Goal: Task Accomplishment & Management: Manage account settings

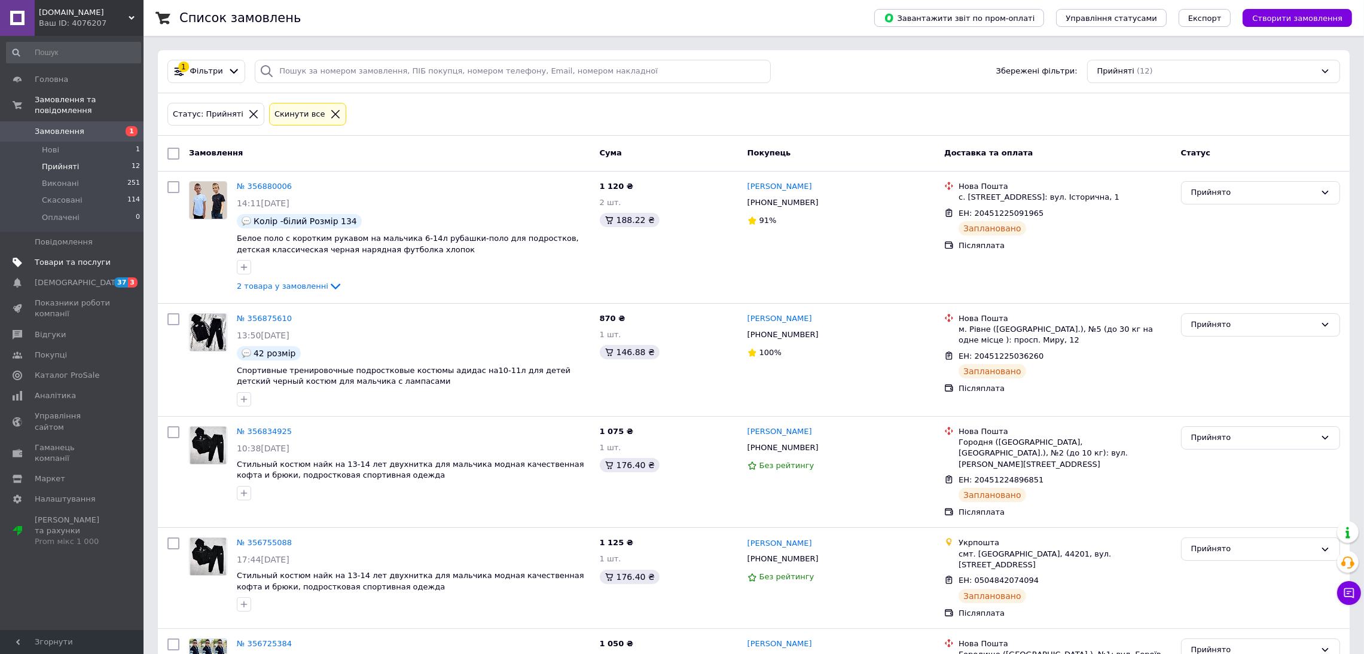
click at [69, 257] on span "Товари та послуги" at bounding box center [73, 262] width 76 height 11
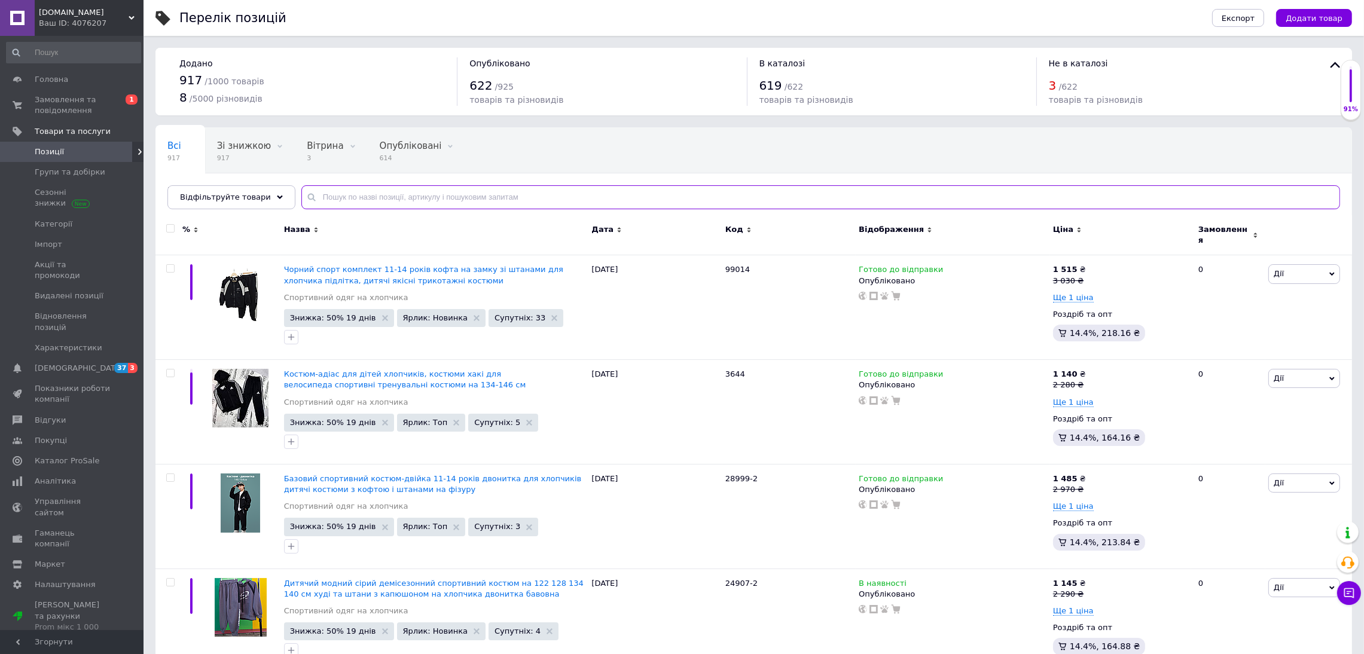
click at [555, 197] on input "text" at bounding box center [820, 197] width 1038 height 24
type input "3172"
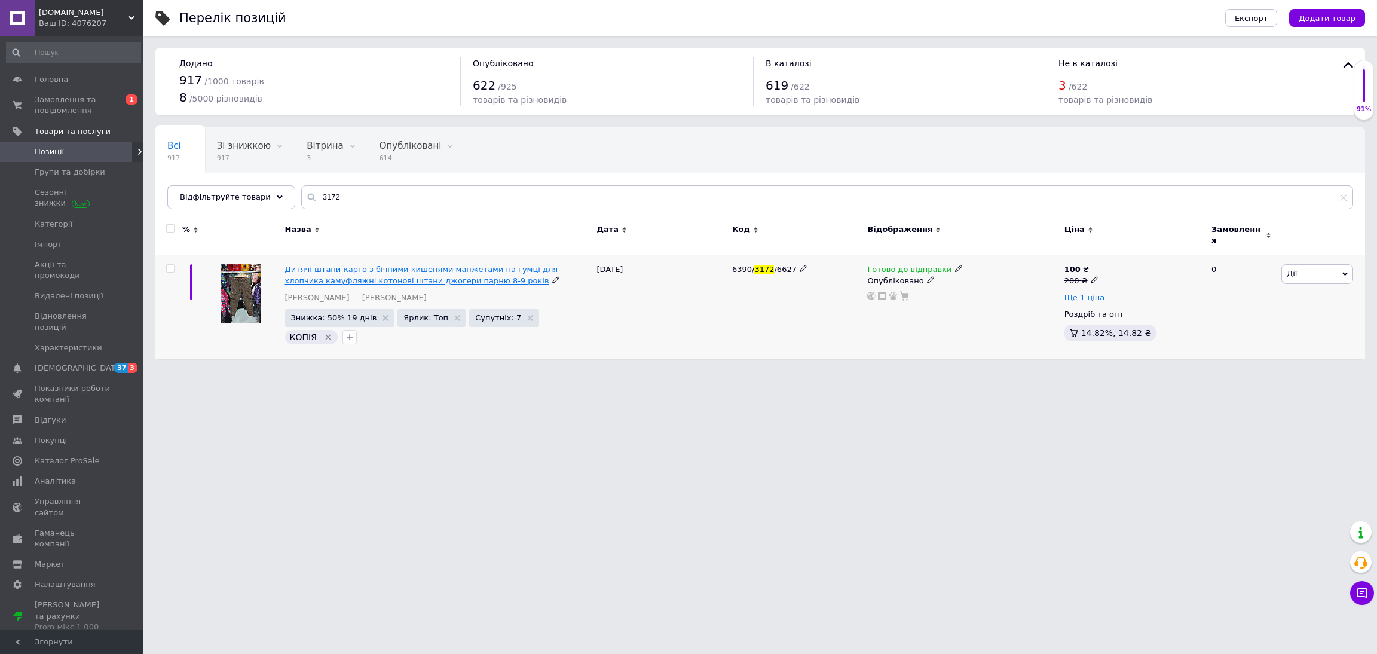
click at [453, 272] on span "Дитячі штани-карго з бічними кишенями манжетами на гумці для хлопчика камуфляжн…" at bounding box center [421, 275] width 273 height 20
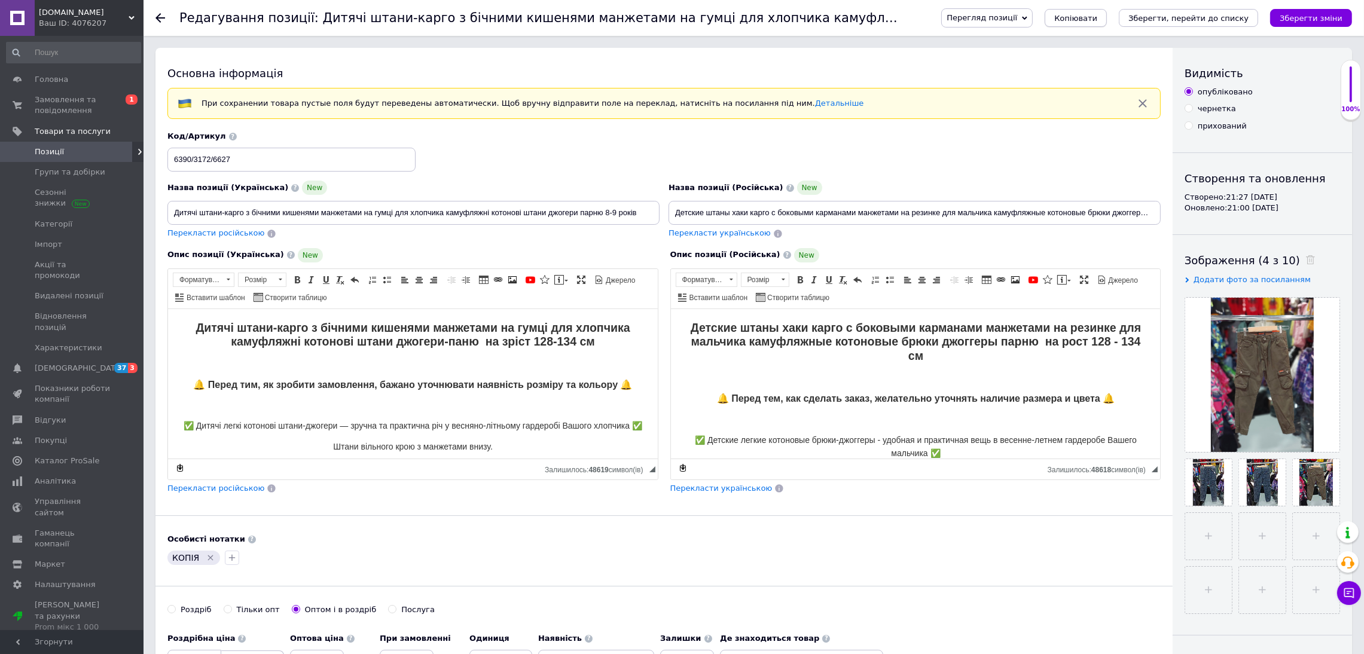
click at [1097, 20] on span "Копіювати" at bounding box center [1075, 18] width 43 height 9
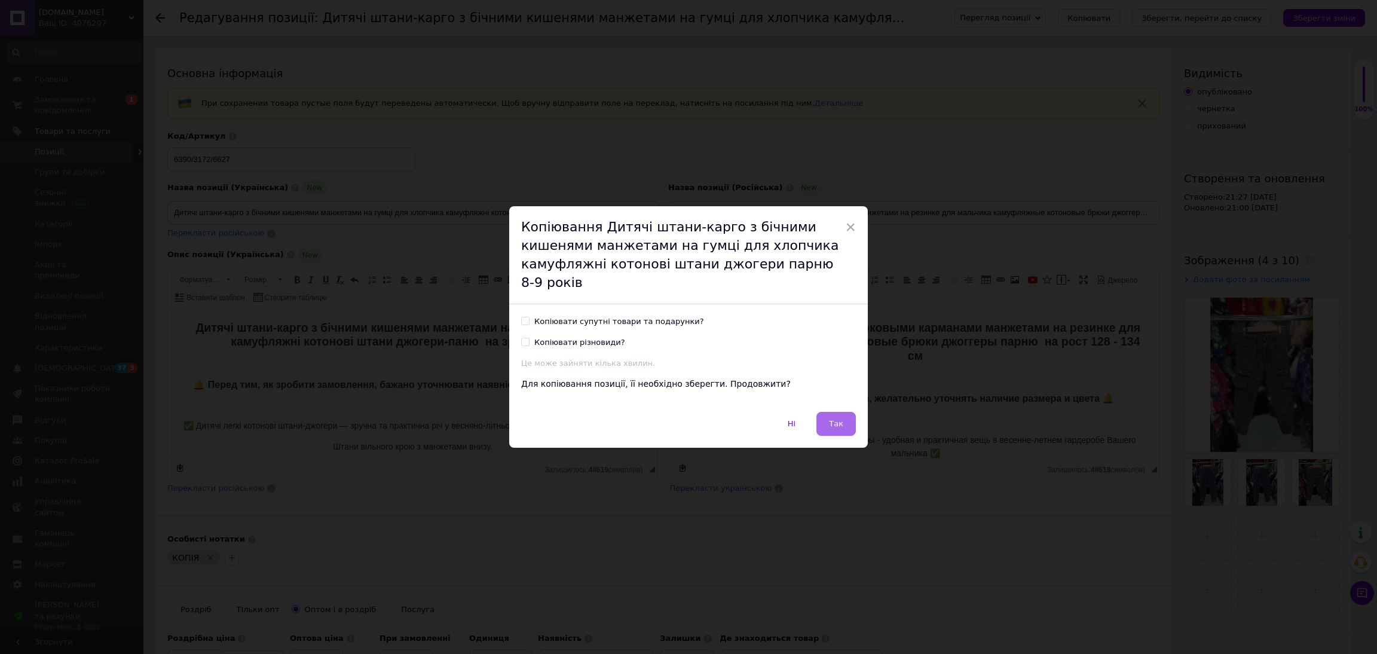
drag, startPoint x: 838, startPoint y: 427, endPoint x: 166, endPoint y: 117, distance: 739.8
click at [838, 427] on span "Так" at bounding box center [836, 423] width 14 height 9
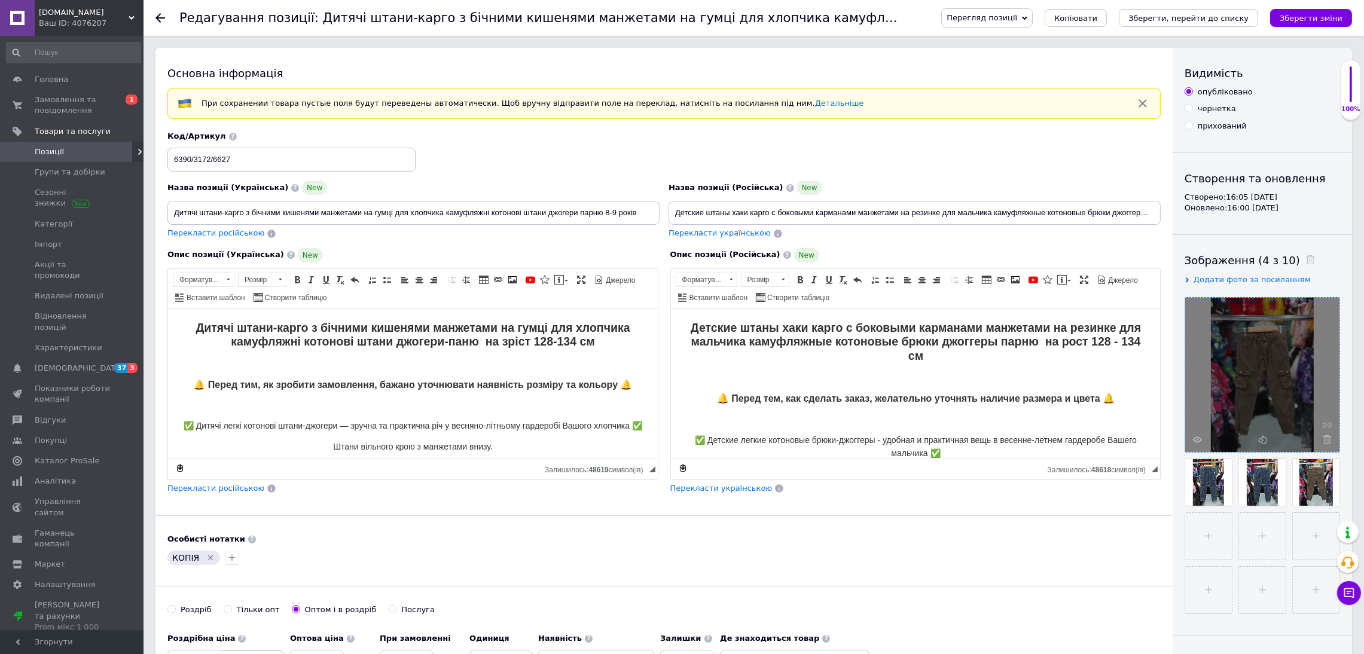
click at [1329, 433] on div at bounding box center [1262, 375] width 154 height 154
click at [1331, 441] on div at bounding box center [1262, 375] width 154 height 154
click at [1326, 441] on icon at bounding box center [1326, 439] width 9 height 9
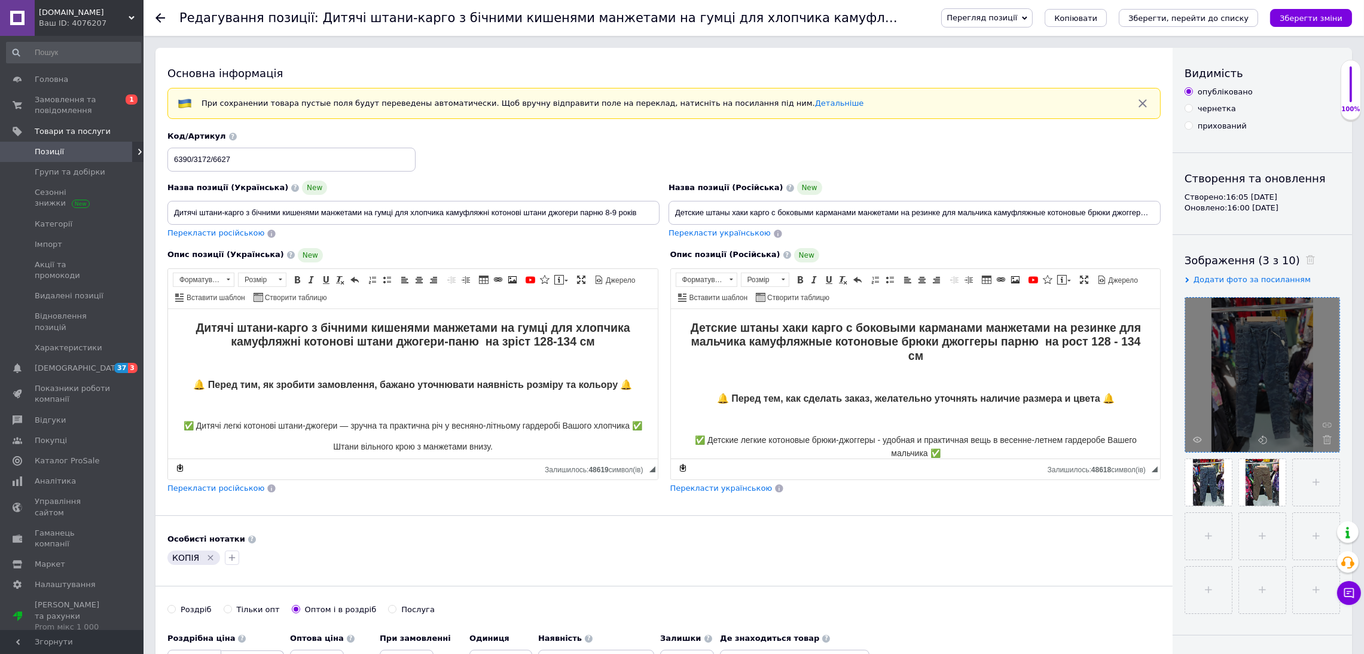
click at [1332, 444] on div at bounding box center [1262, 375] width 154 height 154
click at [1328, 442] on icon at bounding box center [1326, 439] width 9 height 9
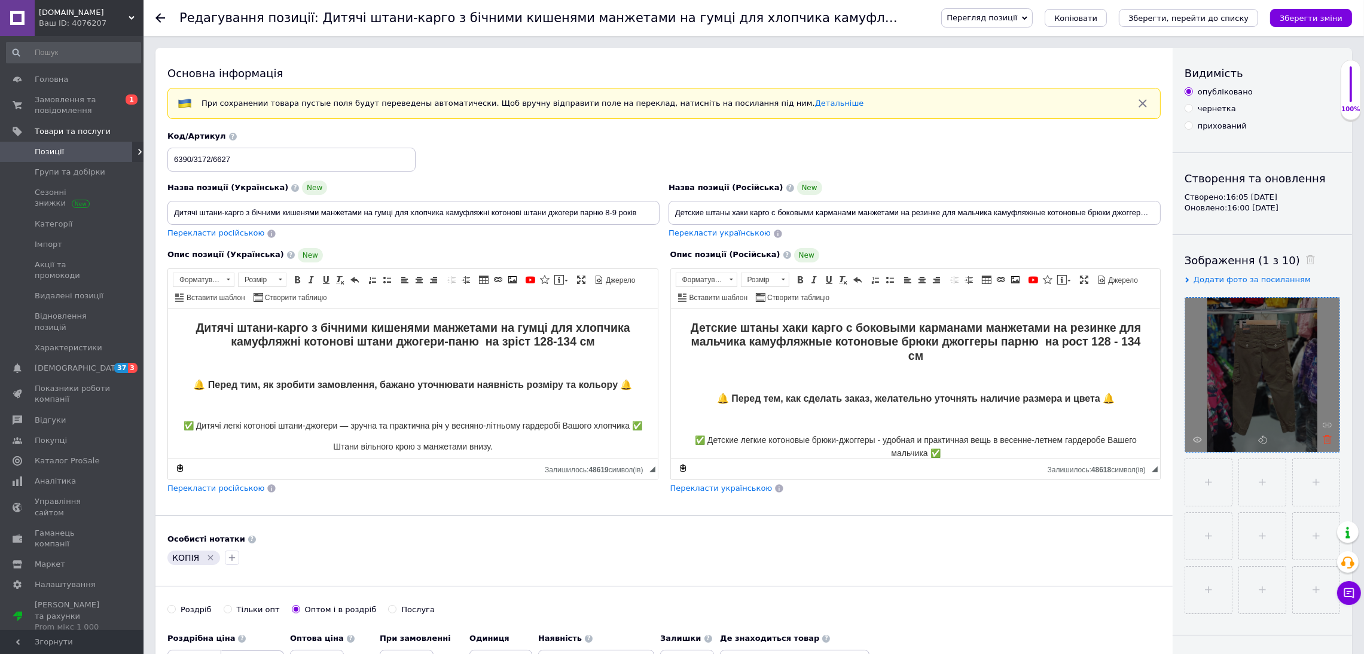
click at [1325, 436] on icon at bounding box center [1326, 439] width 9 height 9
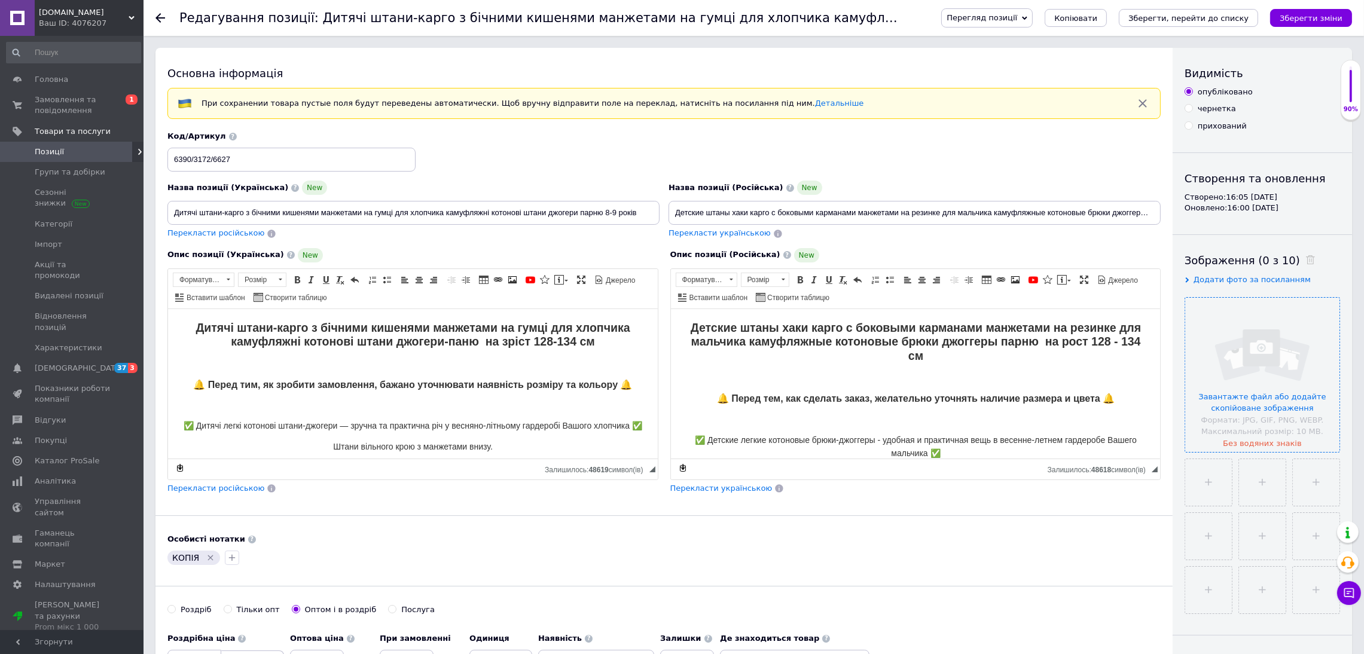
click at [1269, 396] on input "file" at bounding box center [1262, 375] width 154 height 154
click at [1269, 423] on input "file" at bounding box center [1262, 375] width 154 height 154
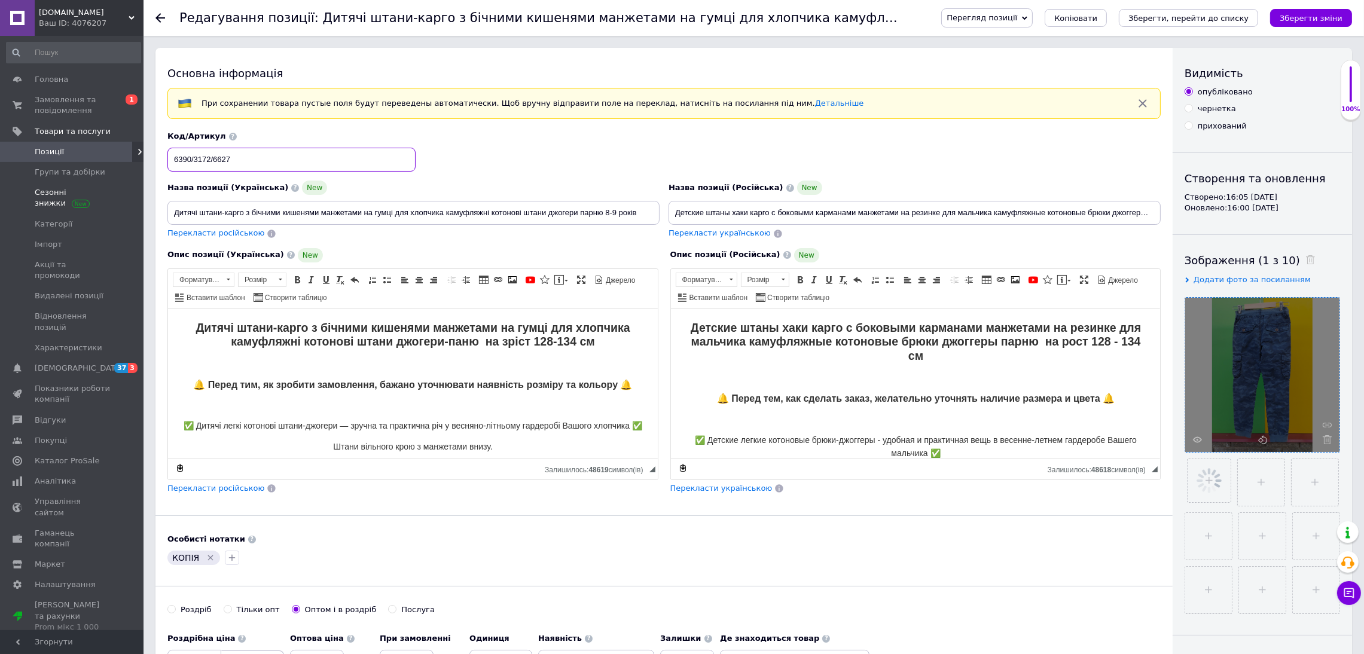
drag, startPoint x: 214, startPoint y: 164, endPoint x: 41, endPoint y: 184, distance: 173.8
type input "3172"
click at [948, 212] on input "Детские штаны хаки карго с боковыми карманами манжетами на резинке для мальчика…" at bounding box center [914, 213] width 492 height 24
click at [1035, 219] on input "Детские штаны хаки карго с боковыми карманами манжетами на резинке для мальчика…" at bounding box center [914, 213] width 492 height 24
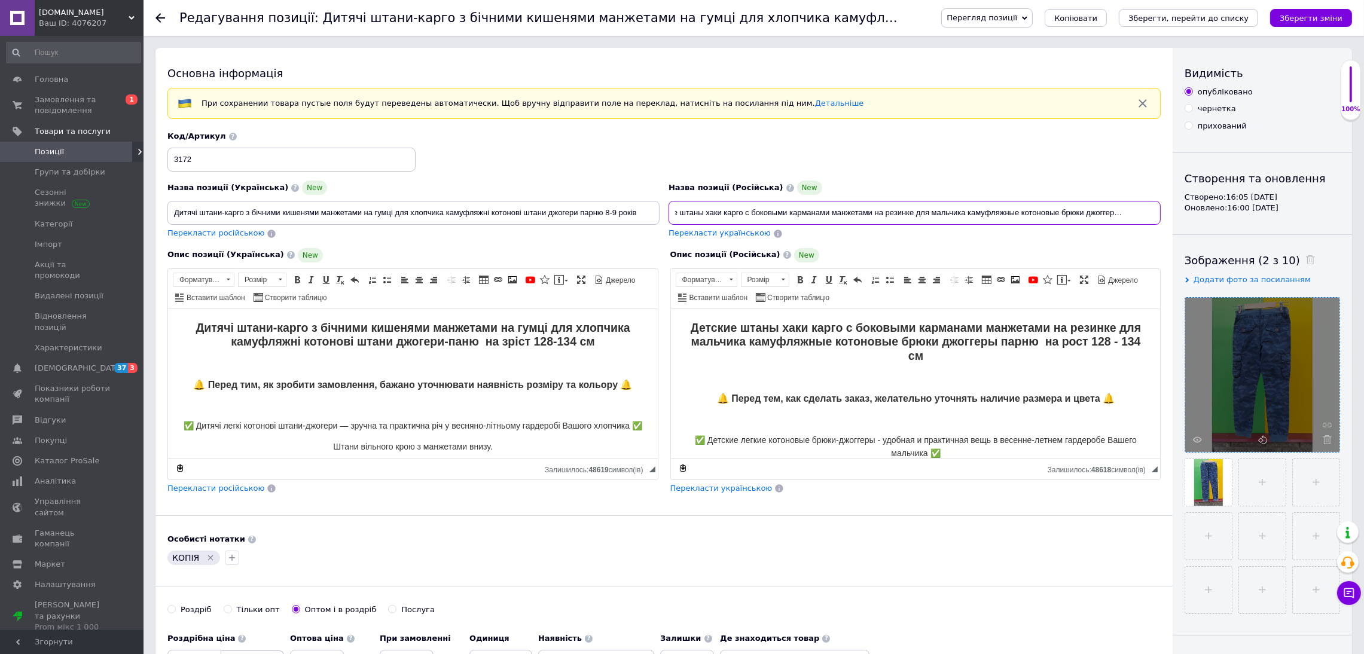
scroll to position [0, 47]
drag, startPoint x: 1156, startPoint y: 212, endPoint x: 1124, endPoint y: 212, distance: 31.7
click at [1124, 212] on input "Детские штаны хаки карго с боковыми карманами манжетами на резинке для мальчика…" at bounding box center [914, 213] width 492 height 24
click at [699, 209] on input "Детские штаны хаки карго с боковыми карманами манжетами на резинке для мальчика…" at bounding box center [914, 213] width 492 height 24
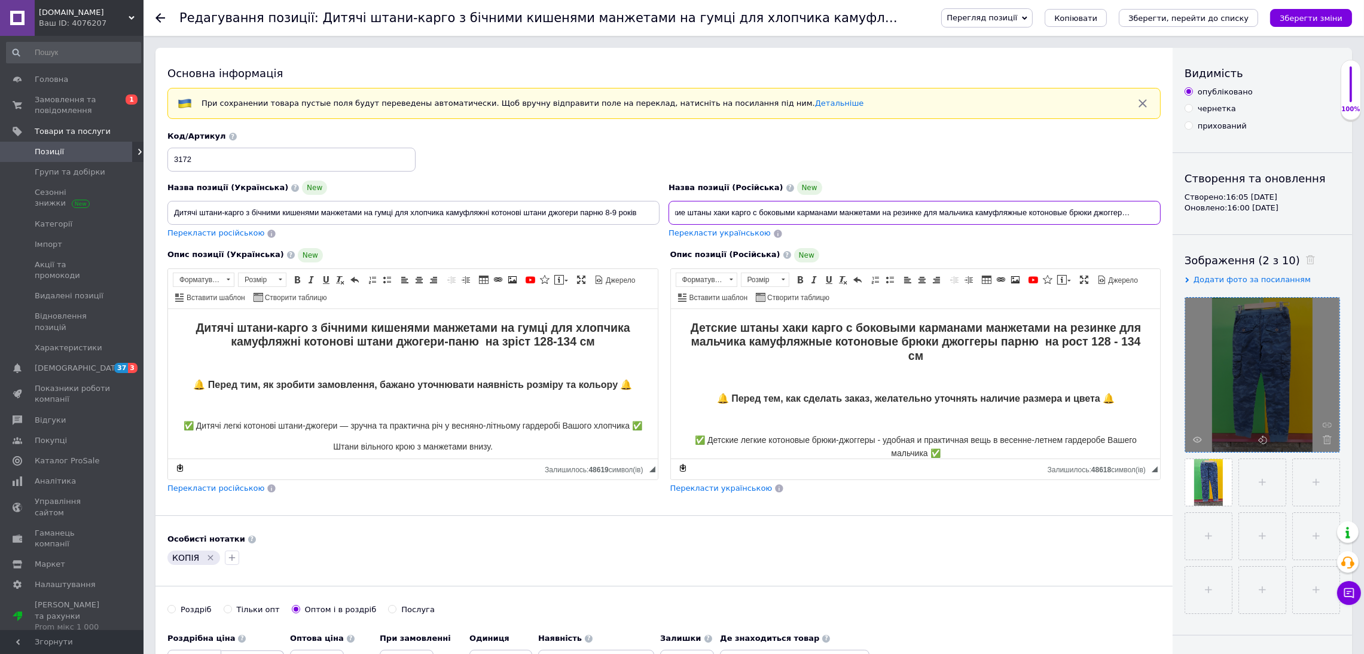
scroll to position [0, 0]
click at [732, 210] on input "Детские штаны хаки карго с боковыми карманами манжетами на резинке для мальчика…" at bounding box center [914, 213] width 492 height 24
paste input "8-9 лет"
click at [873, 223] on input "Детские штаны 8-9 лет карго с боковыми карманами манжетами на резинке для мальч…" at bounding box center [914, 213] width 492 height 24
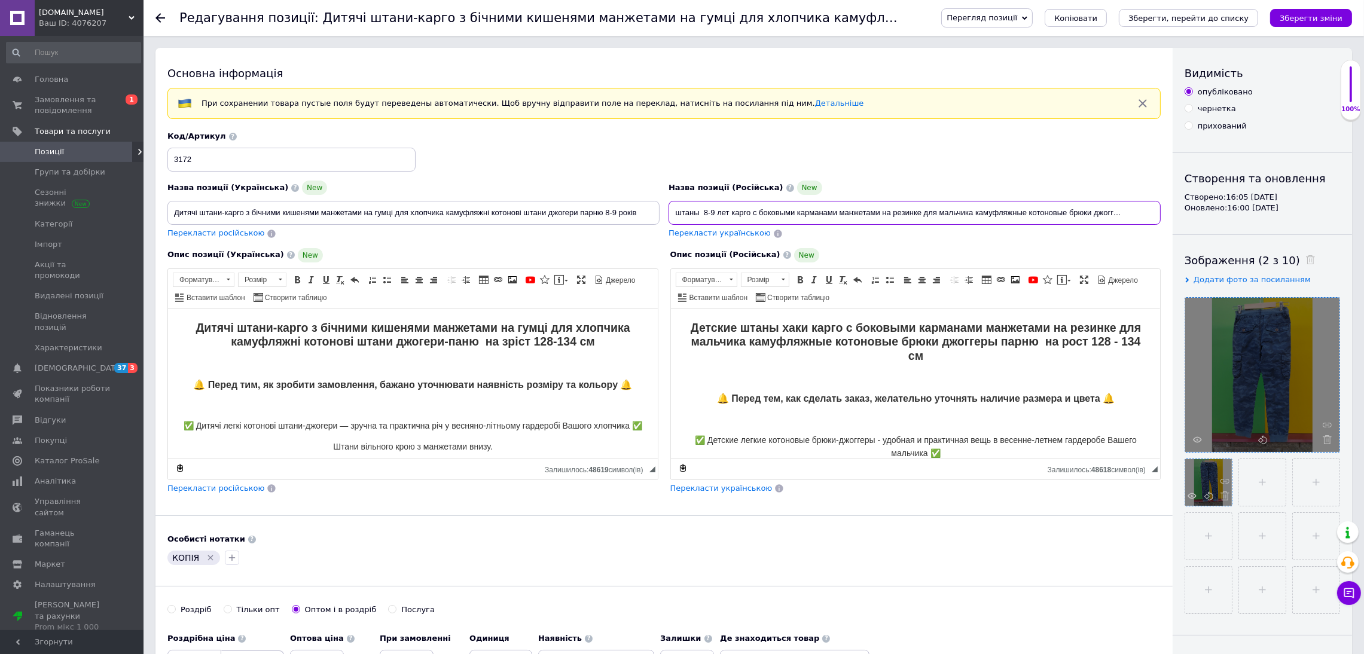
type input "Детские штаны 8-9 лет карго с боковыми карманами манжетами на резинке для мальч…"
drag, startPoint x: 640, startPoint y: 212, endPoint x: 0, endPoint y: 278, distance: 643.1
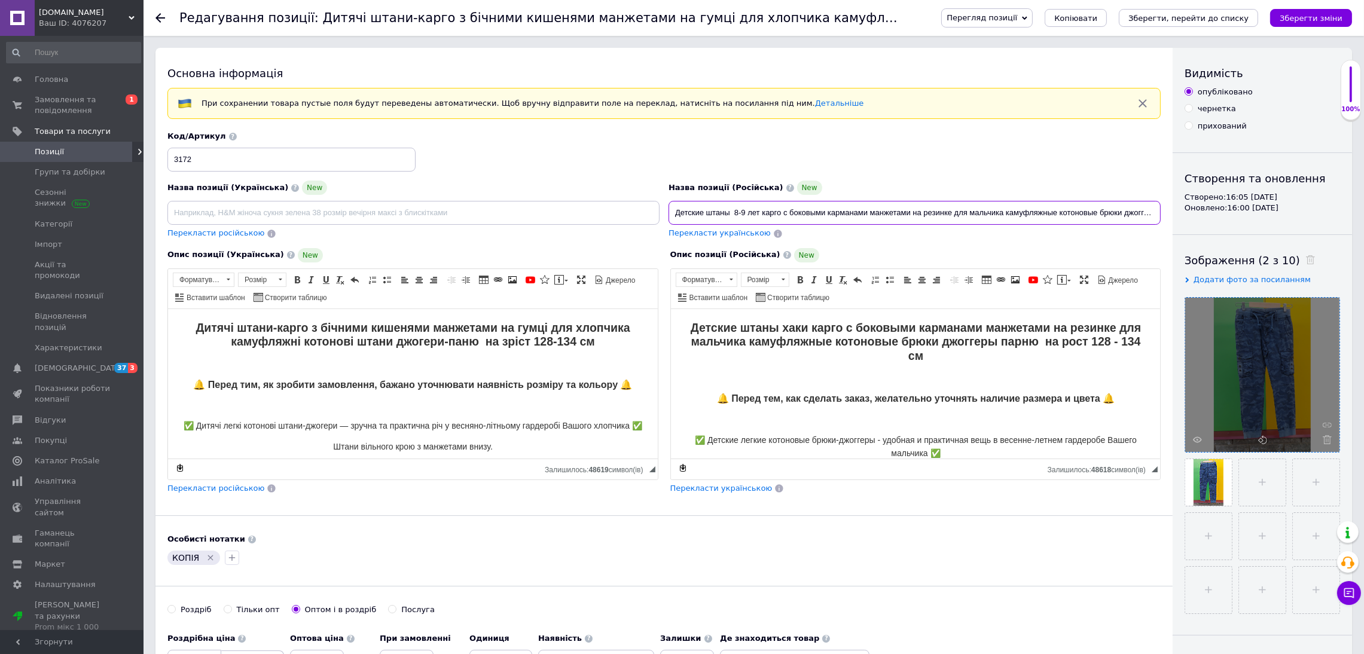
scroll to position [0, 30]
drag, startPoint x: 669, startPoint y: 211, endPoint x: 1297, endPoint y: 222, distance: 627.8
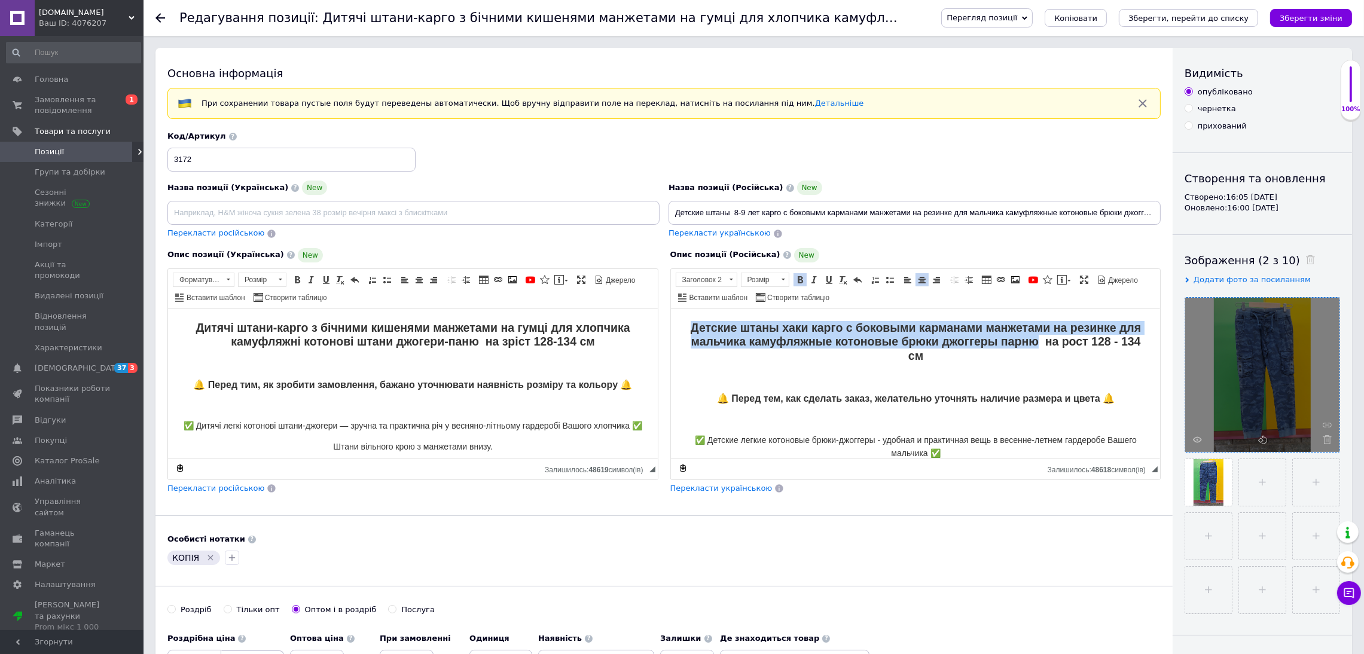
drag, startPoint x: 681, startPoint y: 326, endPoint x: 1029, endPoint y: 344, distance: 347.8
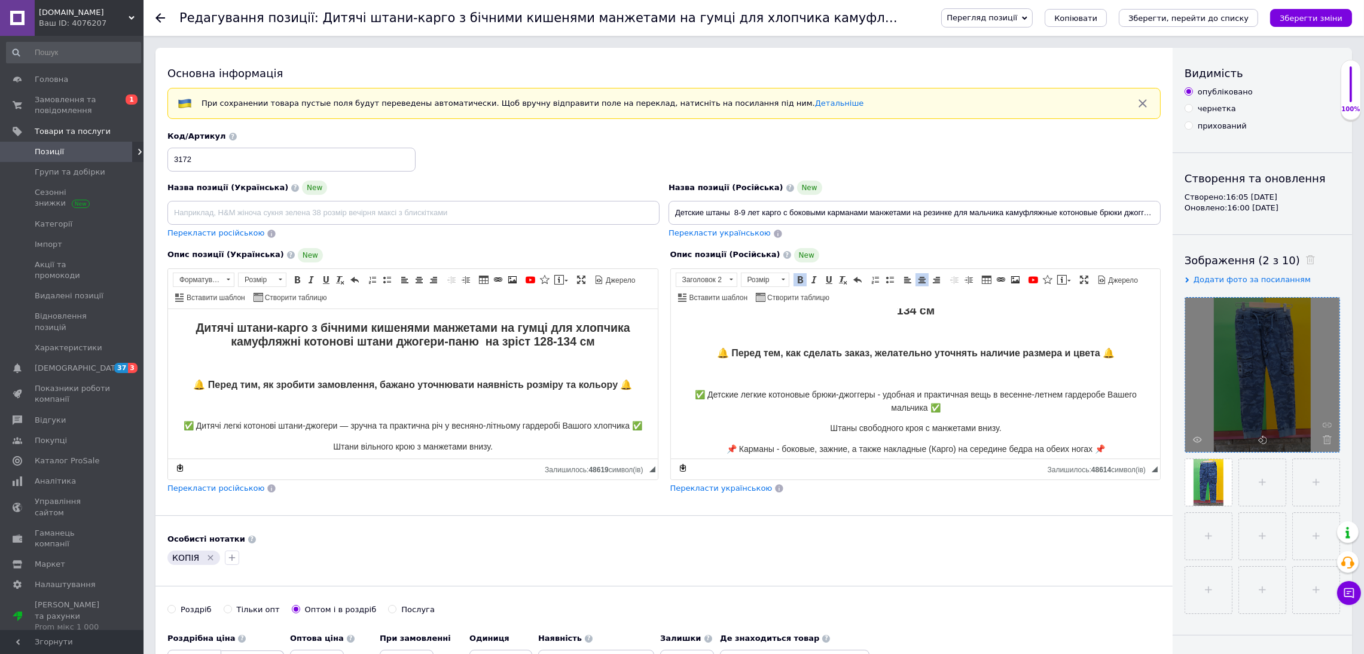
scroll to position [90, 0]
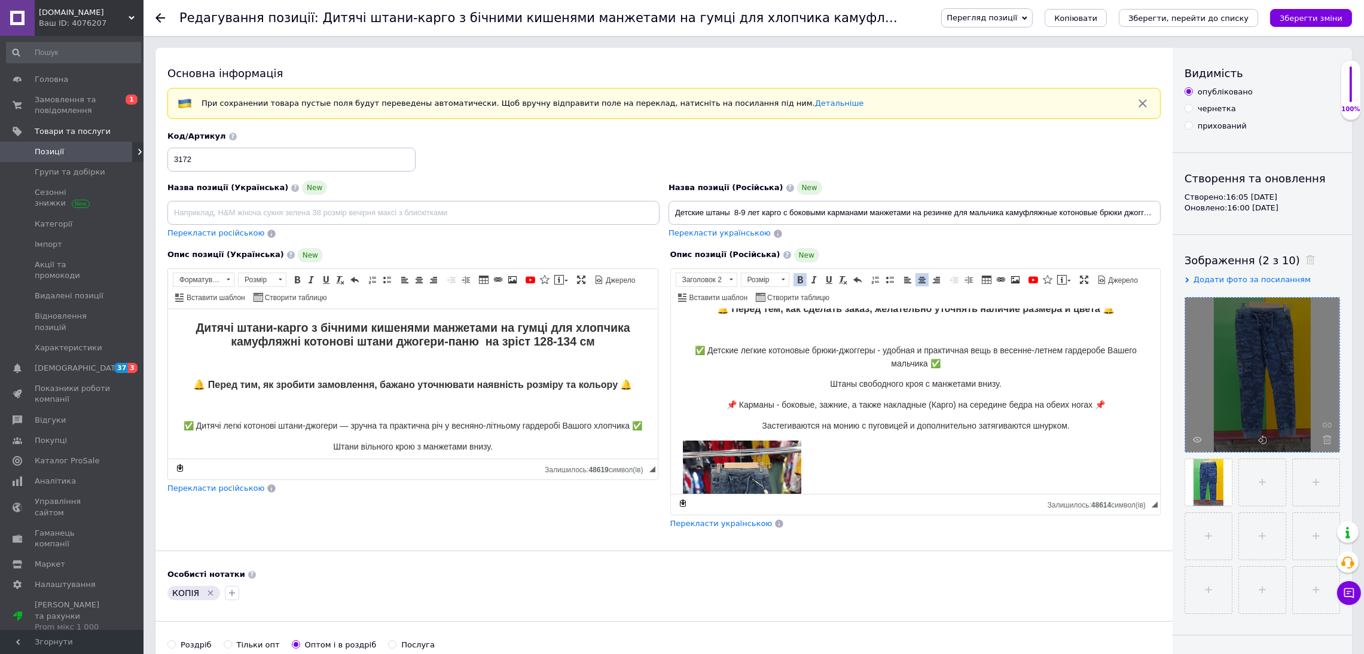
drag, startPoint x: 1156, startPoint y: 471, endPoint x: 1124, endPoint y: 696, distance: 227.0
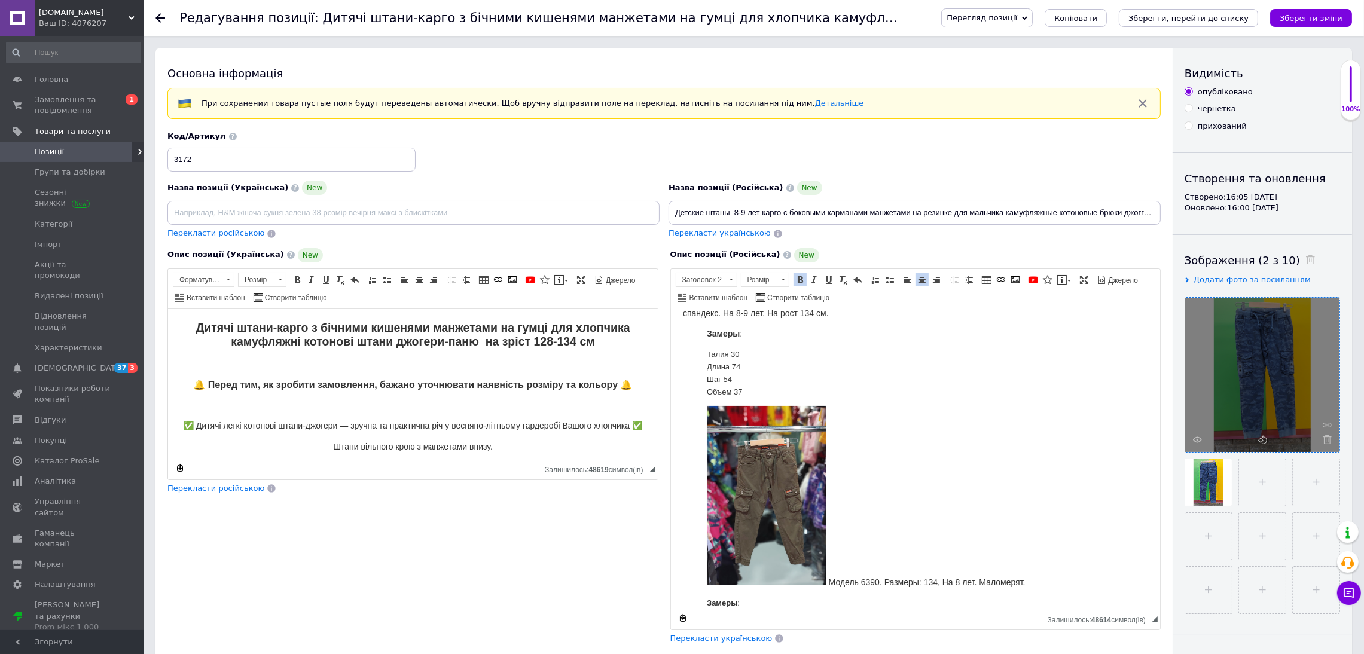
scroll to position [448, 0]
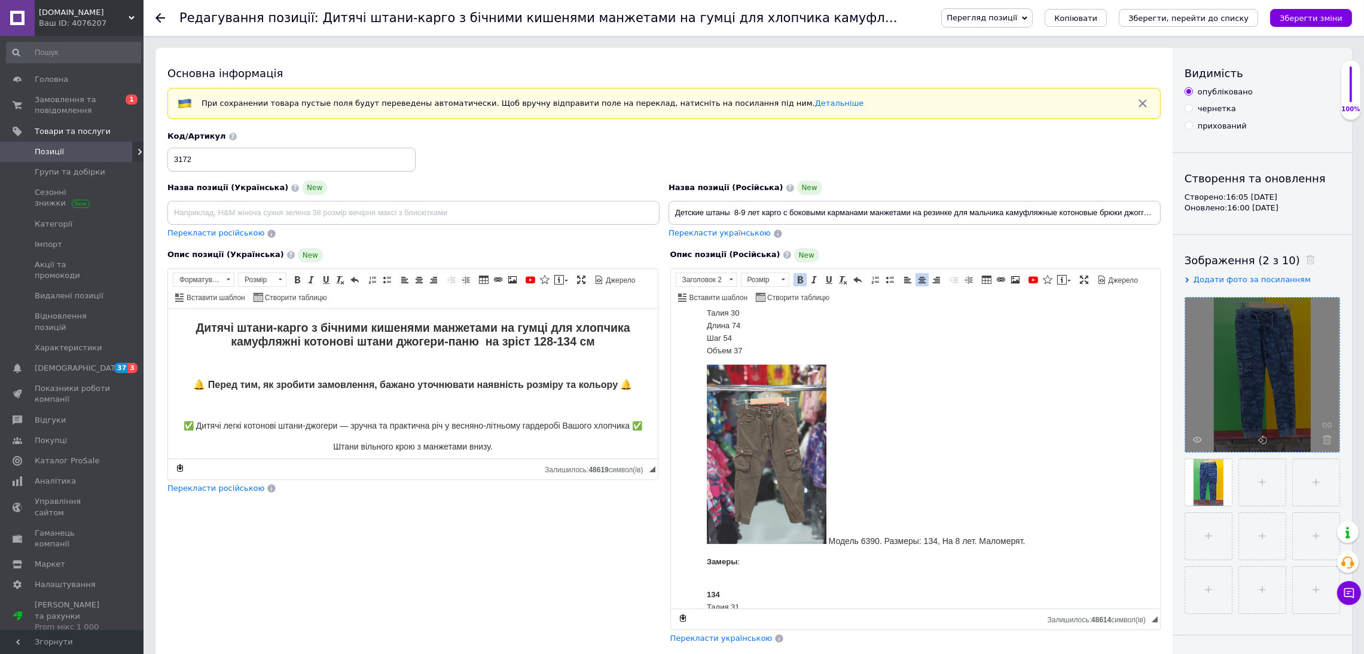
click at [723, 485] on img "Редактор, DB4C02B4-6607-4361-B2B2-C09F8E1A36F9" at bounding box center [766, 453] width 120 height 179
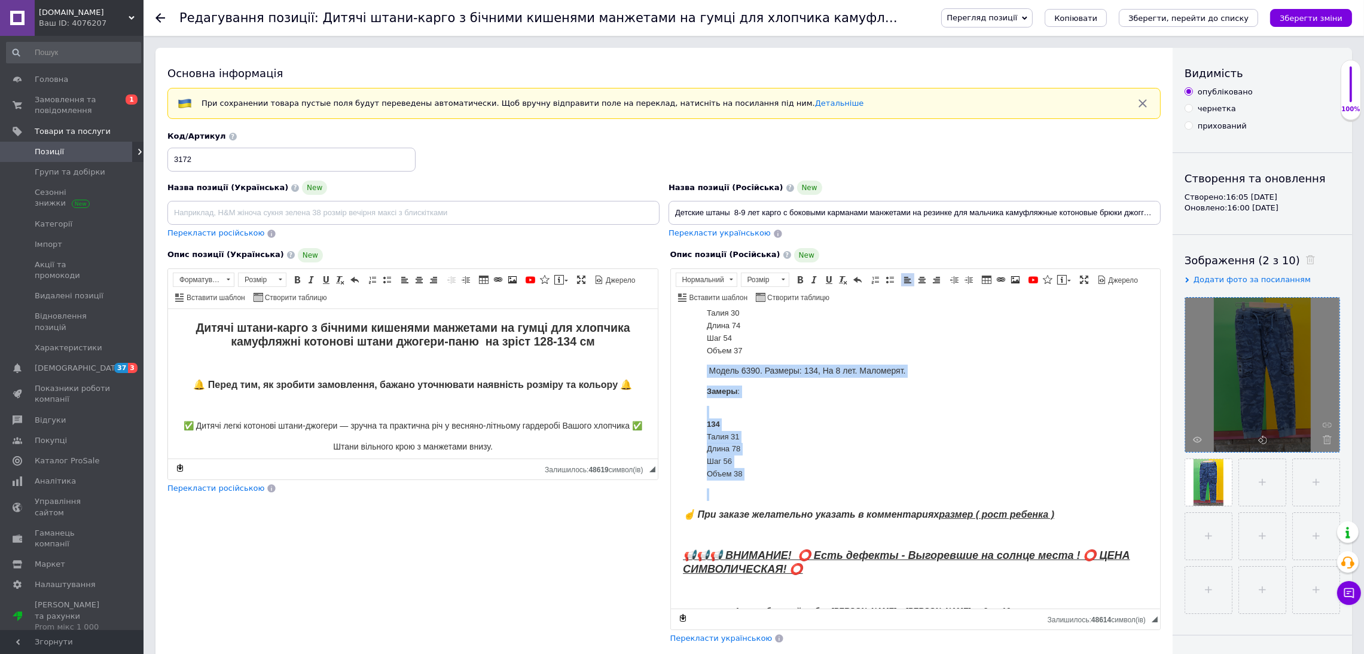
drag, startPoint x: 705, startPoint y: 367, endPoint x: 800, endPoint y: 490, distance: 154.7
click at [800, 490] on body "Детские штаны 8-9 лет карго с боковыми карманами манжетами на резинке для мальч…" at bounding box center [915, 466] width 466 height 1186
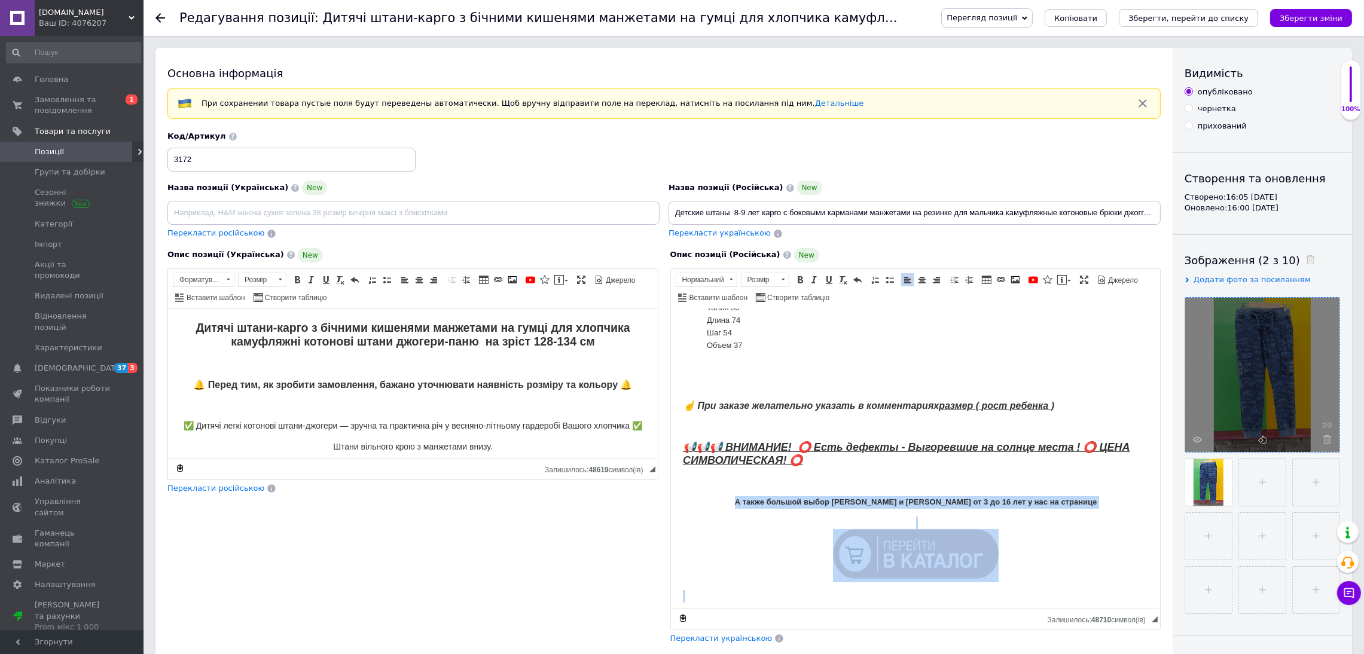
scroll to position [458, 0]
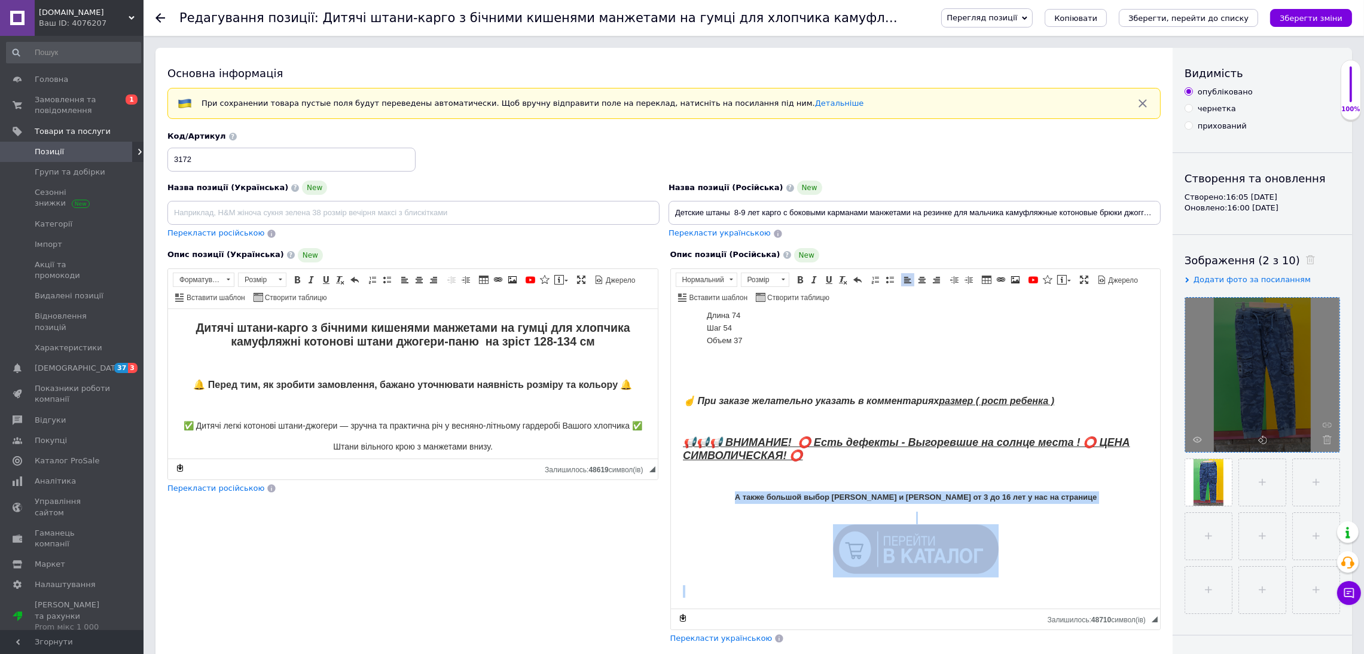
drag, startPoint x: 763, startPoint y: 510, endPoint x: 882, endPoint y: 594, distance: 145.5
click at [882, 594] on body "Детские штаны 8-9 лет карго с боковыми карманами манжетами на резинке для мальч…" at bounding box center [915, 404] width 466 height 1083
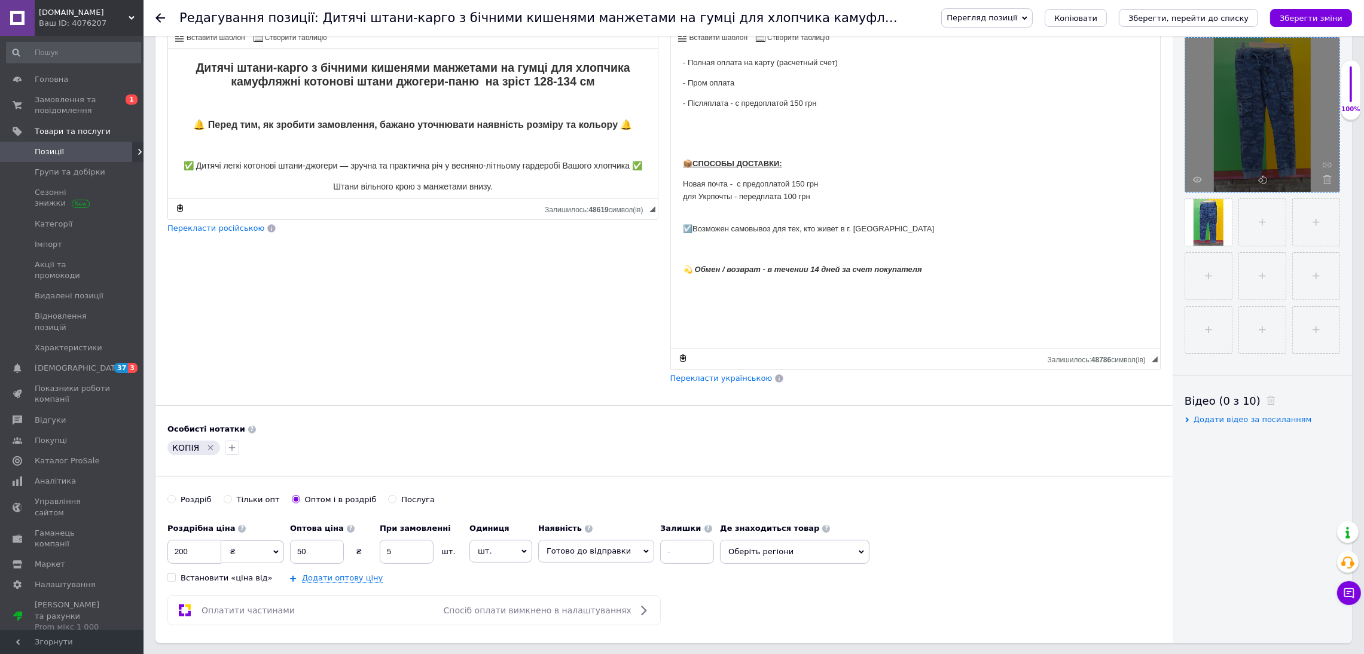
scroll to position [268, 0]
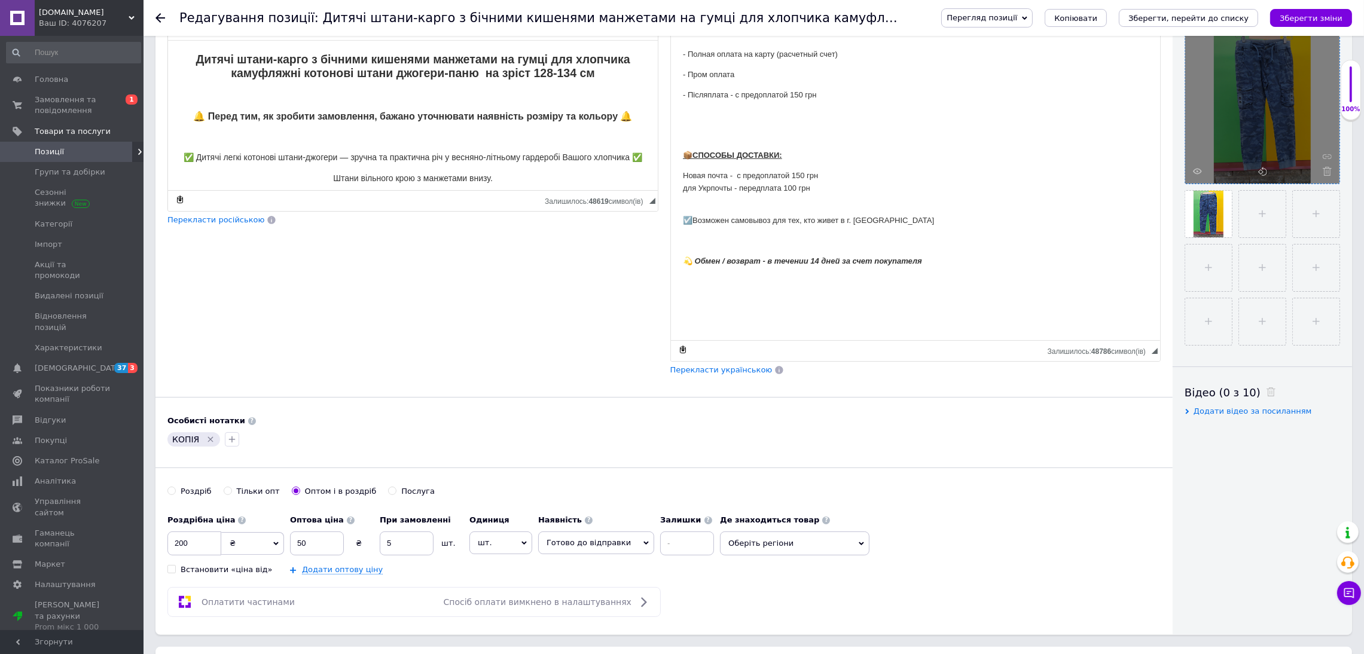
click at [739, 374] on span "Перекласти українською" at bounding box center [721, 369] width 102 height 9
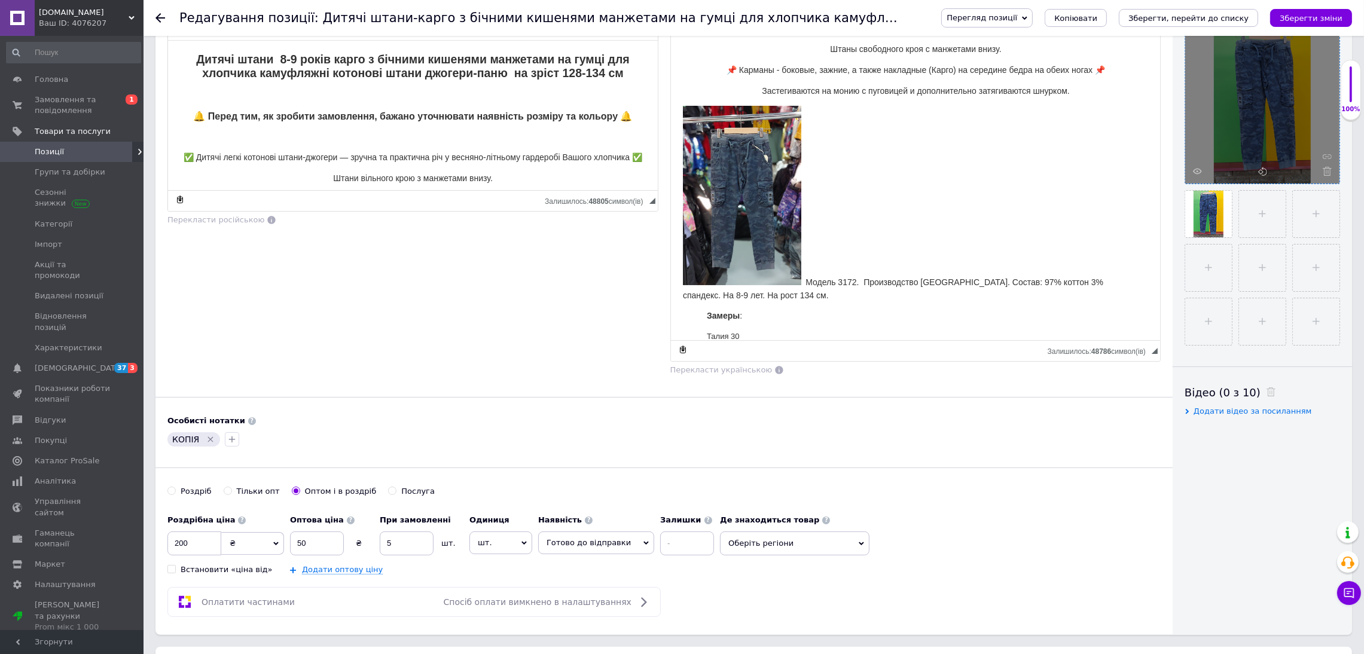
scroll to position [155, 0]
click at [794, 545] on span "Оберіть регіони" at bounding box center [794, 543] width 149 height 24
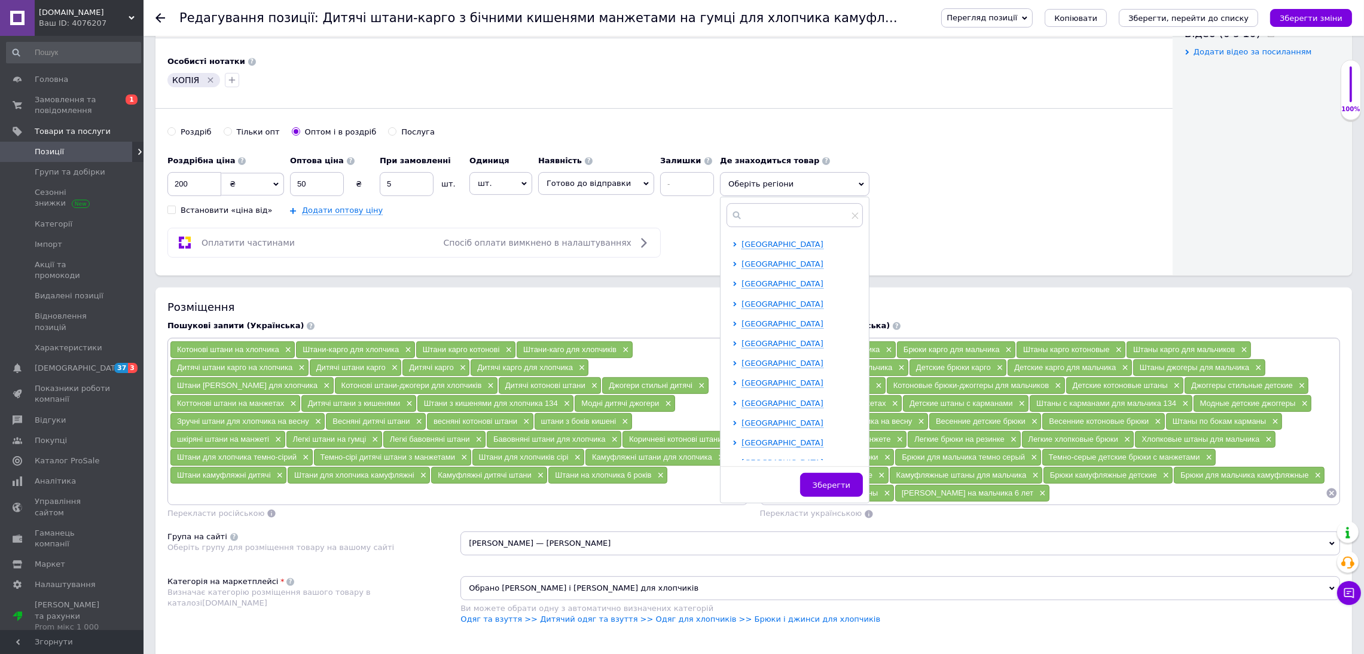
scroll to position [246, 0]
click at [773, 417] on span "Черкаська область" at bounding box center [782, 415] width 82 height 9
click at [741, 414] on input "checkbox" at bounding box center [745, 415] width 8 height 8
checkbox input "true"
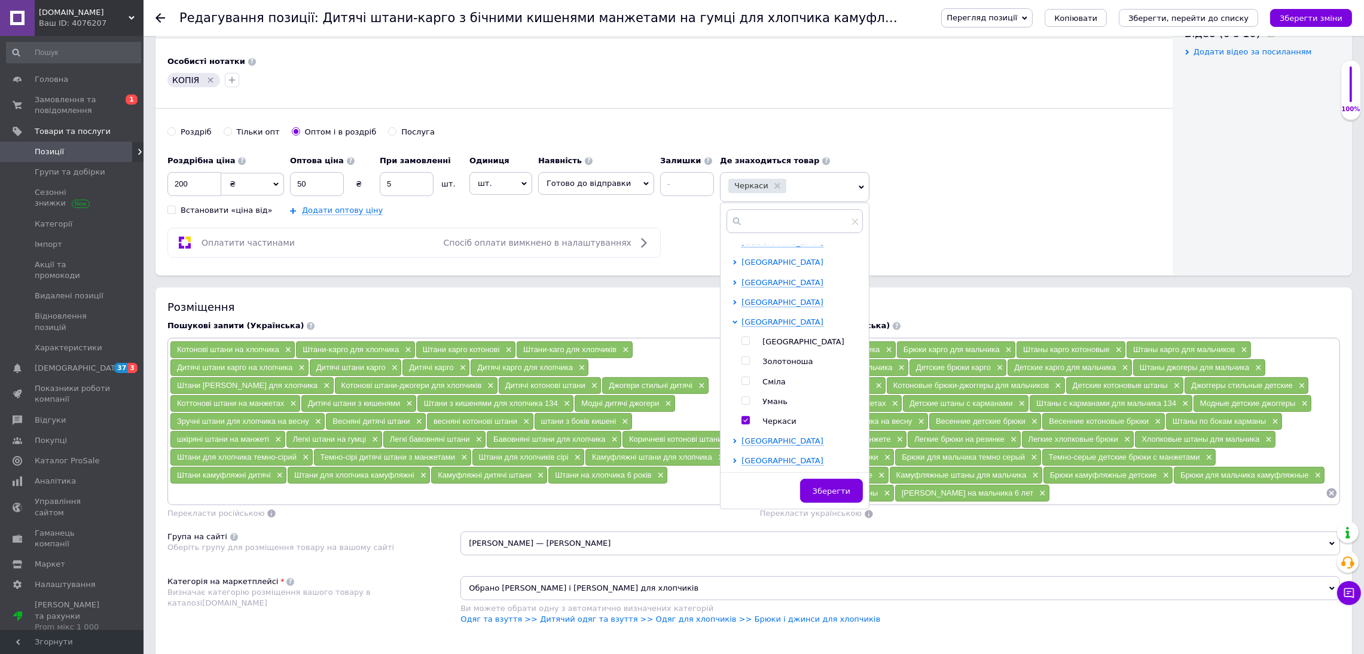
click at [779, 265] on span "Харківська область" at bounding box center [782, 262] width 82 height 9
click at [775, 350] on span "Житомирська область" at bounding box center [782, 349] width 82 height 9
click at [741, 392] on input "checkbox" at bounding box center [745, 388] width 8 height 8
checkbox input "true"
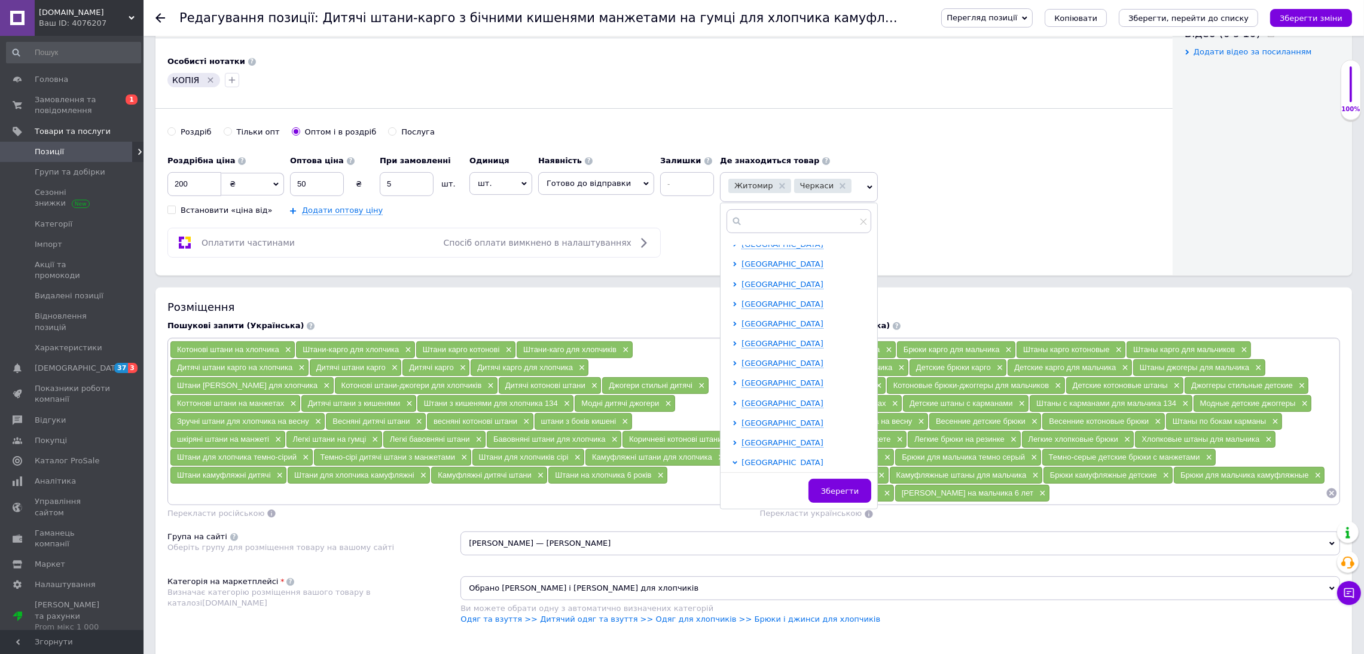
scroll to position [179, 0]
click at [779, 320] on ul "Івано-Франківська область Волинська область Вінницька область Дніпропетровська …" at bounding box center [801, 428] width 138 height 725
click at [779, 313] on span "Київська область" at bounding box center [782, 308] width 82 height 9
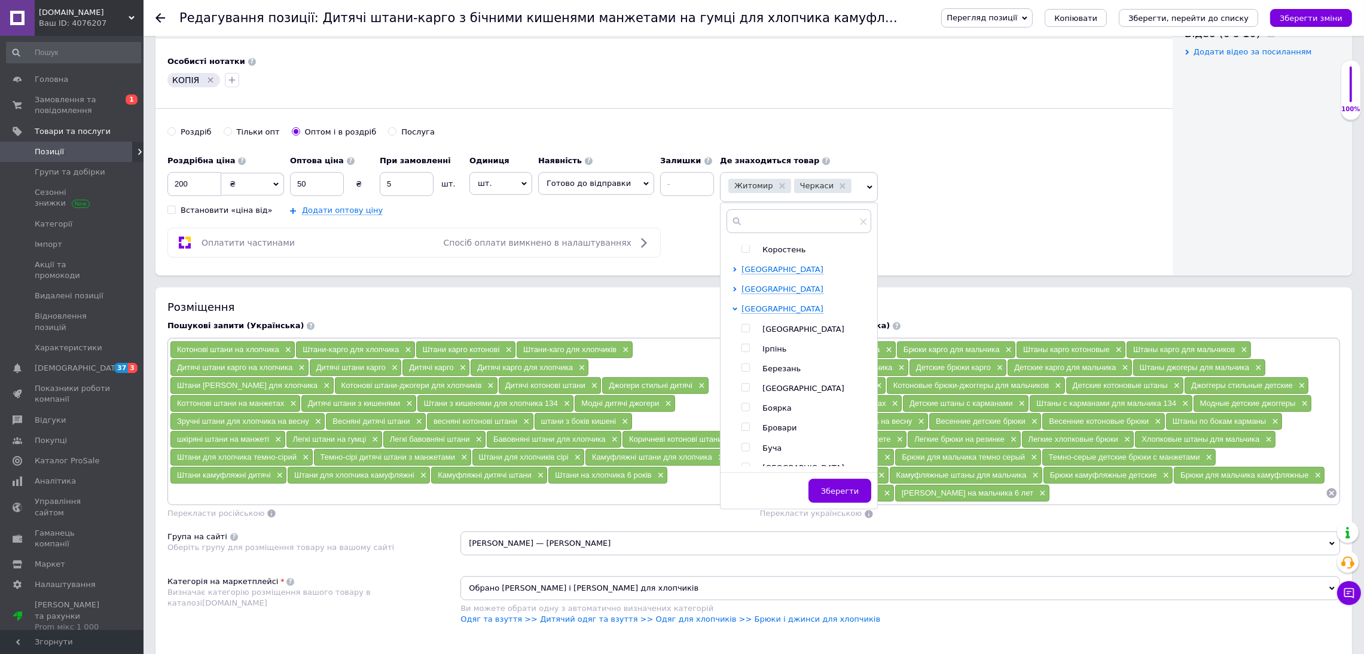
click at [741, 332] on input "checkbox" at bounding box center [745, 329] width 8 height 8
checkbox input "true"
click at [846, 496] on span "Зберегти" at bounding box center [845, 491] width 38 height 9
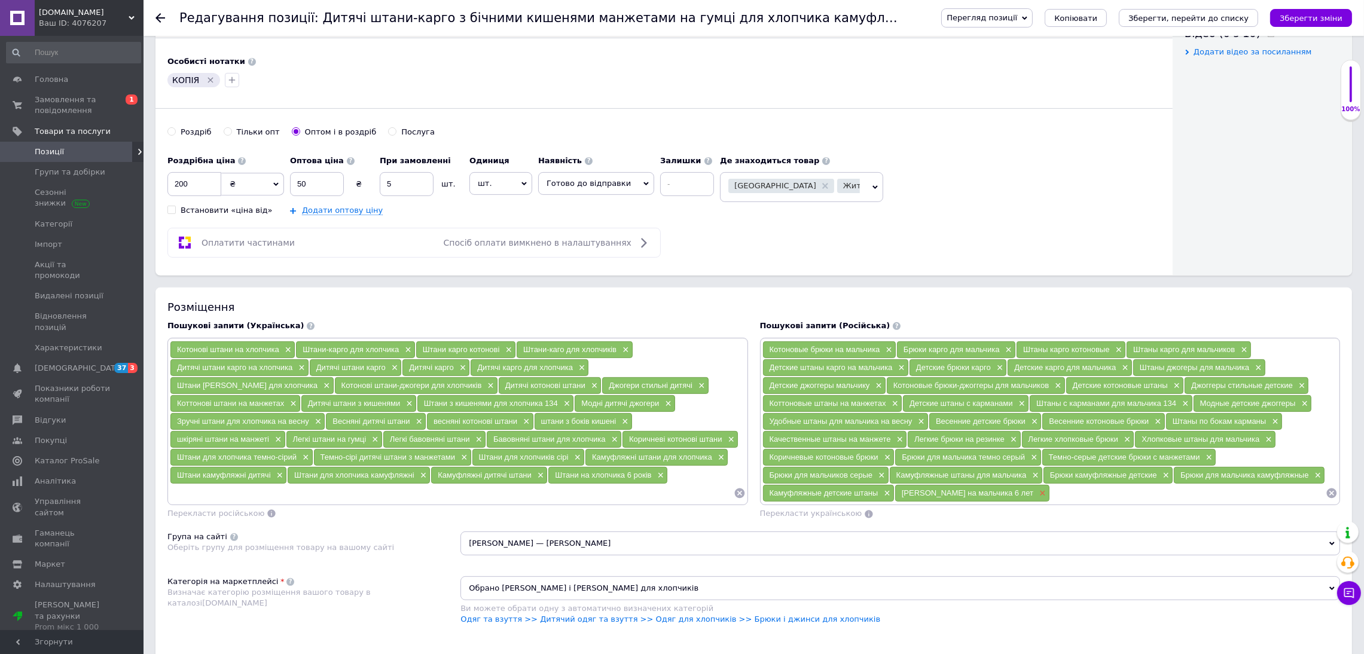
click at [1036, 497] on span "×" at bounding box center [1041, 493] width 10 height 10
click at [799, 516] on span "Перекласти українською" at bounding box center [811, 513] width 102 height 9
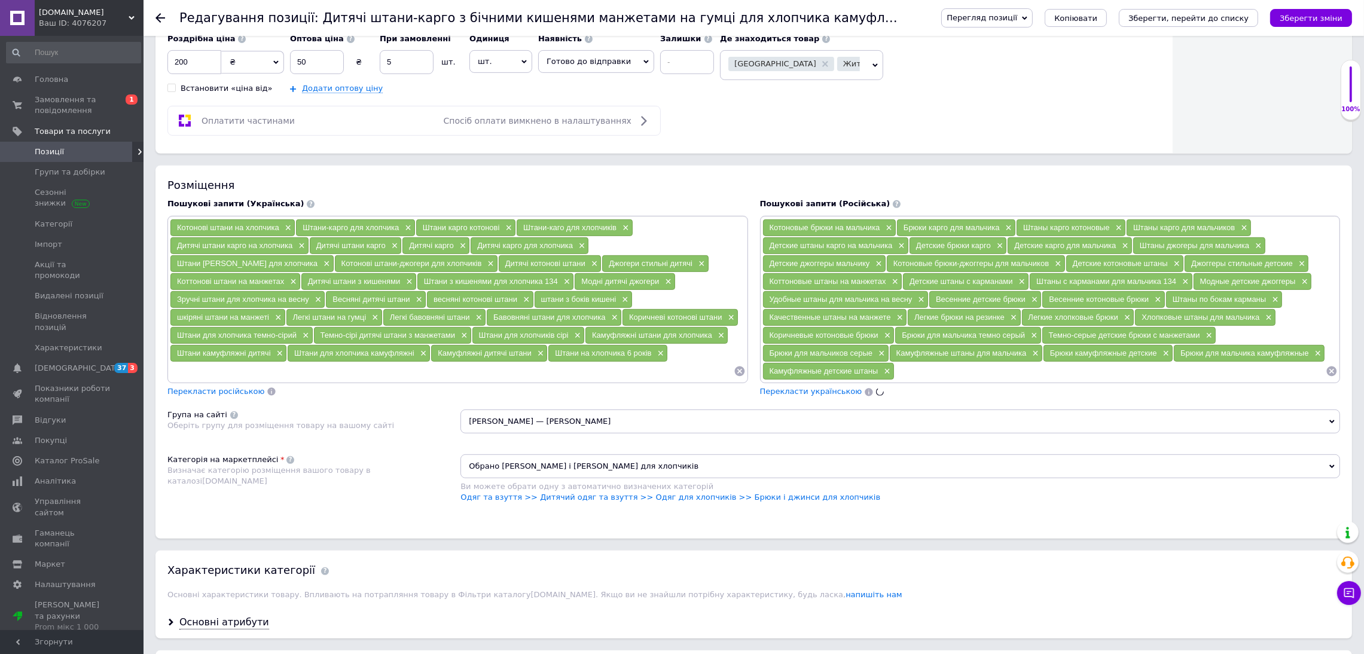
scroll to position [986, 0]
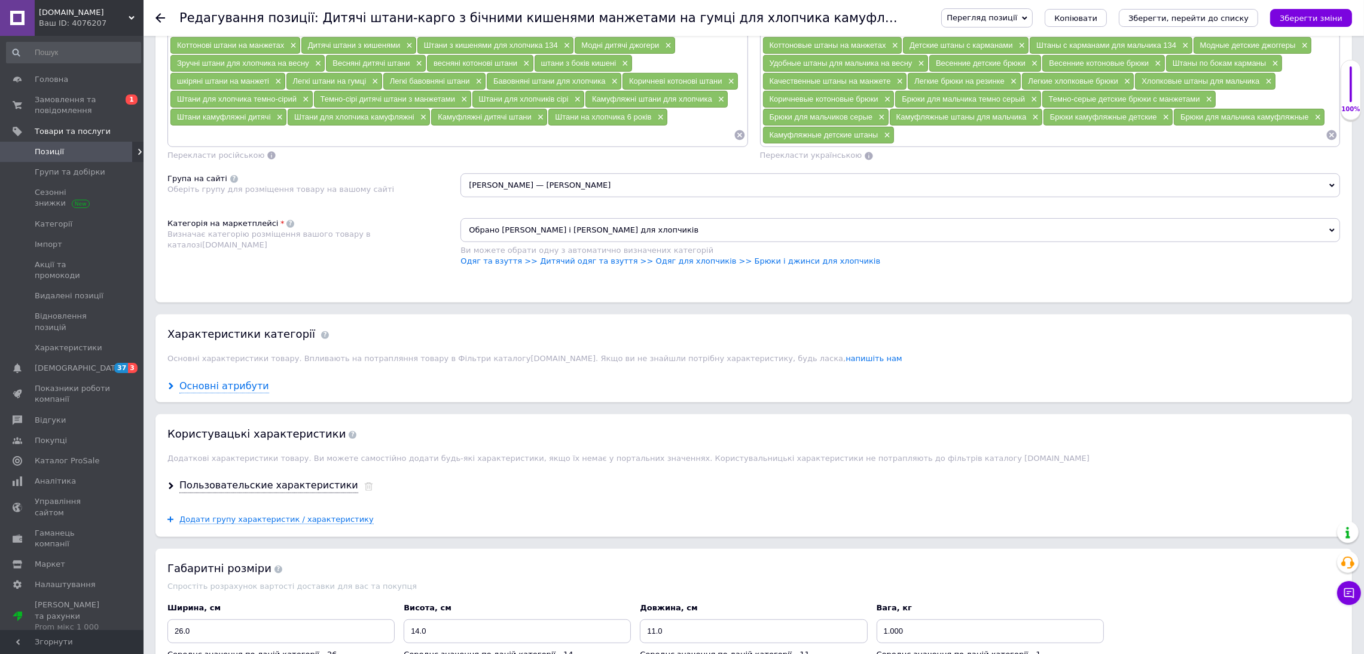
click at [203, 393] on div "Основні атрибути" at bounding box center [224, 387] width 90 height 14
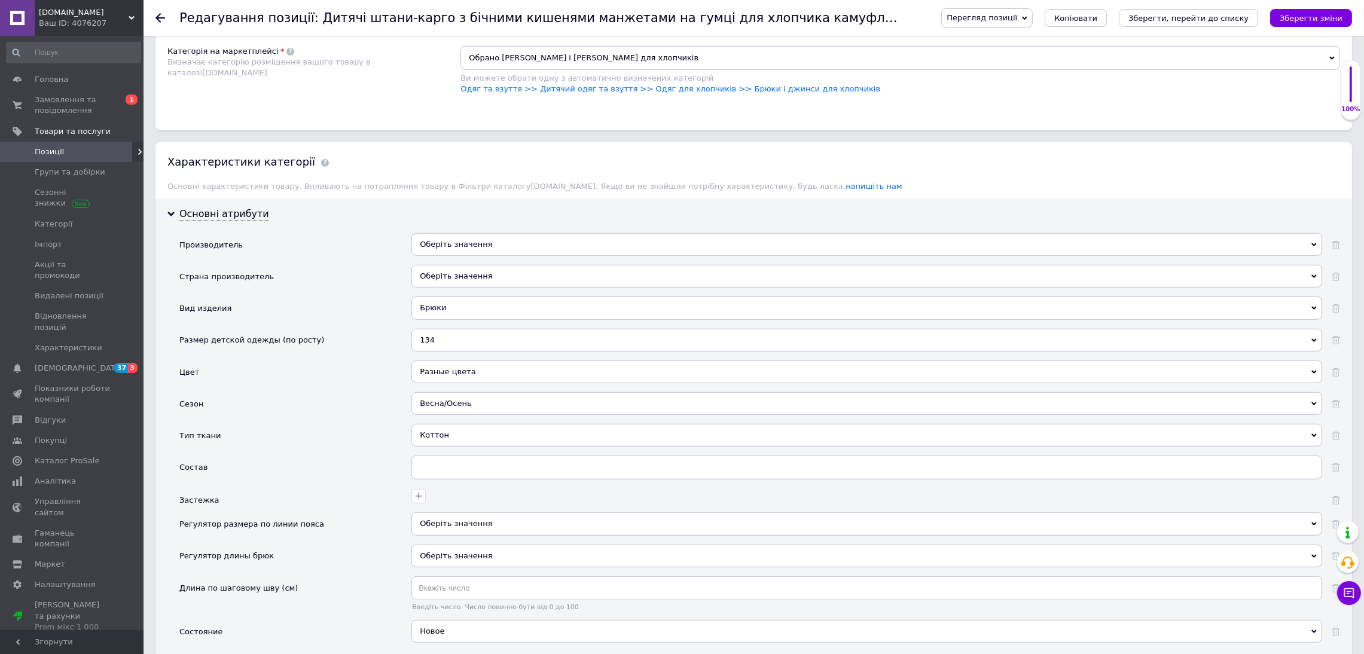
scroll to position [1165, 0]
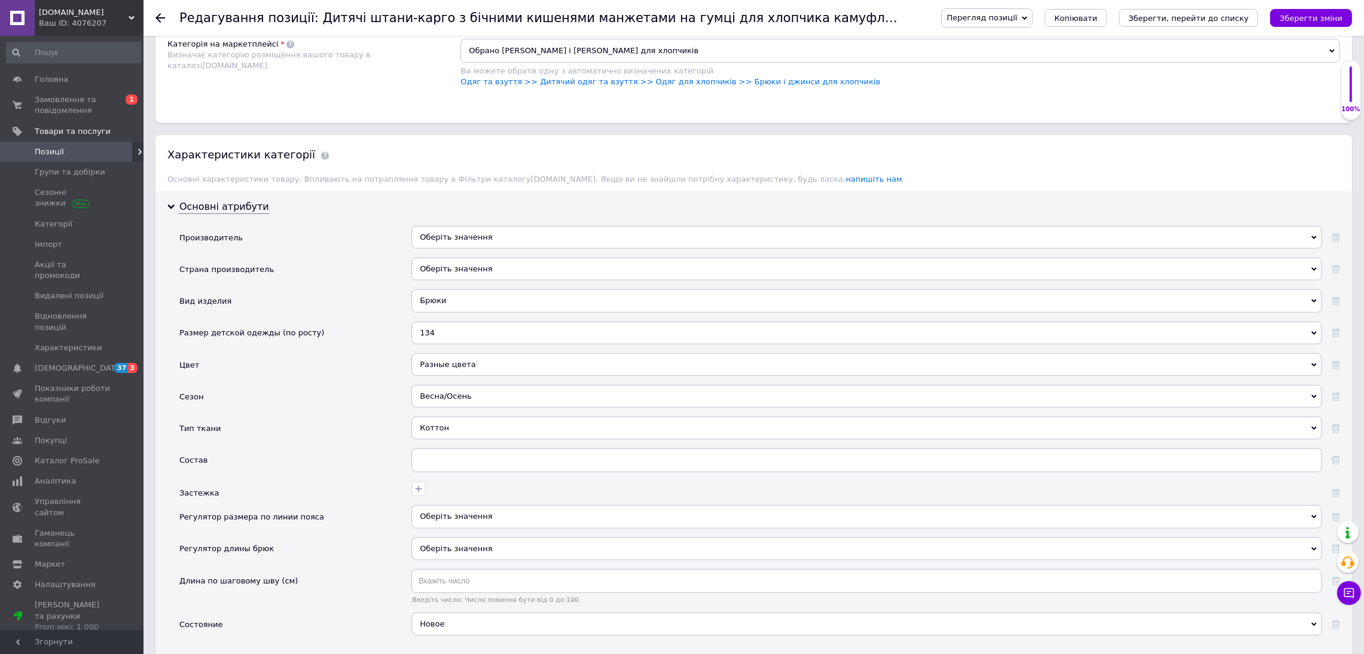
click at [482, 344] on div "134" at bounding box center [866, 333] width 910 height 23
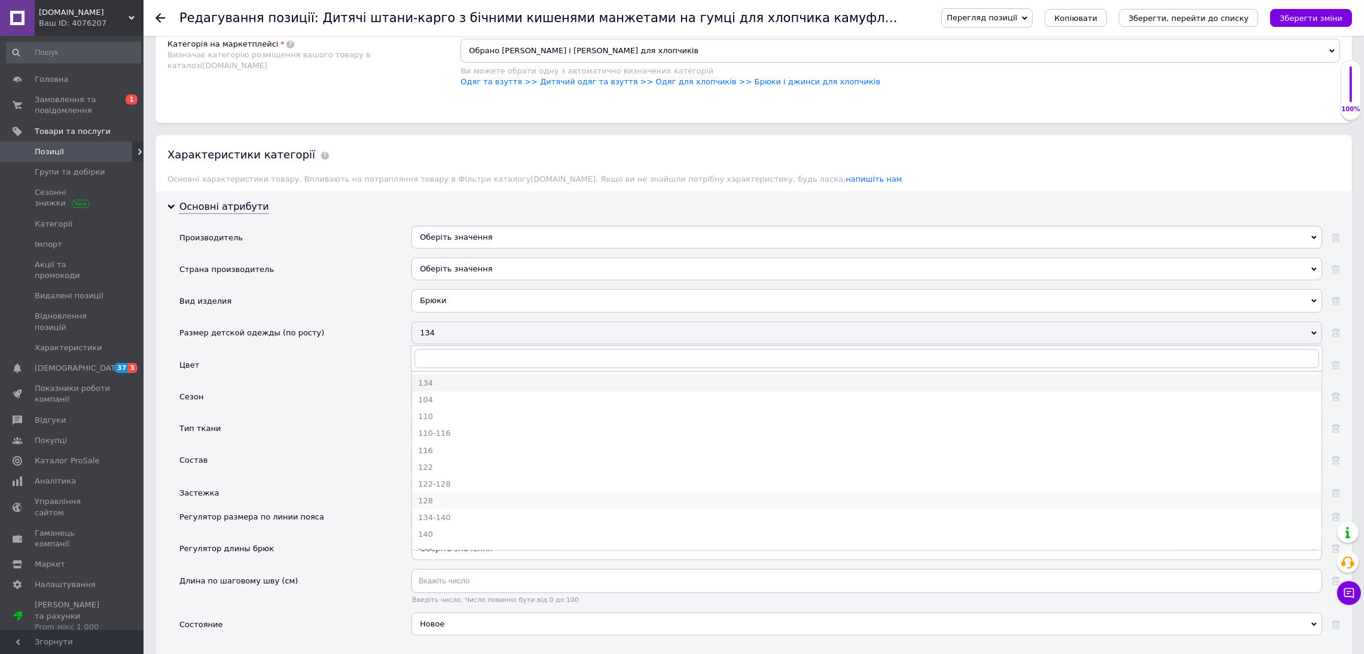
click at [468, 504] on div "128" at bounding box center [866, 501] width 897 height 11
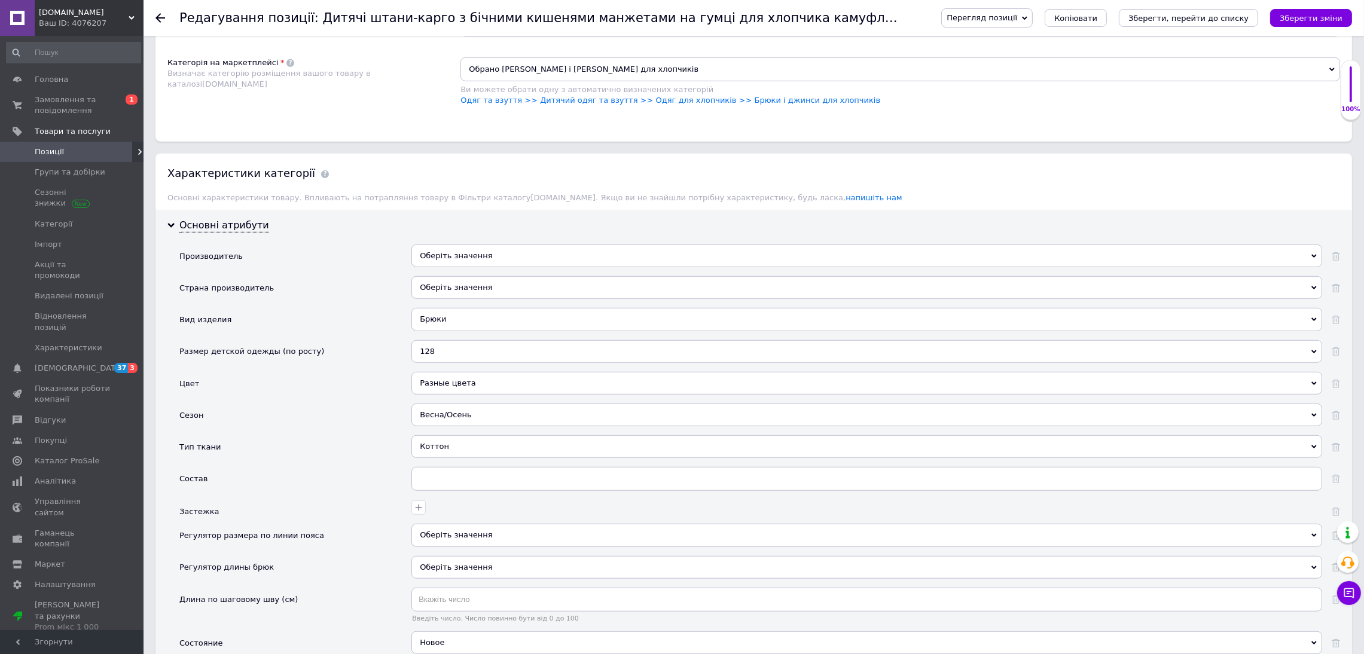
scroll to position [1345, 0]
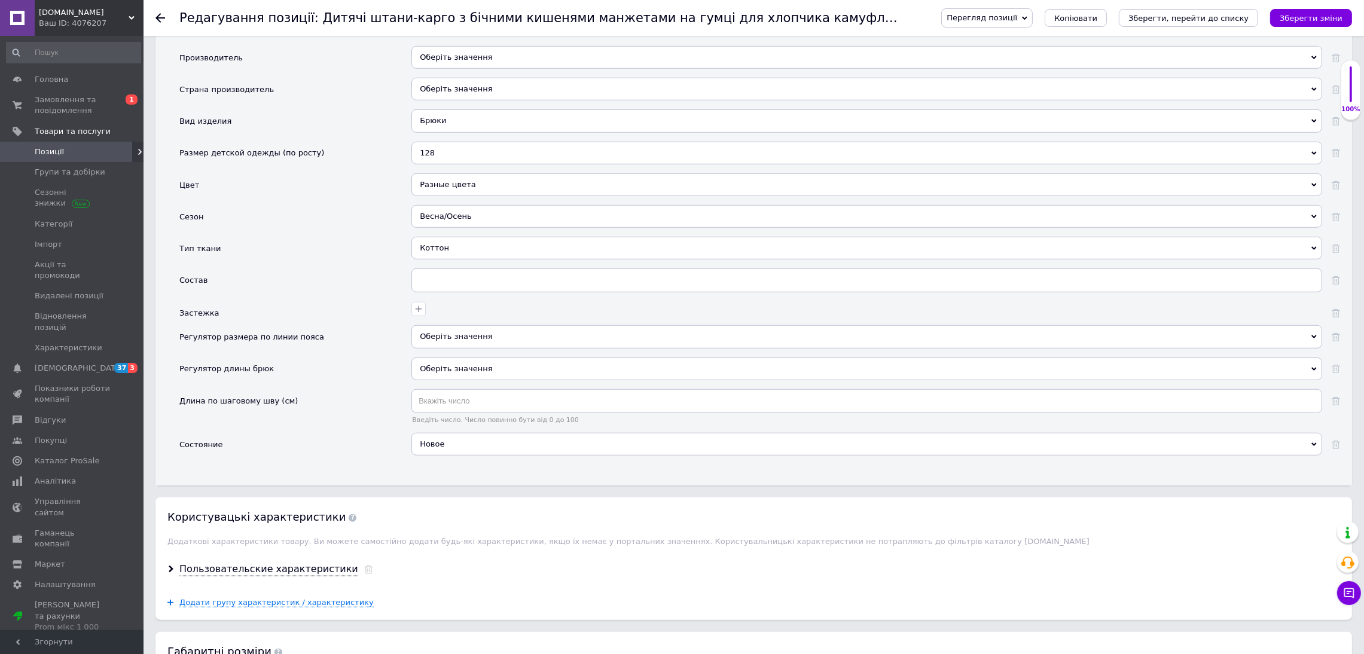
click at [340, 585] on div "Пользовательские характеристики" at bounding box center [753, 570] width 1196 height 32
click at [364, 574] on icon at bounding box center [368, 570] width 9 height 8
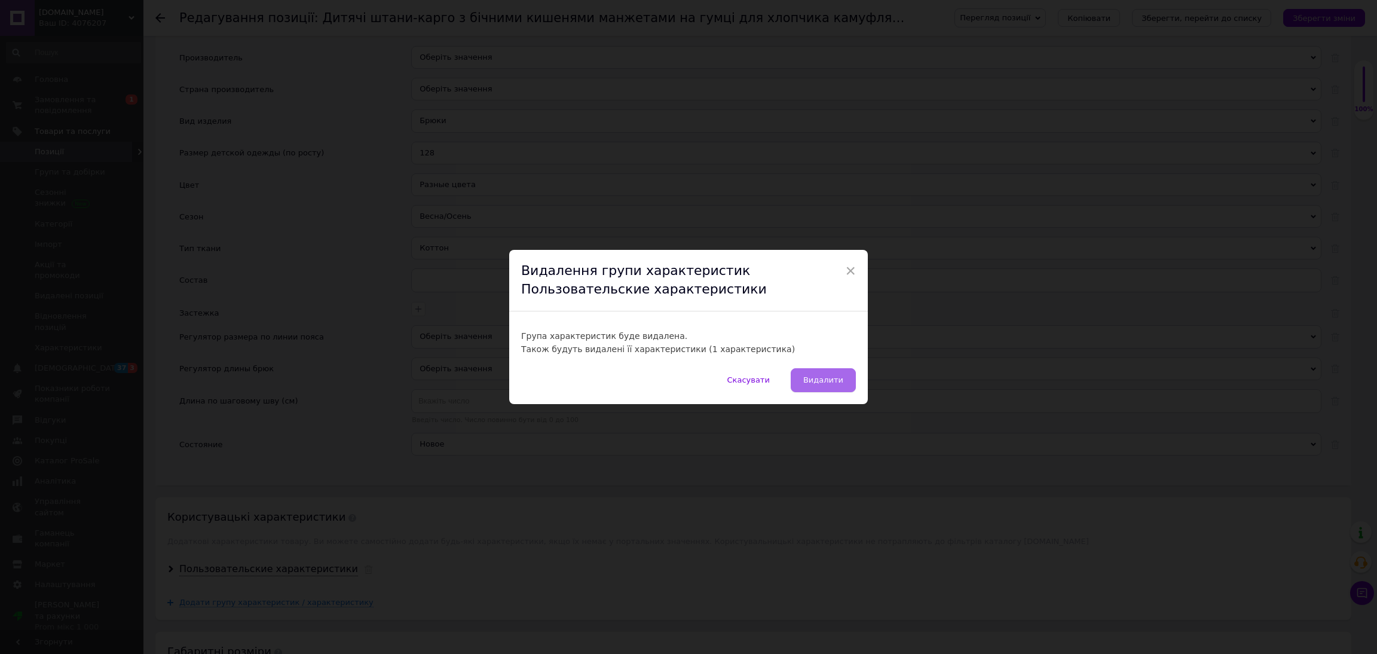
click at [847, 384] on button "Видалити" at bounding box center [823, 380] width 65 height 24
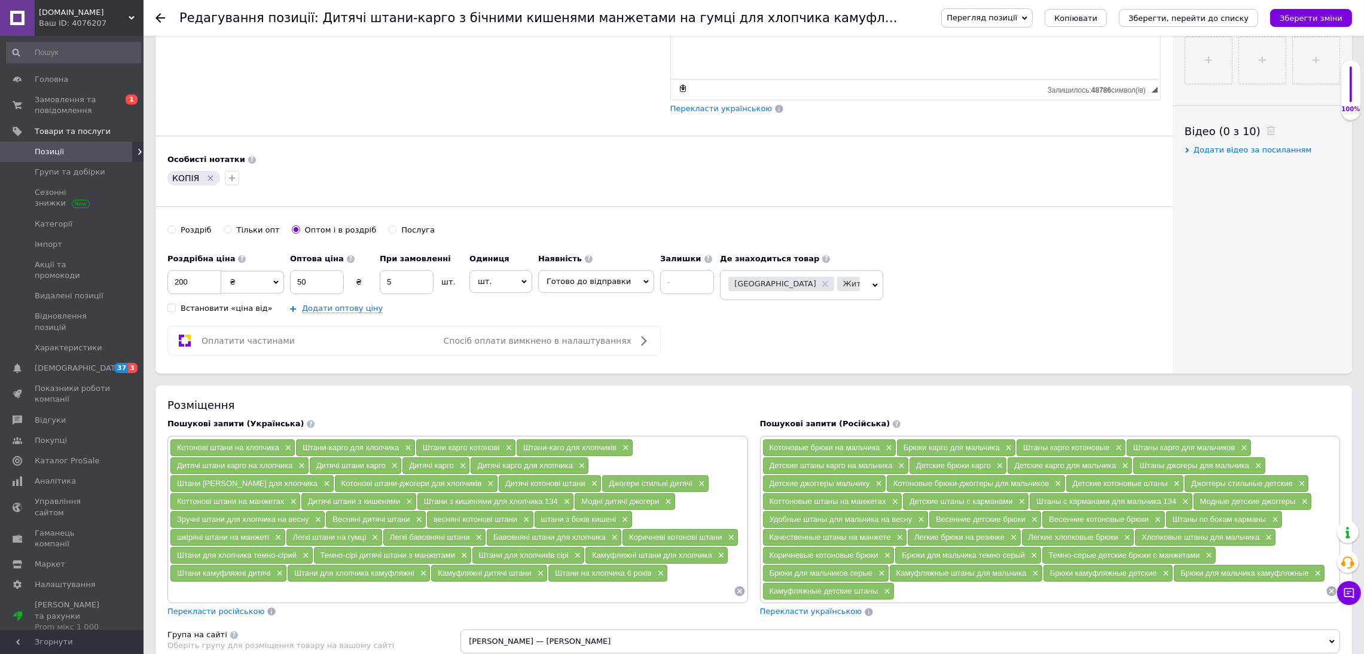
scroll to position [268, 0]
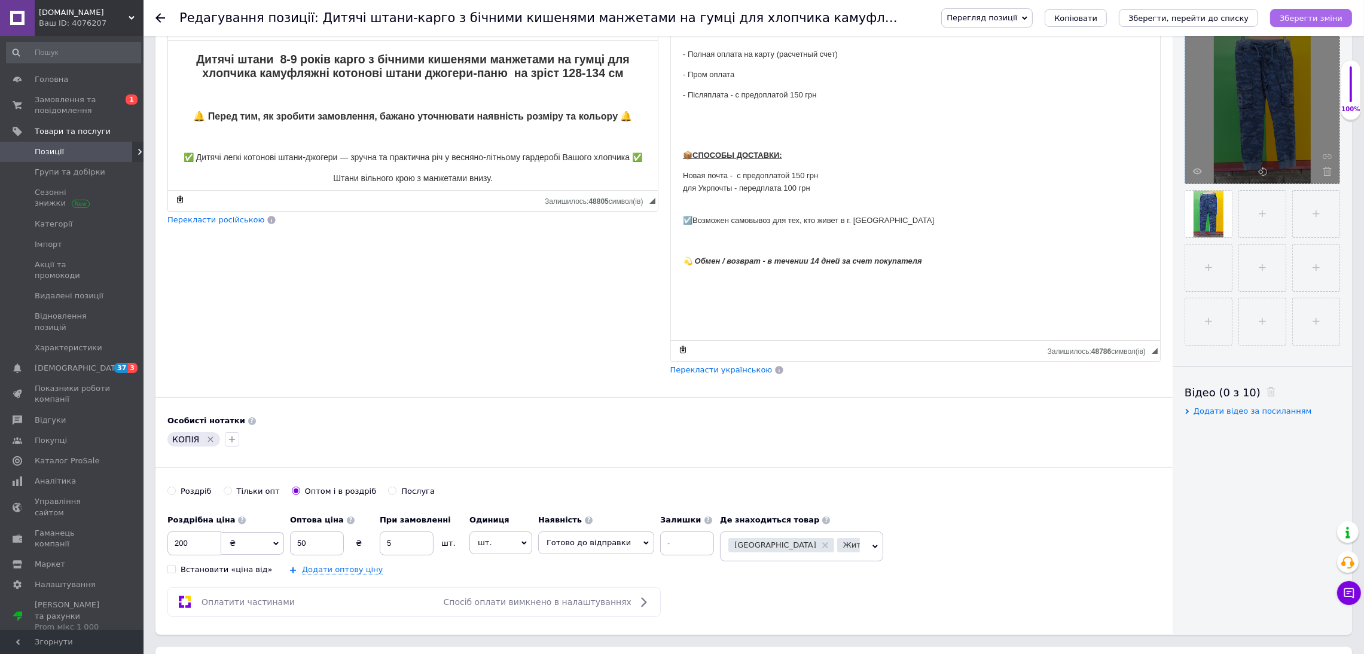
click at [1303, 21] on icon "Зберегти зміни" at bounding box center [1310, 18] width 63 height 9
type input "Дитячі штани 8-9 років карго з бічними кишенями манжетами на гумці для хлопчика…"
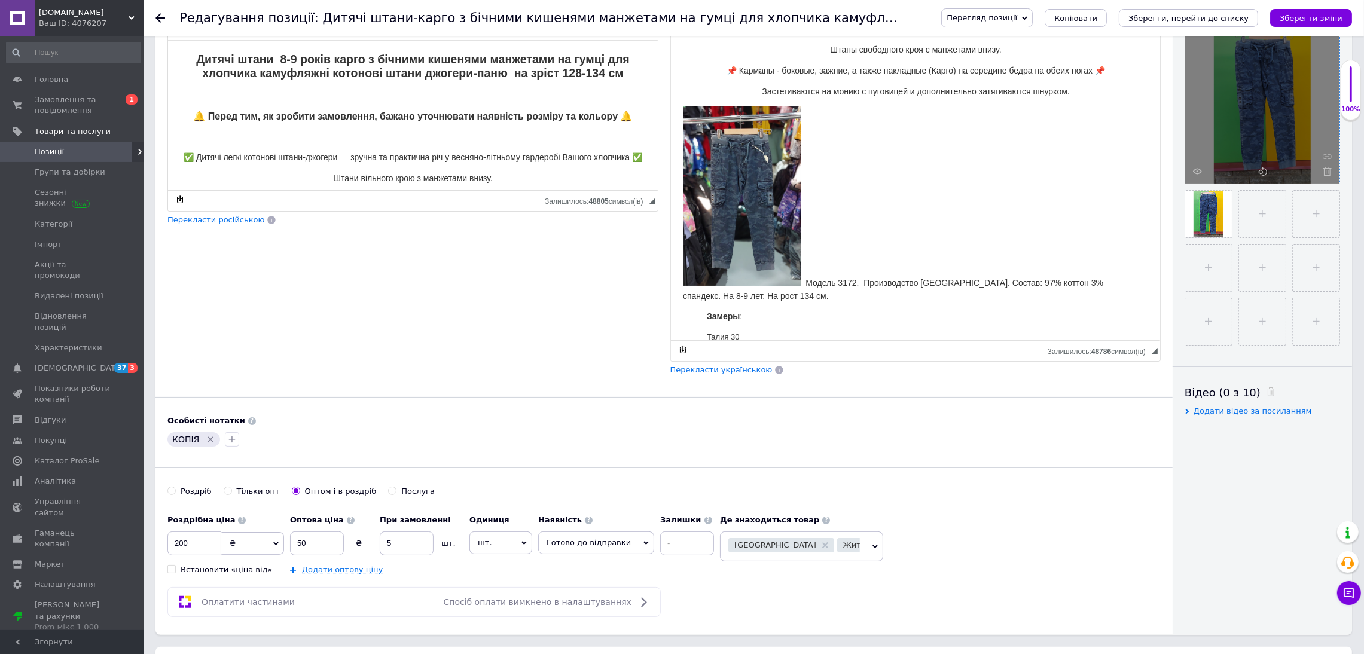
scroll to position [66, 0]
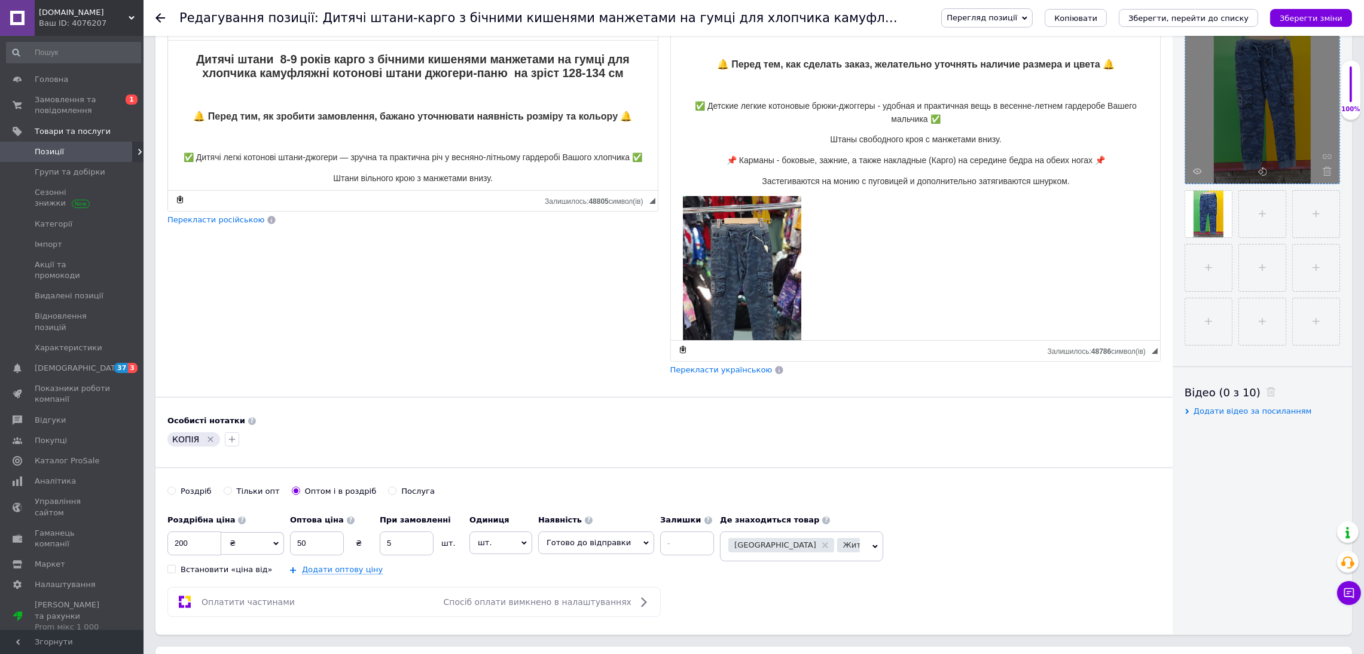
click at [728, 374] on span "Перекласти українською" at bounding box center [721, 369] width 102 height 9
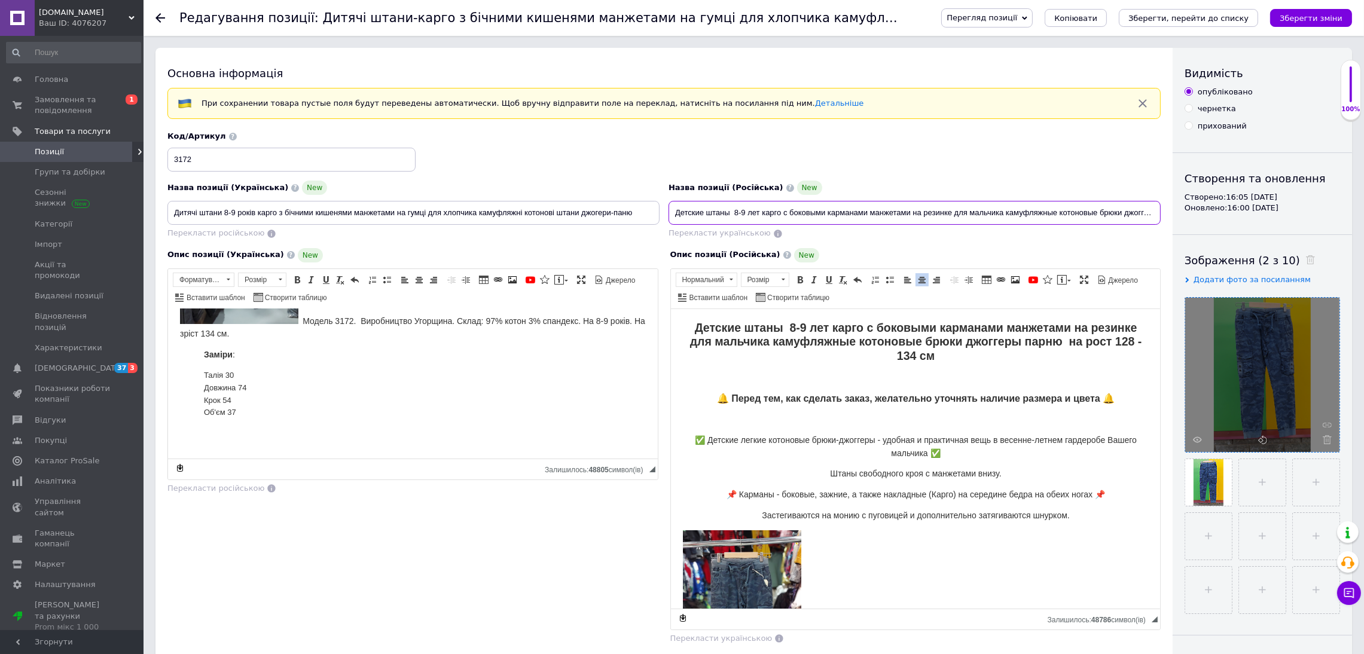
scroll to position [0, 30]
drag, startPoint x: 672, startPoint y: 212, endPoint x: 1179, endPoint y: 237, distance: 507.5
click at [1321, 186] on div "Основна інформація При сохранении товара пустые поля будут переведены автоматич…" at bounding box center [753, 475] width 1196 height 855
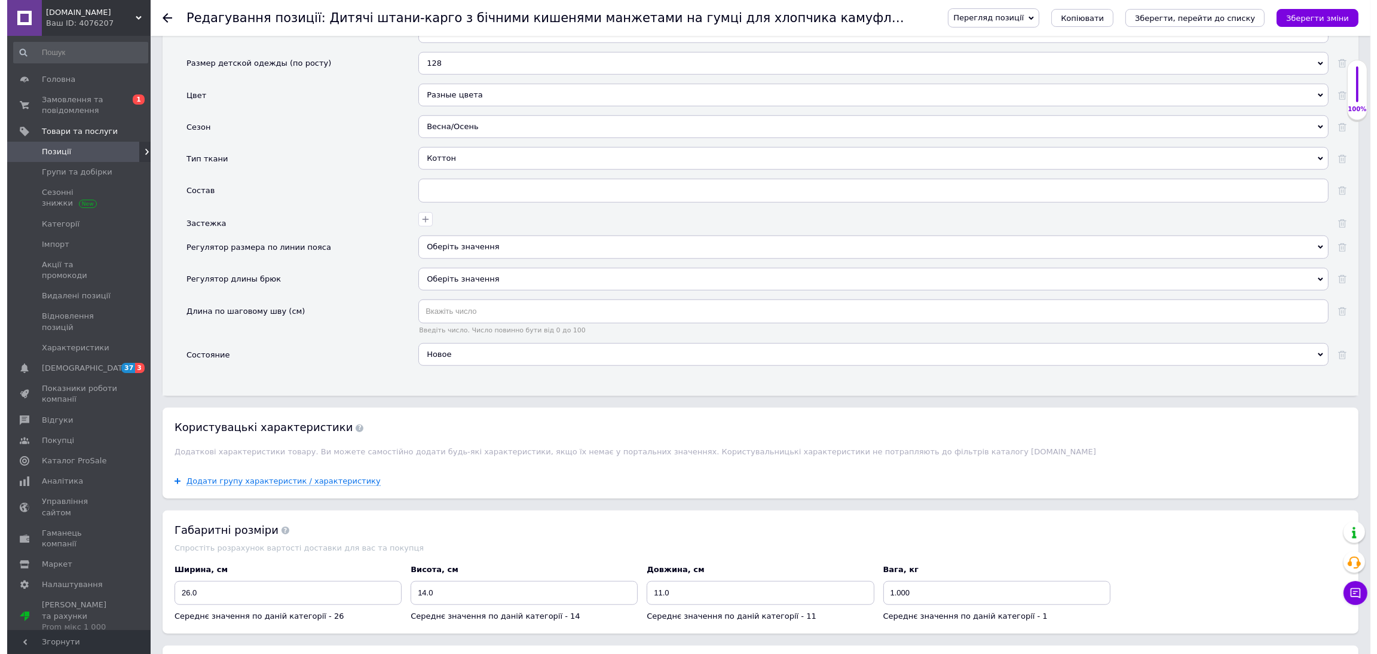
scroll to position [0, 0]
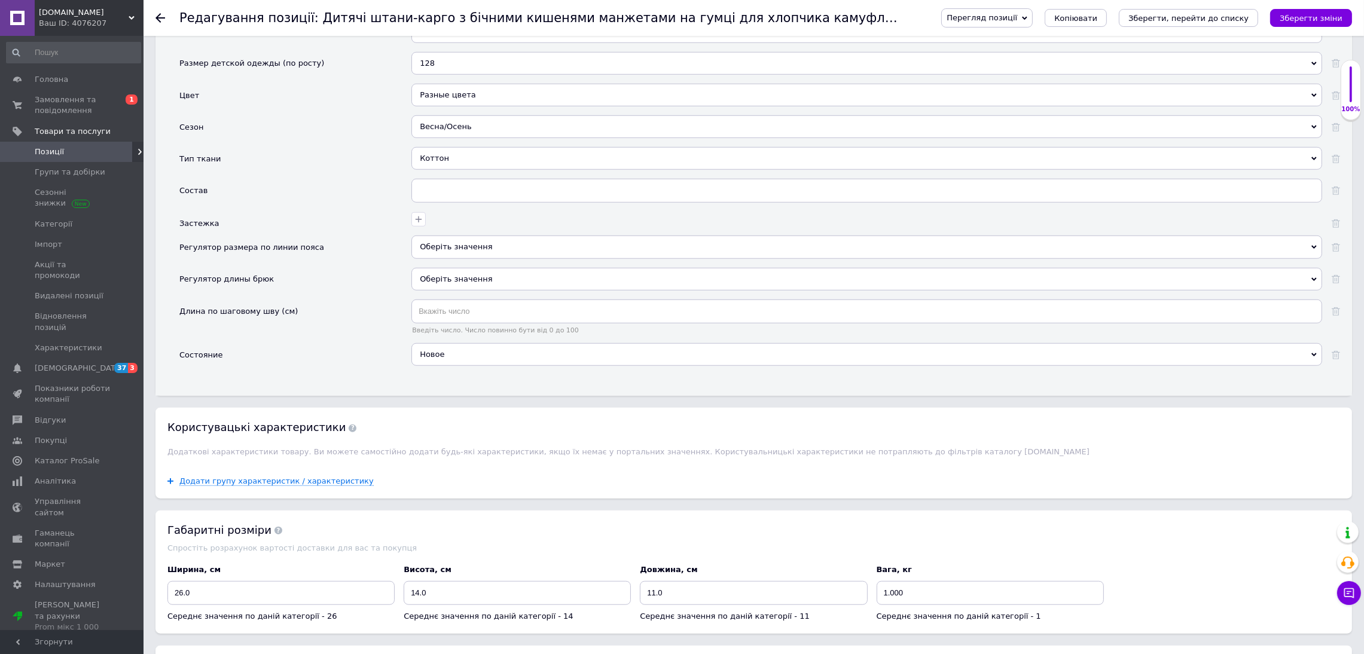
click at [299, 482] on div "Додати групу характеристик / характеристику" at bounding box center [753, 481] width 1196 height 35
click at [300, 498] on div "Додати групу характеристик / характеристику" at bounding box center [753, 481] width 1196 height 35
click at [309, 486] on span "Додати групу характеристик / характеристику" at bounding box center [276, 481] width 194 height 10
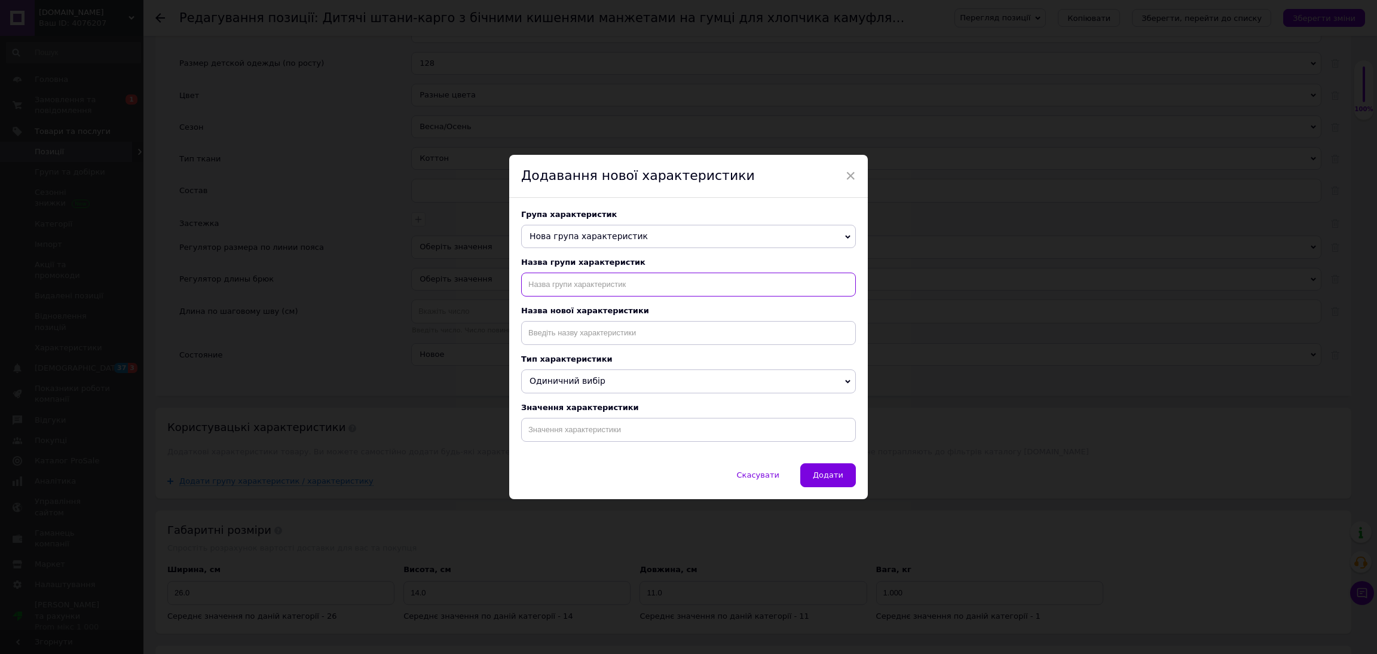
click at [580, 290] on input "text" at bounding box center [688, 285] width 335 height 24
type input "назва"
click at [555, 344] on input at bounding box center [688, 333] width 335 height 24
type input "назва"
click at [570, 360] on li "назва" at bounding box center [689, 358] width 334 height 17
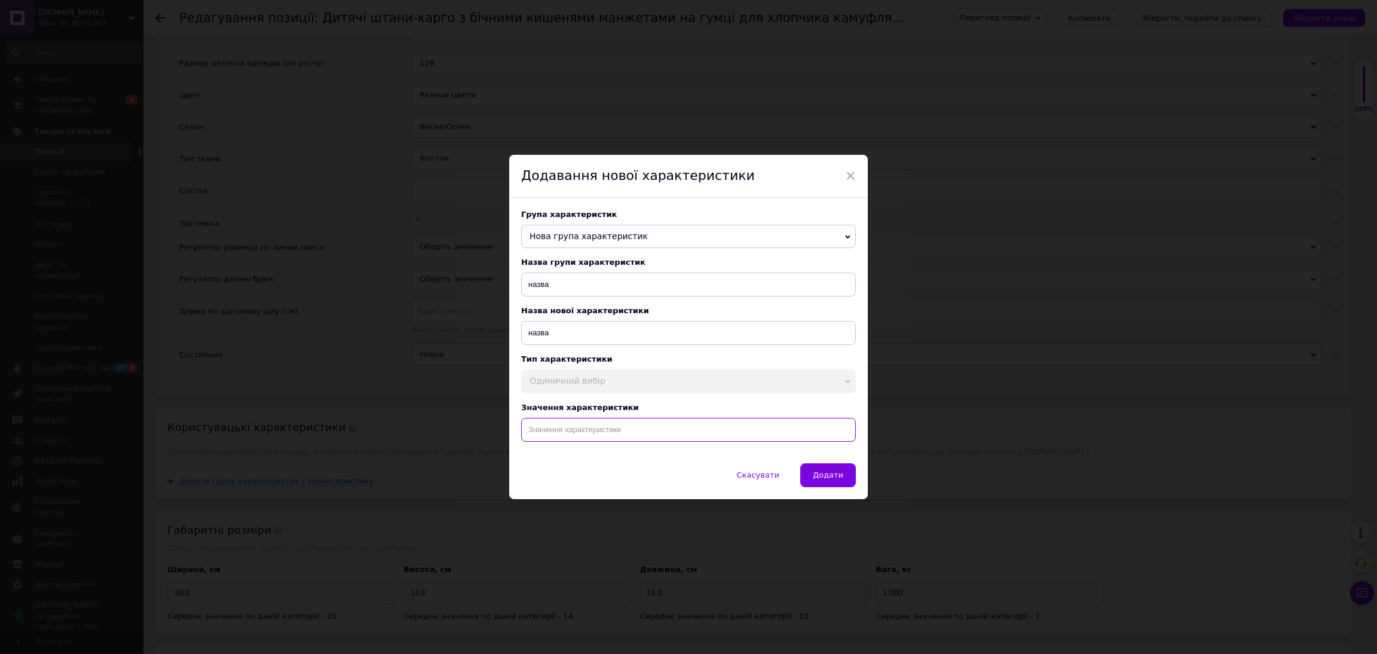
click at [594, 435] on input at bounding box center [688, 430] width 335 height 24
paste input "Детские штаны 8-9 лет карго с боковыми карманами манжетами на резинке для мальч…"
type input "Детские штаны 8-9 лет карго с боковыми карманами манжетами на резинке для мальч…"
click at [842, 487] on button "Додати" at bounding box center [828, 475] width 56 height 24
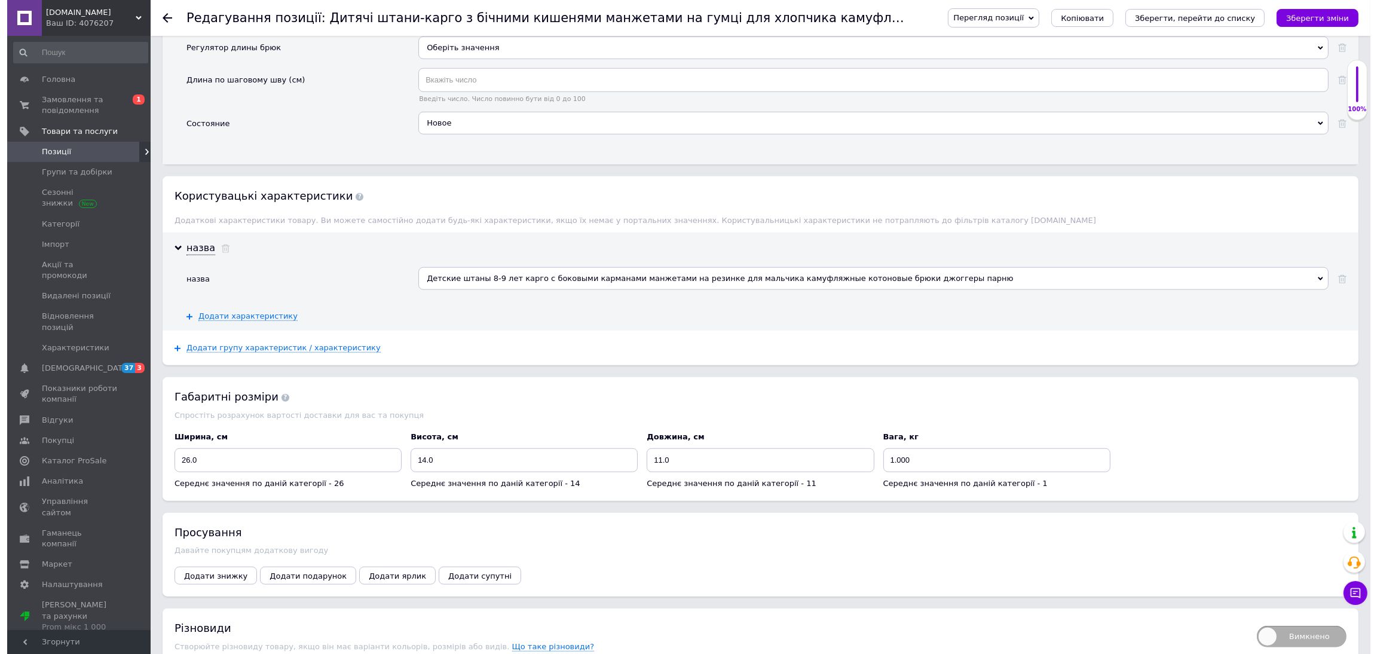
scroll to position [1806, 0]
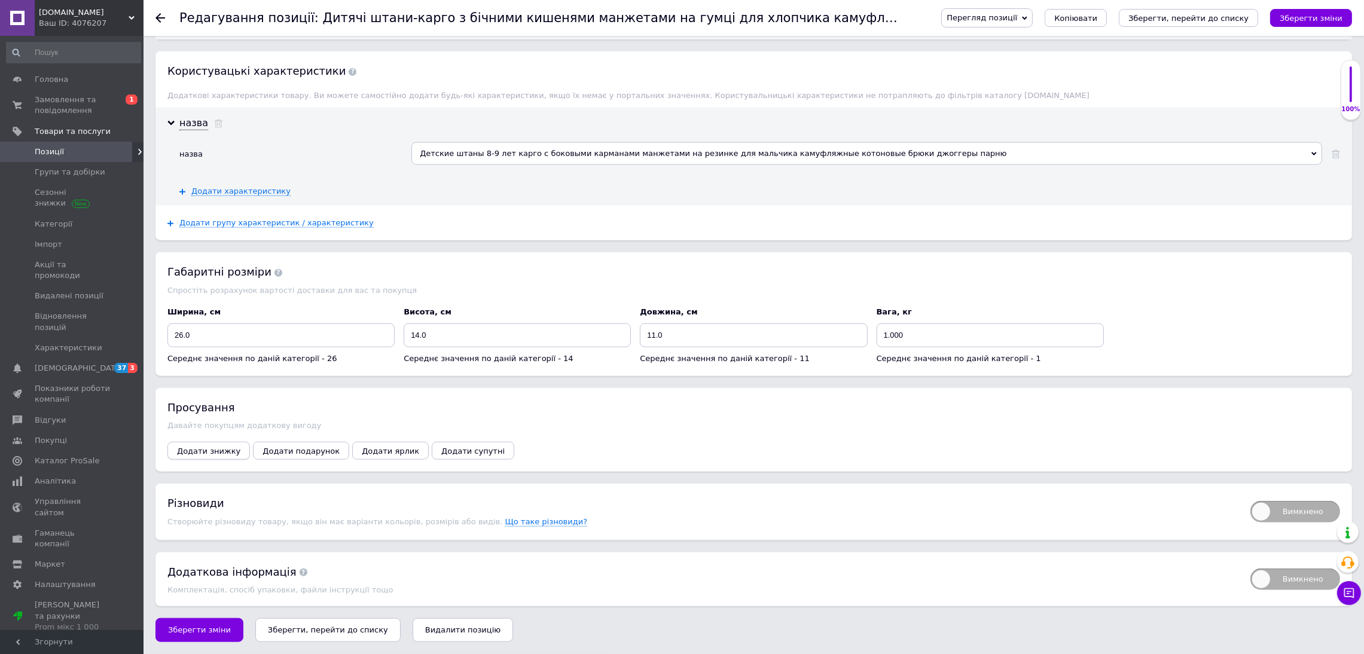
click at [212, 453] on span "Додати знижку" at bounding box center [208, 451] width 63 height 9
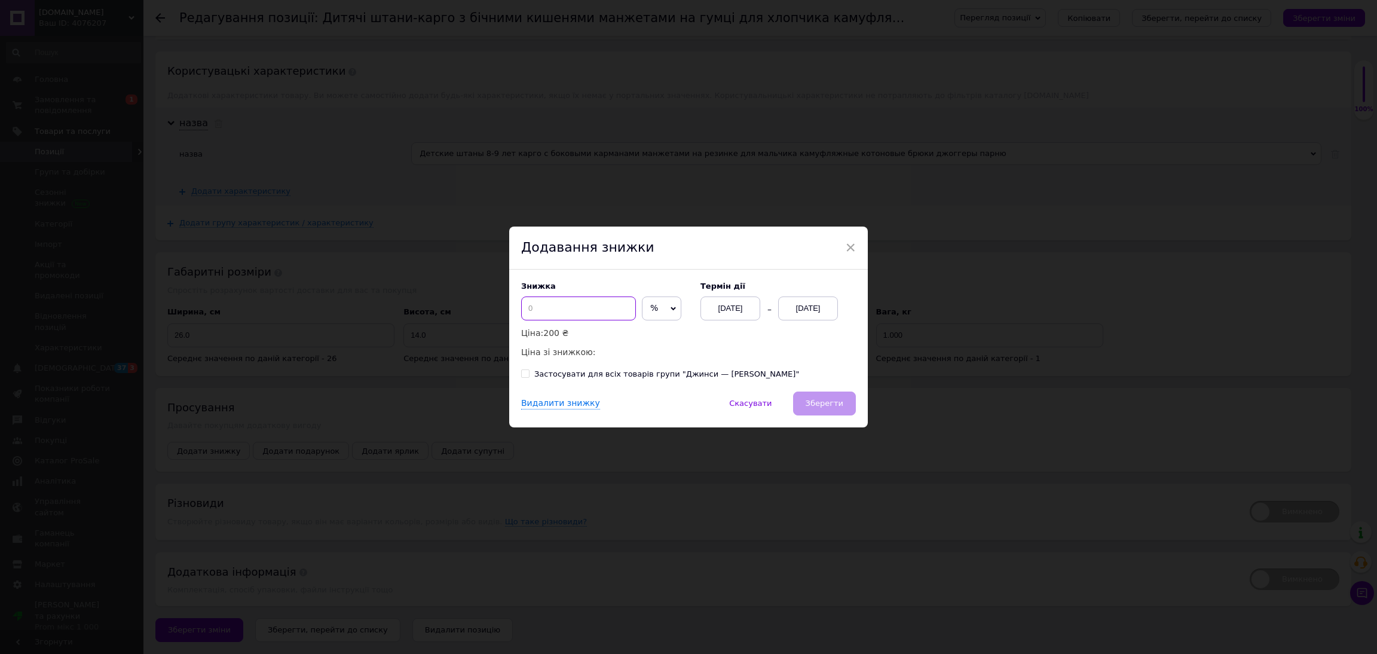
click at [548, 313] on input at bounding box center [578, 309] width 115 height 24
type input "50"
click at [785, 305] on div "12.08.2025" at bounding box center [808, 309] width 60 height 24
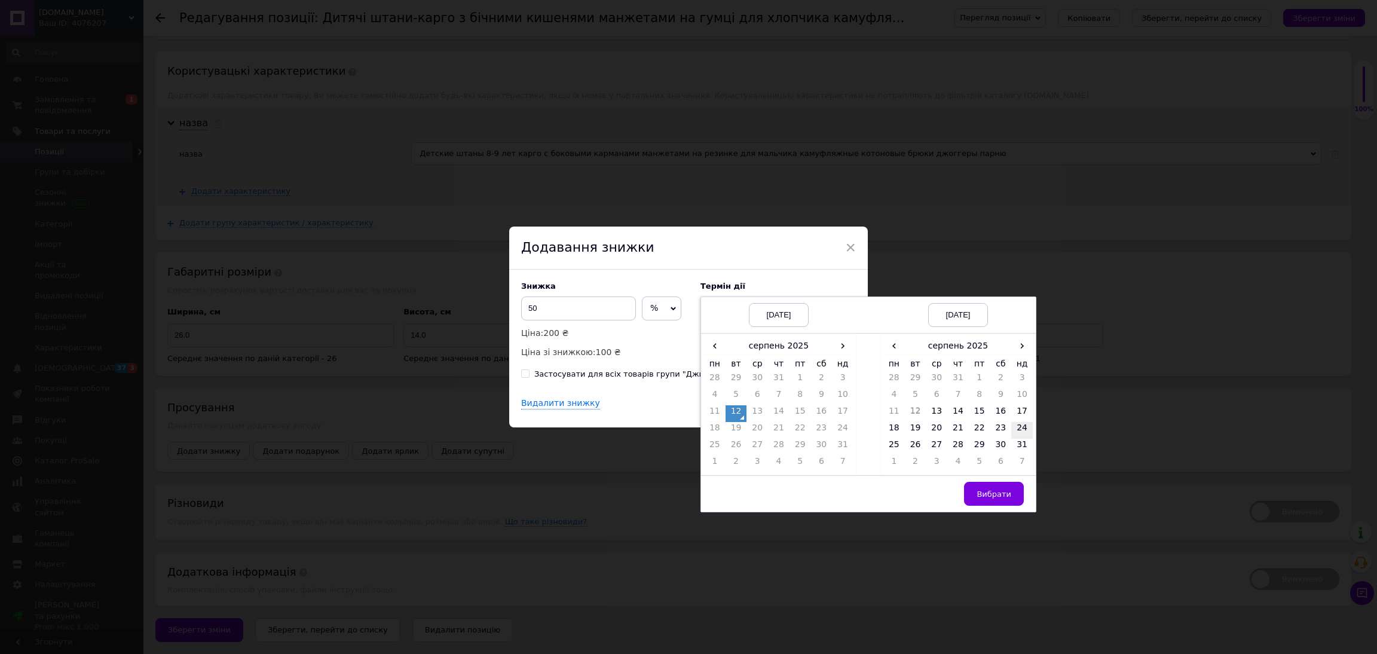
click at [1028, 439] on td "24" at bounding box center [1022, 430] width 22 height 17
click at [1022, 448] on td "31" at bounding box center [1022, 447] width 22 height 17
click at [998, 498] on span "Вибрати" at bounding box center [994, 494] width 35 height 9
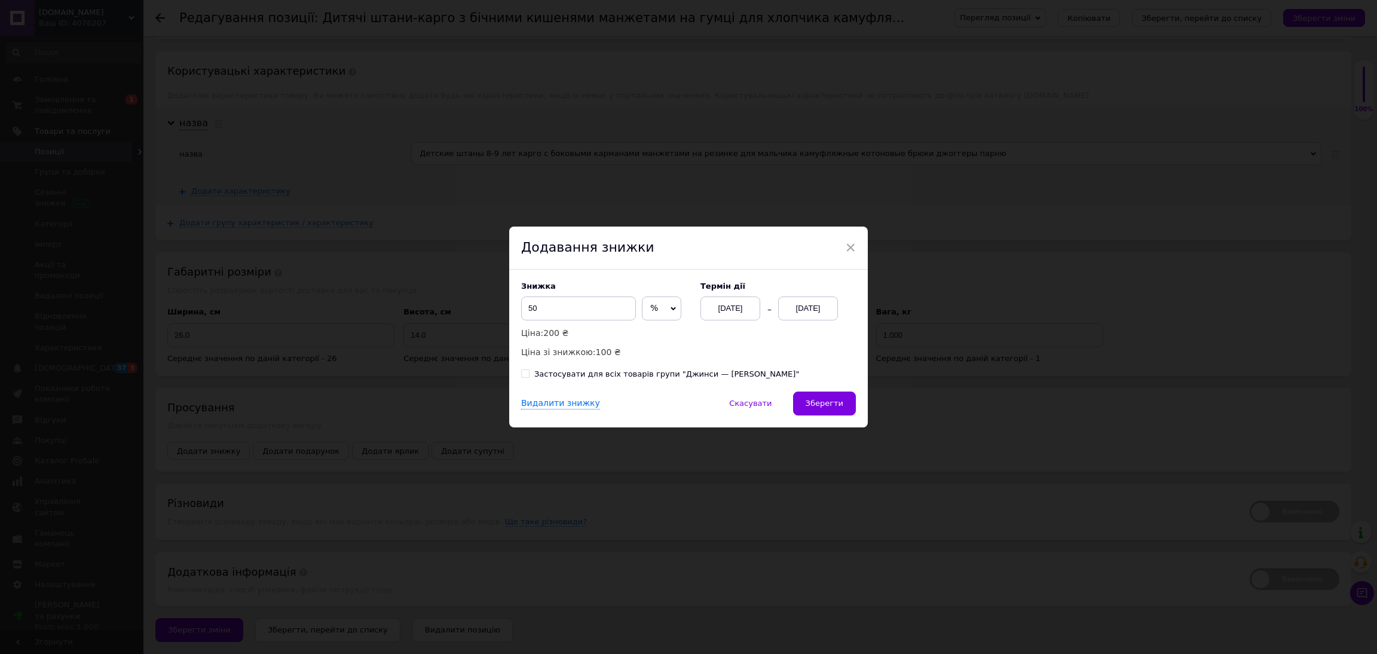
click at [823, 407] on span "Зберегти" at bounding box center [825, 403] width 38 height 9
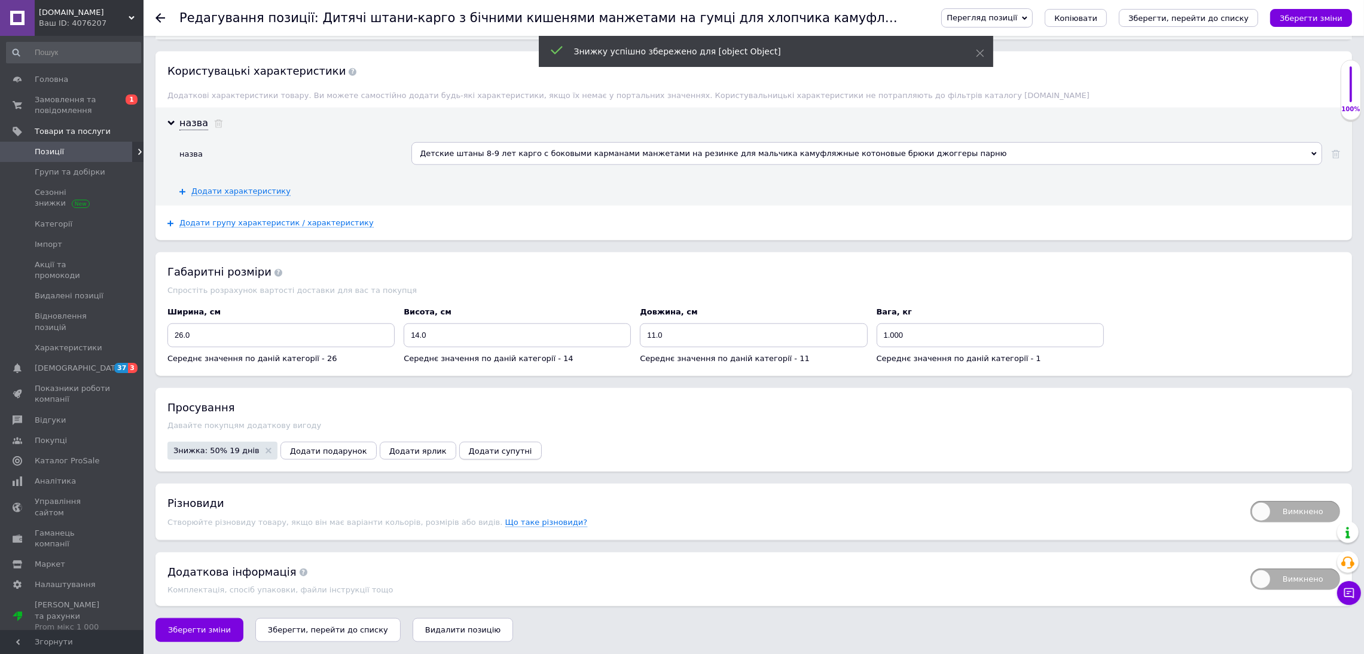
click at [469, 447] on span "Додати супутні" at bounding box center [500, 451] width 63 height 9
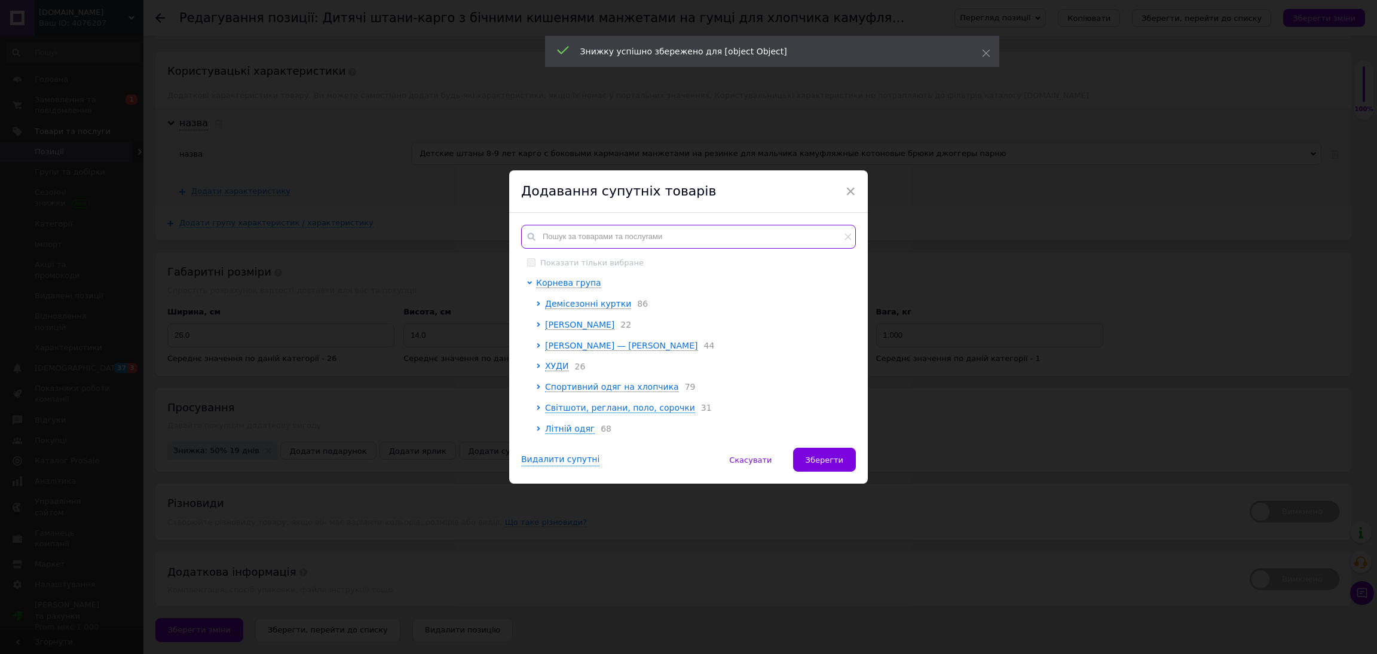
click at [554, 237] on input "text" at bounding box center [688, 237] width 335 height 24
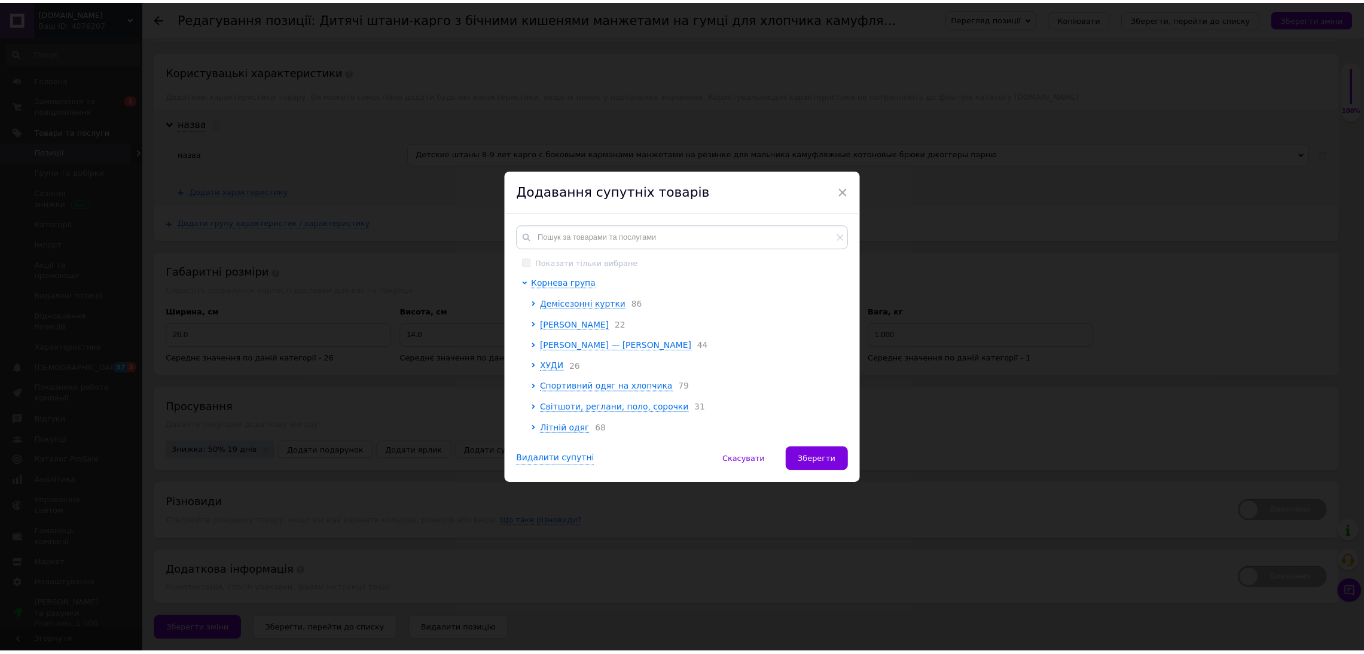
scroll to position [1805, 0]
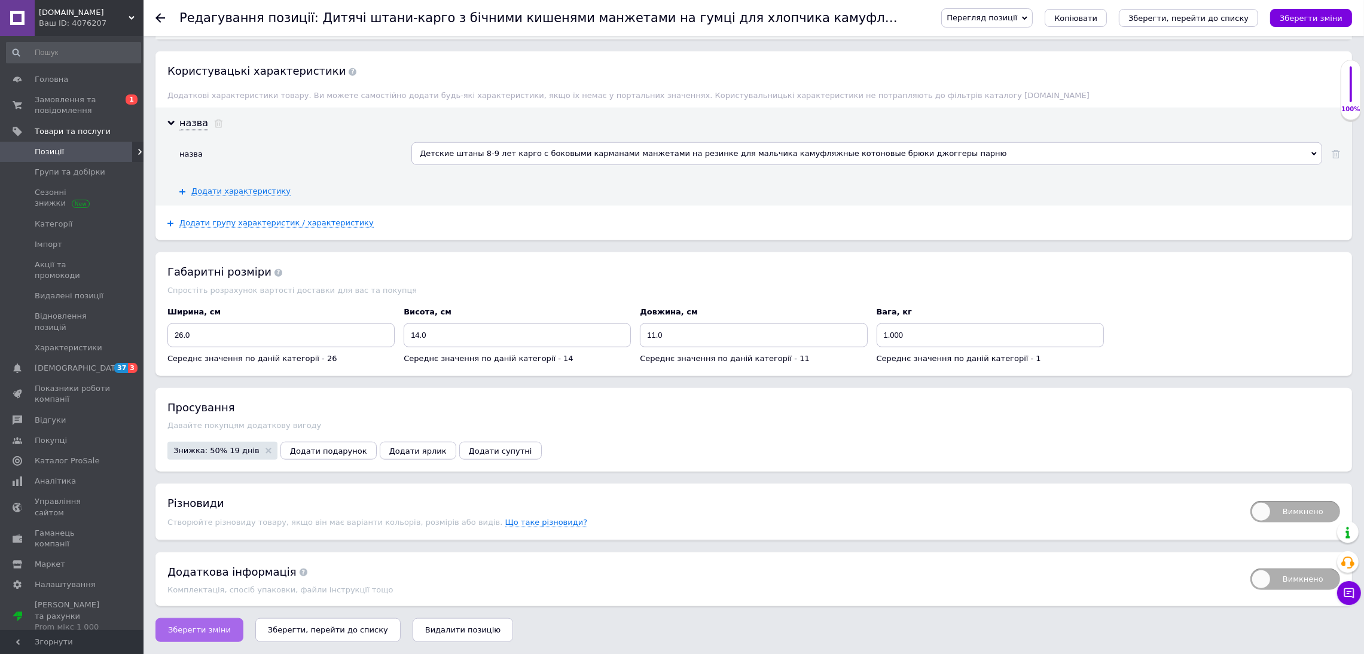
click at [206, 633] on span "Зберегти зміни" at bounding box center [199, 629] width 63 height 9
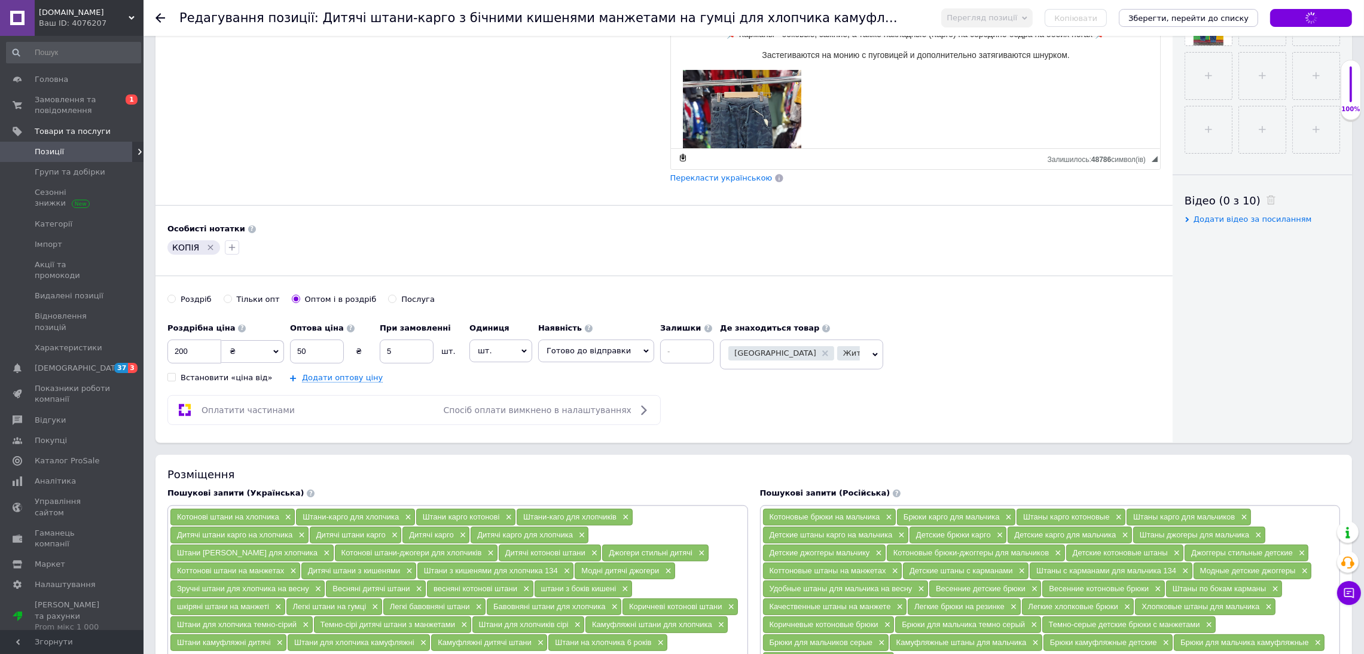
scroll to position [0, 0]
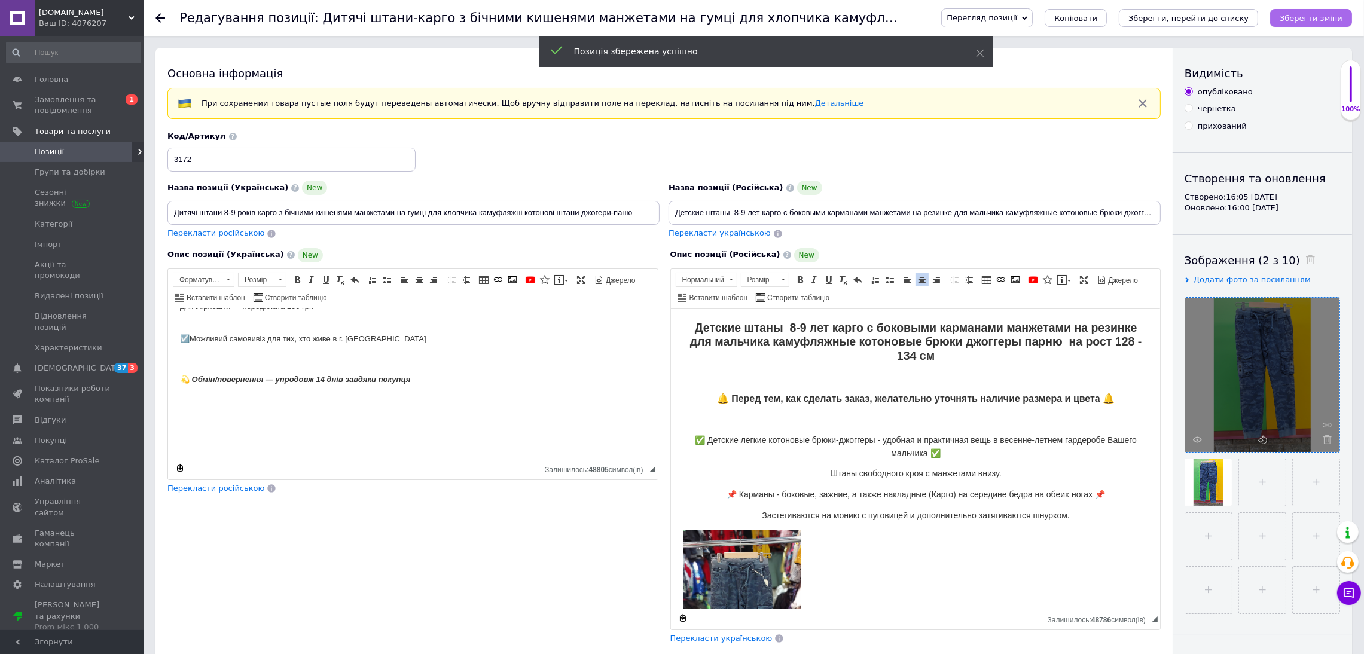
click at [1332, 17] on icon "Зберегти зміни" at bounding box center [1310, 18] width 63 height 9
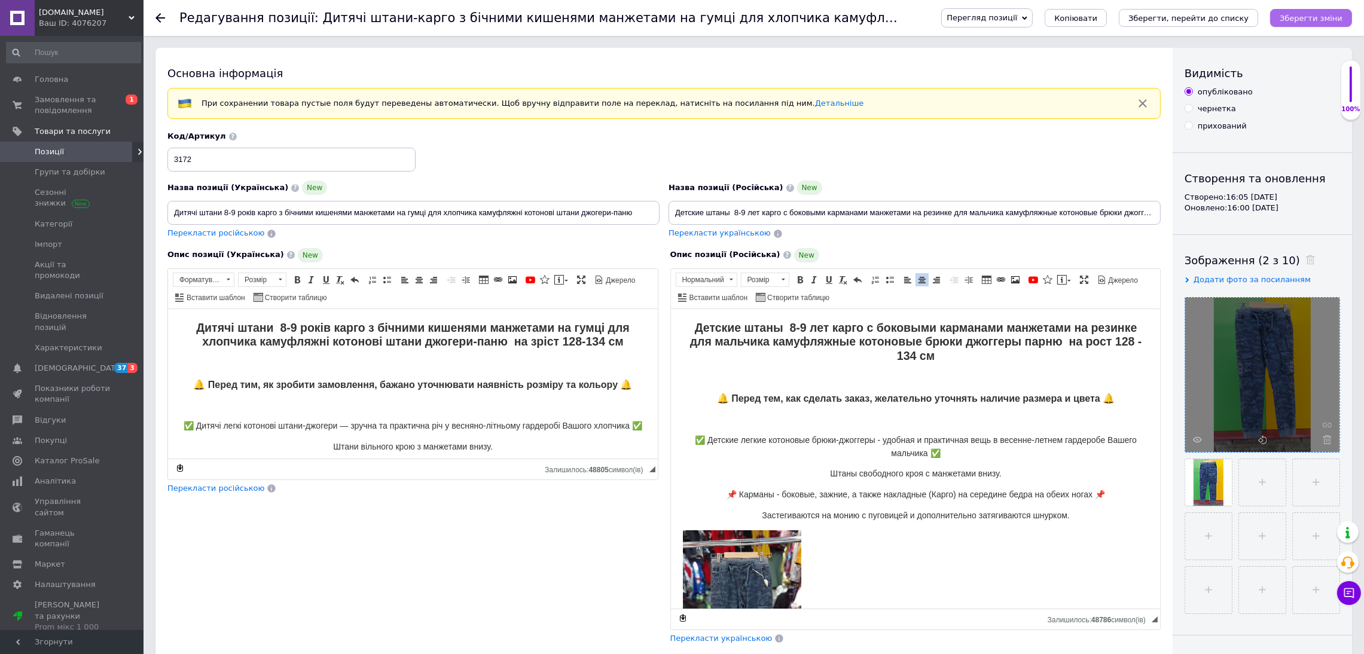
click at [1306, 14] on icon "Зберегти зміни" at bounding box center [1310, 18] width 63 height 9
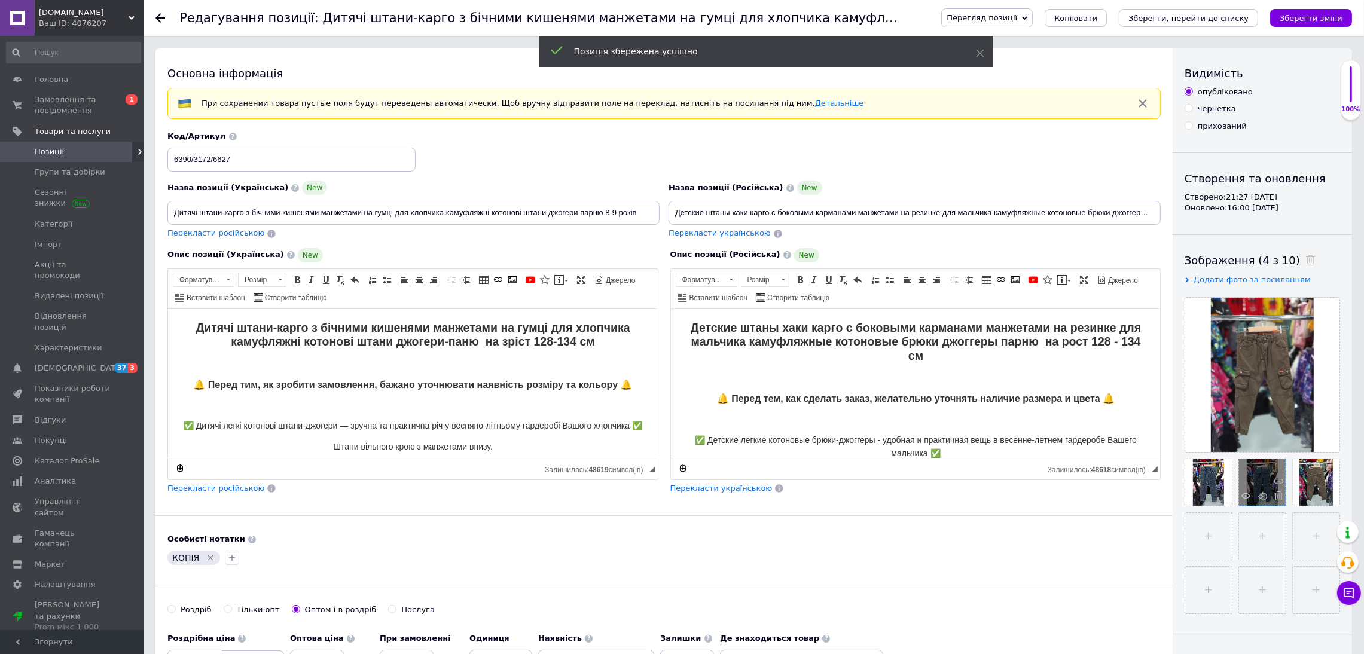
click at [1272, 499] on span at bounding box center [1275, 497] width 15 height 12
click at [1222, 503] on span at bounding box center [1221, 497] width 15 height 12
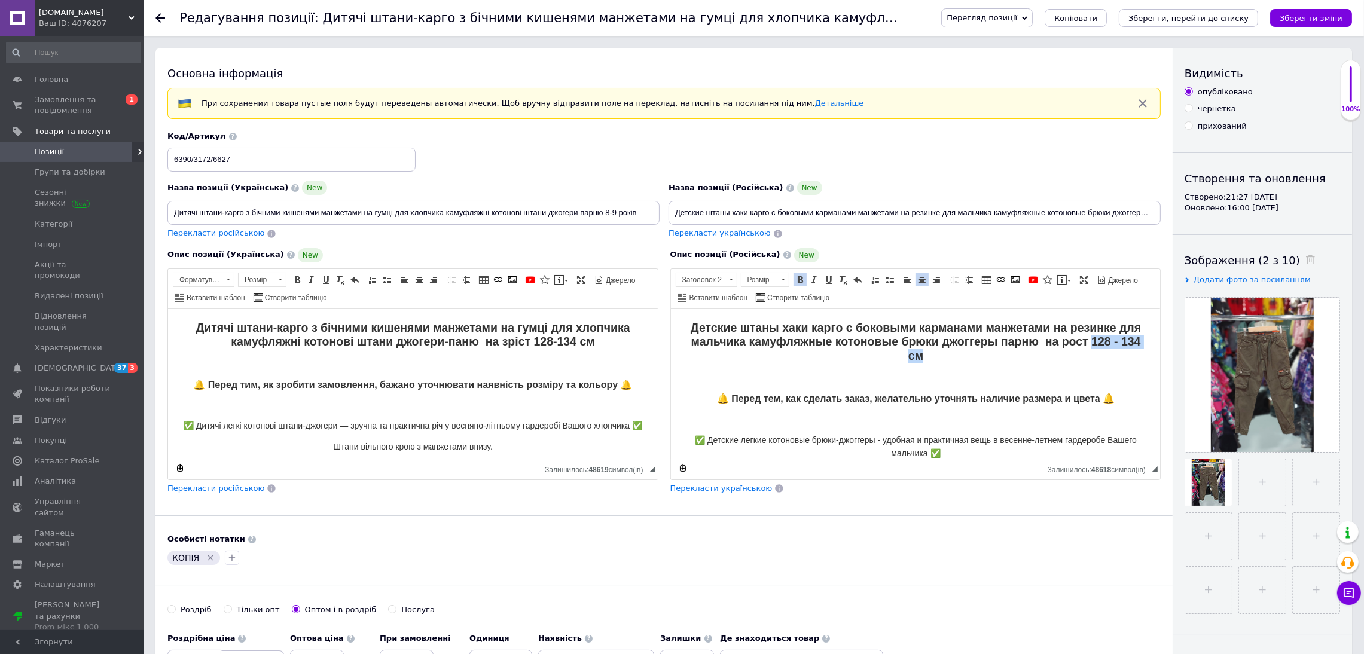
drag, startPoint x: 1086, startPoint y: 338, endPoint x: 1141, endPoint y: 356, distance: 57.8
copy strong "128 - 134 см"
click at [750, 211] on input "Детские штаны хаки карго с боковыми карманами манжетами на резинке для мальчика…" at bounding box center [914, 213] width 492 height 24
click at [931, 219] on input "Детские штаны хаки карго с боковыми карманами манжетами на резинке для мальчика…" at bounding box center [914, 213] width 492 height 24
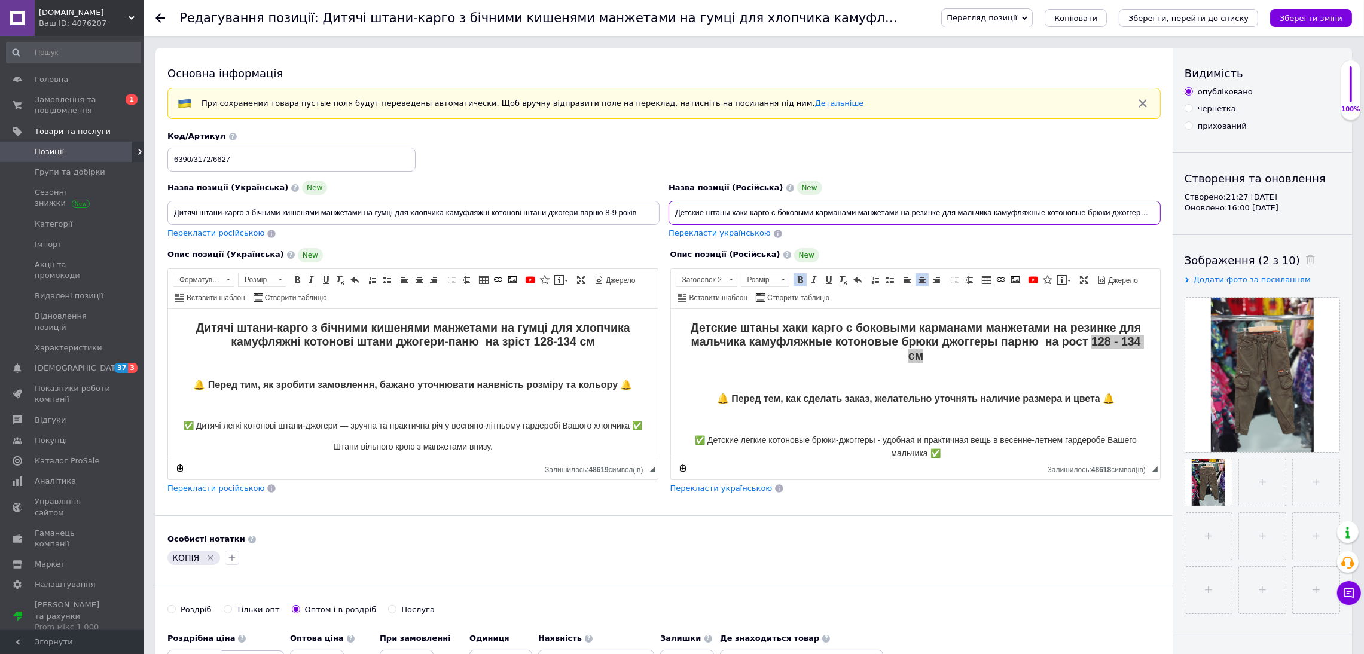
click at [1041, 216] on input "Детские штаны хаки карго с боковыми карманами манжетами на резинке для мальчика…" at bounding box center [914, 213] width 492 height 24
click at [1093, 212] on input "Детские штаны хаки карго с боковыми карманами манжетами на резинке для мальчика…" at bounding box center [914, 213] width 492 height 24
drag, startPoint x: 1156, startPoint y: 211, endPoint x: 1128, endPoint y: 211, distance: 27.5
click at [1128, 211] on input "Детские штаны хаки карго с боковыми карманами манжетами на резинке для мальчика…" at bounding box center [914, 213] width 492 height 24
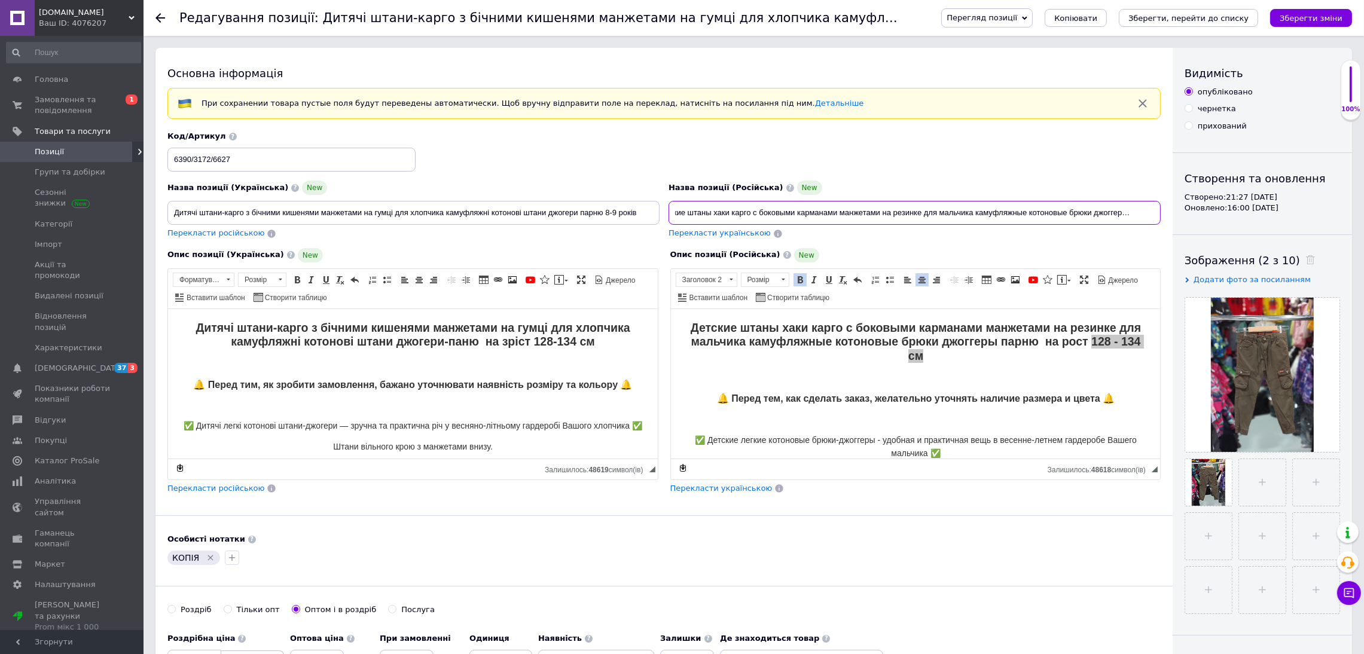
scroll to position [0, 19]
click at [751, 209] on input "Детские штаны хаки карго с боковыми карманами манжетами на резинке для мальчика…" at bounding box center [914, 213] width 492 height 24
drag, startPoint x: 905, startPoint y: 209, endPoint x: 867, endPoint y: 209, distance: 37.7
click at [867, 209] on input "Детские штаны хаки карго 128 - 1 с боковыми карманами манжетами на резинке для …" at bounding box center [914, 213] width 492 height 24
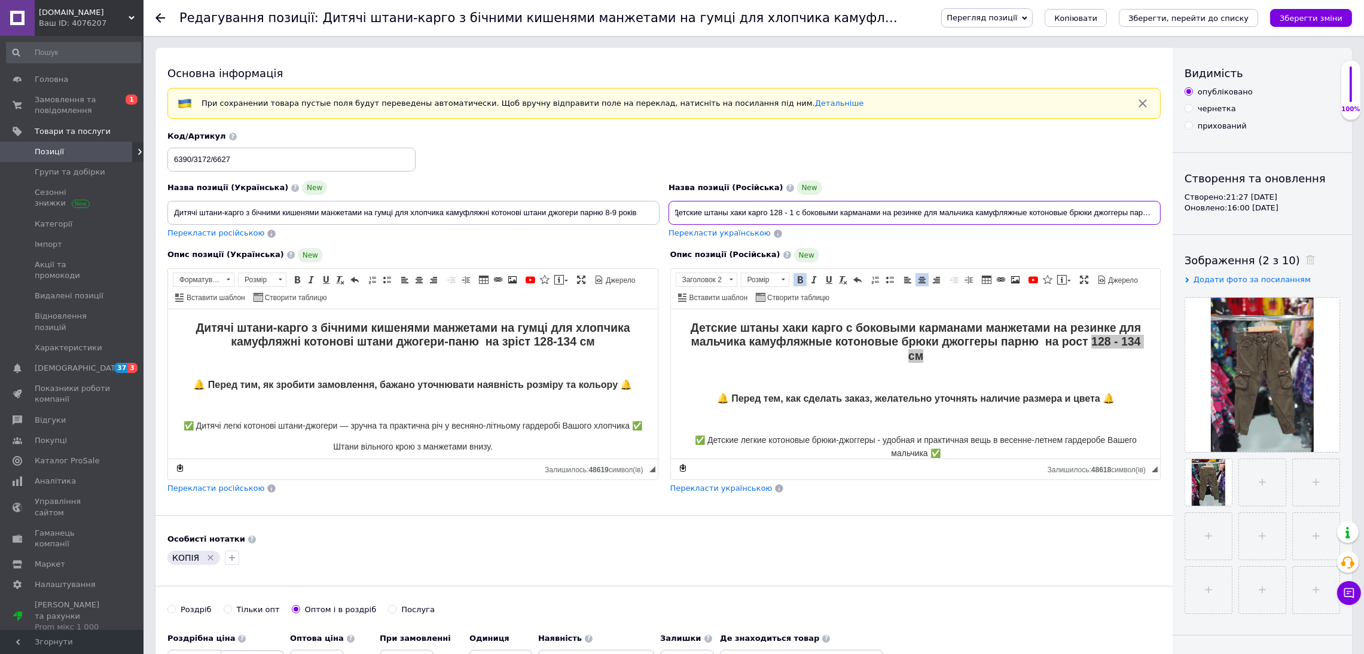
click at [793, 212] on input "Детские штаны хаки карго 128 - 1 с боковыми карманами на резинке для мальчика к…" at bounding box center [914, 213] width 492 height 24
drag, startPoint x: 673, startPoint y: 215, endPoint x: 1360, endPoint y: 188, distance: 687.4
type input "Детские штаны хаки карго 128 - 134см с боковыми карманами на резинке для мальчи…"
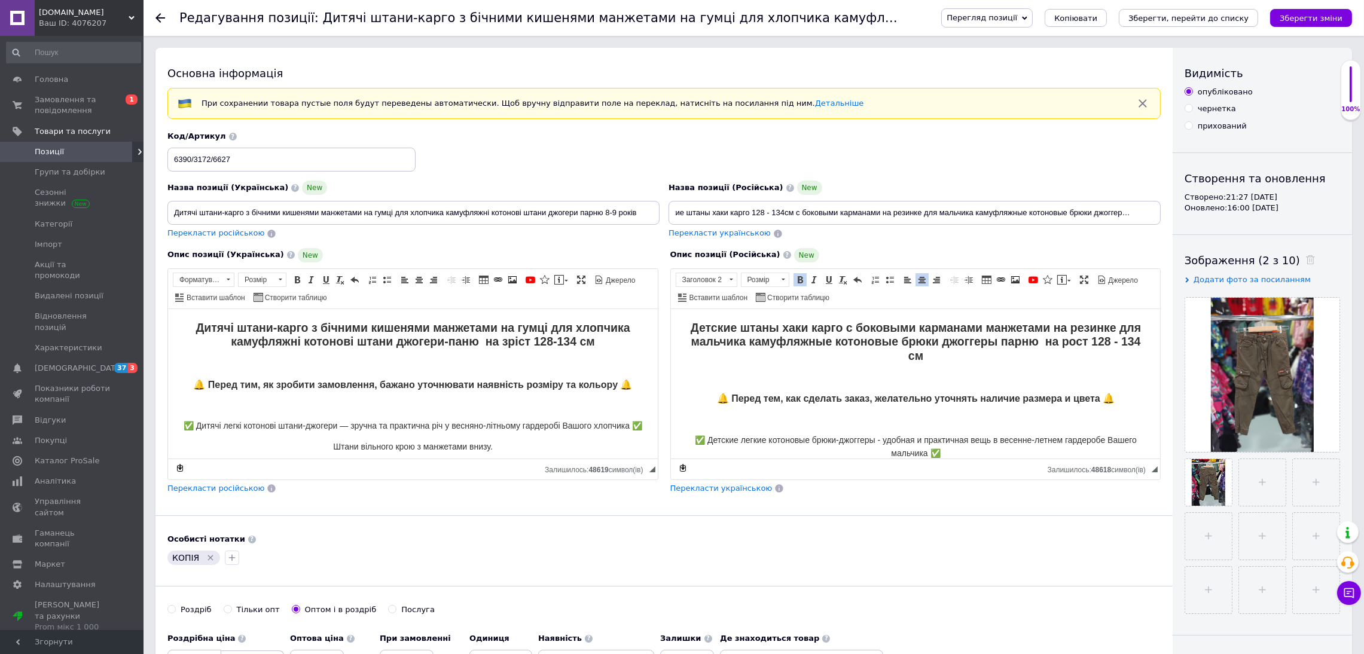
scroll to position [0, 0]
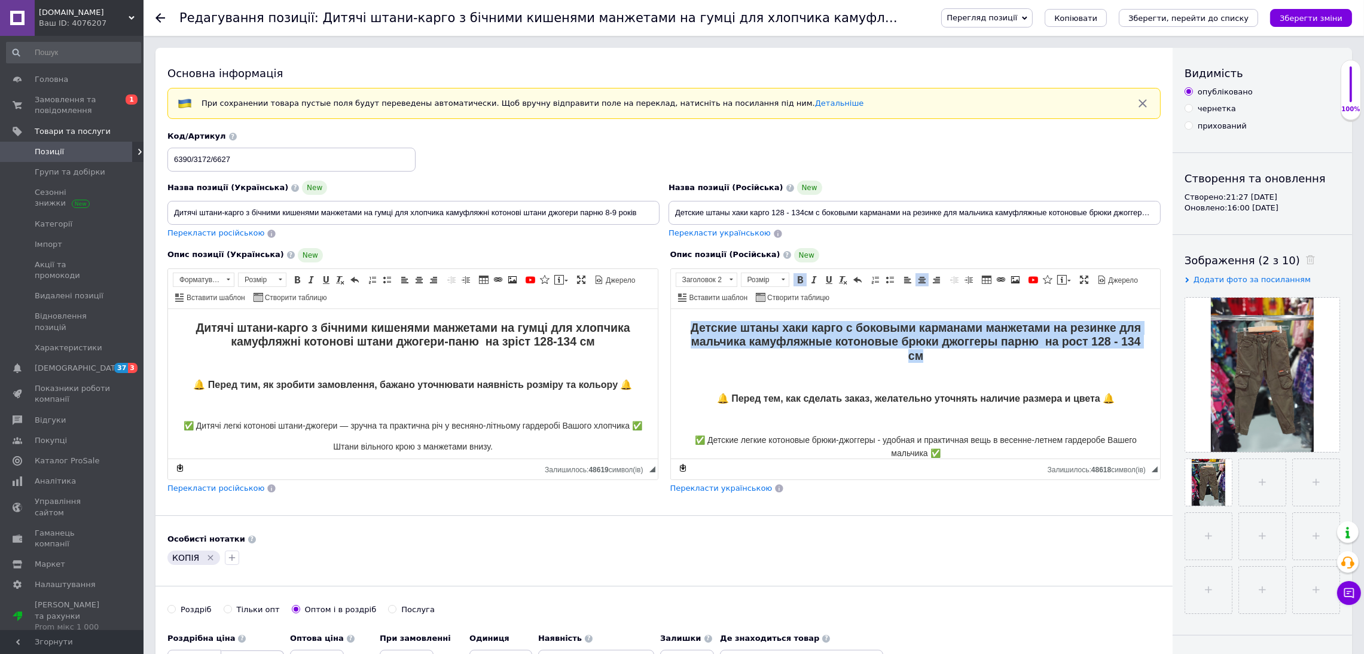
drag, startPoint x: 707, startPoint y: 322, endPoint x: 1154, endPoint y: 362, distance: 448.3
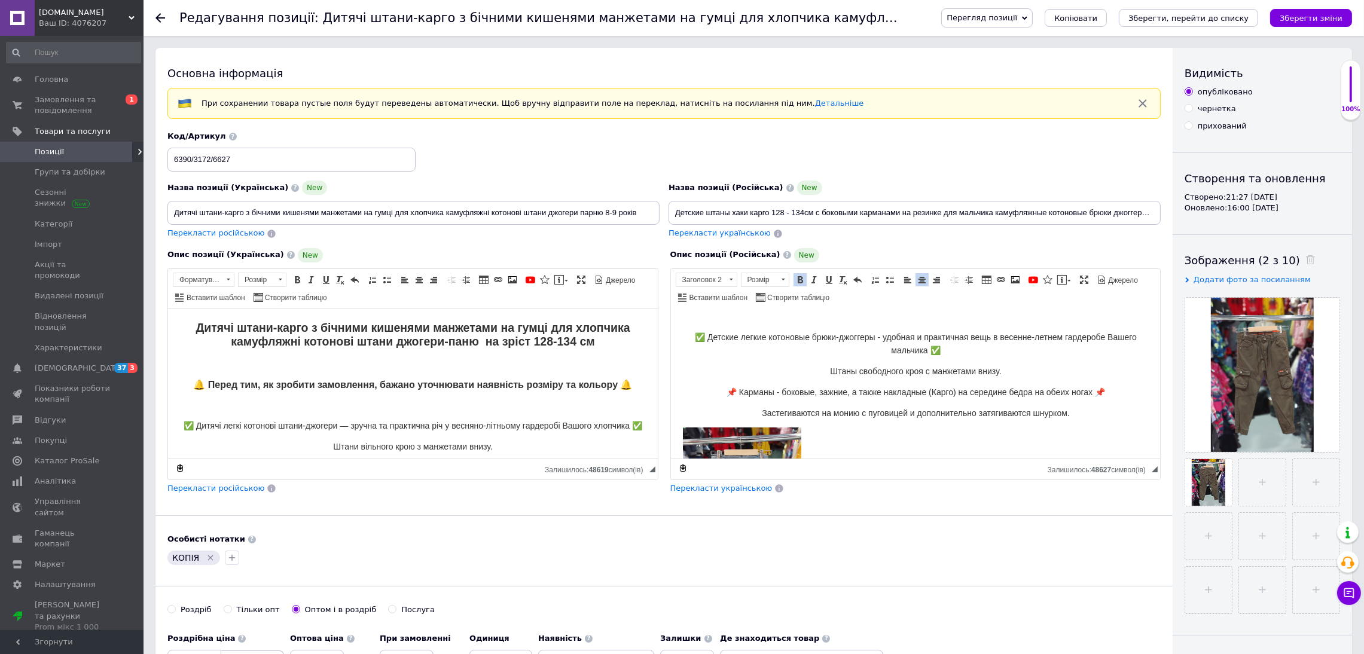
scroll to position [90, 0]
click at [1157, 475] on span "◢ Залишилось: 48627 символ(iв) {label} Відновити" at bounding box center [916, 469] width 490 height 21
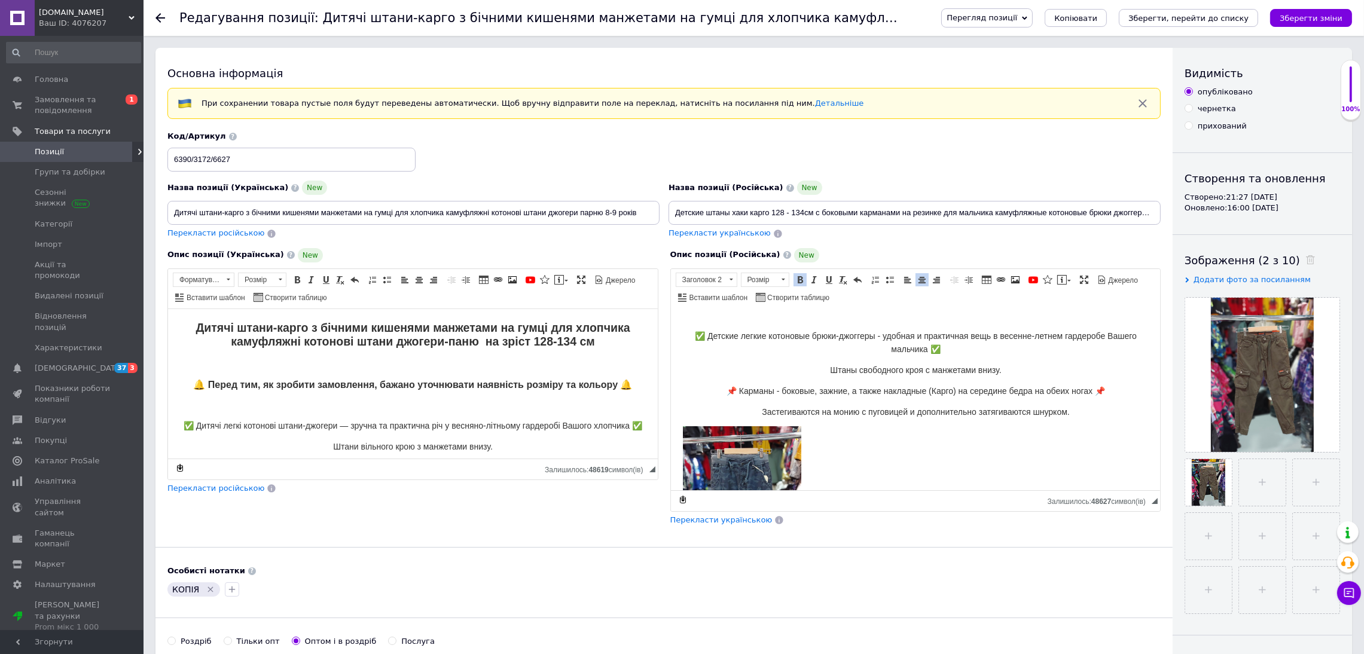
drag, startPoint x: 1157, startPoint y: 469, endPoint x: 1120, endPoint y: 621, distance: 156.2
click at [1146, 632] on div "Основна інформація При сохранении товара пустые поля будут переведены автоматич…" at bounding box center [663, 416] width 1017 height 737
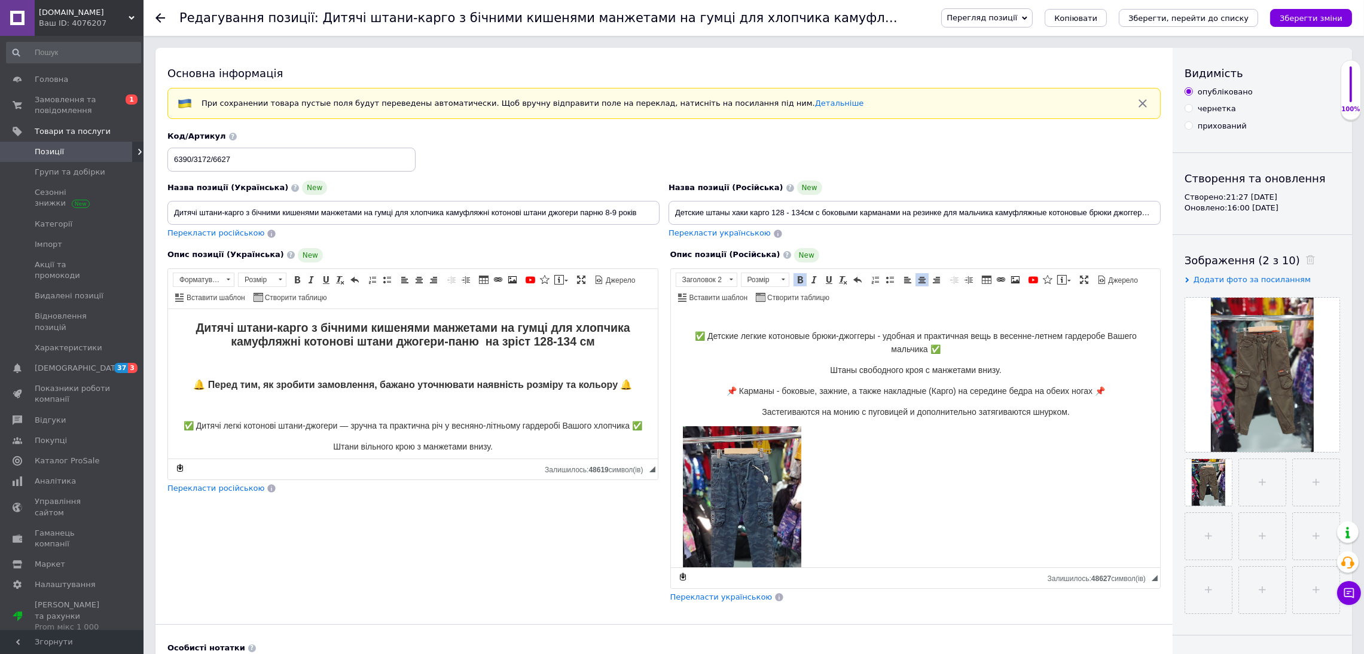
scroll to position [179, 0]
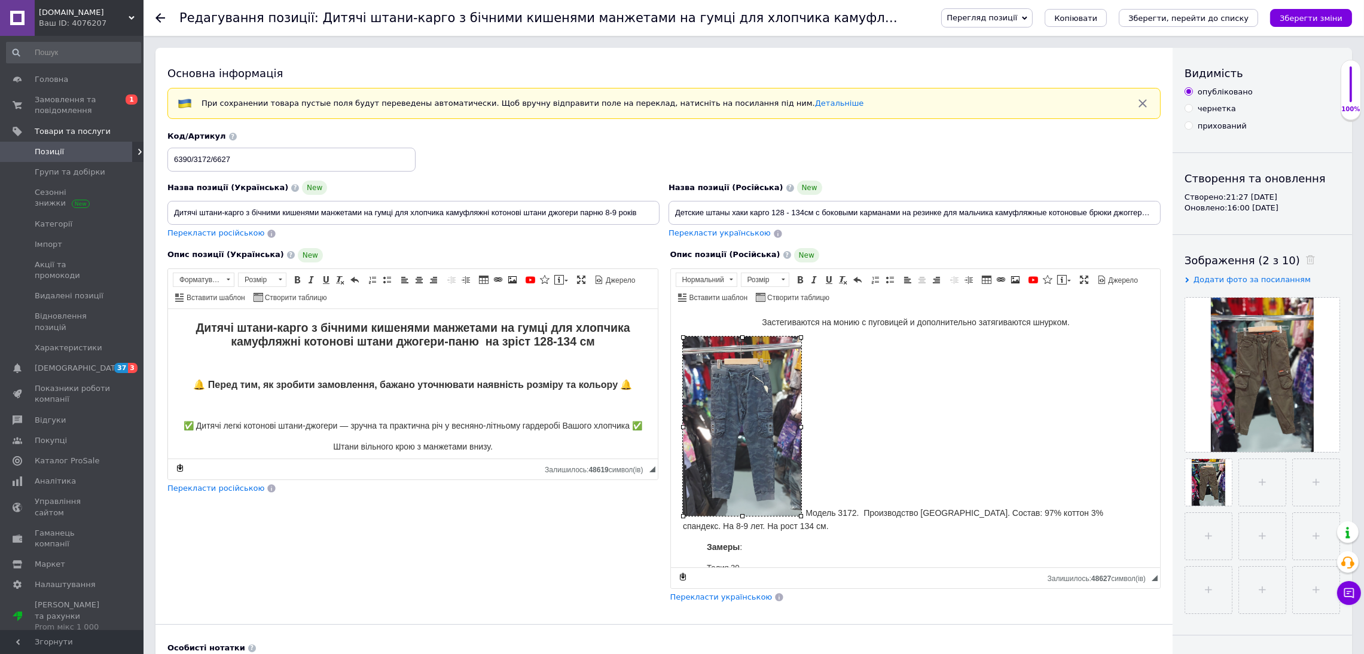
click at [752, 435] on img "Редактор, 904001AB-9671-4036-9EB3-9D9074363A60" at bounding box center [741, 425] width 118 height 179
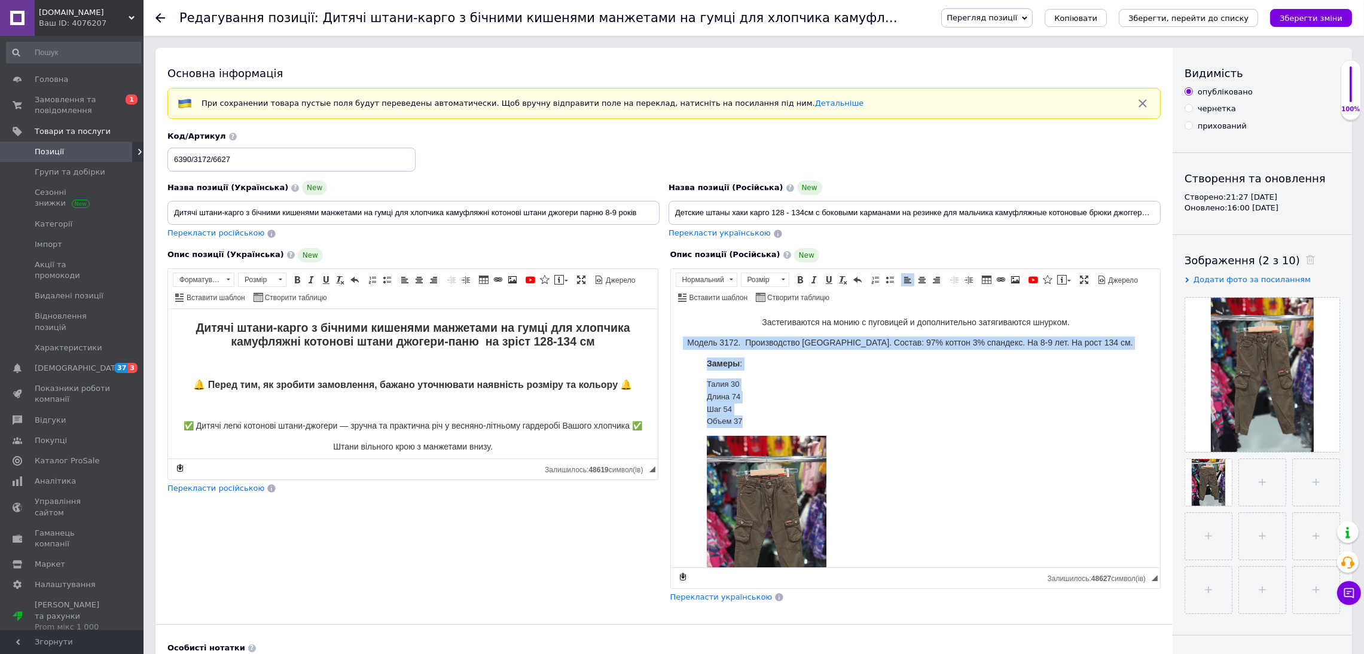
drag, startPoint x: 681, startPoint y: 340, endPoint x: 757, endPoint y: 428, distance: 116.5
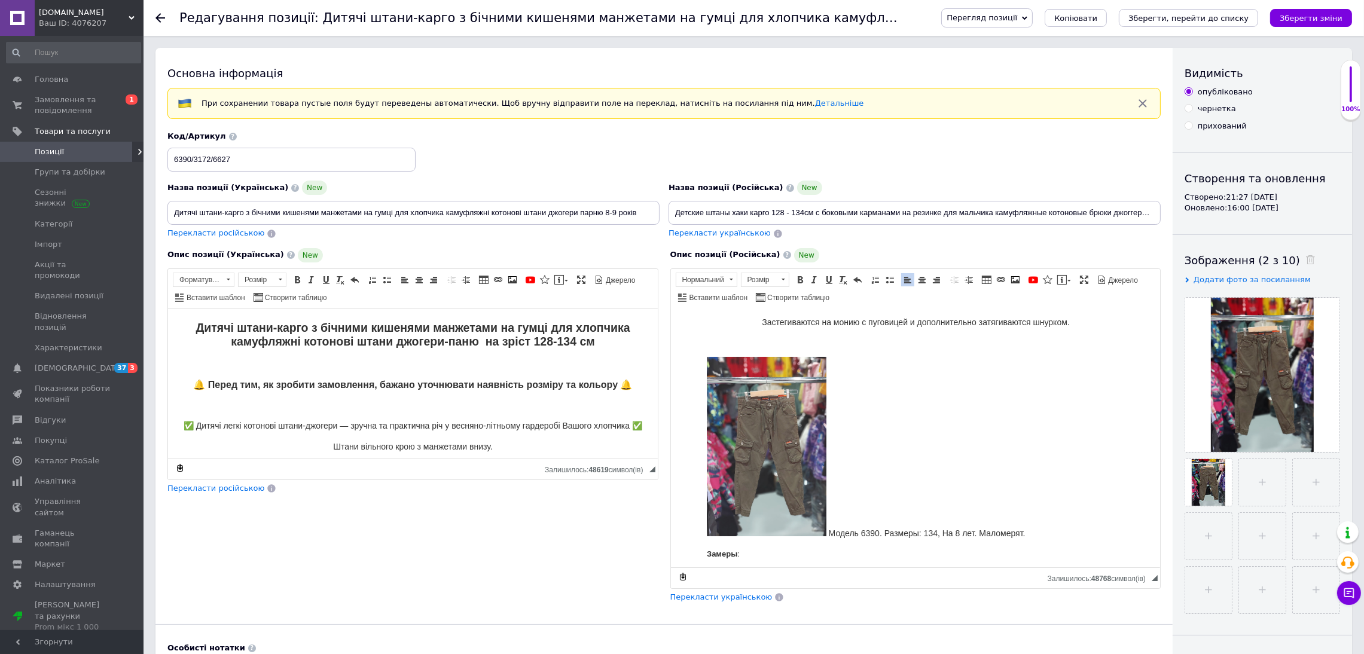
click at [792, 424] on img "Редактор, 904001AB-9671-4036-9EB3-9D9074363A60" at bounding box center [766, 445] width 120 height 179
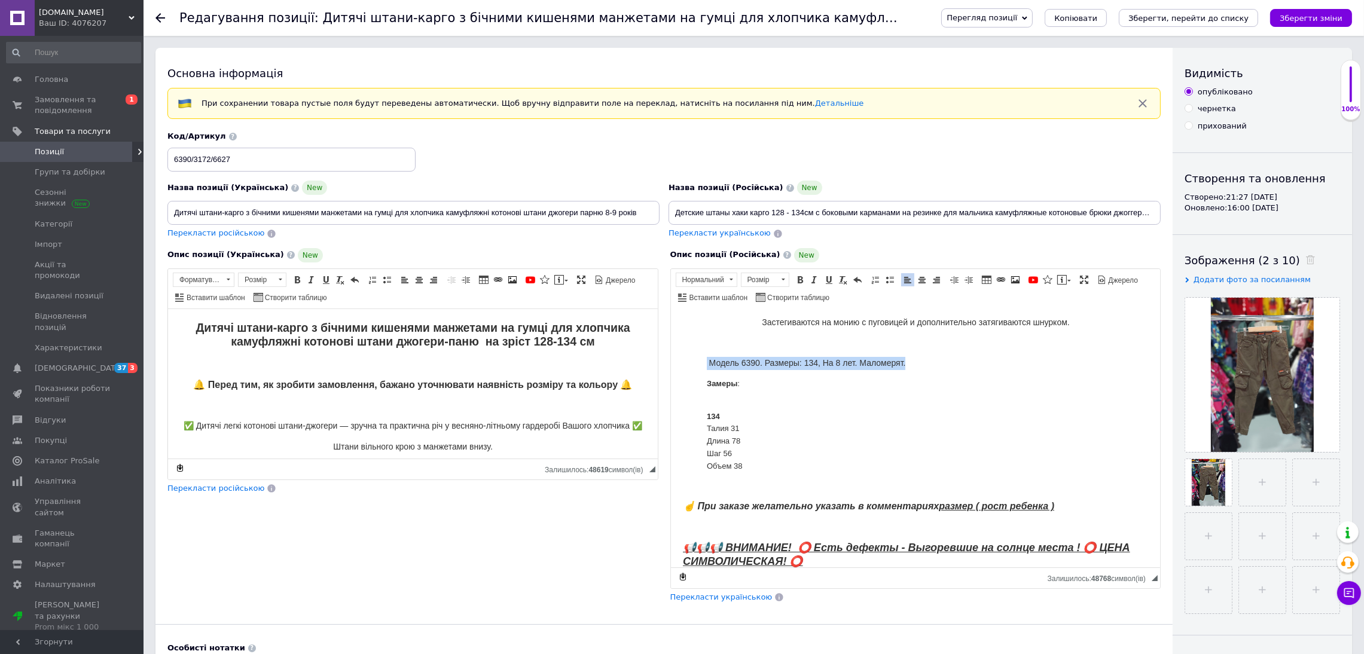
drag, startPoint x: 702, startPoint y: 356, endPoint x: 937, endPoint y: 352, distance: 235.0
click at [937, 352] on body "Детские штаны хаки карго 128 - 134см с боковыми карманами на резинке для мальчи…" at bounding box center [915, 596] width 466 height 910
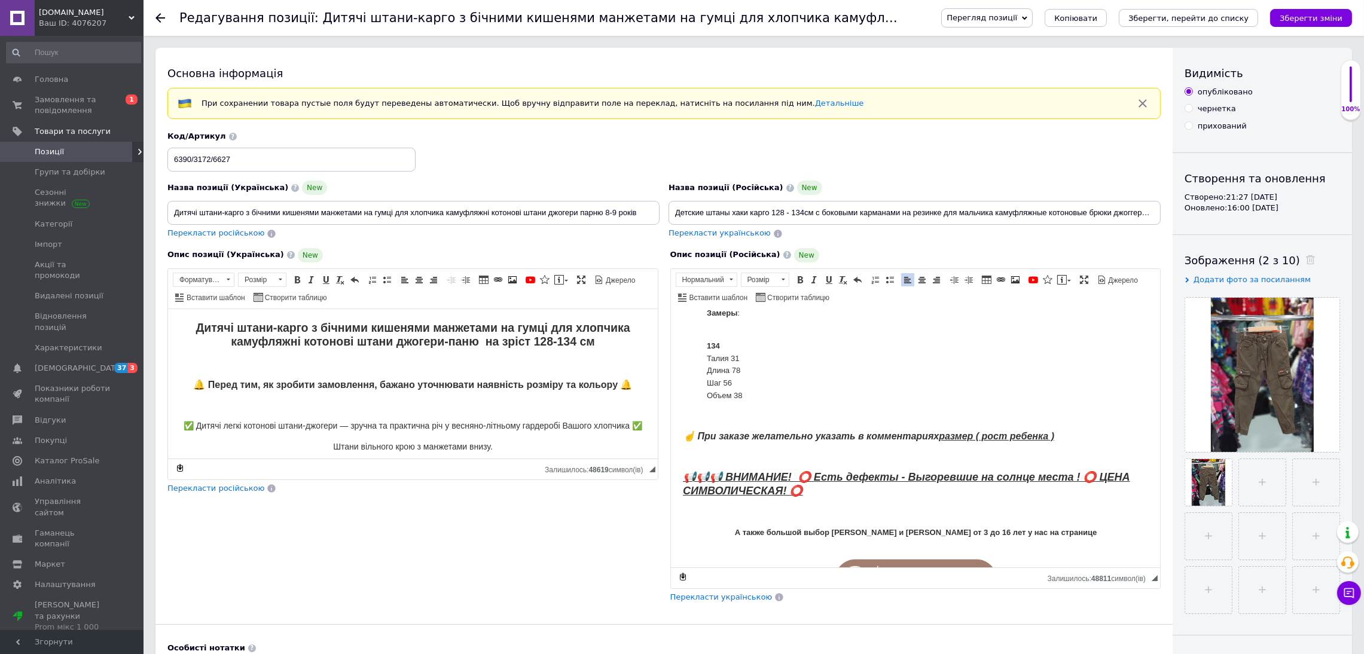
scroll to position [268, 0]
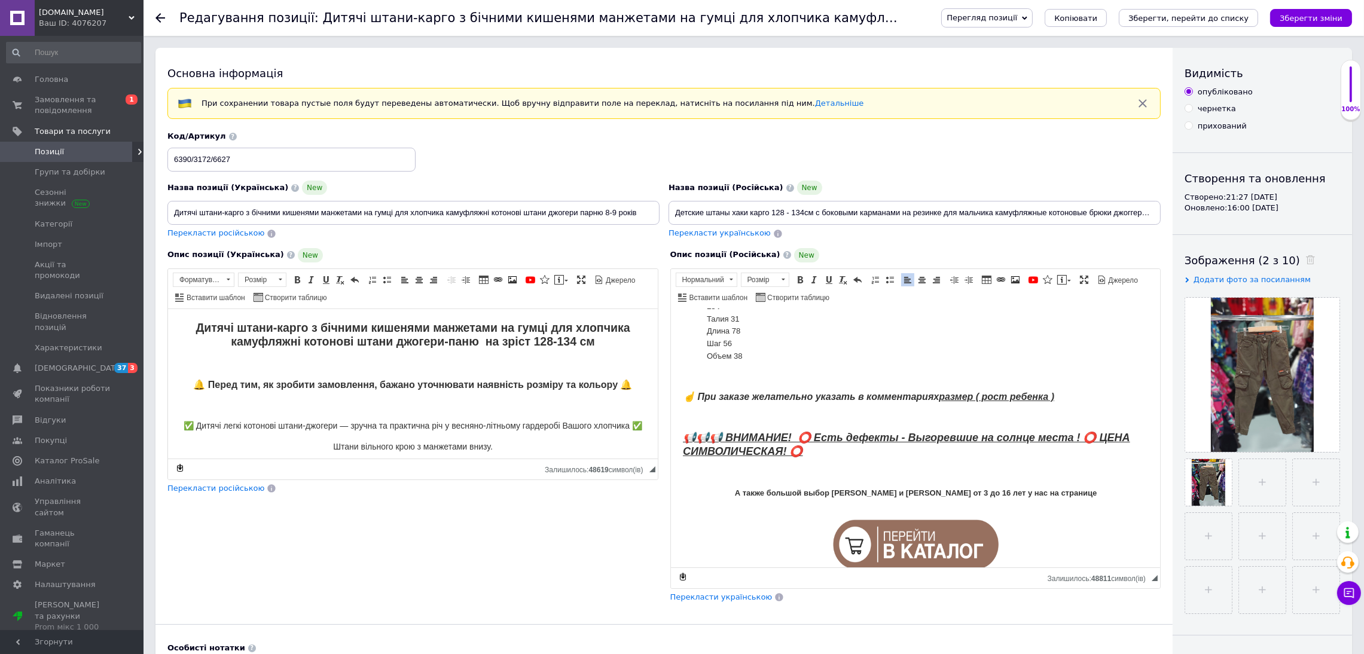
click at [745, 600] on span "Перекласти українською" at bounding box center [721, 596] width 102 height 9
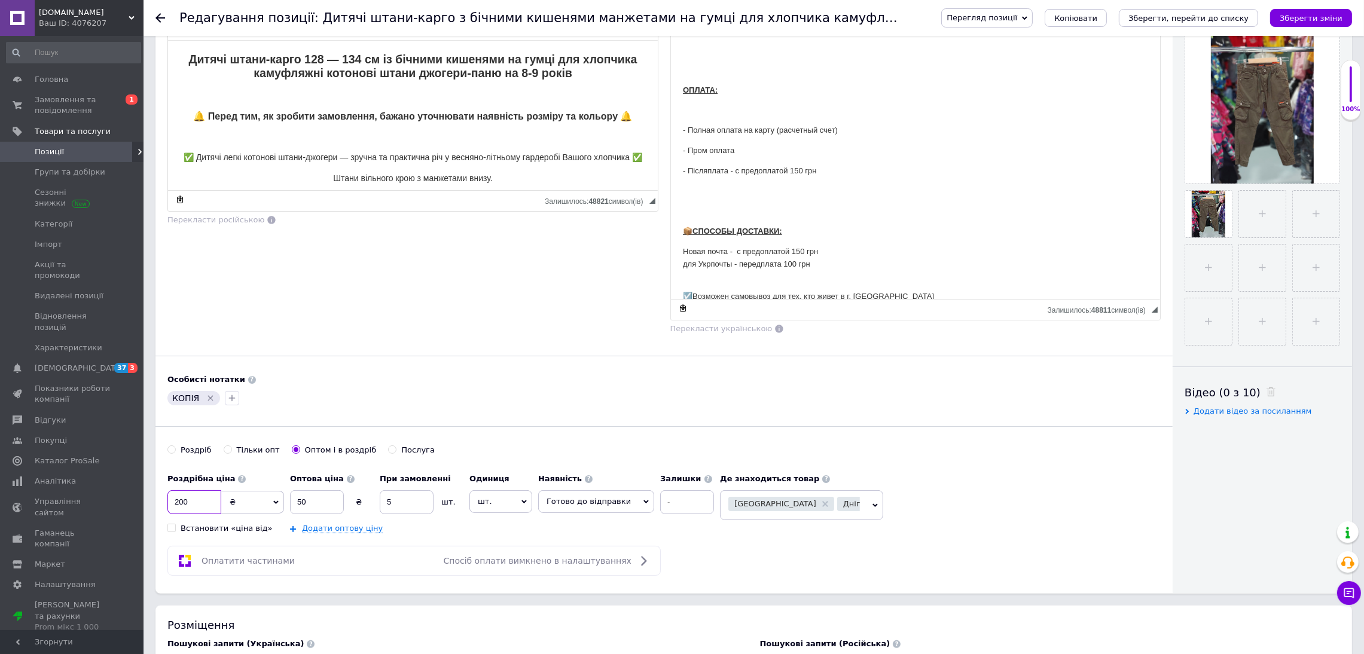
drag, startPoint x: 198, startPoint y: 500, endPoint x: 141, endPoint y: 516, distance: 59.0
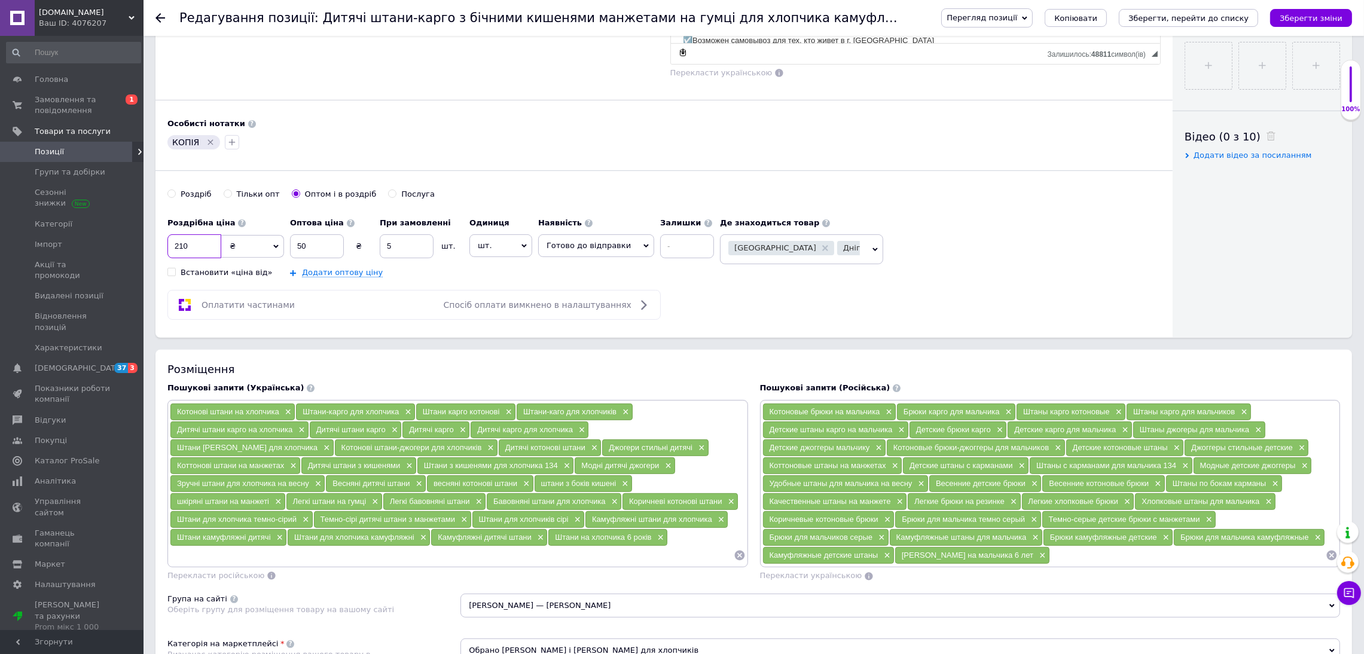
scroll to position [537, 0]
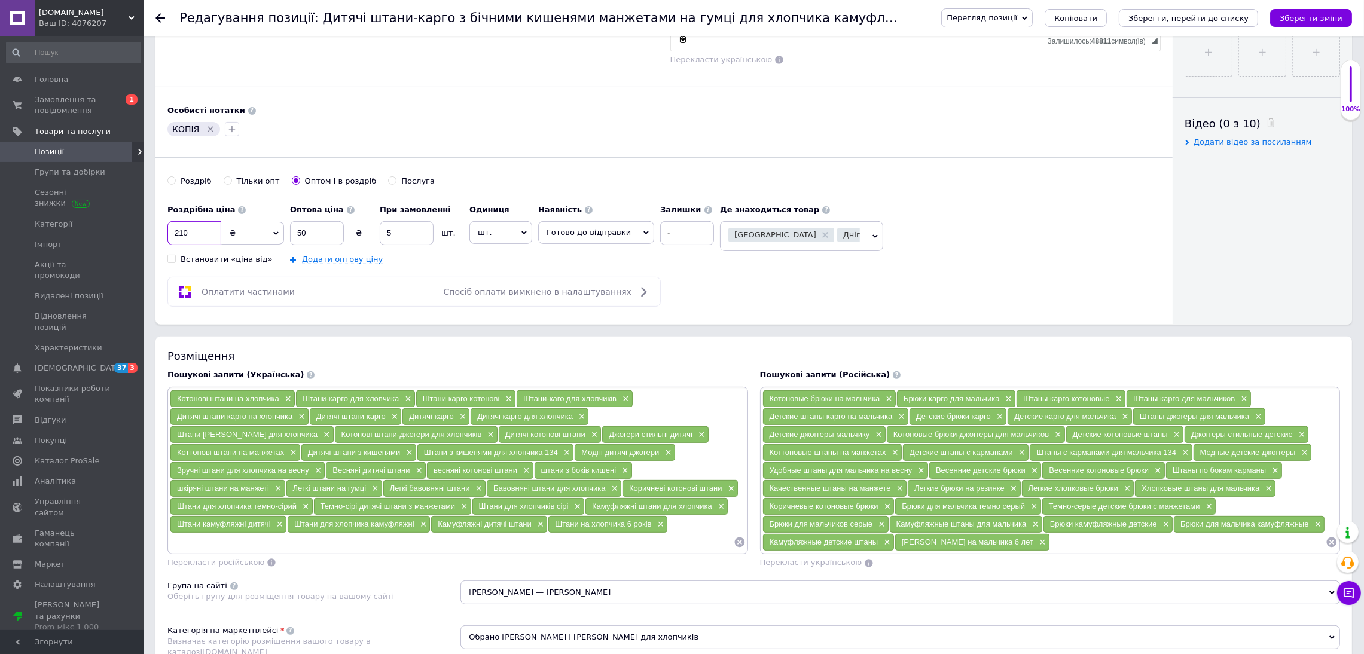
type input "210"
click at [898, 236] on span "Харків" at bounding box center [917, 235] width 38 height 8
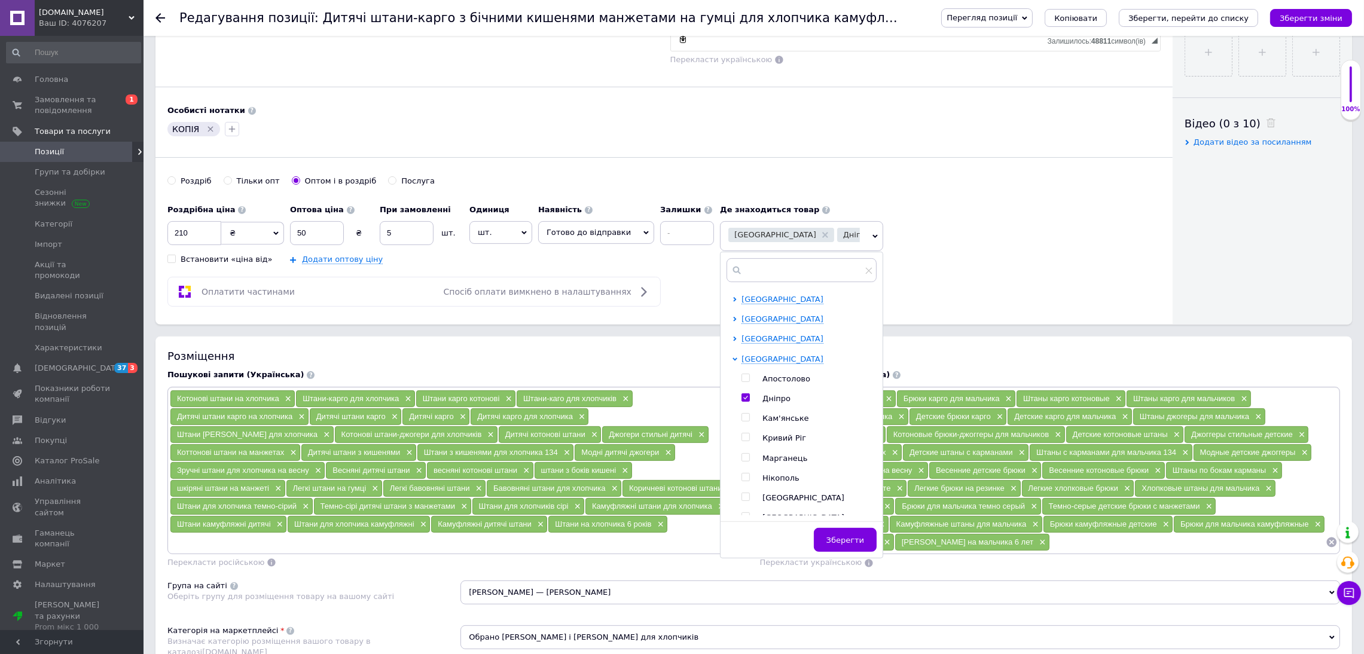
scroll to position [941, 0]
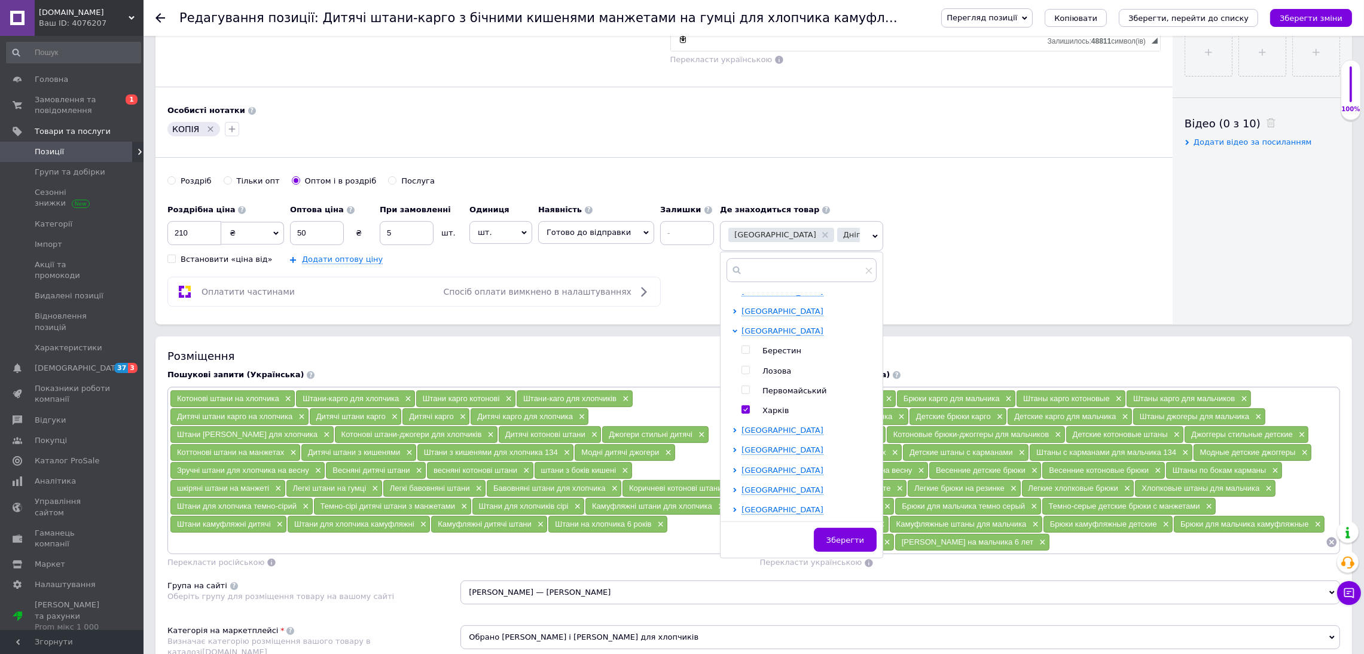
click at [732, 412] on div at bounding box center [736, 371] width 9 height 90
click at [741, 410] on input "checkbox" at bounding box center [745, 410] width 8 height 8
checkbox input "false"
click at [760, 316] on span "Тернопільська область" at bounding box center [782, 311] width 82 height 9
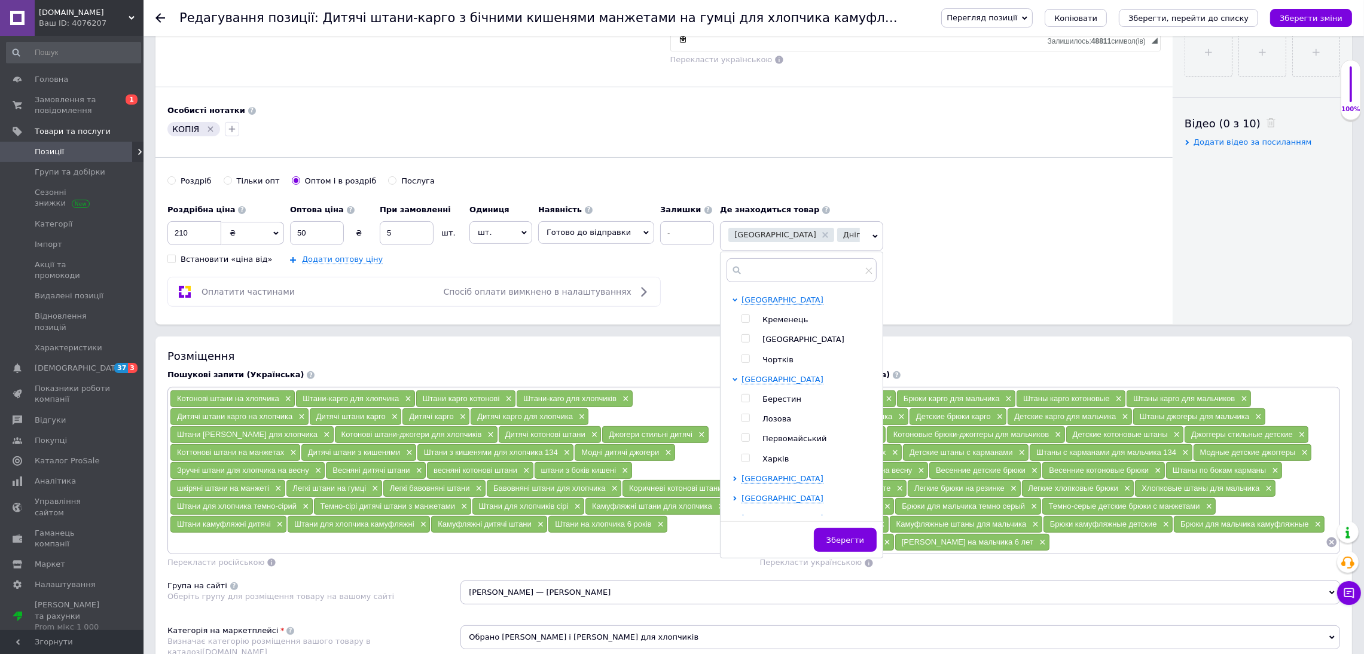
click at [741, 343] on input "checkbox" at bounding box center [745, 339] width 8 height 8
checkbox input "true"
click at [827, 545] on span "Зберегти" at bounding box center [845, 540] width 38 height 9
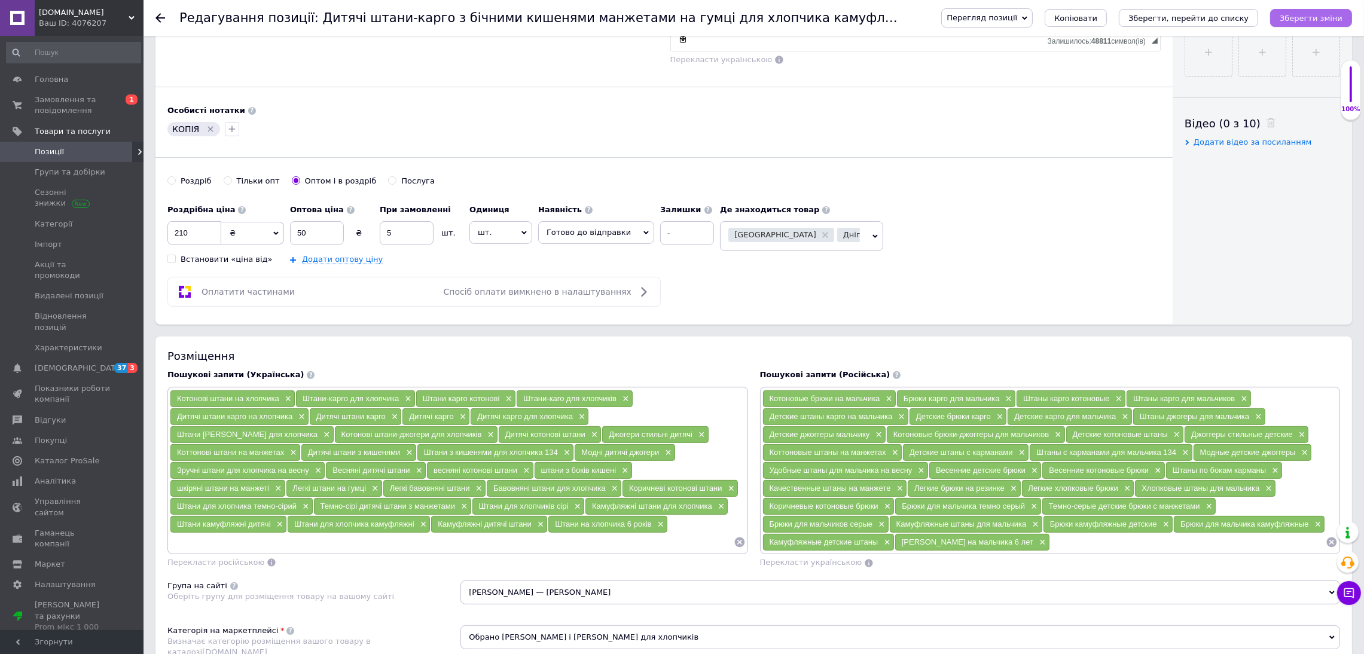
click at [1329, 19] on icon "Зберегти зміни" at bounding box center [1310, 18] width 63 height 9
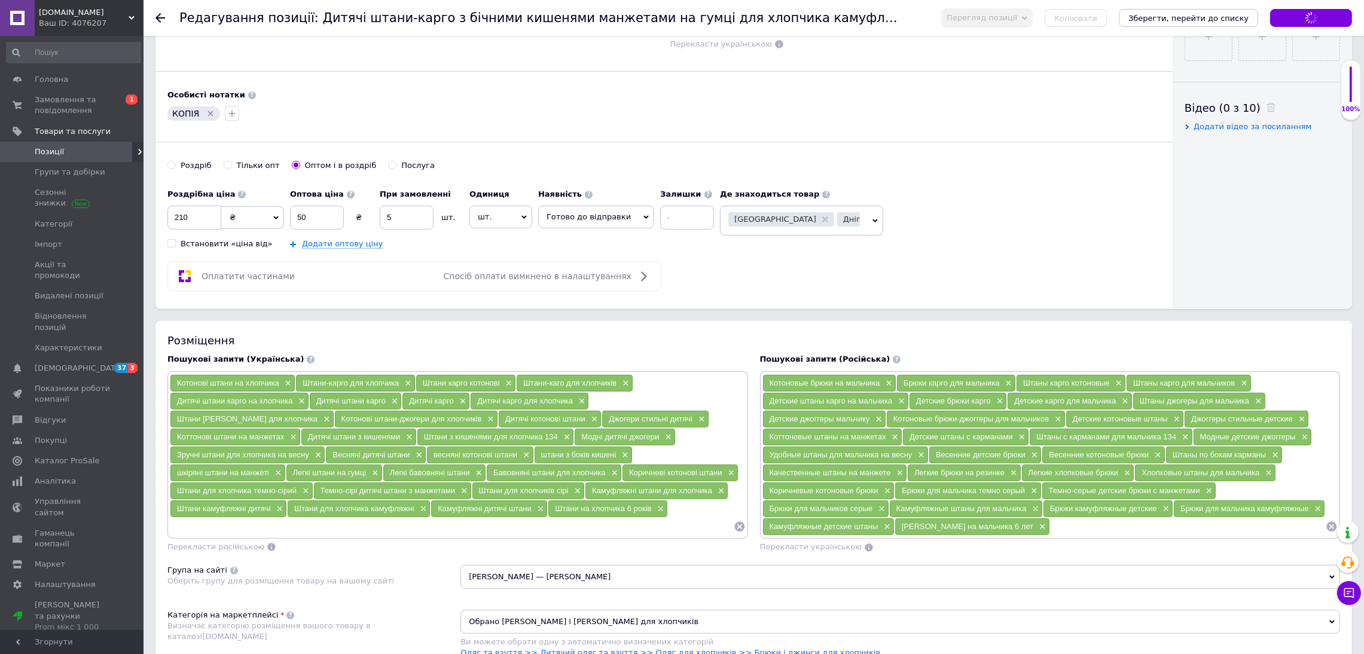
scroll to position [806, 0]
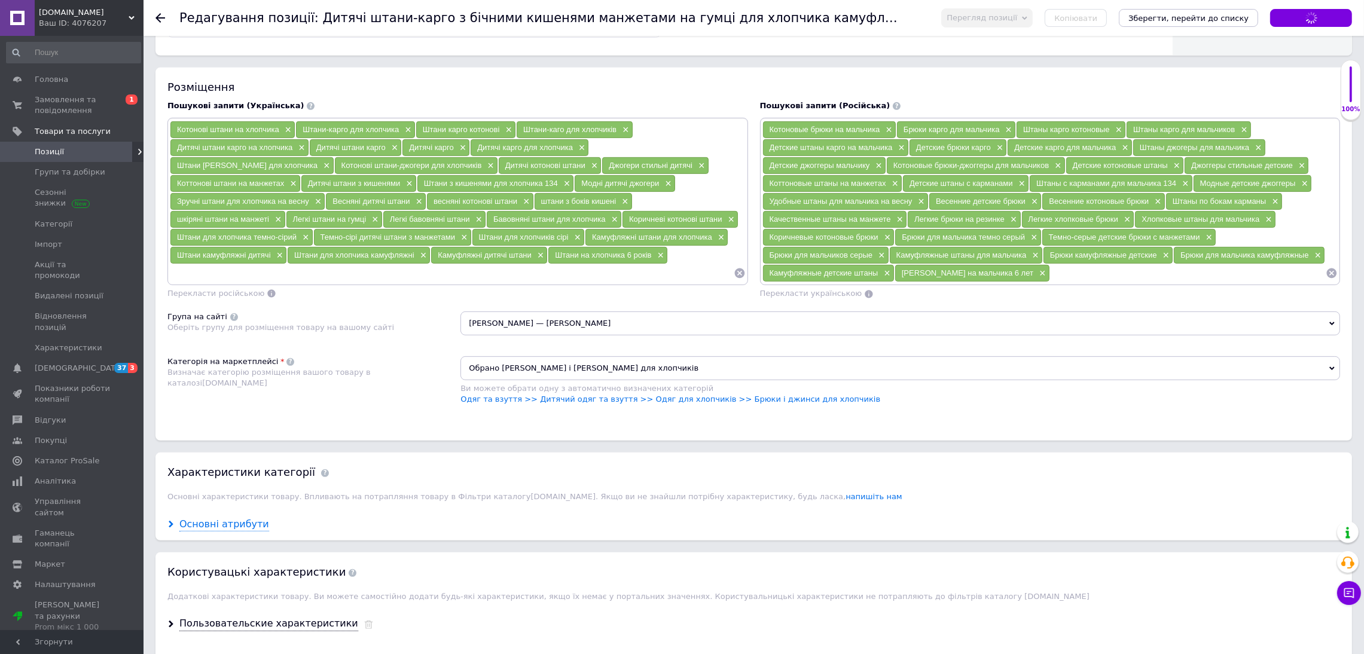
click at [235, 531] on div "Основні атрибути" at bounding box center [224, 525] width 90 height 14
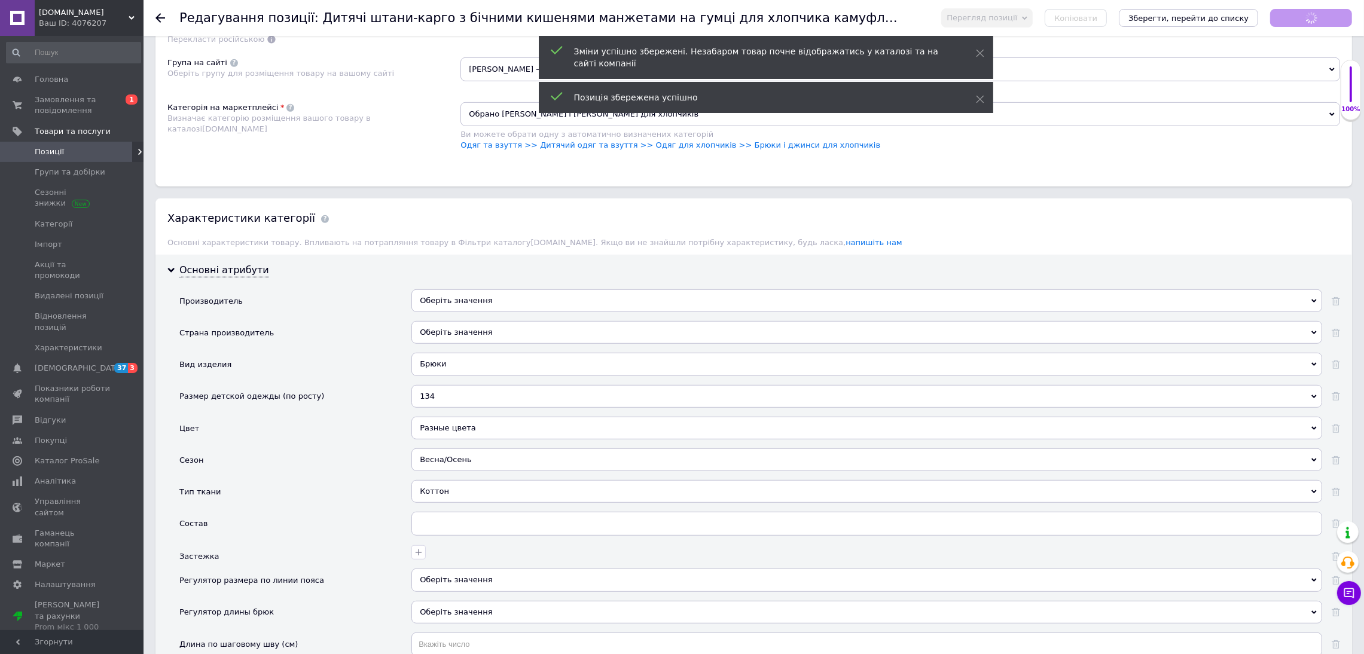
scroll to position [1075, 0]
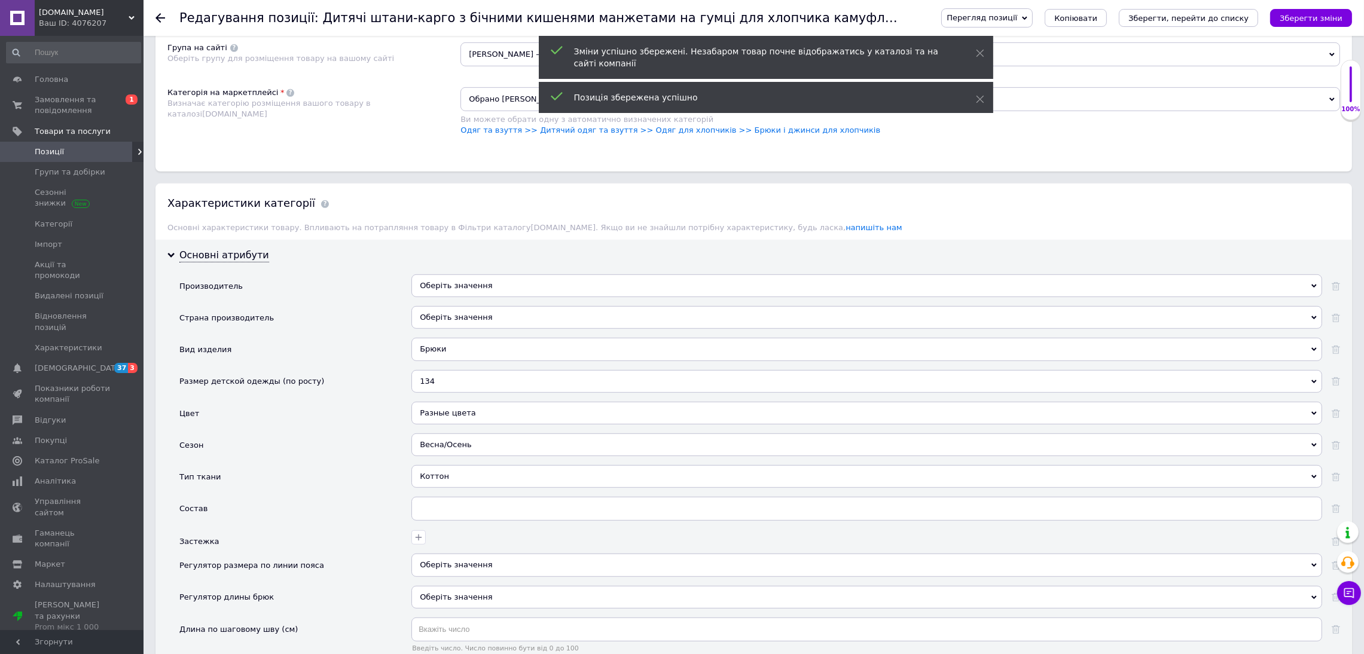
click at [450, 390] on div "134" at bounding box center [866, 381] width 910 height 23
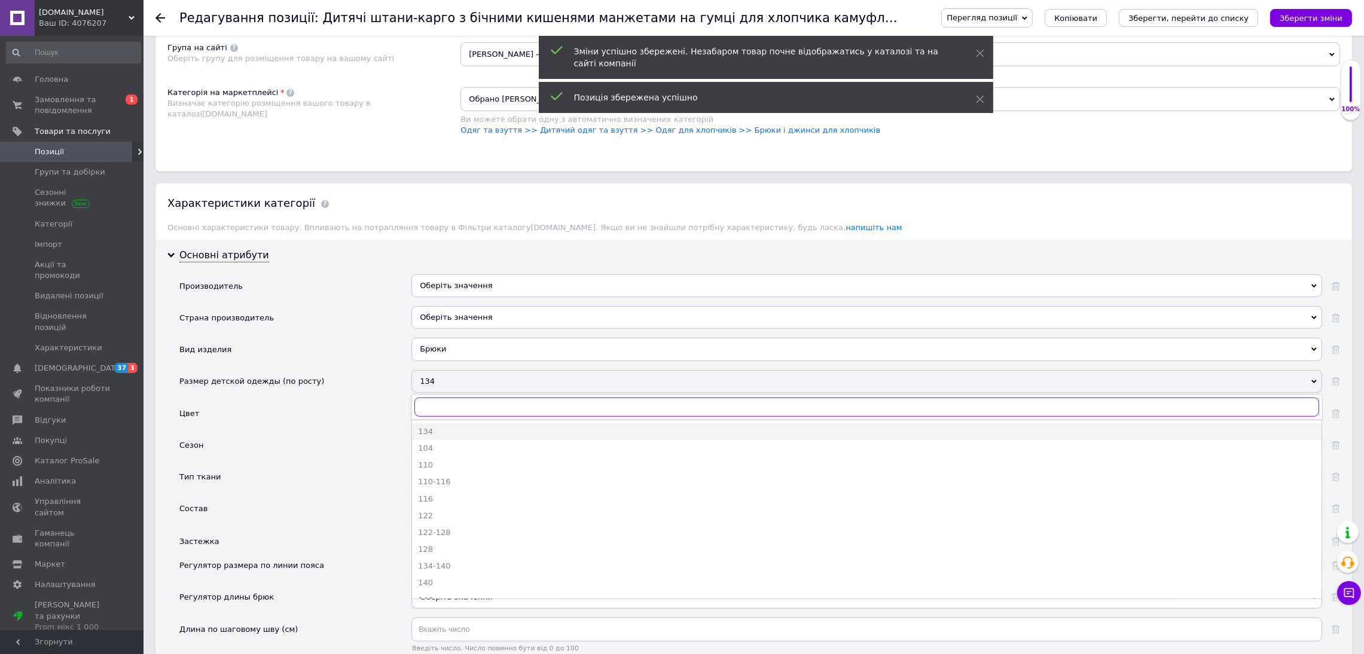
scroll to position [90, 0]
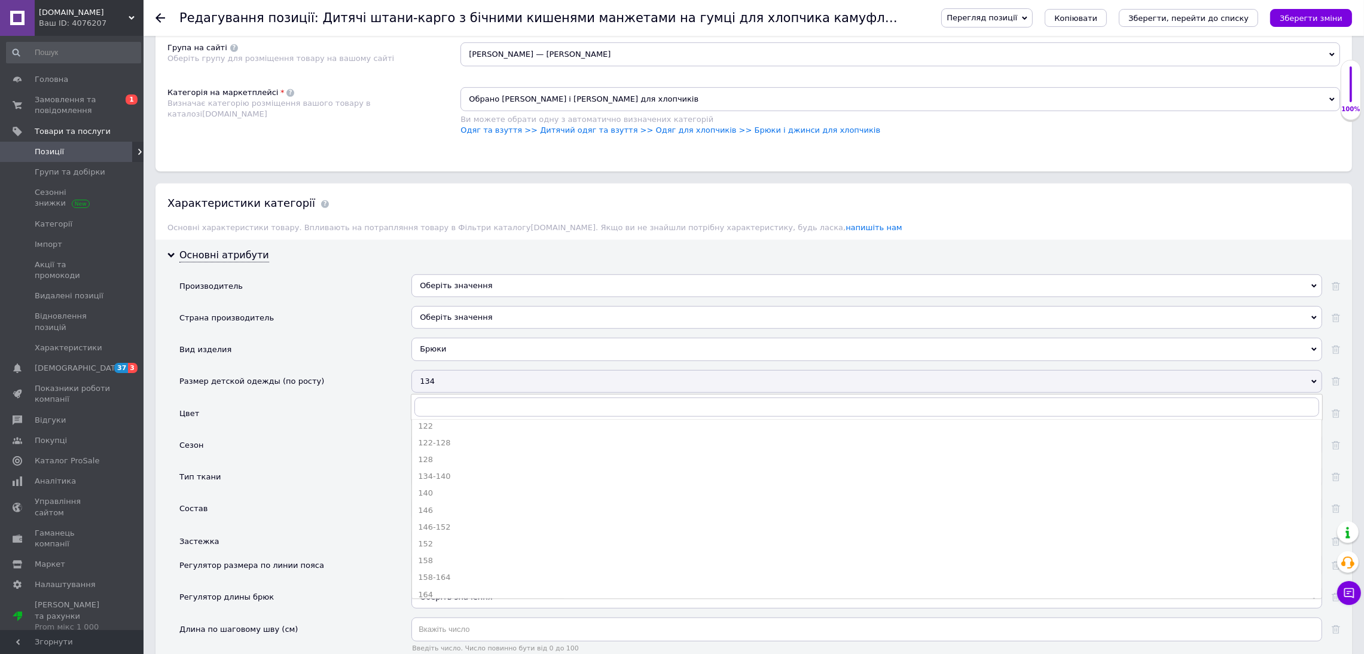
click at [335, 478] on div "Тип ткани" at bounding box center [295, 481] width 232 height 32
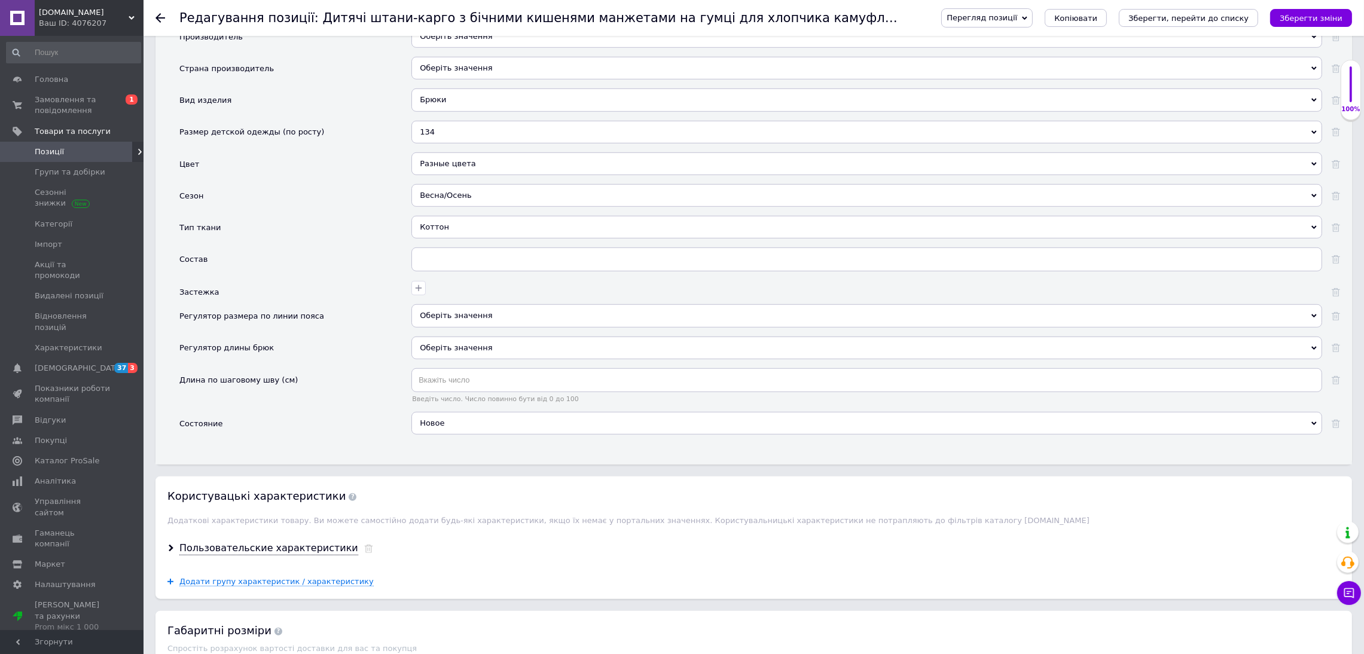
scroll to position [1345, 0]
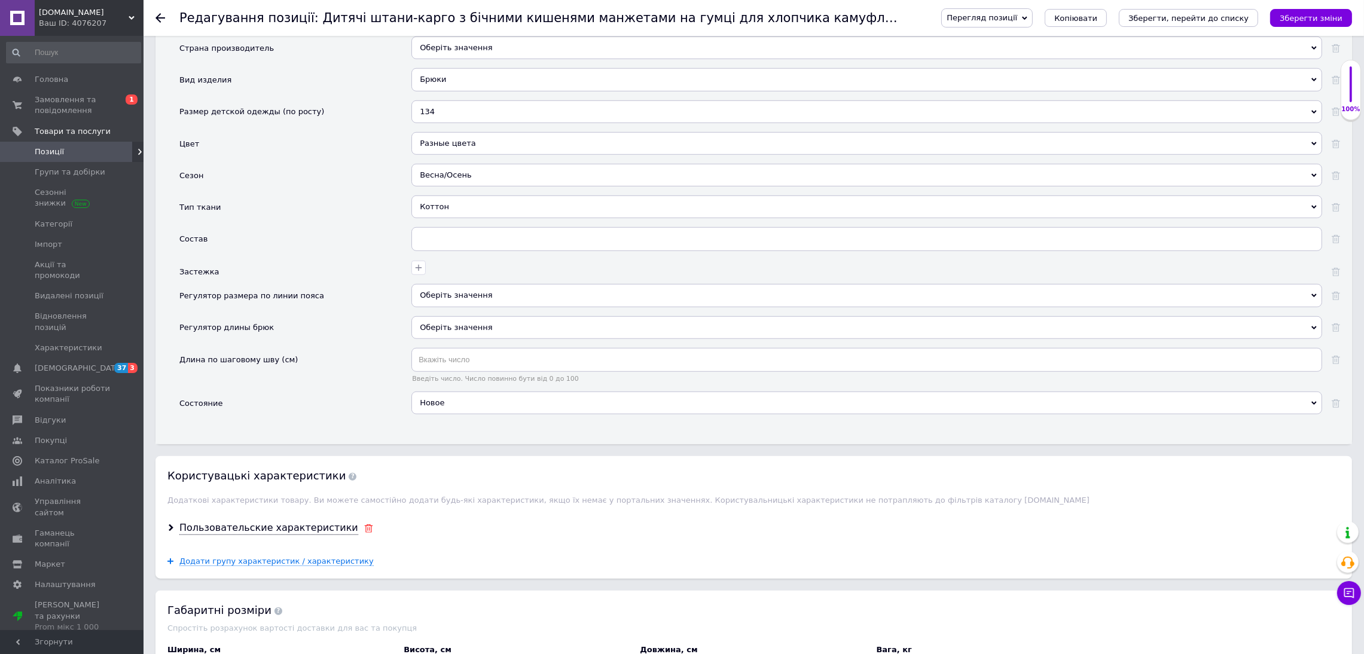
click at [364, 533] on icon at bounding box center [368, 528] width 9 height 8
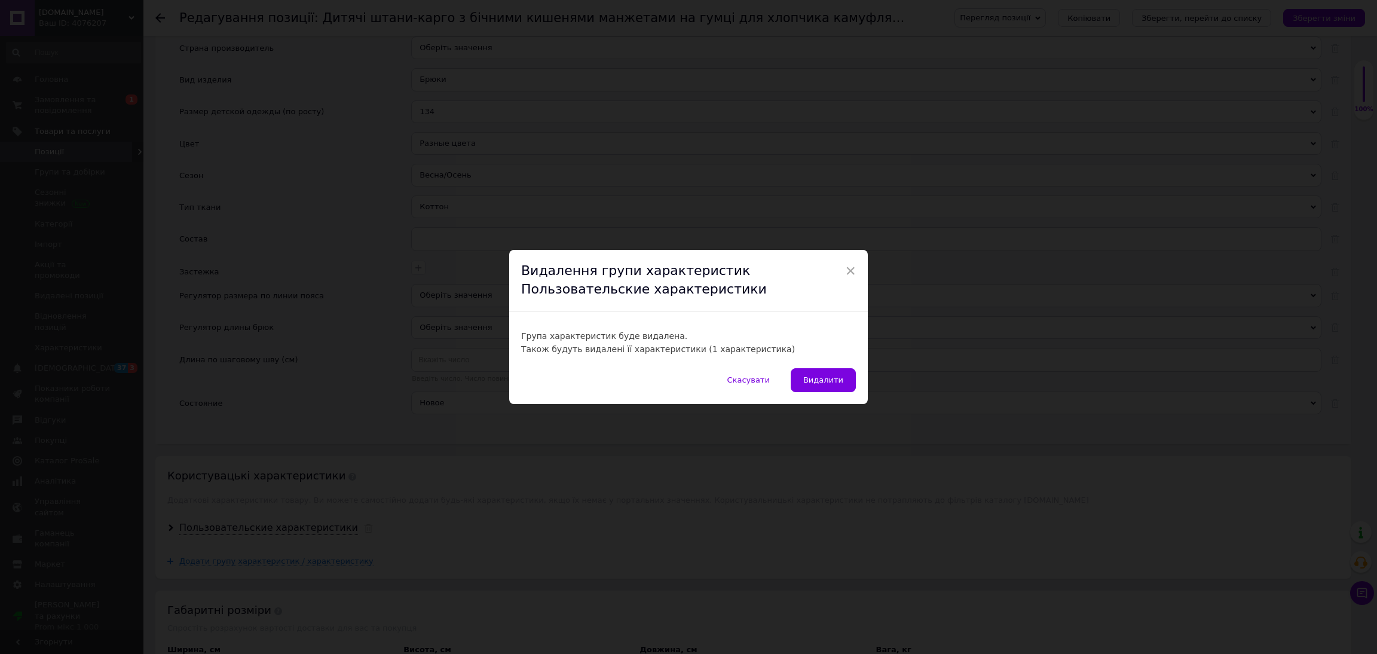
click at [824, 375] on span "Видалити" at bounding box center [823, 379] width 40 height 9
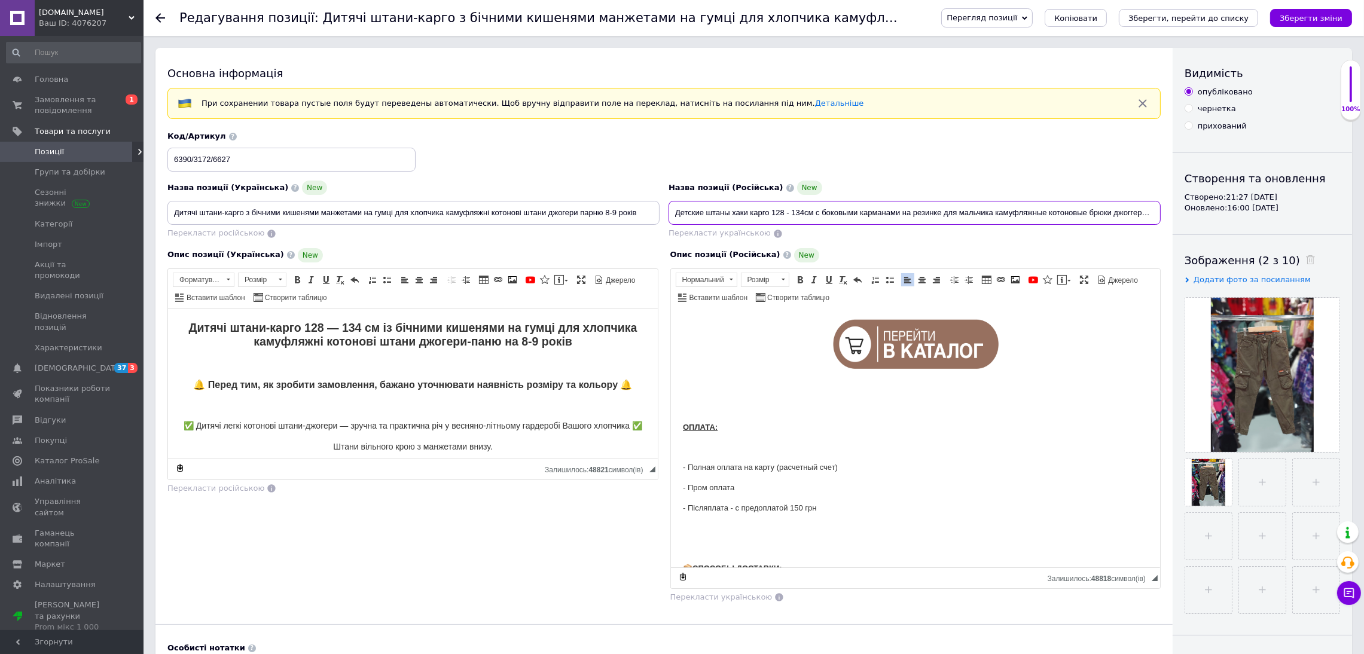
scroll to position [0, 20]
drag, startPoint x: 769, startPoint y: 209, endPoint x: 1376, endPoint y: 191, distance: 607.0
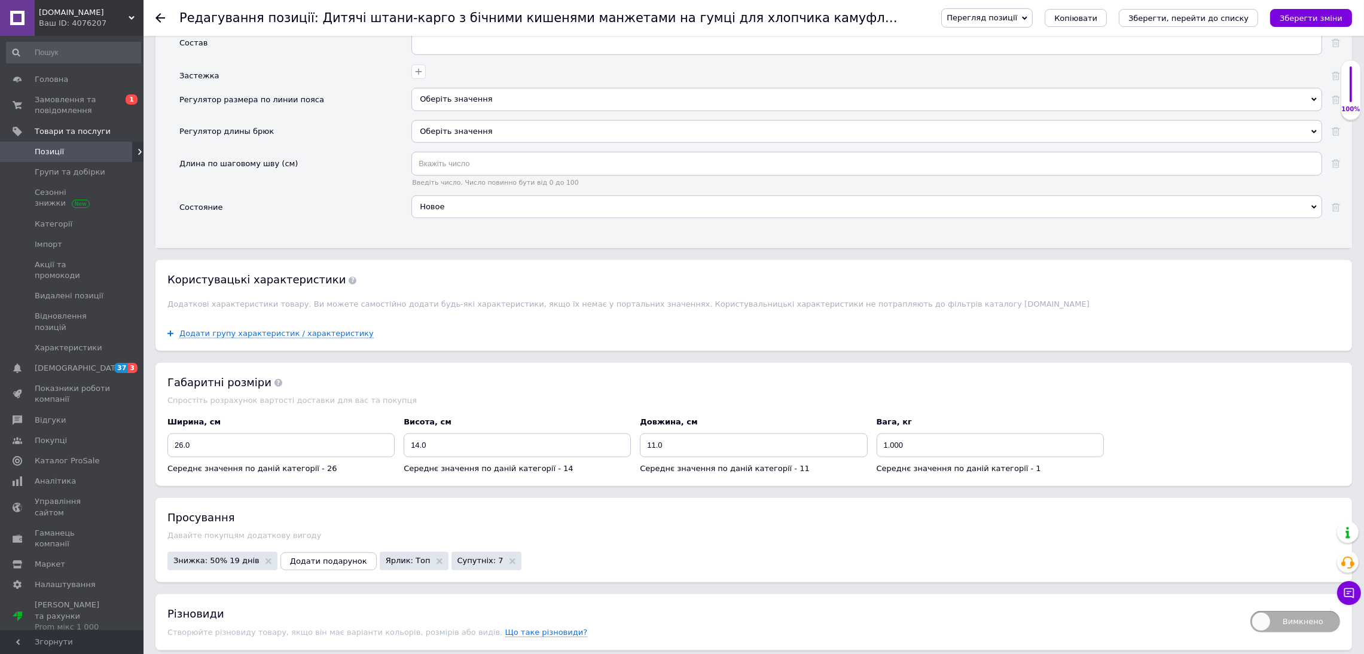
scroll to position [1666, 0]
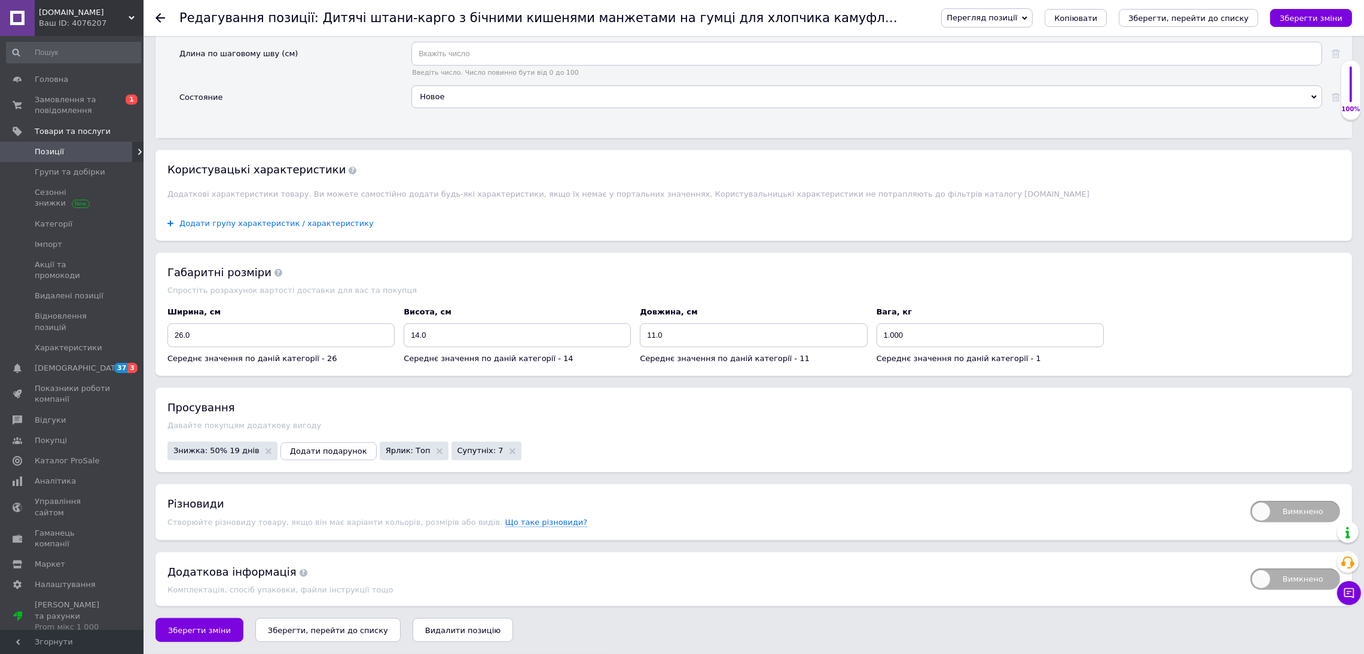
click at [328, 219] on span "Додати групу характеристик / характеристику" at bounding box center [276, 224] width 194 height 10
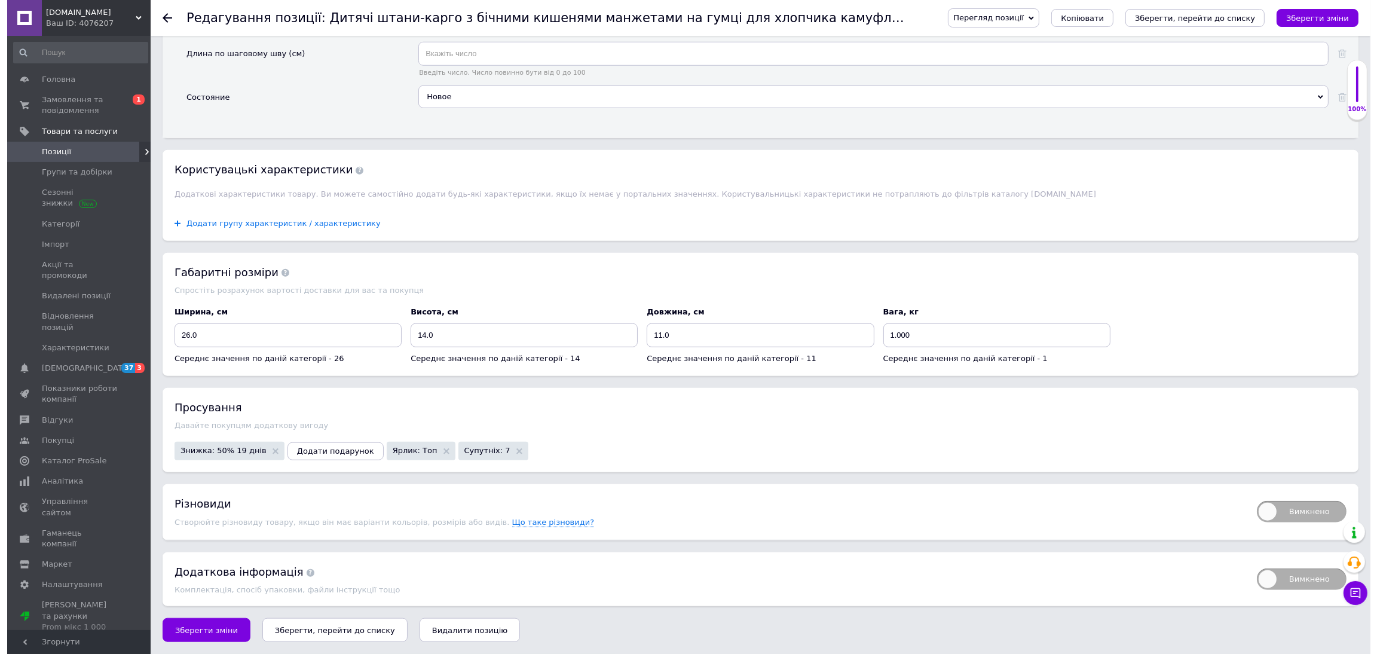
scroll to position [0, 0]
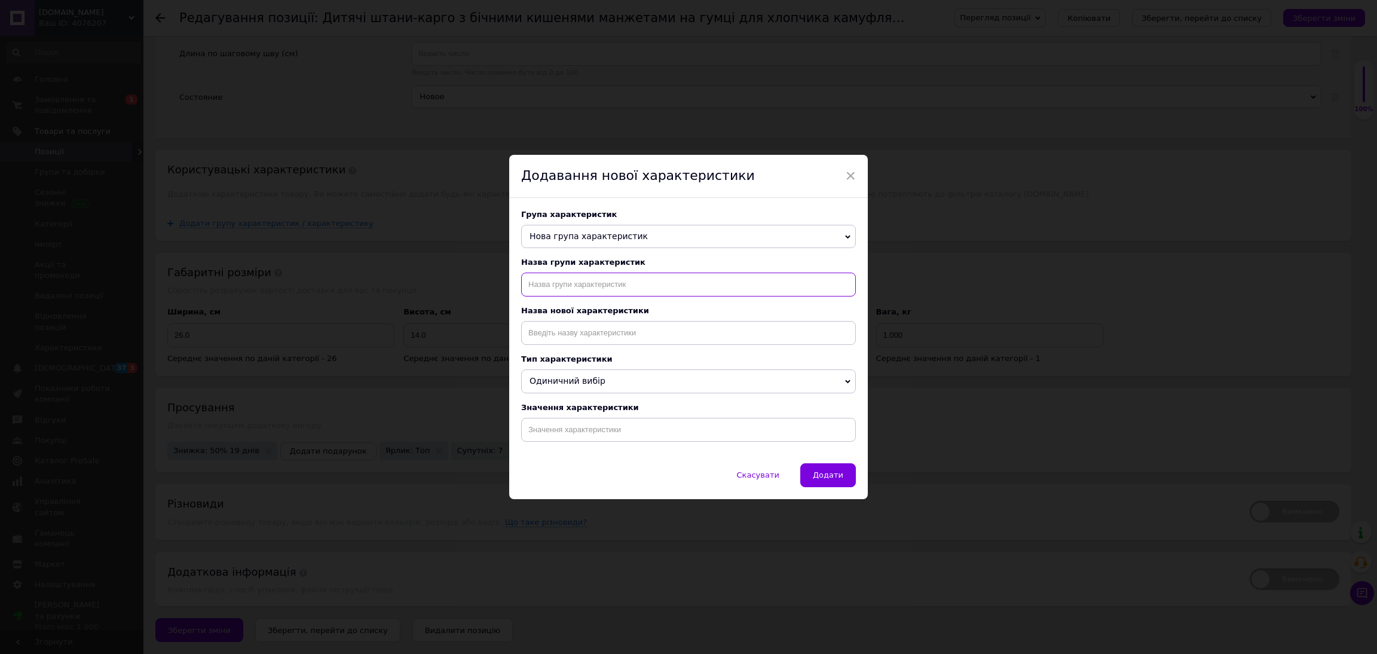
click at [563, 285] on input "text" at bounding box center [688, 285] width 335 height 24
type input "назва"
click at [561, 335] on input at bounding box center [688, 333] width 335 height 24
click at [555, 367] on li "Назва" at bounding box center [689, 375] width 334 height 17
type input "Назва"
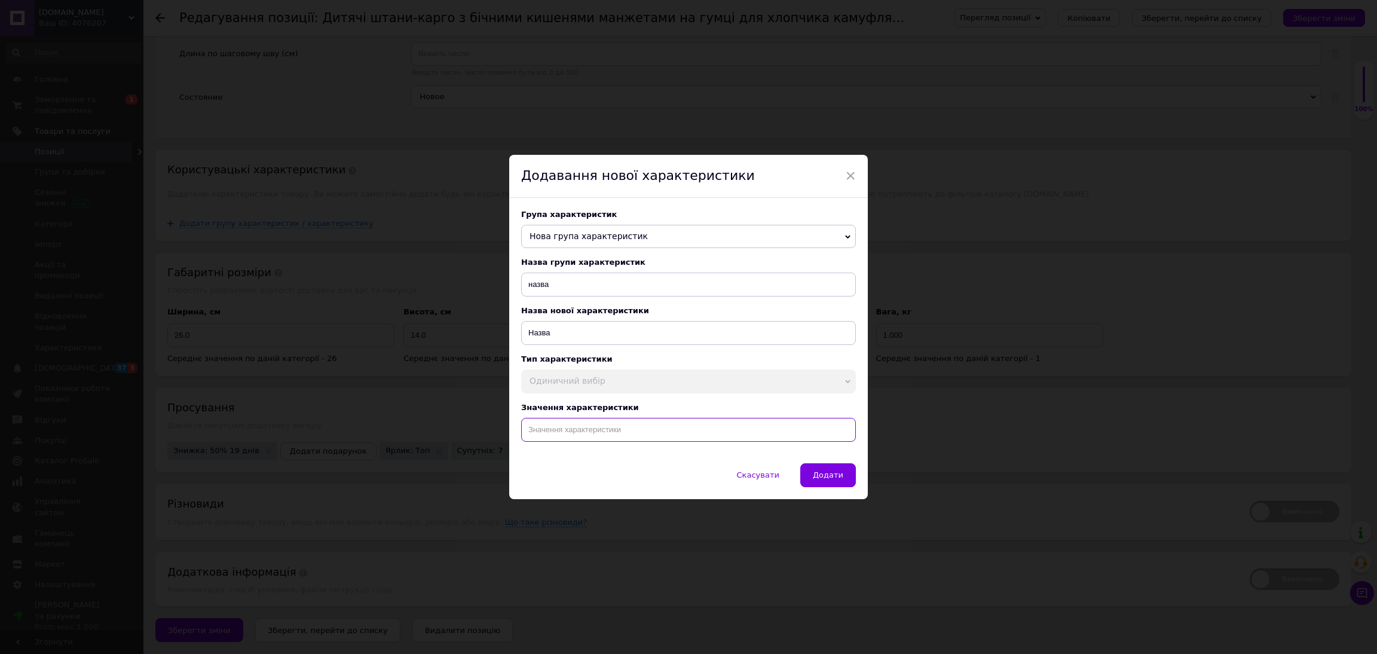
click at [578, 432] on input at bounding box center [688, 430] width 335 height 24
paste input "Детские штаны хаки карго 128 - 134см с боковыми карманами на резинке для мальчи…"
type input "Детские штаны хаки карго 128 - 134см с боковыми карманами на резинке для мальчи…"
click at [837, 487] on button "Додати" at bounding box center [828, 475] width 56 height 24
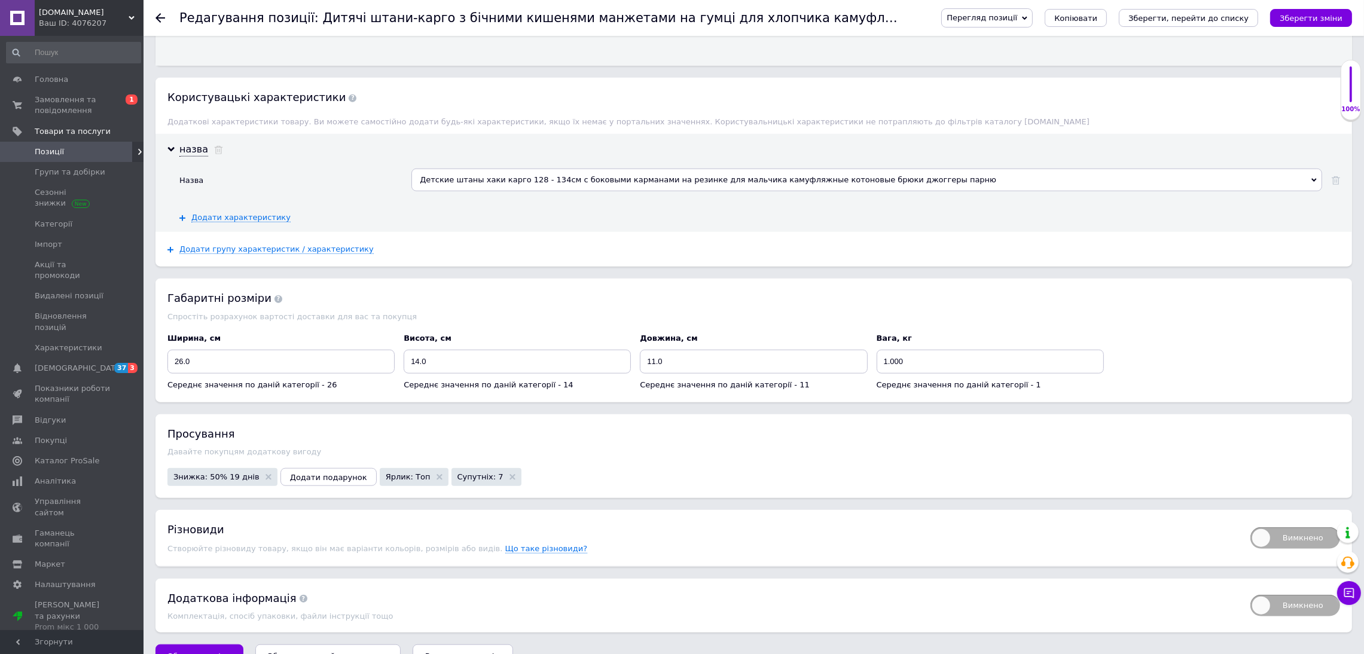
scroll to position [1764, 0]
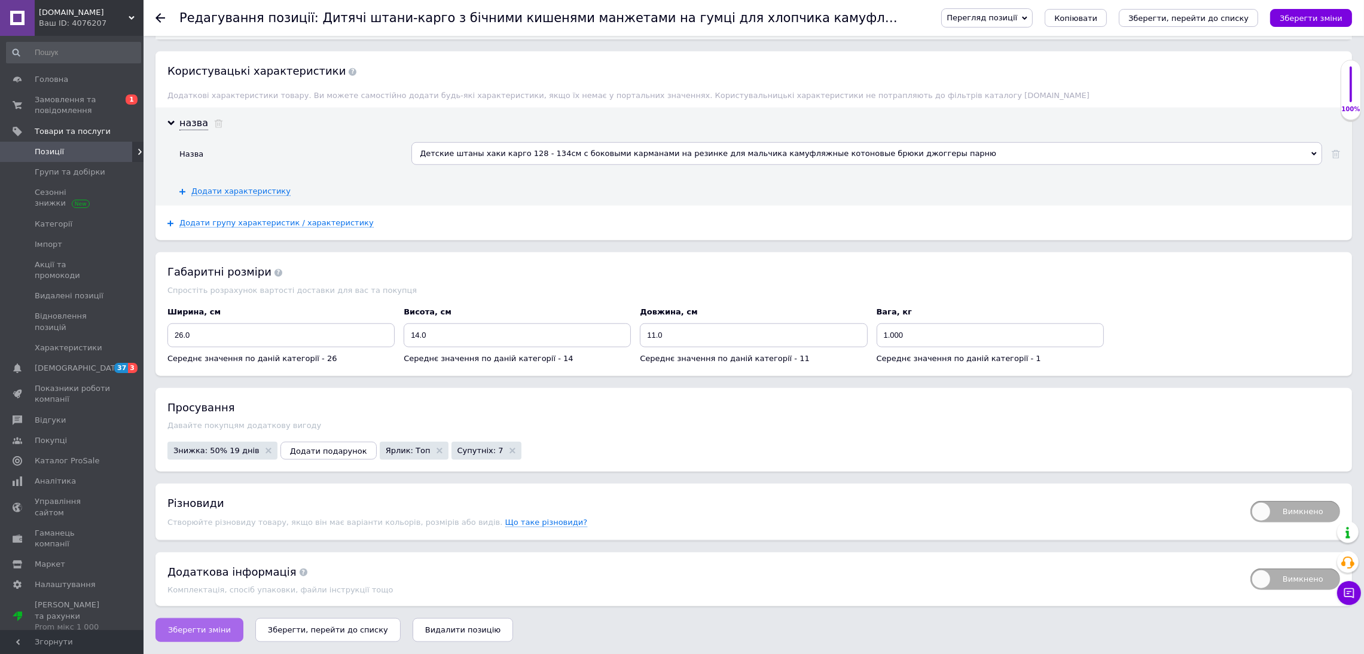
click at [195, 641] on button "Зберегти зміни" at bounding box center [199, 630] width 88 height 24
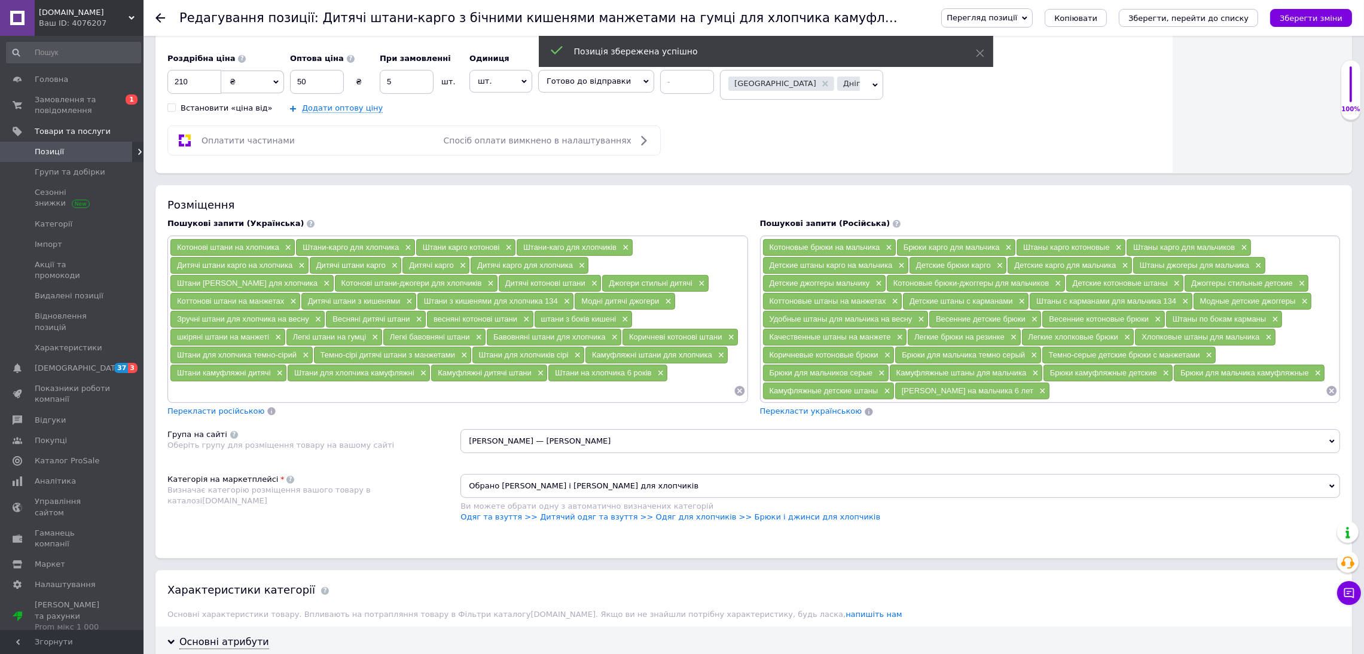
scroll to position [60, 0]
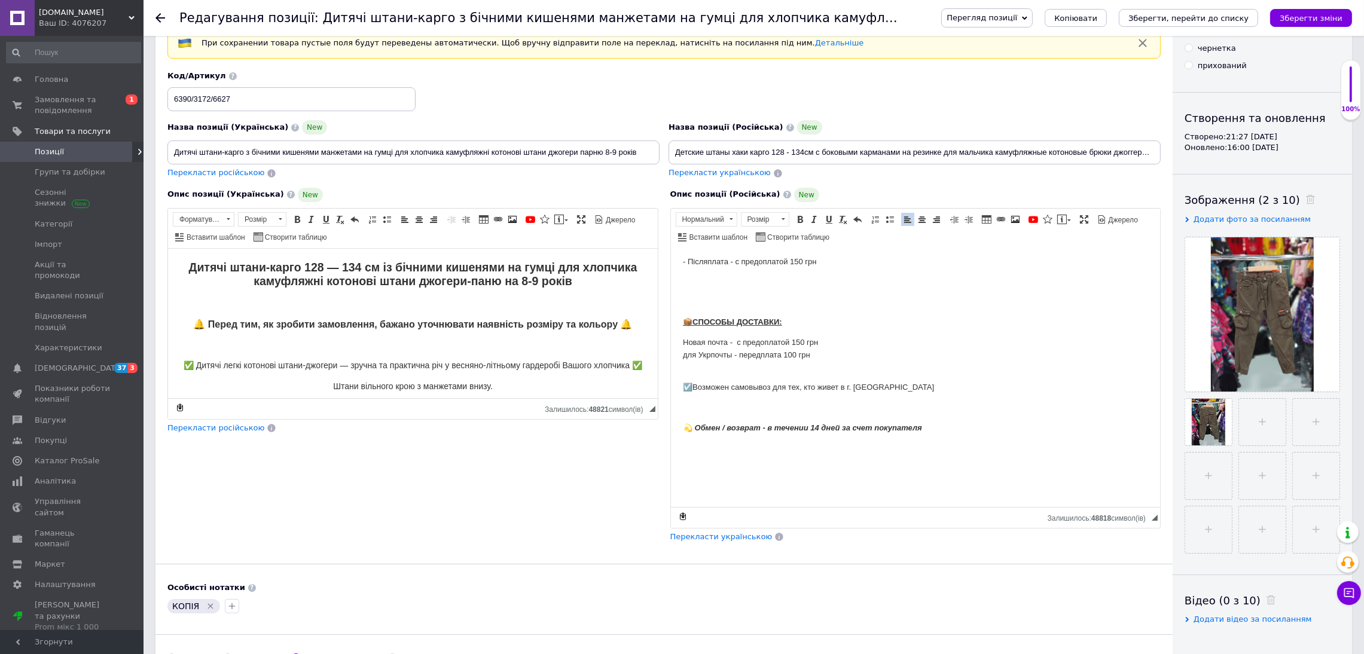
click at [690, 541] on span "Перекласти українською" at bounding box center [721, 536] width 102 height 9
drag, startPoint x: 637, startPoint y: 155, endPoint x: 0, endPoint y: 259, distance: 645.8
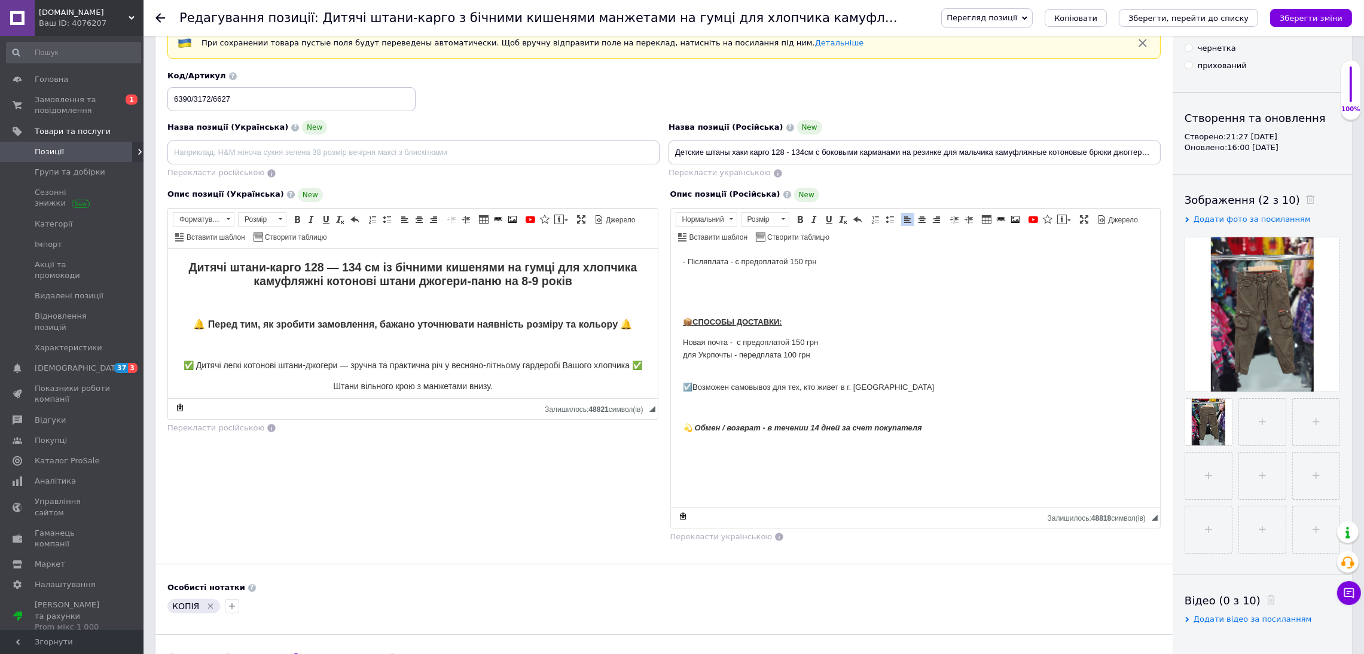
click at [1304, 29] on div "Перегляд позиції Зберегти та переглянути на сайті Зберегти та переглянути на ма…" at bounding box center [1134, 18] width 435 height 36
click at [1312, 22] on icon "Зберегти зміни" at bounding box center [1310, 18] width 63 height 9
click at [616, 154] on input "Дитячі штани хакі карго 128 — 134 см із бічними кишенями на гумці для хлопчика …" at bounding box center [413, 152] width 492 height 24
click at [608, 150] on input "Дитячі штани хакі карго 128 — 134 см із бічними кишенями на гумці для хлопчика …" at bounding box center [413, 152] width 492 height 24
type input "Дитячі штани хакі карго 128 — 134 см із бічними кишенями на гумці для хлопчика …"
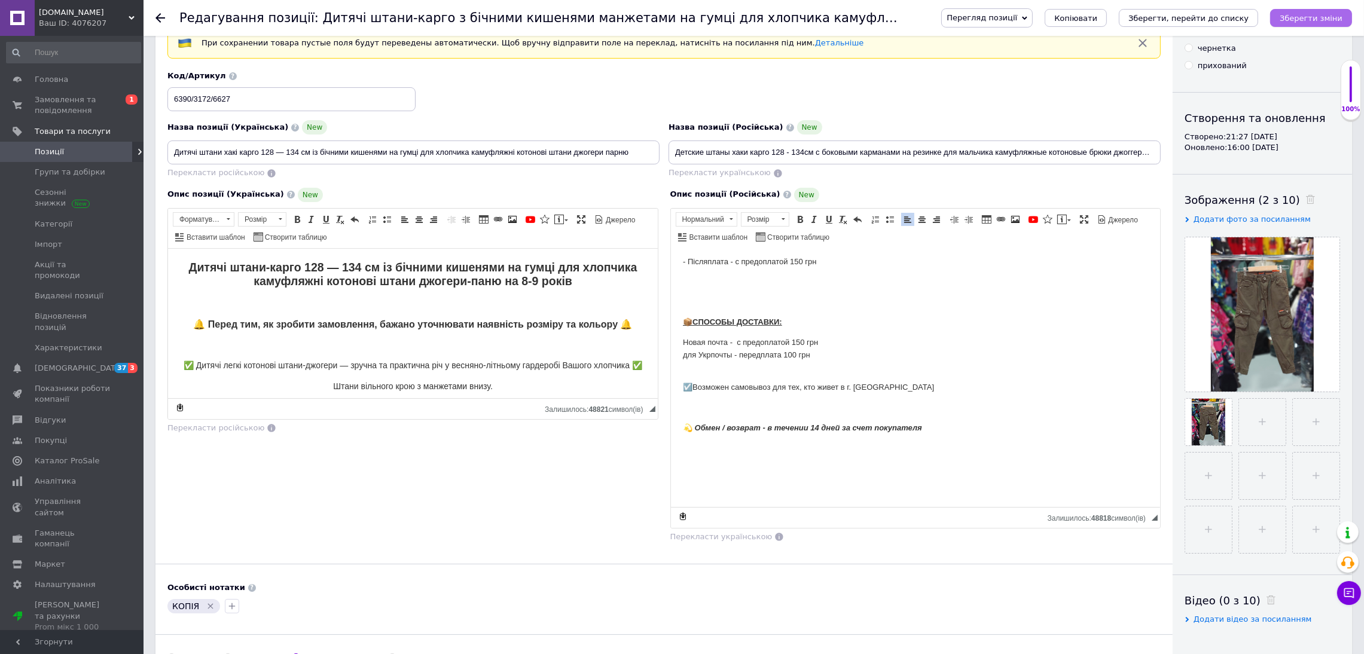
click at [1321, 14] on icon "Зберегти зміни" at bounding box center [1310, 18] width 63 height 9
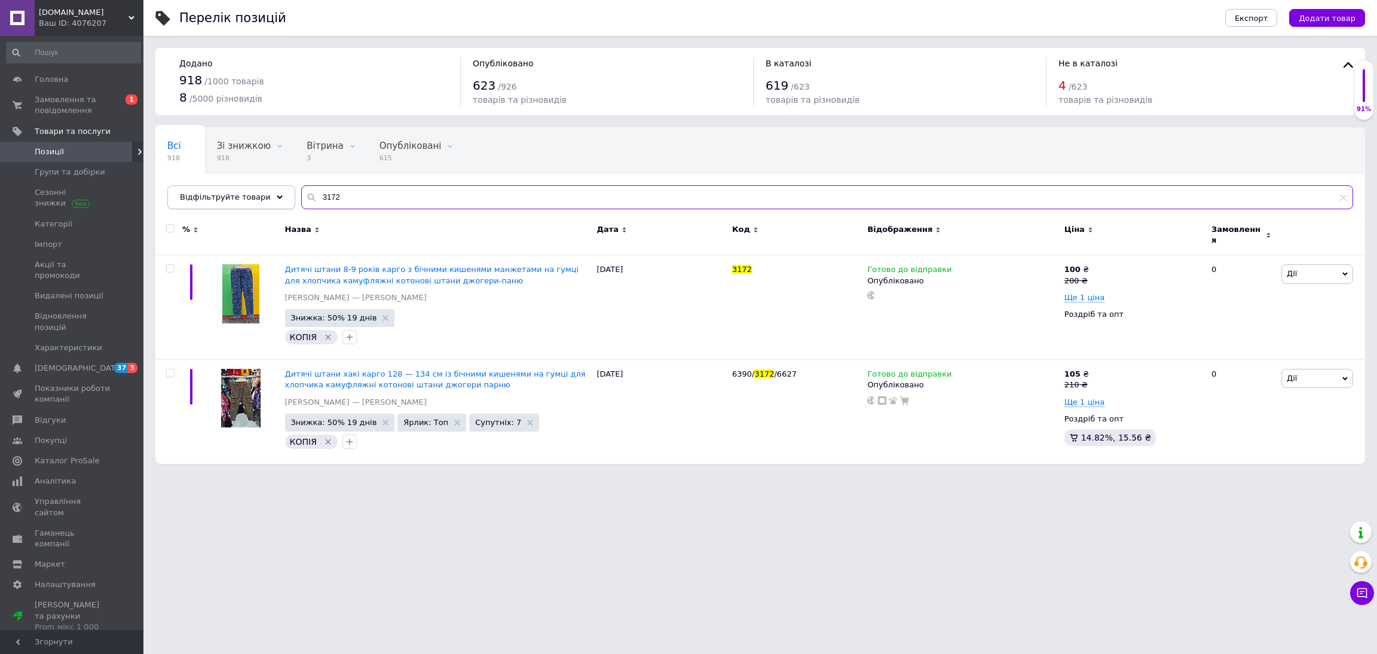
drag, startPoint x: 394, startPoint y: 198, endPoint x: 192, endPoint y: 209, distance: 201.7
click at [192, 209] on div "Відфільтруйте товари 3172" at bounding box center [760, 197] width 1186 height 24
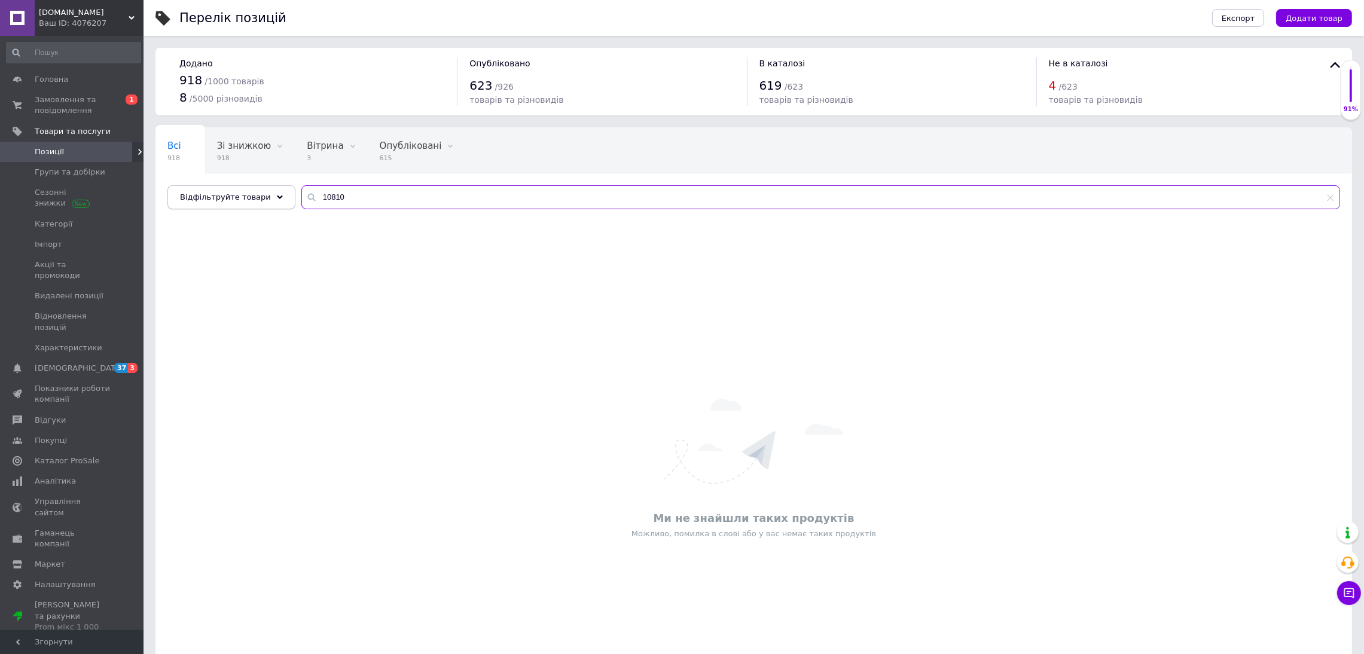
drag, startPoint x: 336, startPoint y: 197, endPoint x: 257, endPoint y: 200, distance: 79.0
click at [257, 200] on div "Відфільтруйте товари 10810" at bounding box center [753, 197] width 1172 height 24
type input "джог"
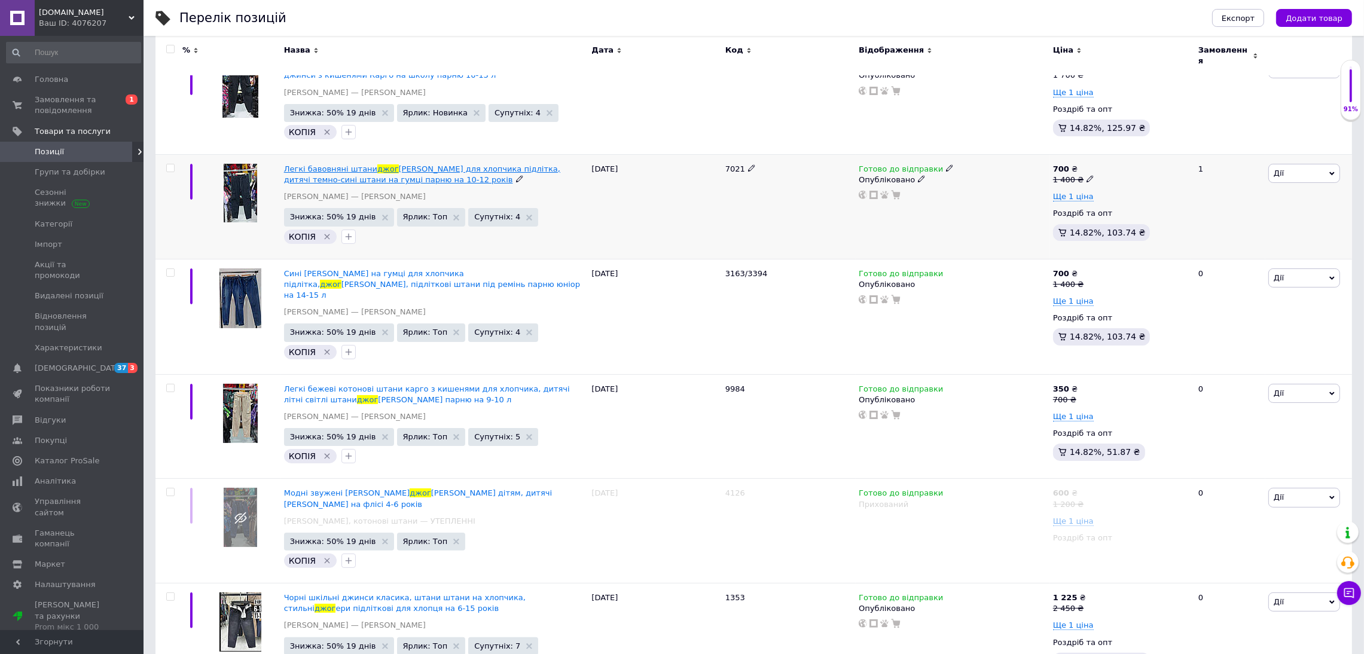
scroll to position [448, 0]
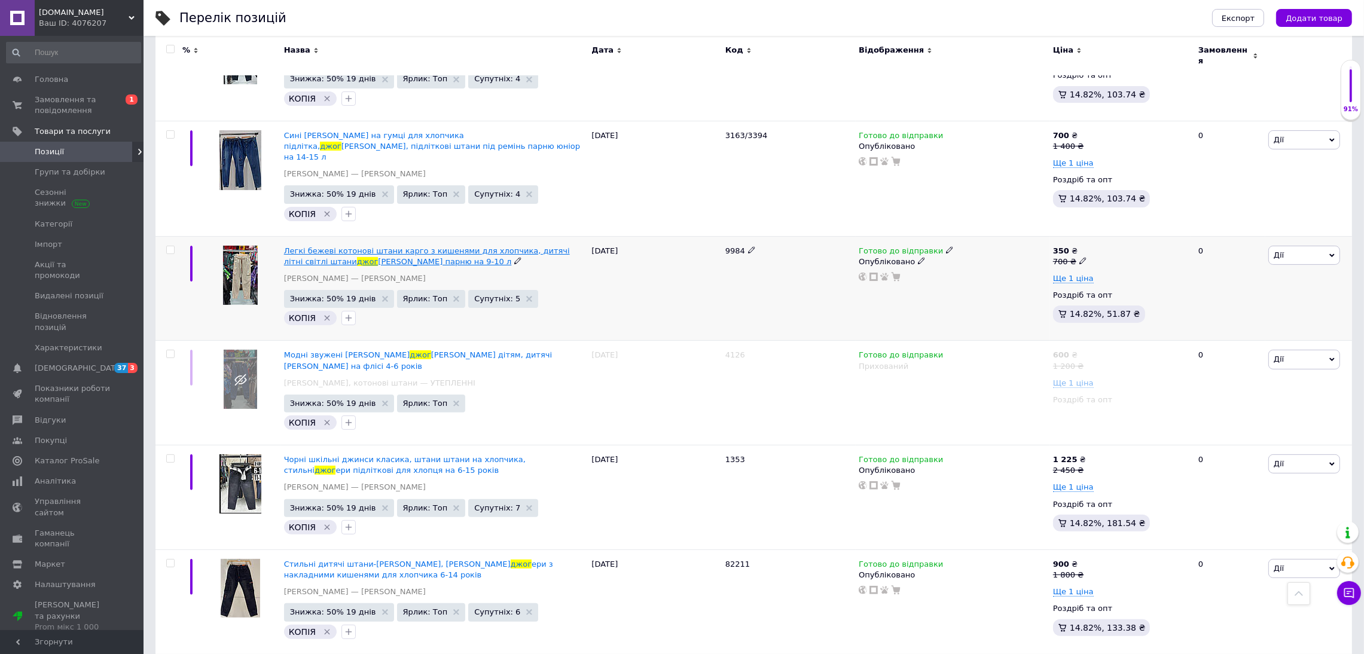
click at [388, 257] on span "ери бавовна парню на 9-10 л" at bounding box center [444, 261] width 133 height 9
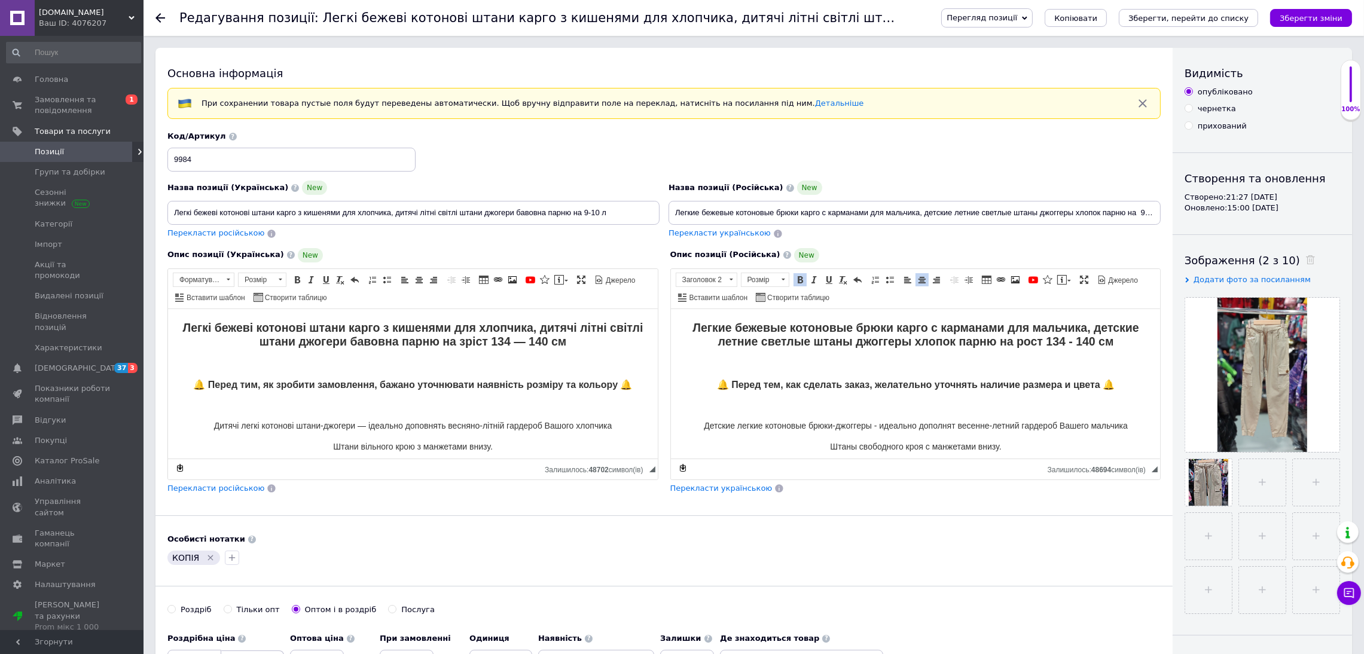
click at [1111, 337] on h2 "Легкие бежевые котоновые брюки карго с карманами для мальчика, детские летние с…" at bounding box center [915, 334] width 466 height 28
click at [1098, 221] on input "Легкие бежевые котоновые брюки карго с карманами для мальчика, детские летние с…" at bounding box center [914, 213] width 492 height 24
drag, startPoint x: 1118, startPoint y: 209, endPoint x: 1115, endPoint y: 228, distance: 18.8
click at [1114, 229] on div "Назва позиції (Російська) New Легкие бежевые котоновые брюки карго с карманами …" at bounding box center [914, 210] width 501 height 68
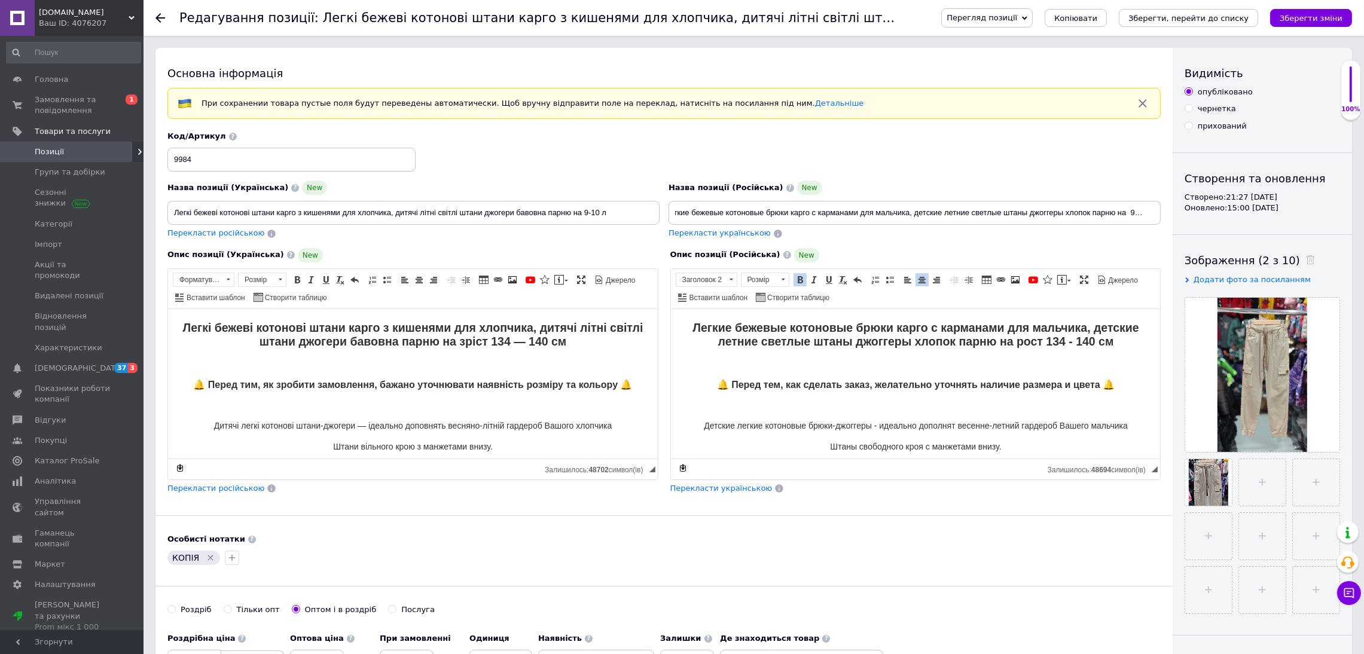
scroll to position [0, 0]
click at [1127, 212] on input "Легкие бежевые котоновые брюки карго с карманами для мальчика, детские летние с…" at bounding box center [914, 213] width 492 height 24
drag, startPoint x: 1153, startPoint y: 212, endPoint x: 1117, endPoint y: 213, distance: 36.5
click at [1117, 213] on input "Легкие бежевые котоновые брюки карго с карманами для мальчика, детские летние с…" at bounding box center [914, 213] width 492 height 24
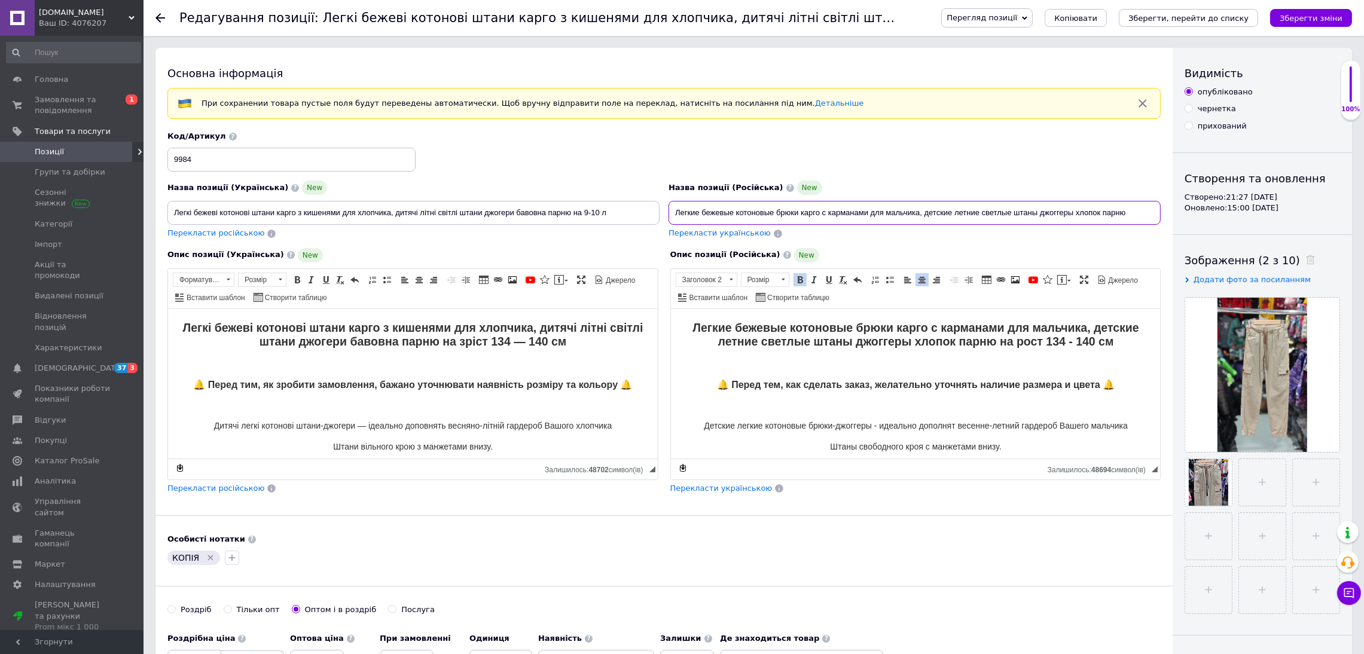
scroll to position [0, 0]
click at [802, 213] on input "Легкие бежевые котоновые брюки карго с карманами для мальчика, детские летние с…" at bounding box center [914, 213] width 492 height 24
paste input "а 9-10 л"
type input "Легкие бежевые котоновые брюки на 9-10 лет карго с карманами для мальчика, детс…"
drag, startPoint x: 619, startPoint y: 216, endPoint x: 8, endPoint y: 326, distance: 620.1
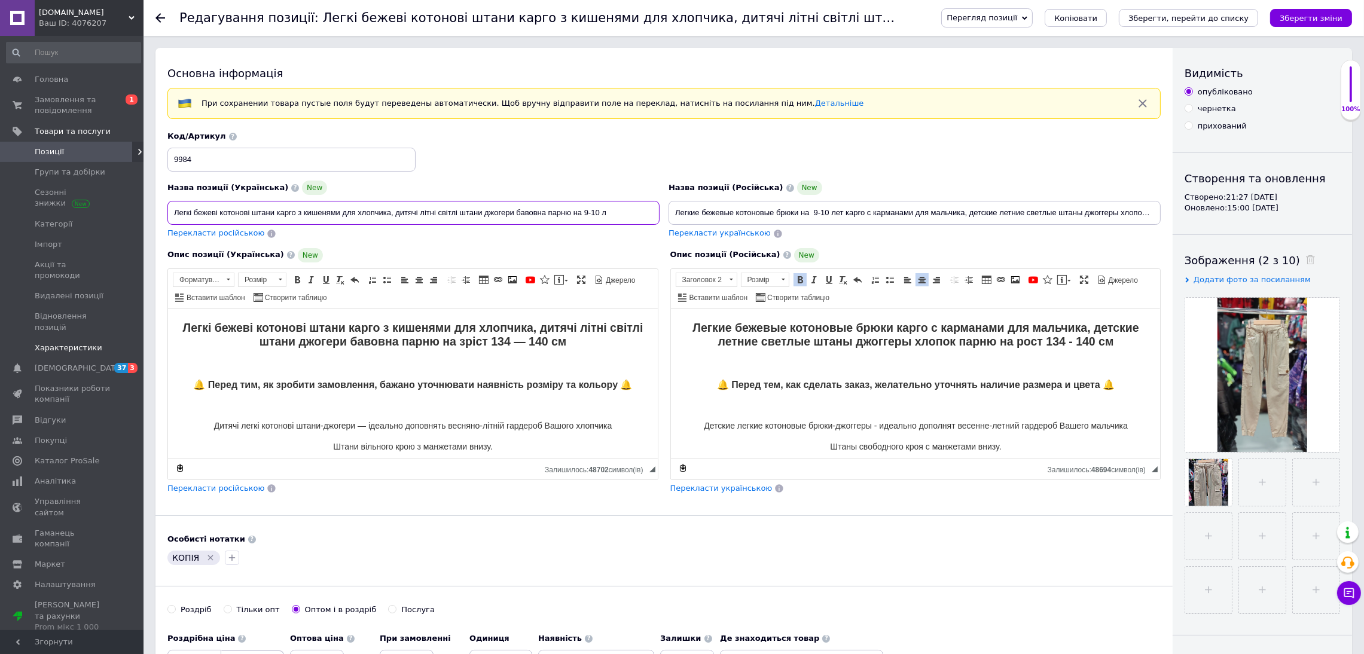
drag, startPoint x: 673, startPoint y: 210, endPoint x: 1283, endPoint y: 215, distance: 609.8
click at [1283, 215] on div "Основна інформація При сохранении товара пустые поля будут переведены автоматич…" at bounding box center [753, 400] width 1196 height 705
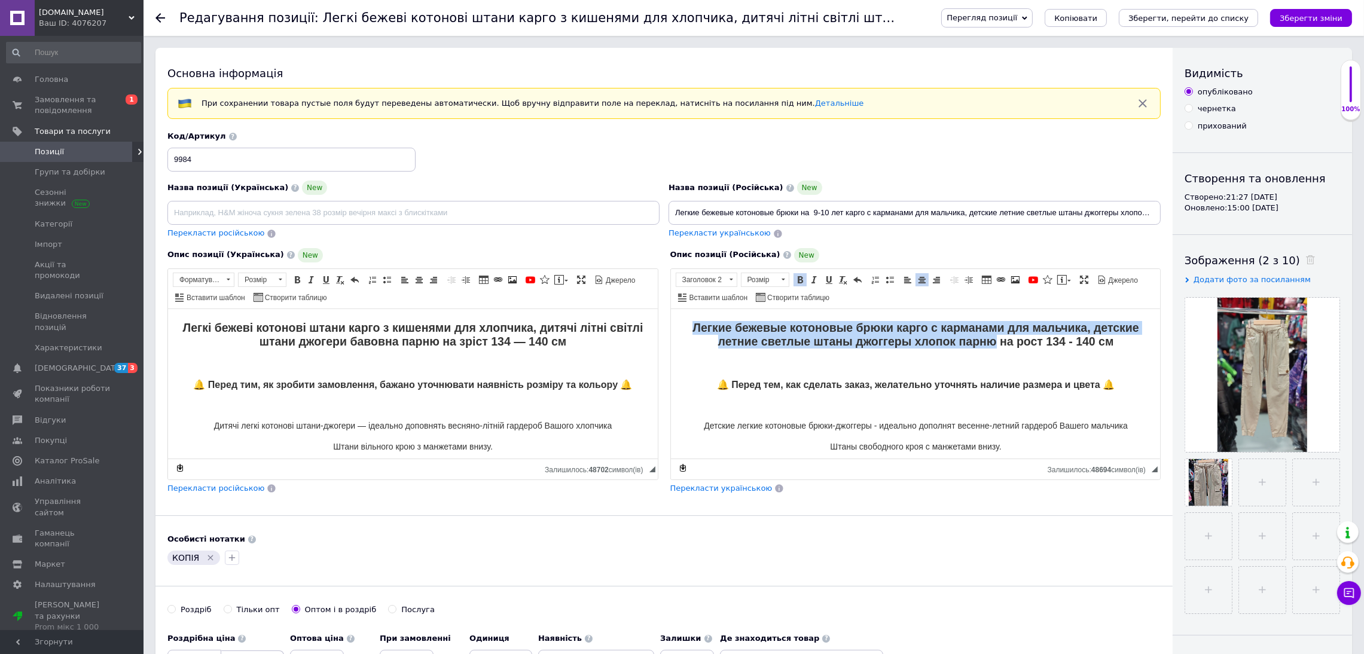
drag, startPoint x: 681, startPoint y: 331, endPoint x: 983, endPoint y: 342, distance: 302.1
click at [983, 342] on h2 "Легкие бежевые котоновые брюки карго с карманами для мальчика, детские летние с…" at bounding box center [915, 334] width 466 height 28
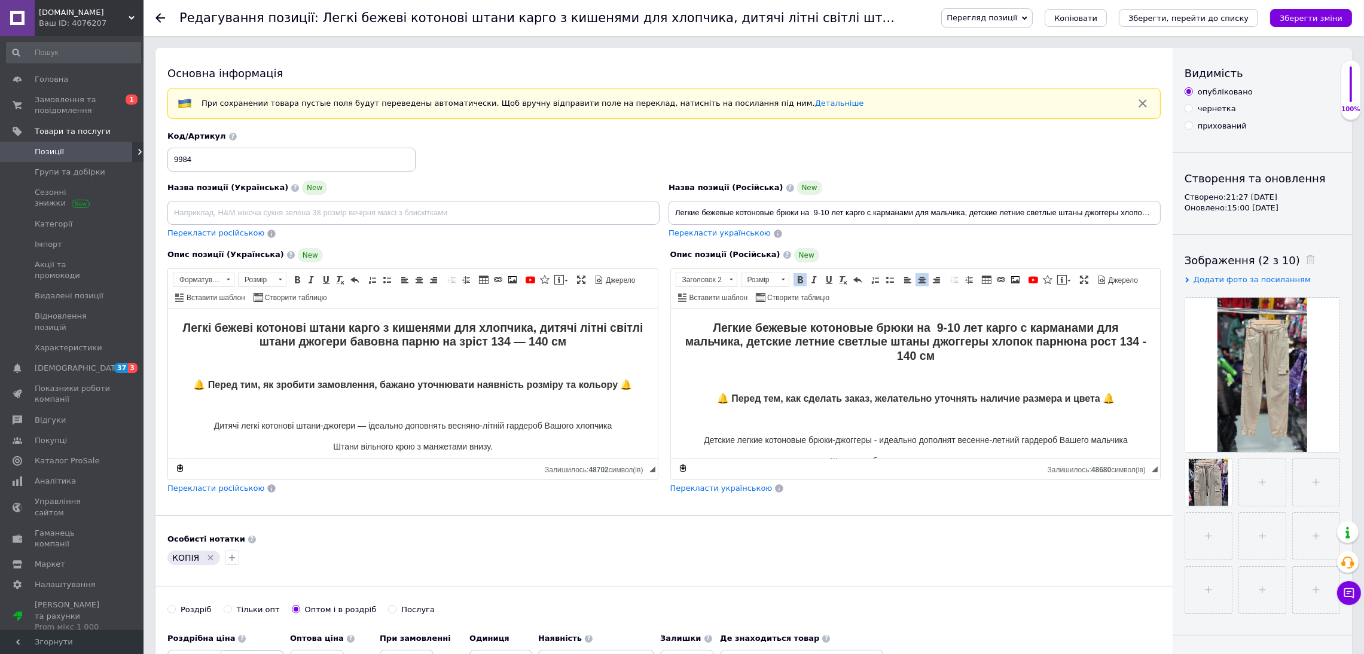
click at [741, 493] on span "Перекласти українською" at bounding box center [721, 488] width 102 height 9
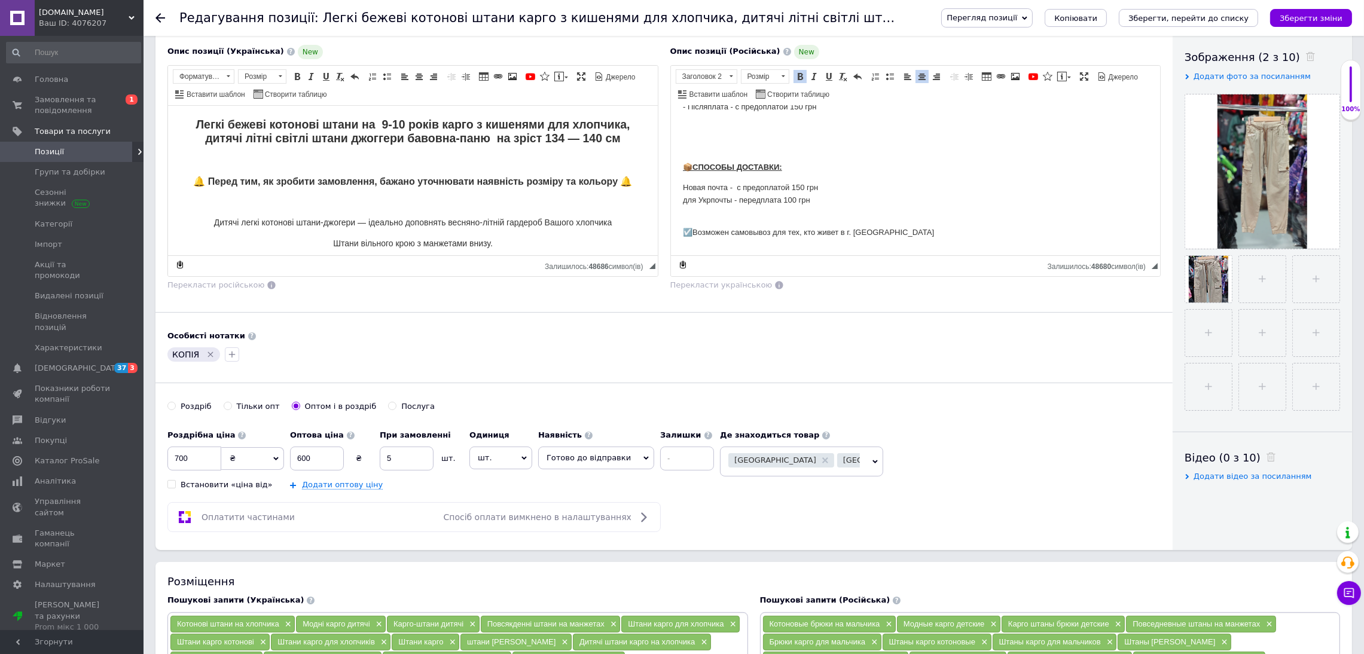
scroll to position [359, 0]
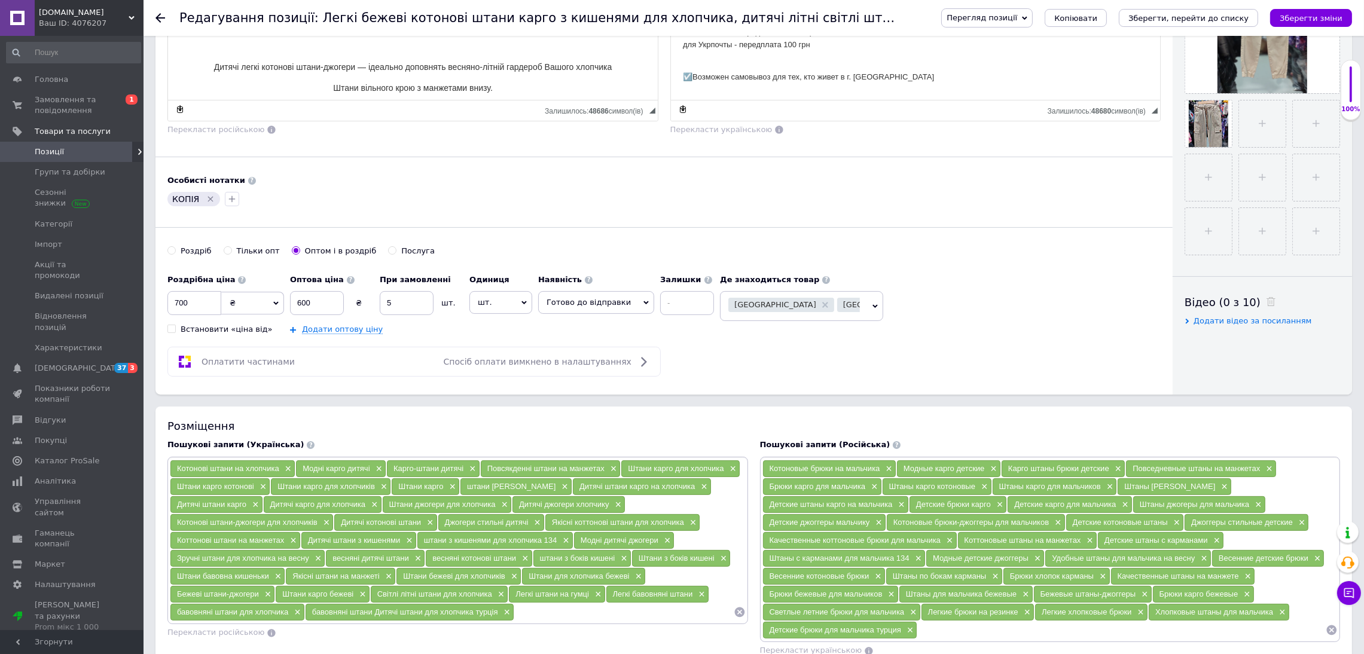
click at [951, 308] on span "Харків" at bounding box center [964, 305] width 26 height 8
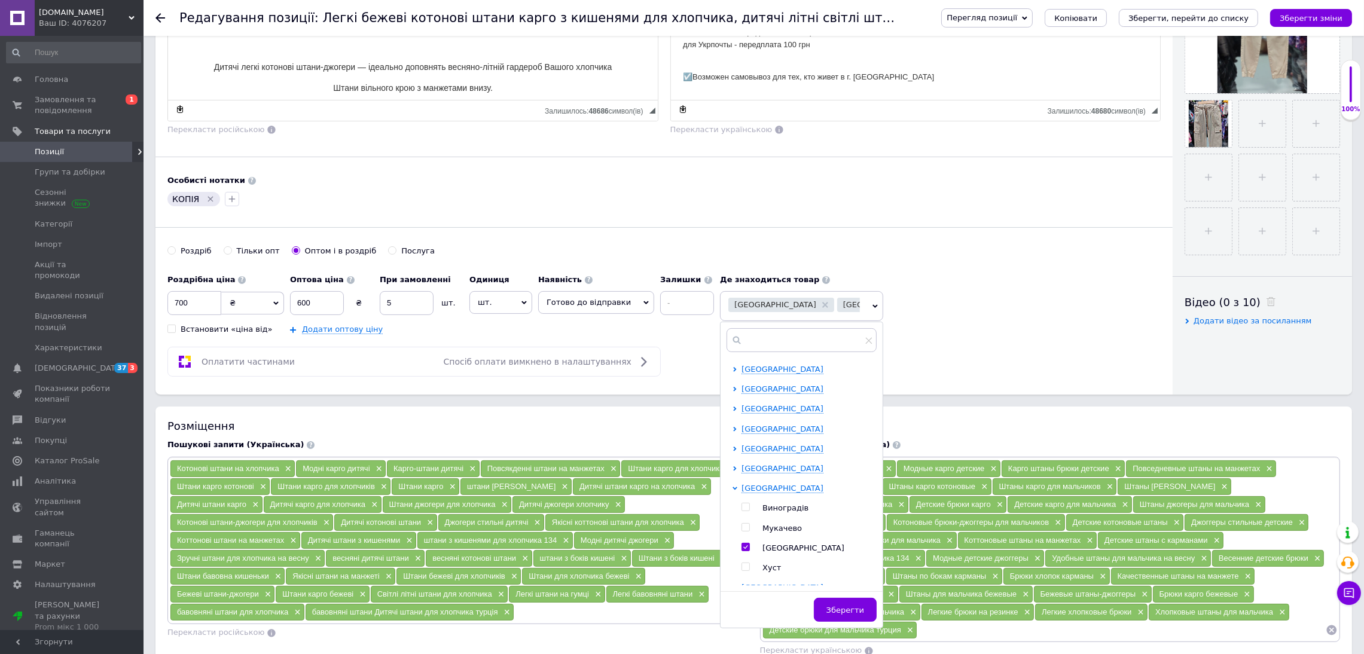
scroll to position [822, 0]
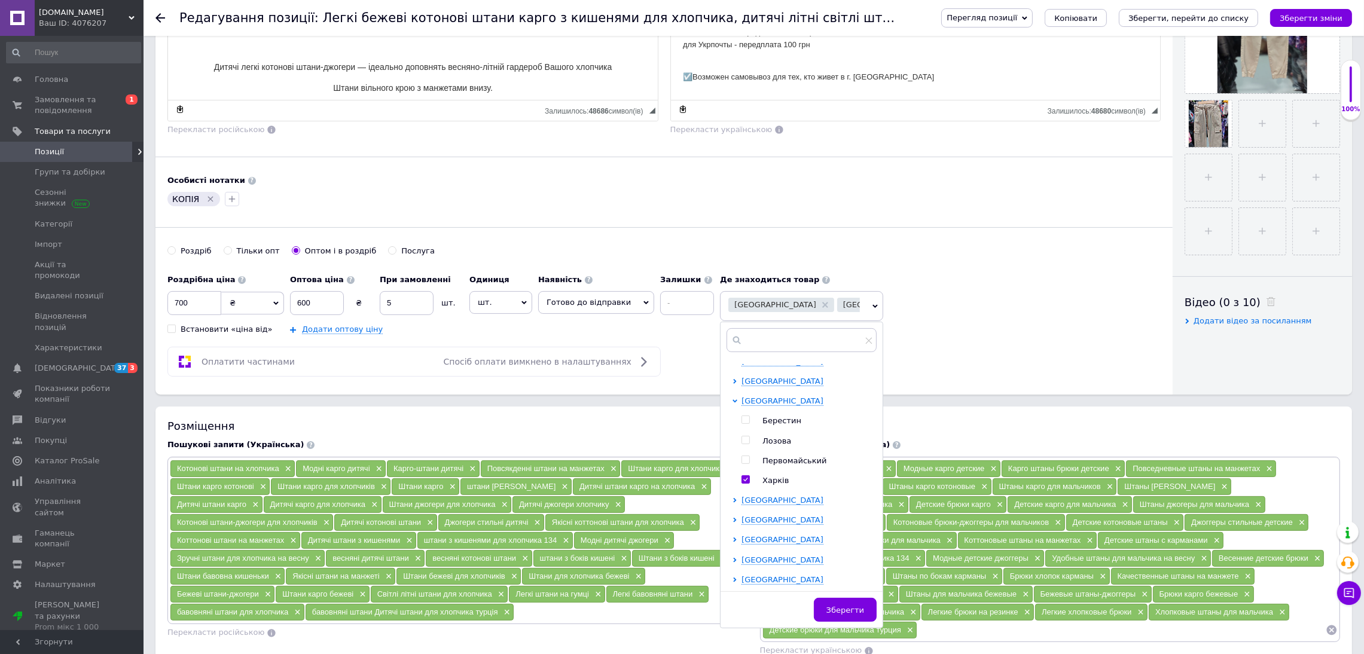
click at [741, 484] on input "checkbox" at bounding box center [745, 480] width 8 height 8
checkbox input "false"
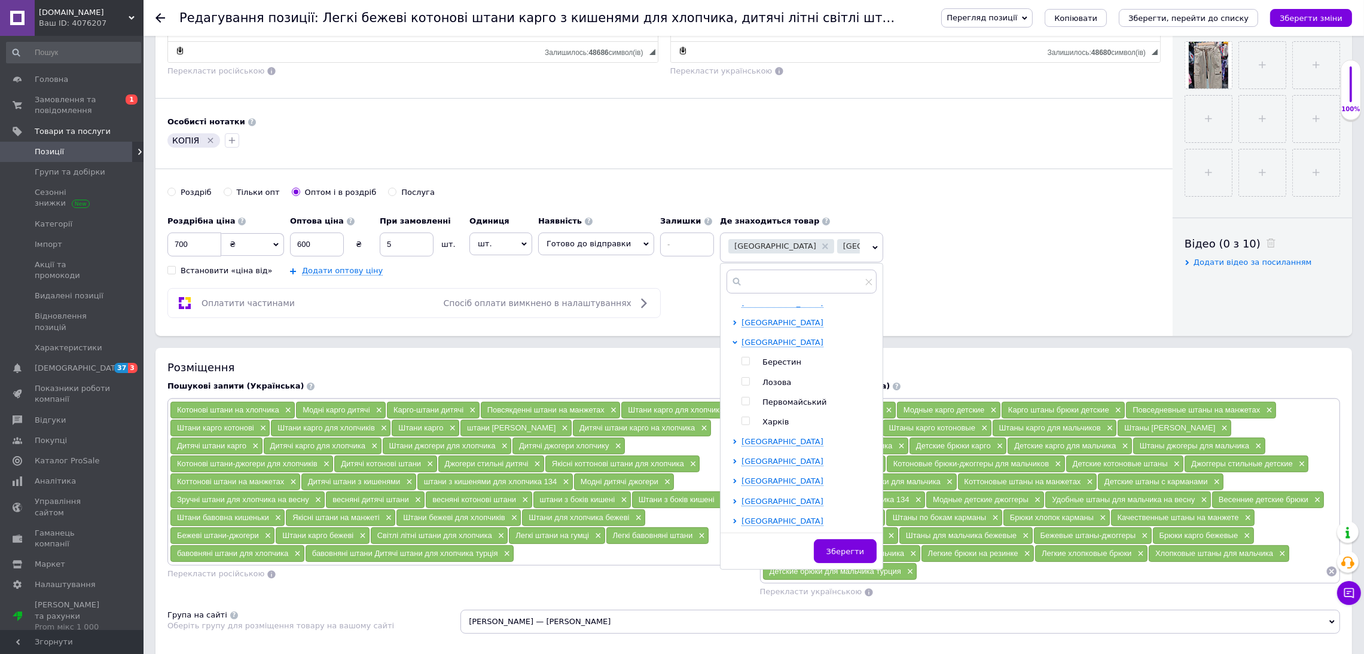
scroll to position [448, 0]
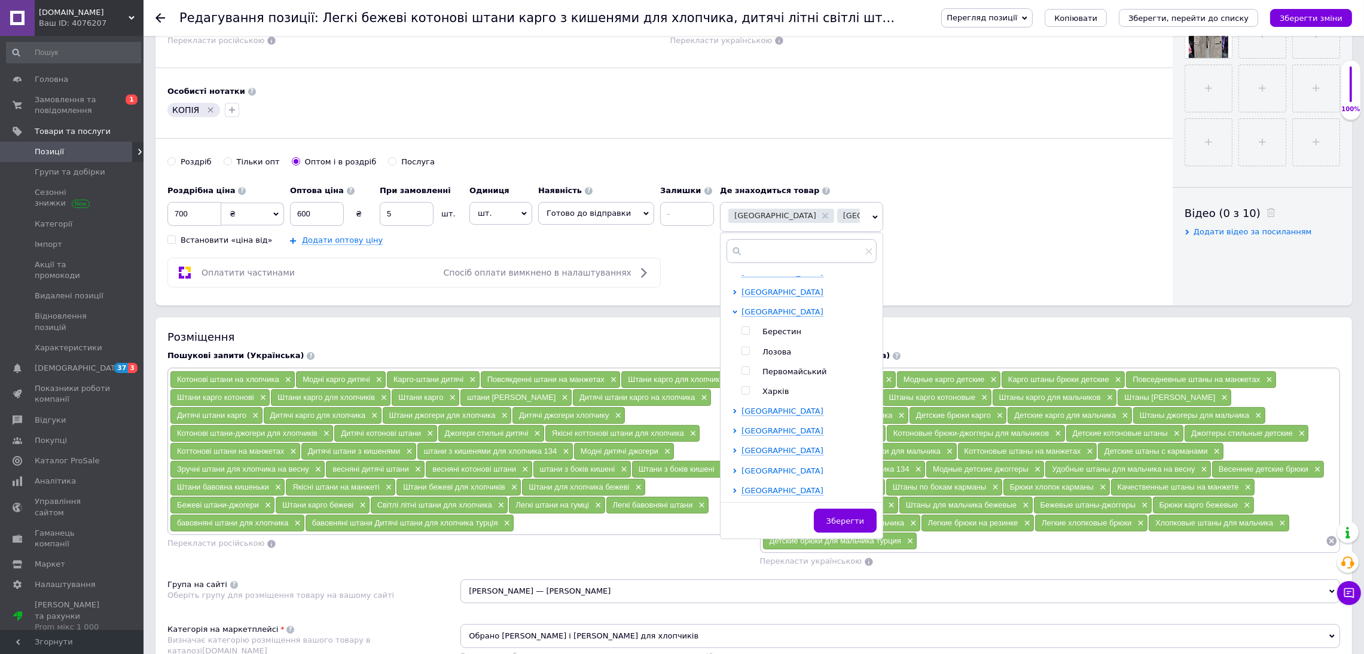
click at [778, 470] on span "Чернівецька область" at bounding box center [782, 470] width 82 height 9
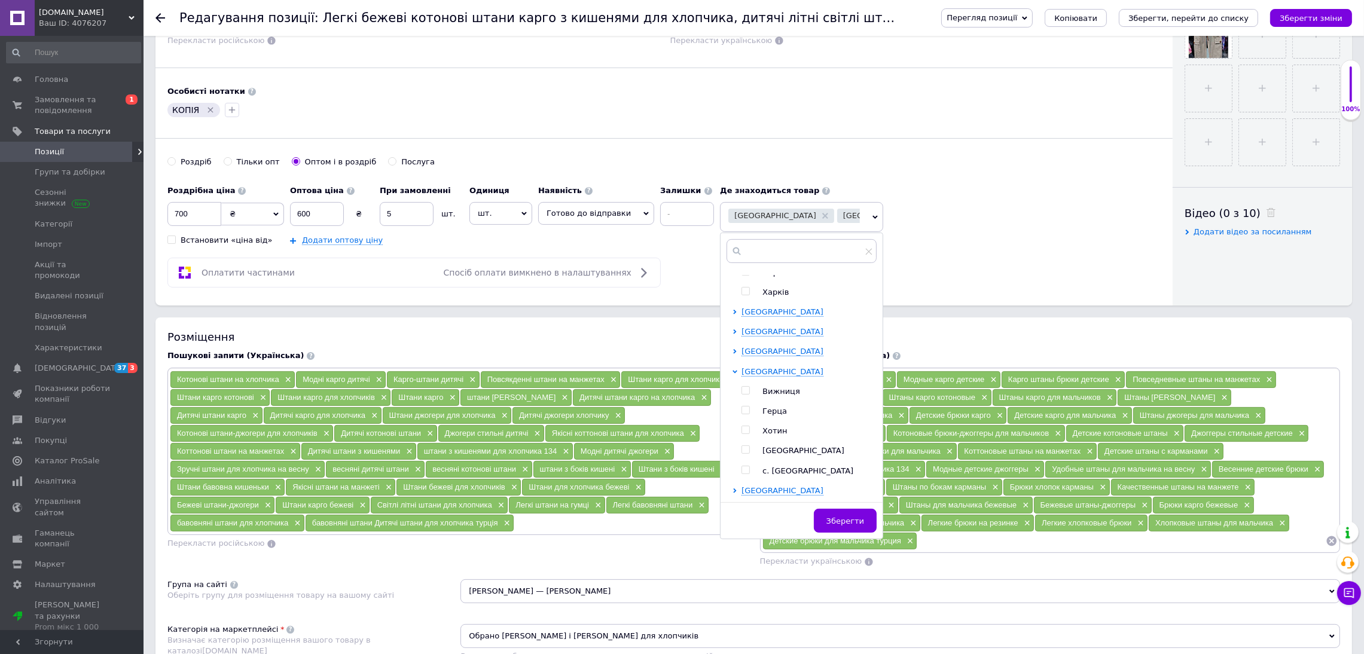
click at [741, 454] on input "checkbox" at bounding box center [745, 450] width 8 height 8
checkbox input "true"
click at [826, 521] on span "Зберегти" at bounding box center [845, 520] width 38 height 9
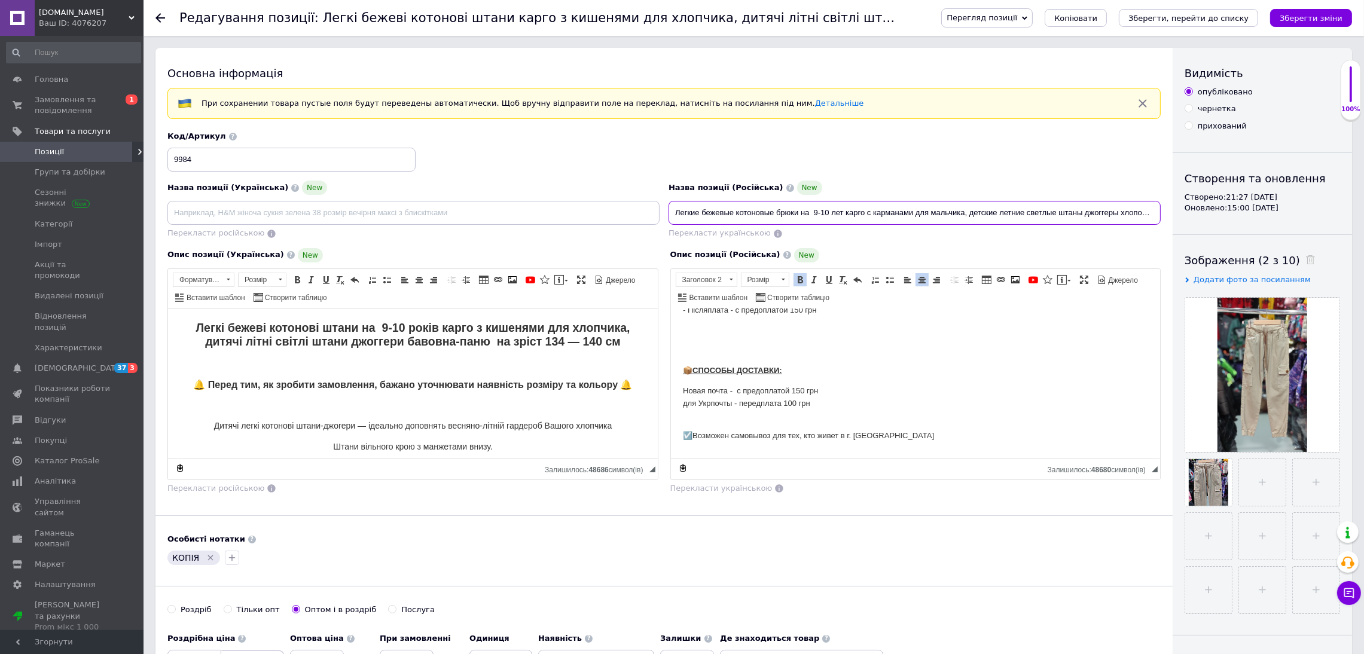
scroll to position [0, 20]
drag, startPoint x: 674, startPoint y: 219, endPoint x: 1314, endPoint y: 230, distance: 640.3
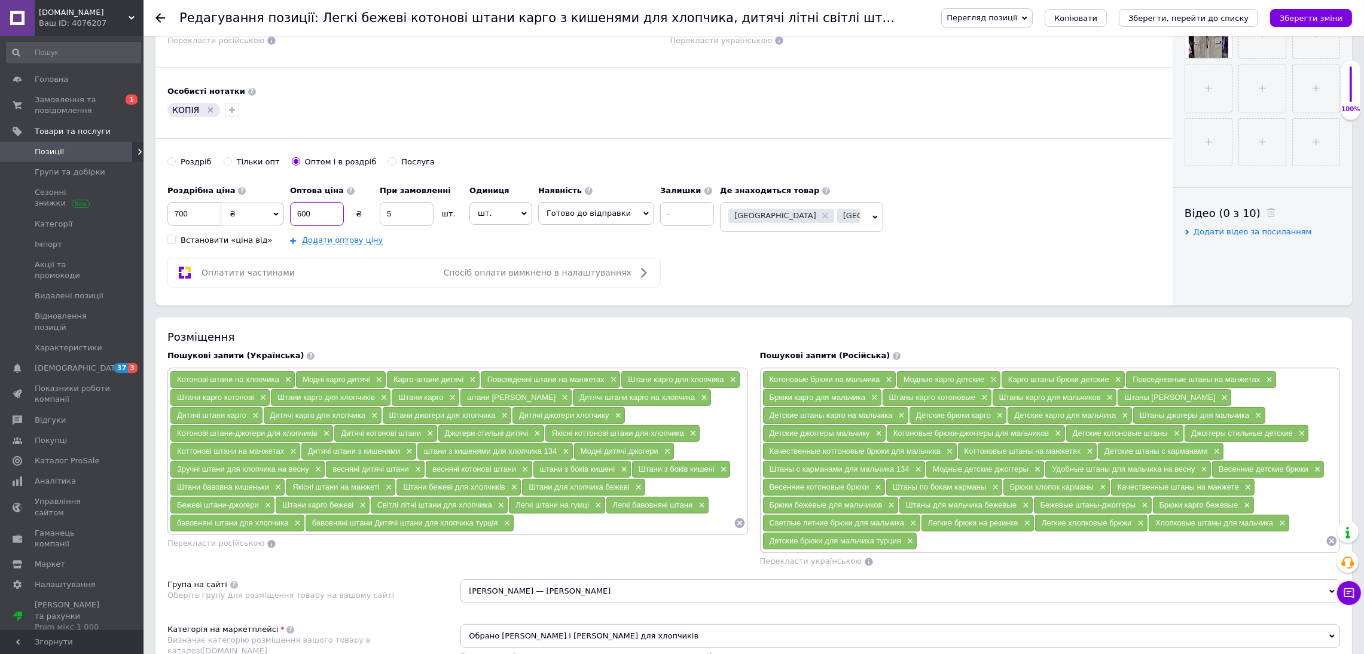
scroll to position [0, 0]
drag, startPoint x: 267, startPoint y: 224, endPoint x: 227, endPoint y: 228, distance: 39.7
click at [231, 227] on div "Роздрібна ціна 700 ₴ $ EUR CHF GBP ¥ PLN ₸ MDL HUF KGS CNY TRY KRW lei Встанови…" at bounding box center [443, 212] width 552 height 66
type input "150"
drag, startPoint x: 198, startPoint y: 219, endPoint x: 144, endPoint y: 222, distance: 54.5
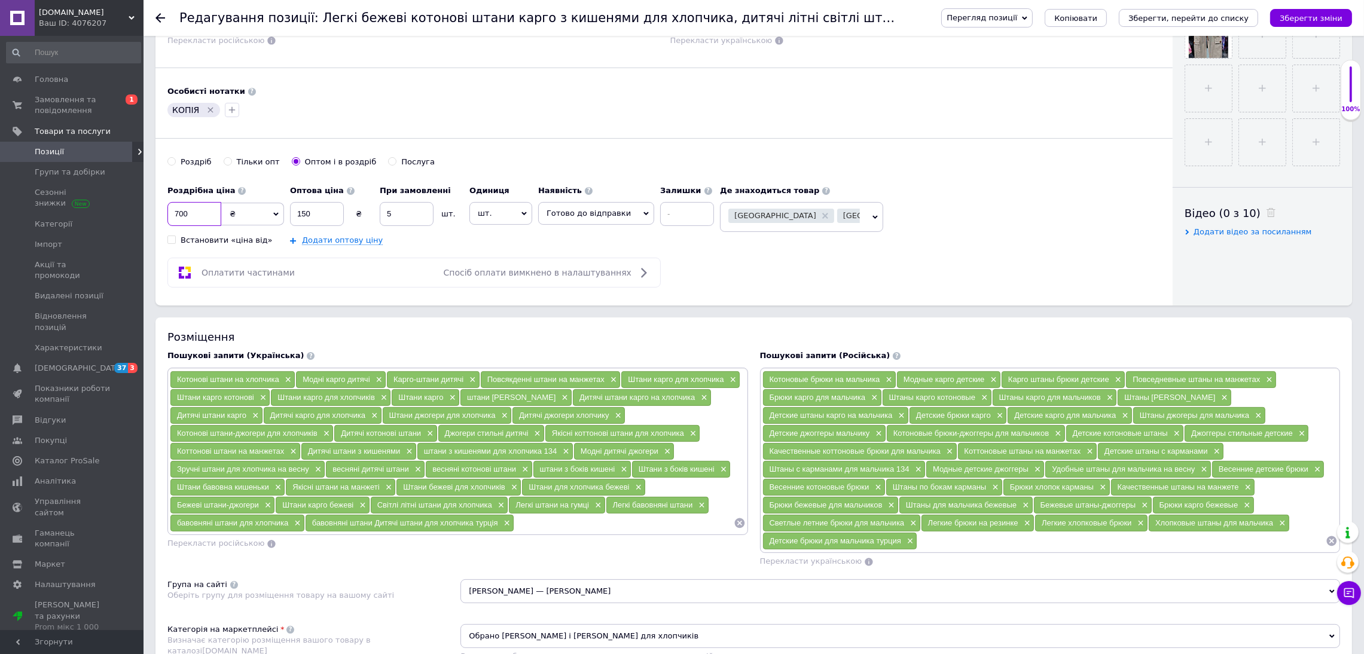
click at [146, 222] on div "Основна інформація При сохранении товара пустые поля будут переведены автоматич…" at bounding box center [753, 472] width 1220 height 1744
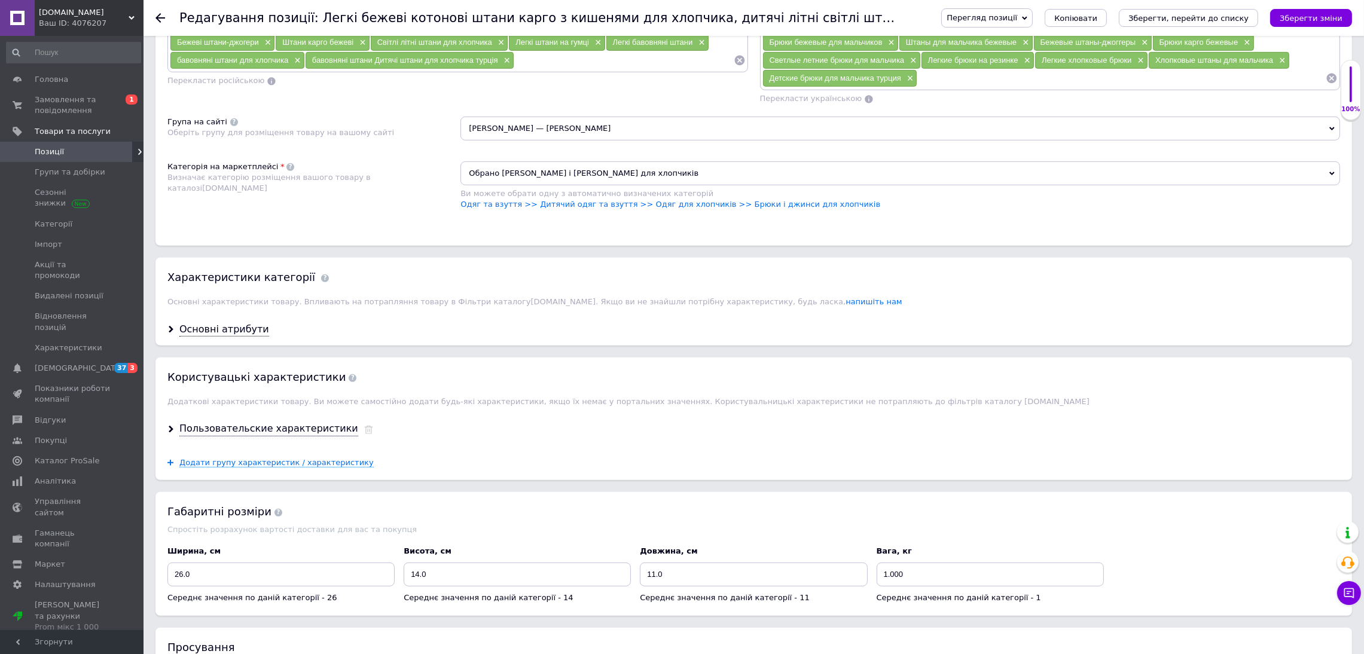
scroll to position [986, 0]
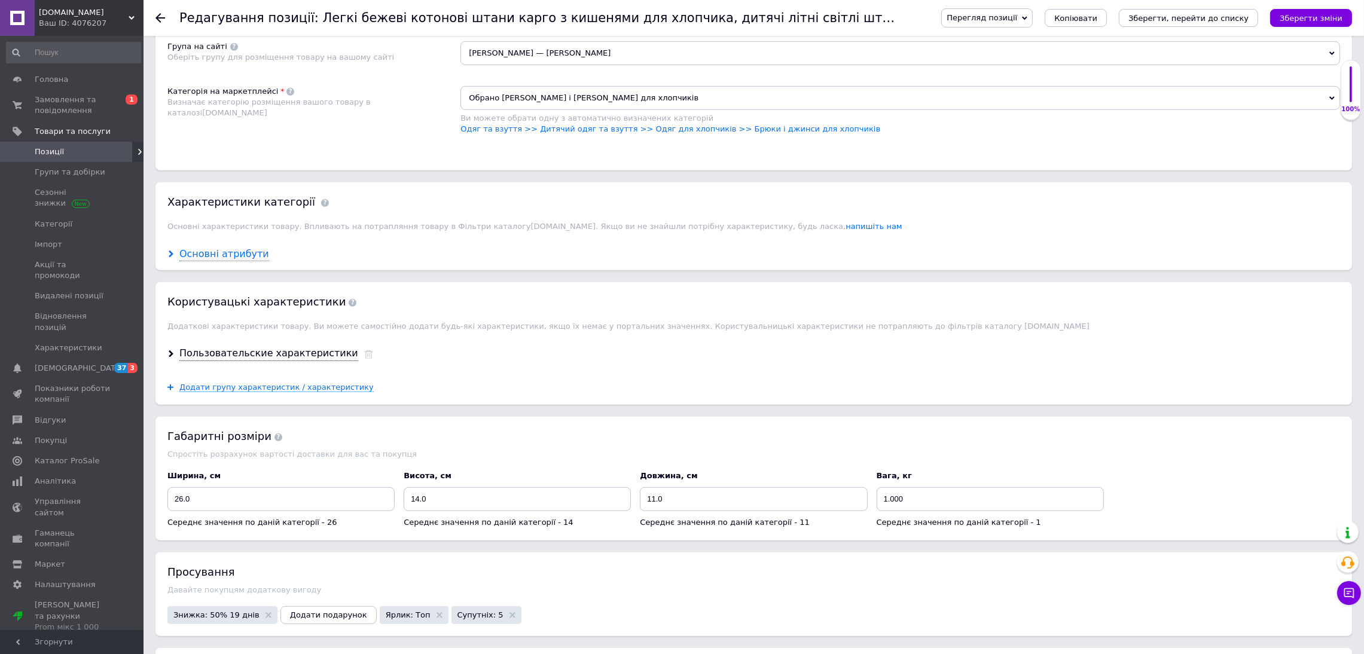
type input "500"
click at [232, 261] on div "Основні атрибути" at bounding box center [224, 254] width 90 height 14
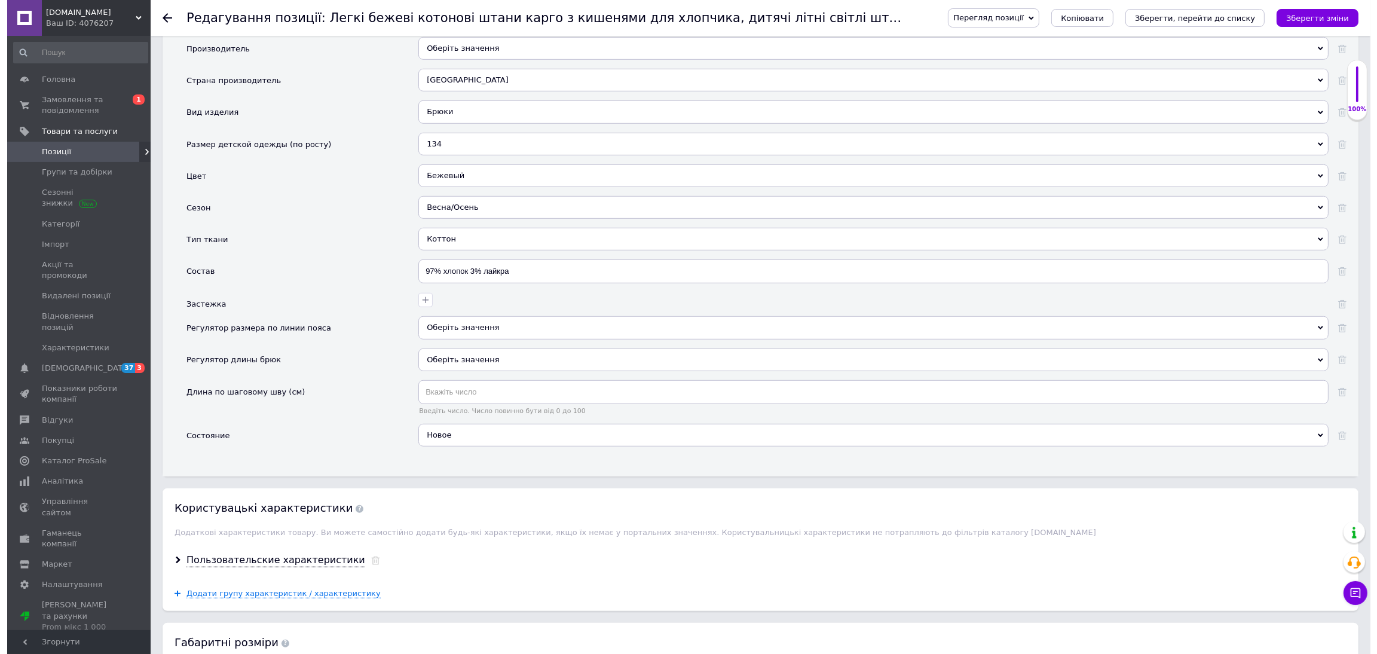
scroll to position [1435, 0]
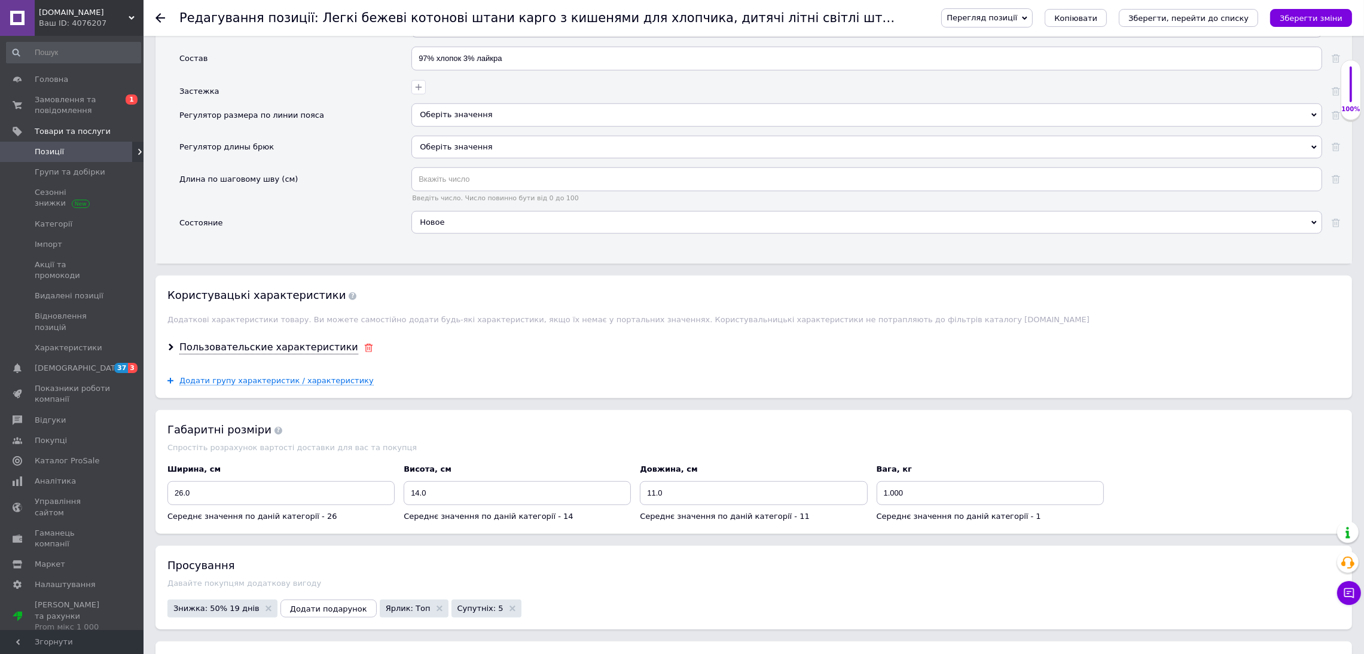
click at [364, 352] on icon at bounding box center [368, 348] width 9 height 8
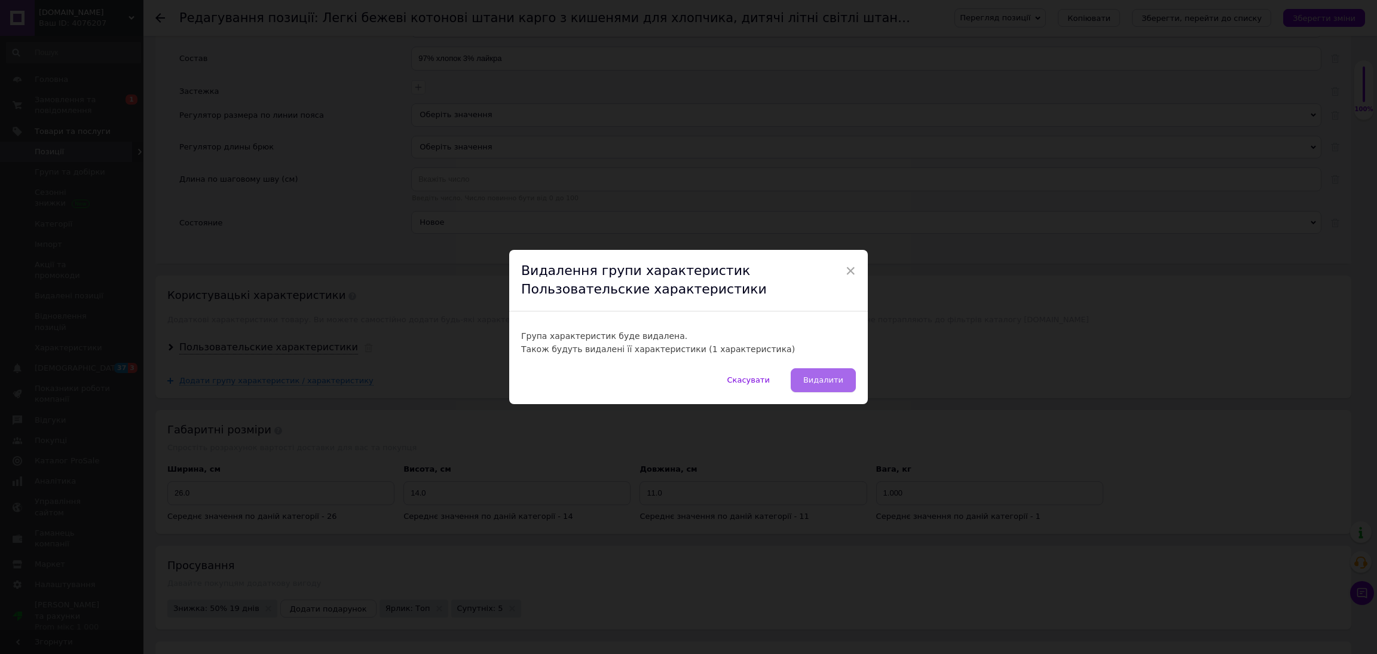
click at [815, 377] on span "Видалити" at bounding box center [823, 379] width 40 height 9
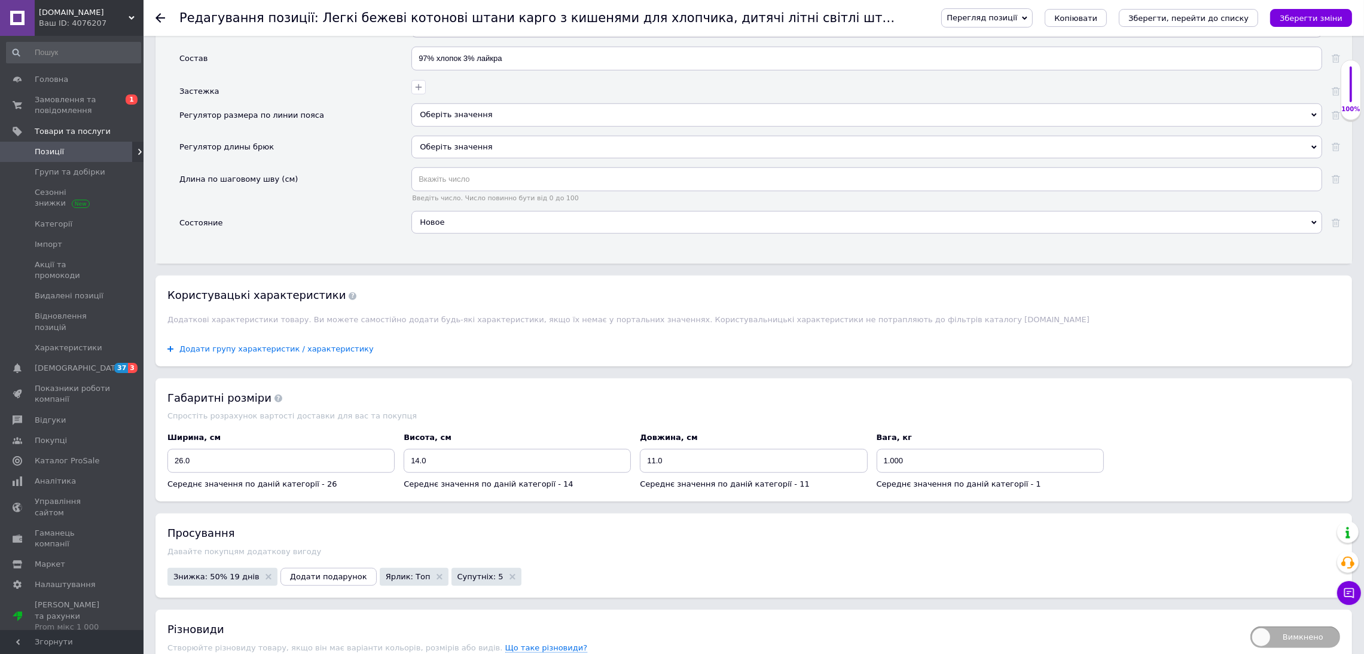
click at [273, 354] on span "Додати групу характеристик / характеристику" at bounding box center [276, 349] width 194 height 10
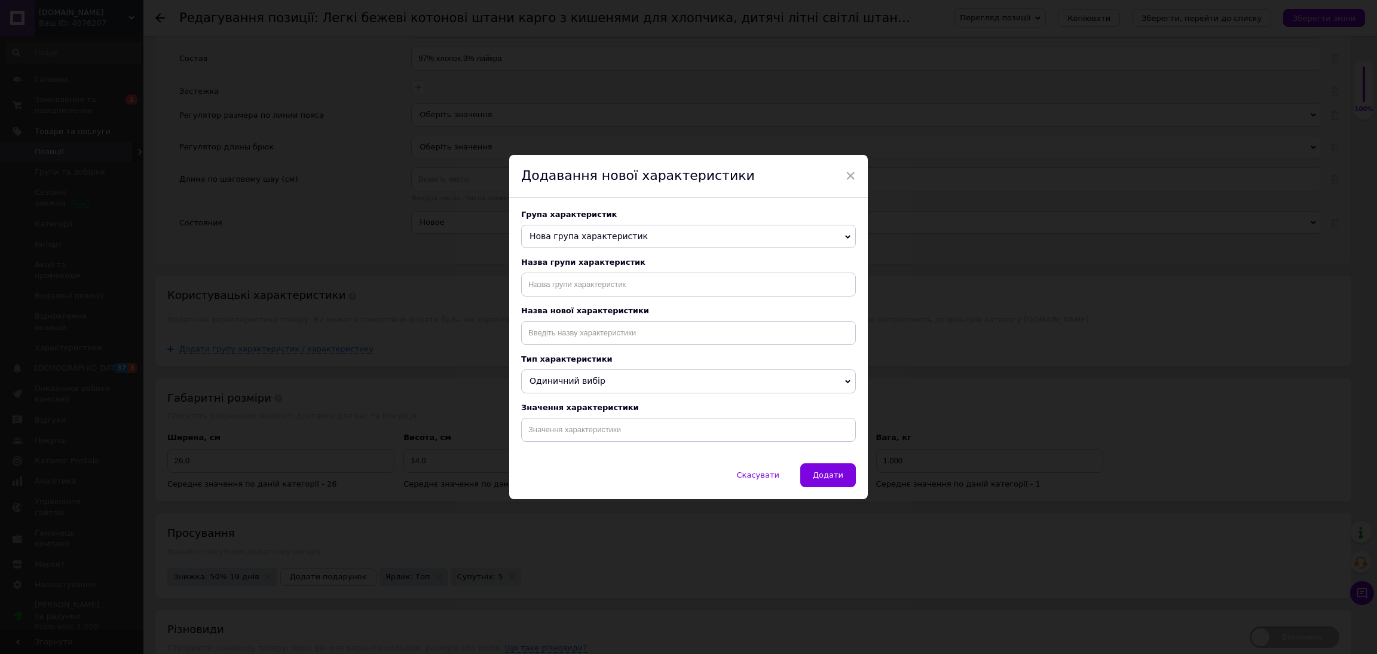
click at [563, 292] on div "Група характеристик Нова група характеристик Пользовательские характеристики Ос…" at bounding box center [688, 330] width 359 height 265
click at [598, 289] on input "text" at bounding box center [688, 285] width 335 height 24
type input "назва"
click at [594, 334] on input at bounding box center [688, 333] width 335 height 24
type input "назва"
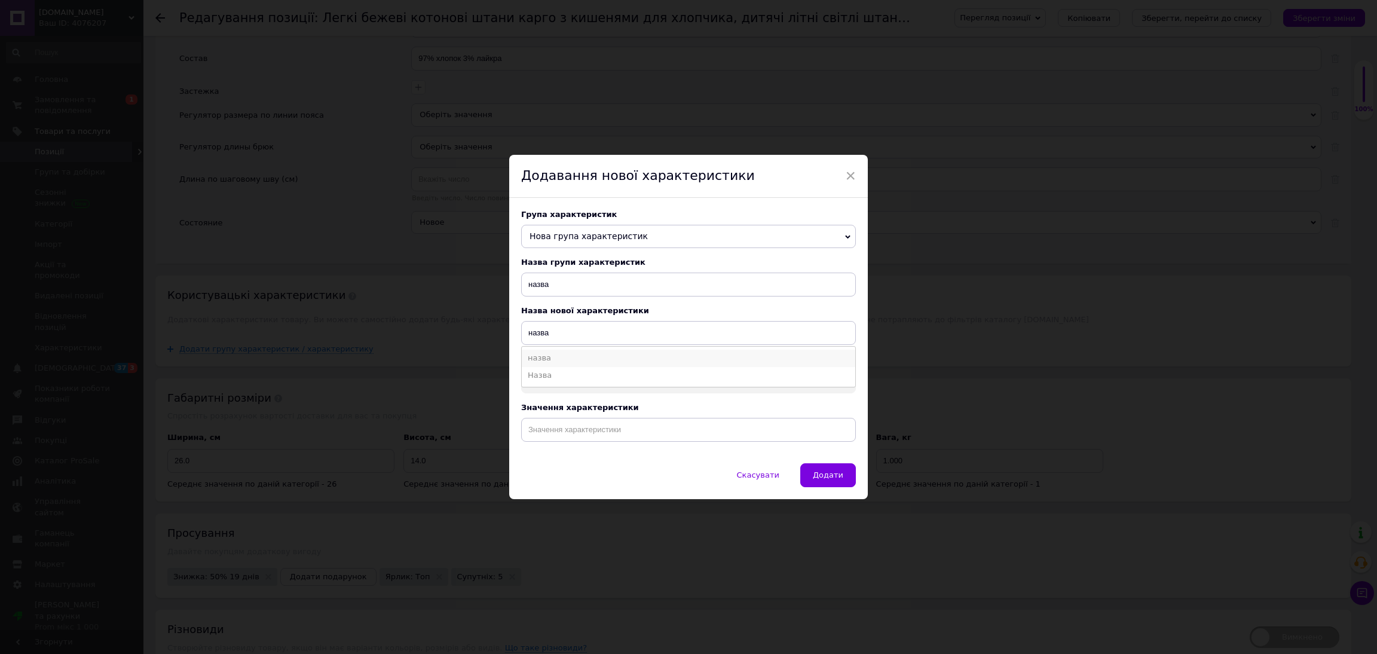
click at [561, 362] on li "назва" at bounding box center [689, 358] width 334 height 17
click at [589, 432] on input at bounding box center [688, 430] width 335 height 24
paste input "Легкие бежевые котоновые брюки на 9-10 лет карго с карманами для мальчика, детс…"
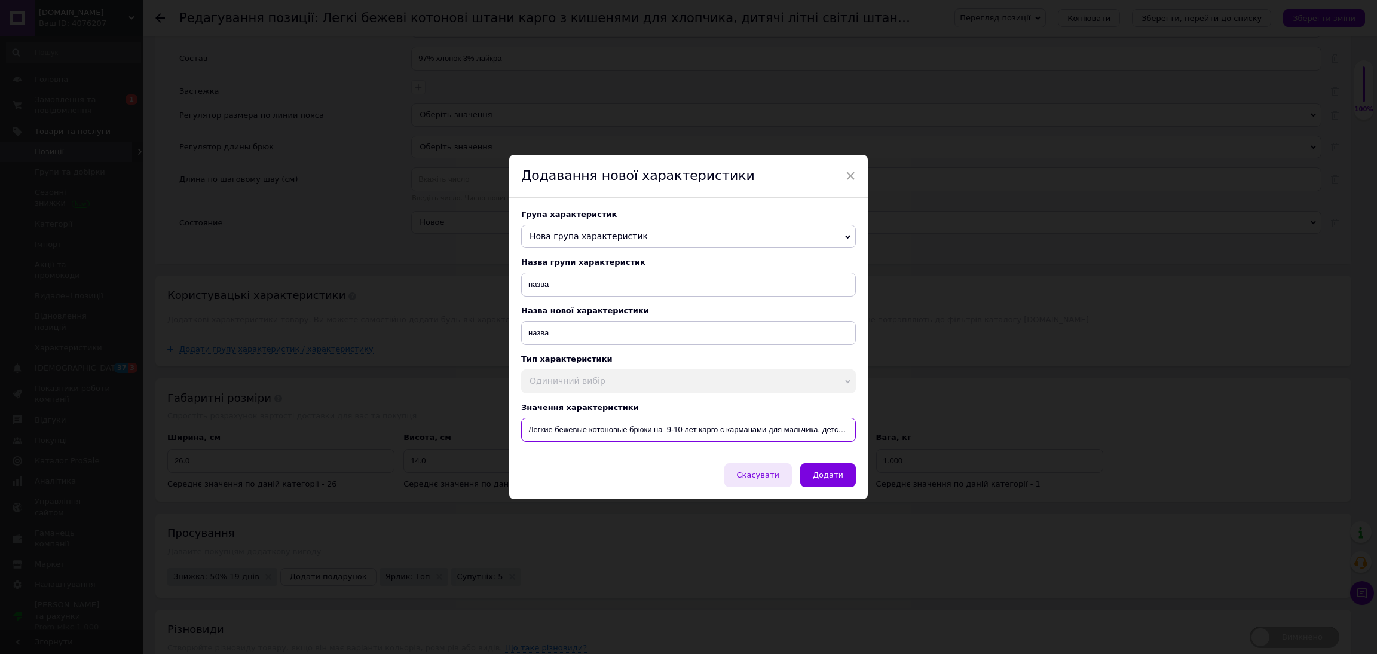
scroll to position [0, 177]
type input "Легкие бежевые котоновые брюки на 9-10 лет карго с карманами для мальчика, детс…"
click at [830, 486] on button "Додати" at bounding box center [828, 475] width 56 height 24
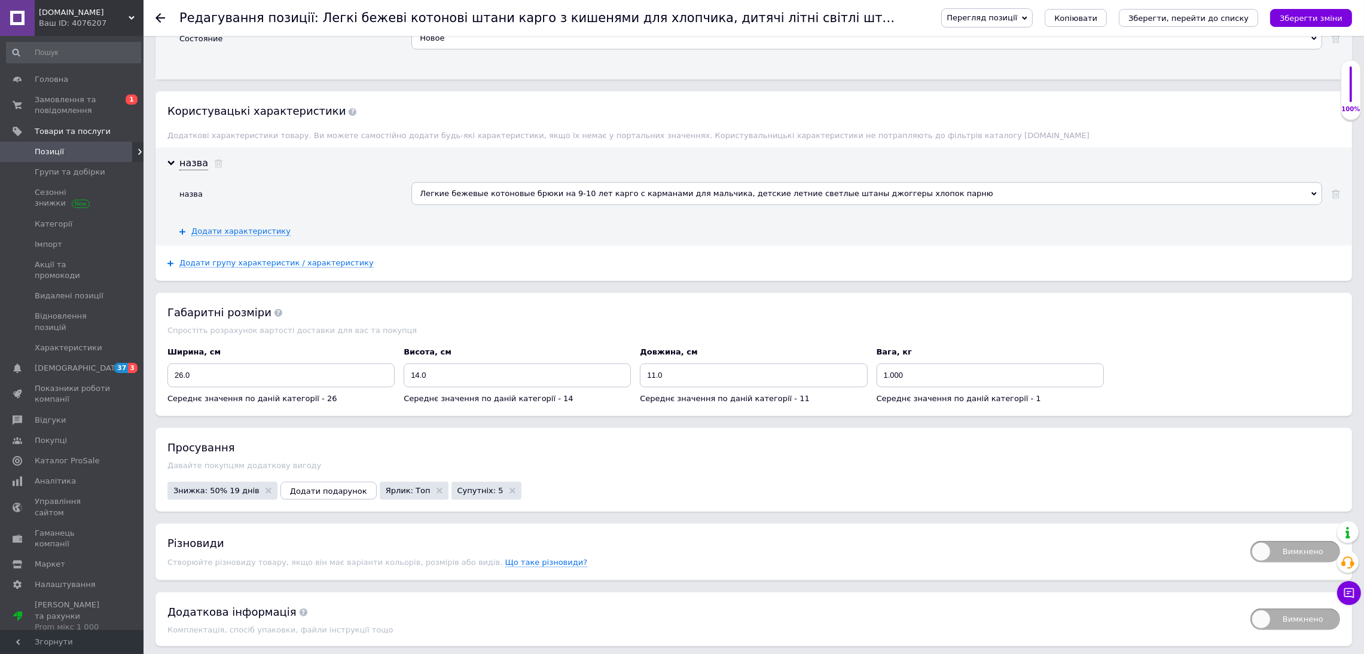
scroll to position [1743, 0]
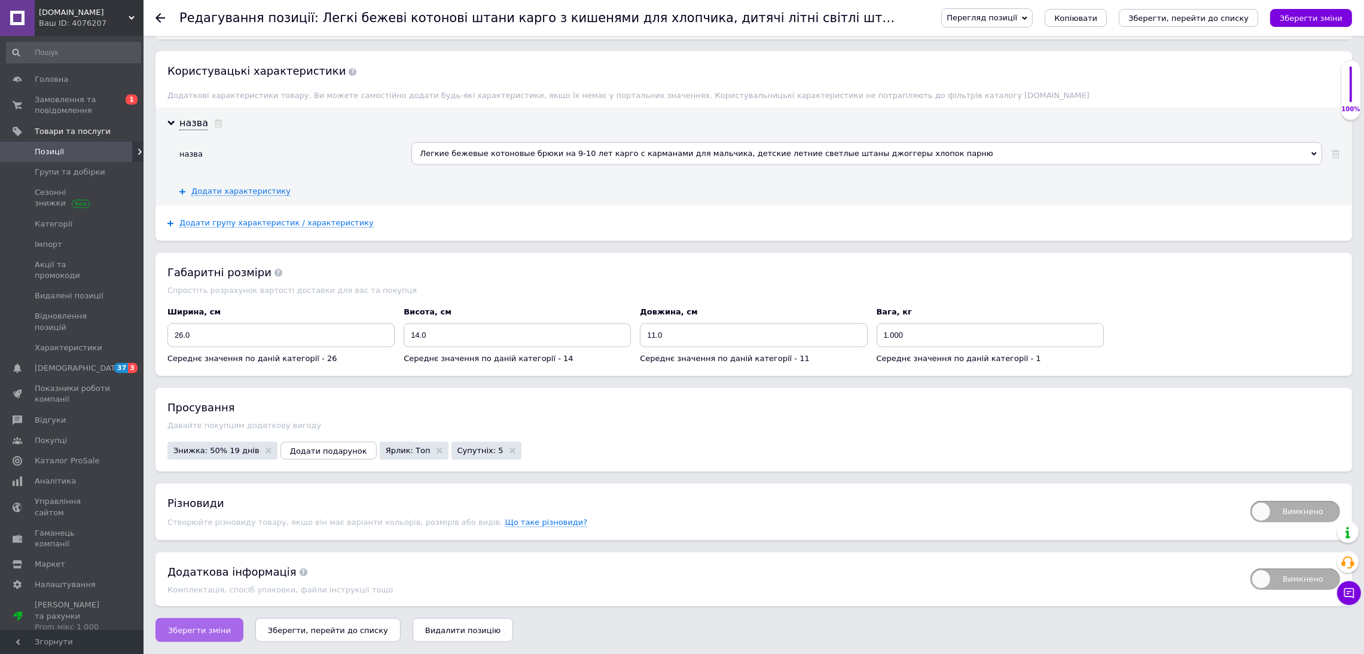
click at [192, 635] on button "Зберегти зміни" at bounding box center [199, 630] width 88 height 24
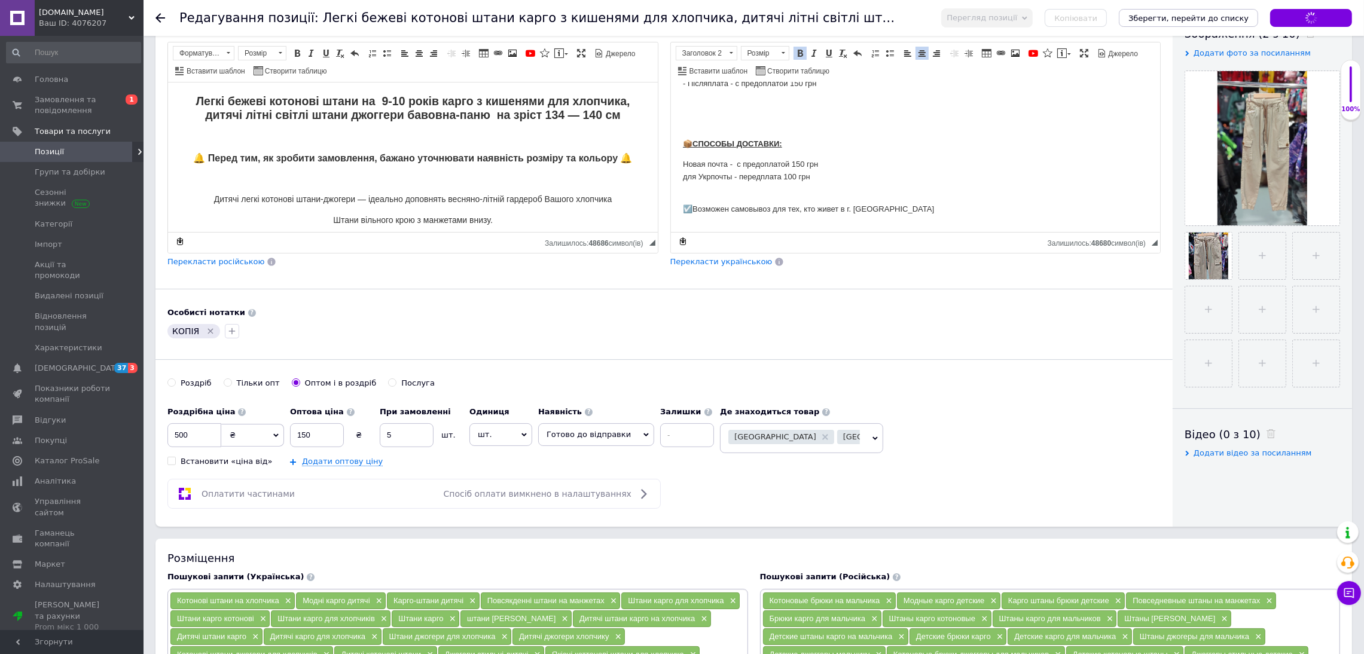
scroll to position [0, 0]
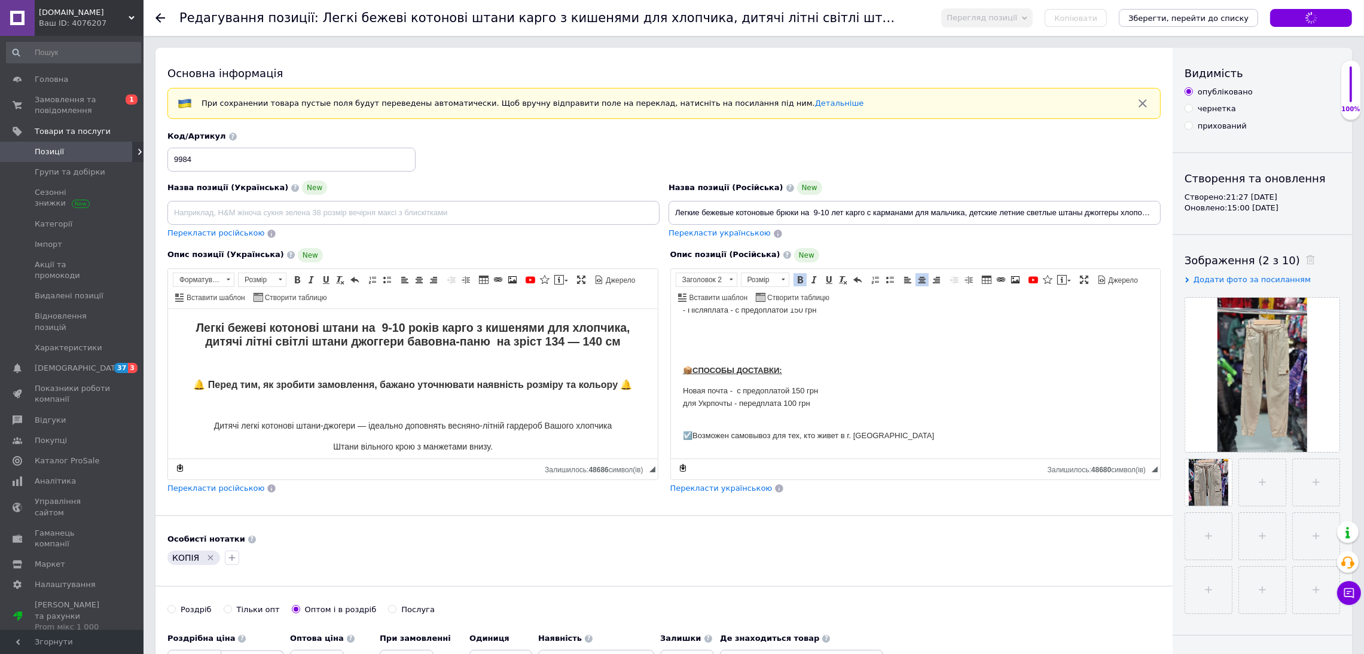
type input "Легкі бежеві котонові штани на 9-10 років карго з кишенями для хлопчика, дитячі…"
type input "Легкие бежевые котоновые брюки на 9-10 лет карго с карманами для мальчика, детс…"
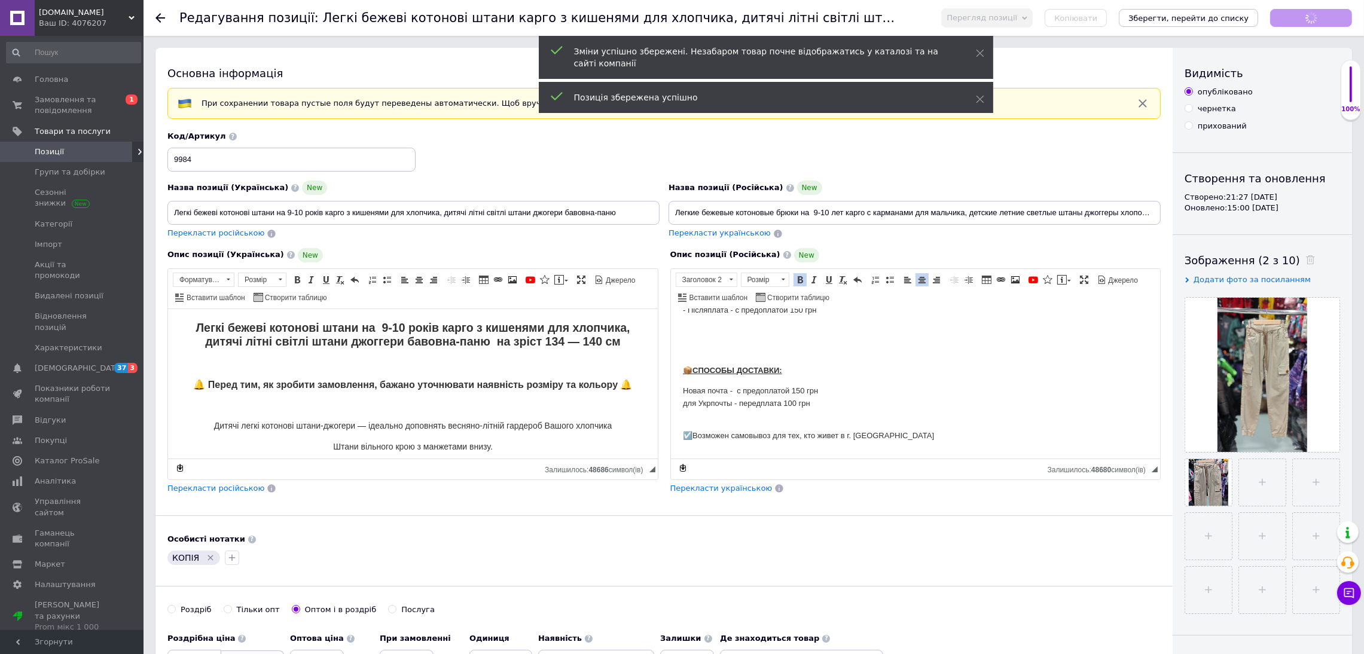
scroll to position [717, 0]
click at [1327, 19] on icon "Зберегти зміни" at bounding box center [1310, 18] width 63 height 9
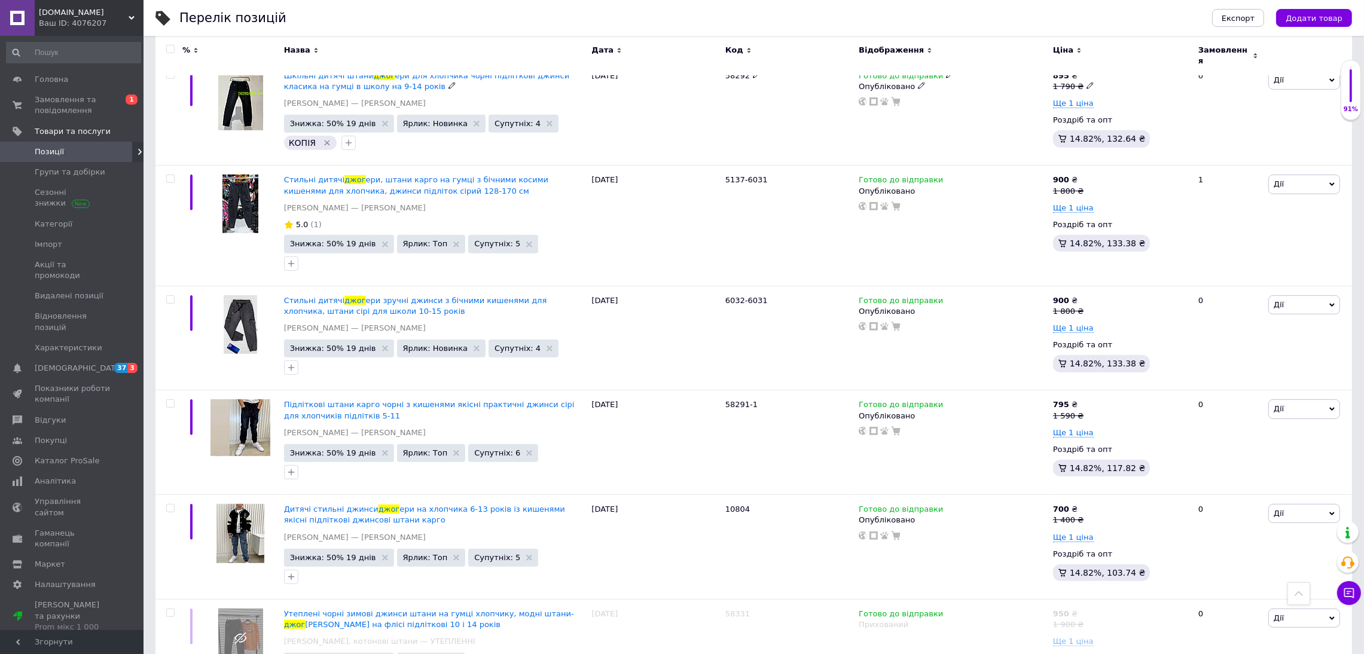
scroll to position [1075, 0]
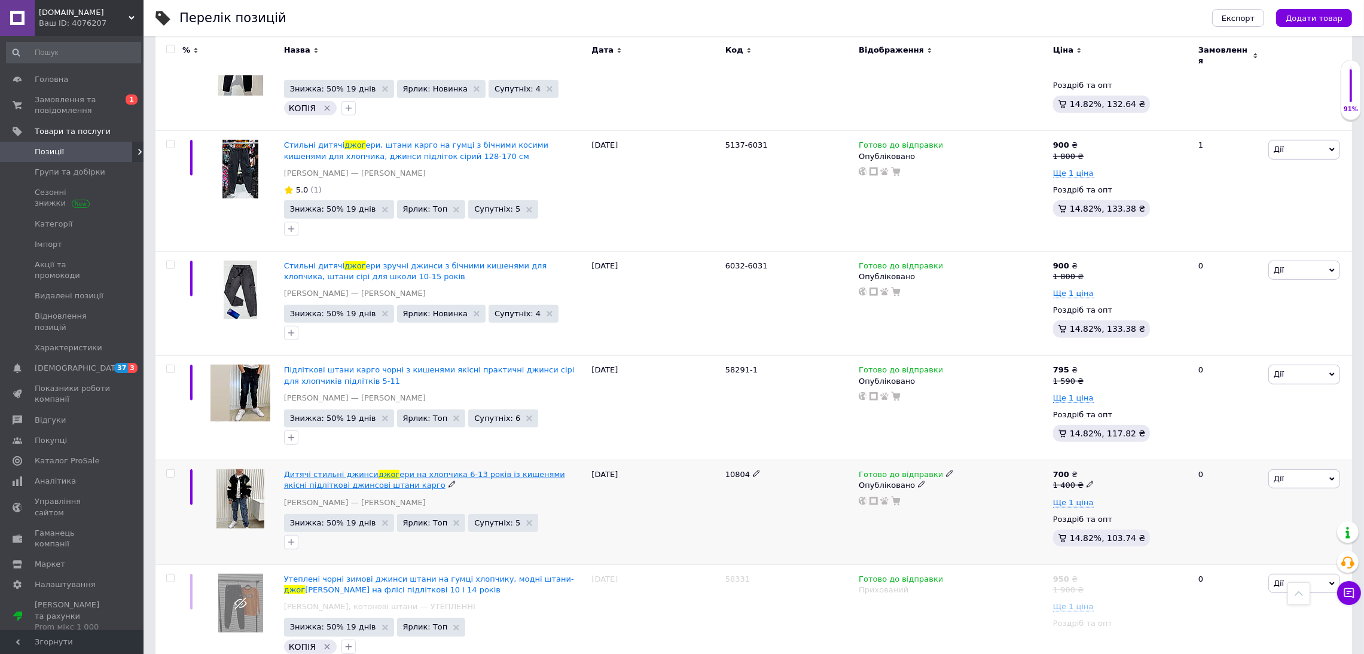
click at [347, 470] on span "Дитячі стильні джинси" at bounding box center [331, 474] width 94 height 9
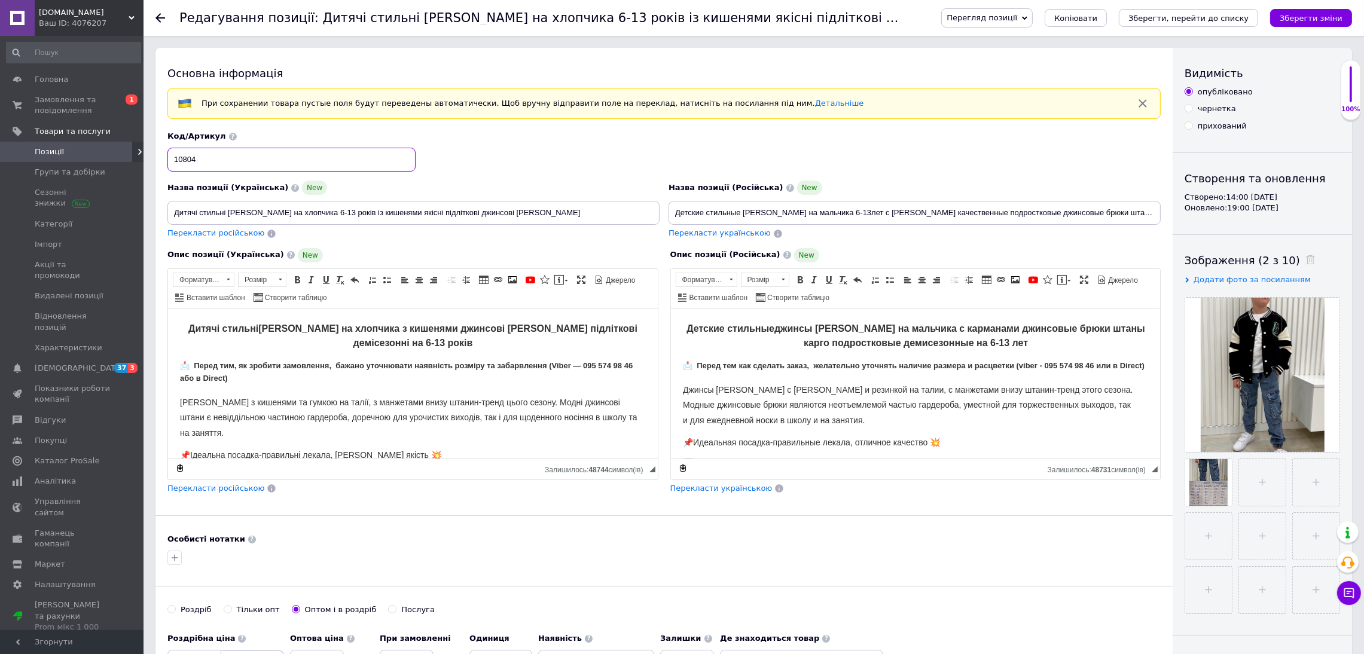
click at [271, 155] on input "10804" at bounding box center [291, 160] width 248 height 24
type input "10804 - 10810"
click at [1261, 500] on input "file" at bounding box center [1262, 482] width 47 height 47
type input "C:\fakepath\10810.jpg"
click at [1190, 500] on icon at bounding box center [1191, 495] width 9 height 9
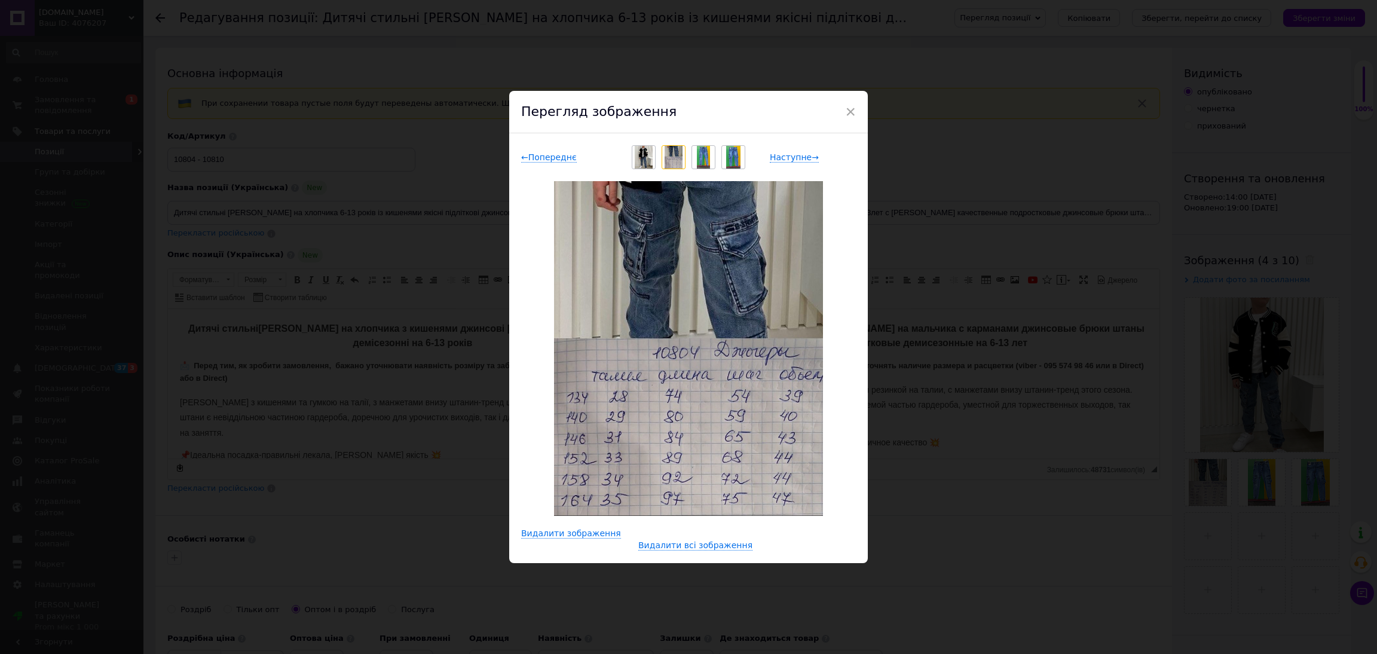
click at [851, 113] on span "×" at bounding box center [850, 112] width 11 height 20
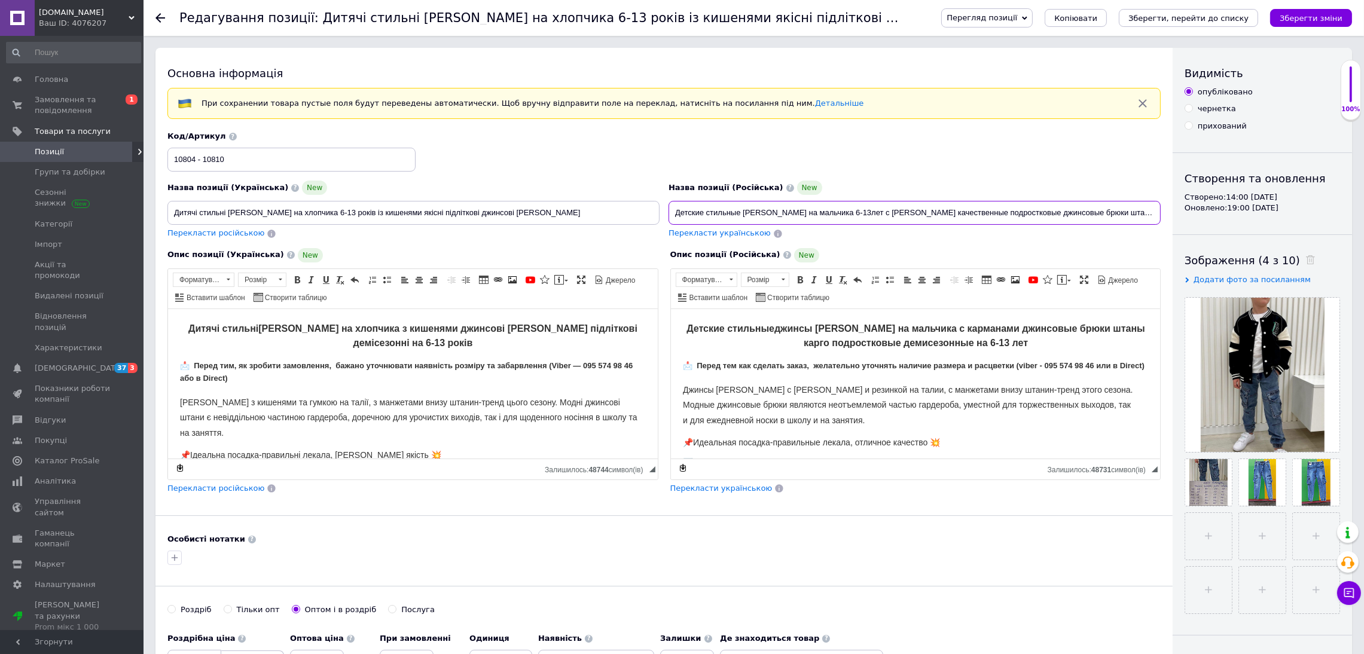
click at [869, 212] on input "Детские стильные джинсы джоггеры на мальчика 6-13лет с карманами качественные п…" at bounding box center [914, 213] width 492 height 24
click at [922, 213] on input "Детские стильные джинсы джоггеры на мальчика 6 10 и 13лет с карманами качествен…" at bounding box center [914, 213] width 492 height 24
type input "Детские стильные джинсы джоггеры на мальчика 6 10 и 13лет с карманами качествен…"
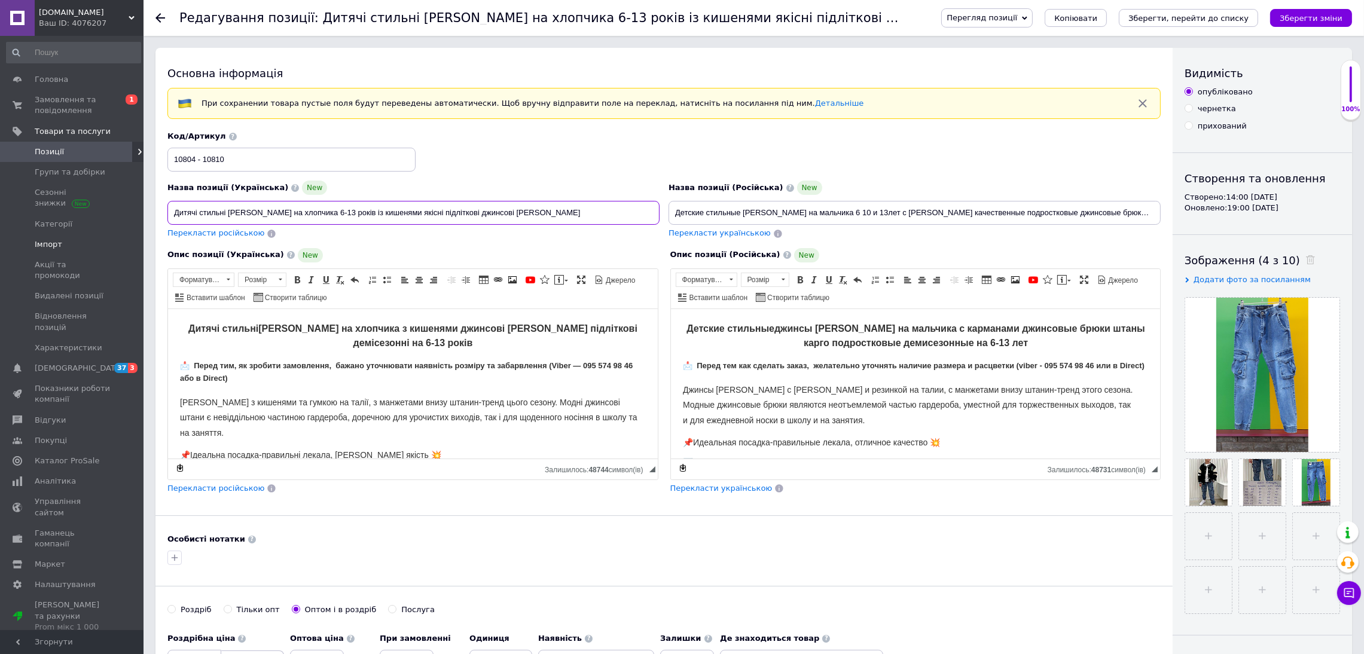
drag, startPoint x: 655, startPoint y: 207, endPoint x: 26, endPoint y: 253, distance: 631.1
click at [889, 209] on input "Детские стильные джинсы джоггеры на мальчика 6 10 и 13лет с карманами качествен…" at bounding box center [914, 213] width 492 height 24
type input "Детские стильные джинсы джоггеры на мальчика 6 10 и 13 лет с карманами качестве…"
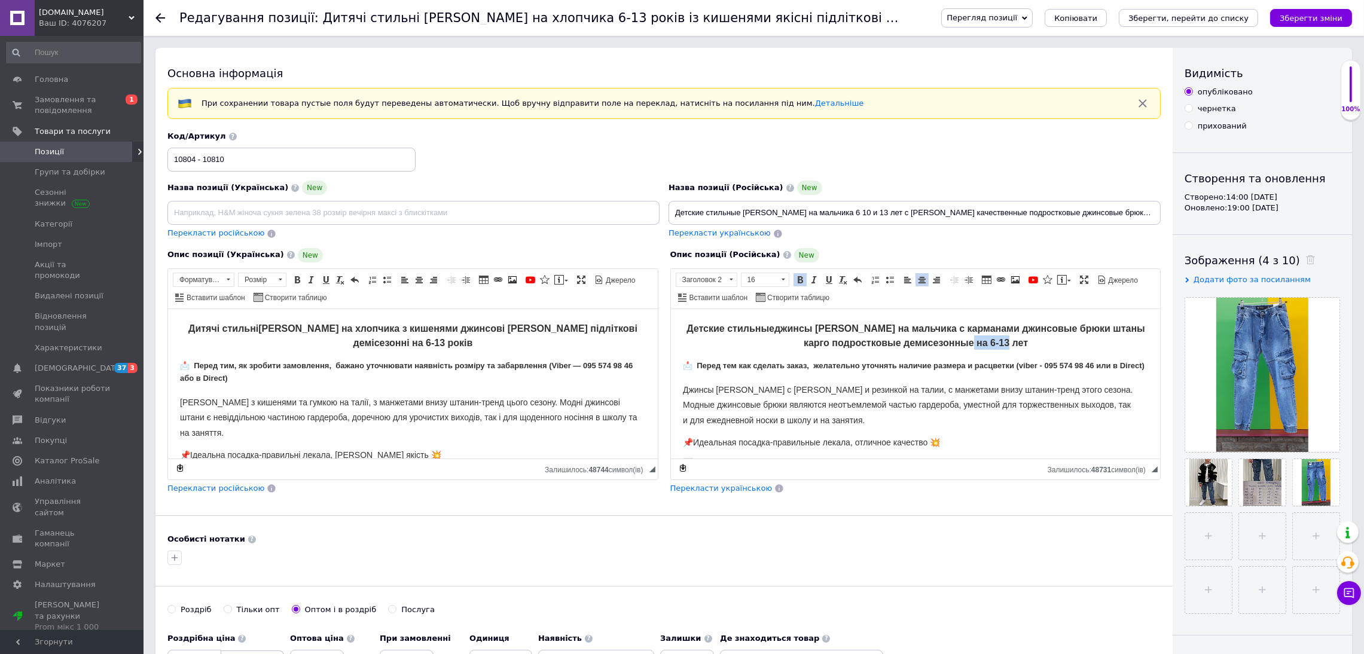
drag, startPoint x: 1047, startPoint y: 342, endPoint x: 982, endPoint y: 340, distance: 65.2
click at [982, 340] on h2 "Детские стильные джинсы джоггеры на мальчика с карманами джинсовые брюки штаны …" at bounding box center [915, 334] width 466 height 29
drag, startPoint x: 676, startPoint y: 210, endPoint x: 1360, endPoint y: 210, distance: 684.5
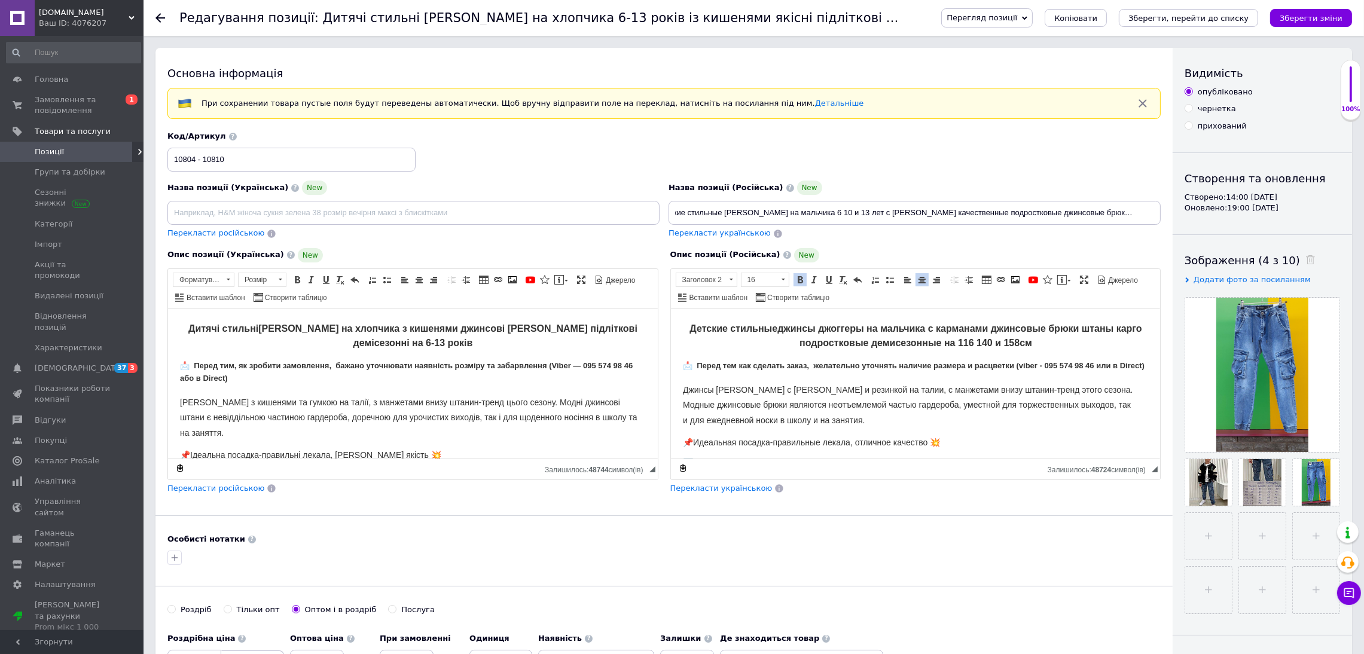
click at [733, 237] on span "Перекласти українською" at bounding box center [719, 232] width 102 height 9
type input "Дитячі стильні джинси джогери на хлопчика 6 10 і 13 років із кишенями якісні пі…"
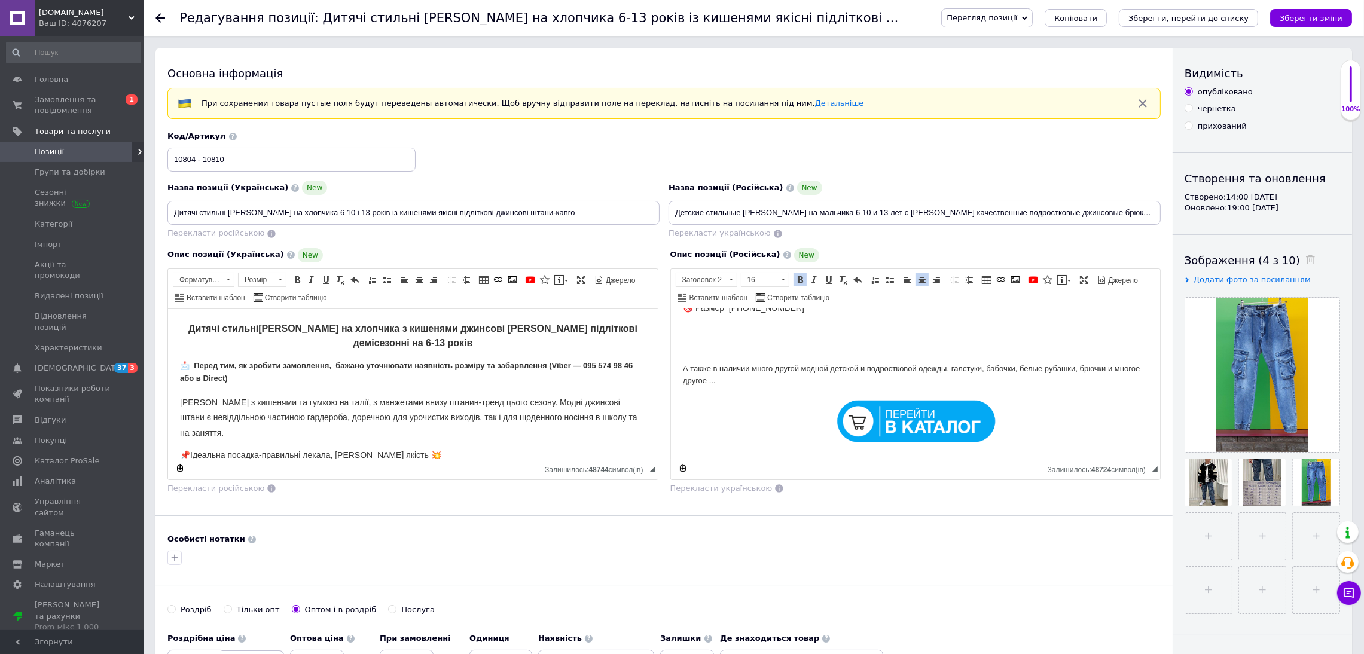
scroll to position [268, 0]
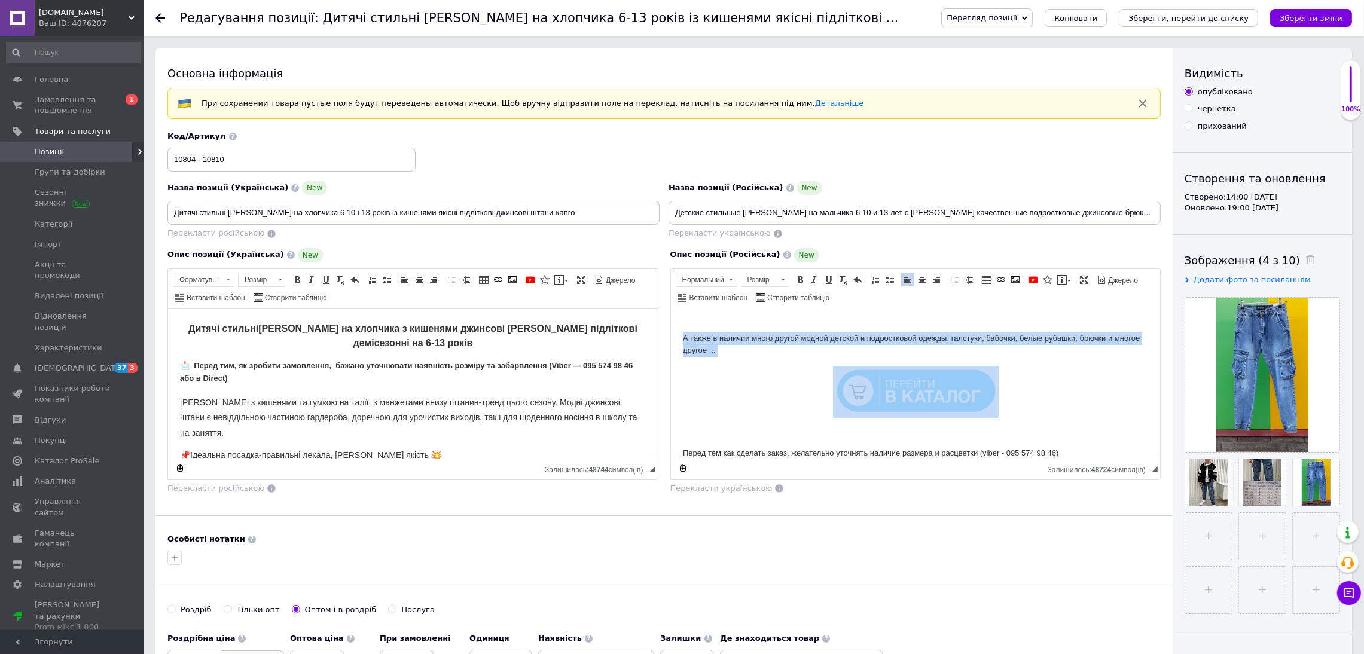
drag, startPoint x: 677, startPoint y: 349, endPoint x: 916, endPoint y: 420, distance: 249.6
click at [916, 420] on html "Детские стильные джинсы джоггеры на мальчика с карманами джинсовые брюки штаны …" at bounding box center [915, 386] width 490 height 693
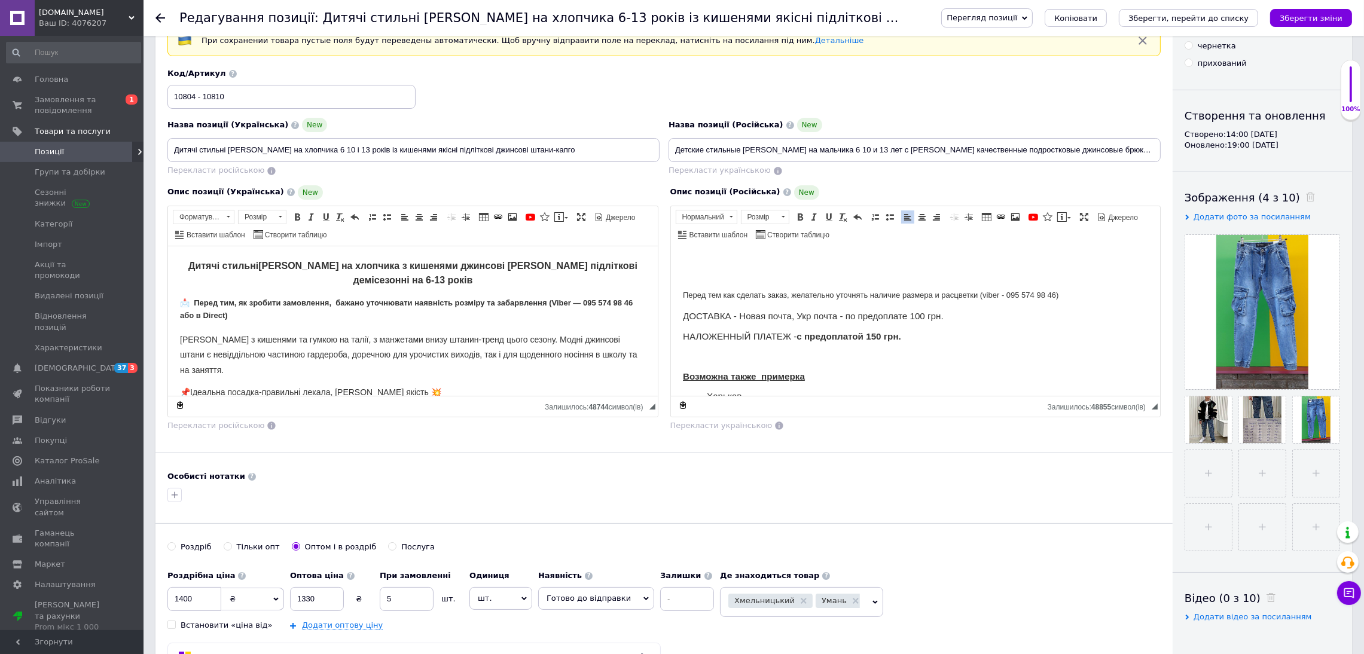
scroll to position [179, 0]
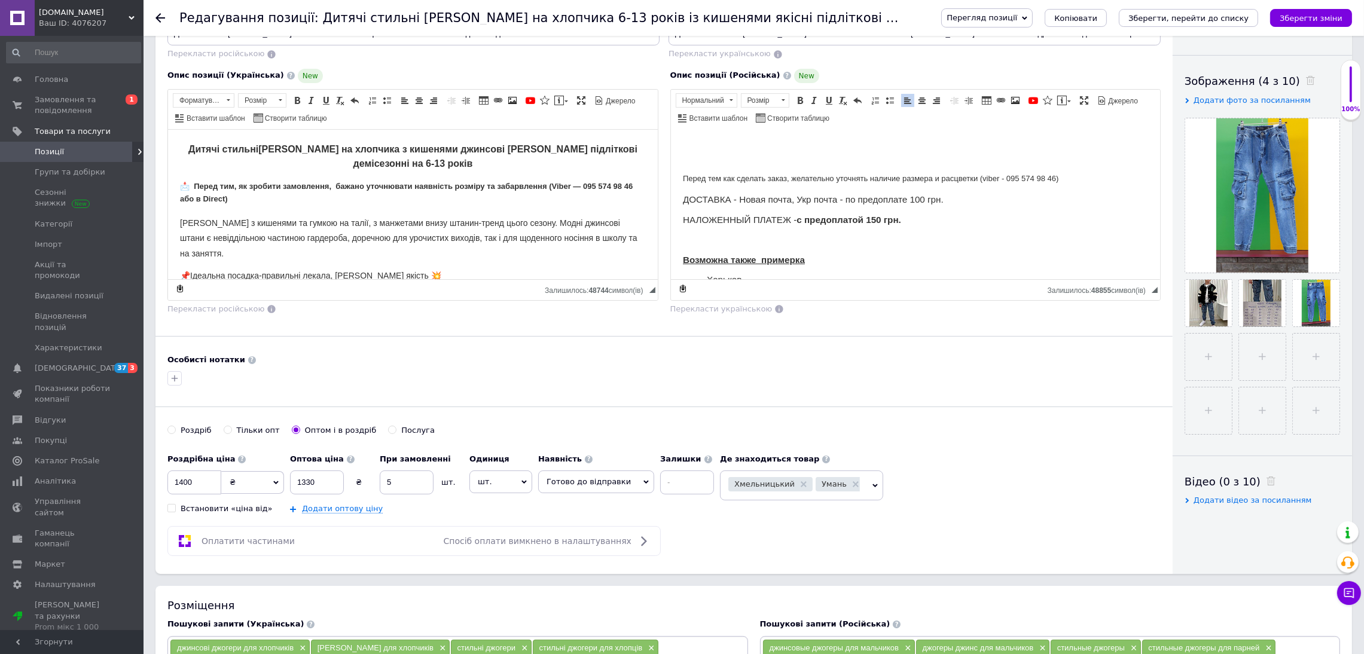
click at [768, 491] on span "Хмельницький" at bounding box center [770, 484] width 84 height 14
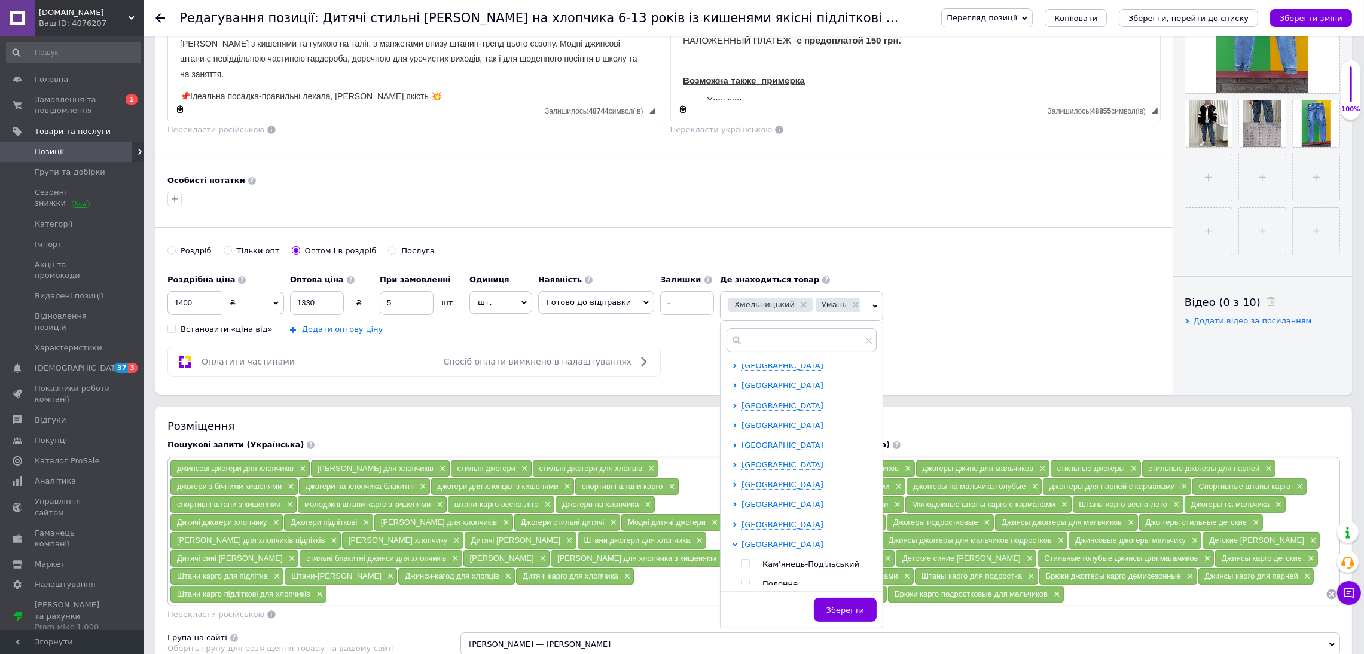
scroll to position [191, 0]
click at [756, 439] on span "Одеська область" at bounding box center [782, 436] width 82 height 9
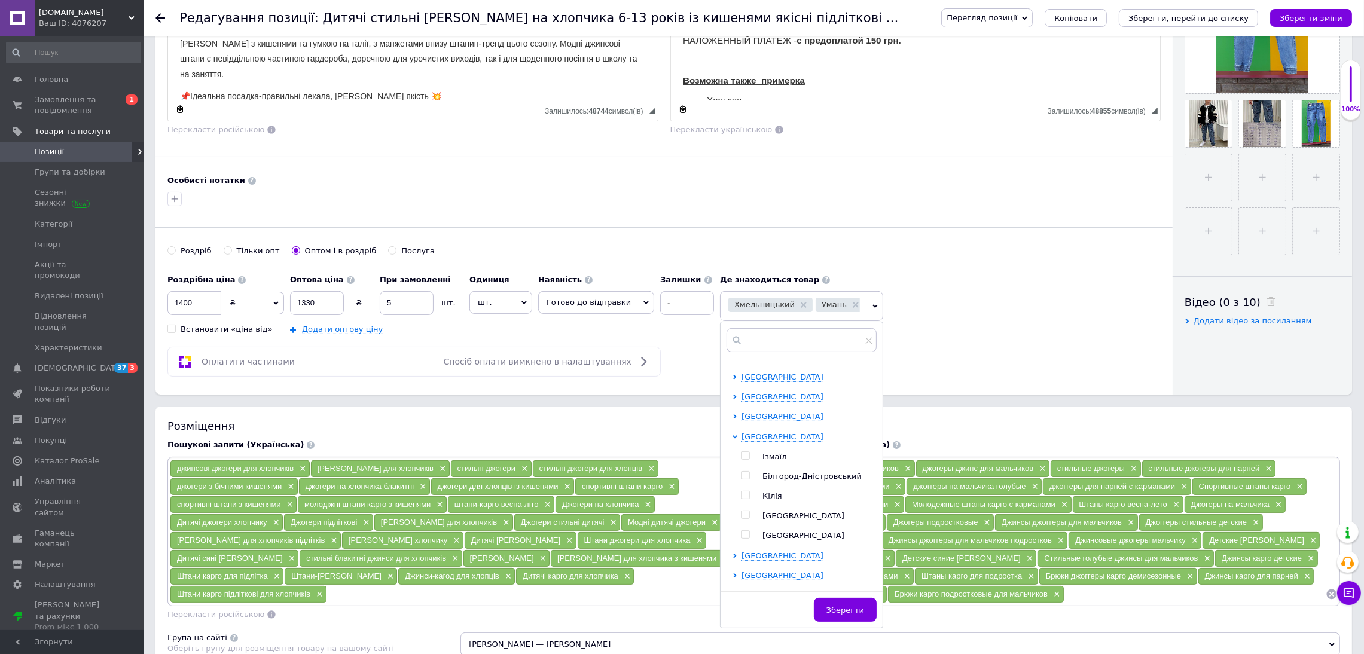
click at [741, 518] on input "checkbox" at bounding box center [745, 515] width 8 height 8
checkbox input "true"
click at [762, 521] on span "Київська область" at bounding box center [782, 516] width 82 height 9
click at [741, 540] on input "checkbox" at bounding box center [745, 536] width 8 height 8
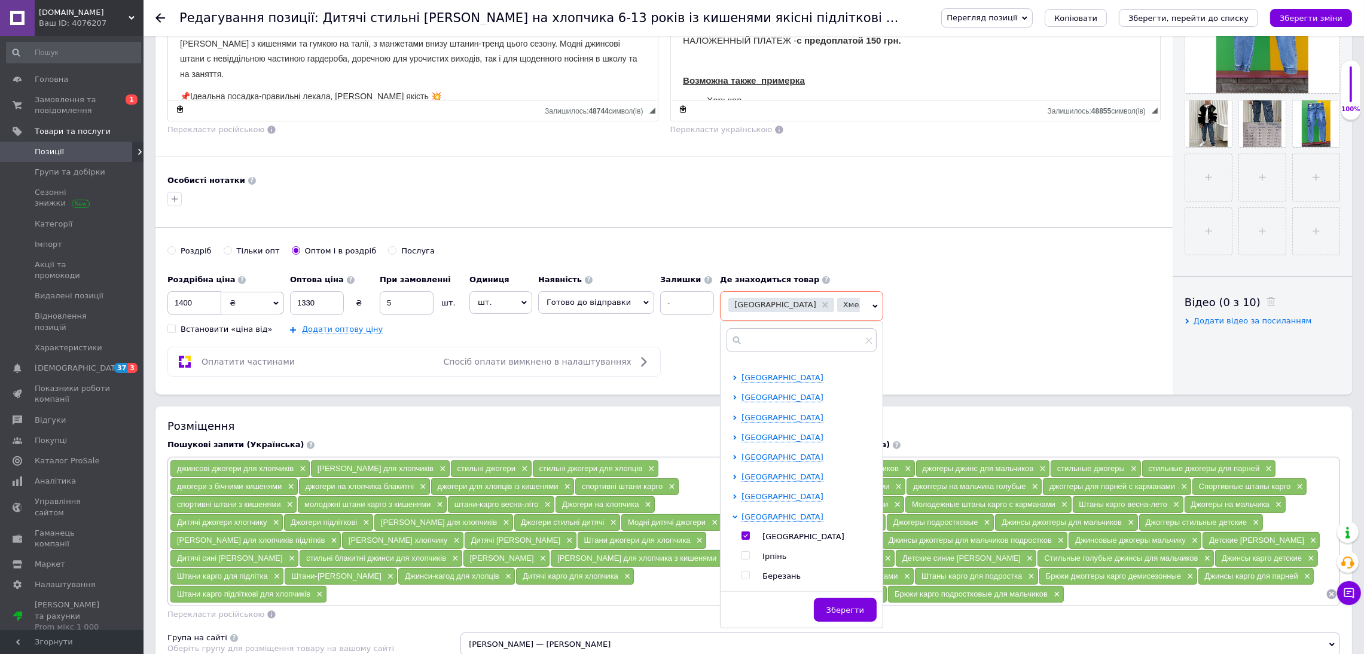
checkbox input "true"
drag, startPoint x: 839, startPoint y: 614, endPoint x: 845, endPoint y: 444, distance: 169.9
click at [839, 613] on span "Зберегти" at bounding box center [845, 610] width 38 height 9
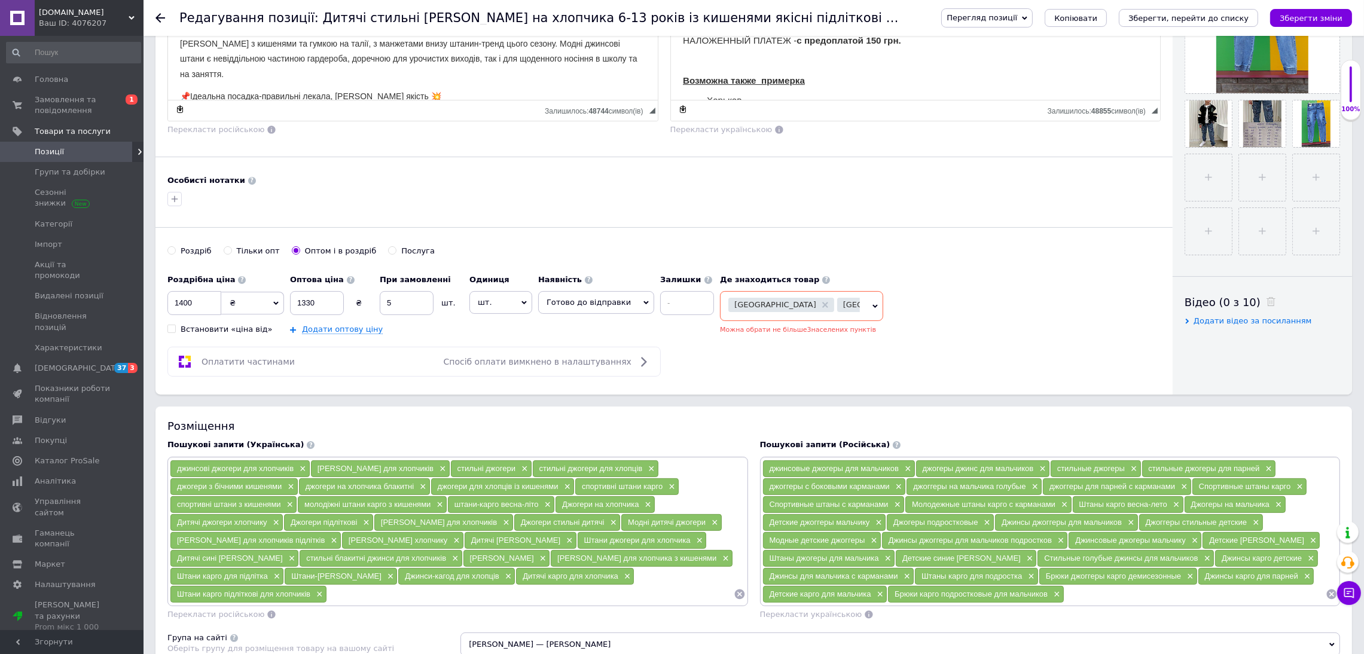
click at [951, 308] on span "Хмельницький" at bounding box center [981, 305] width 60 height 8
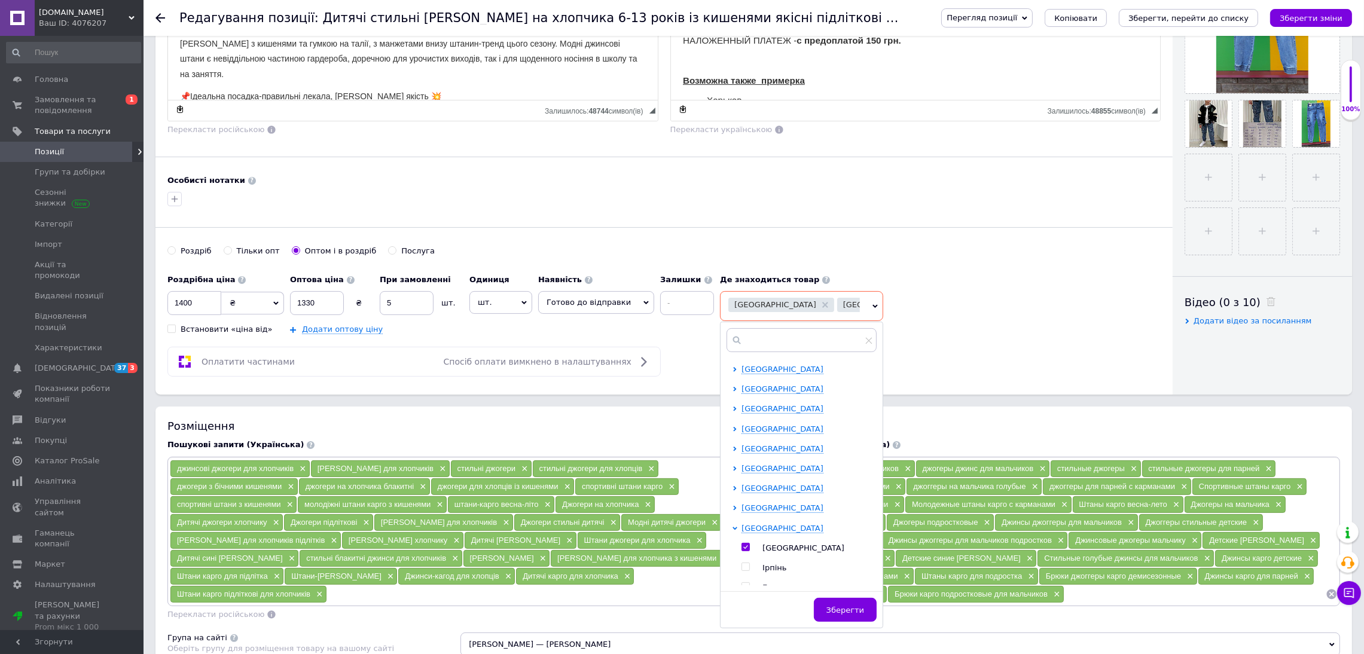
scroll to position [885, 0]
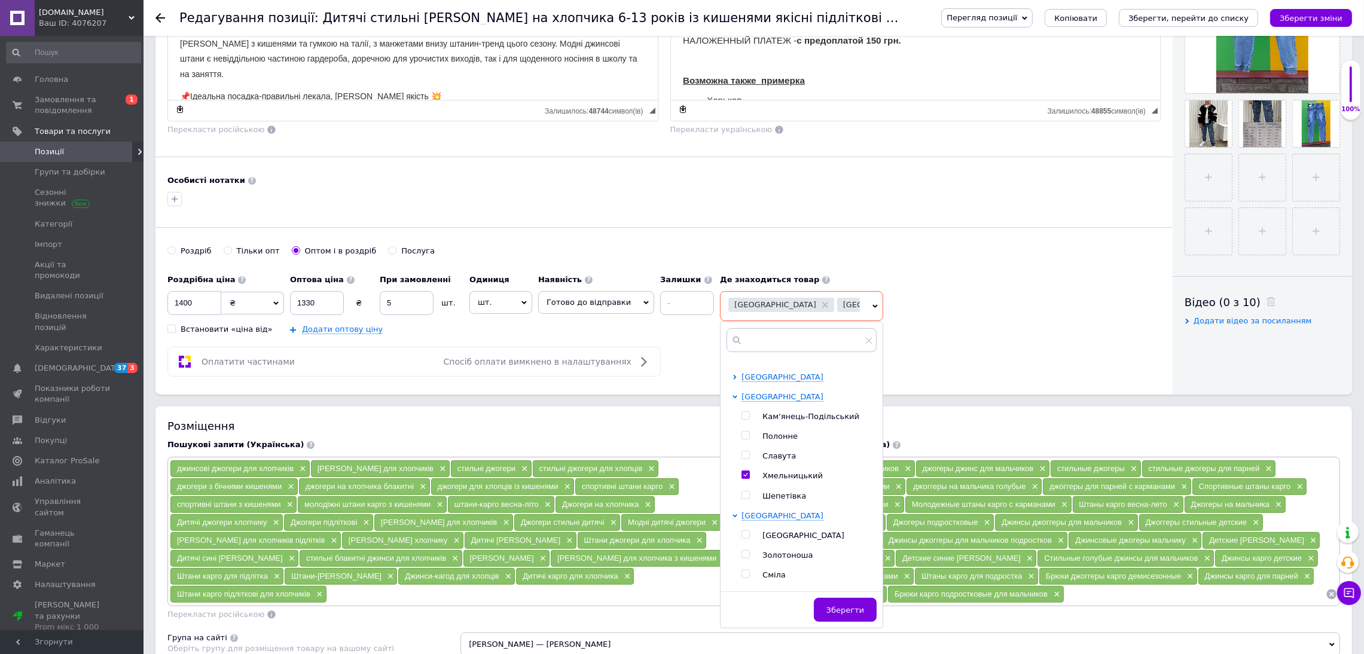
click at [741, 476] on input "checkbox" at bounding box center [745, 475] width 8 height 8
checkbox input "false"
click at [982, 306] on use at bounding box center [985, 305] width 6 height 6
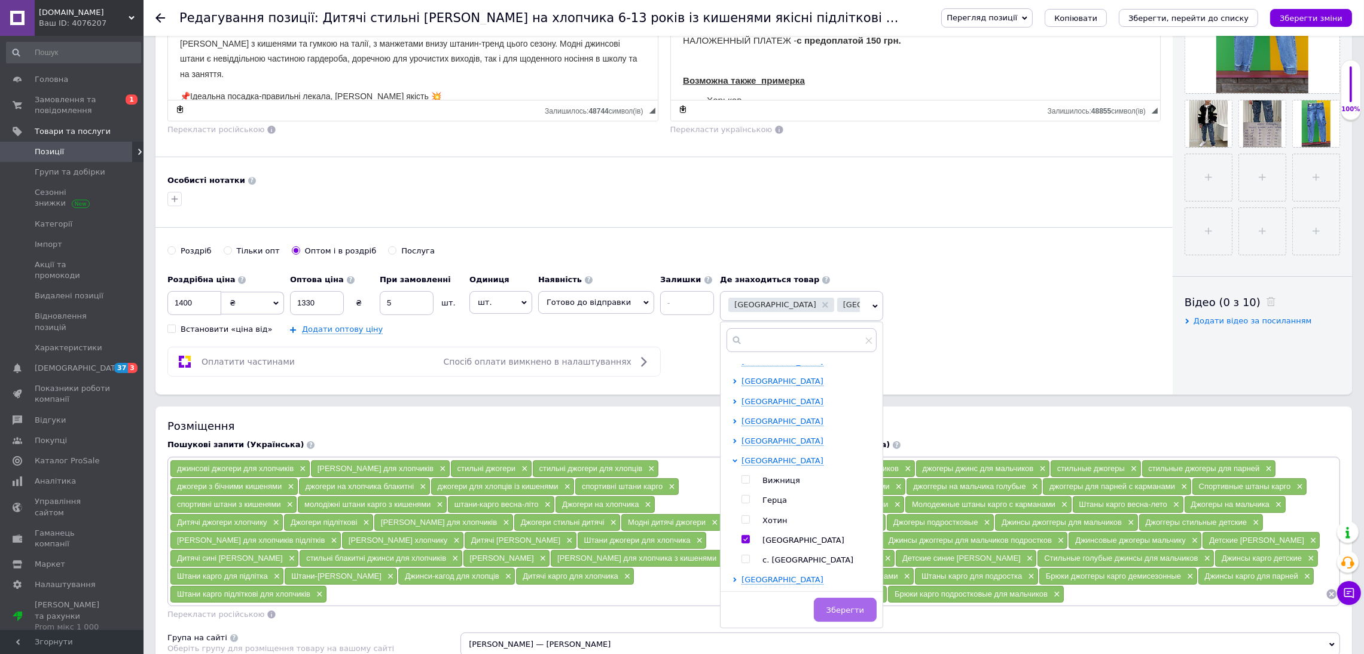
click at [843, 615] on span "Зберегти" at bounding box center [845, 610] width 38 height 9
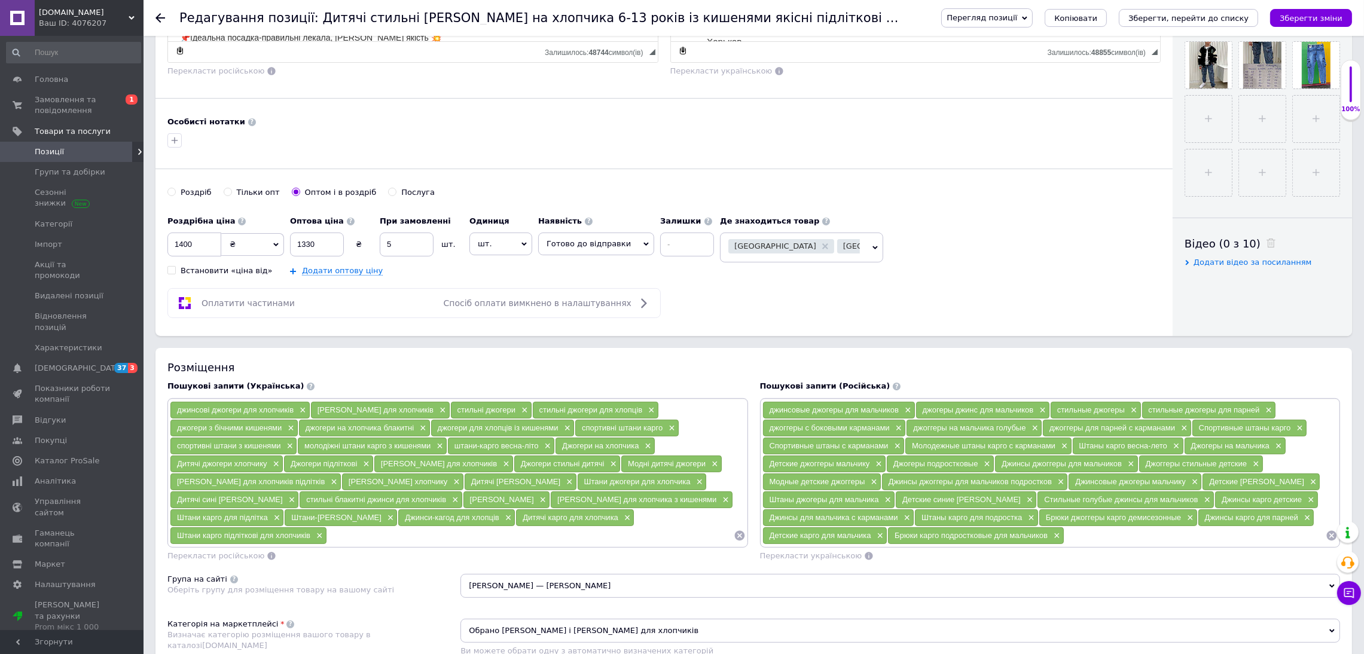
scroll to position [448, 0]
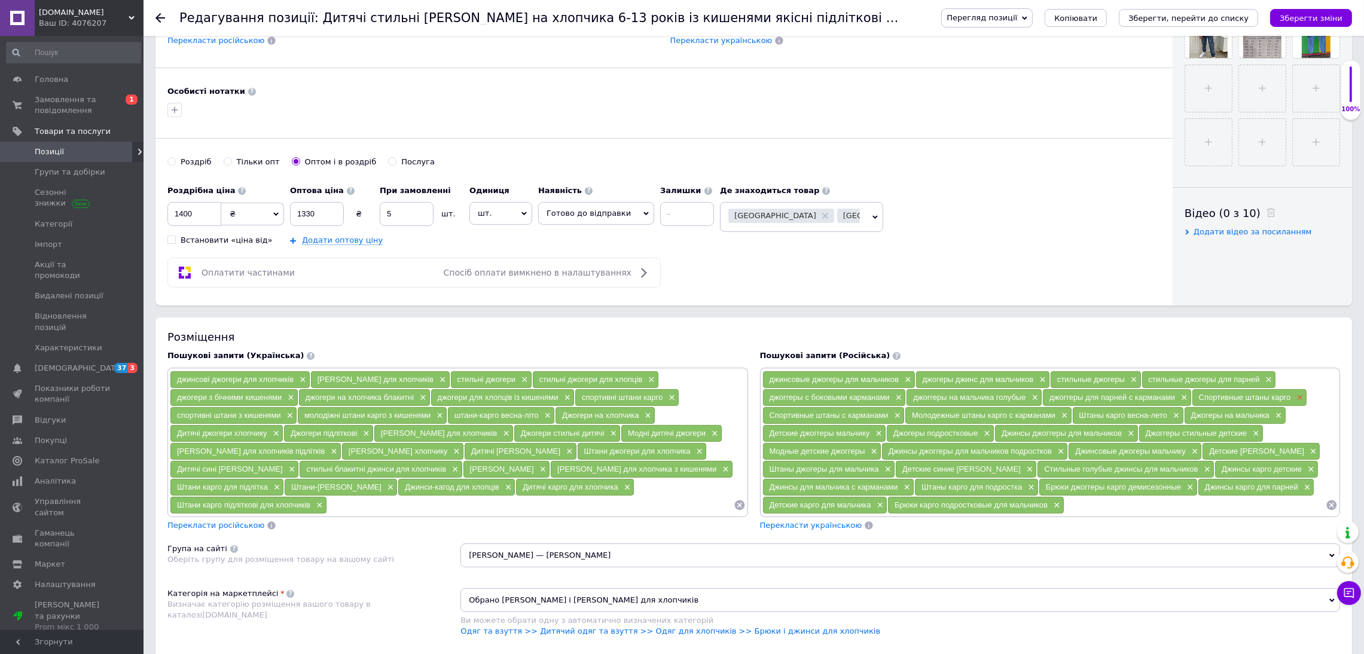
click at [1301, 403] on span "×" at bounding box center [1298, 398] width 10 height 10
click at [1131, 385] on span "×" at bounding box center [1132, 380] width 10 height 10
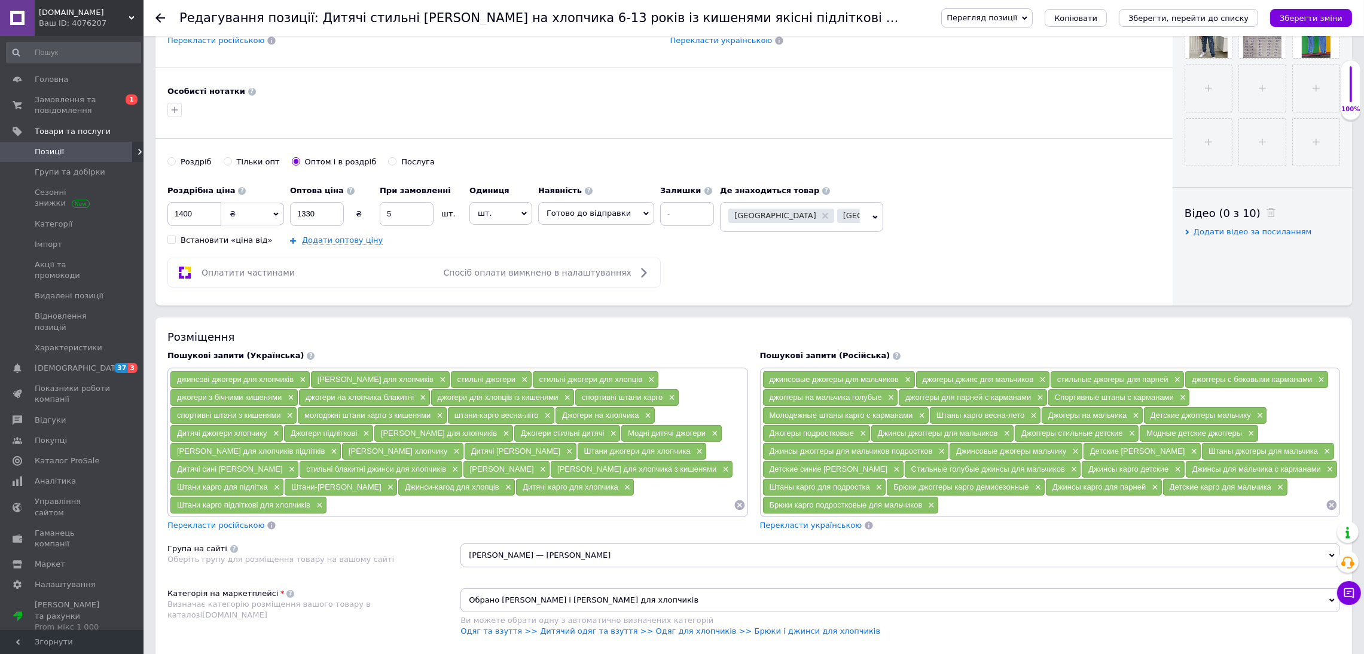
click at [801, 530] on span "Перекласти українською" at bounding box center [811, 525] width 102 height 9
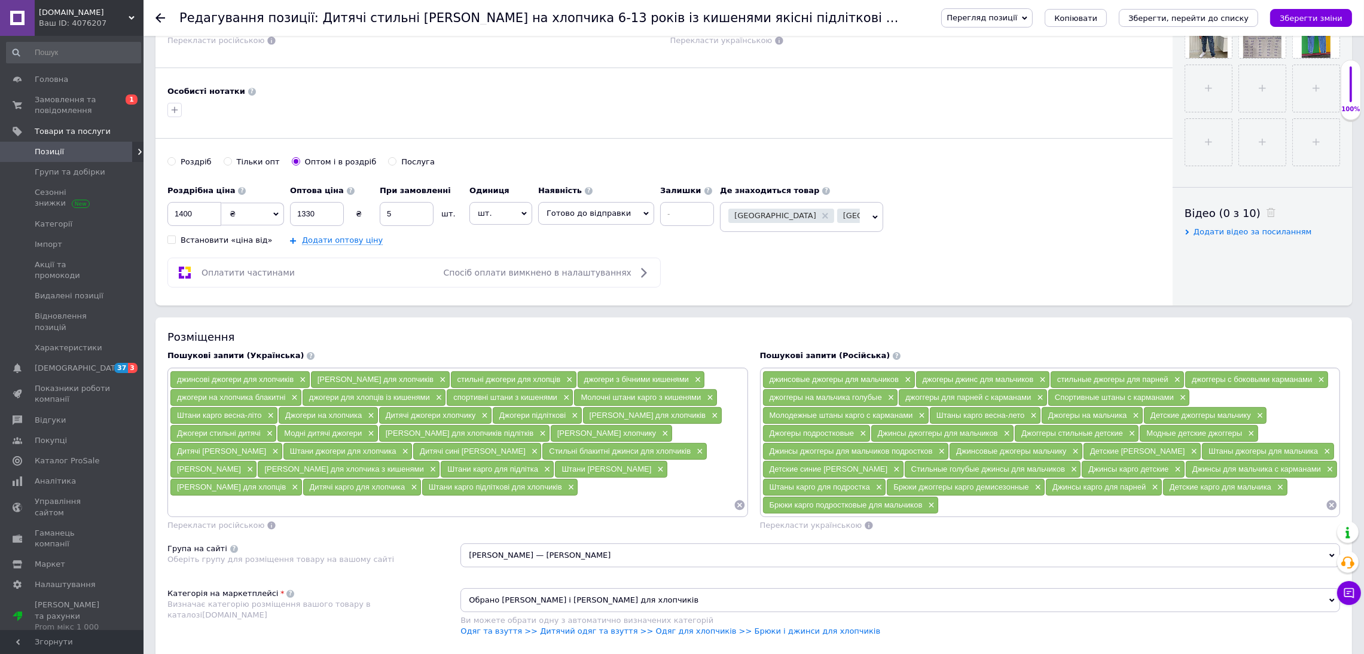
scroll to position [268, 0]
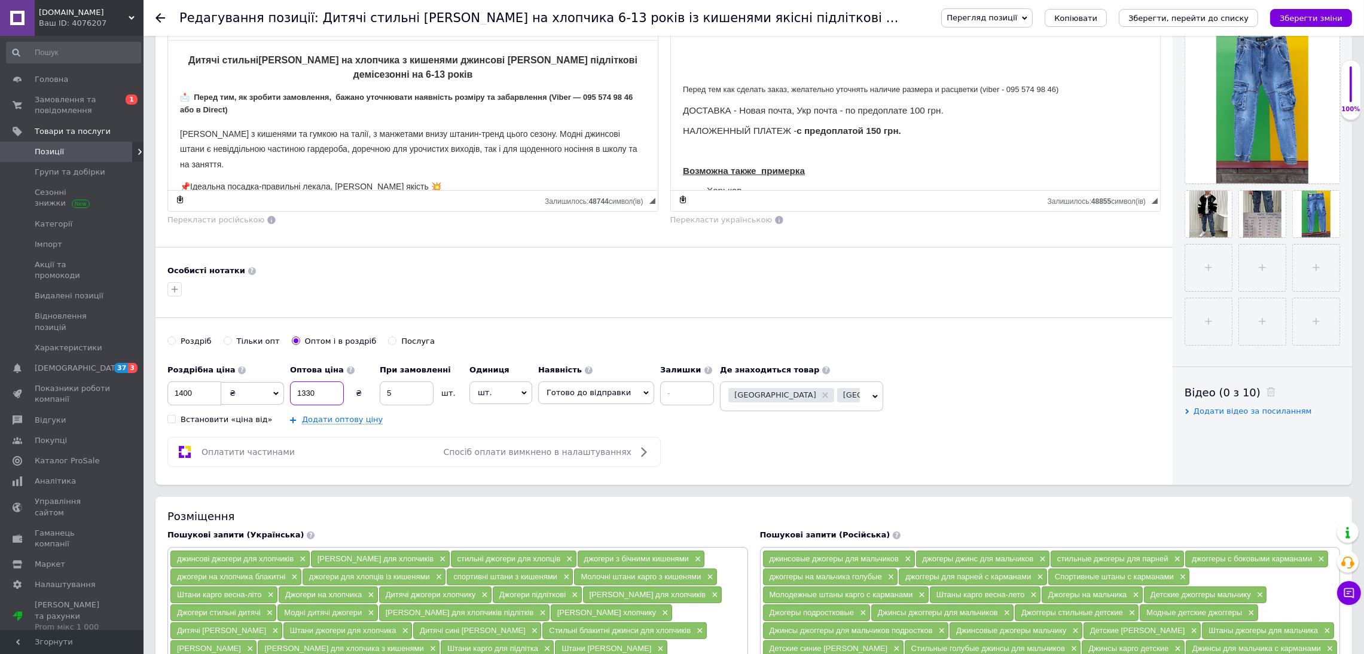
drag, startPoint x: 324, startPoint y: 400, endPoint x: 234, endPoint y: 411, distance: 90.9
click at [234, 411] on div "Роздрібна ціна 1400 ₴ $ EUR CHF GBP ¥ PLN ₸ MDL HUF KGS CNY TRY KRW lei Встанов…" at bounding box center [443, 392] width 552 height 66
type input "450"
drag, startPoint x: 205, startPoint y: 396, endPoint x: 120, endPoint y: 401, distance: 85.7
click at [127, 401] on div "Merri.kids.shop Ваш ID: 4076207 Сайт Merri.kids.shop Кабінет покупця Перевірити…" at bounding box center [682, 616] width 1364 height 1768
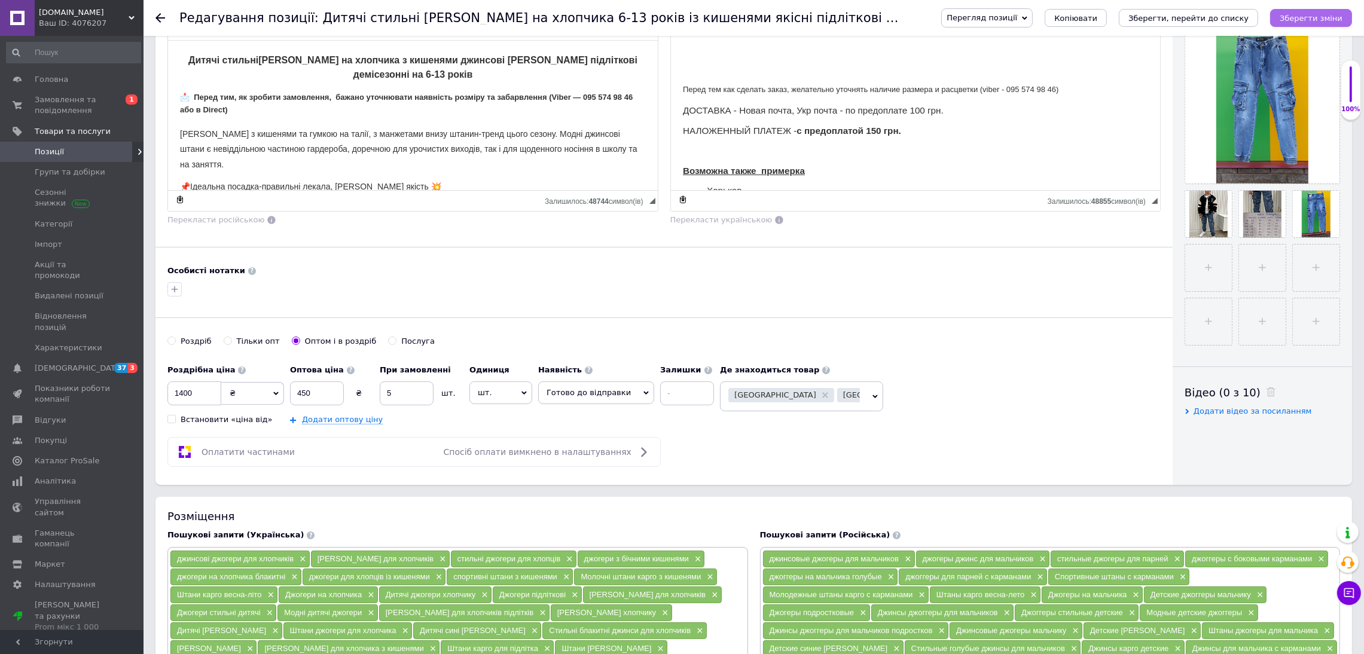
click at [1310, 23] on button "Зберегти зміни" at bounding box center [1311, 18] width 82 height 18
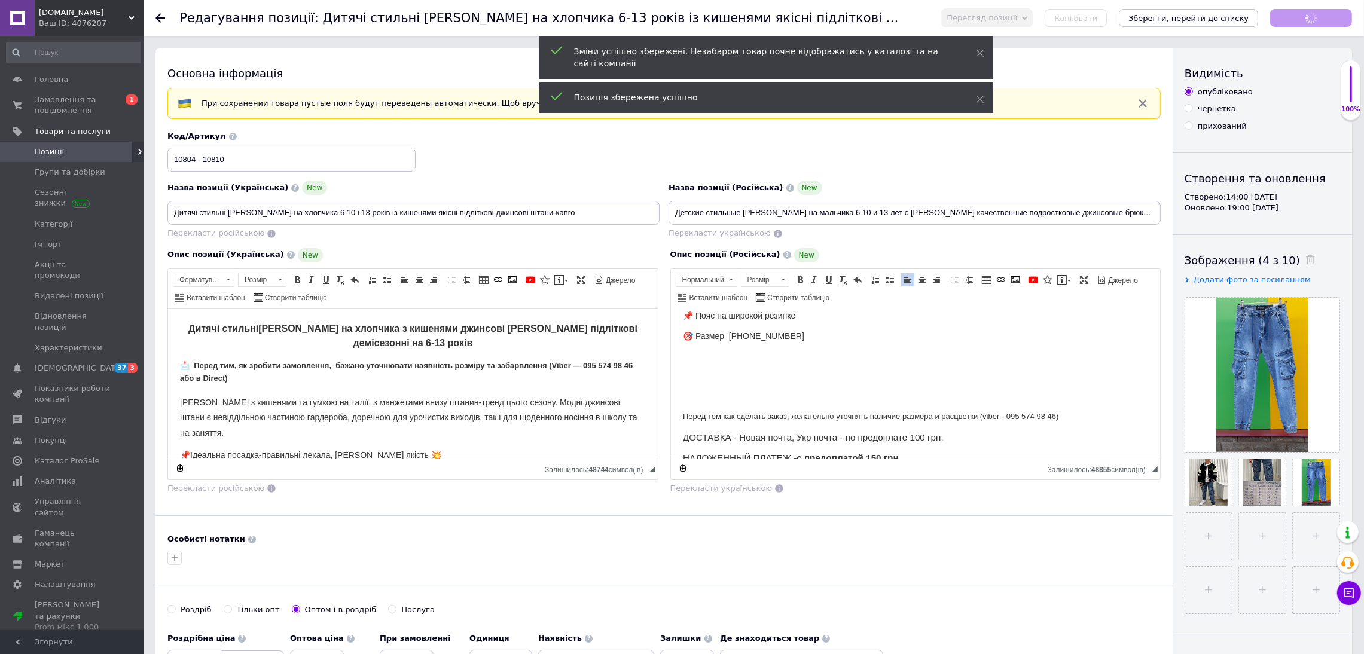
scroll to position [179, 0]
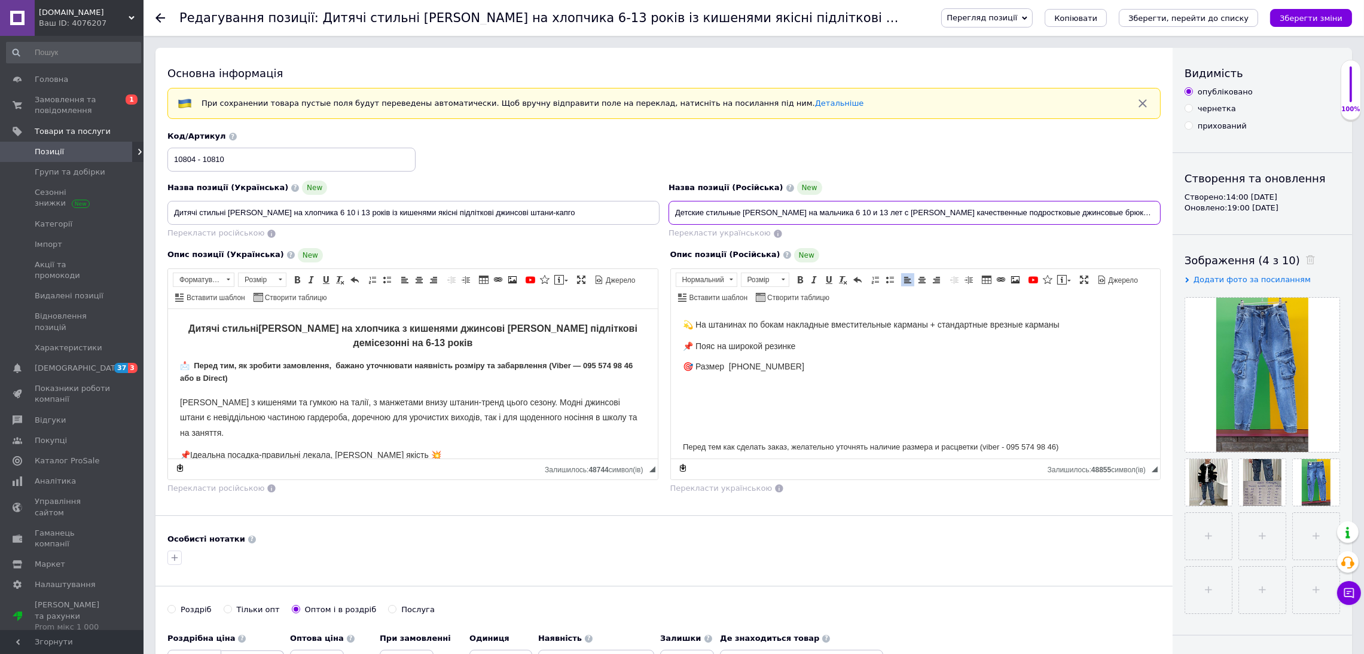
click at [741, 210] on input "Детские стильные джинсы джоггеры на мальчика 6 10 и 13 лет с карманами качестве…" at bounding box center [914, 213] width 492 height 24
click at [1127, 216] on input "Детские стильные синие джинсы джоггеры на мальчика 6 10 и 13 лет с карманами ка…" at bounding box center [914, 213] width 492 height 24
click at [767, 216] on input "Детские стильные синие джинсы джоггеры на мальчика 6 10 и 13 лет с карманами ка…" at bounding box center [914, 213] width 492 height 24
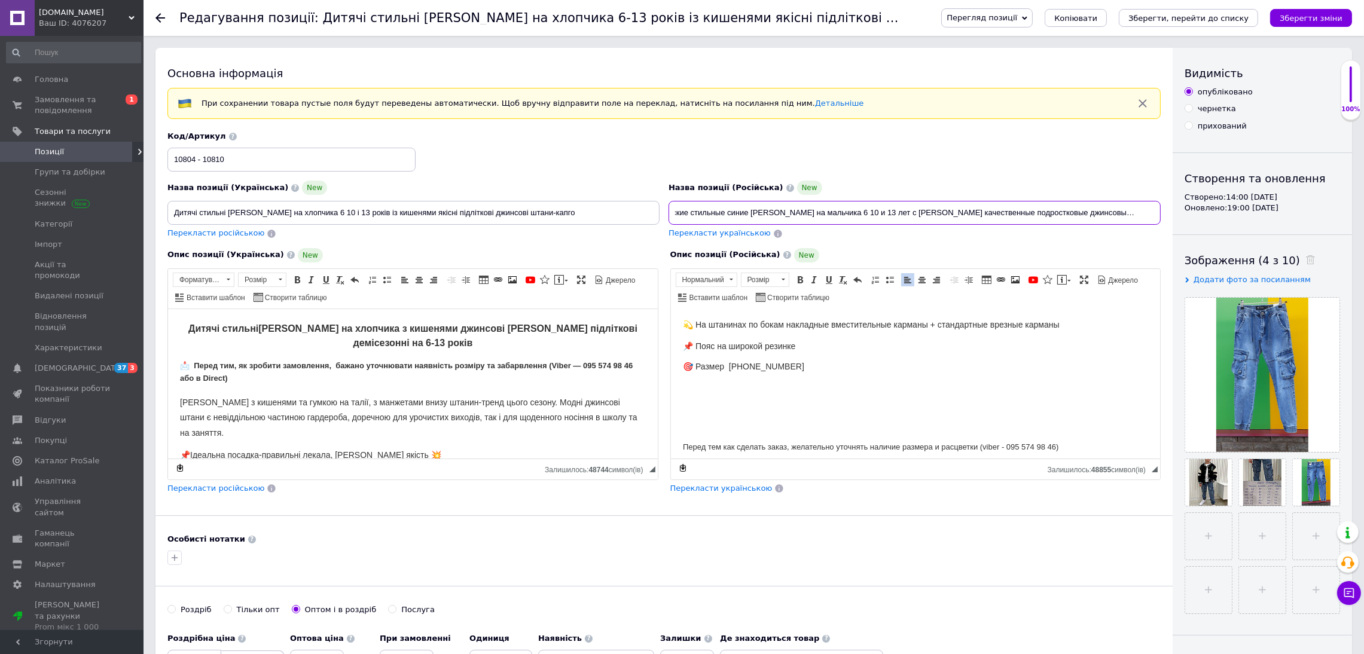
click at [748, 215] on input "Детские стильные синие джинсы джоггеры на мальчика 6 10 и 13 лет с карманами ка…" at bounding box center [914, 213] width 492 height 24
drag, startPoint x: 738, startPoint y: 210, endPoint x: 707, endPoint y: 211, distance: 31.1
click at [707, 211] on input "Детские стильные синие голуб джинсы джоггеры на мальчика 6 10 и 13 лет с карман…" at bounding box center [914, 213] width 492 height 24
click at [747, 211] on input "Детские синие голуб джинсы джоггеры на мальчика 6 10 и 13 лет с карманами качес…" at bounding box center [914, 213] width 492 height 24
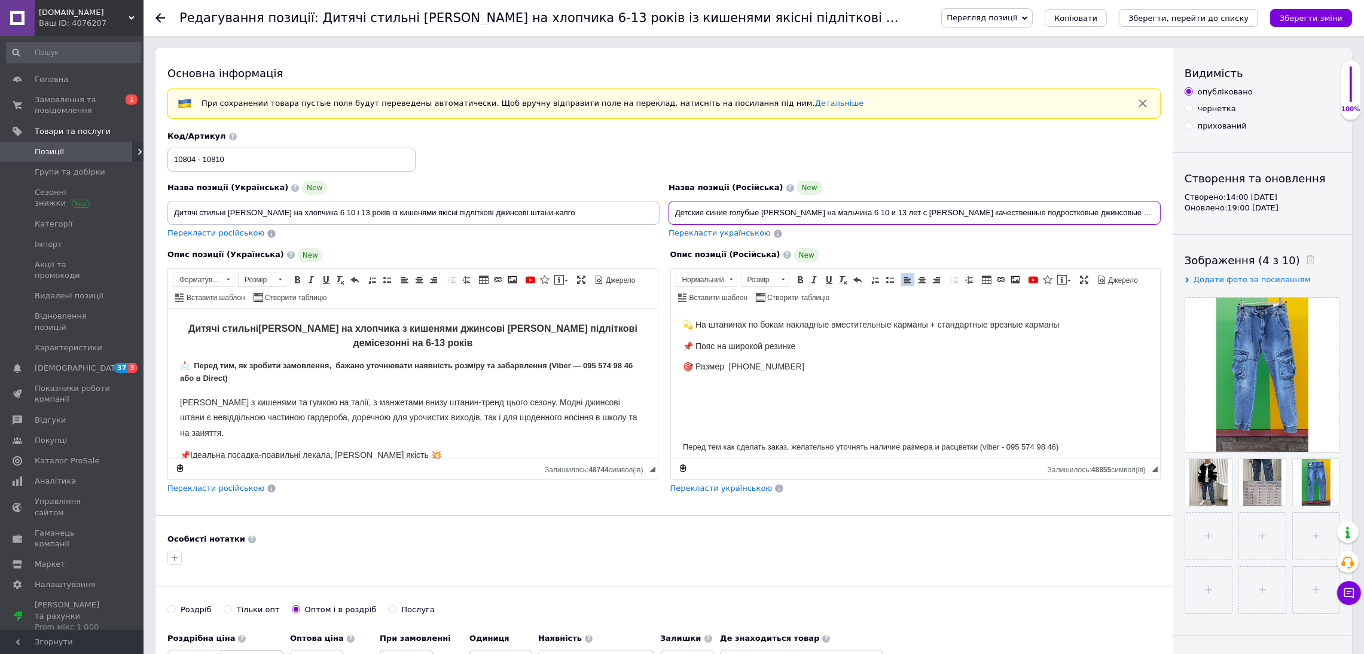
click at [1098, 213] on input "Детские синие голубые джинсы джоггеры на мальчика 6 10 и 13 лет с карманами кач…" at bounding box center [914, 213] width 492 height 24
drag, startPoint x: 1153, startPoint y: 211, endPoint x: 1133, endPoint y: 212, distance: 19.7
click at [1133, 212] on input "Детские синие голубые джинсы джоггеры на мальчика 6 10 и 13 лет с карманами кач…" at bounding box center [914, 213] width 492 height 24
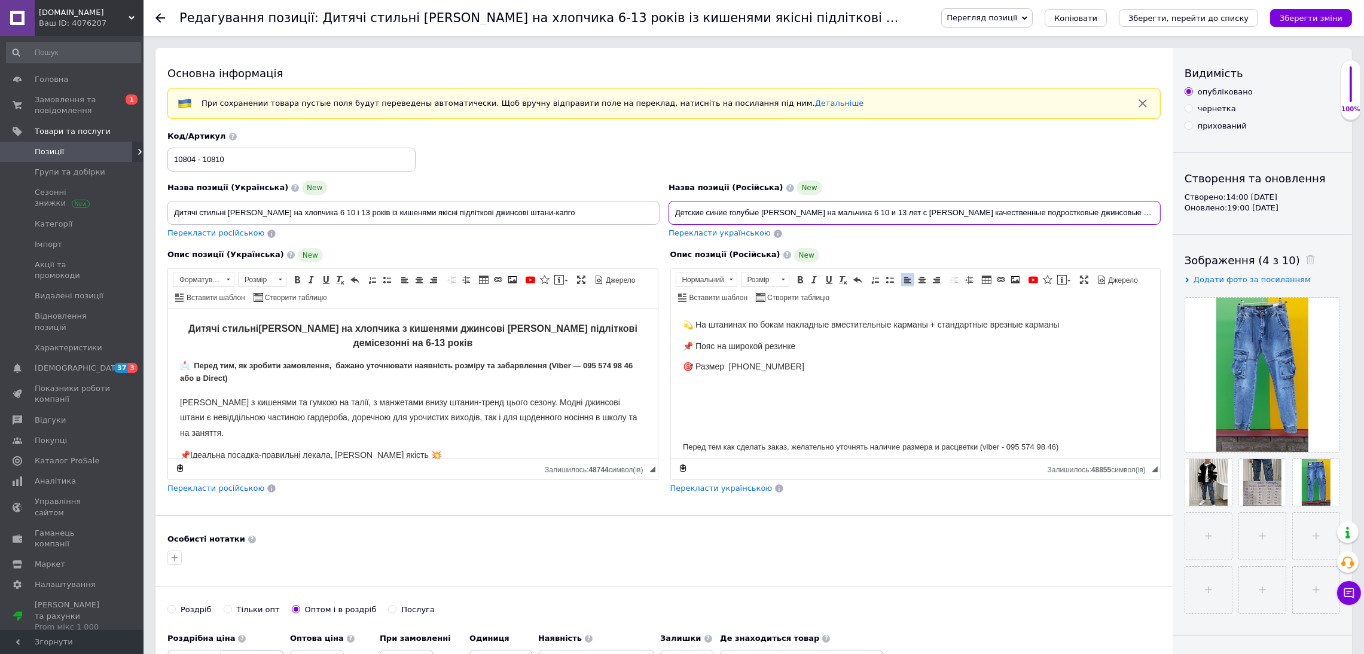
click at [827, 215] on input "Детские синие голубые джинсы джоггеры на мальчика 6 10 и 13 лет с карманами кач…" at bounding box center [914, 213] width 492 height 24
paste input "арго"
click at [953, 212] on input "Детские синие голубые джинсы джоггеры карго на мальчика 6 10 и 13 лет с кармана…" at bounding box center [914, 213] width 492 height 24
click at [951, 213] on input "Детские синие голубые джинсы джоггеры карго на мальчика 6 10 и 13 лет с кармана…" at bounding box center [914, 213] width 492 height 24
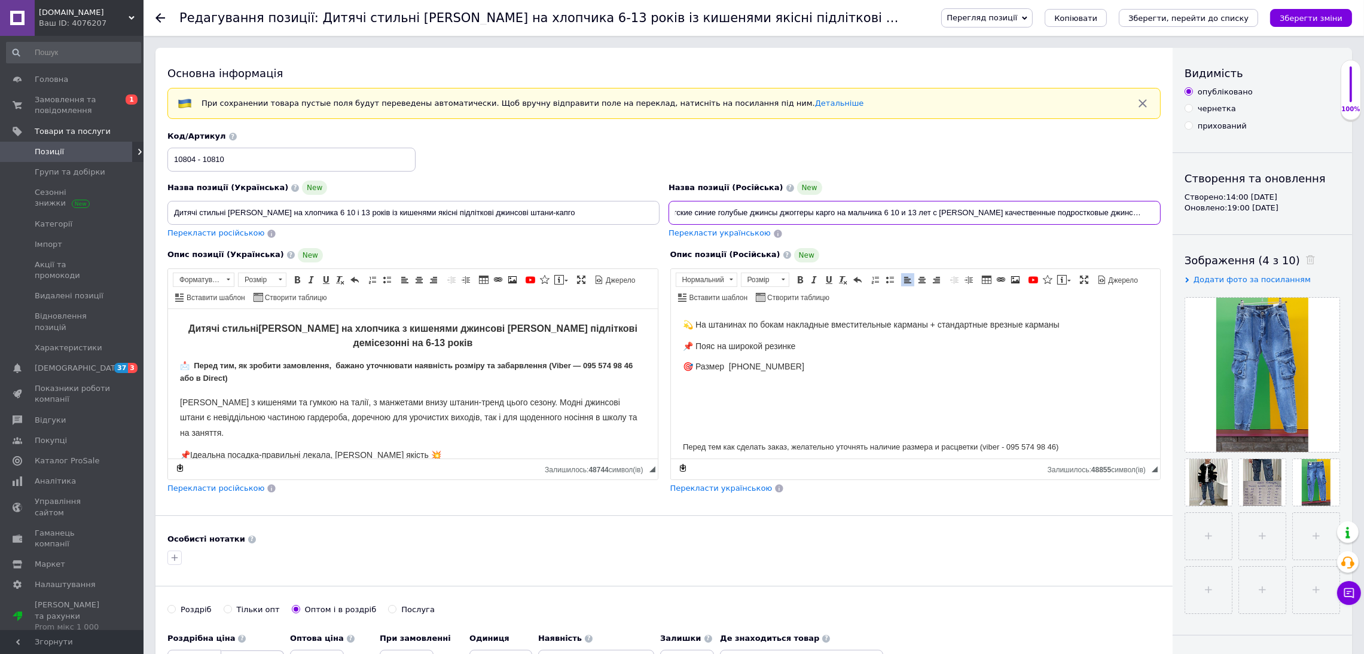
drag, startPoint x: 673, startPoint y: 212, endPoint x: 1376, endPoint y: 165, distance: 704.6
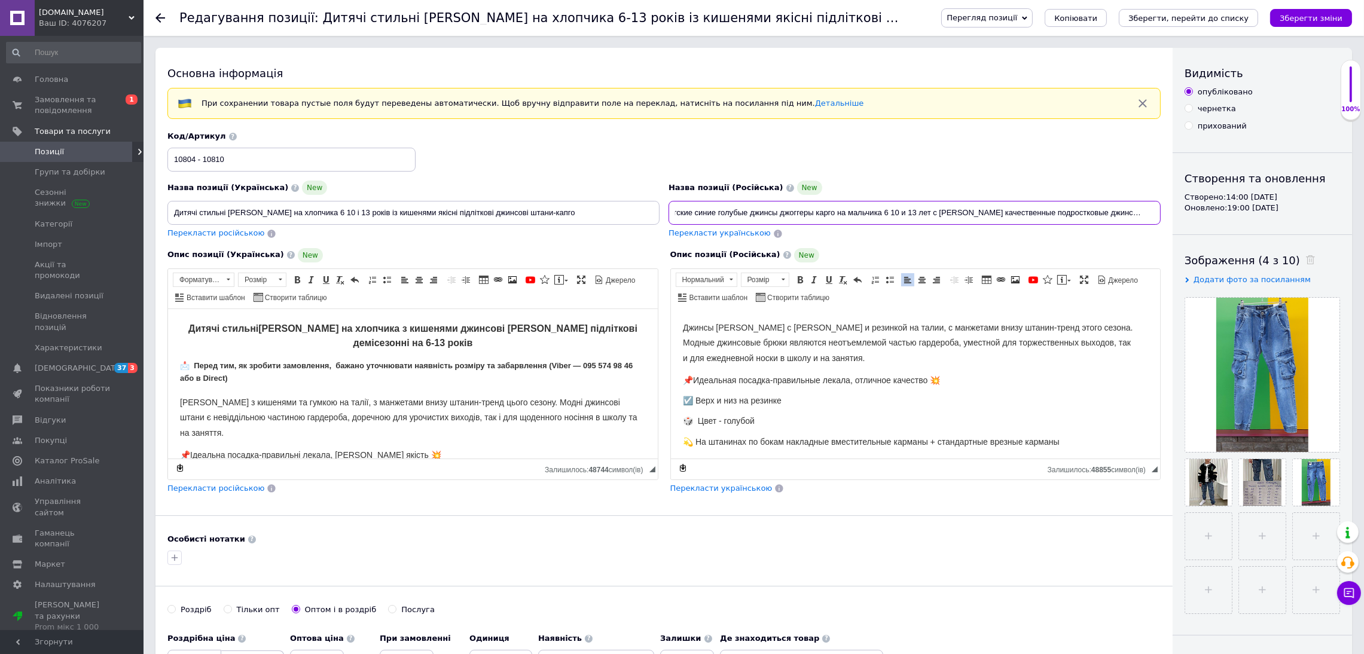
scroll to position [0, 0]
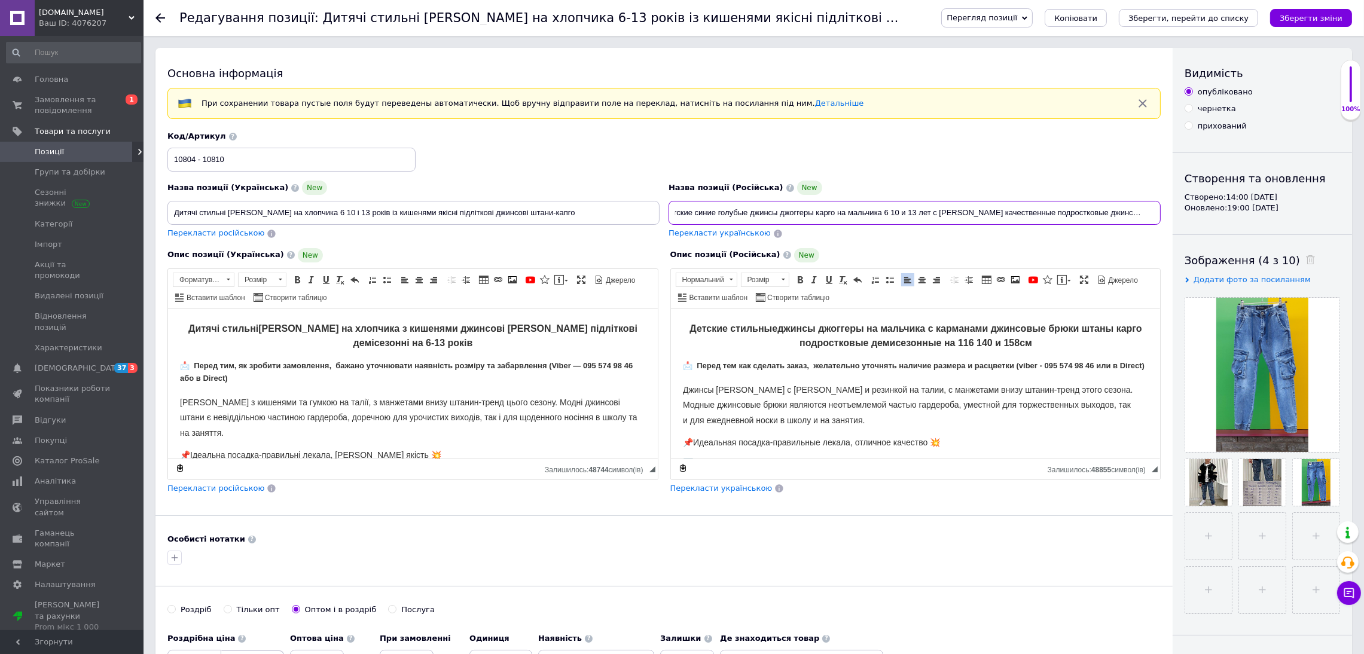
type input "Детские синие голубые джинсы джоггеры карго на мальчика 6 10 и 13 лет с кармана…"
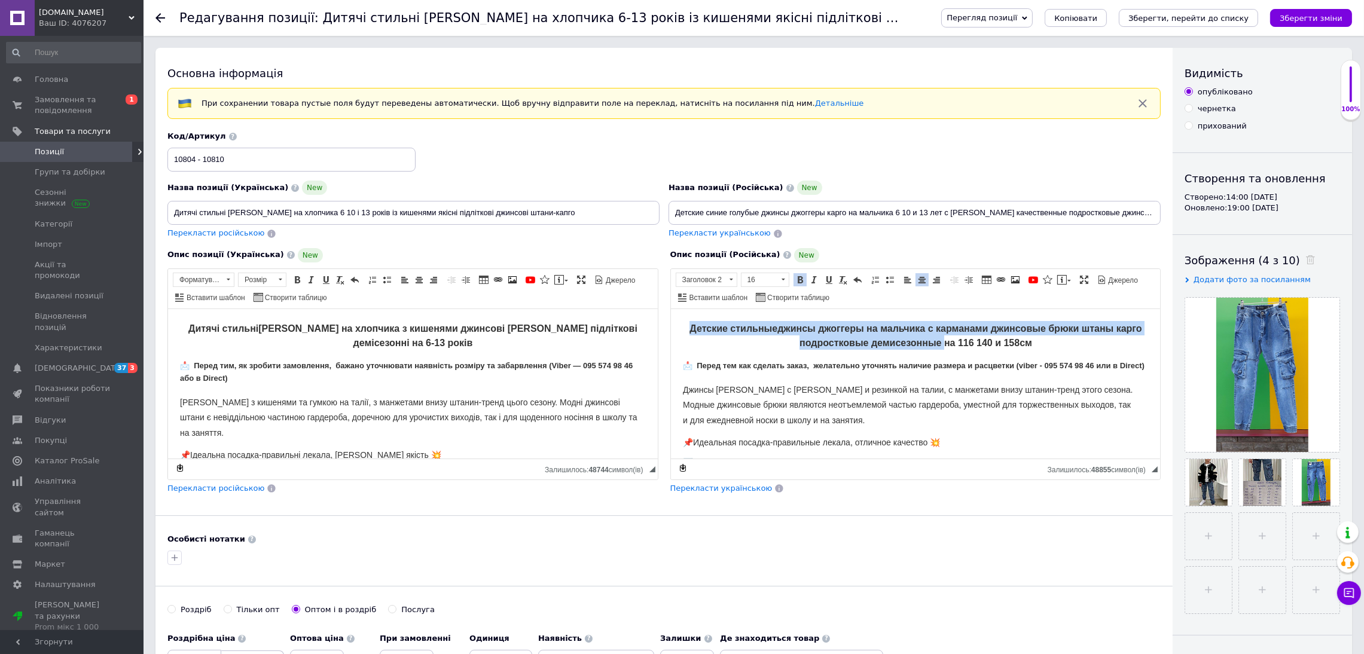
drag, startPoint x: 692, startPoint y: 329, endPoint x: 948, endPoint y: 340, distance: 256.1
click at [948, 340] on h2 "Детские стильные джинсы джоггеры на мальчика с карманами джинсовые брюки штаны …" at bounding box center [915, 334] width 466 height 29
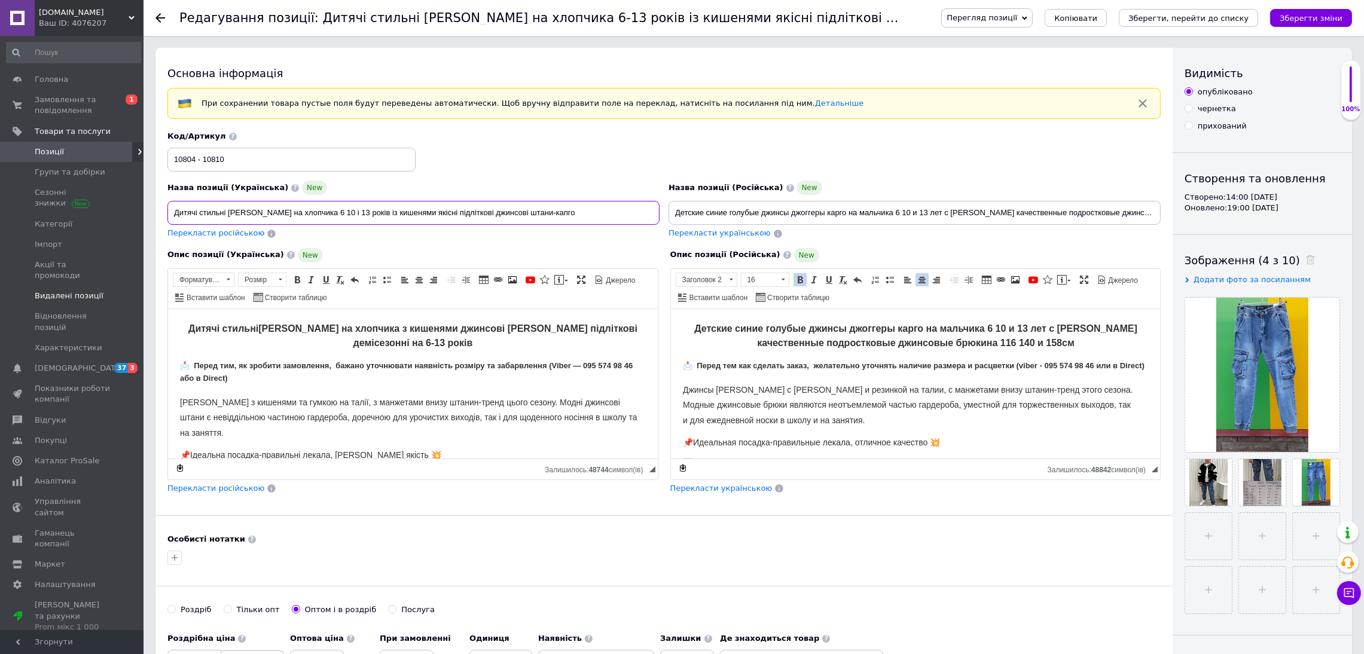
drag, startPoint x: 411, startPoint y: 226, endPoint x: 4, endPoint y: 285, distance: 411.3
click at [725, 491] on span "Перекласти українською" at bounding box center [721, 488] width 102 height 9
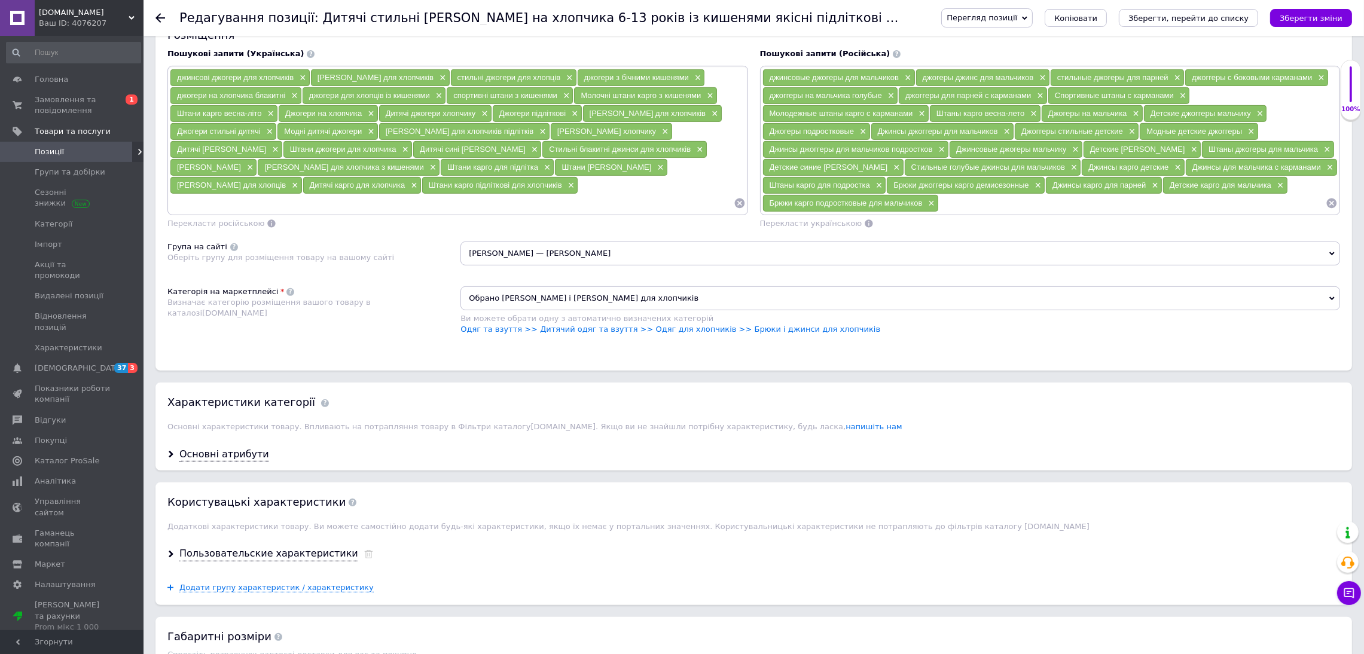
scroll to position [896, 0]
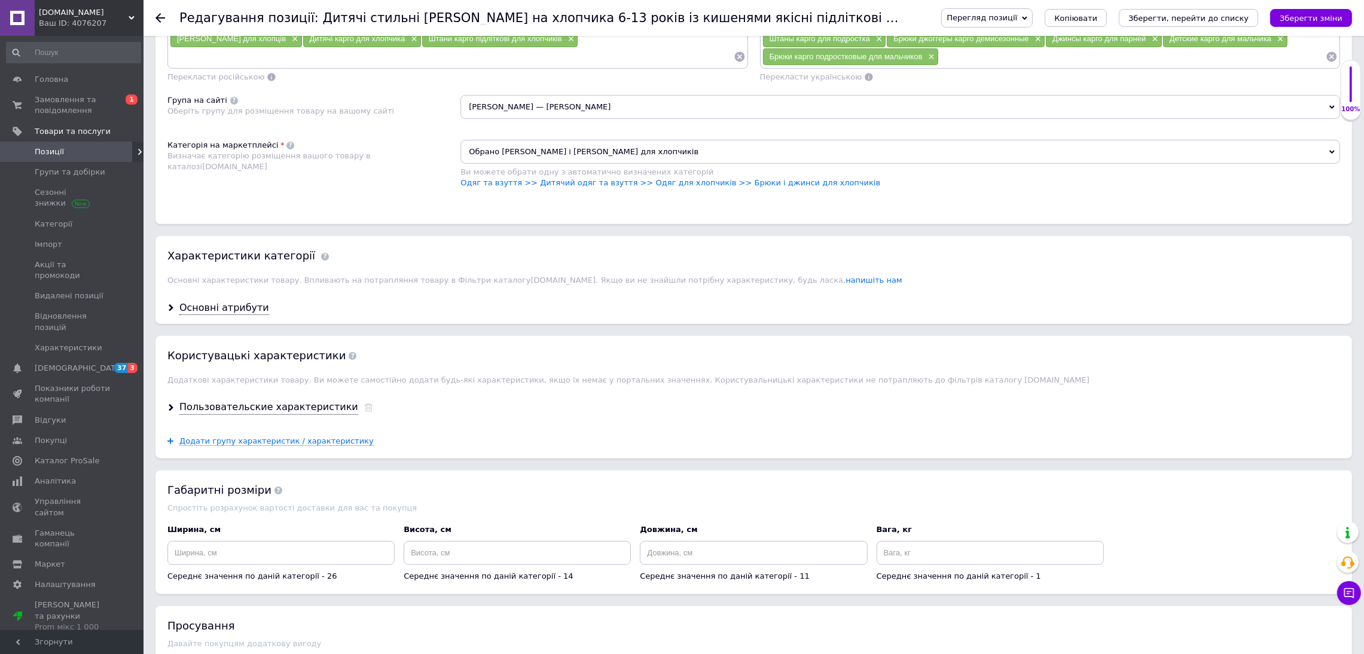
click at [209, 324] on div "Основні атрибути" at bounding box center [753, 308] width 1196 height 32
click at [207, 315] on div "Основні атрибути" at bounding box center [224, 308] width 90 height 14
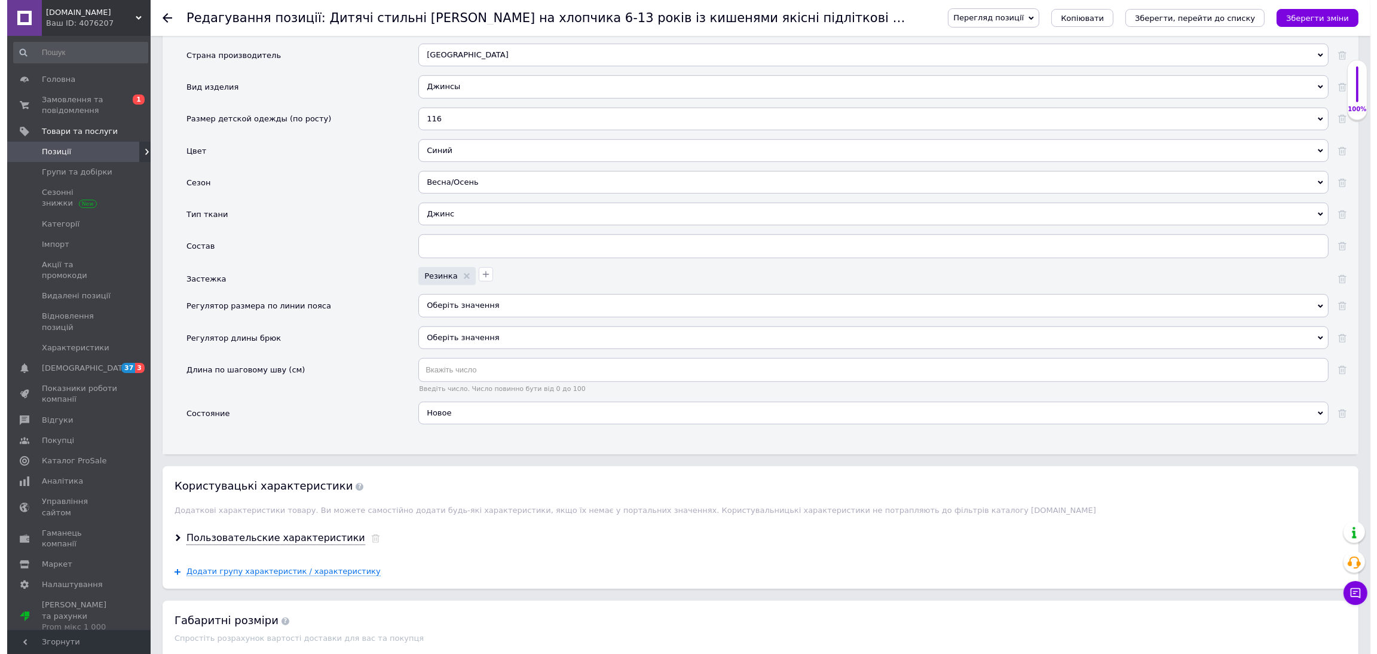
scroll to position [1255, 0]
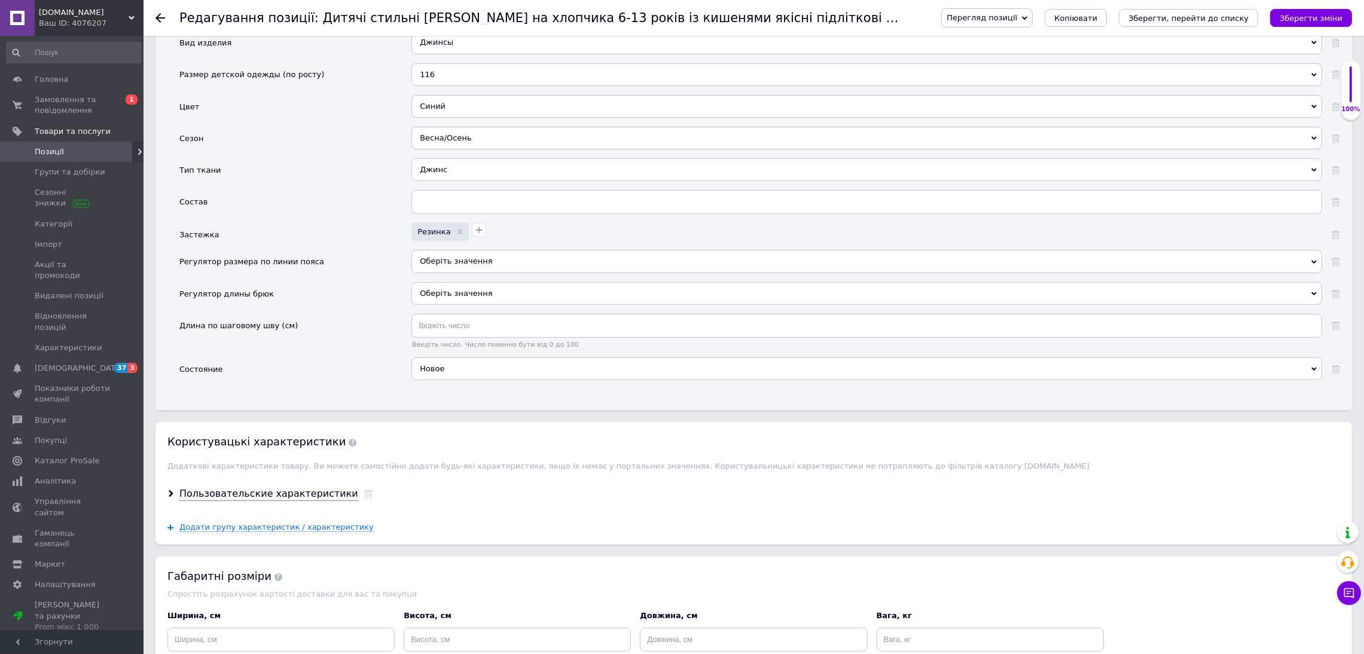
click at [349, 510] on div "Пользовательские характеристики" at bounding box center [753, 494] width 1196 height 32
click at [364, 499] on icon at bounding box center [368, 494] width 9 height 8
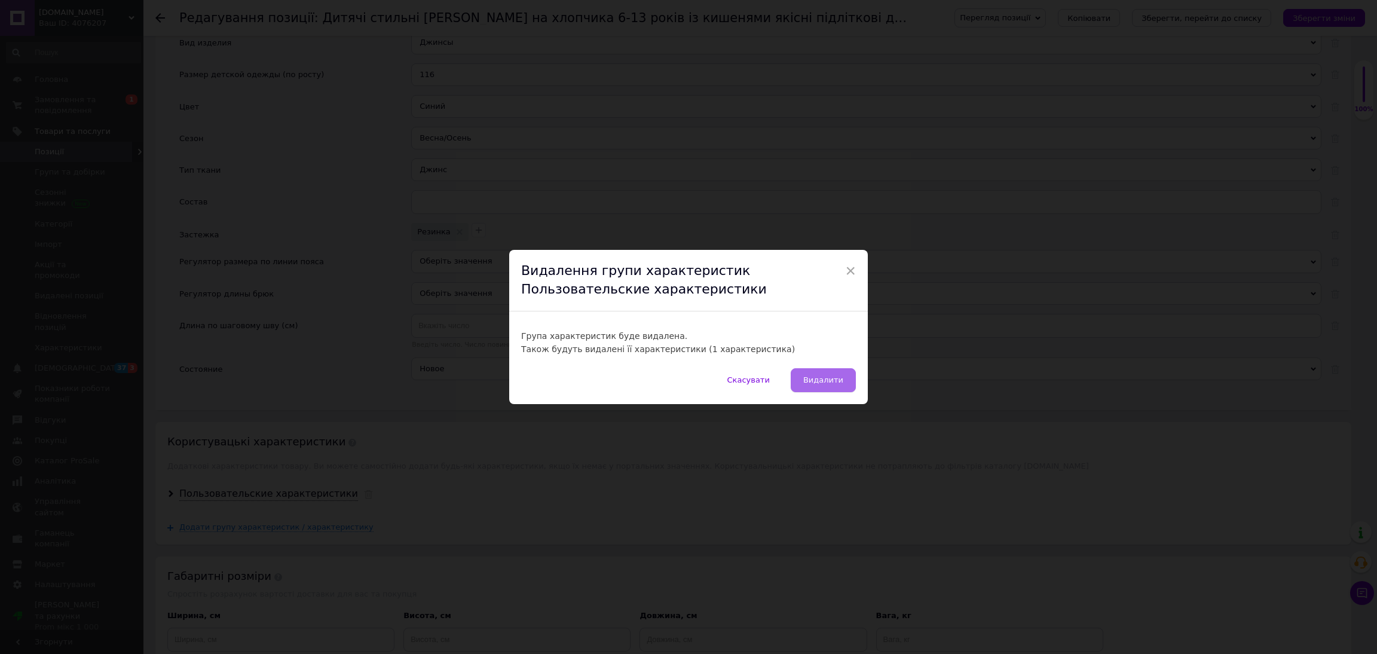
click at [838, 374] on button "Видалити" at bounding box center [823, 380] width 65 height 24
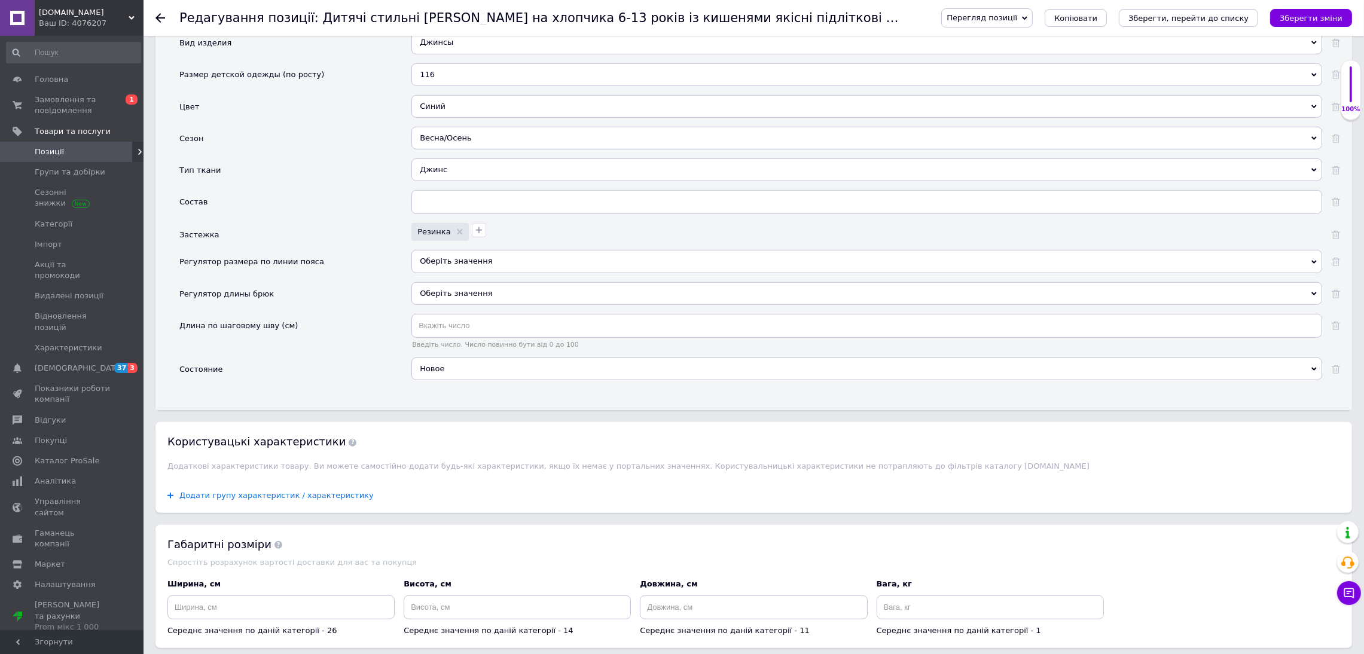
click at [322, 500] on span "Додати групу характеристик / характеристику" at bounding box center [276, 496] width 194 height 10
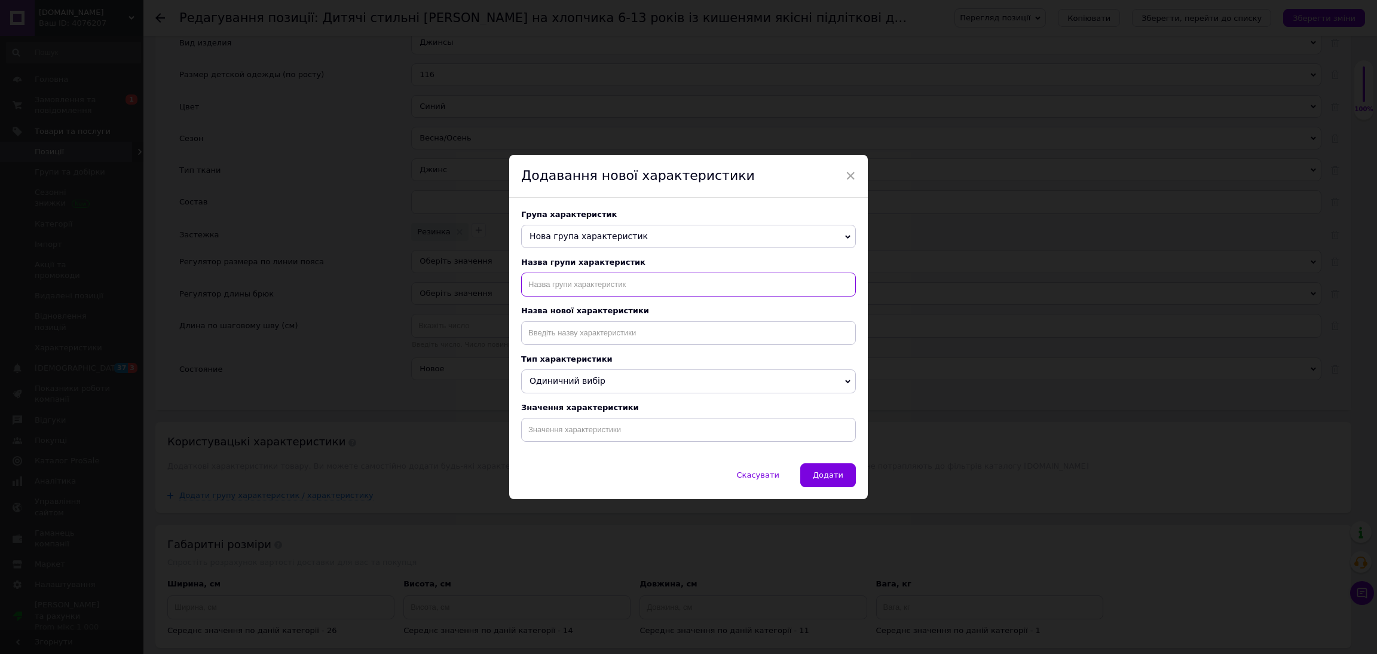
click at [669, 289] on input "text" at bounding box center [688, 285] width 335 height 24
type input "назва"
click at [618, 326] on input at bounding box center [688, 333] width 335 height 24
click at [548, 370] on li "Назва" at bounding box center [689, 375] width 334 height 17
type input "Назва"
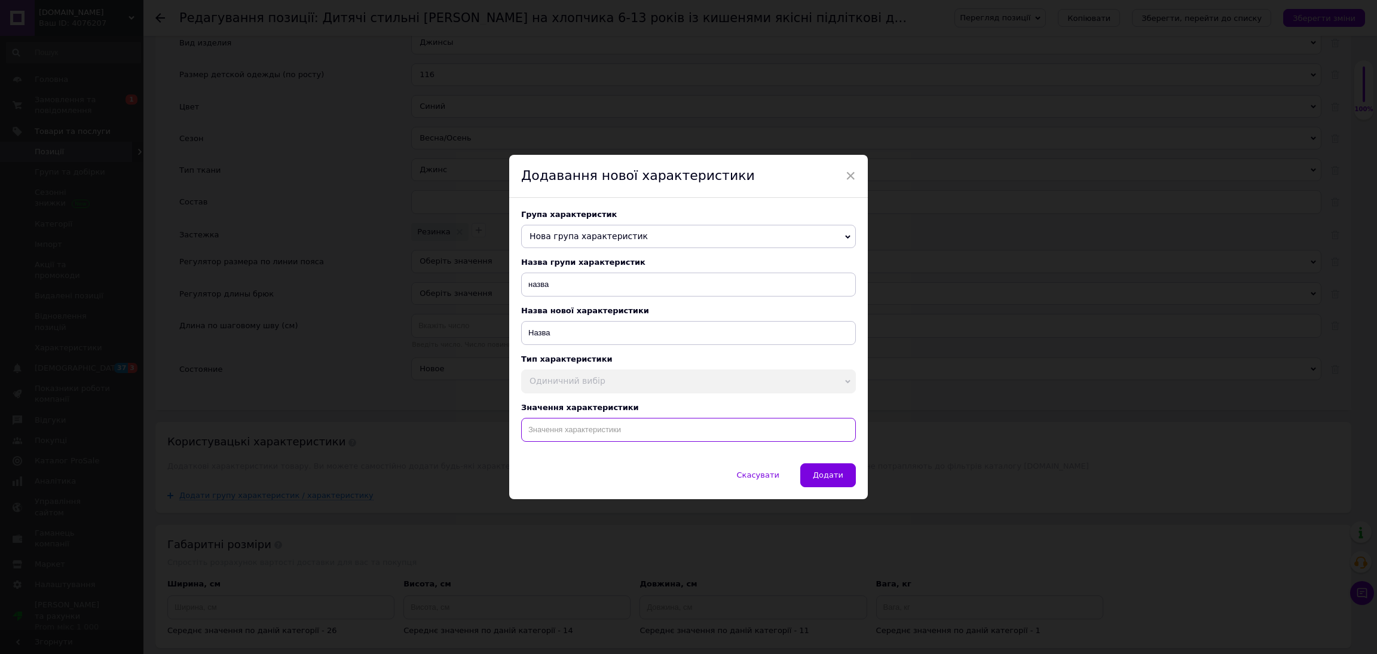
click at [574, 424] on input at bounding box center [688, 430] width 335 height 24
paste input "Детские синие голубые джинсы джоггеры карго на мальчика 6 10 и 13 лет с кармана…"
type input "Детские синие голубые джинсы джоггеры карго на мальчика 6 10 и 13 лет с кармана…"
click at [834, 474] on span "Додати" at bounding box center [828, 474] width 30 height 9
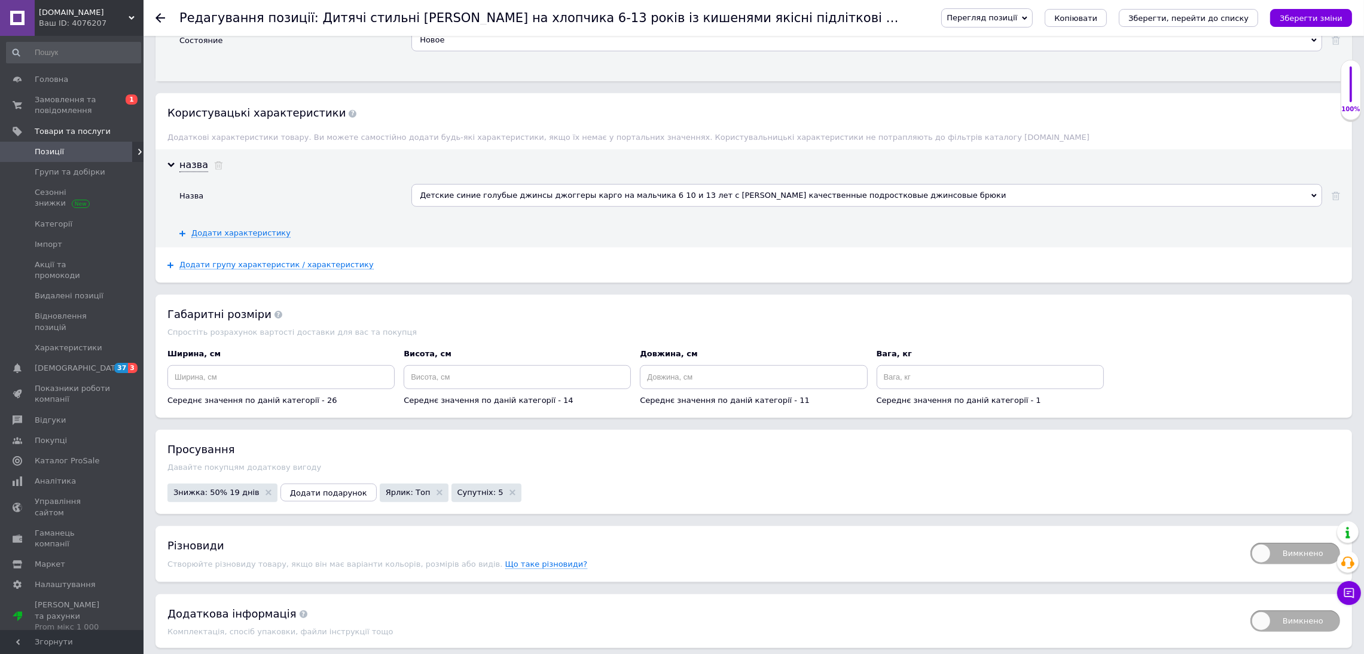
scroll to position [1709, 0]
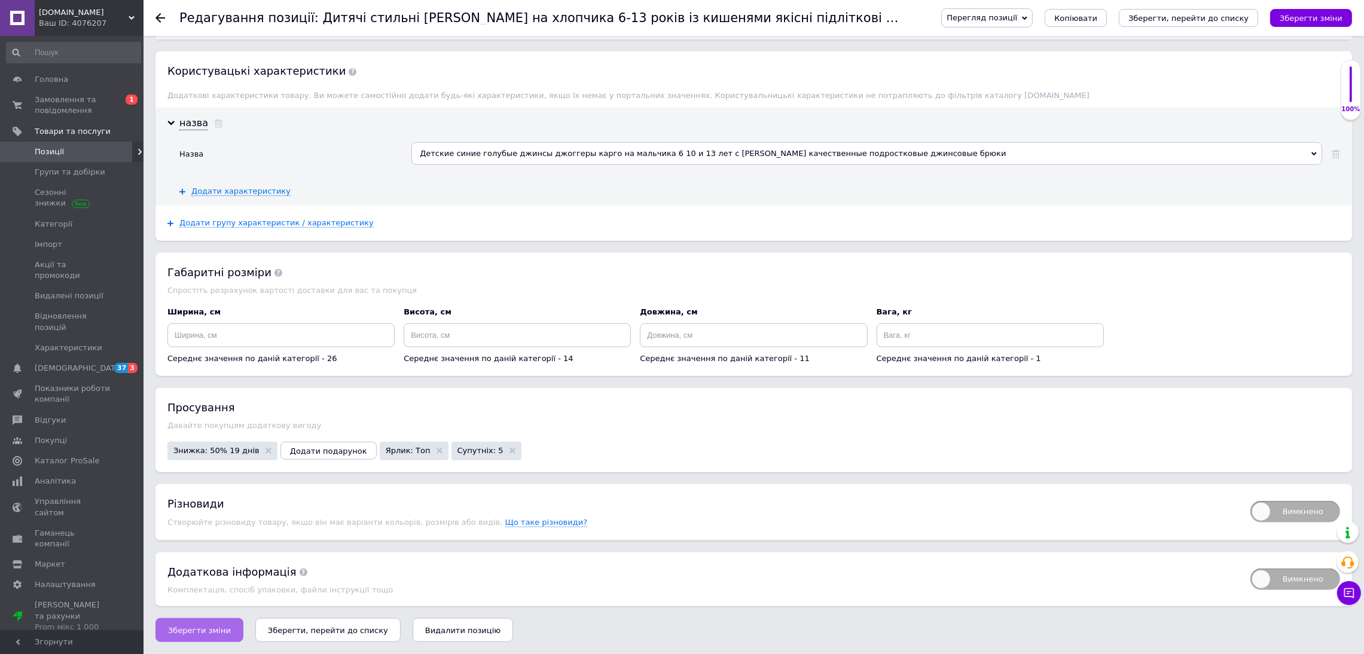
click at [188, 626] on span "Зберегти зміни" at bounding box center [199, 630] width 63 height 9
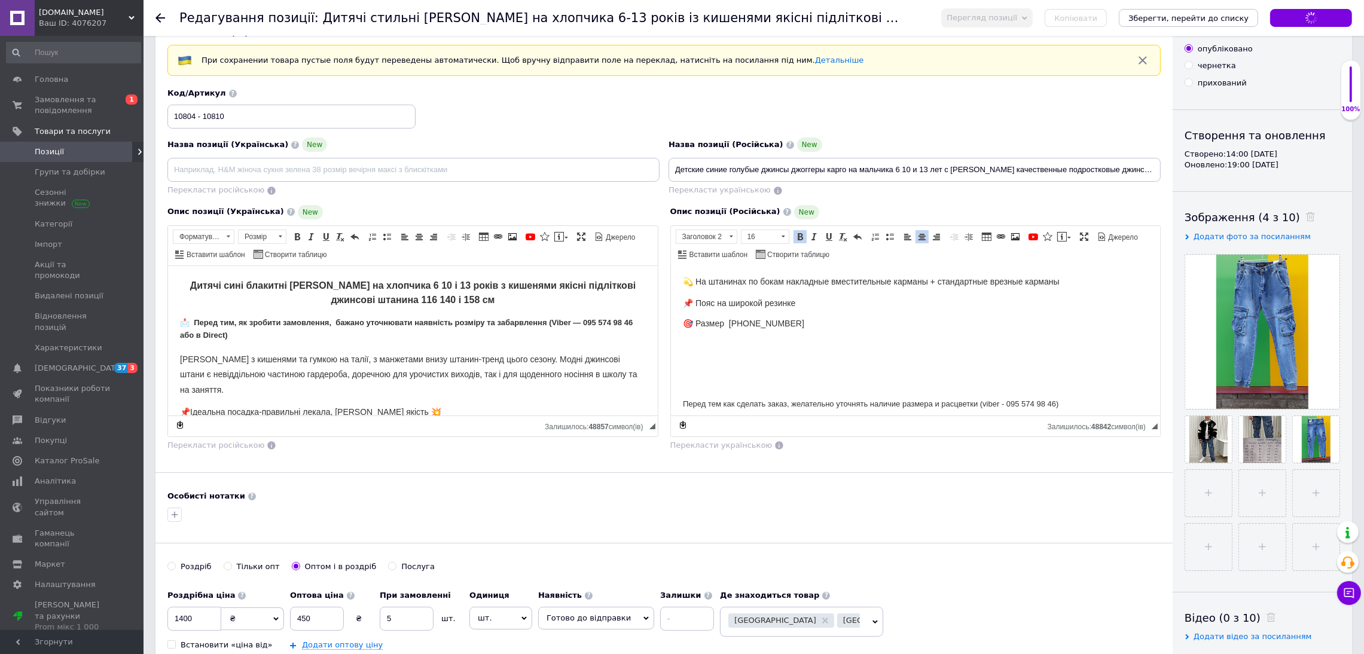
scroll to position [0, 0]
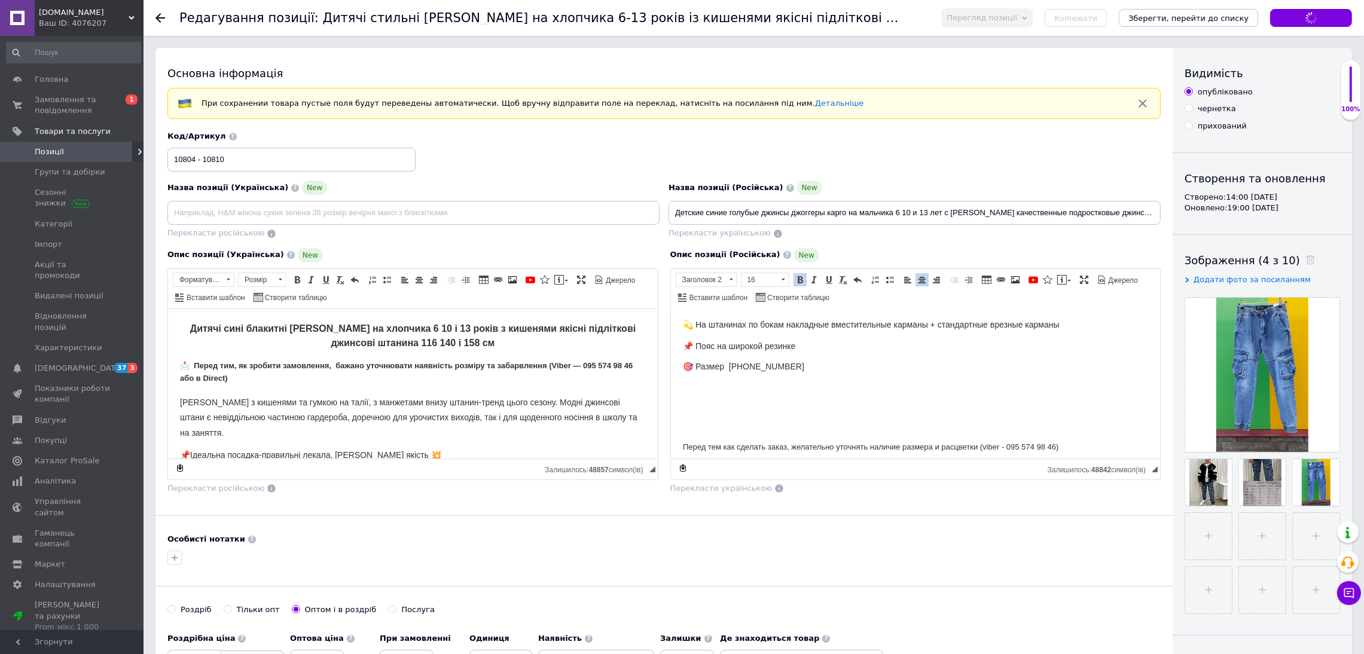
type input "Дитячі сині блакитні джинси джогери карго на хлопчика 6 10 і 13 років з кишеням…"
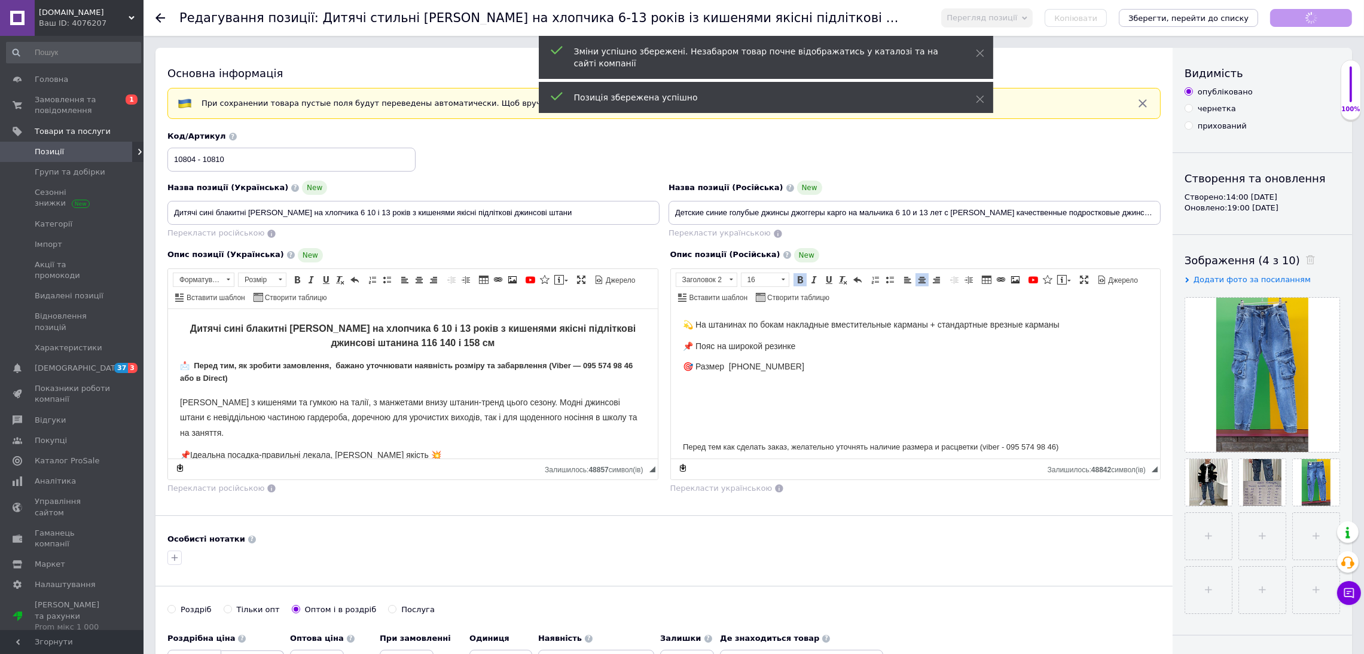
scroll to position [179, 0]
click at [1340, 22] on icon "Зберегти зміни" at bounding box center [1310, 18] width 63 height 9
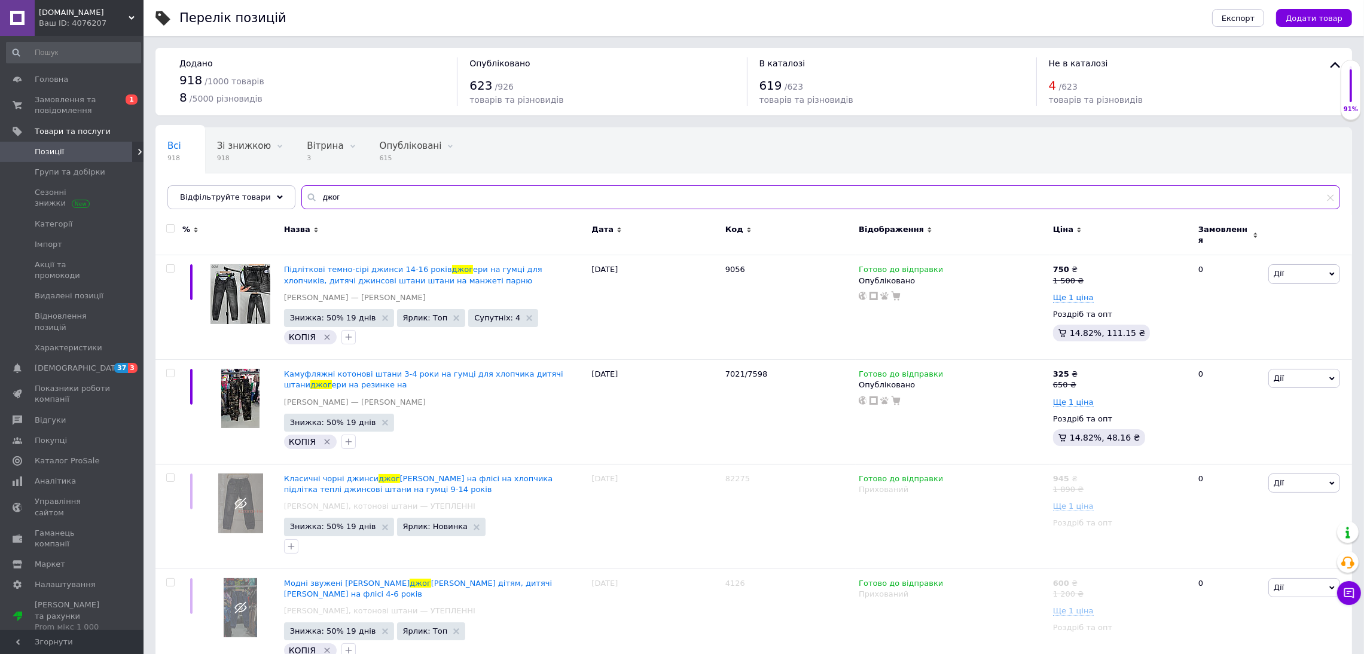
drag, startPoint x: 589, startPoint y: 191, endPoint x: 289, endPoint y: 209, distance: 301.2
click at [301, 209] on input "джог" at bounding box center [820, 197] width 1038 height 24
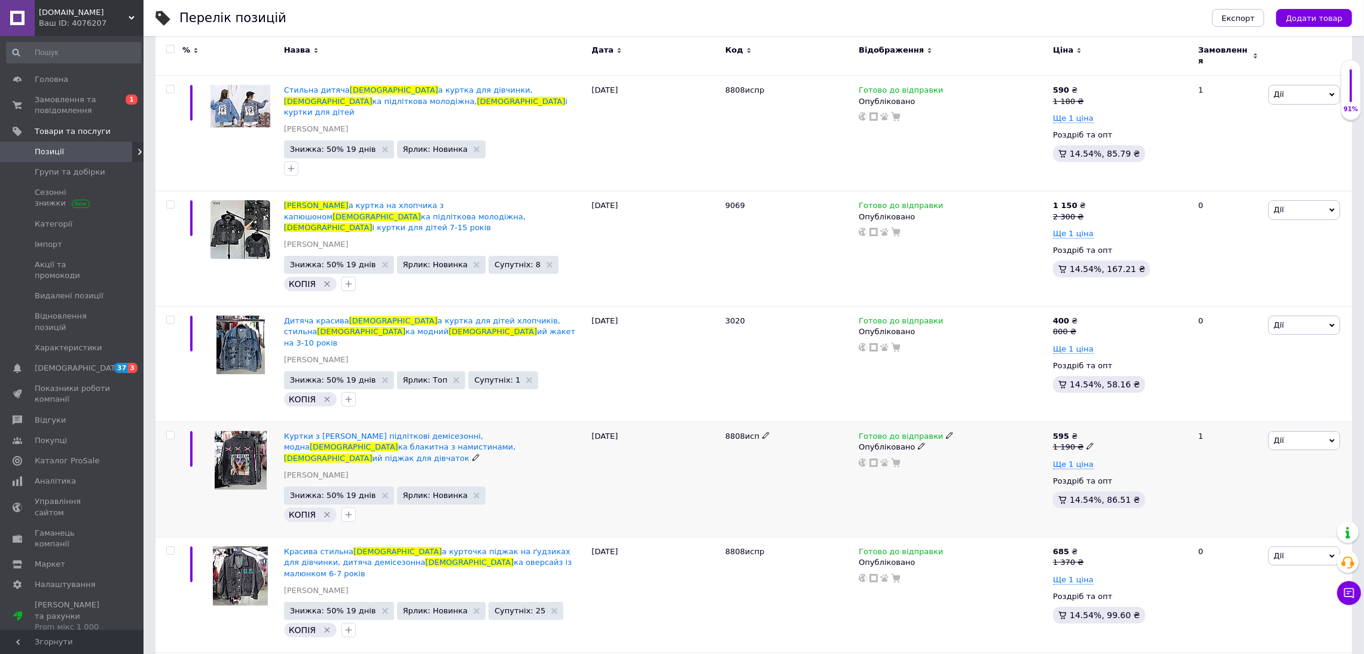
scroll to position [268, 0]
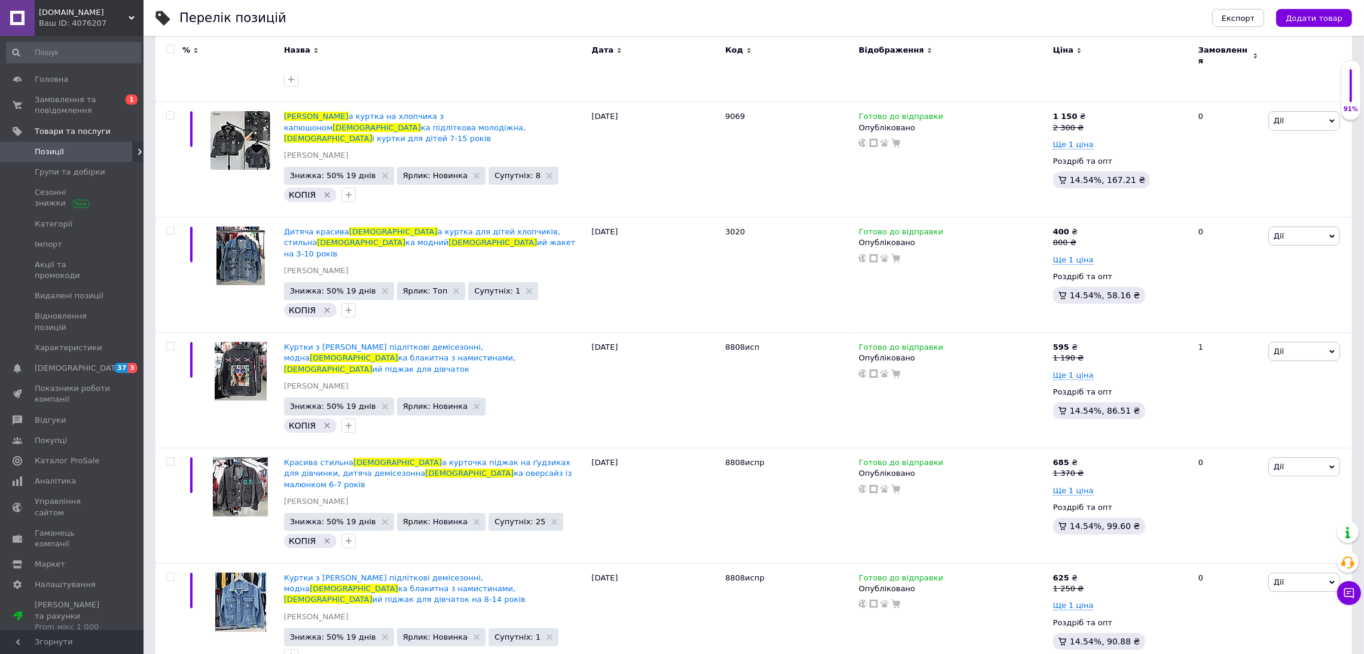
type input "джинсов"
click at [384, 573] on span "Куртки з джинсу підліткові демісезонні, модна" at bounding box center [383, 583] width 199 height 20
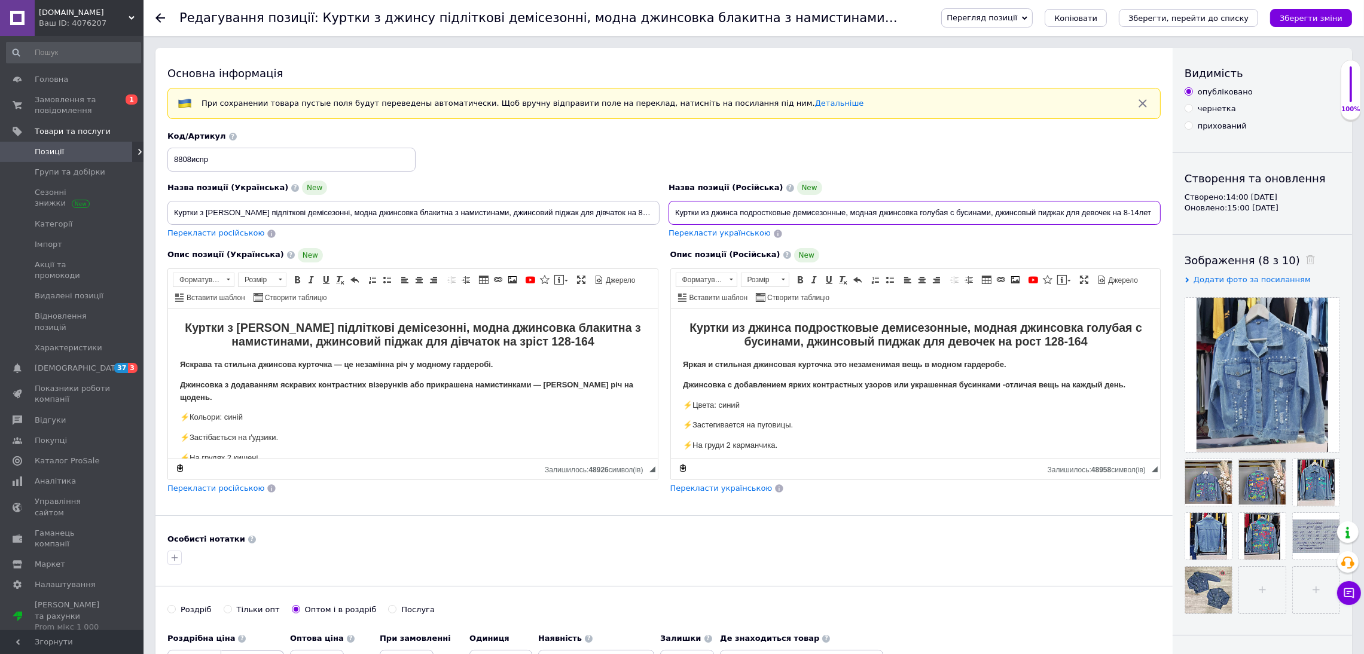
click at [919, 210] on input "Куртки из джинса подростковые демисезонные, модная джинсовка голубая с бусинами…" at bounding box center [914, 213] width 492 height 24
drag, startPoint x: 1090, startPoint y: 340, endPoint x: 1040, endPoint y: 349, distance: 51.6
click at [1041, 343] on h2 "Куртки из джинса подростковые демисезонные, модная джинсовка голубая с бусинами…" at bounding box center [915, 334] width 466 height 28
drag, startPoint x: 1099, startPoint y: 337, endPoint x: 1026, endPoint y: 344, distance: 72.7
click at [1026, 344] on h2 "Куртки из джинса подростковые демисезонные, модная джинсовка голубая с бусинами…" at bounding box center [915, 334] width 466 height 28
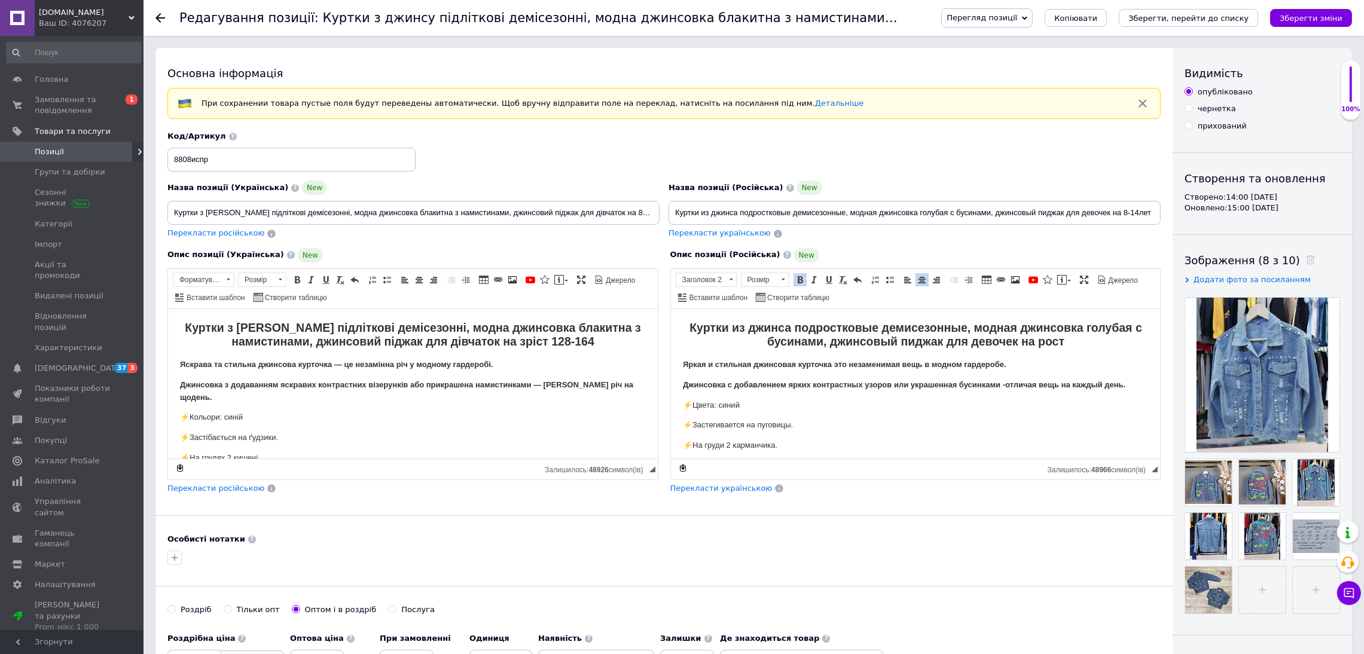
click at [792, 323] on strong "Куртки из джинса подростковые демисезонные, модная джинсовка голубая с бусинами…" at bounding box center [915, 333] width 453 height 27
drag, startPoint x: 1123, startPoint y: 342, endPoint x: 1120, endPoint y: 337, distance: 6.2
click at [1120, 339] on h2 "Куртки из джинса 158 - 170 см подростковые демисезонные, модная джинсовка голуб…" at bounding box center [915, 334] width 466 height 28
drag, startPoint x: 650, startPoint y: 212, endPoint x: 0, endPoint y: 377, distance: 670.4
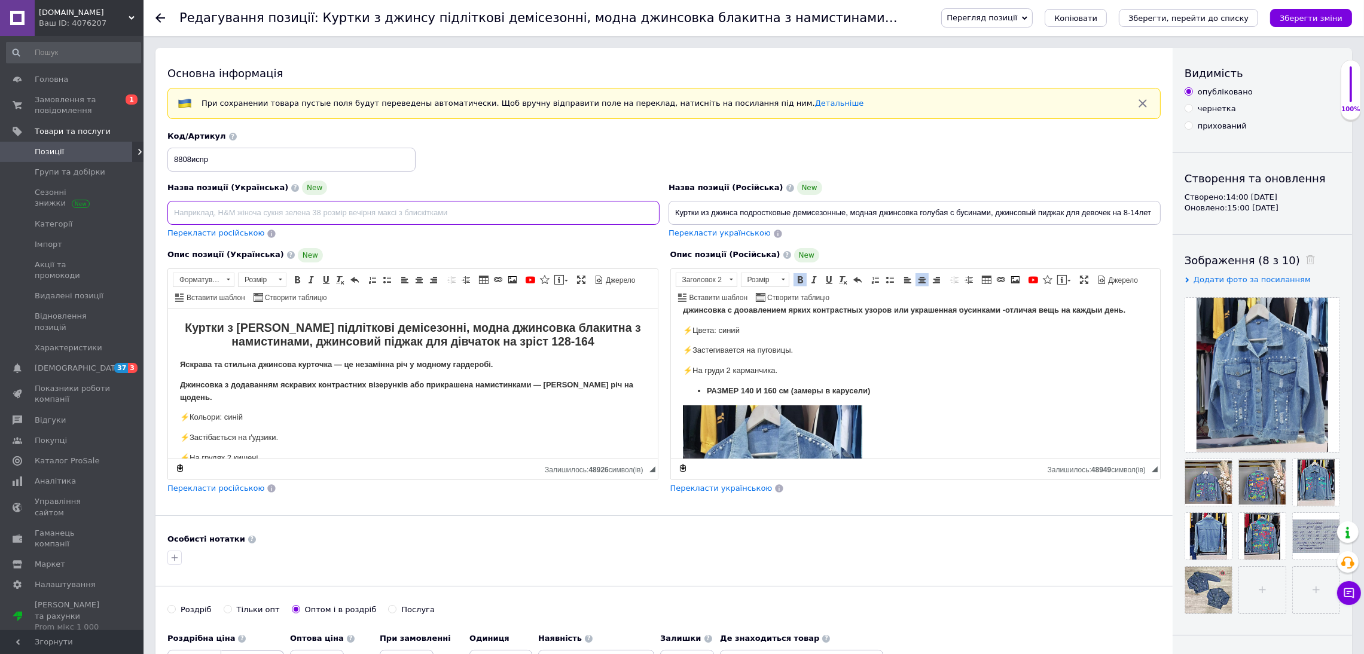
scroll to position [90, 0]
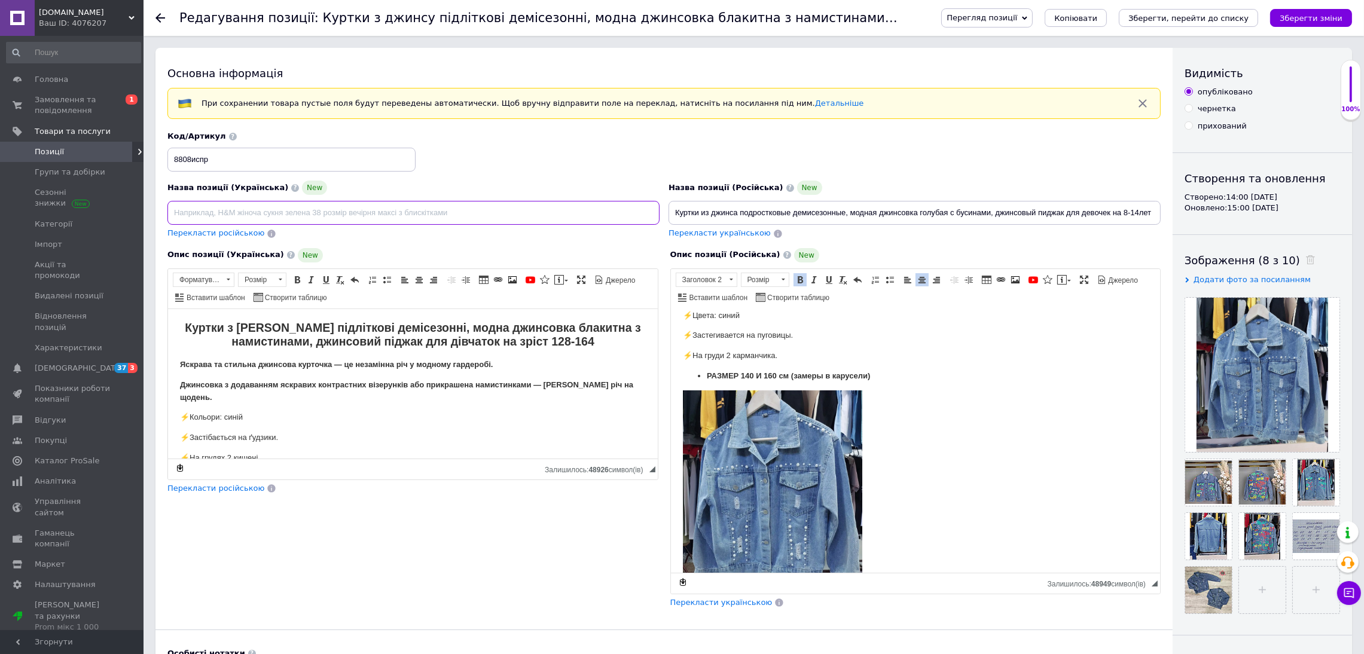
drag, startPoint x: 1152, startPoint y: 468, endPoint x: 1147, endPoint y: 695, distance: 227.2
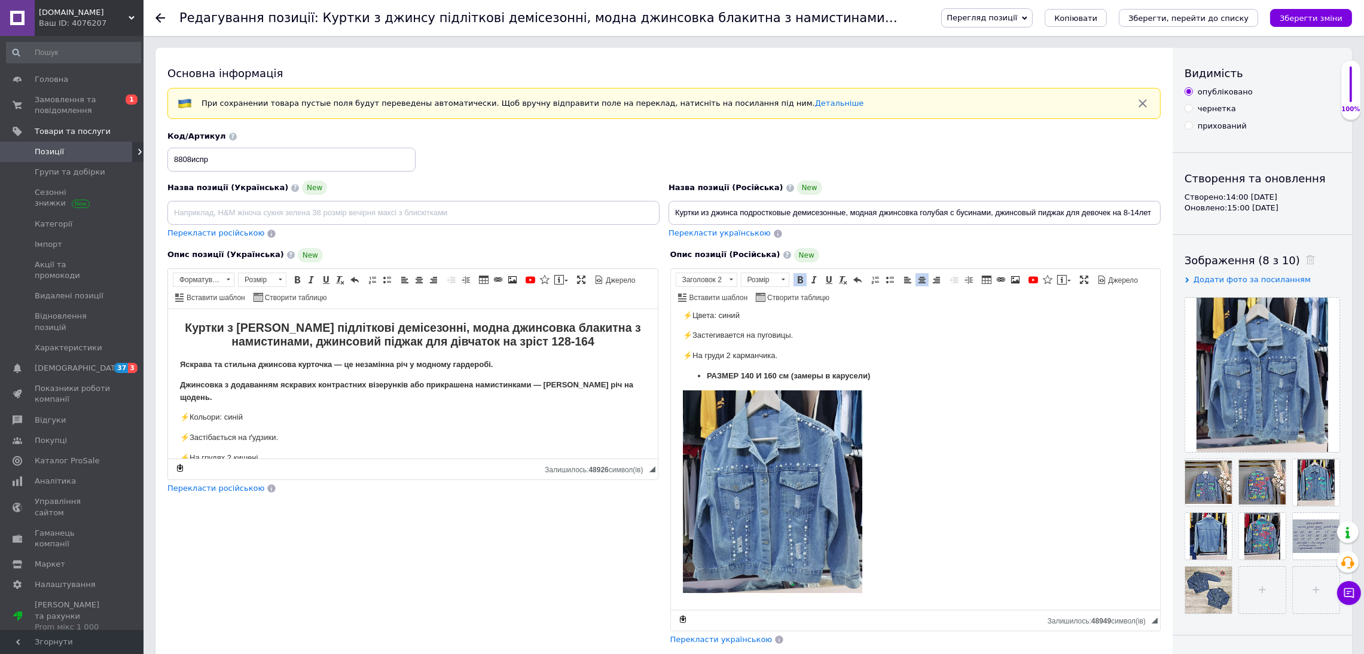
click at [759, 373] on strong "РАЗМЕР 140 И 160 см (замеры в карусели)" at bounding box center [787, 375] width 163 height 9
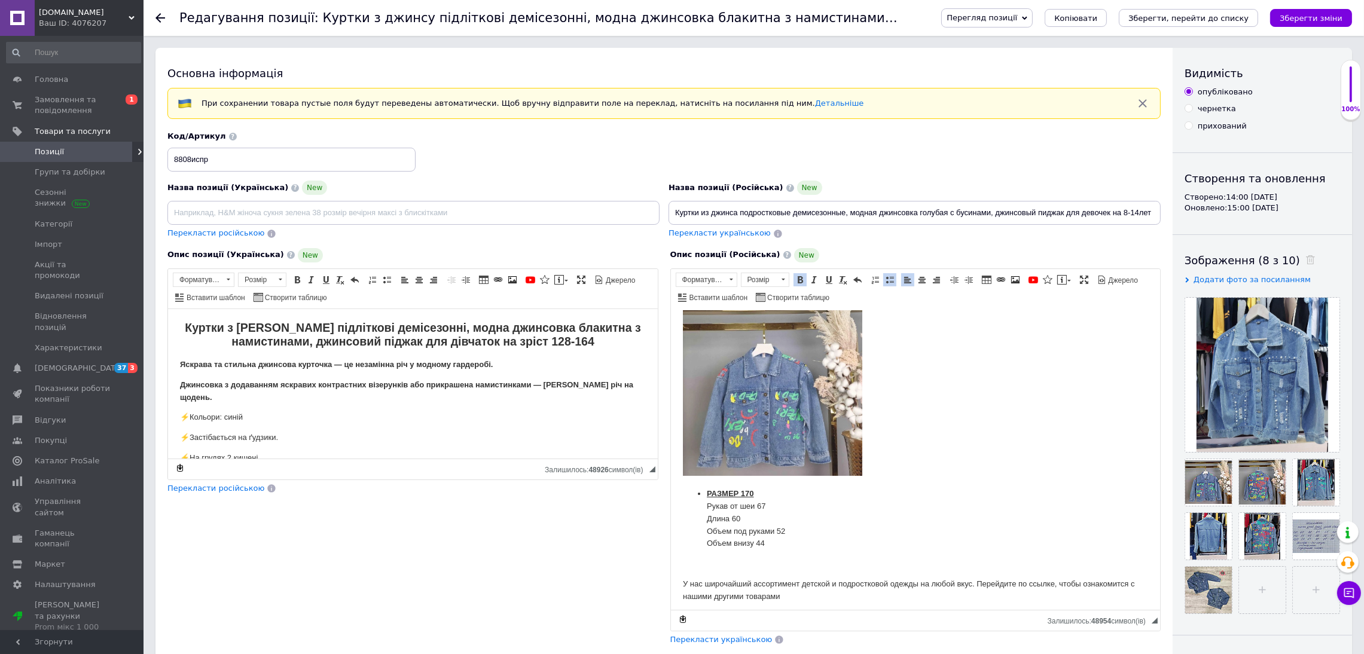
scroll to position [537, 0]
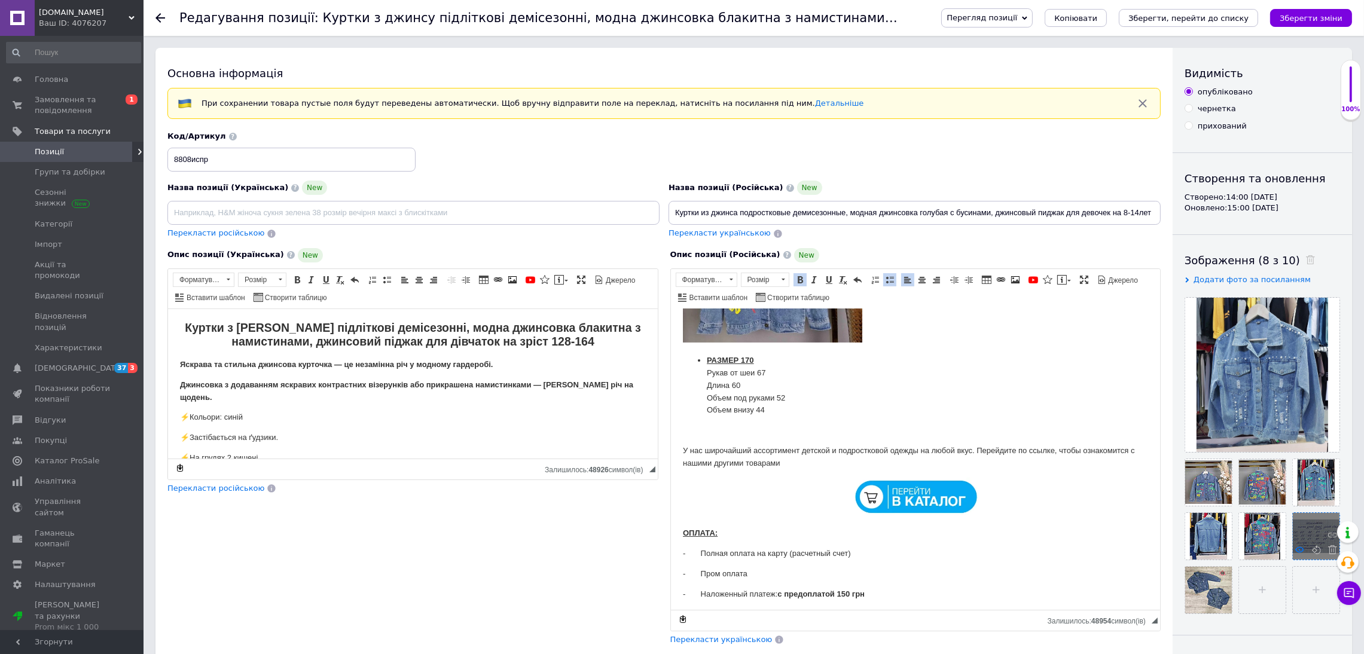
click at [1295, 552] on use at bounding box center [1299, 549] width 9 height 6
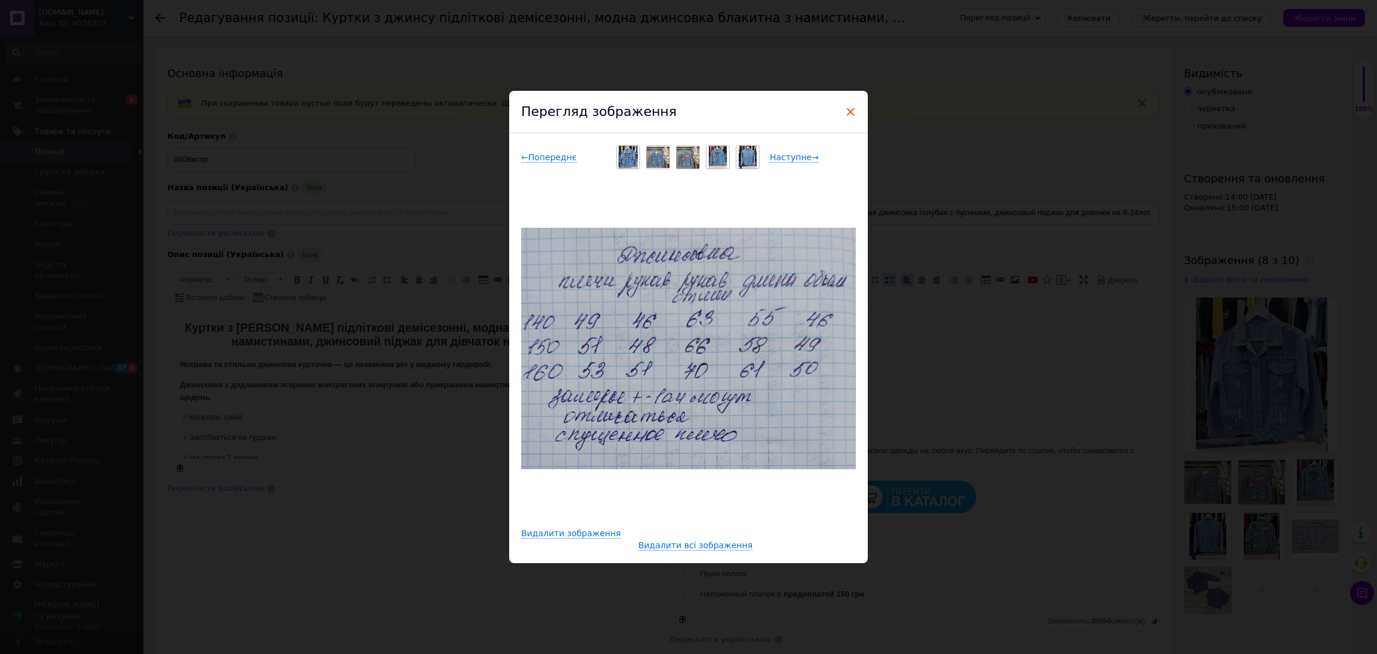
click at [851, 118] on span "×" at bounding box center [850, 112] width 11 height 20
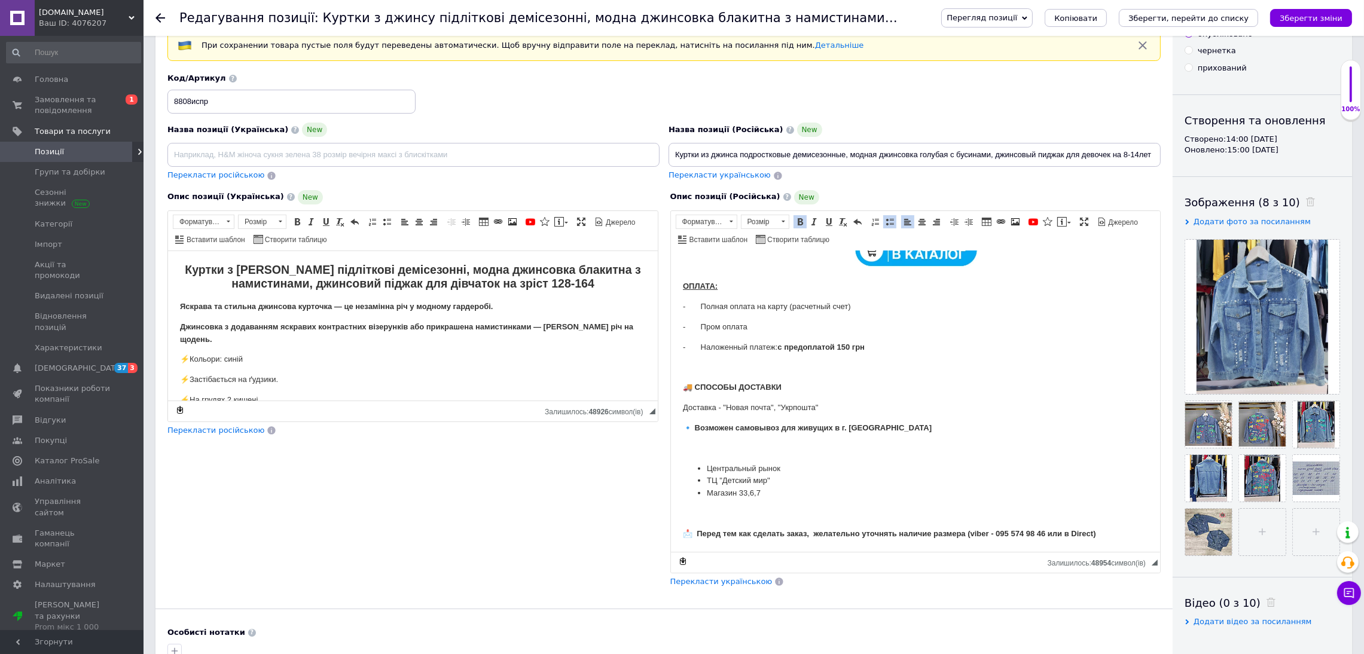
scroll to position [179, 0]
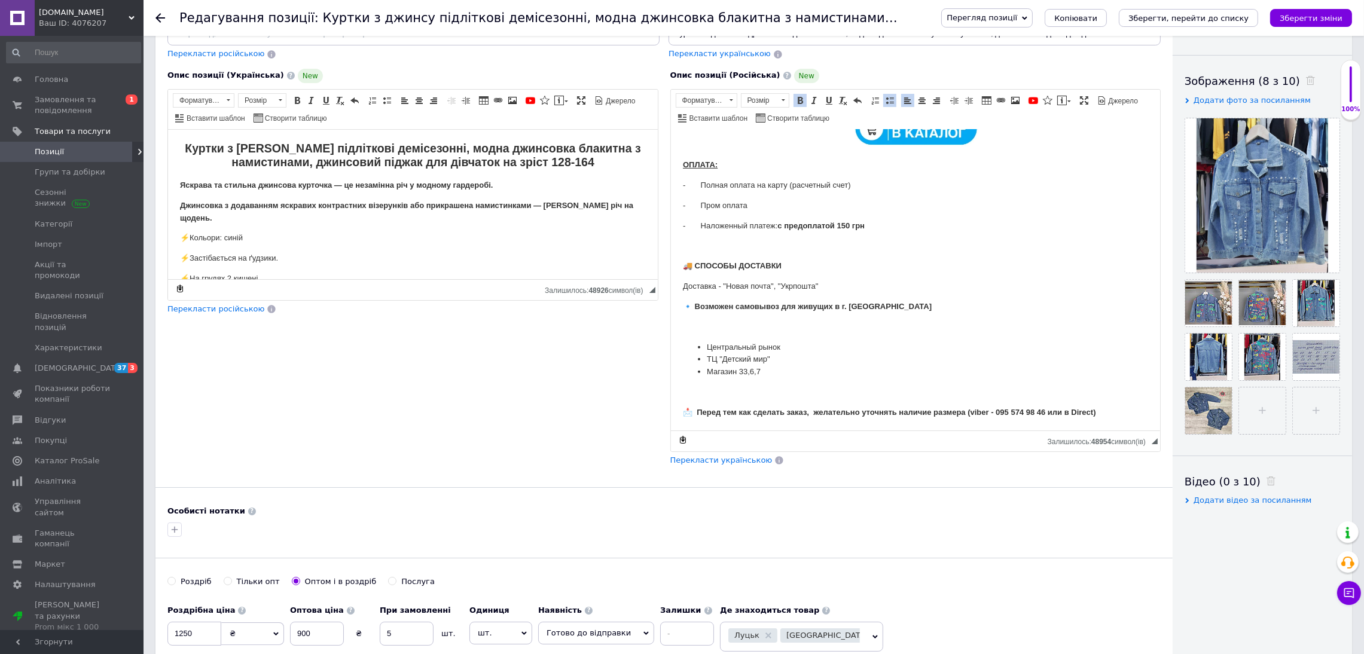
click at [748, 464] on span "Перекласти українською" at bounding box center [721, 460] width 102 height 9
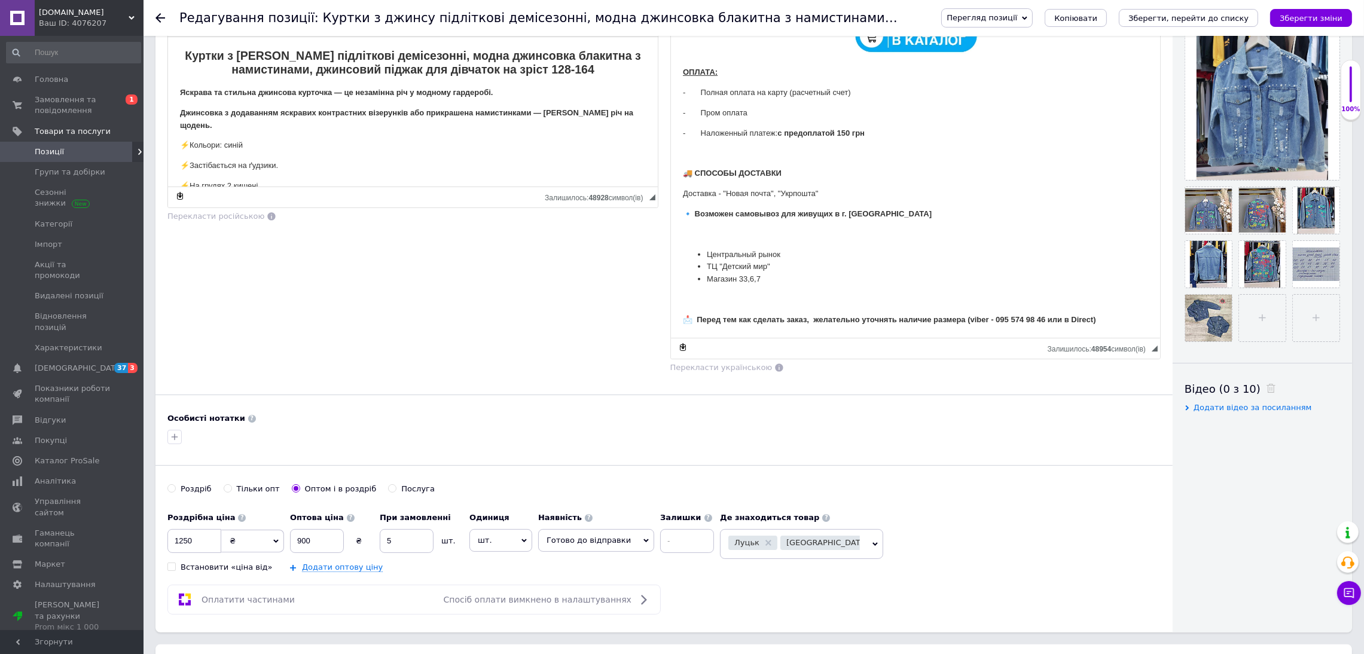
scroll to position [359, 0]
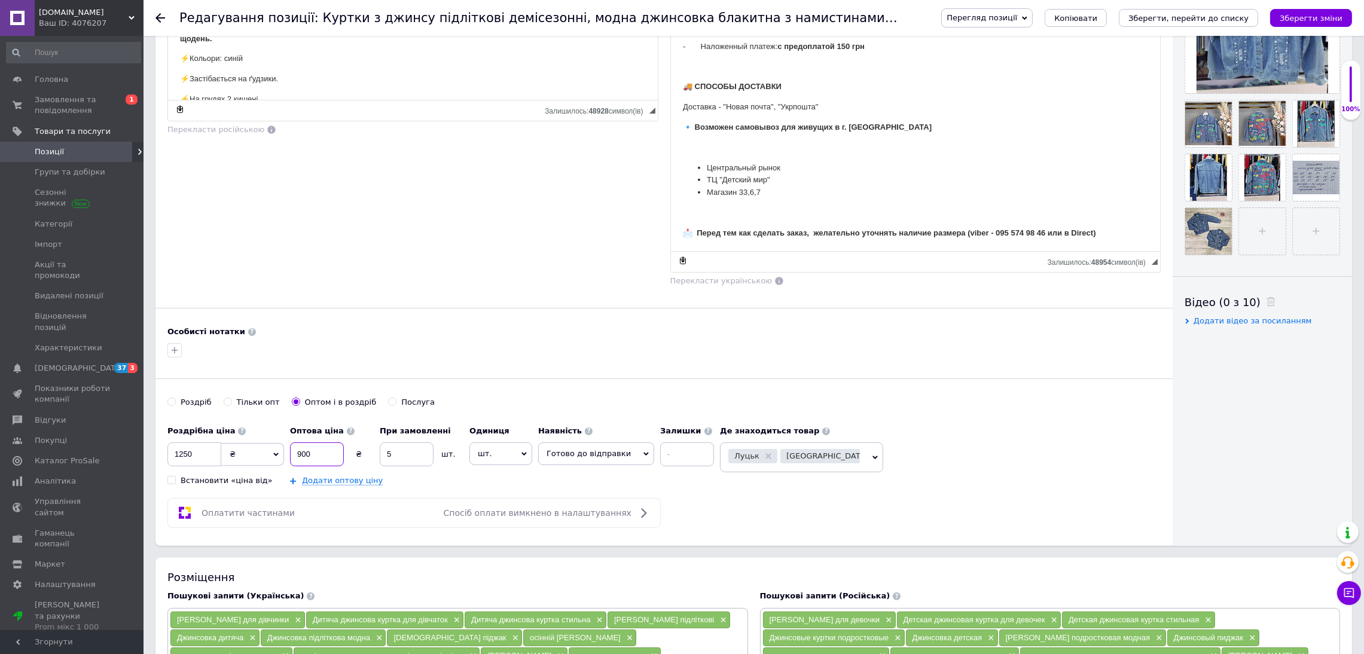
drag, startPoint x: 311, startPoint y: 451, endPoint x: 271, endPoint y: 457, distance: 40.4
click at [271, 457] on div "Роздрібна ціна 1250 ₴ $ EUR CHF GBP ¥ PLN ₸ MDL HUF KGS CNY TRY KRW lei Встанов…" at bounding box center [443, 453] width 552 height 66
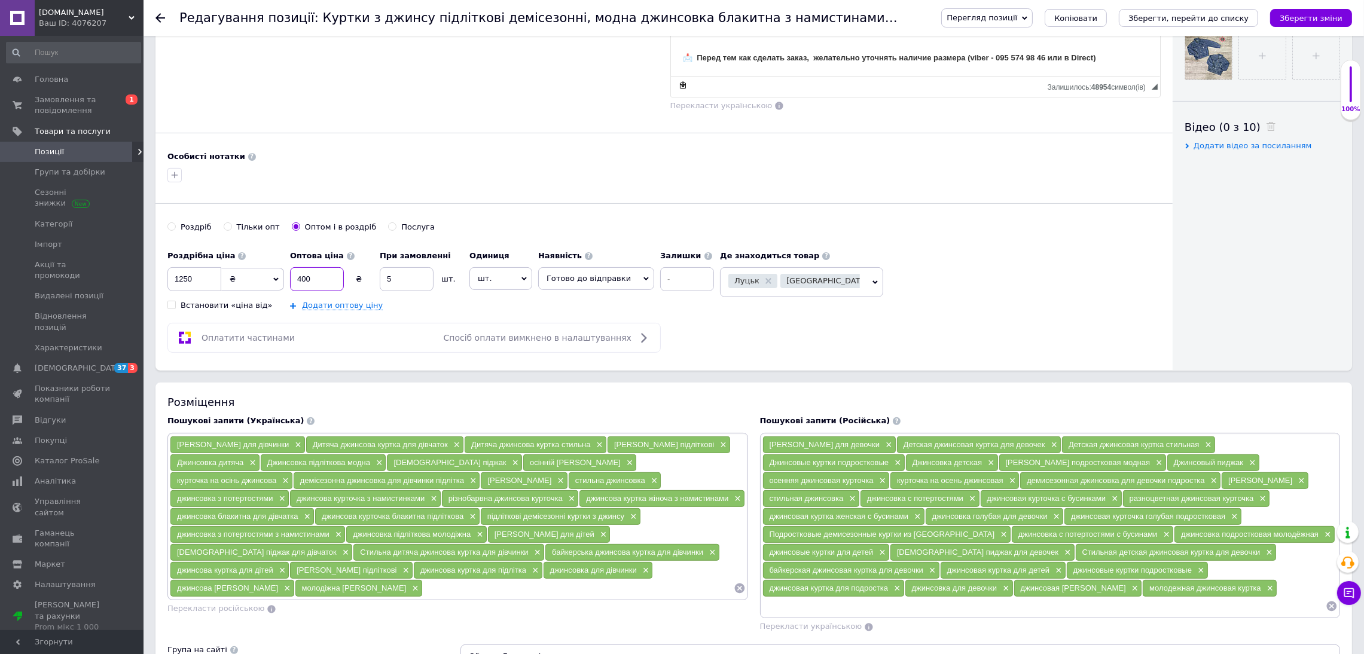
scroll to position [537, 0]
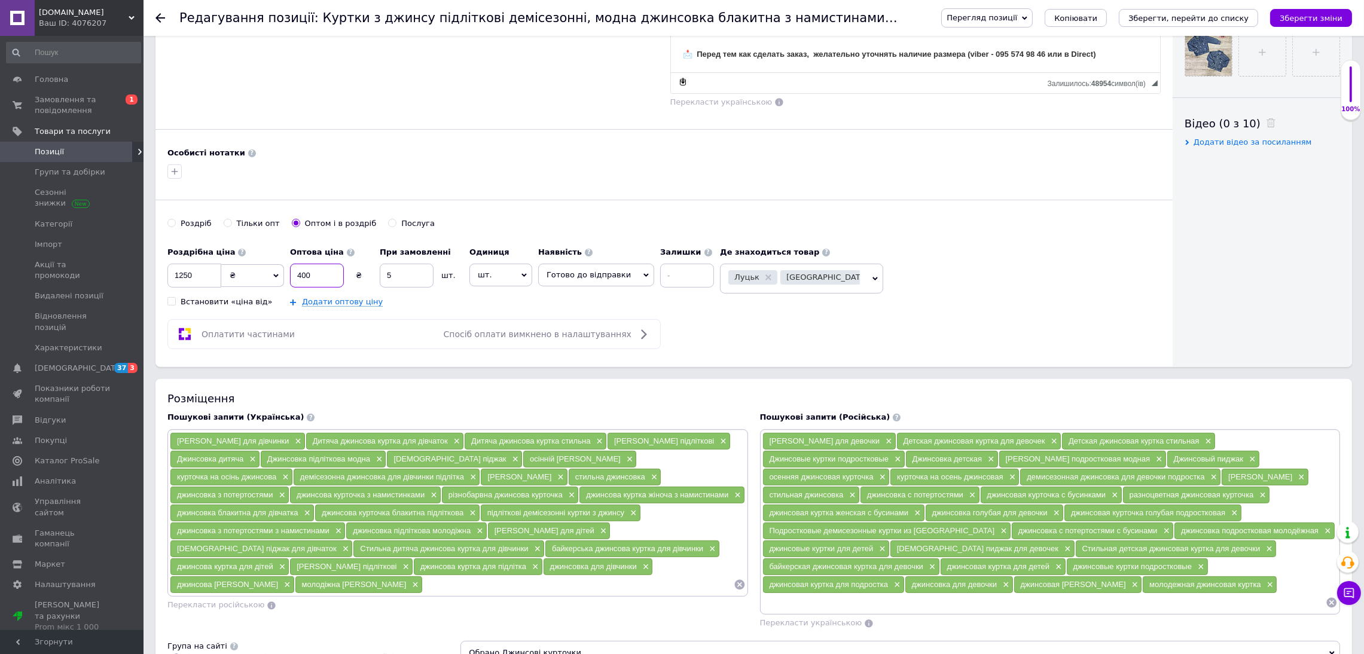
type input "400"
click at [874, 279] on icon at bounding box center [877, 277] width 6 height 6
click at [820, 279] on div "Луцьк Одеса" at bounding box center [794, 278] width 132 height 17
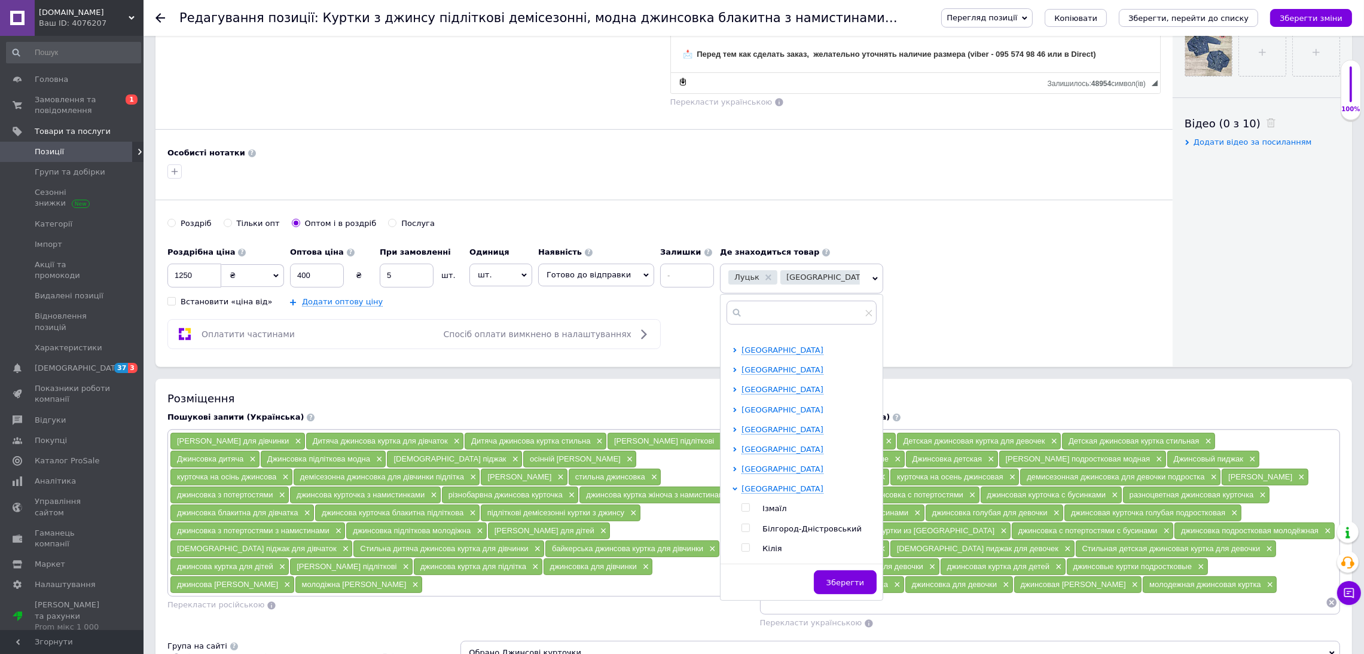
scroll to position [155, 0]
click at [766, 424] on span "Київська область" at bounding box center [782, 424] width 82 height 9
click at [741, 448] on input "checkbox" at bounding box center [745, 444] width 8 height 8
checkbox input "true"
click at [831, 586] on span "Зберегти" at bounding box center [845, 582] width 38 height 9
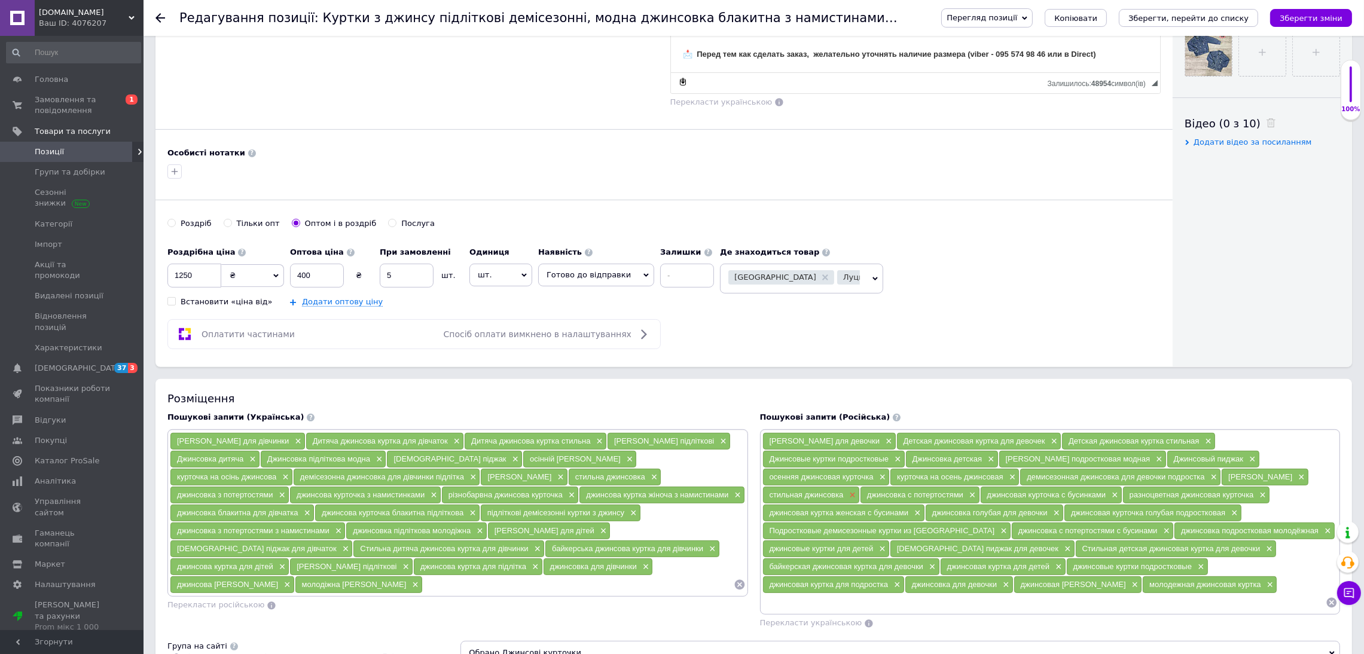
click at [853, 496] on span "×" at bounding box center [851, 495] width 10 height 10
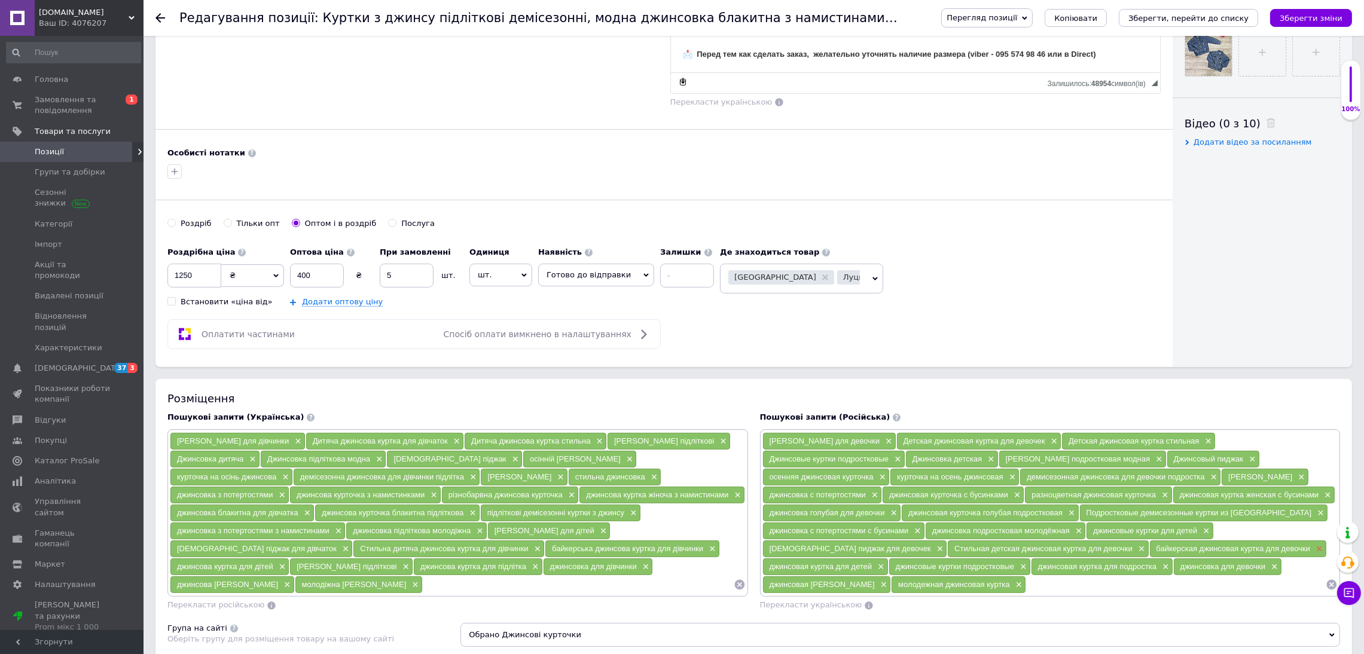
click at [1313, 552] on span "×" at bounding box center [1318, 549] width 10 height 10
click at [989, 464] on span "×" at bounding box center [990, 459] width 10 height 10
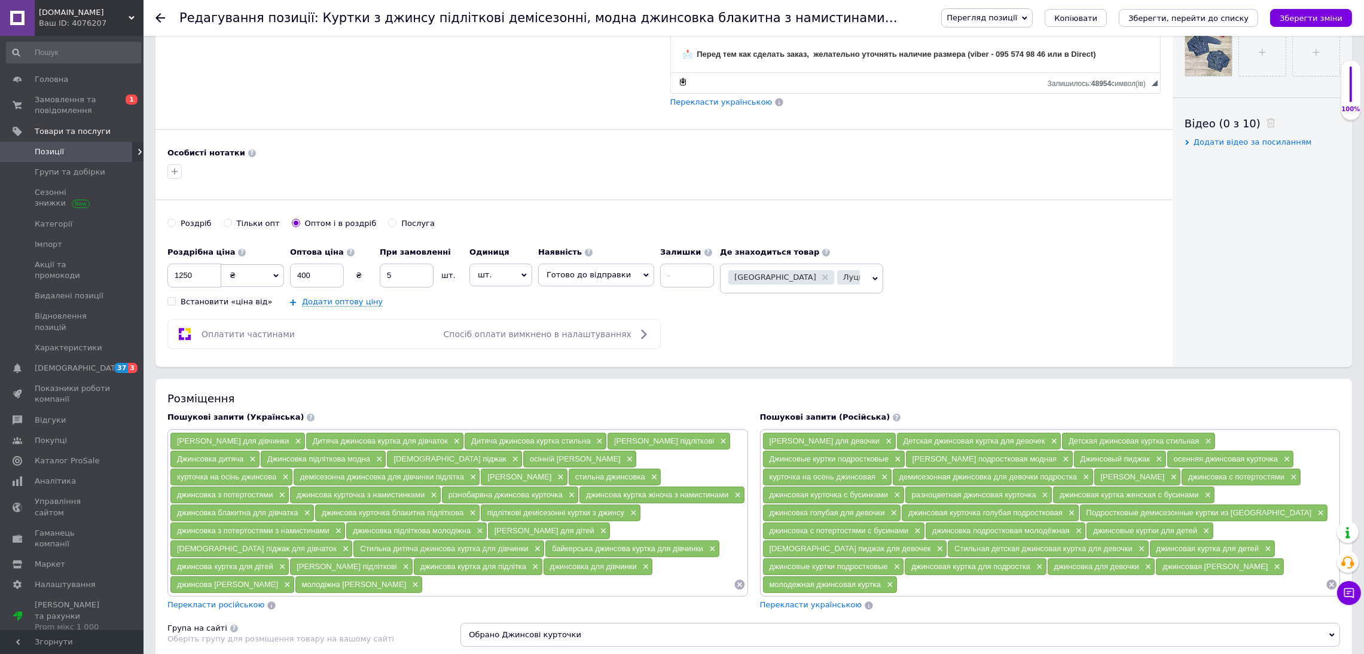
click at [826, 609] on span "Перекласти українською" at bounding box center [811, 604] width 102 height 9
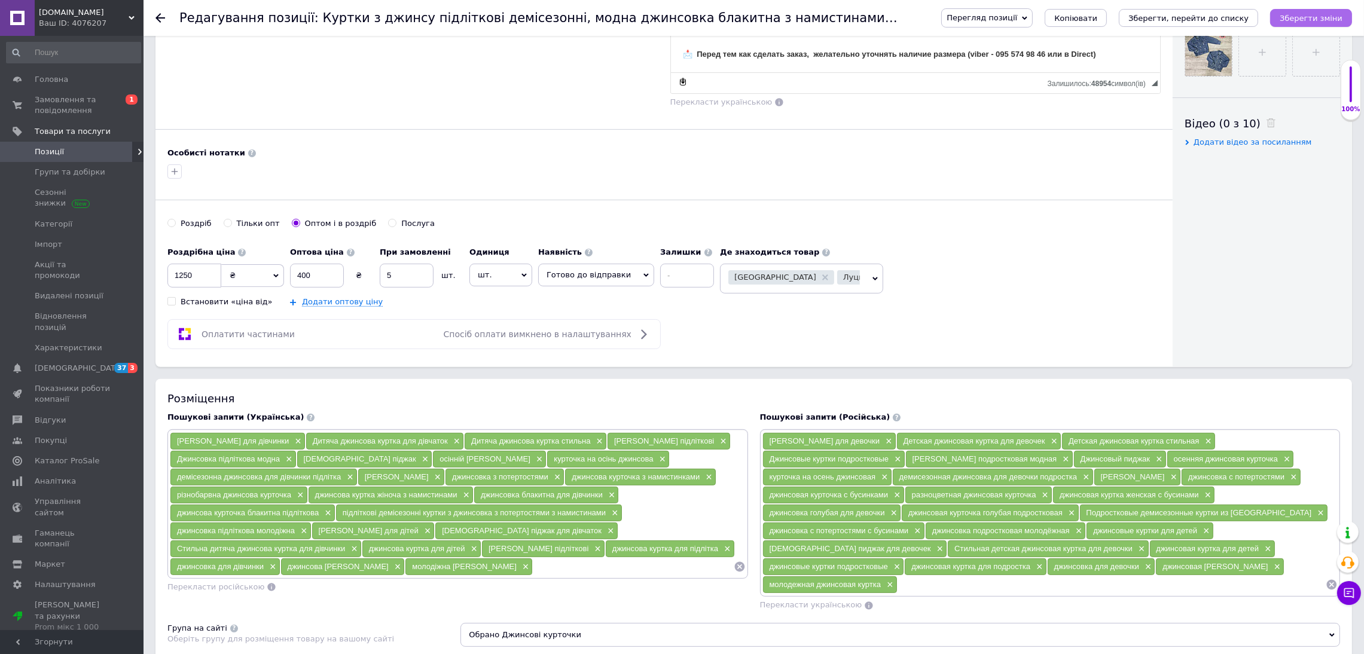
click at [1322, 14] on icon "Зберегти зміни" at bounding box center [1310, 18] width 63 height 9
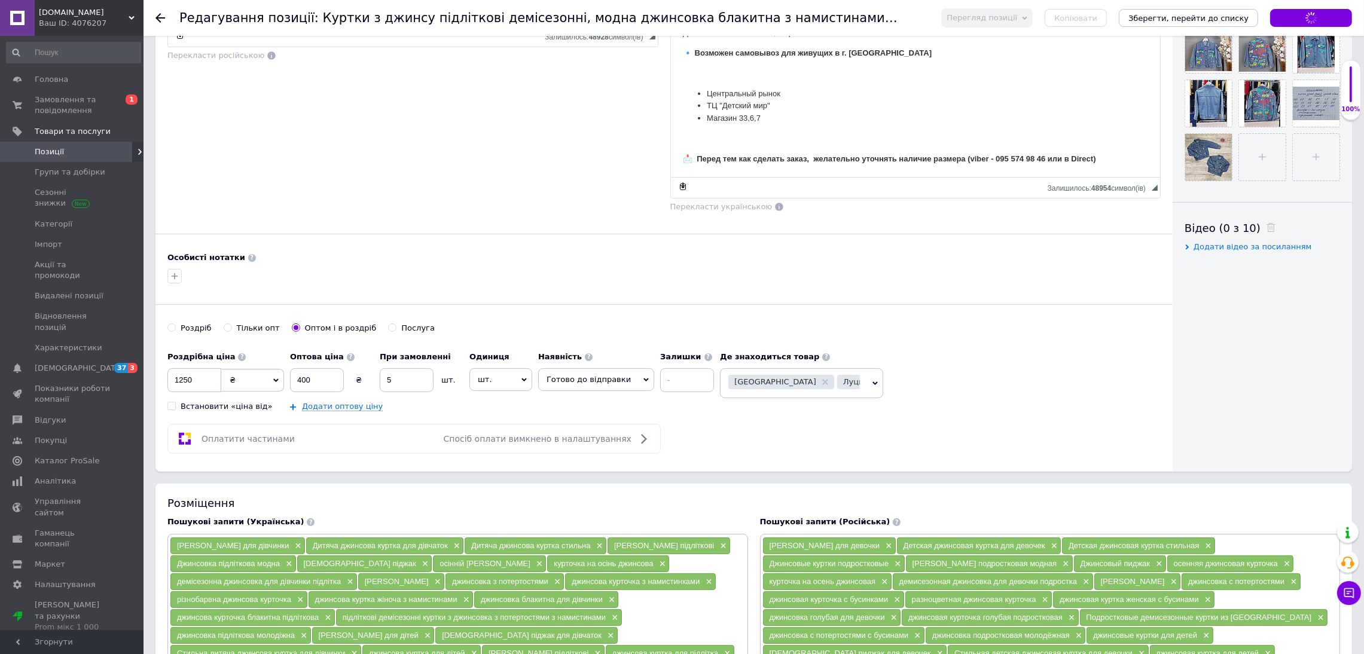
scroll to position [268, 0]
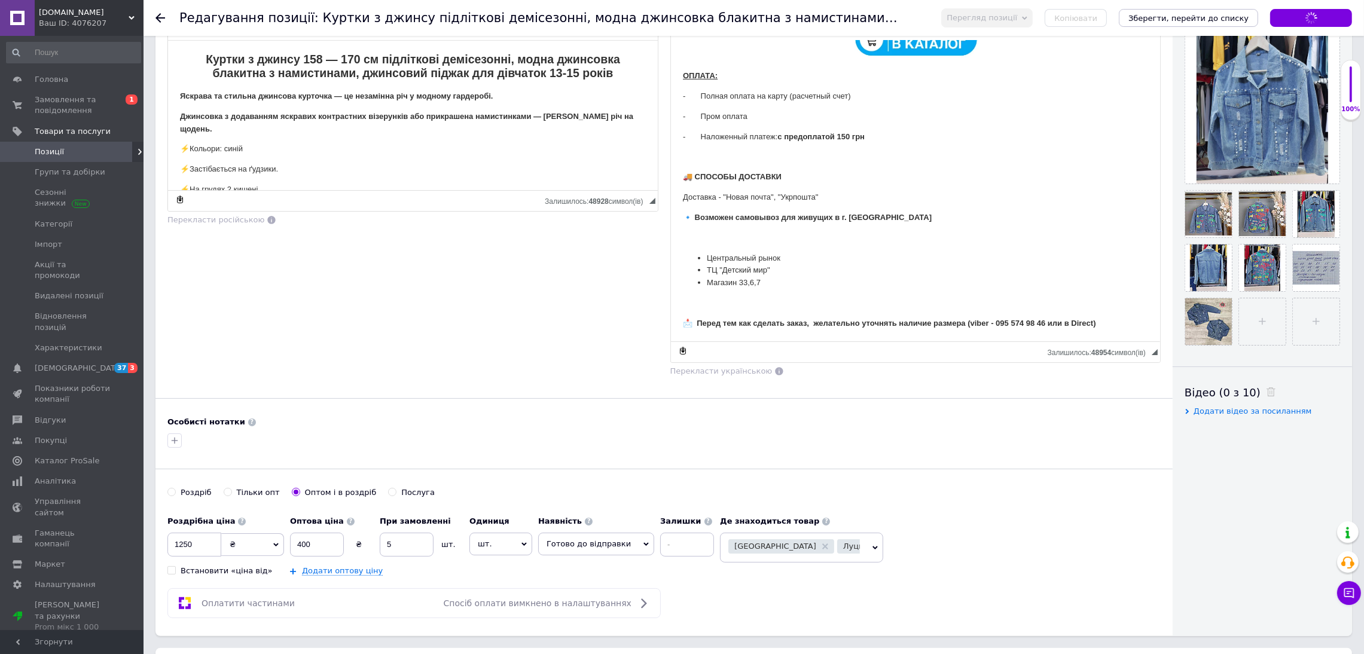
type input "Куртки з джинсу підліткові демісезонні, модна джинсовка блакитна з намистинами,…"
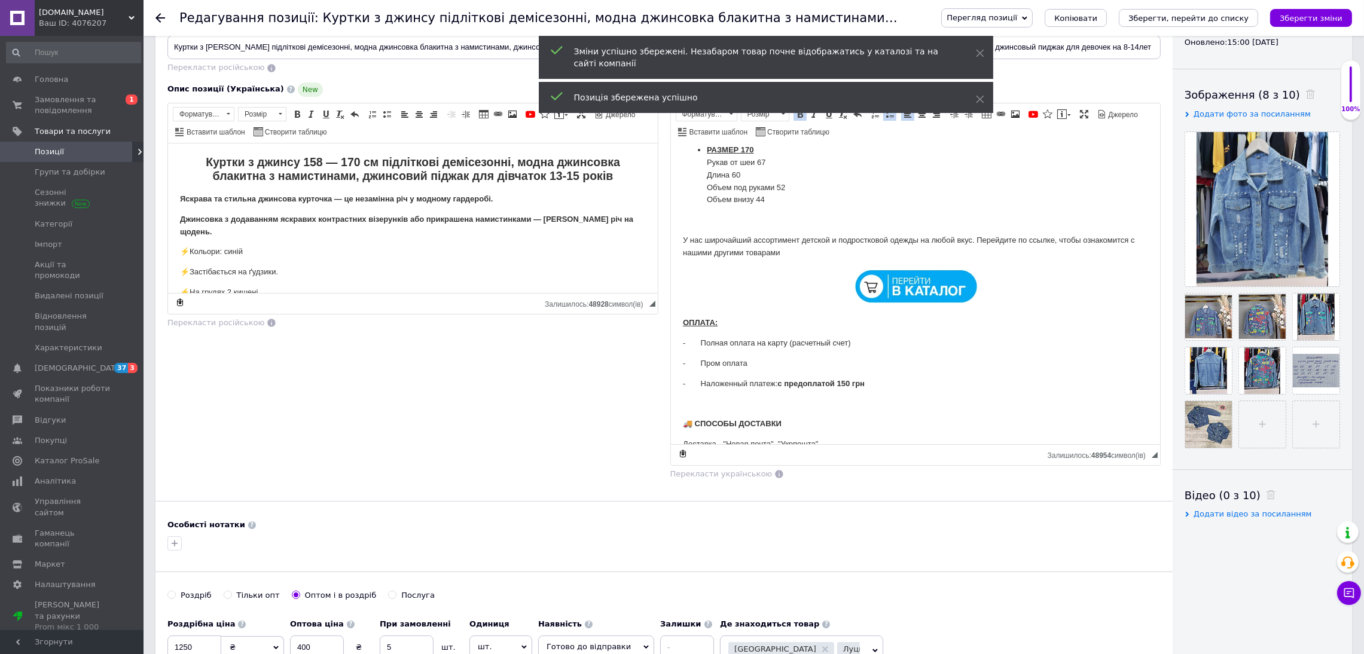
scroll to position [0, 0]
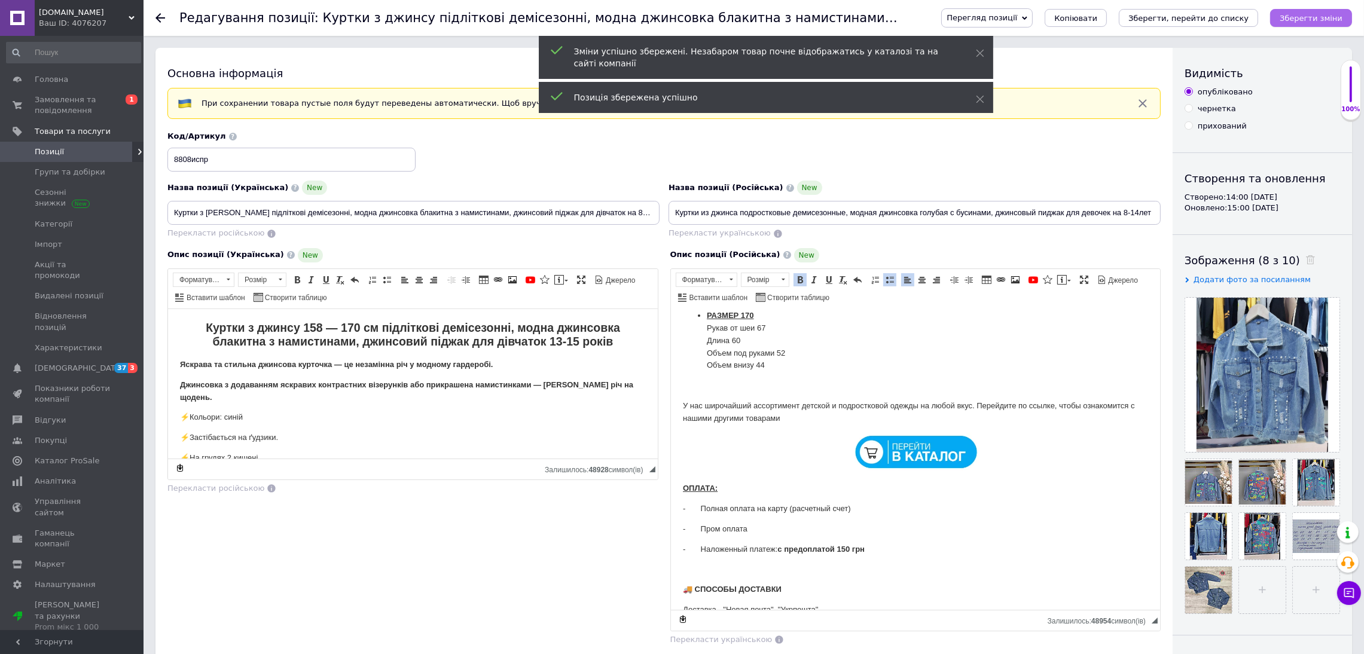
click at [1316, 16] on icon "Зберегти зміни" at bounding box center [1310, 18] width 63 height 9
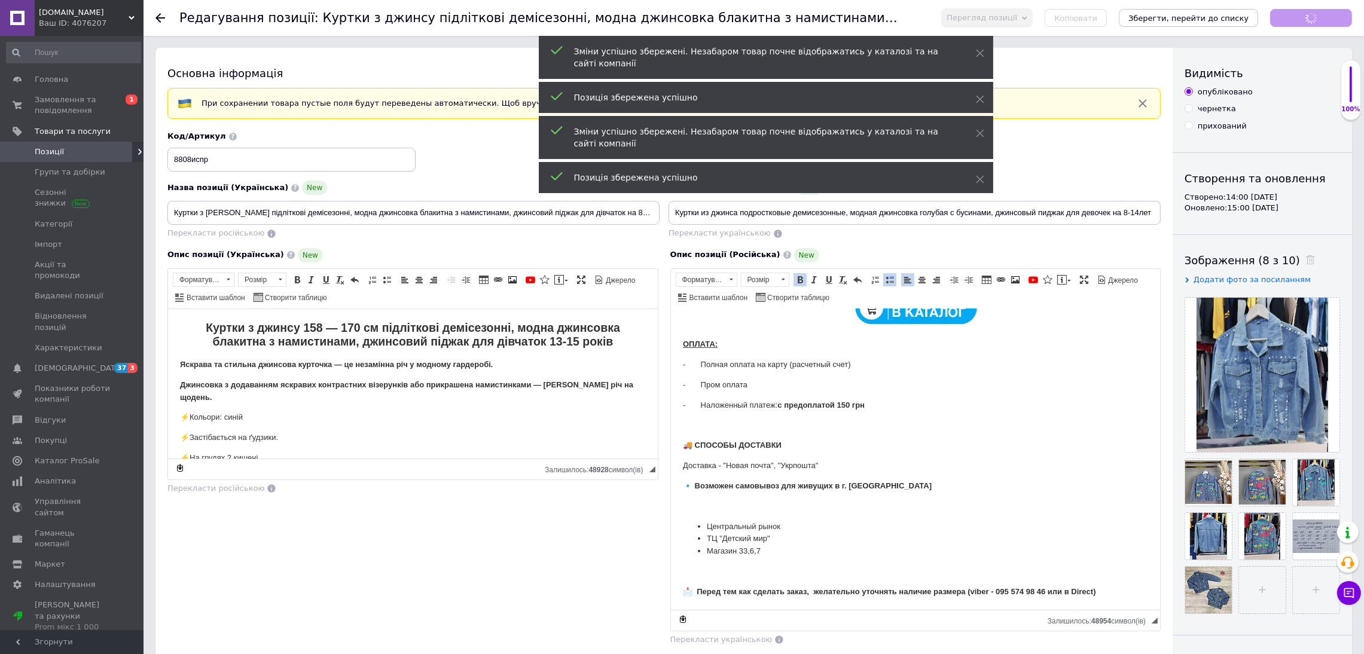
scroll to position [44, 0]
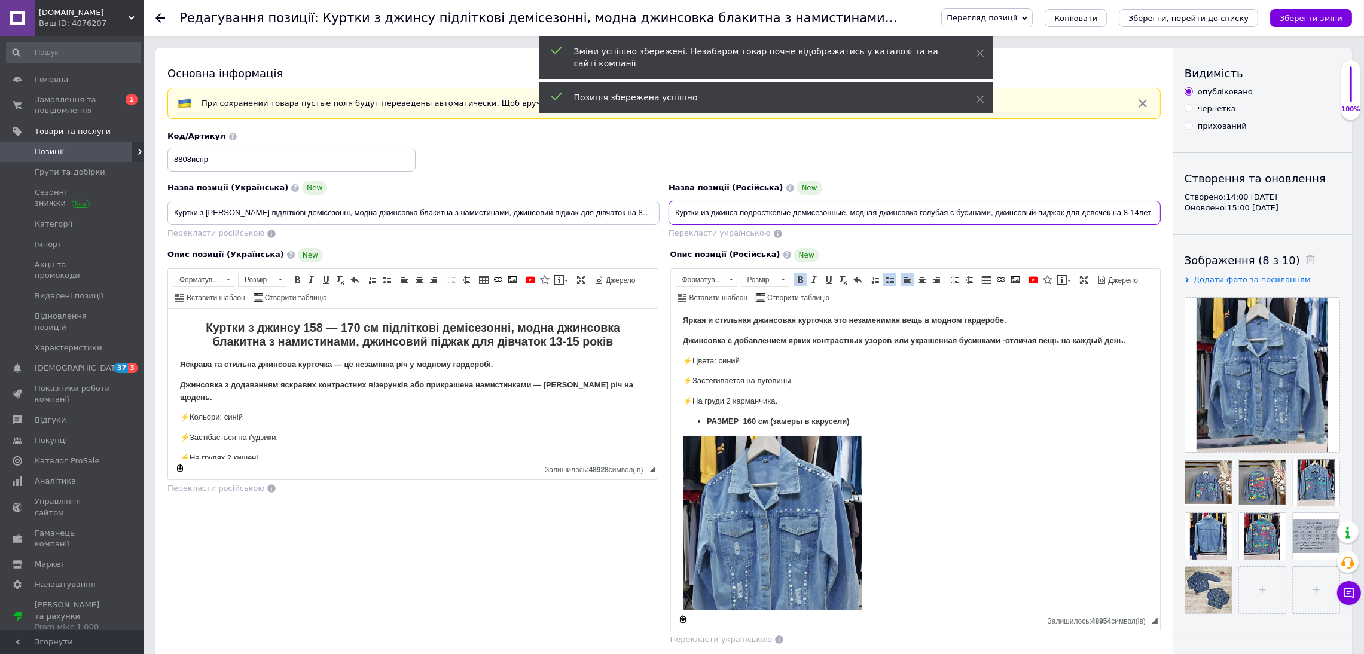
drag, startPoint x: 673, startPoint y: 216, endPoint x: 1365, endPoint y: 209, distance: 691.7
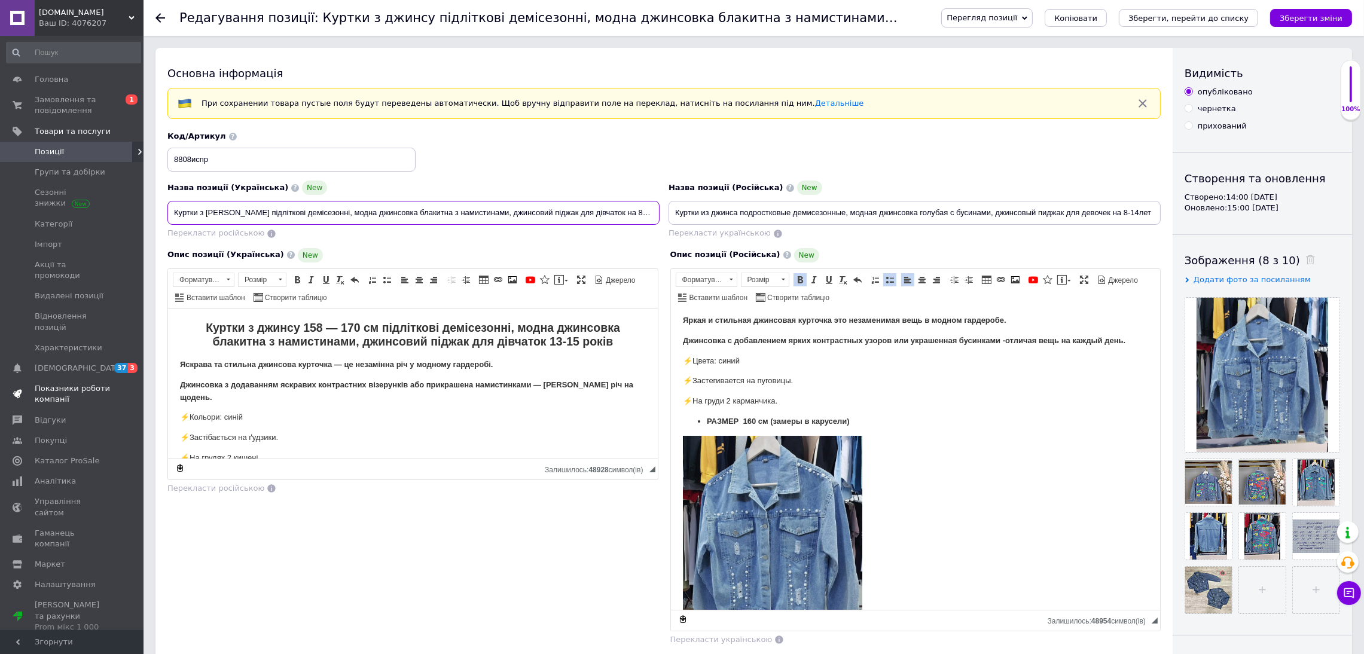
drag, startPoint x: 641, startPoint y: 215, endPoint x: 0, endPoint y: 359, distance: 656.8
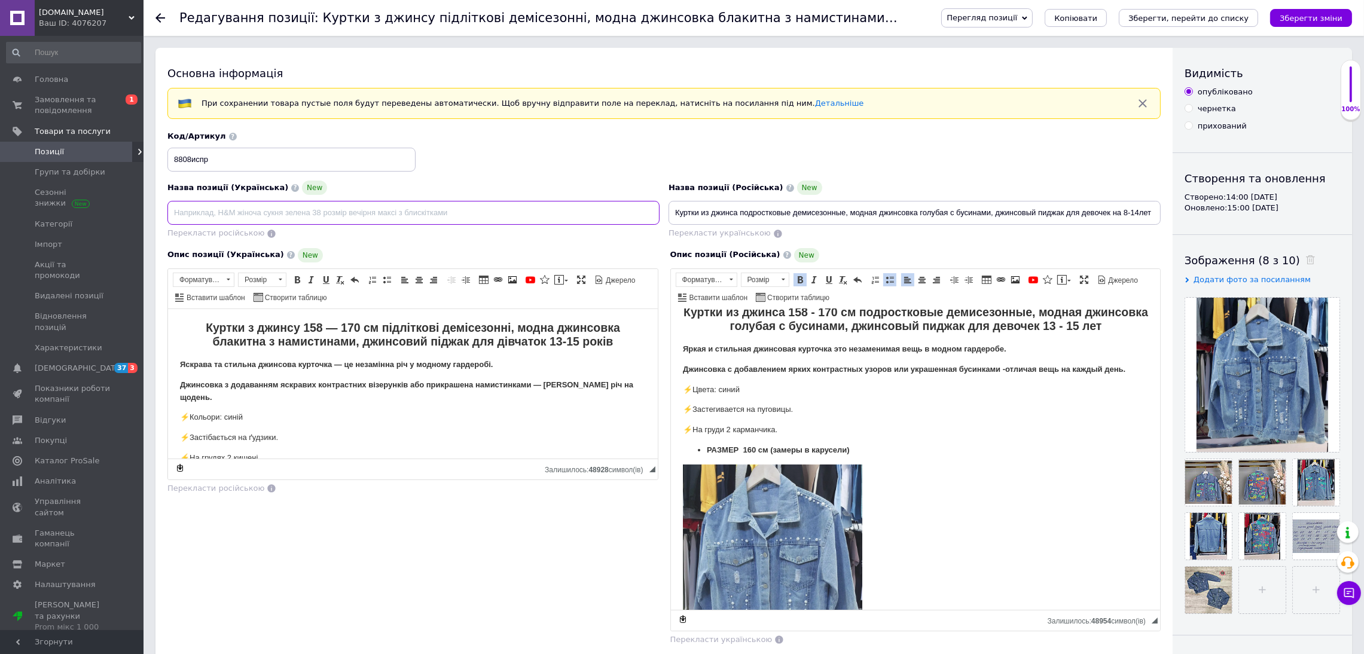
scroll to position [0, 0]
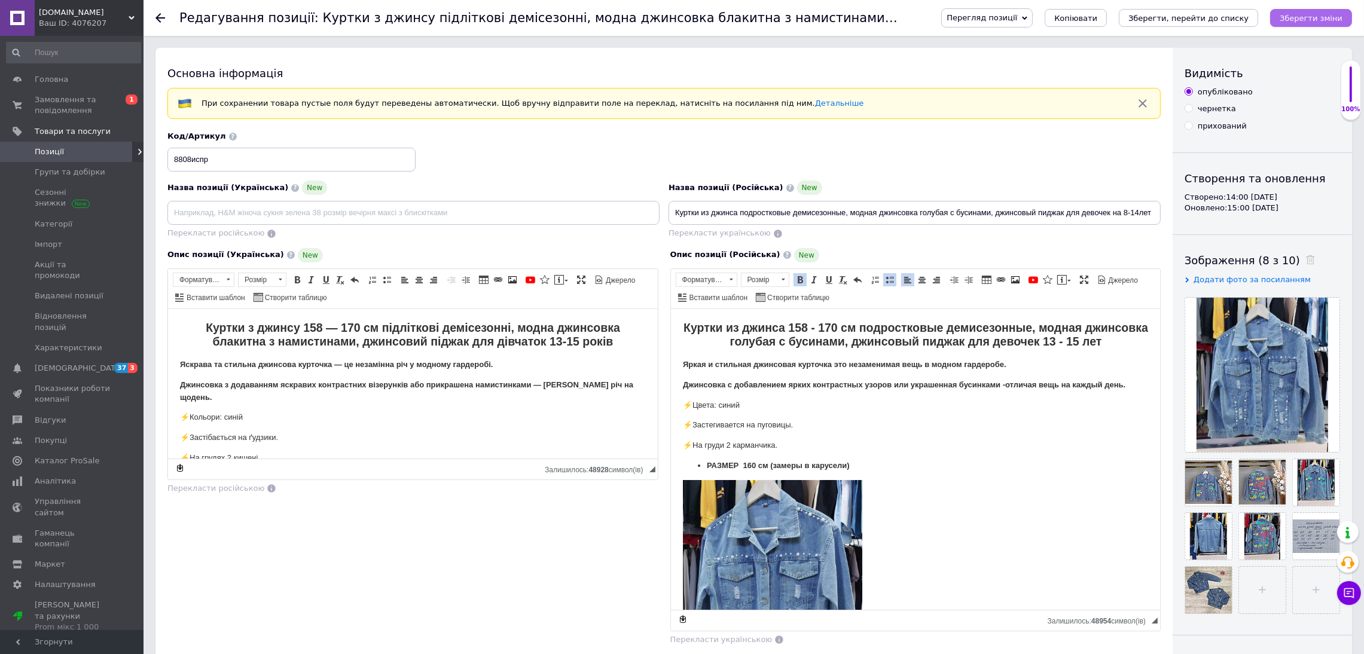
click at [1317, 18] on icon "Зберегти зміни" at bounding box center [1310, 18] width 63 height 9
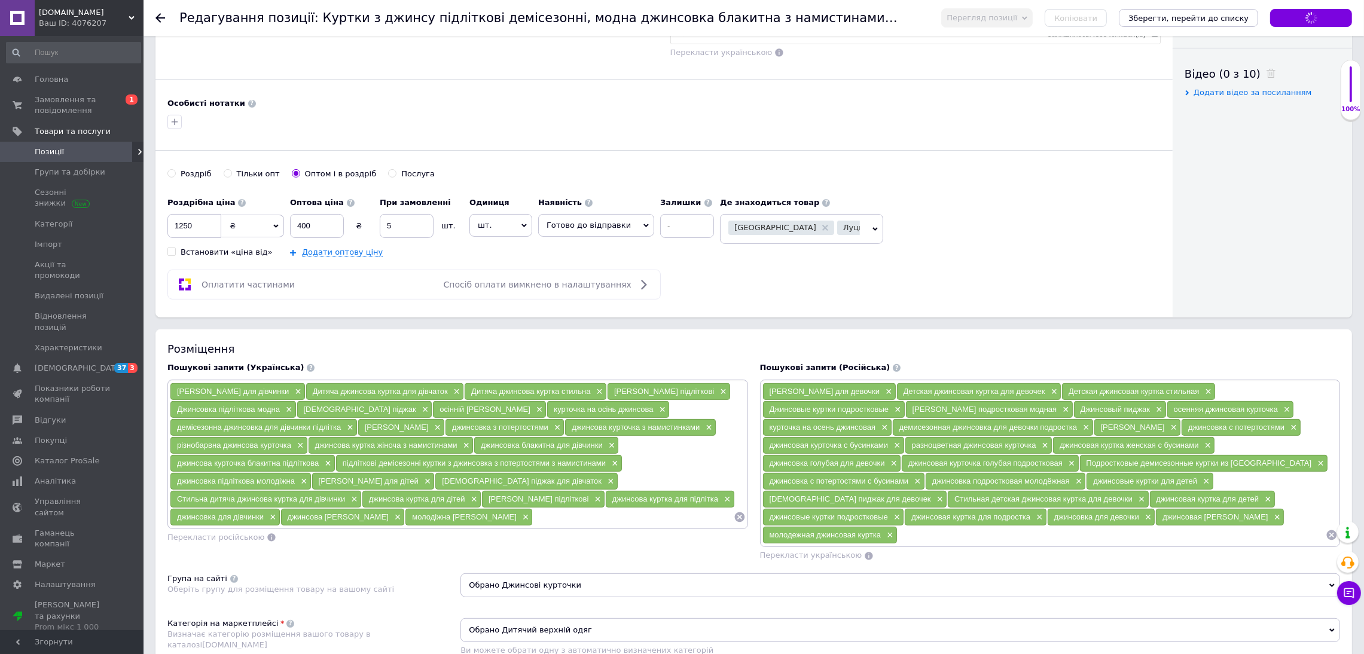
scroll to position [628, 0]
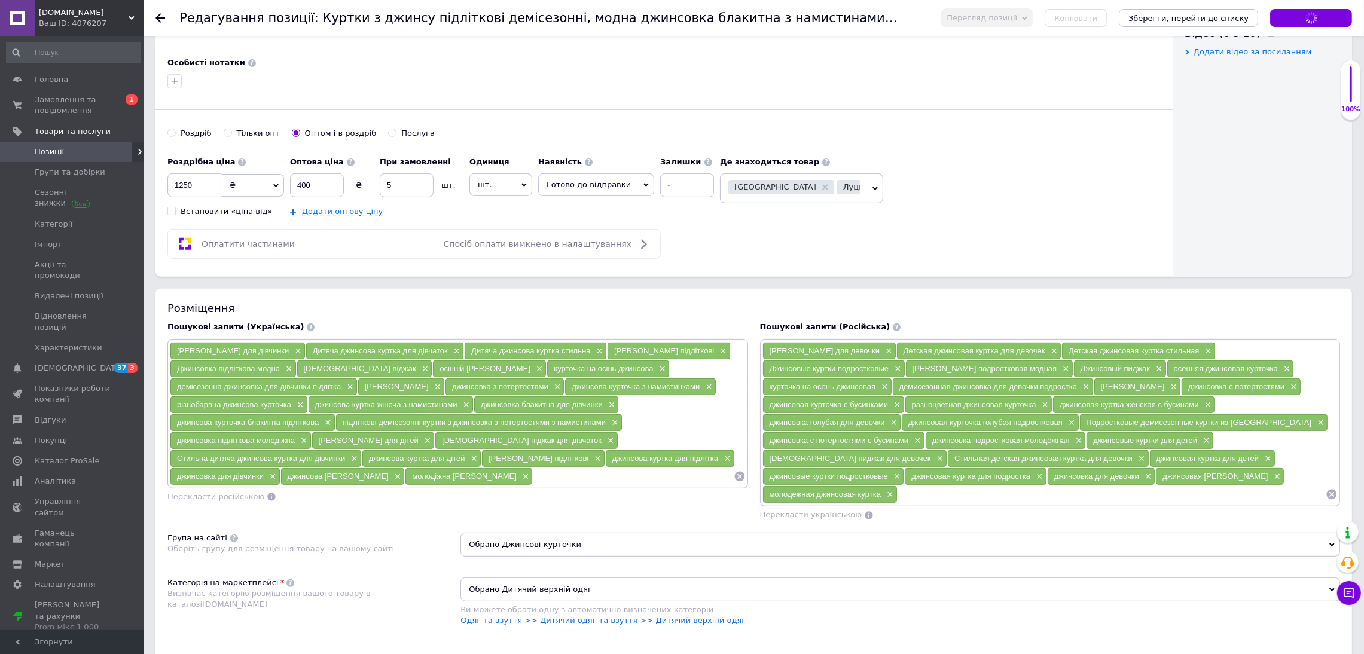
type input "Куртки з джинсу підліткові демісезонні, модна джинсовка блакитна з намистинами,…"
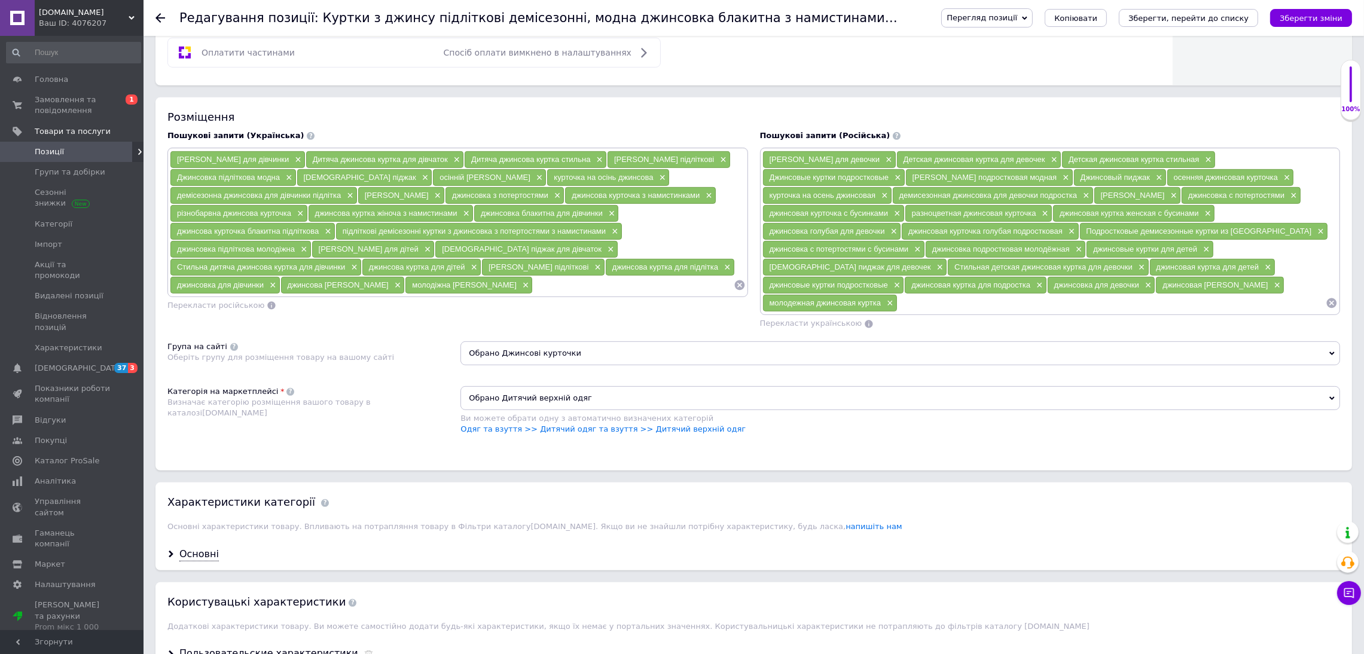
scroll to position [986, 0]
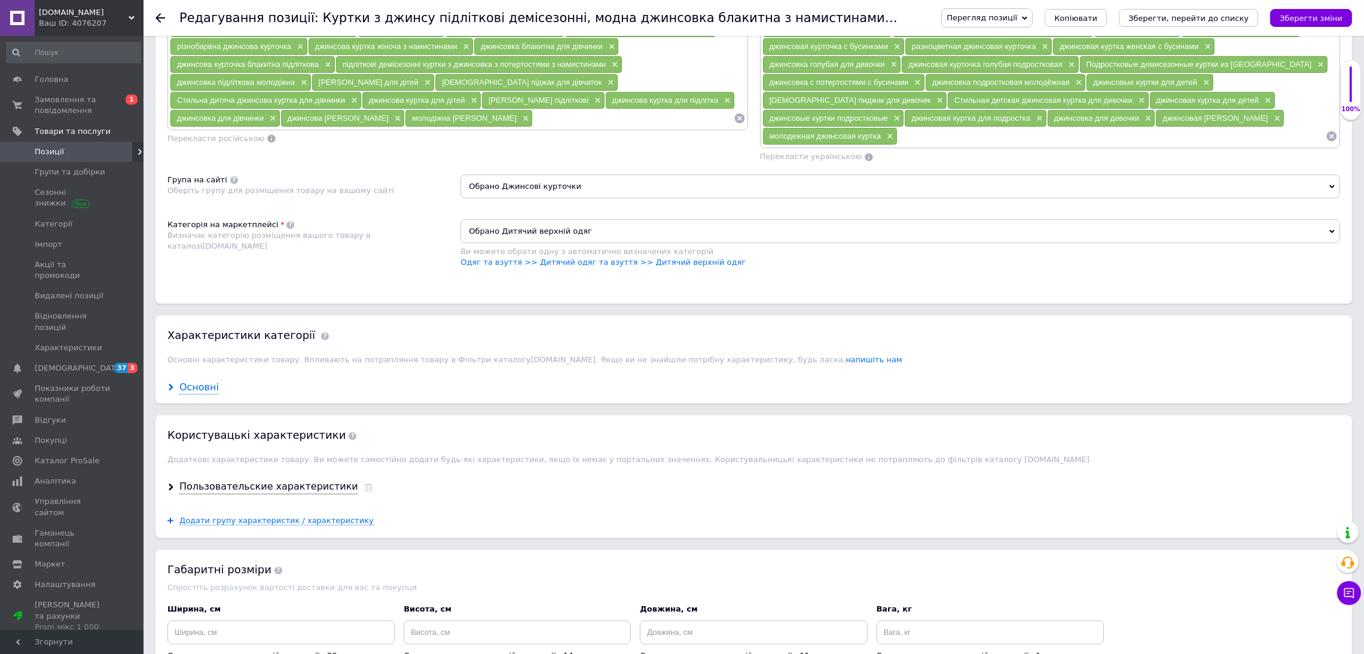
click at [203, 394] on div "Основні" at bounding box center [198, 388] width 39 height 14
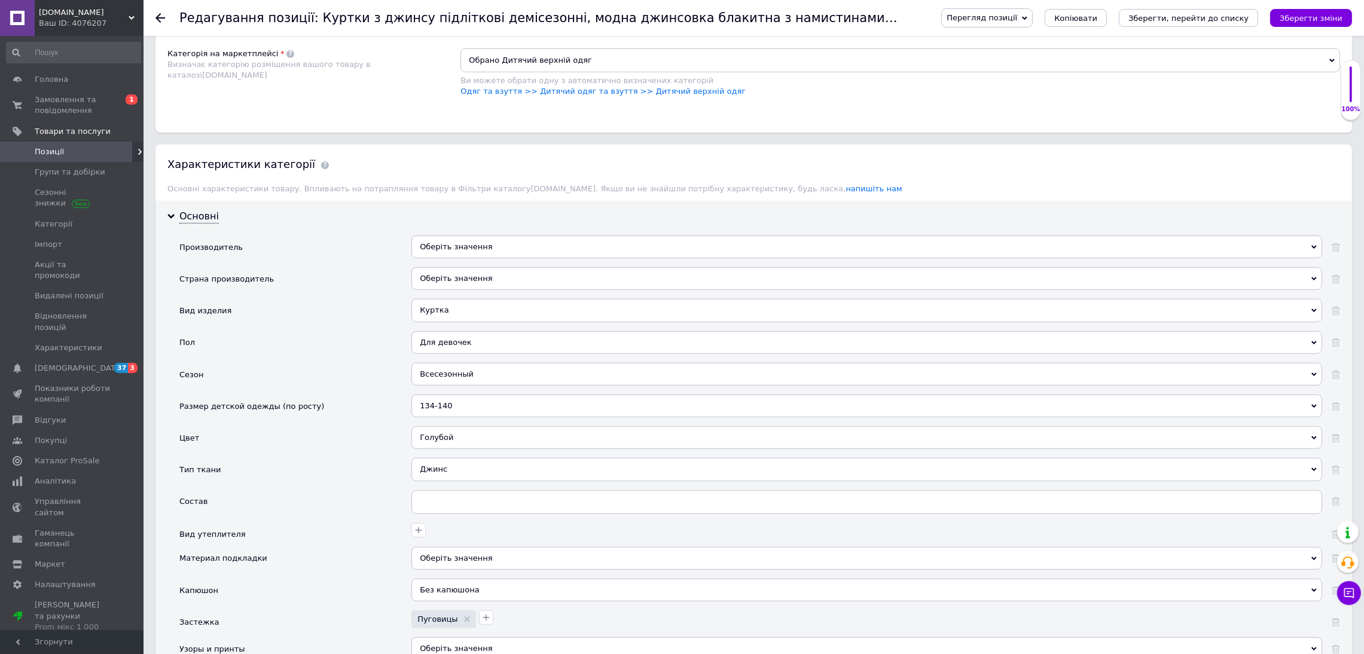
scroll to position [1165, 0]
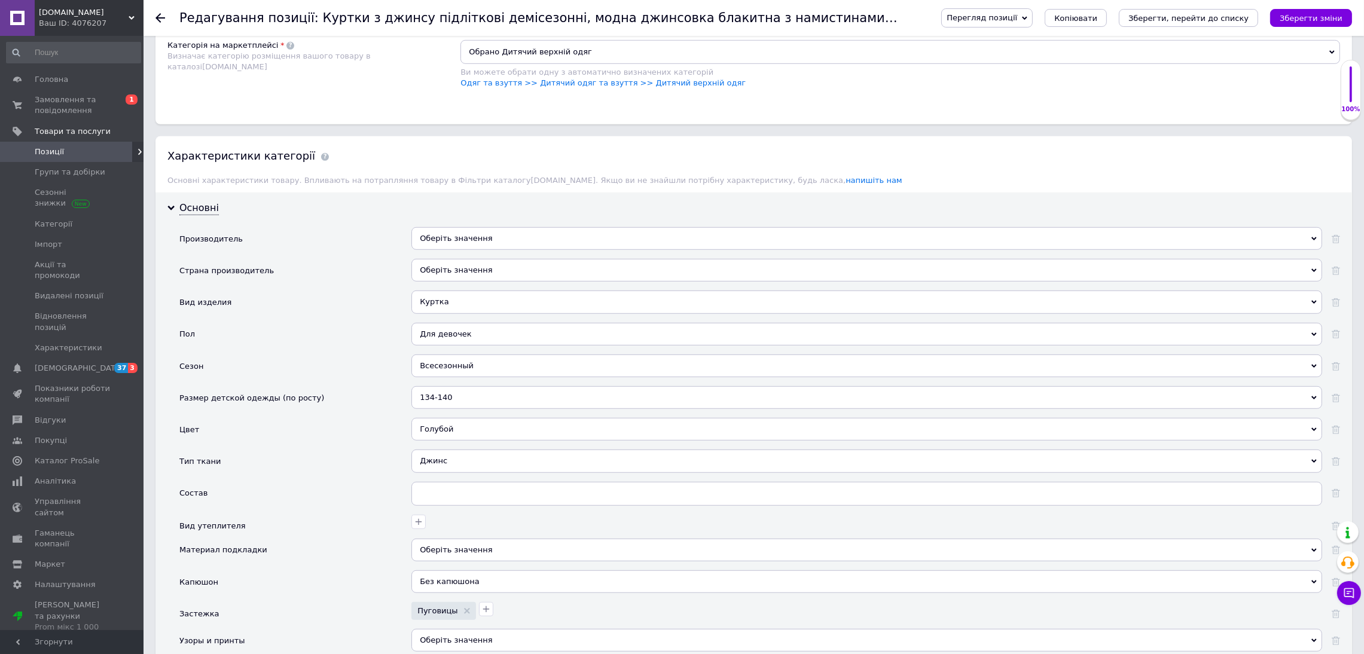
click at [476, 404] on div "134-140" at bounding box center [866, 397] width 910 height 23
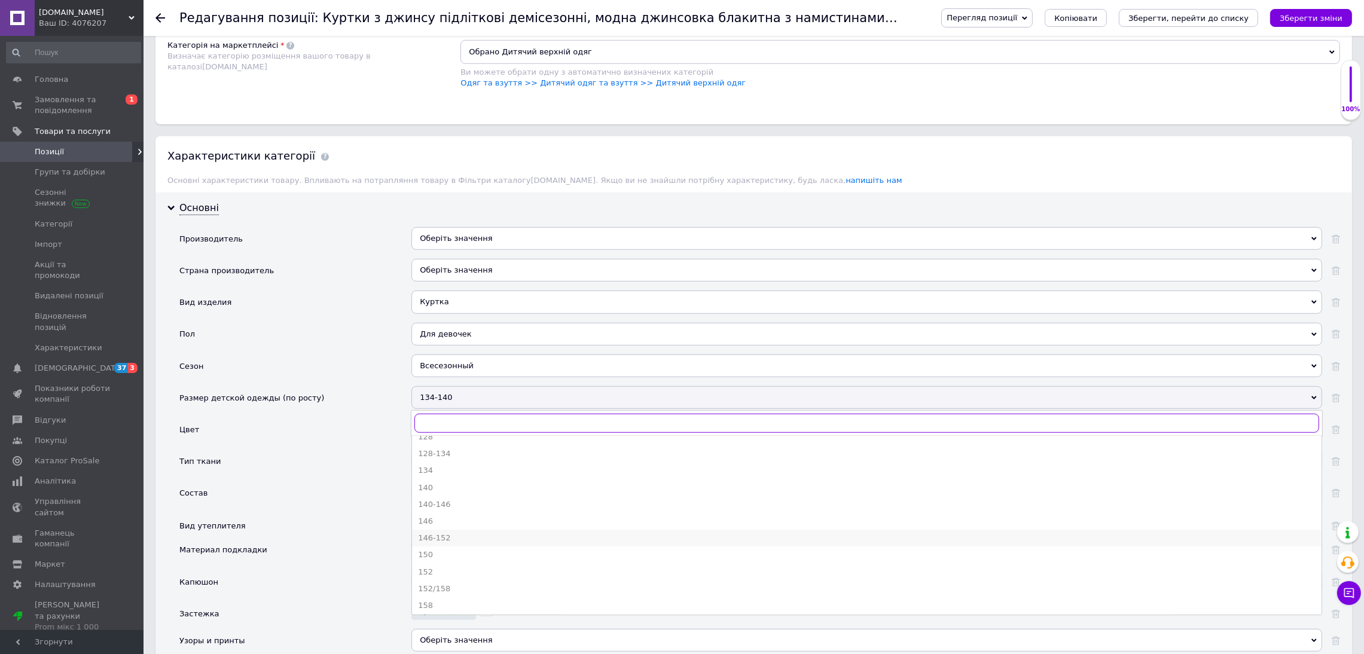
scroll to position [268, 0]
click at [455, 539] on div "158-164" at bounding box center [866, 533] width 897 height 11
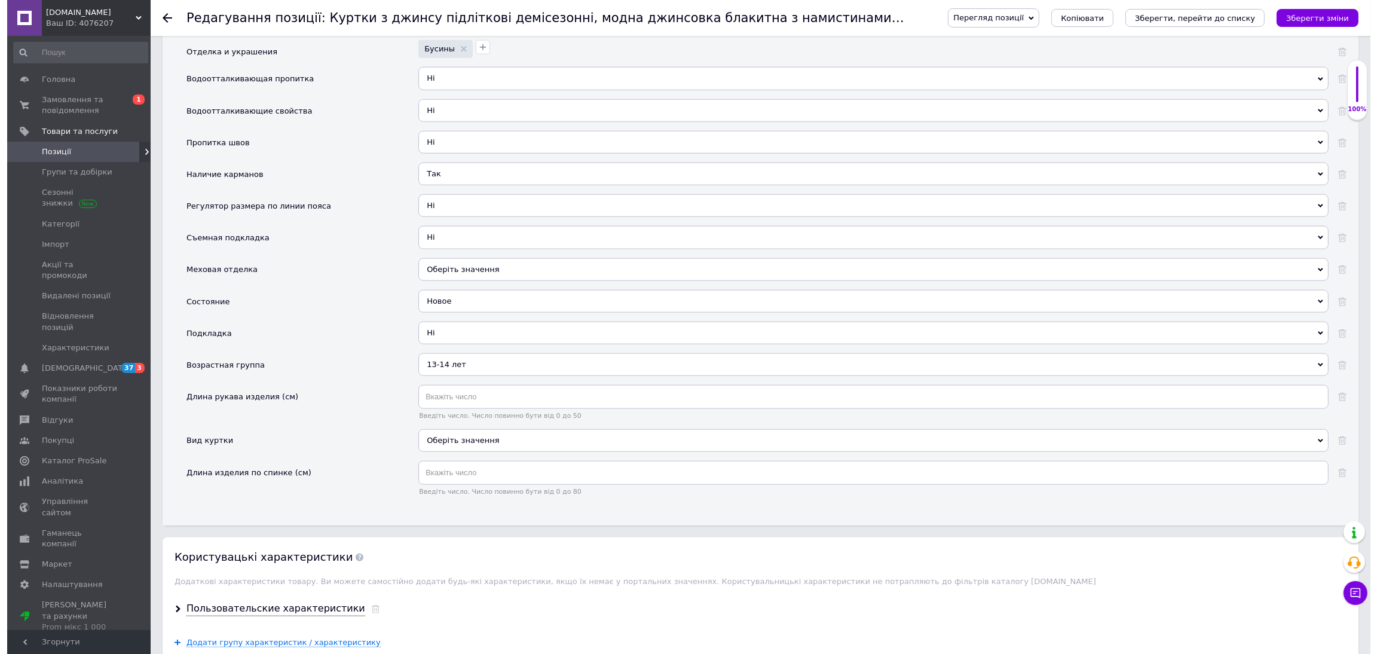
scroll to position [1793, 0]
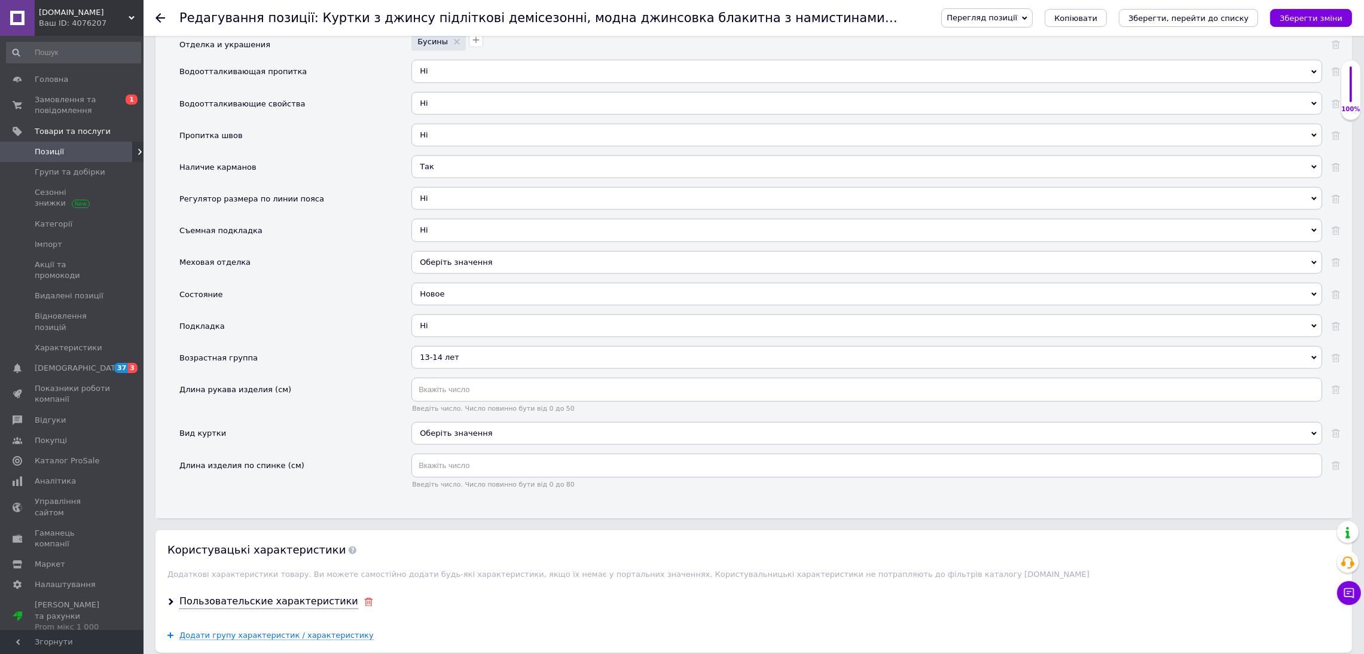
click at [364, 606] on icon at bounding box center [368, 602] width 9 height 8
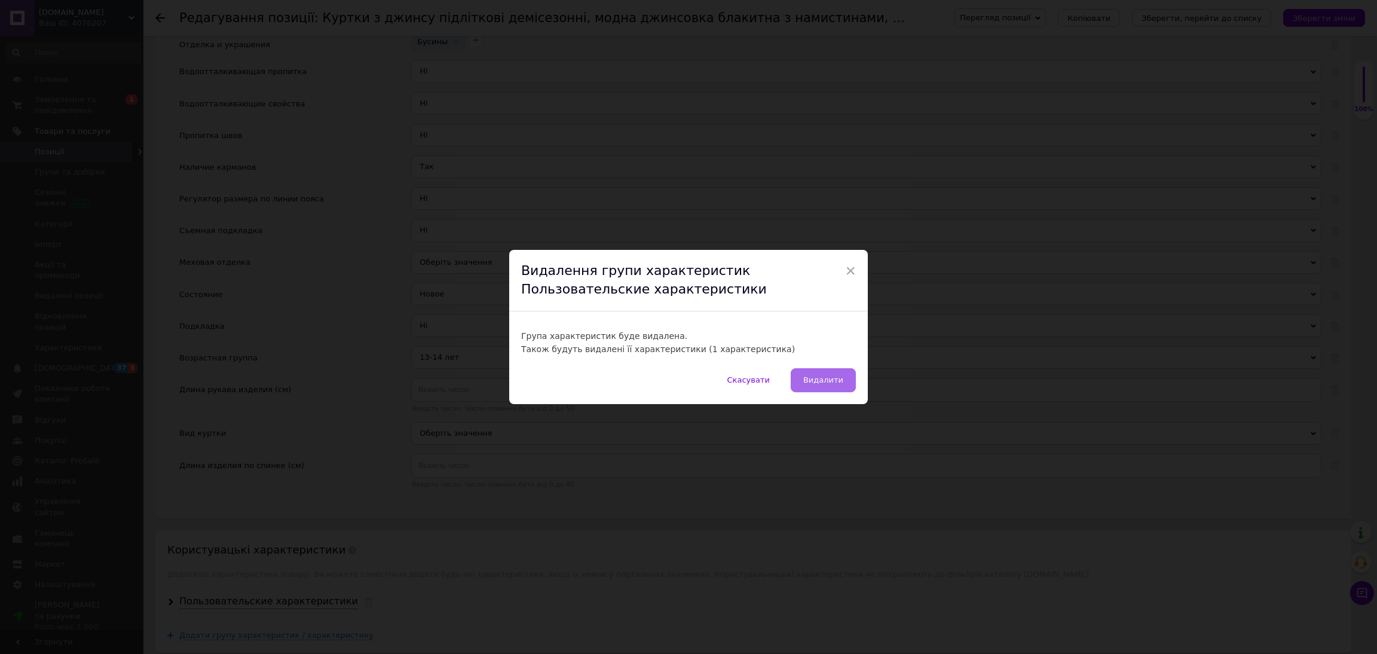
click at [818, 378] on span "Видалити" at bounding box center [823, 379] width 40 height 9
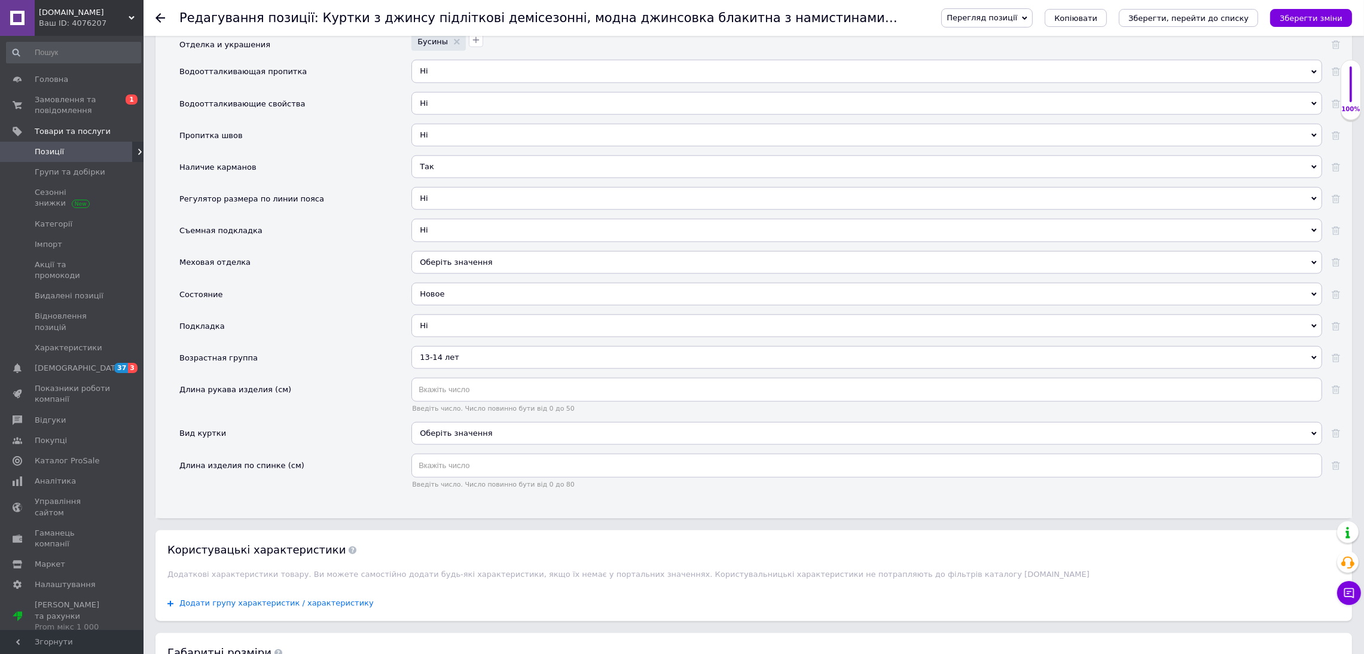
click at [314, 608] on span "Додати групу характеристик / характеристику" at bounding box center [276, 603] width 194 height 10
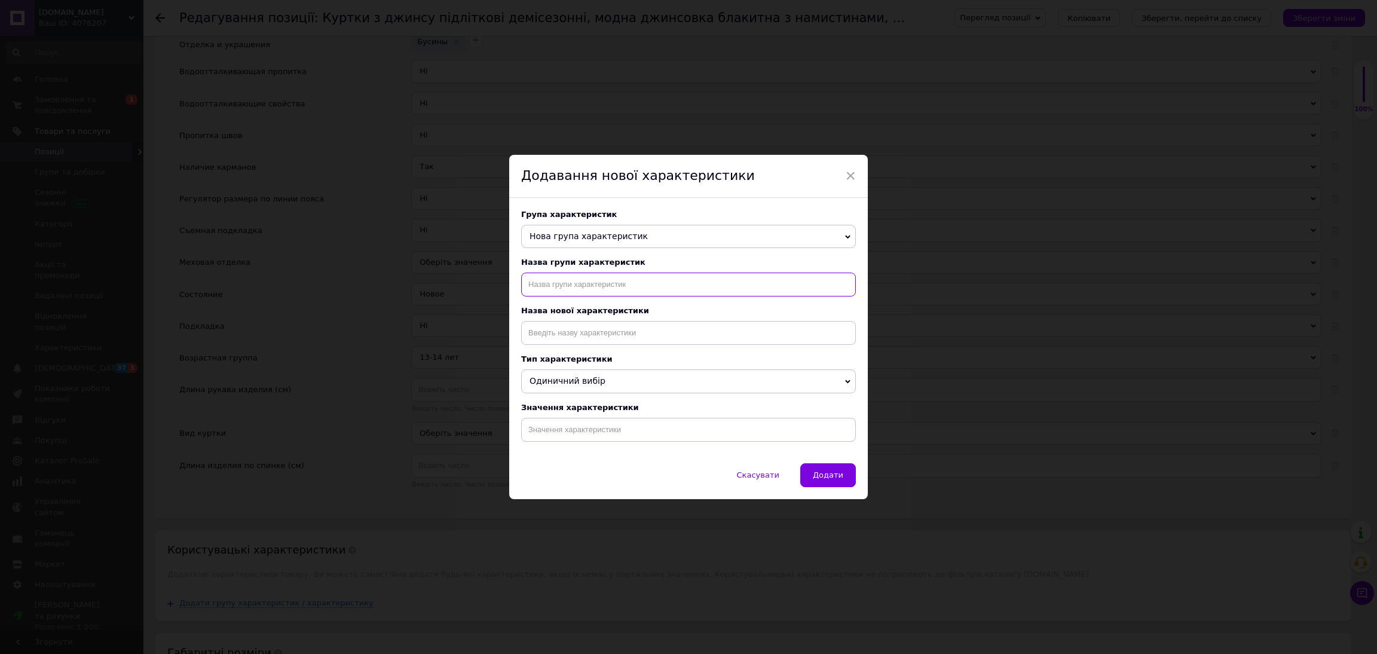
click at [579, 288] on input "text" at bounding box center [688, 285] width 335 height 24
type input "назва"
click at [571, 332] on input at bounding box center [688, 333] width 335 height 24
click at [547, 376] on li "Назва" at bounding box center [689, 375] width 334 height 17
type input "Назва"
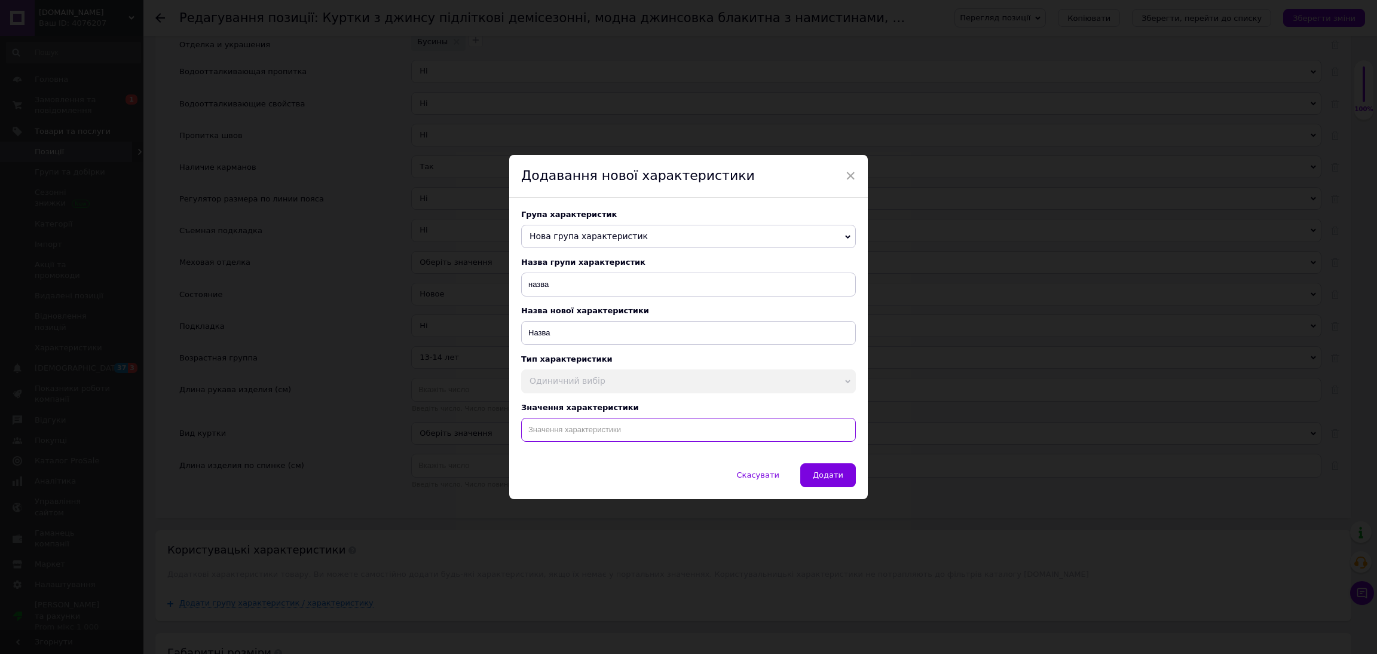
click at [587, 435] on input at bounding box center [688, 430] width 335 height 24
paste input "Куртки из джинса подростковые демисезонные, модная джинсовка голубая с бусинами…"
type input "Куртки из джинса подростковые демисезонные, модная джинсовка голубая с бусинами…"
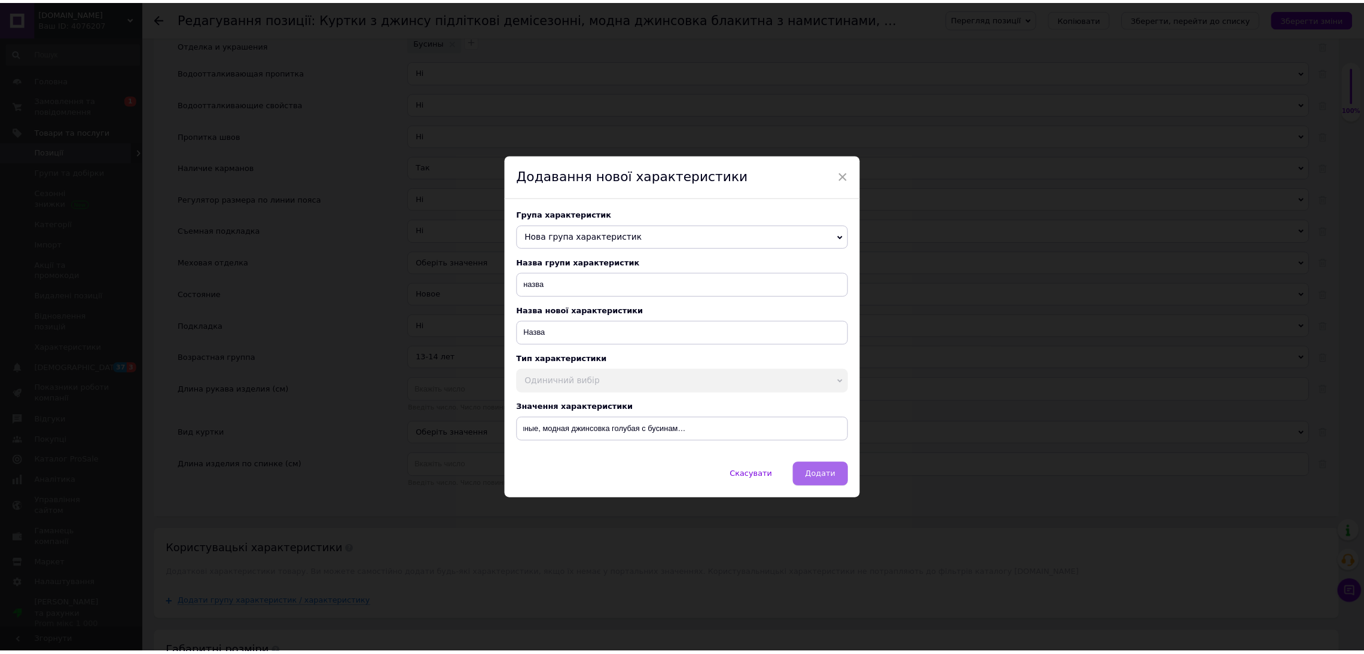
scroll to position [0, 0]
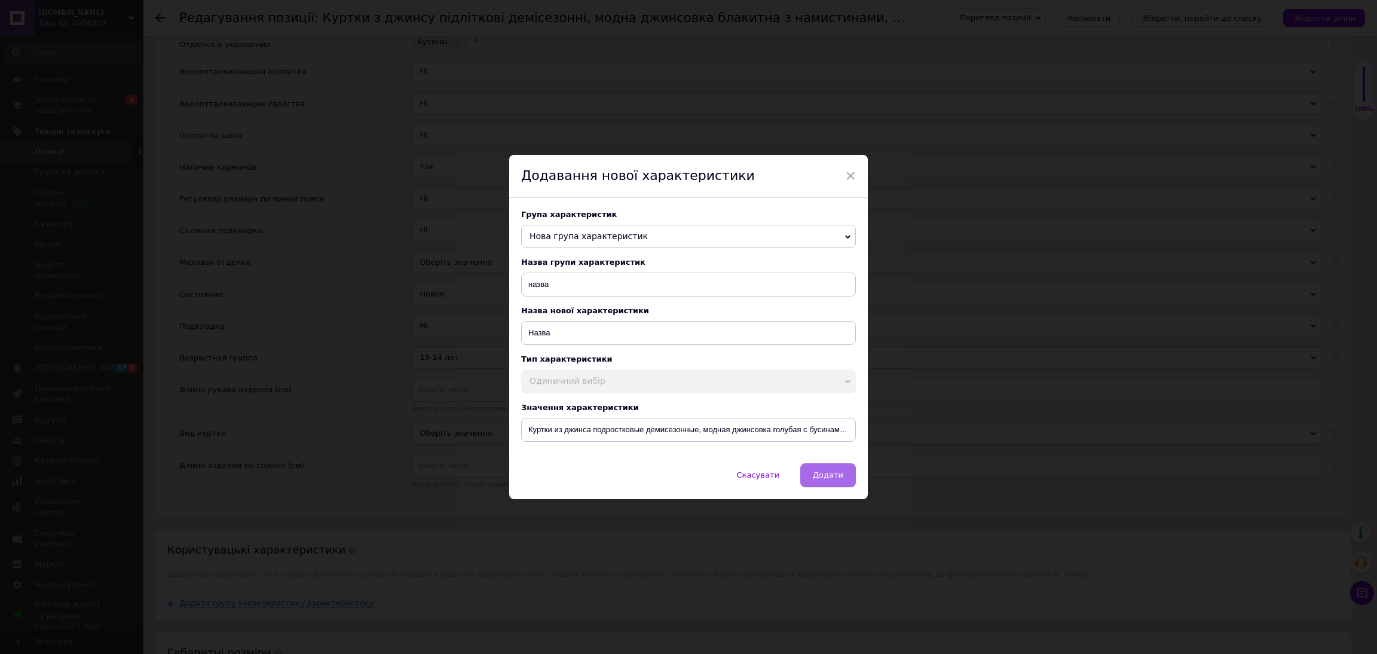
click at [830, 475] on span "Додати" at bounding box center [828, 474] width 30 height 9
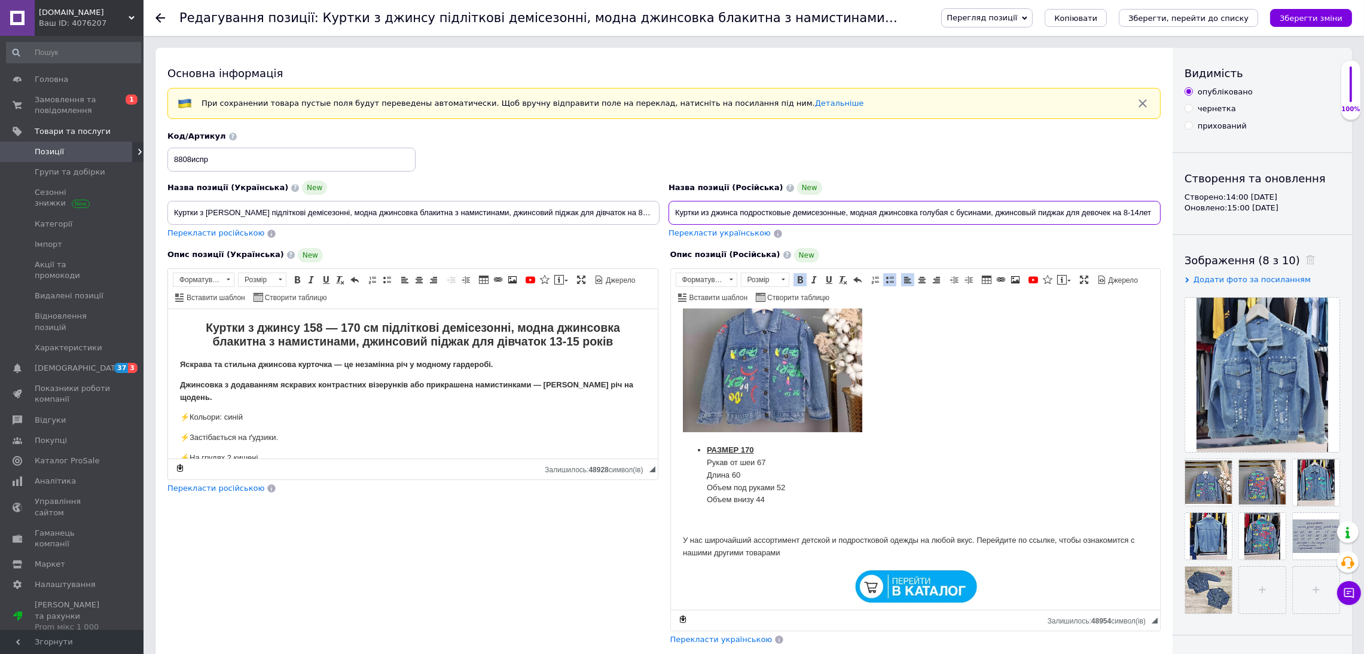
drag, startPoint x: 674, startPoint y: 210, endPoint x: 1327, endPoint y: 201, distance: 652.9
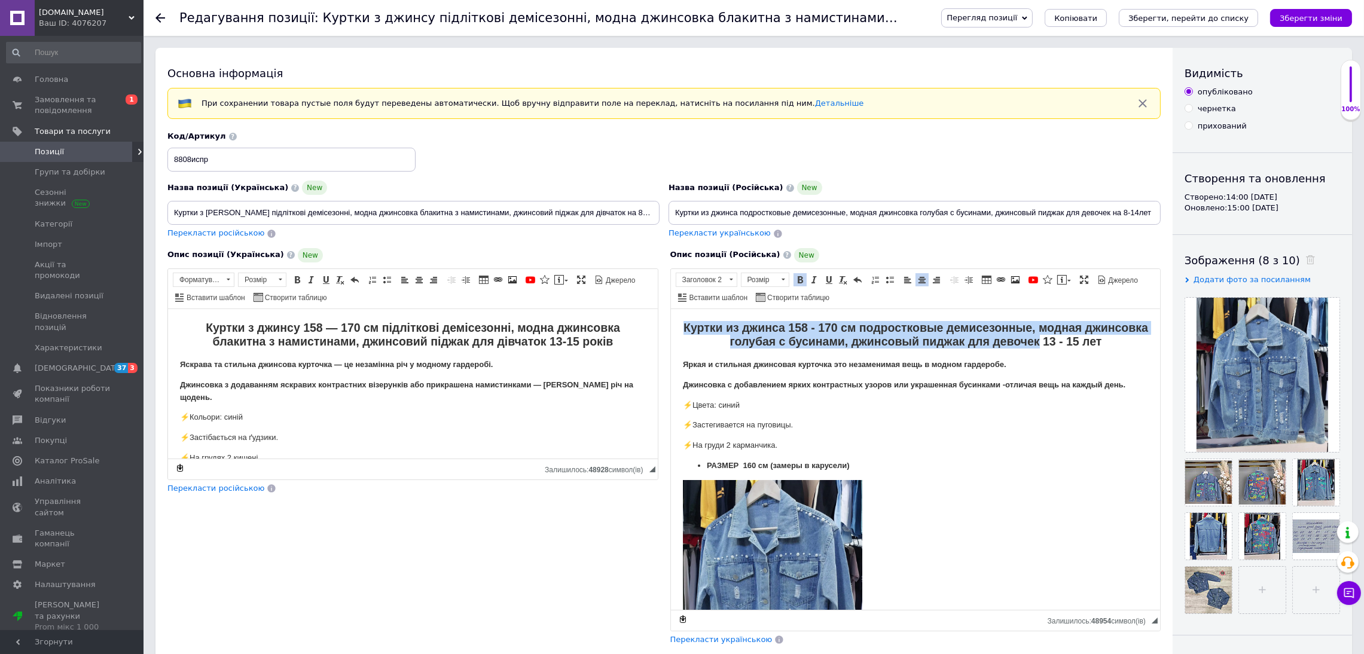
drag, startPoint x: 1064, startPoint y: 338, endPoint x: 1142, endPoint y: 321, distance: 80.2
copy strong "Куртки из джинса 158 - 170 см подростковые демисезонные, модная джинсовка голуб…"
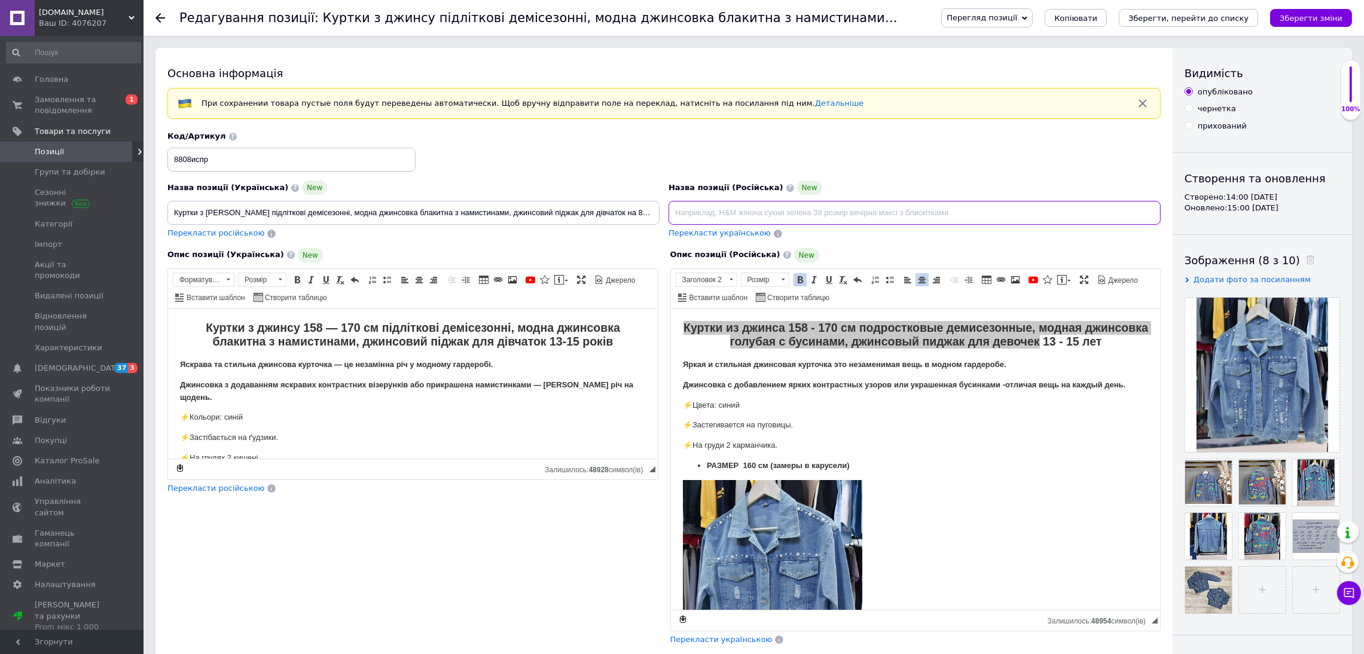
paste input "Куртки из джинса 158 - 170 см подростковые демисезонные, модная джинсовка голуб…"
type input "Куртки из джинса 158 - 170 см подростковые демисезонные, модная джинсовка голуб…"
click at [695, 240] on div "Перекласти українською" at bounding box center [719, 234] width 105 height 14
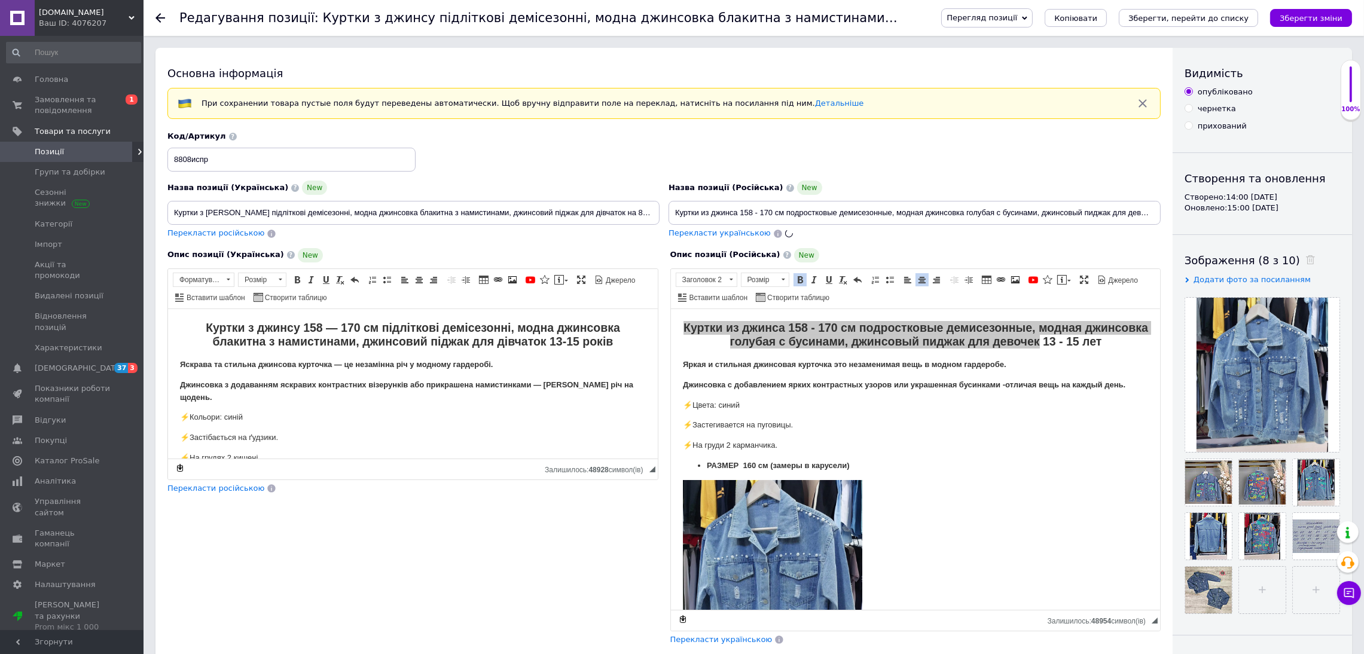
type input "Куртки з джинсу 158 — 170 см підліткові демісезонні, модна джинсовка блакитна з…"
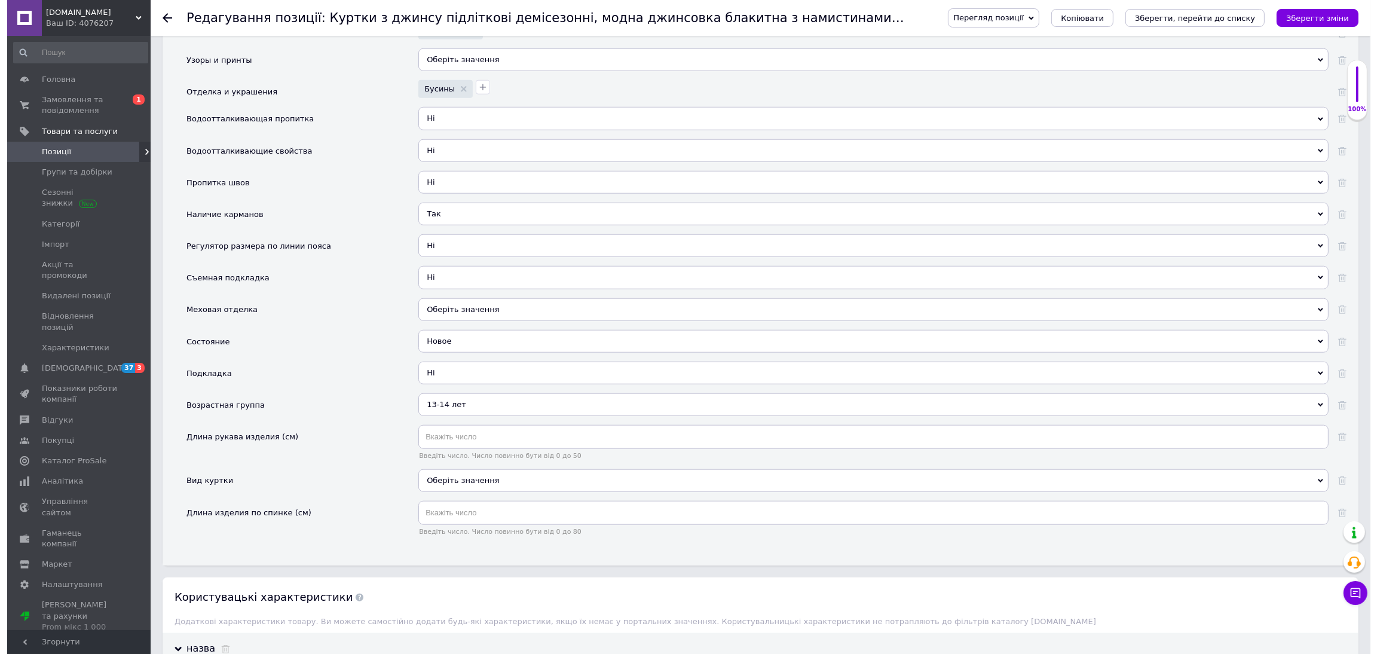
scroll to position [1972, 0]
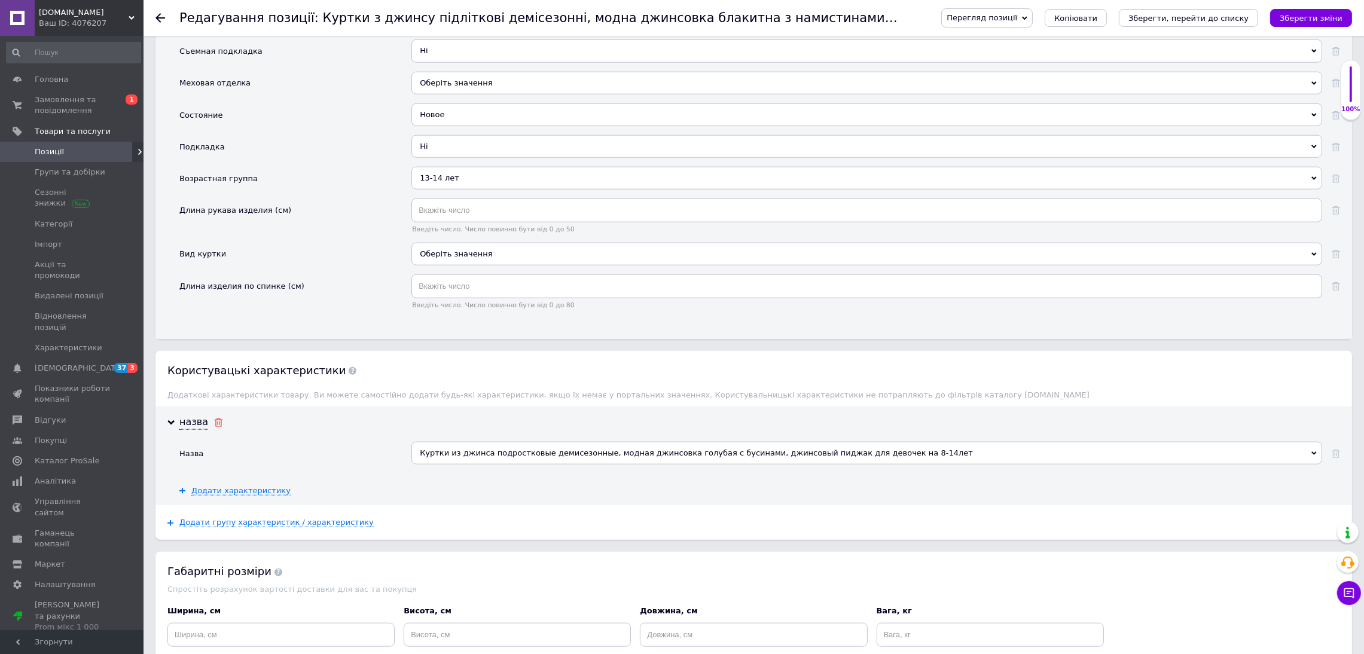
click at [215, 427] on use at bounding box center [219, 422] width 8 height 8
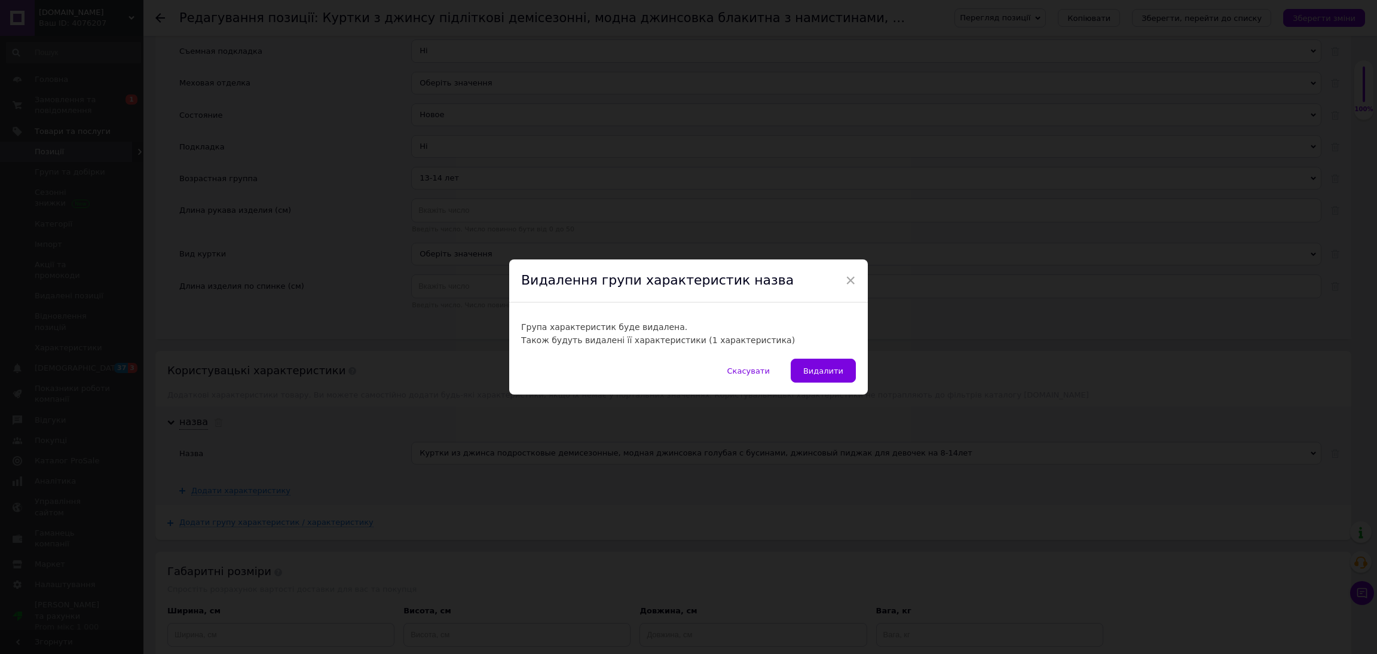
drag, startPoint x: 823, startPoint y: 374, endPoint x: 813, endPoint y: 375, distance: 9.6
click at [822, 374] on span "Видалити" at bounding box center [823, 370] width 40 height 9
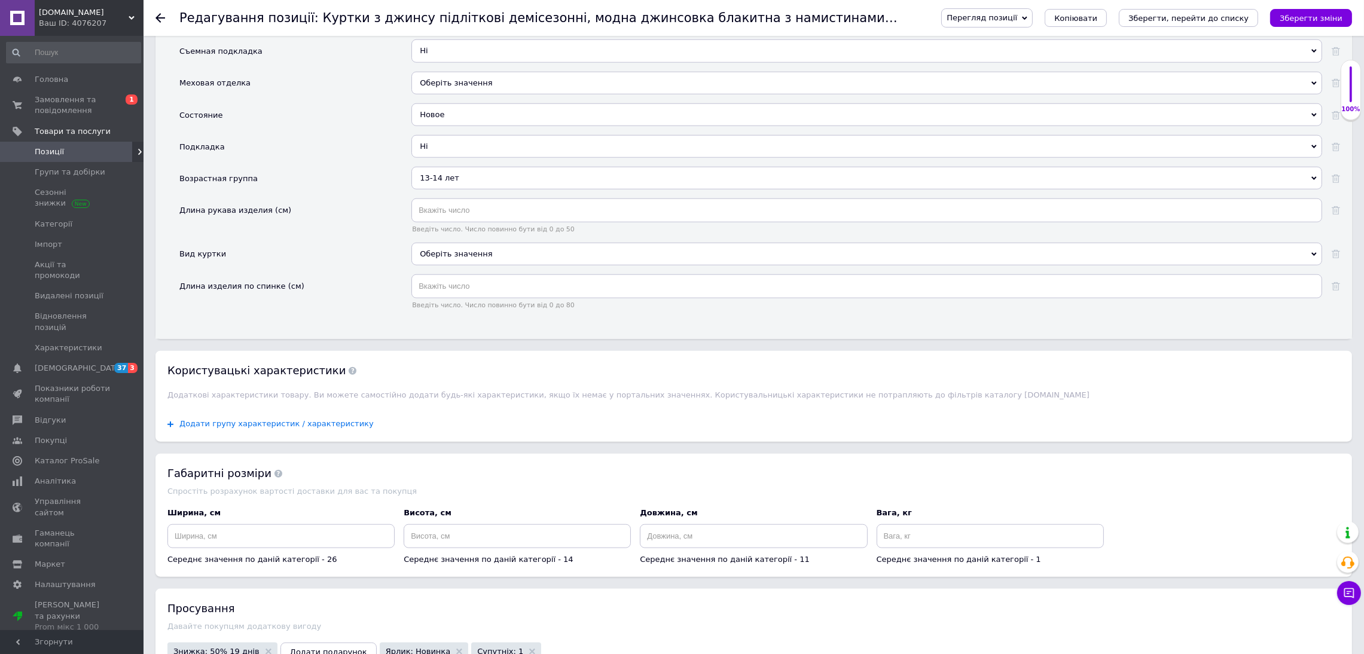
click at [249, 429] on span "Додати групу характеристик / характеристику" at bounding box center [276, 424] width 194 height 10
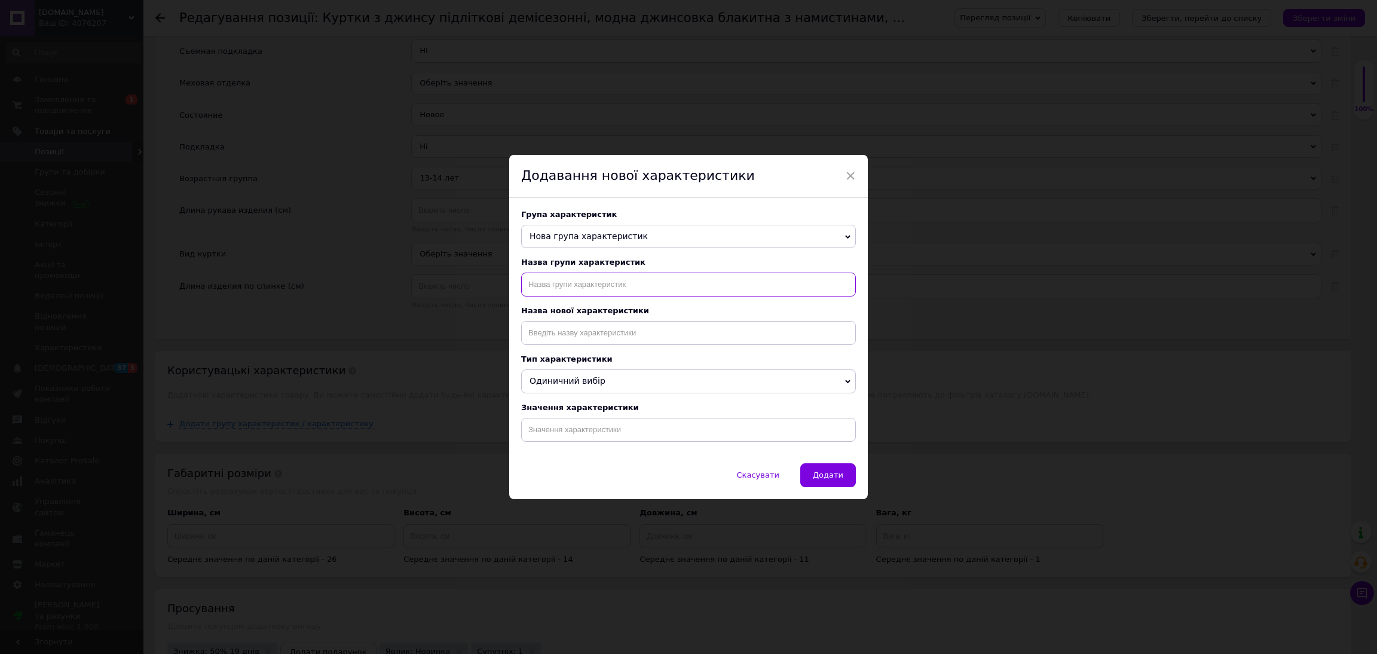
click at [548, 276] on input "text" at bounding box center [688, 285] width 335 height 24
type input "назва"
click at [554, 331] on input at bounding box center [688, 333] width 335 height 24
type input "назва"
click at [554, 359] on li "назва" at bounding box center [689, 358] width 334 height 17
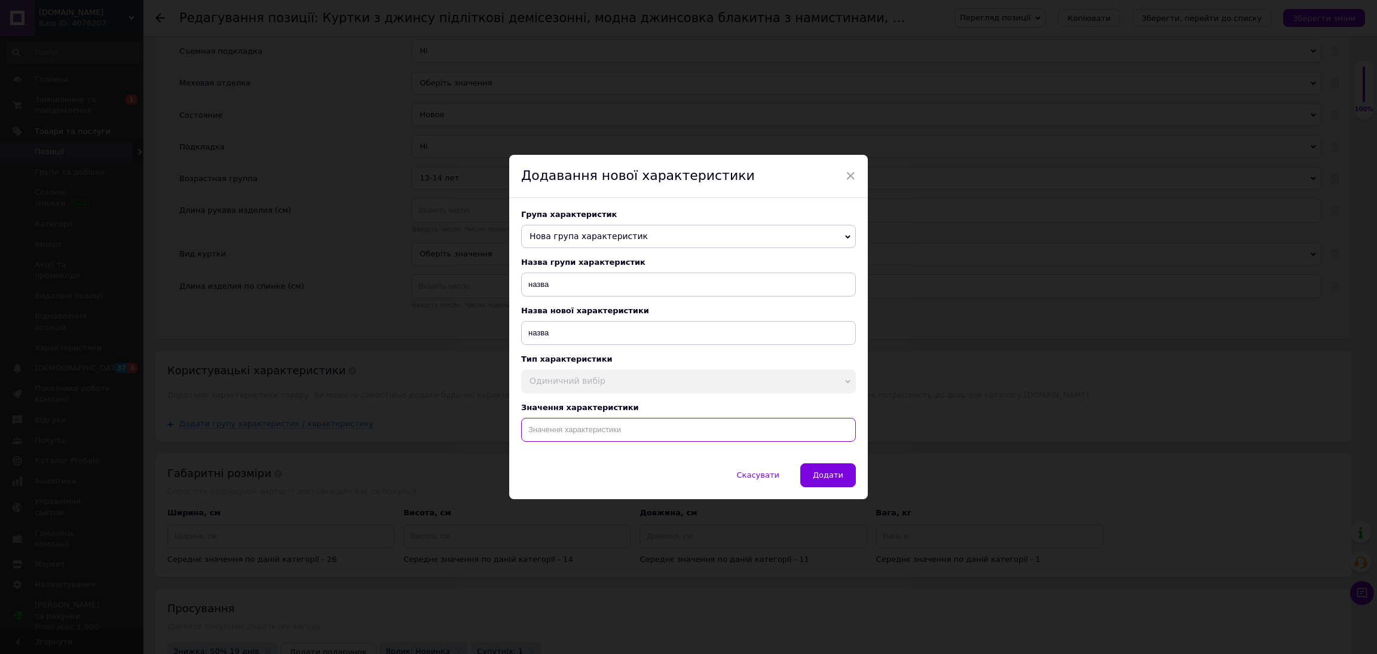
click at [578, 436] on input at bounding box center [688, 430] width 335 height 24
paste input "Куртки из джинса 158 - 170 см подростковые демисезонные, модная джинсовка голуб…"
type input "Куртки из джинса 158 - 170 см подростковые демисезонные, модная джинсовка голуб…"
click at [842, 481] on button "Додати" at bounding box center [828, 475] width 56 height 24
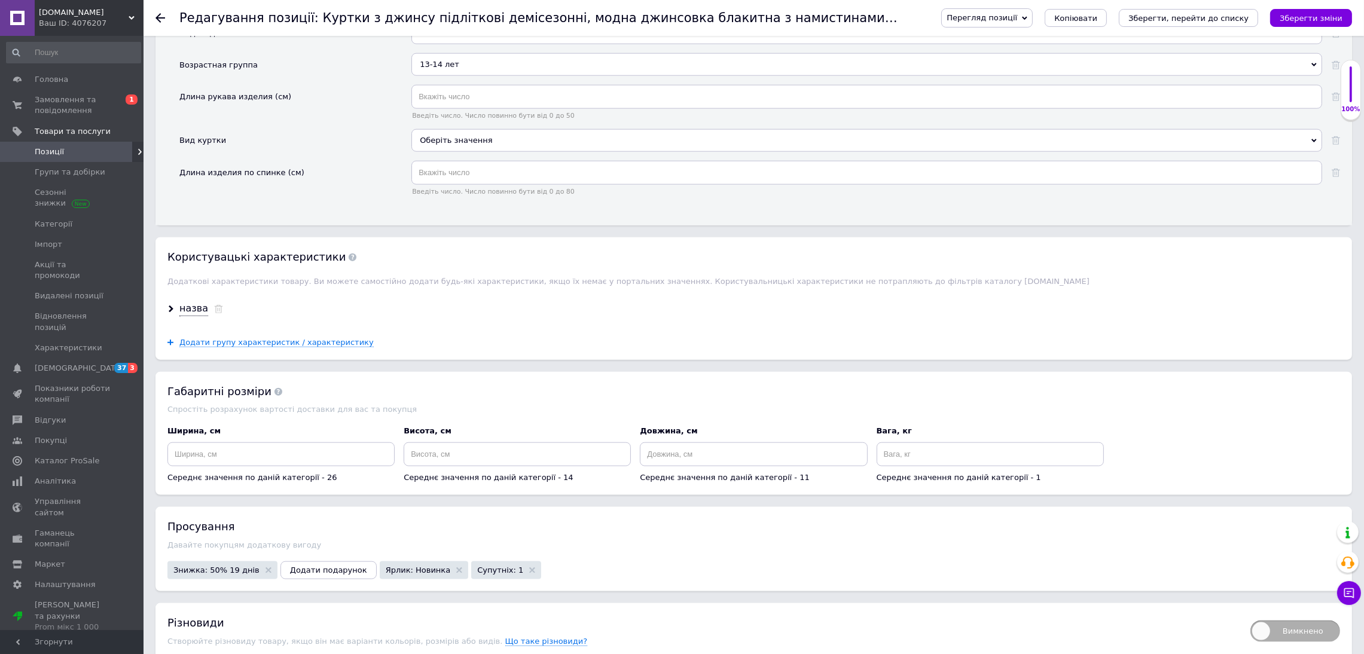
scroll to position [2223, 0]
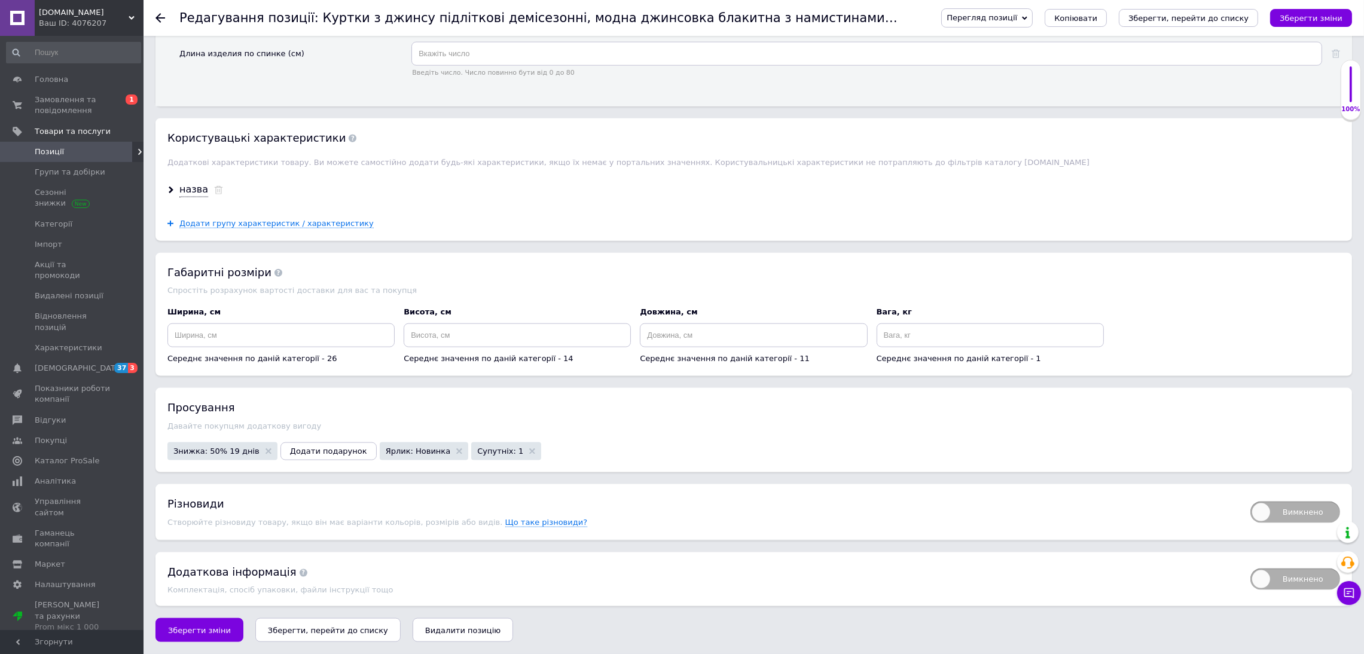
click at [215, 633] on span "Зберегти зміни" at bounding box center [199, 630] width 63 height 9
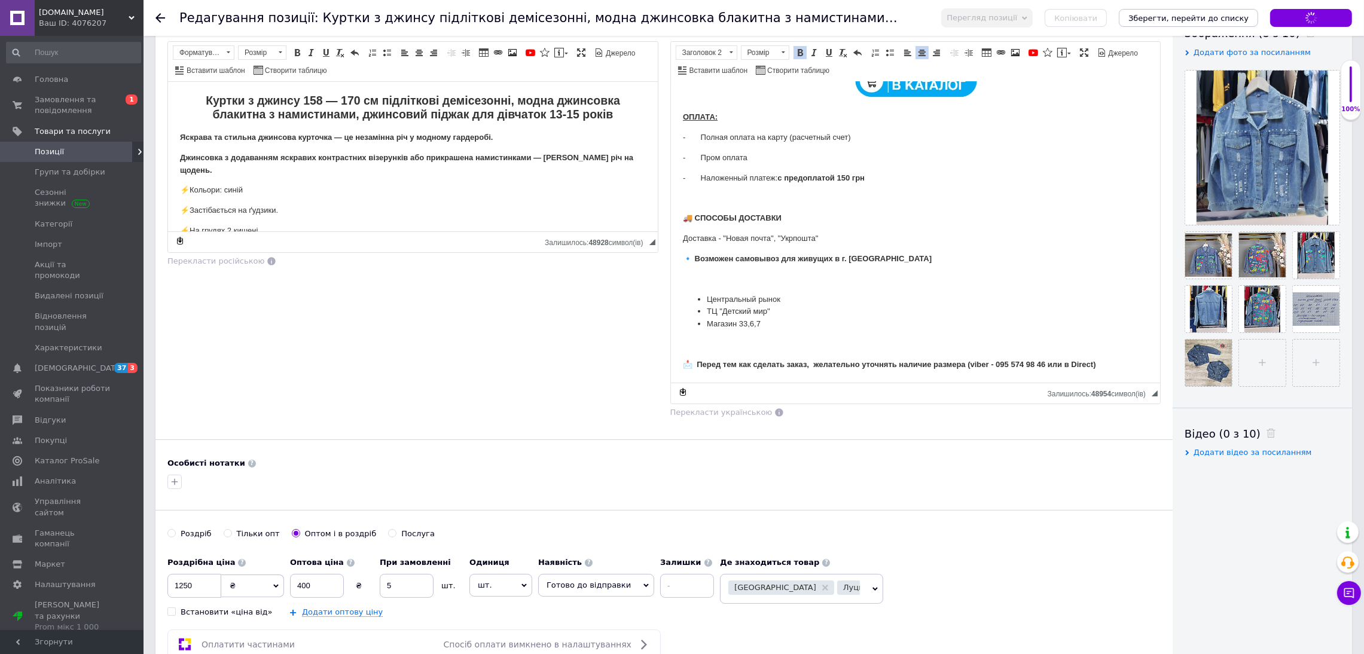
scroll to position [71, 0]
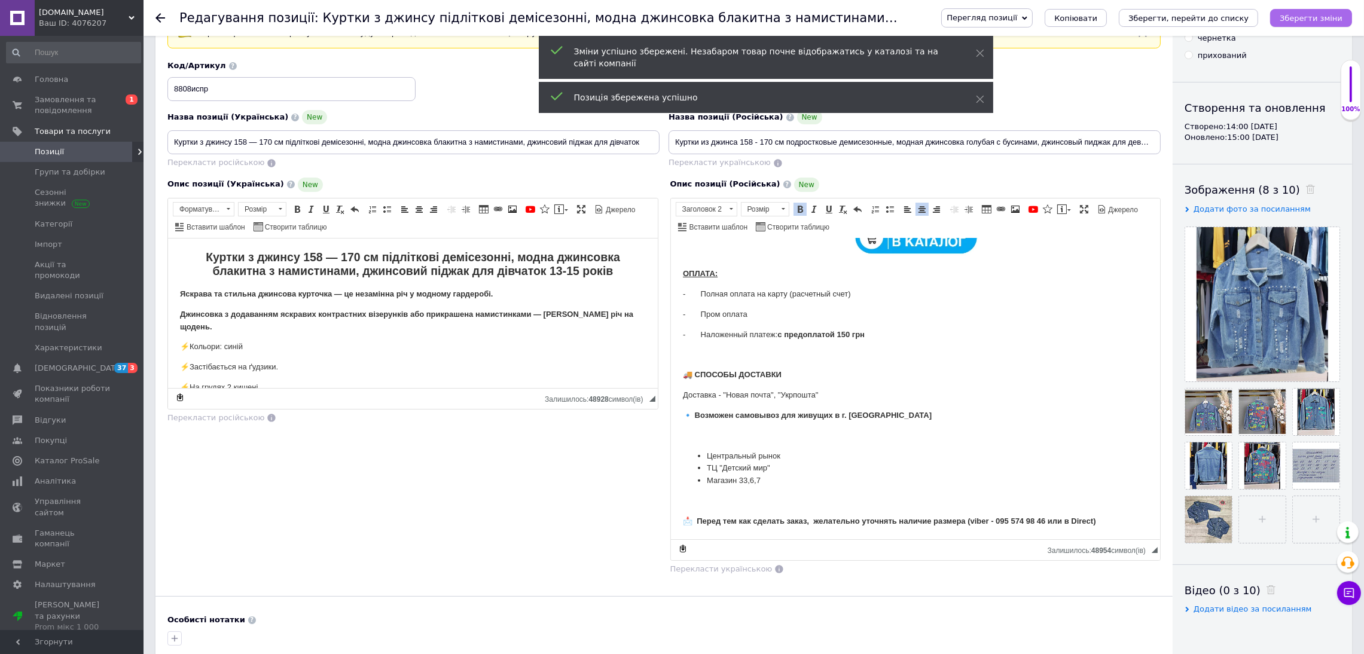
click at [1327, 26] on button "Зберегти зміни" at bounding box center [1311, 18] width 82 height 18
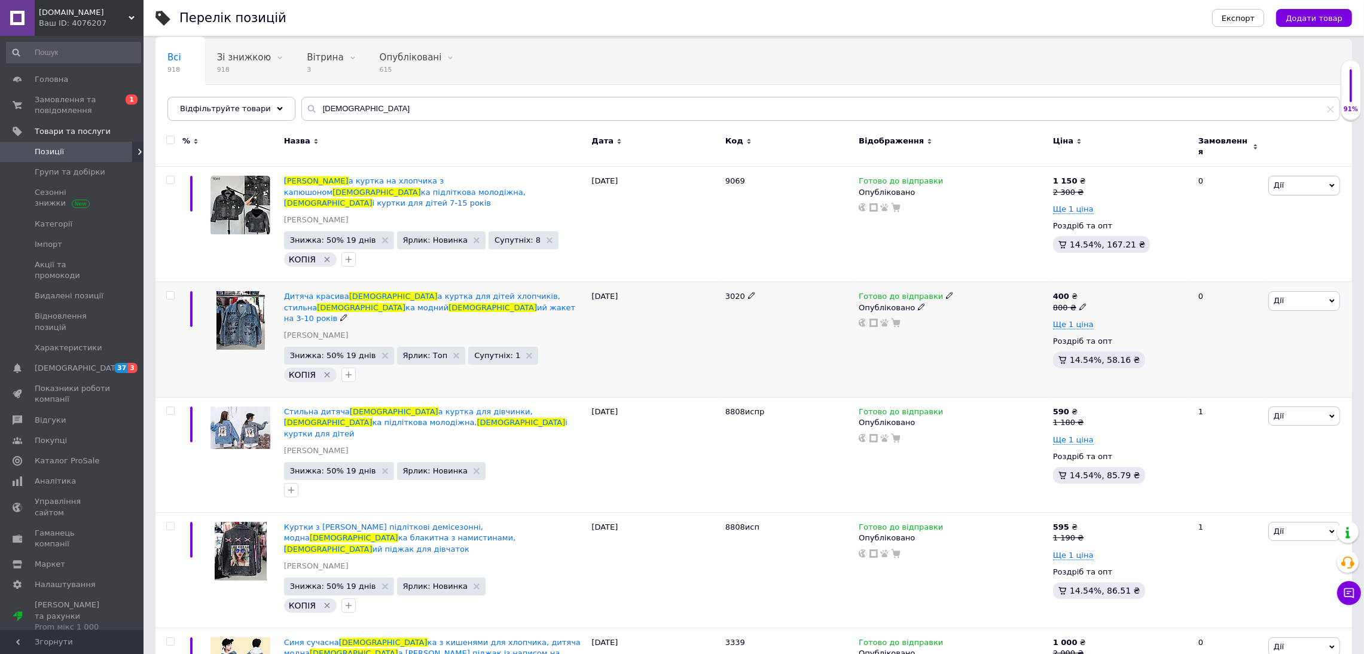
scroll to position [90, 0]
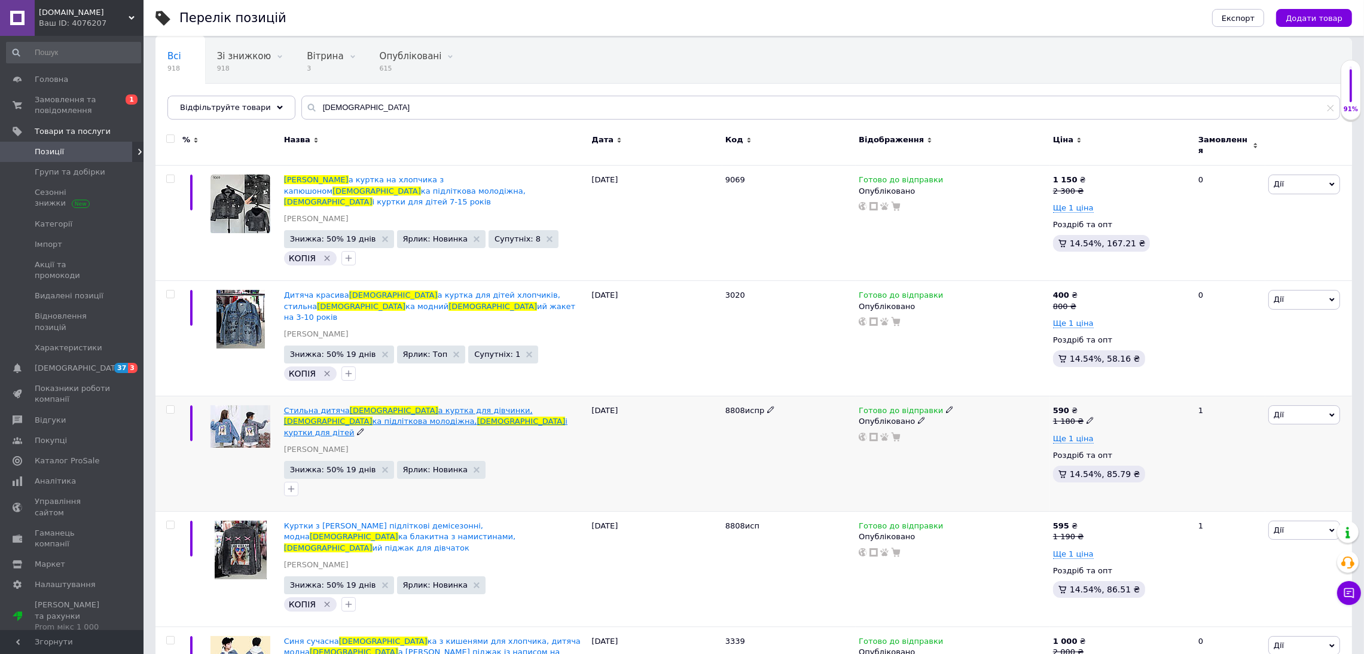
click at [320, 417] on span "і куртки для дітей" at bounding box center [425, 427] width 283 height 20
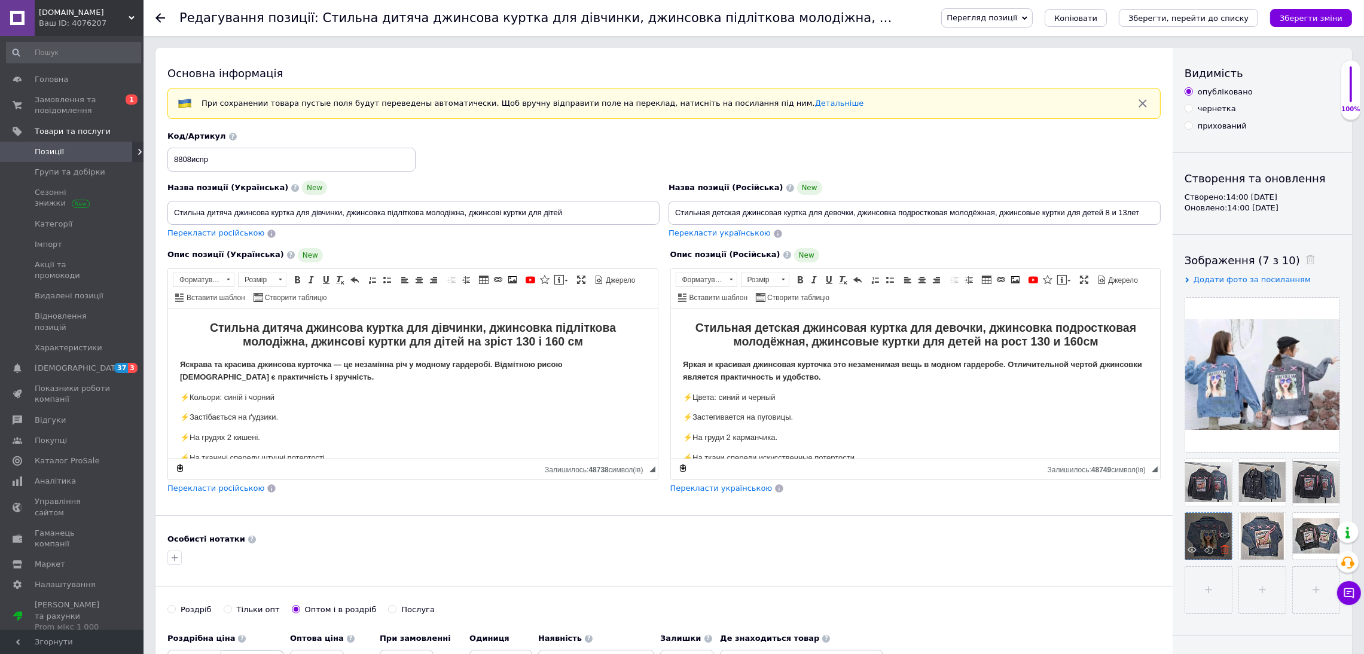
click at [1229, 554] on icon at bounding box center [1224, 549] width 9 height 9
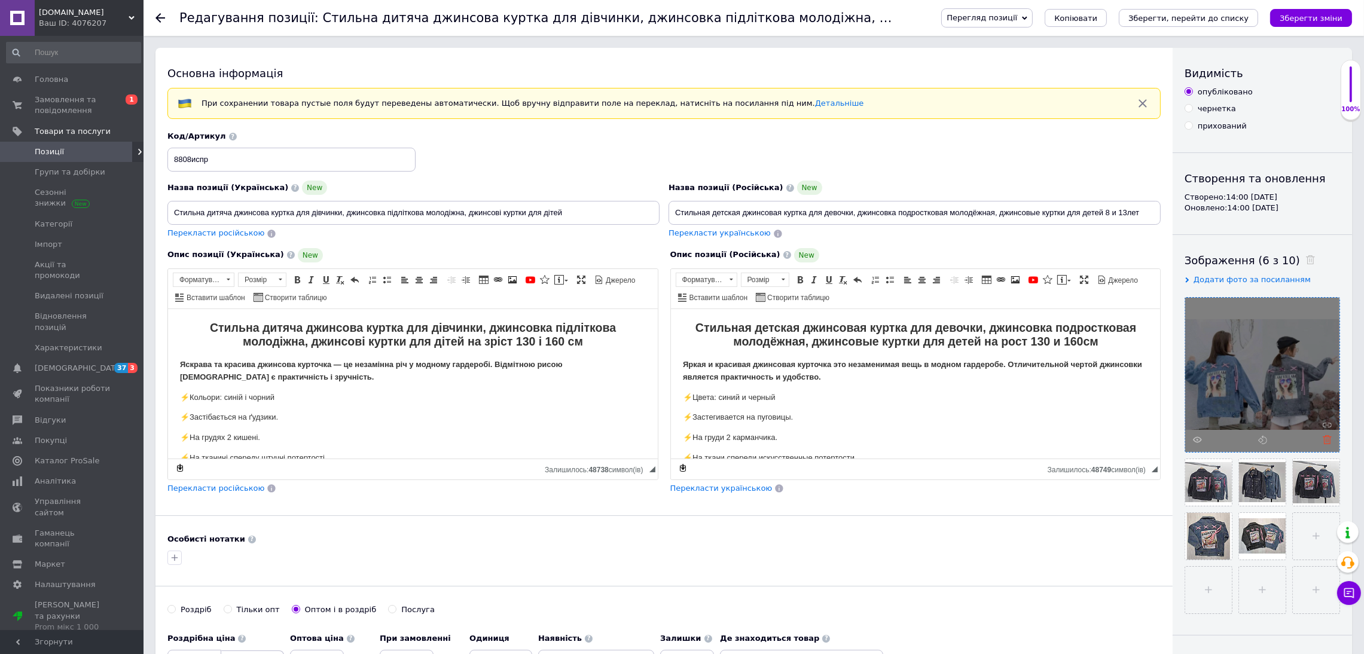
click at [1328, 439] on icon at bounding box center [1326, 439] width 9 height 9
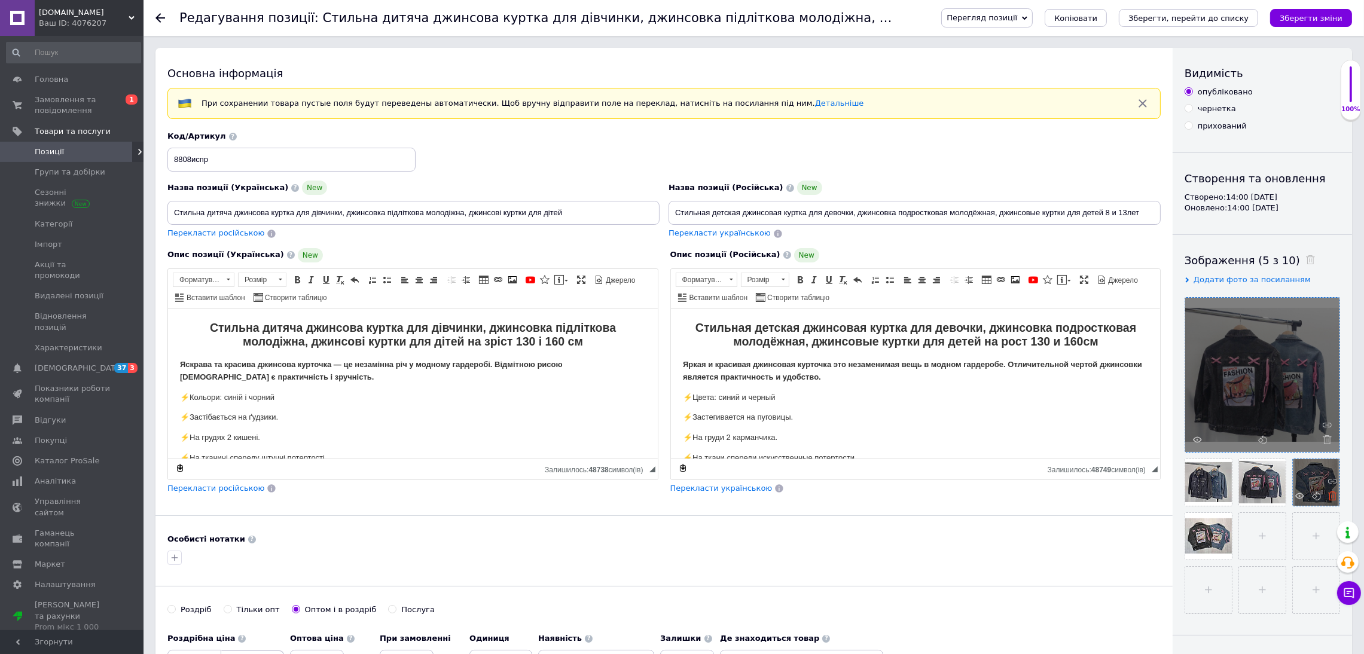
click at [1328, 500] on use at bounding box center [1332, 495] width 9 height 9
click at [1295, 499] on use at bounding box center [1299, 496] width 9 height 6
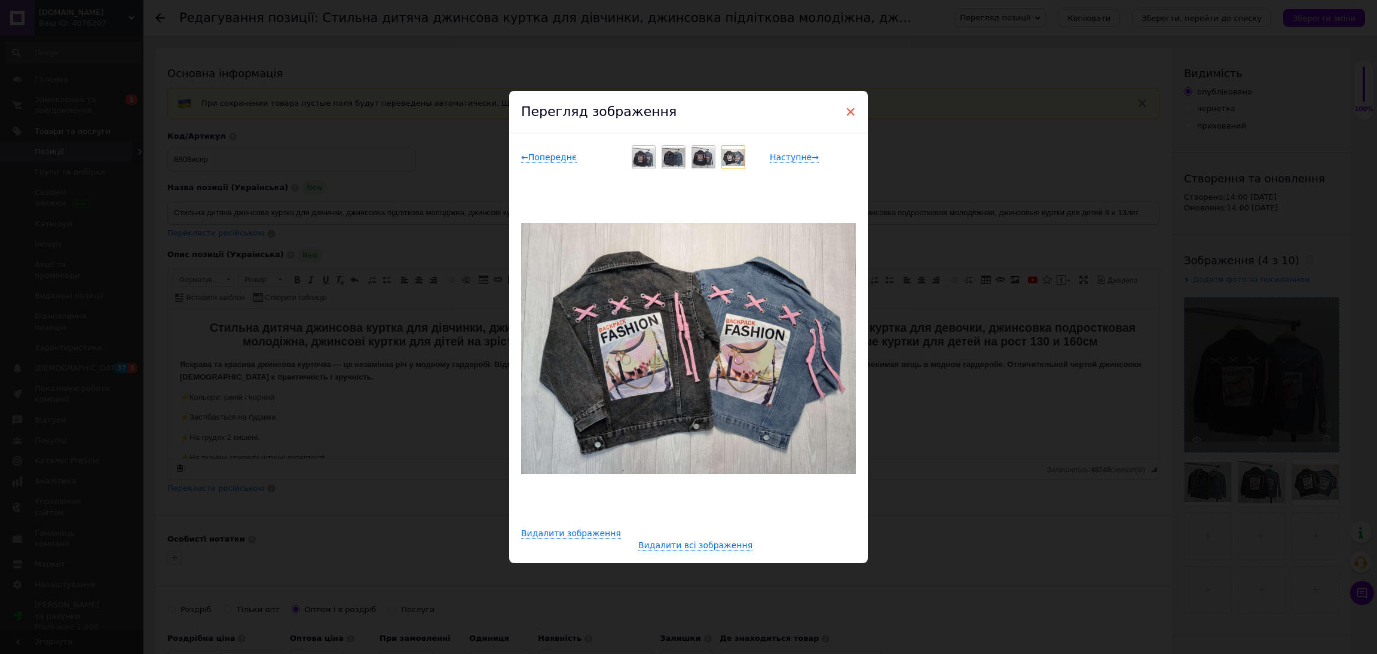
click at [849, 111] on span "×" at bounding box center [850, 112] width 11 height 20
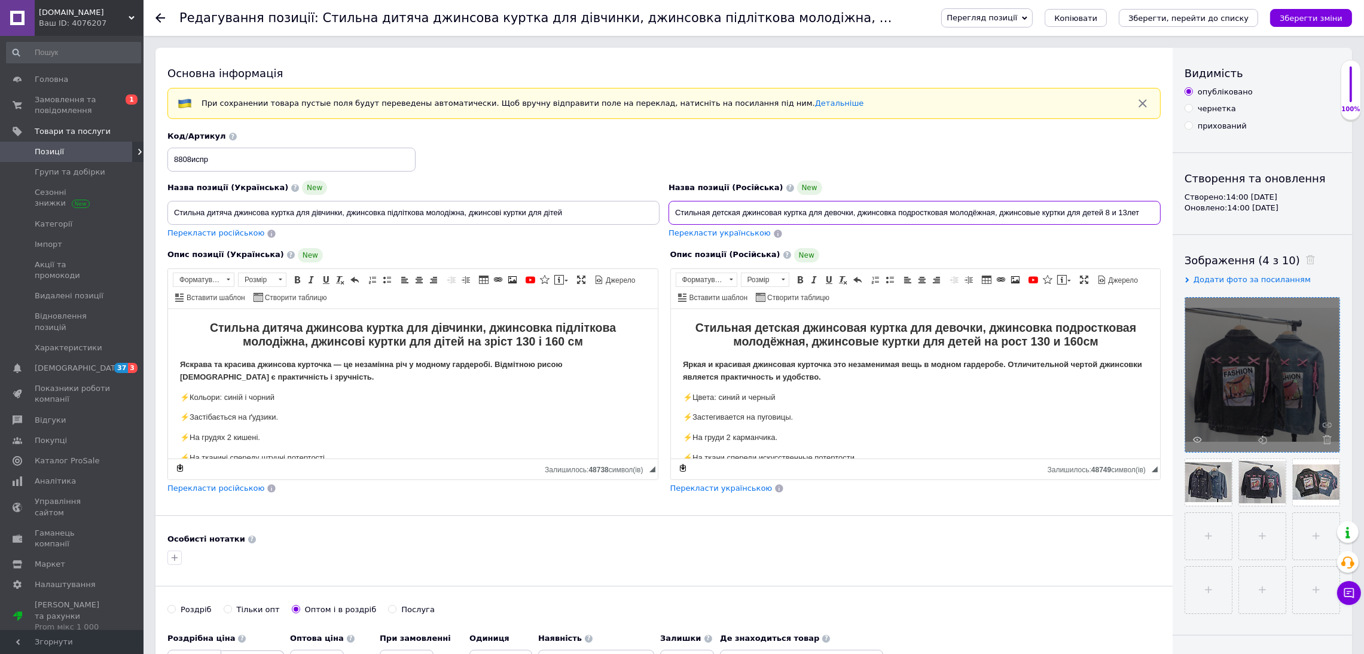
drag, startPoint x: 1142, startPoint y: 213, endPoint x: 1111, endPoint y: 215, distance: 31.1
click at [1111, 215] on input "Стильная детская джинсовая куртка для девочки, джинсовка подростковая молодёжна…" at bounding box center [914, 213] width 492 height 24
drag, startPoint x: 1118, startPoint y: 211, endPoint x: 1104, endPoint y: 213, distance: 15.1
click at [1104, 213] on input "Стильная детская джинсовая куртка для девочки, джинсовка подростковая молодёжна…" at bounding box center [914, 213] width 492 height 24
click at [740, 216] on input "Стильная детская джинсовая куртка для девочки, джинсовка подростковая молодёжна…" at bounding box center [914, 213] width 492 height 24
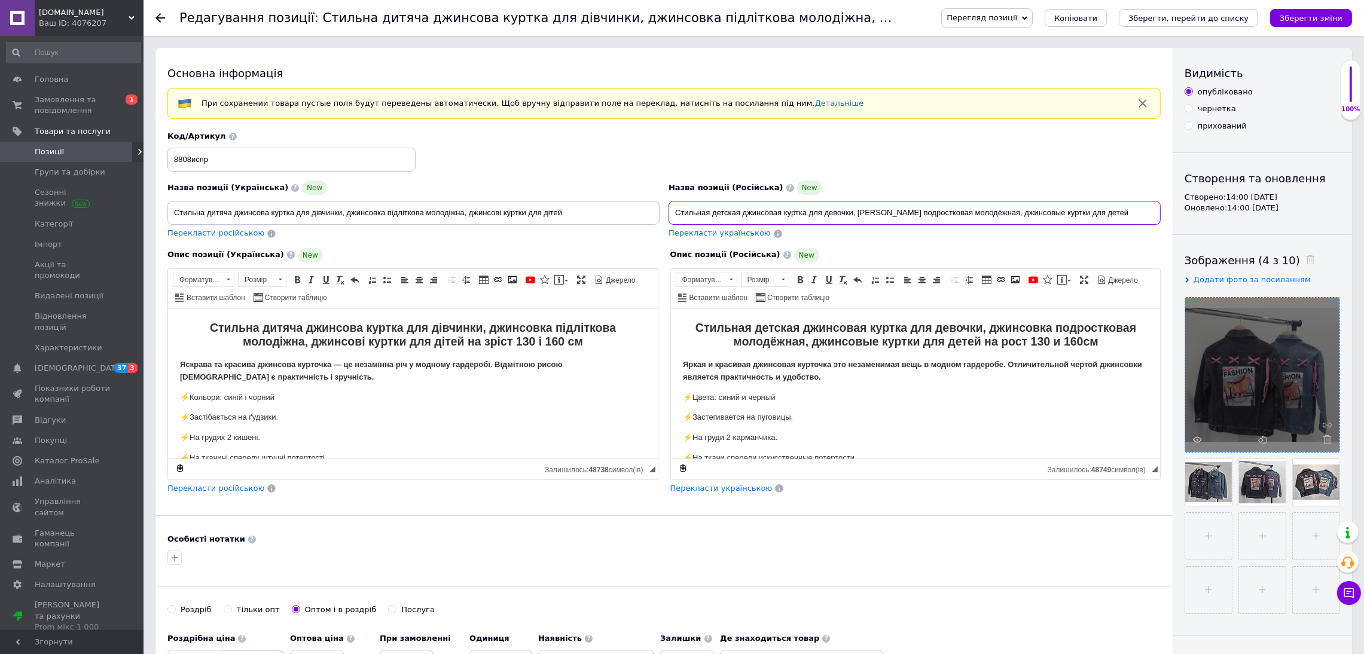
click at [713, 212] on input "Стильная детская джинсовая куртка для девочки, джинсовка подростковая молодёжна…" at bounding box center [914, 213] width 492 height 24
click at [741, 213] on input "Стильная детская джинсовая куртка для девочки, джинсовка подростковая молодёжна…" at bounding box center [914, 213] width 492 height 24
click at [831, 213] on input "Стильная детская черная джинсовая куртка для девочки, джинсовка подростковая мо…" at bounding box center [914, 213] width 492 height 24
click at [836, 212] on input "Стильная детская черная джинсовая куртка для девочки, джинсовка подростковая мо…" at bounding box center [914, 213] width 492 height 24
paste input "8 лет"
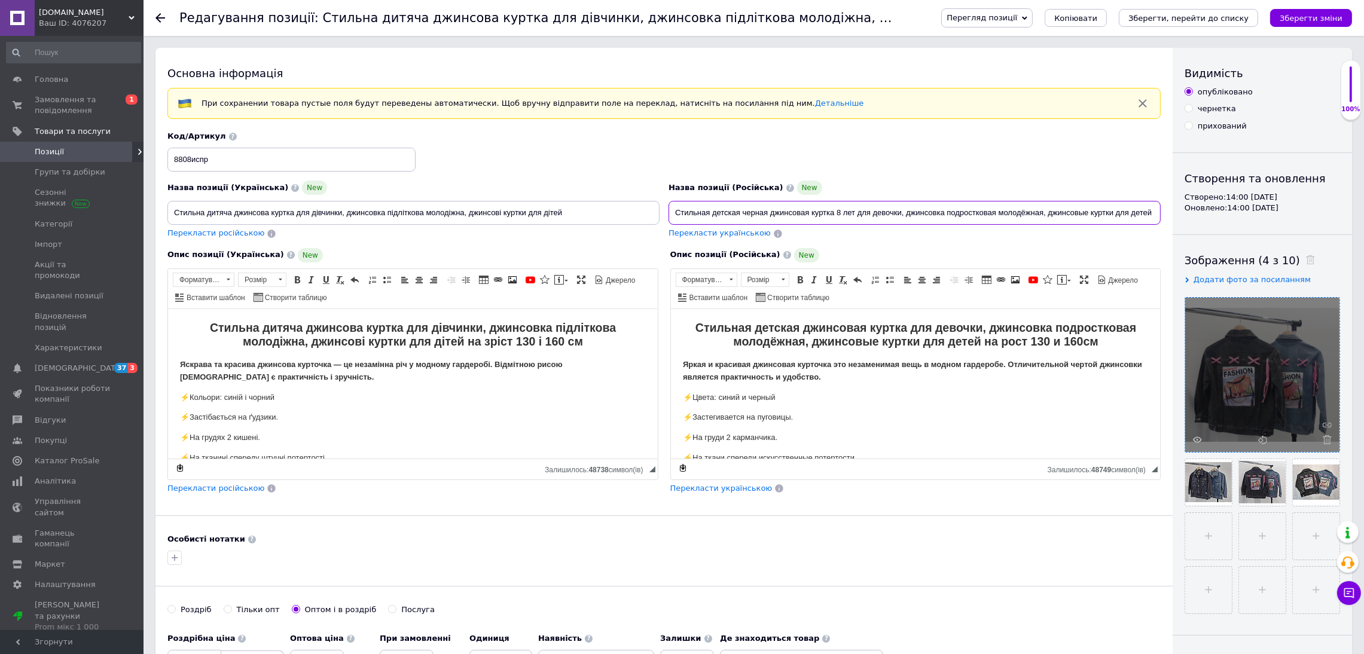
click at [837, 208] on input "Стильная детская черная джинсовая куртка 8 лет для девочки, джинсовка подростко…" at bounding box center [914, 213] width 492 height 24
click at [840, 208] on input "Стильная детская черная джинсовая куртка 8 лет для девочки, джинсовка подростко…" at bounding box center [914, 213] width 492 height 24
click at [955, 213] on input "Стильная детская черная джинсовая куртка 8-9 лет для девочки, джинсовка подрост…" at bounding box center [914, 213] width 492 height 24
drag, startPoint x: 1043, startPoint y: 213, endPoint x: 944, endPoint y: 212, distance: 98.6
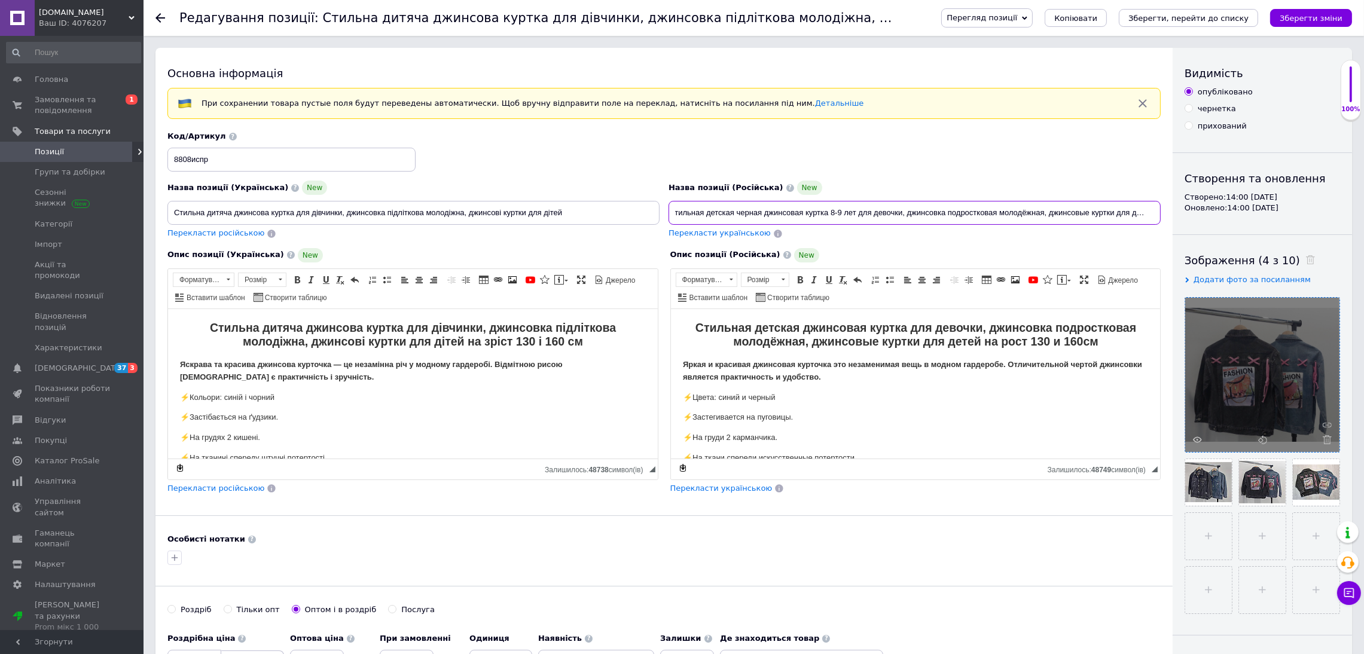
click at [944, 212] on input "Стильная детская черная джинсовая куртка 8-9 лет для девочки, джинсовка подрост…" at bounding box center [914, 213] width 492 height 24
drag, startPoint x: 1104, startPoint y: 212, endPoint x: 1063, endPoint y: 213, distance: 40.7
click at [1063, 213] on input "Стильная детская черная джинсовая куртка 8-9 лет для девочки, джинсовка для дет…" at bounding box center [914, 213] width 492 height 24
click at [996, 215] on input "Стильная детская черная джинсовая куртка 8-9 лет для девочки, джинсовка для дет…" at bounding box center [914, 213] width 492 height 24
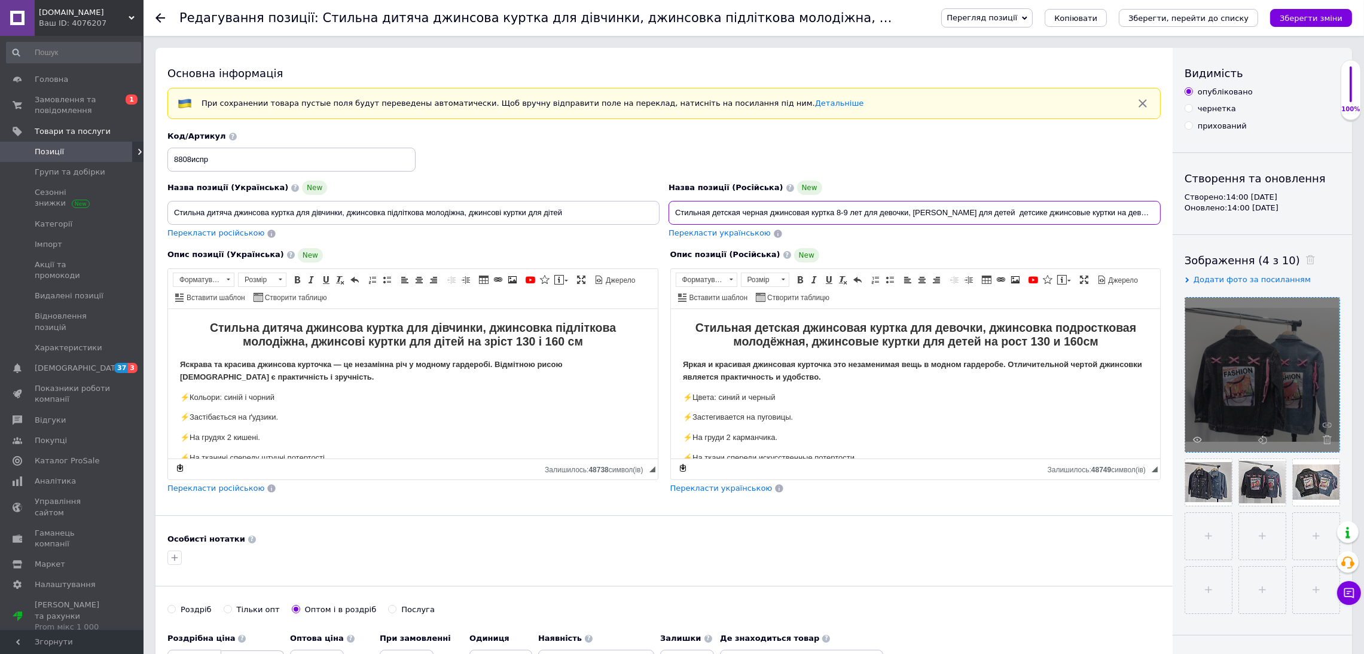
click at [989, 212] on input "Стильная детская черная джинсовая куртка 8-9 лет для девочки, джинсовка для дет…" at bounding box center [914, 213] width 492 height 24
drag, startPoint x: 1147, startPoint y: 207, endPoint x: 487, endPoint y: 268, distance: 663.4
click at [487, 268] on div "Назва позиції (Українська) New Стильна дитяча джинсова куртка для дівчинки, джи…" at bounding box center [663, 312] width 993 height 363
type input "Стильная детская черная джинсовая куртка 8-9 лет для девочки, джинсовка для дет…"
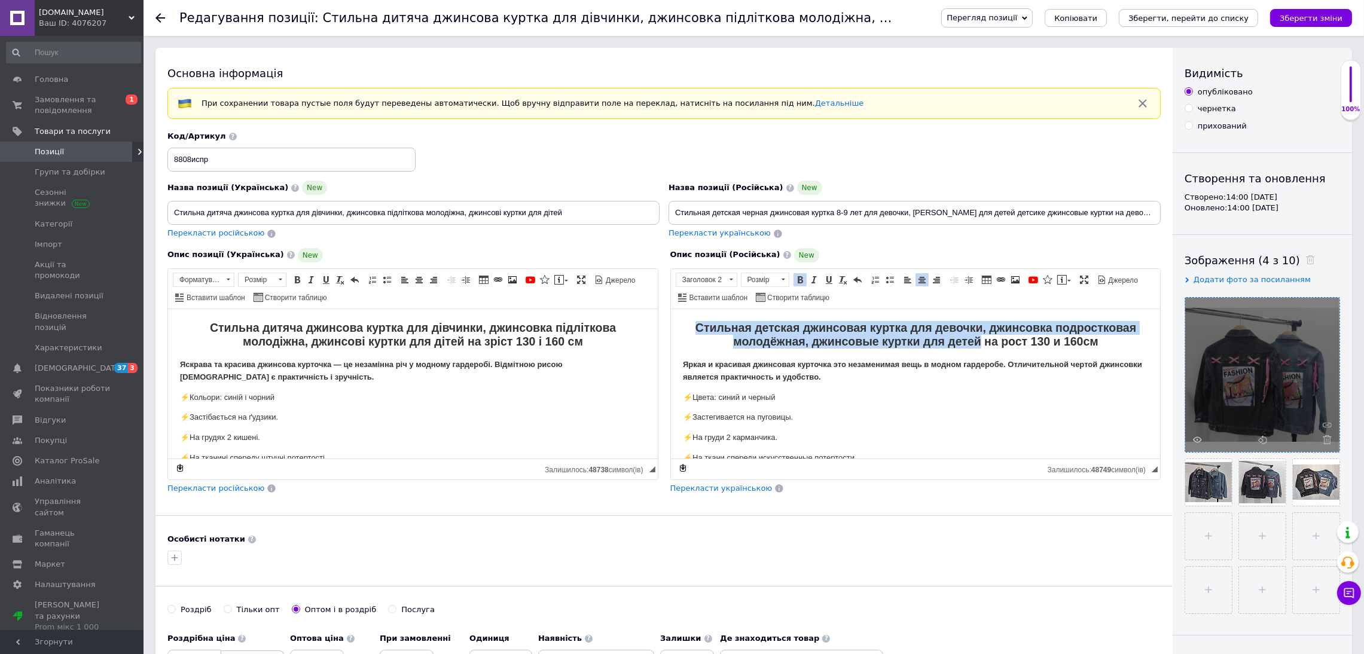
drag, startPoint x: 972, startPoint y: 338, endPoint x: 674, endPoint y: 310, distance: 299.1
paste body "Редактор, C9382620-704A-46B9-8199-B710AE075379"
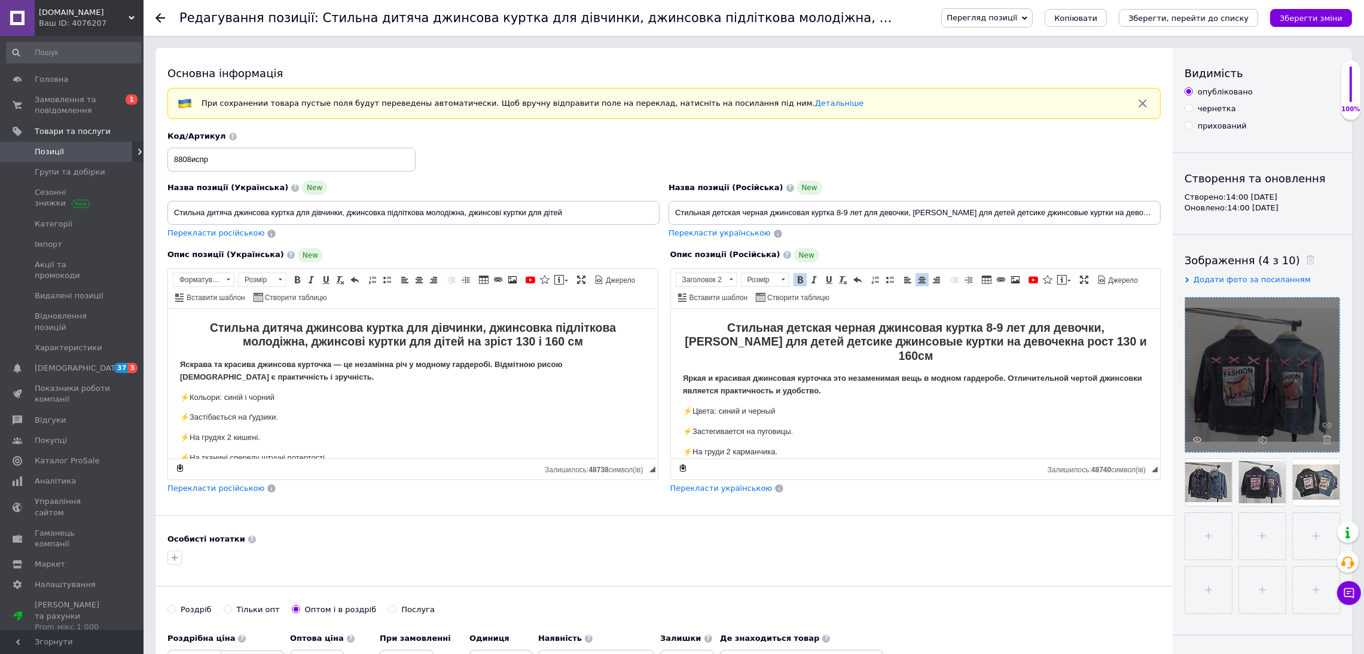
click at [1091, 342] on strong "Стильная детская черная джинсовая куртка 8-9 лет для девочки, джинсовка для дет…" at bounding box center [915, 340] width 462 height 41
click at [1117, 338] on h2 "Стильная детская черная джинсовая куртка 8-9 лет для девочки, джинсовка для дет…" at bounding box center [915, 341] width 466 height 42
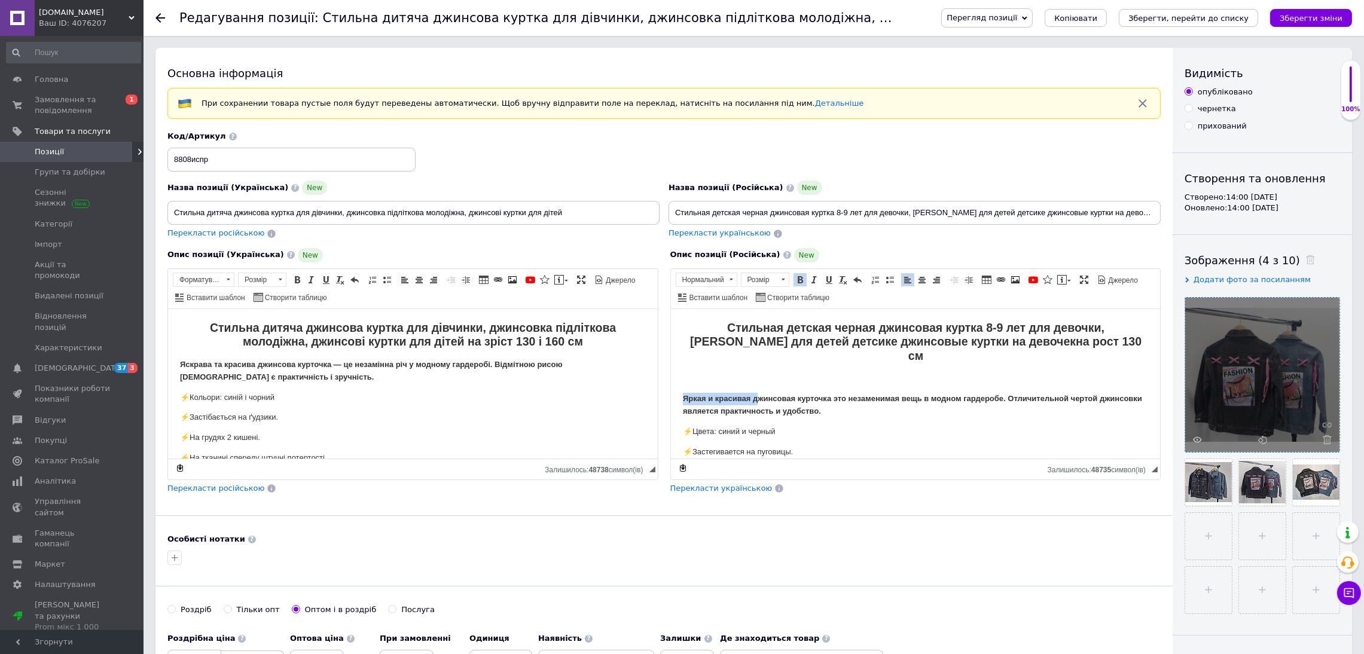
drag, startPoint x: 754, startPoint y: 381, endPoint x: 679, endPoint y: 382, distance: 75.3
click at [746, 425] on p "⚡Цвета: синий и черный" at bounding box center [915, 431] width 466 height 13
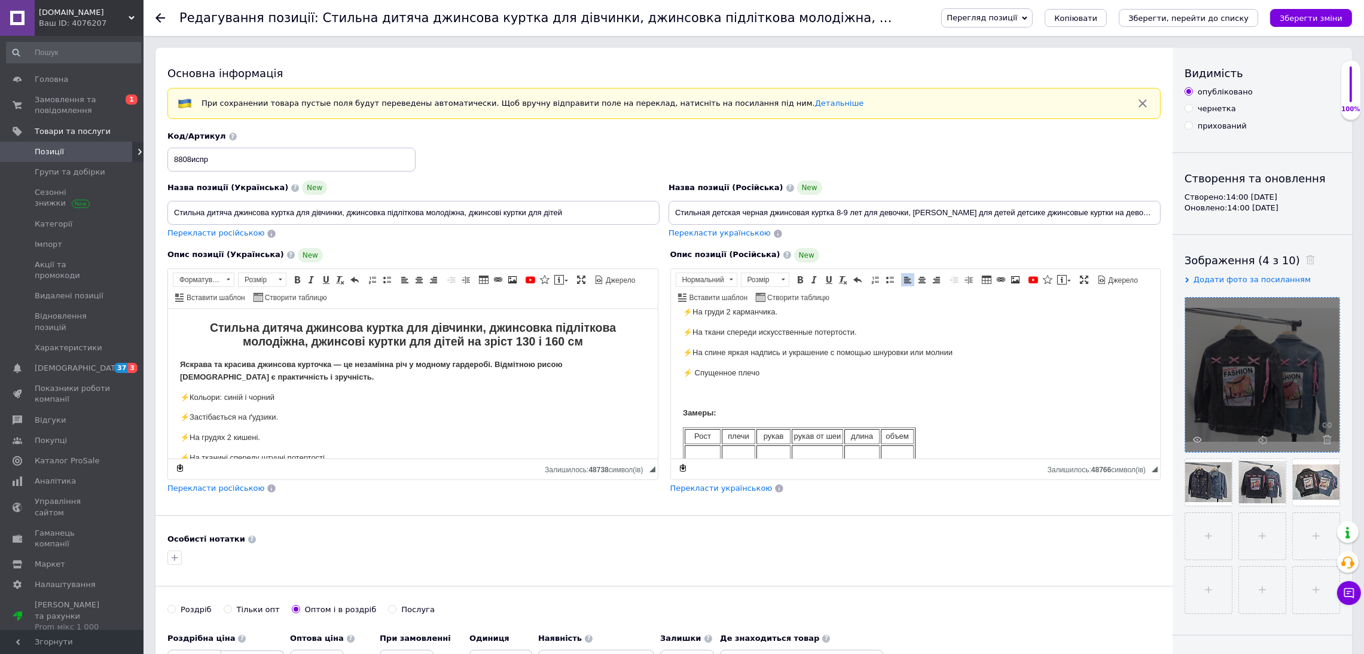
scroll to position [179, 0]
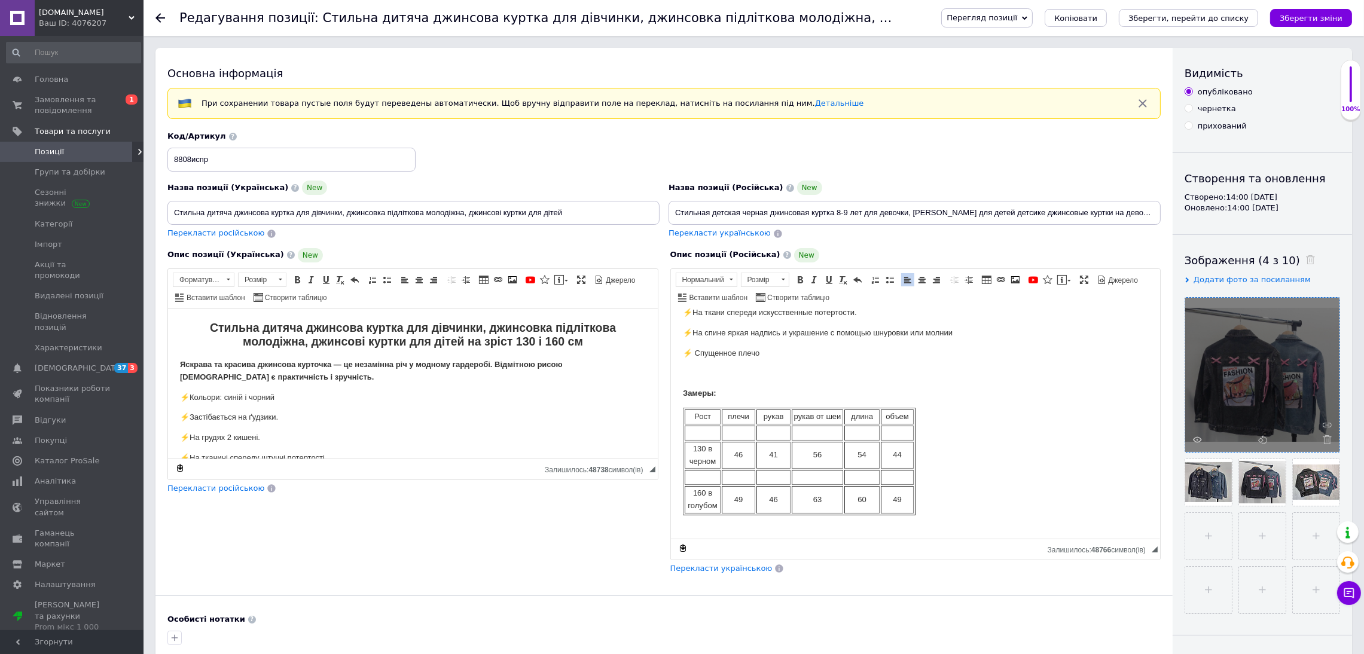
drag, startPoint x: 1156, startPoint y: 471, endPoint x: 1132, endPoint y: 592, distance: 123.7
click at [1139, 592] on div "Основна інформація При сохранении товара пустые поля будут переведены автоматич…" at bounding box center [663, 440] width 1017 height 785
drag, startPoint x: 692, startPoint y: 476, endPoint x: 923, endPoint y: 485, distance: 230.9
click at [923, 485] on body "Стильная детская черная джинсовая куртка 8-9 лет для девочки, джинсовка для дет…" at bounding box center [915, 523] width 466 height 764
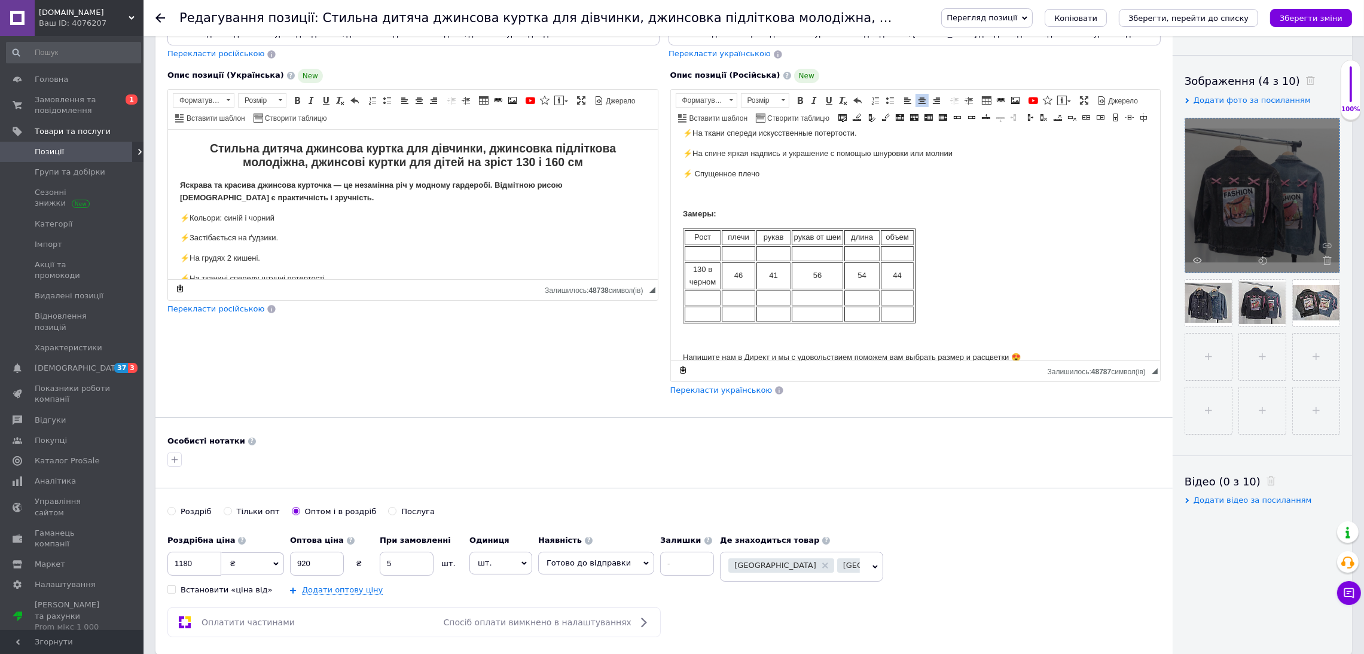
click at [739, 395] on span "Перекласти українською" at bounding box center [721, 390] width 102 height 9
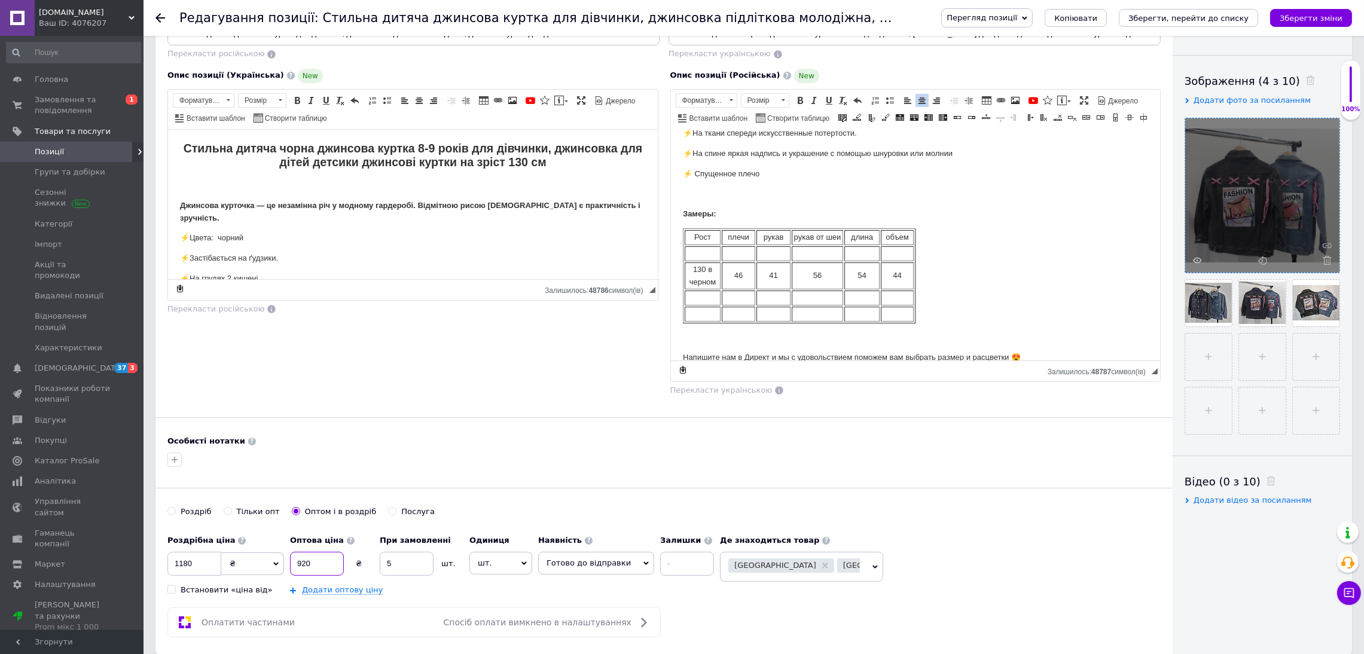
drag, startPoint x: 320, startPoint y: 589, endPoint x: 246, endPoint y: 584, distance: 73.7
click at [247, 588] on div "Роздрібна ціна 1180 ₴ $ EUR CHF GBP ¥ PLN ₸ MDL HUF KGS CNY TRY KRW lei Встанов…" at bounding box center [443, 562] width 552 height 66
type input "400"
click at [822, 569] on icon at bounding box center [825, 566] width 6 height 6
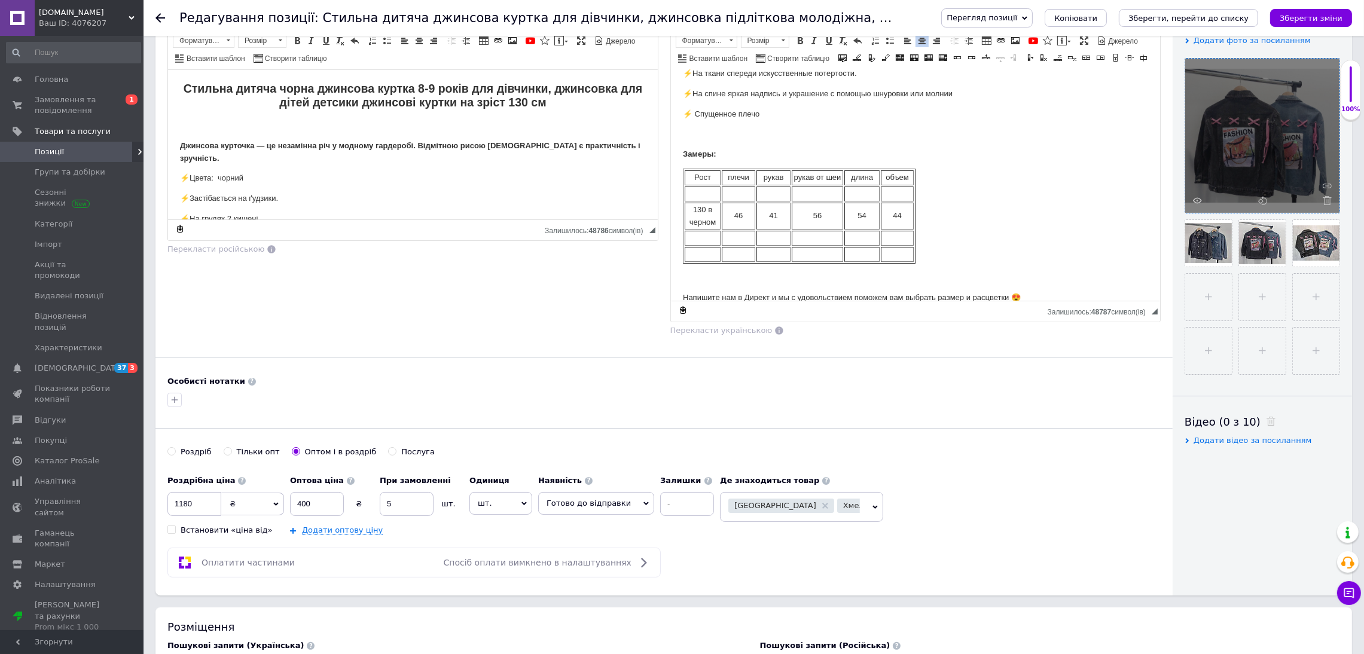
scroll to position [268, 0]
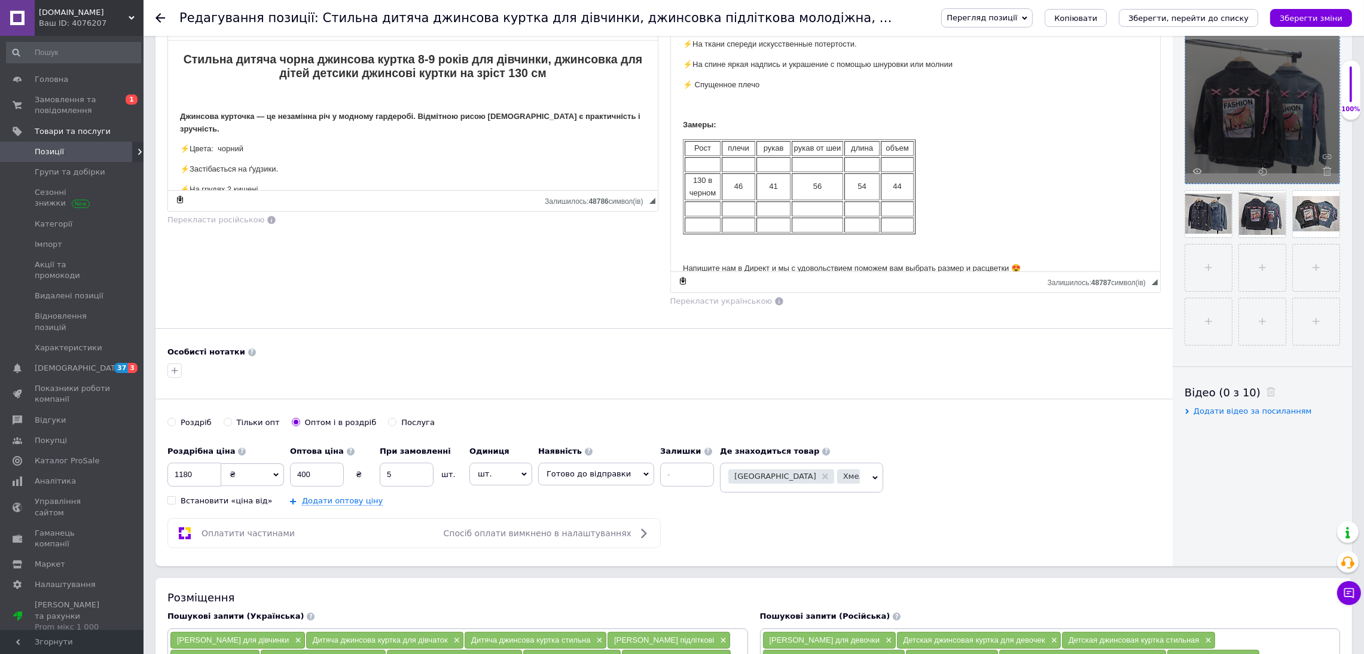
click at [855, 493] on span "Миколаїв Хмельницький" at bounding box center [801, 478] width 163 height 30
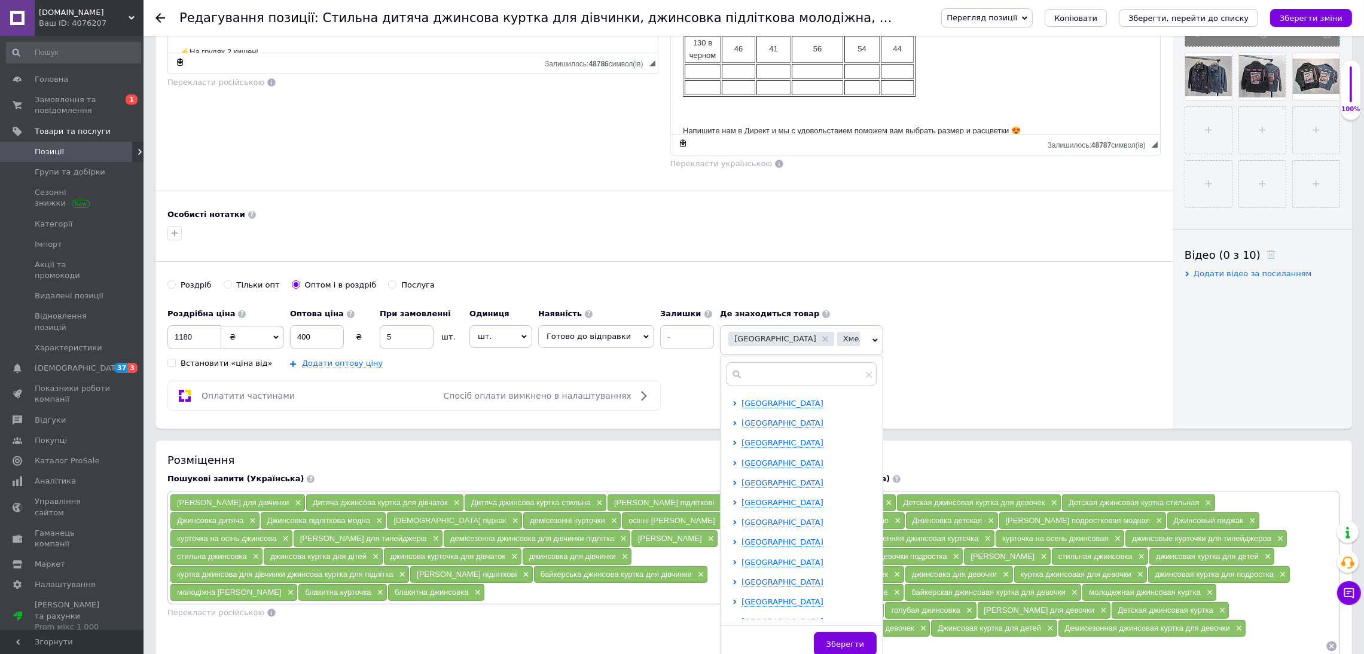
scroll to position [448, 0]
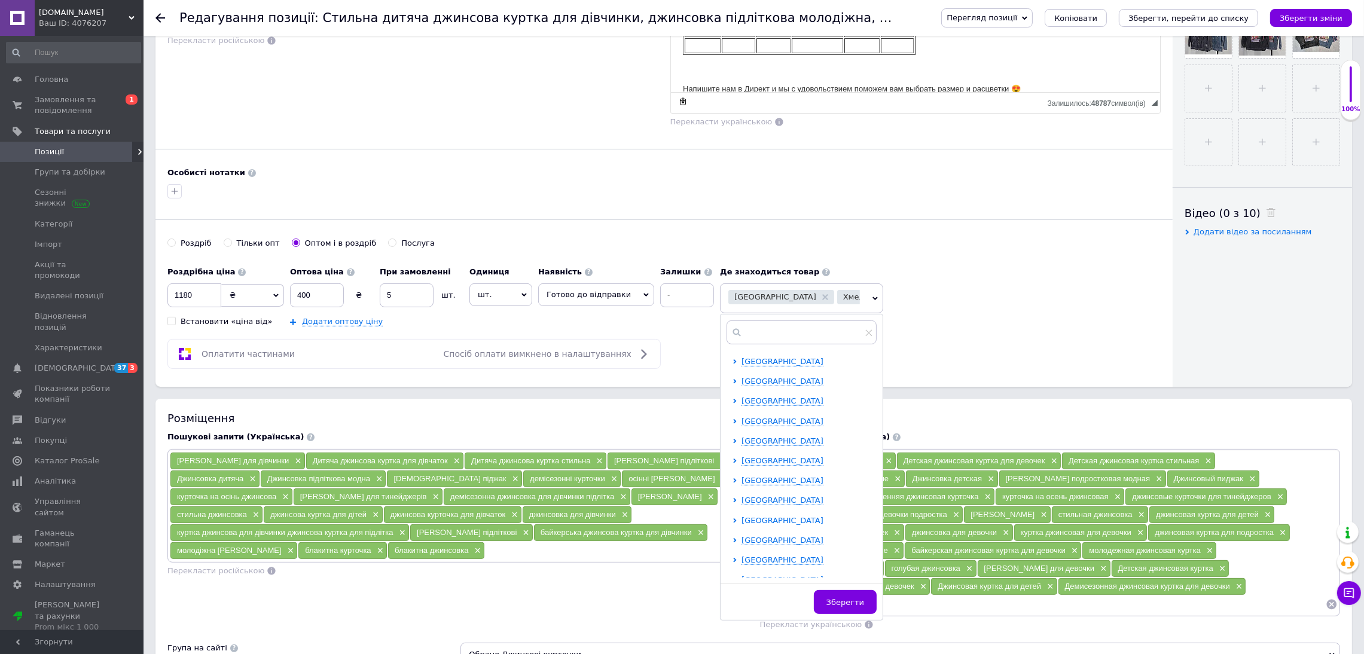
click at [769, 525] on span "Київська область" at bounding box center [782, 520] width 82 height 9
click at [741, 543] on input "checkbox" at bounding box center [745, 540] width 8 height 8
checkbox input "true"
click at [842, 614] on button "Зберегти" at bounding box center [845, 602] width 63 height 24
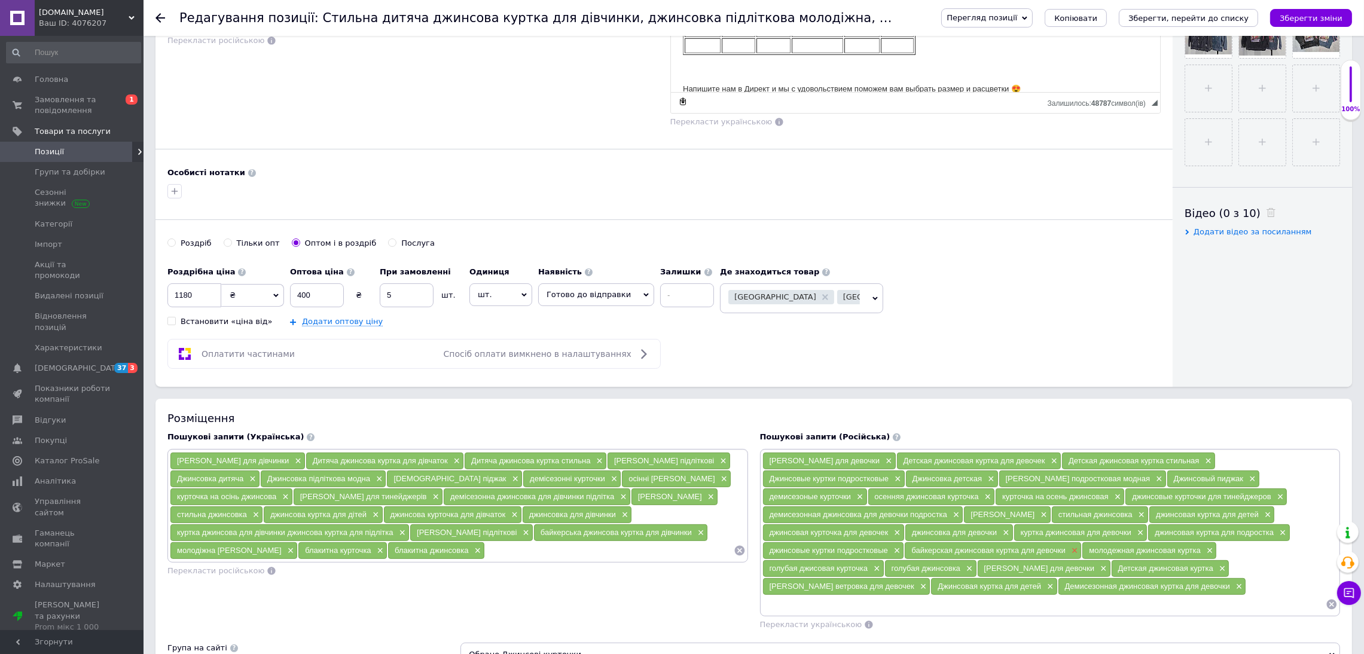
click at [1068, 556] on span "×" at bounding box center [1073, 551] width 10 height 10
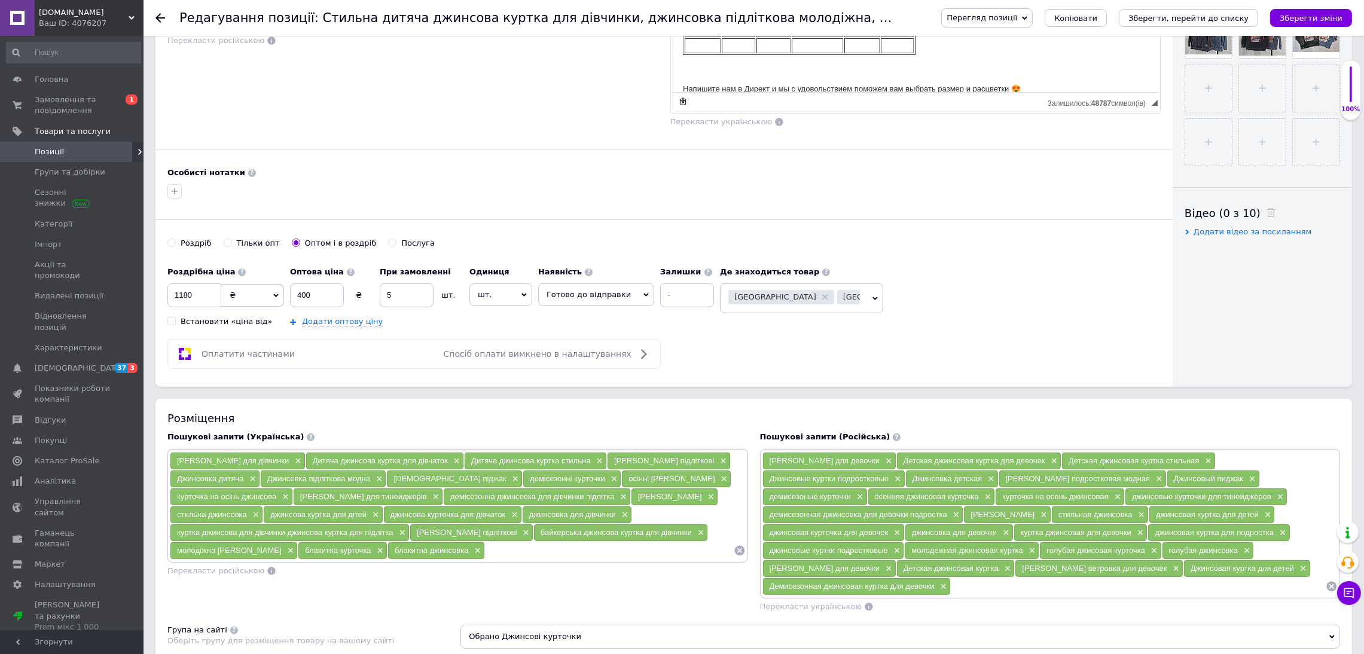
click at [1146, 559] on div "голубая джисовая курточка ×" at bounding box center [1100, 550] width 121 height 17
click at [1151, 556] on span "×" at bounding box center [1153, 551] width 10 height 10
click at [1121, 556] on span "×" at bounding box center [1123, 551] width 10 height 10
click at [991, 484] on span "×" at bounding box center [990, 479] width 10 height 10
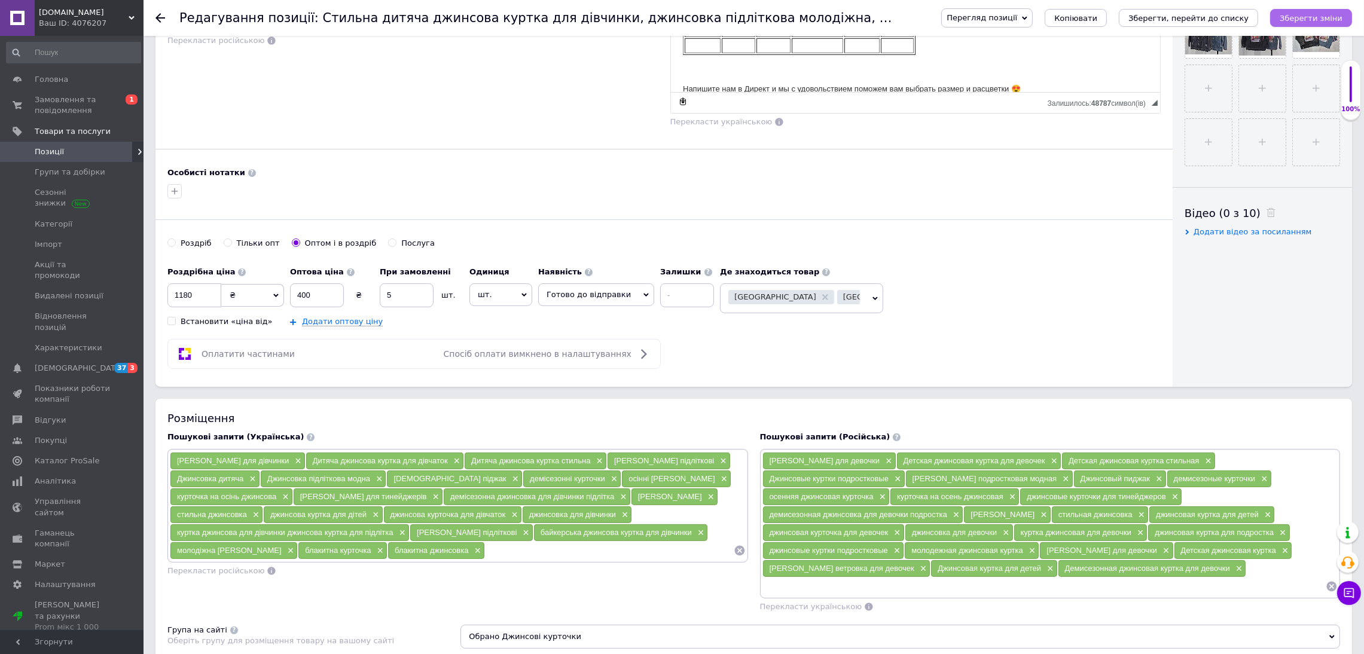
click at [1338, 25] on button "Зберегти зміни" at bounding box center [1311, 18] width 82 height 18
click at [808, 611] on span "Перекласти українською" at bounding box center [811, 606] width 102 height 9
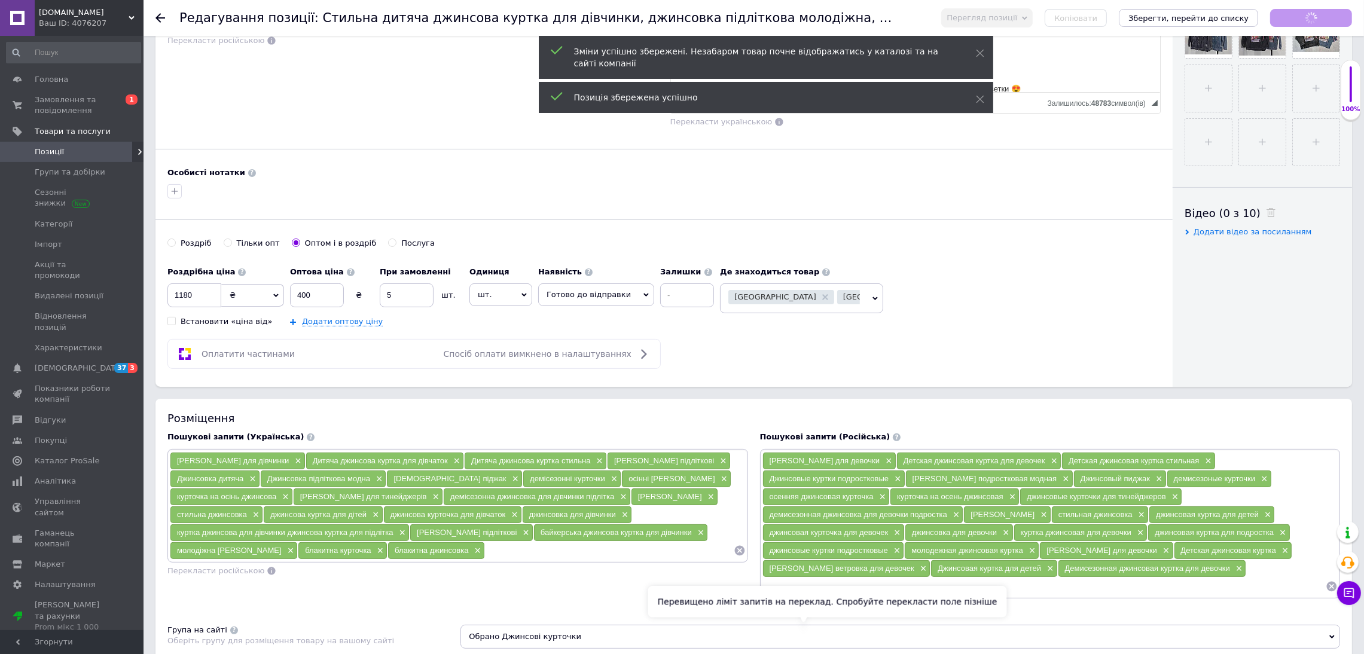
scroll to position [179, 0]
click at [741, 557] on icon at bounding box center [739, 551] width 12 height 12
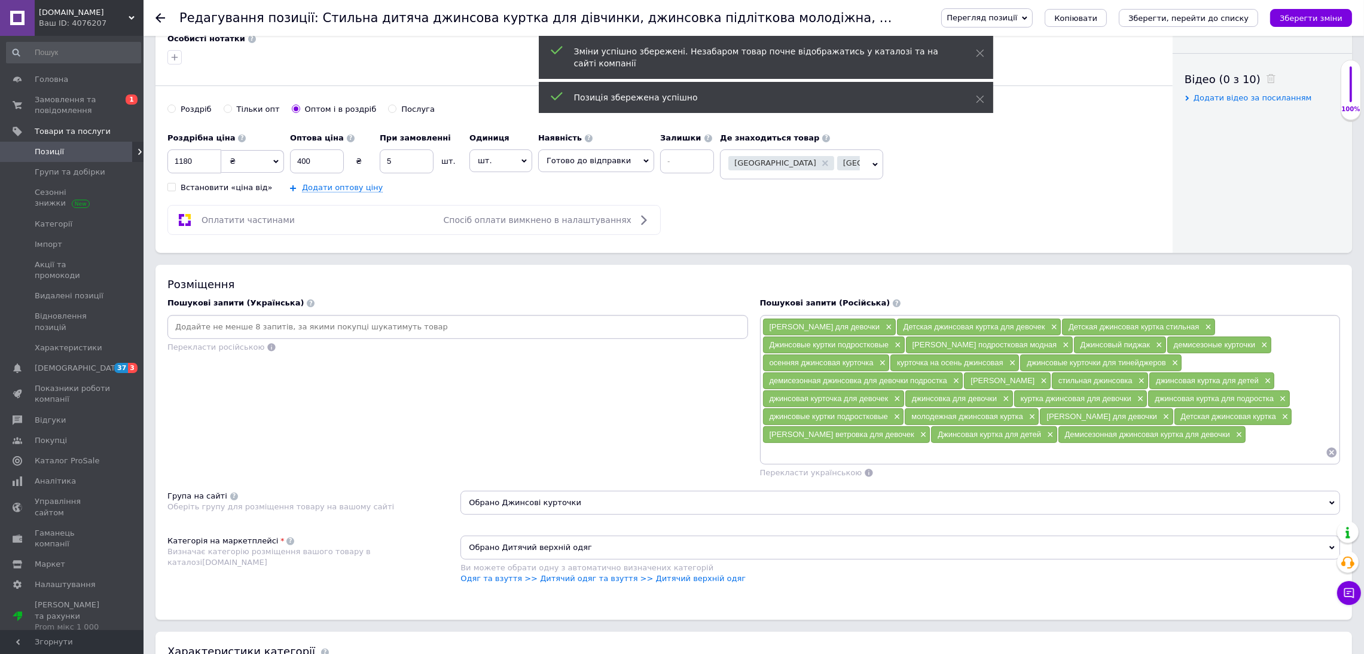
scroll to position [717, 0]
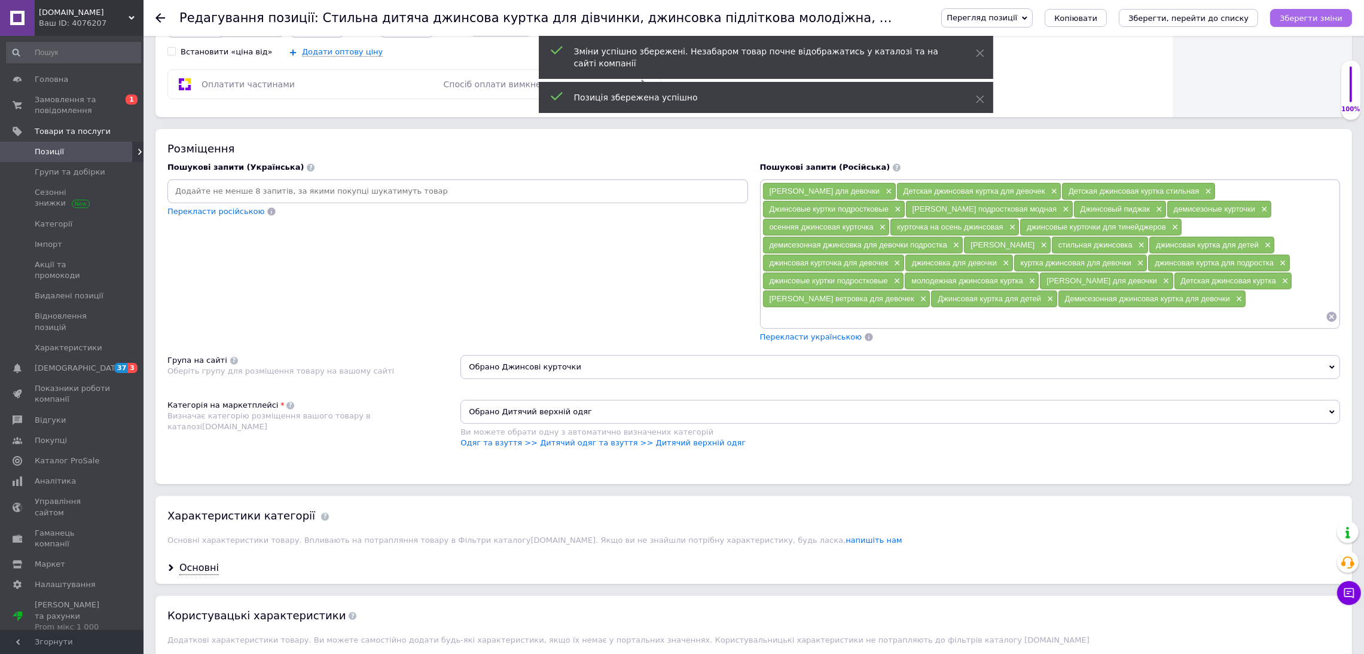
click at [1339, 14] on icon "Зберегти зміни" at bounding box center [1310, 18] width 63 height 9
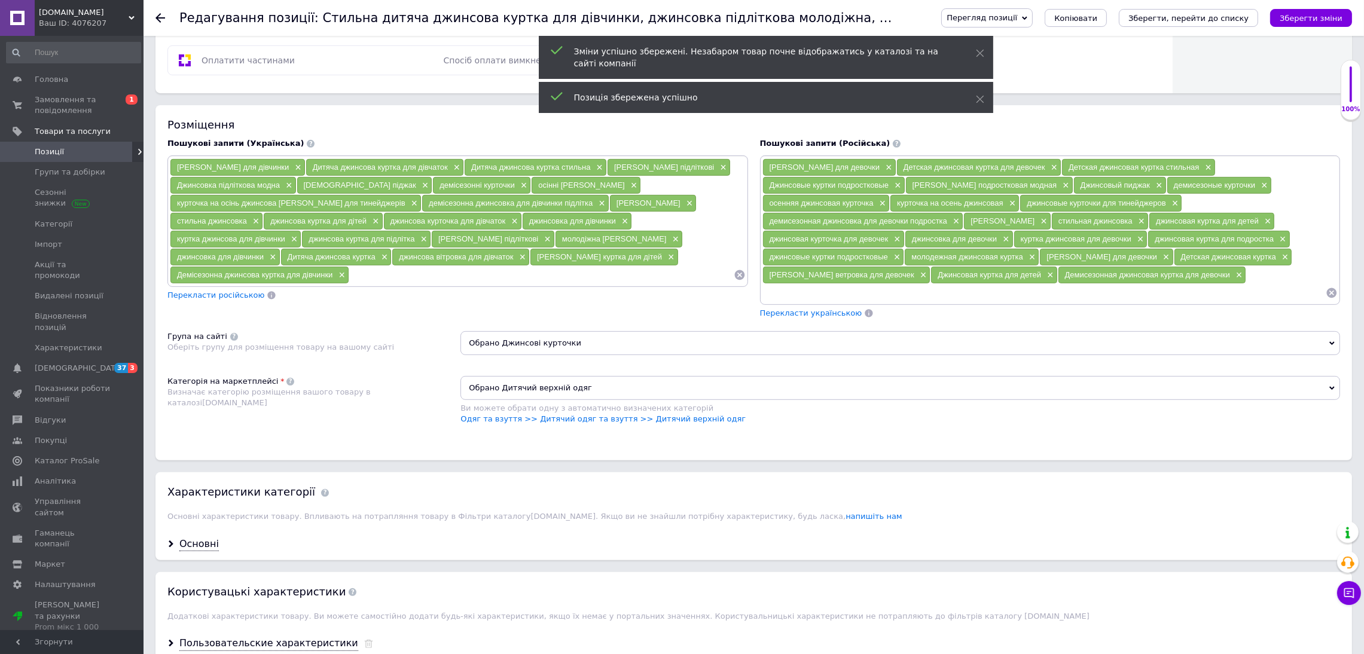
scroll to position [986, 0]
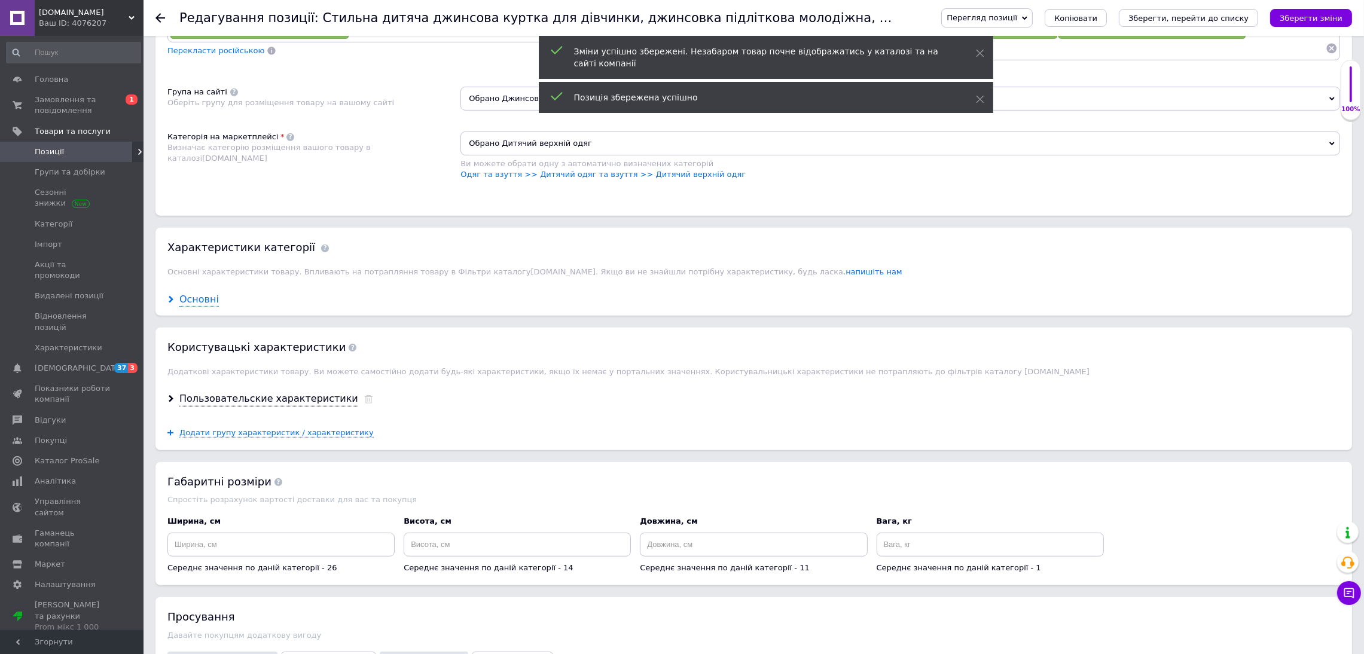
click at [200, 307] on div "Основні" at bounding box center [198, 300] width 39 height 14
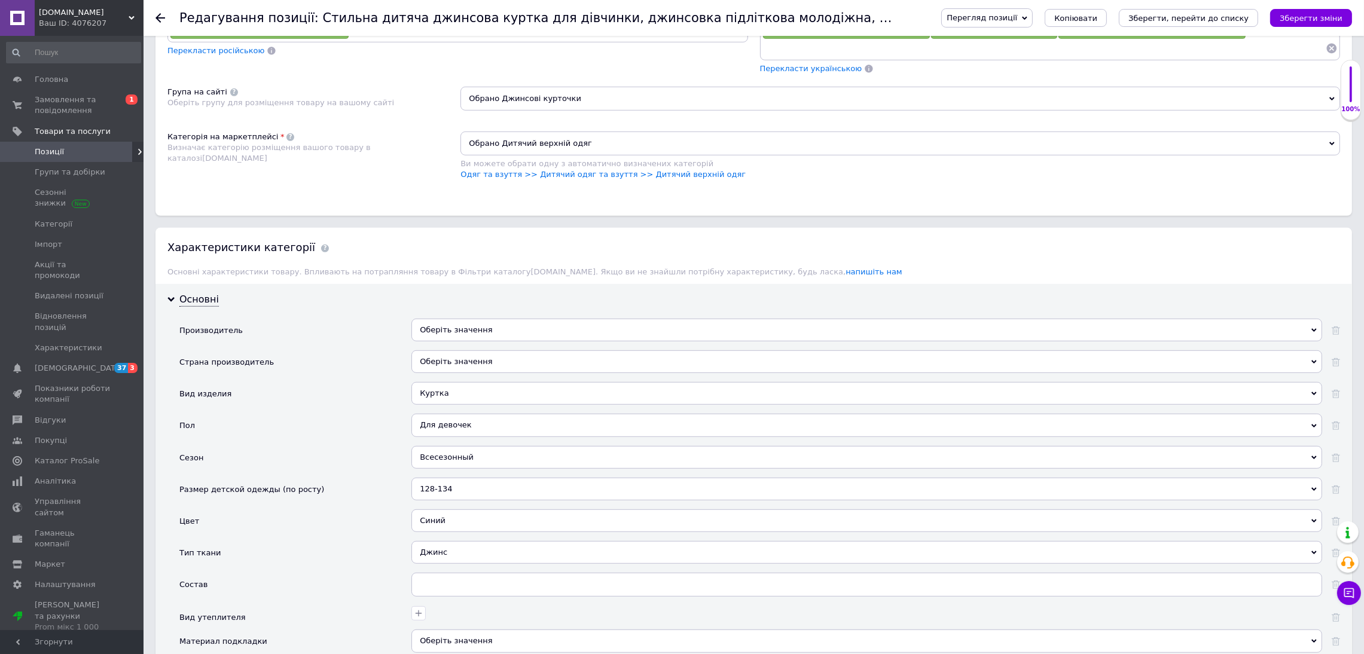
click at [461, 532] on div "Синий" at bounding box center [866, 520] width 910 height 23
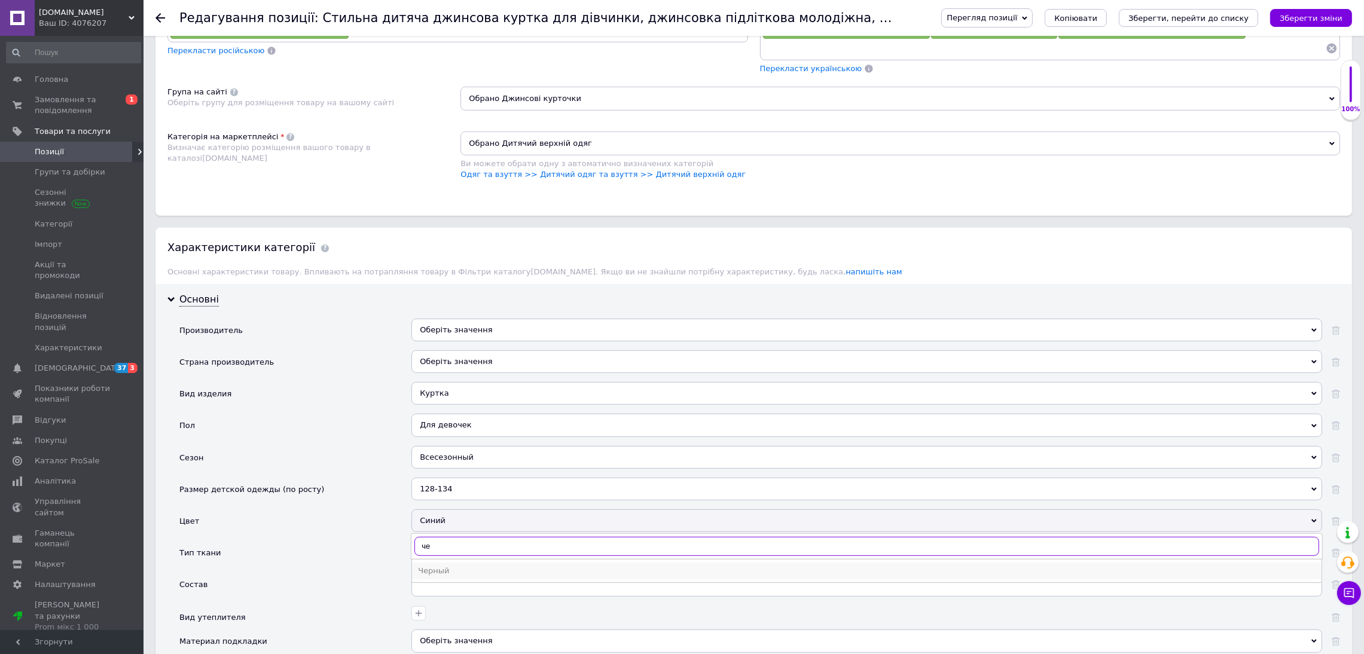
type input "че"
click at [447, 579] on li "Черный" at bounding box center [866, 571] width 909 height 17
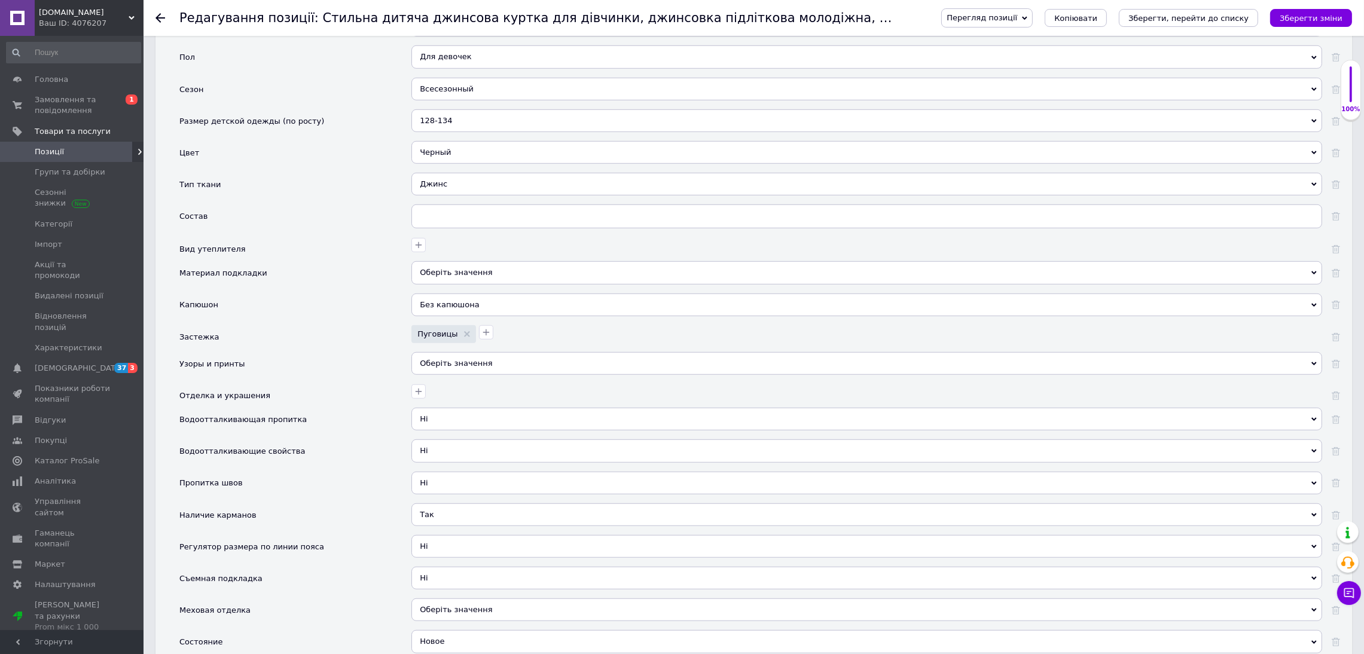
scroll to position [1524, 0]
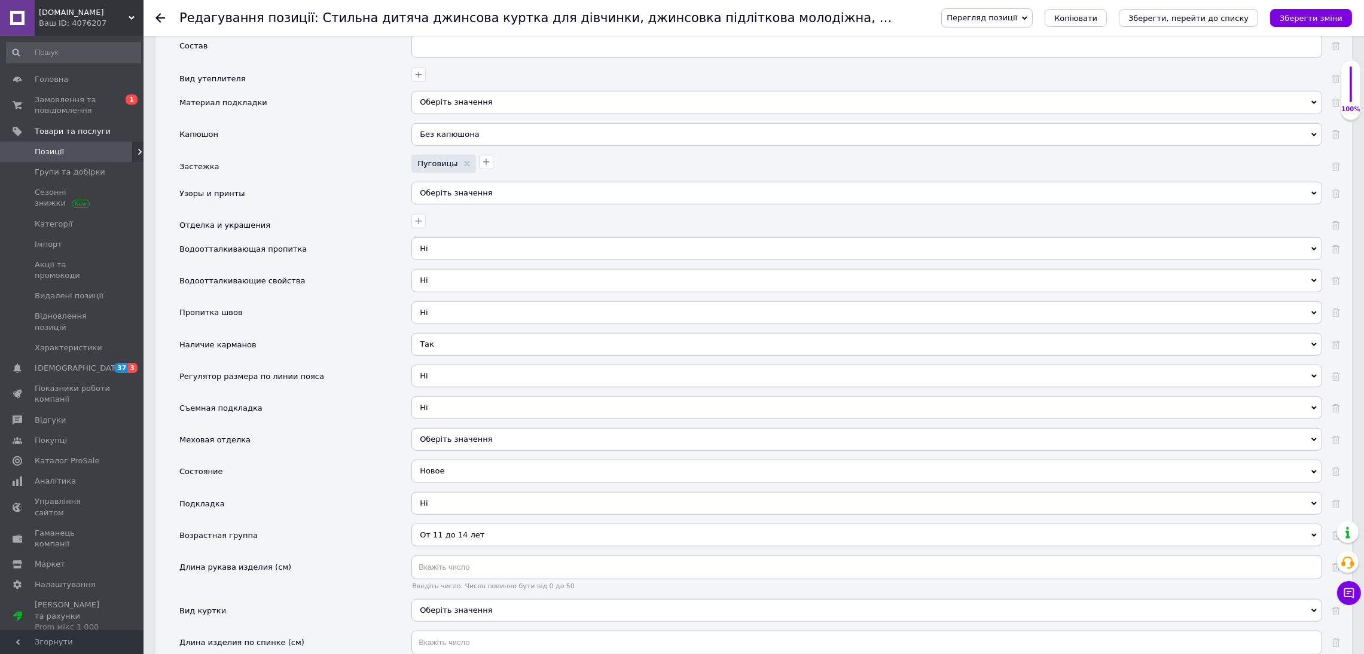
click at [474, 546] on div "От 11 до 14 лет" at bounding box center [866, 535] width 910 height 23
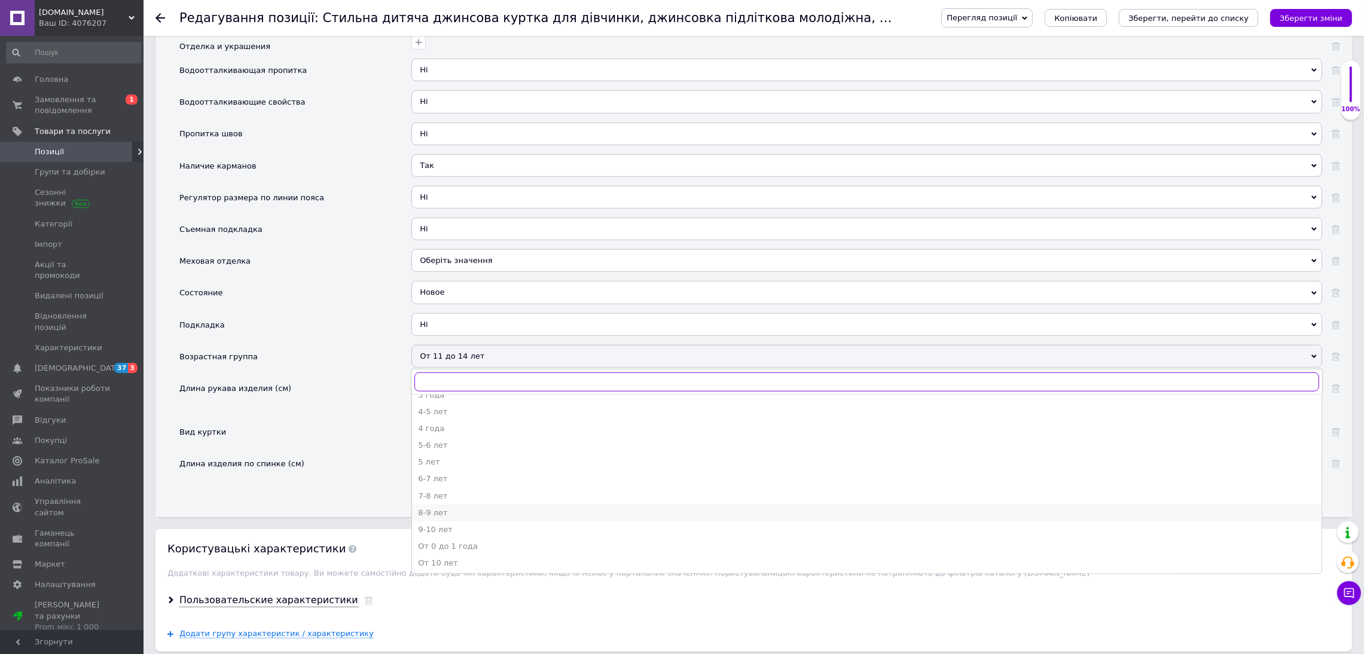
scroll to position [179, 0]
click at [481, 485] on div "8-9 лет" at bounding box center [866, 480] width 897 height 11
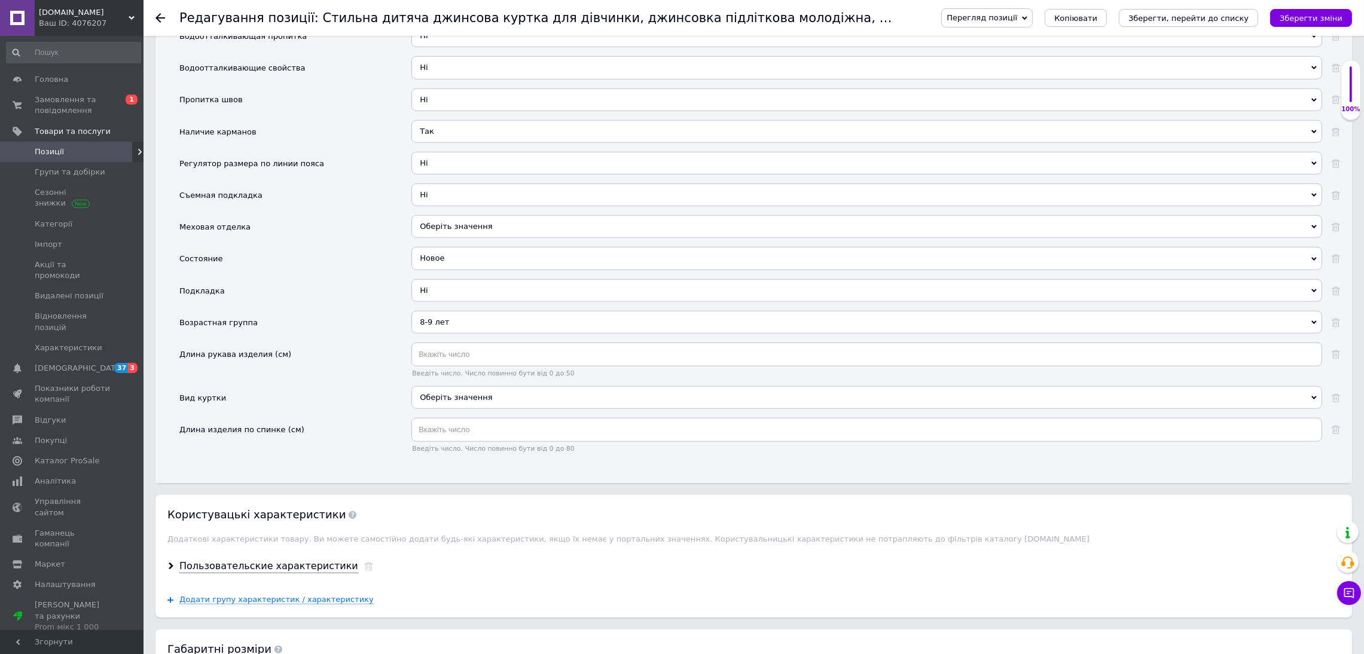
scroll to position [1793, 0]
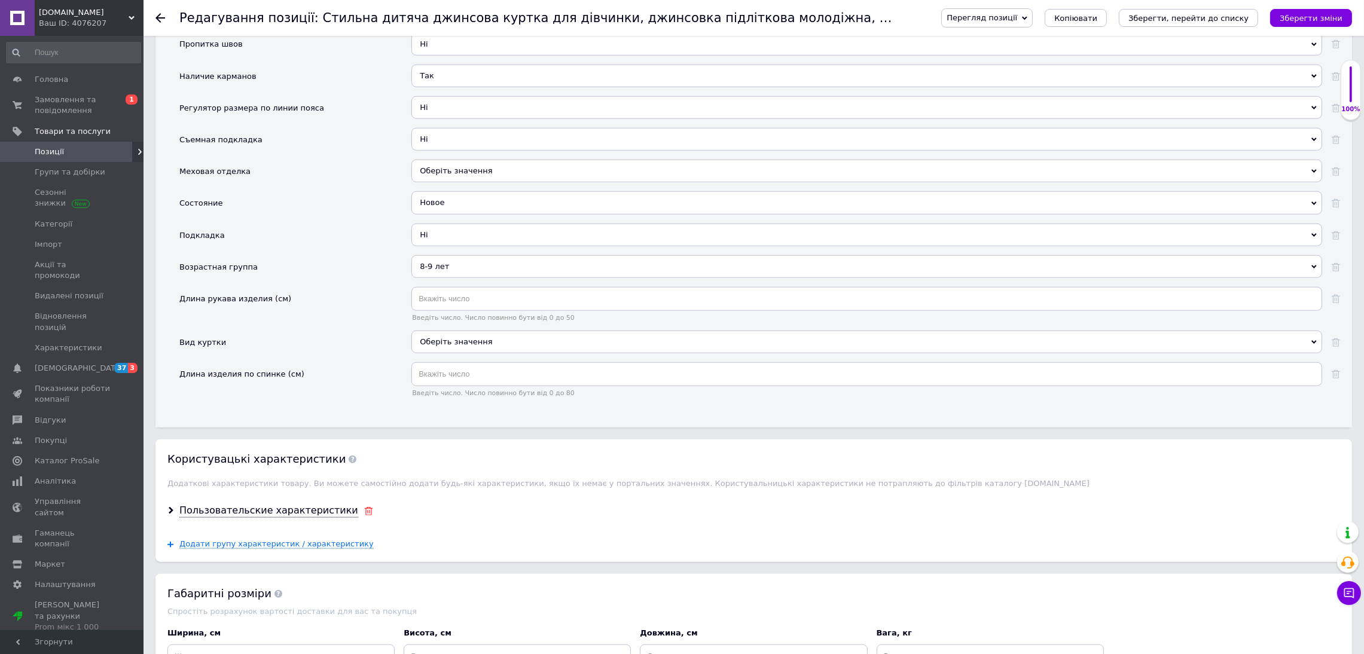
click at [364, 515] on icon at bounding box center [368, 511] width 9 height 8
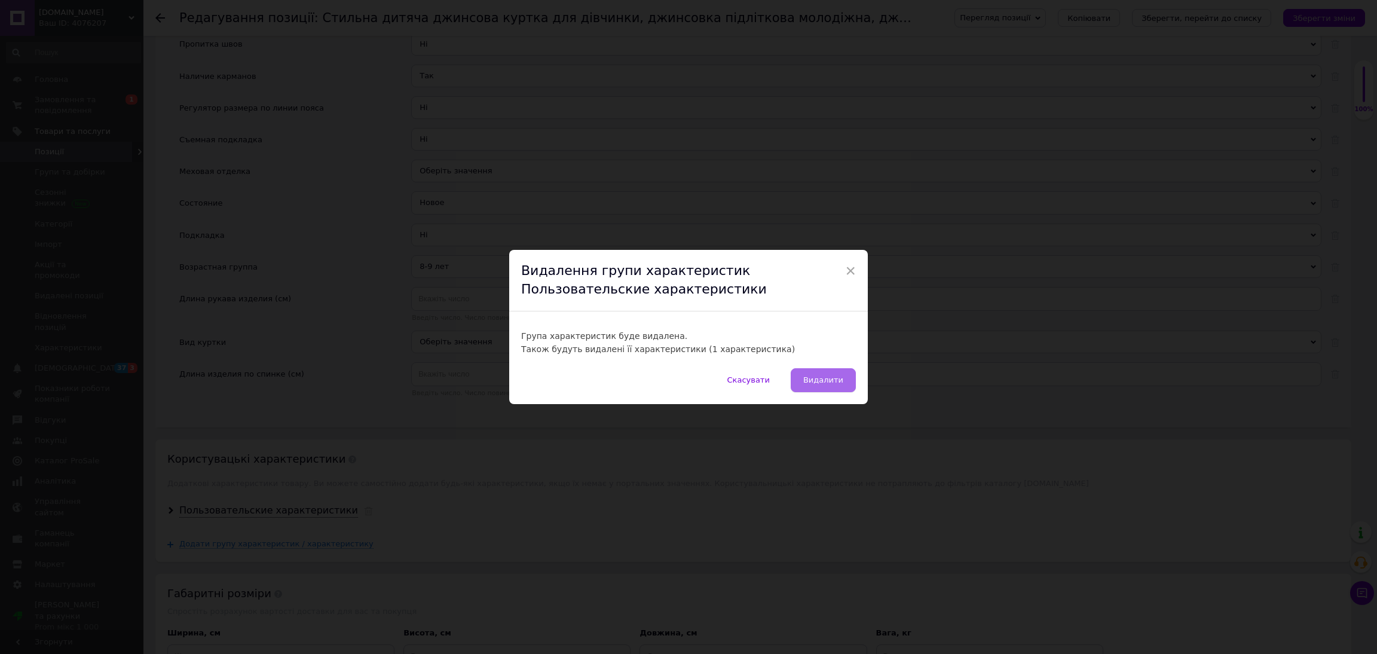
click at [833, 384] on span "Видалити" at bounding box center [823, 379] width 40 height 9
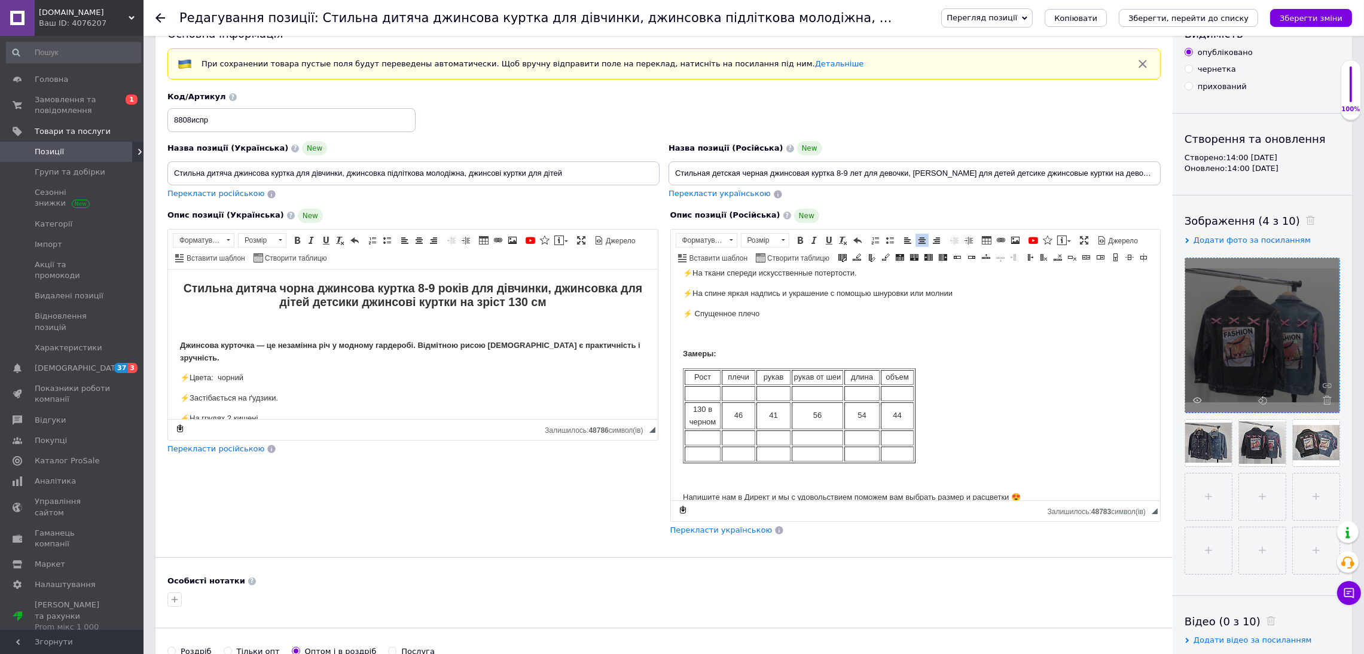
scroll to position [0, 0]
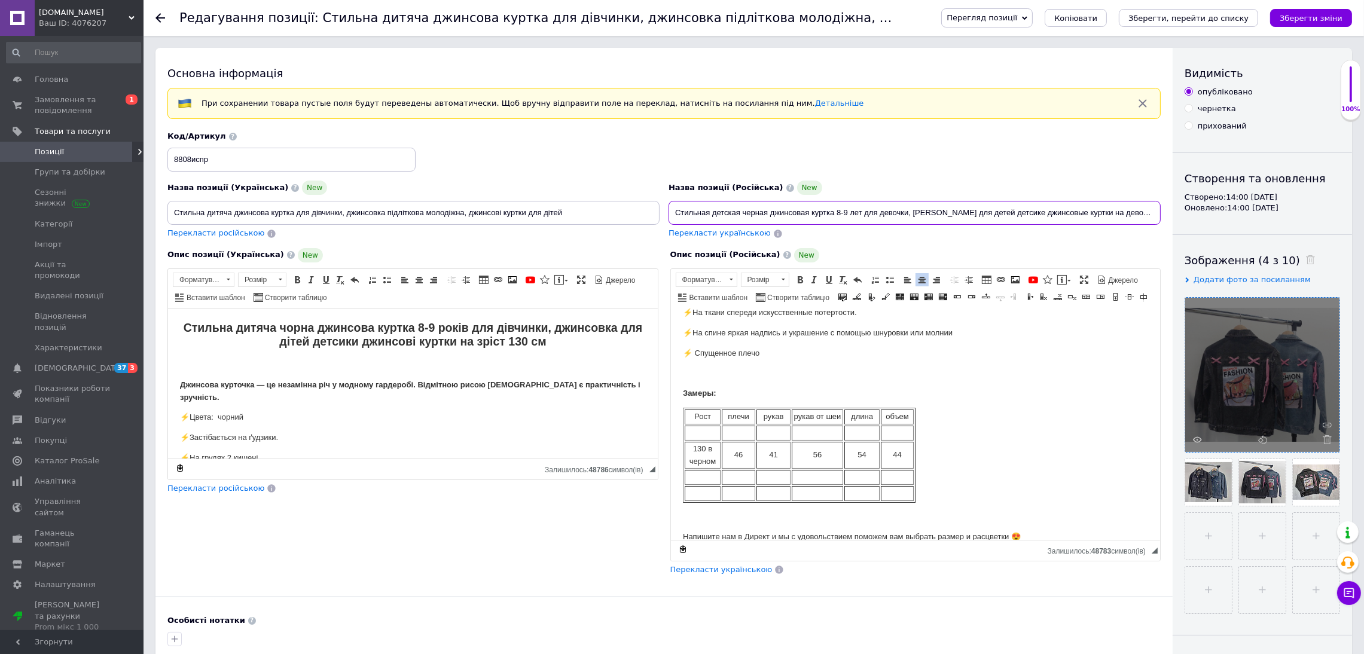
drag, startPoint x: 671, startPoint y: 213, endPoint x: 1376, endPoint y: 205, distance: 704.8
click at [737, 234] on span "Перекласти українською" at bounding box center [719, 232] width 102 height 9
type input "Стильна дитяча чорна джинсова куртка 8-9 років для дівчинки, джинсовка для діте…"
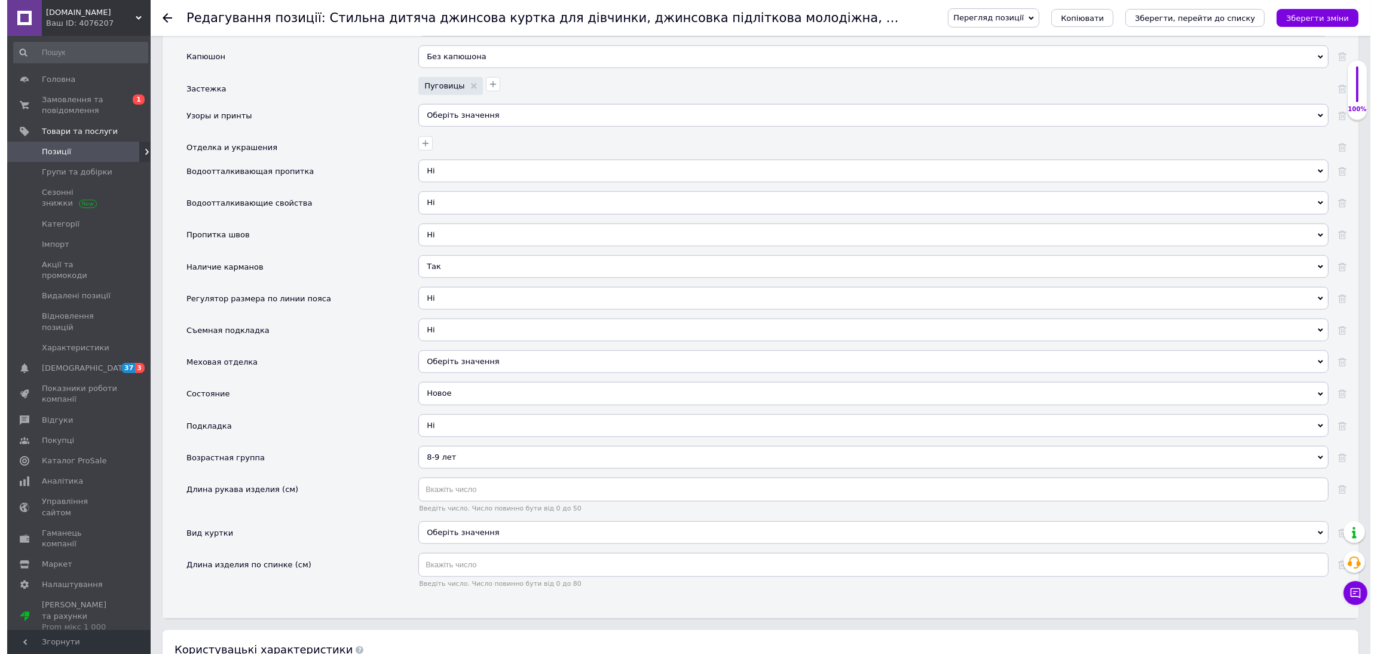
scroll to position [1882, 0]
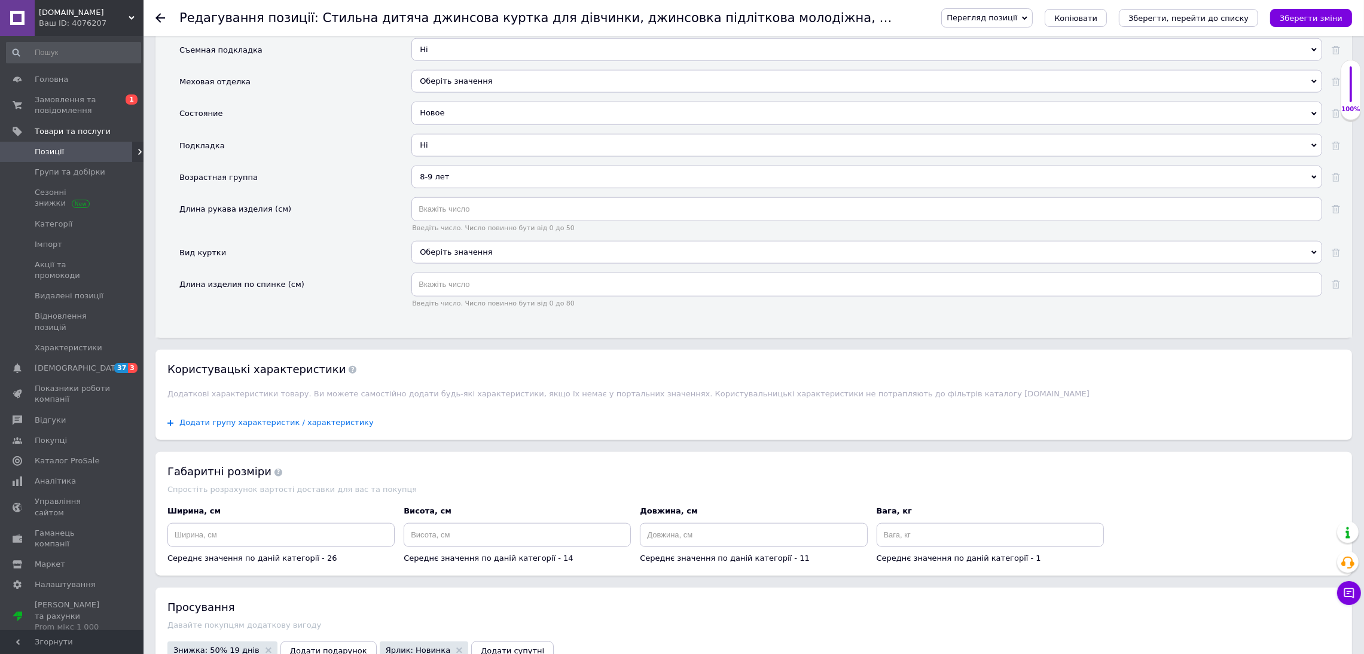
click at [323, 427] on span "Додати групу характеристик / характеристику" at bounding box center [276, 423] width 194 height 10
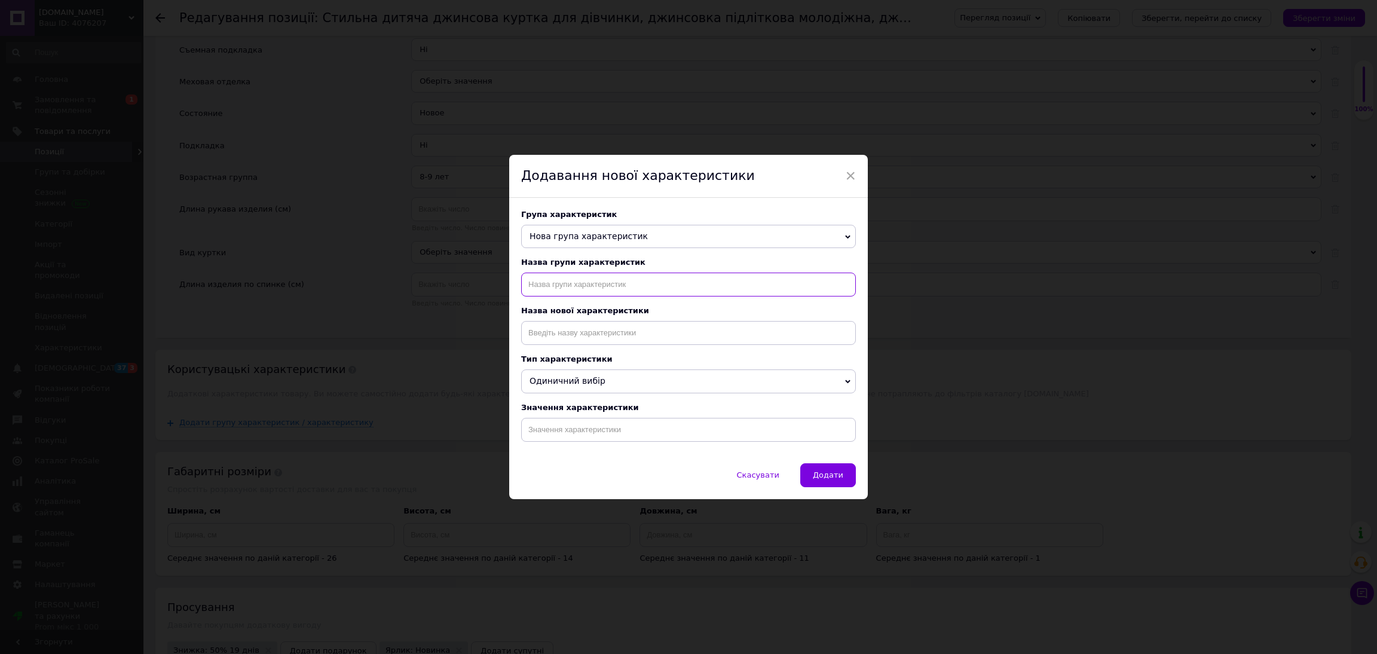
click at [577, 273] on input "text" at bounding box center [688, 285] width 335 height 24
type input "назва"
click at [569, 332] on input at bounding box center [688, 333] width 335 height 24
click at [566, 381] on li "Назва" at bounding box center [689, 375] width 334 height 17
type input "Назва"
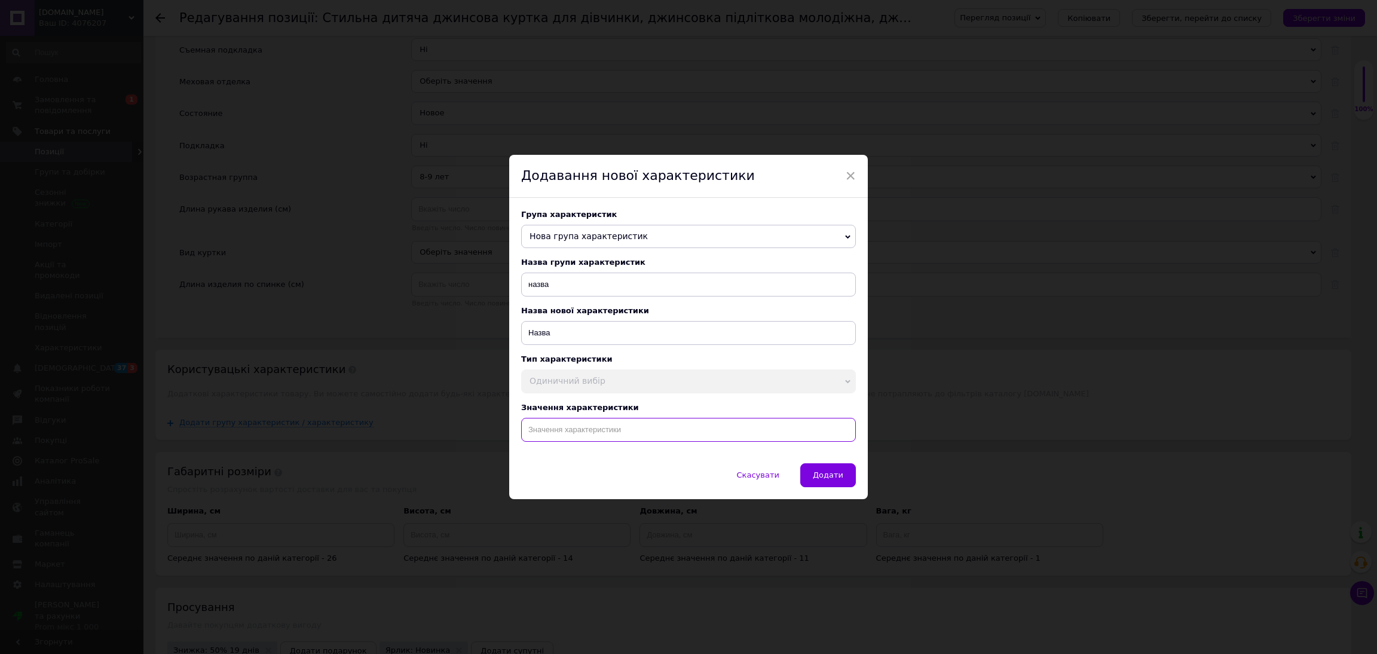
click at [584, 429] on input at bounding box center [688, 430] width 335 height 24
paste input "Стильная детская черная джинсовая куртка 8-9 лет для девочки, джинсовка для дет…"
type input "Стильная детская черная джинсовая куртка 8-9 лет для девочки, джинсовка для дет…"
click at [839, 479] on span "Додати" at bounding box center [828, 474] width 30 height 9
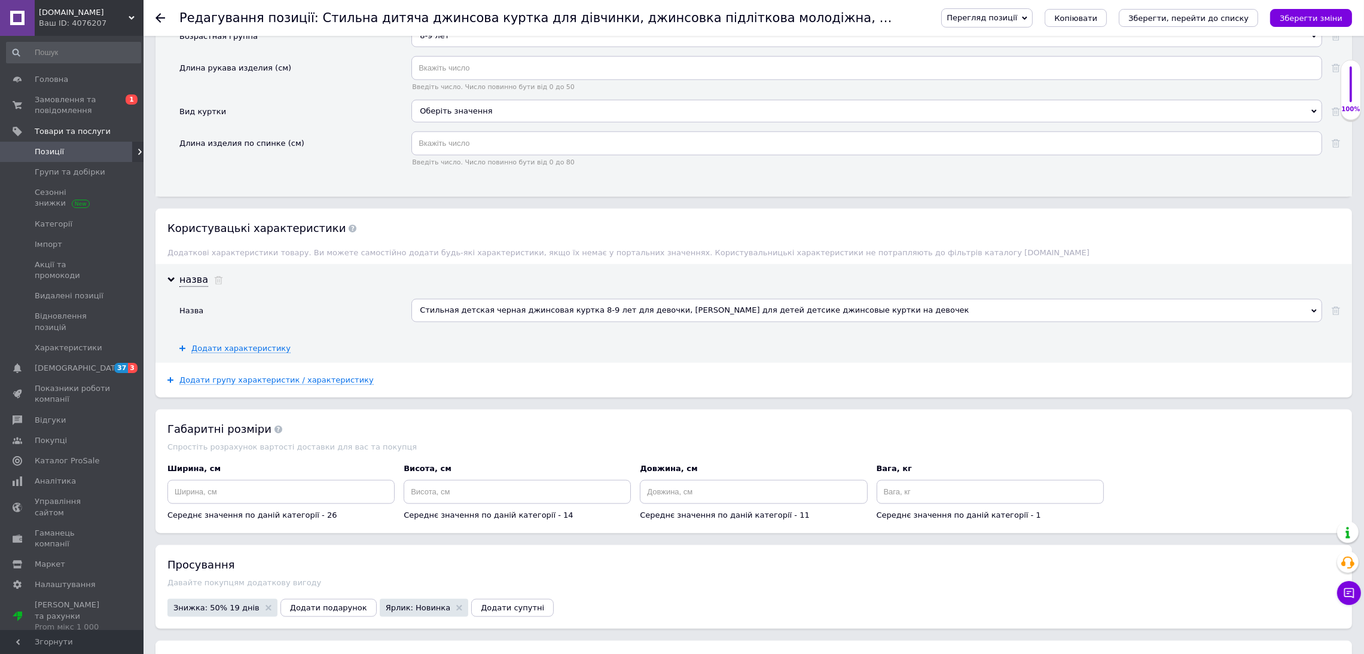
scroll to position [2215, 0]
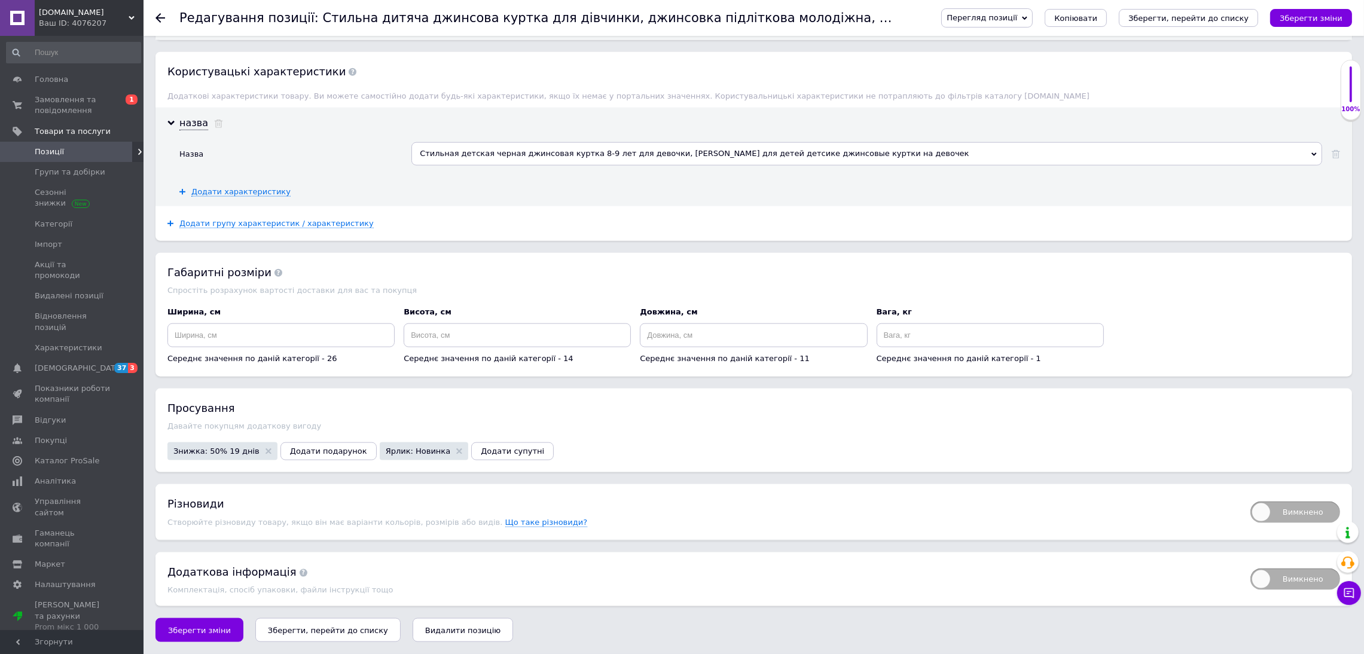
click at [173, 628] on span "Зберегти зміни" at bounding box center [199, 630] width 63 height 9
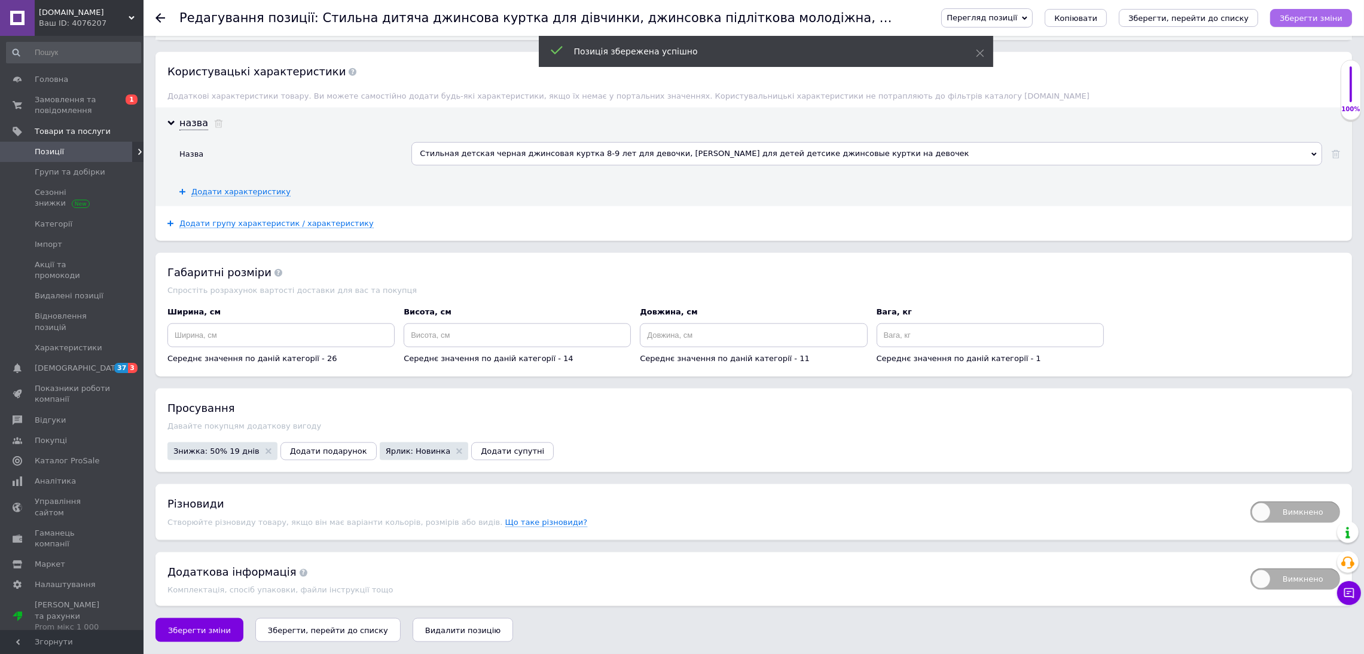
click at [1321, 19] on icon "Зберегти зміни" at bounding box center [1310, 18] width 63 height 9
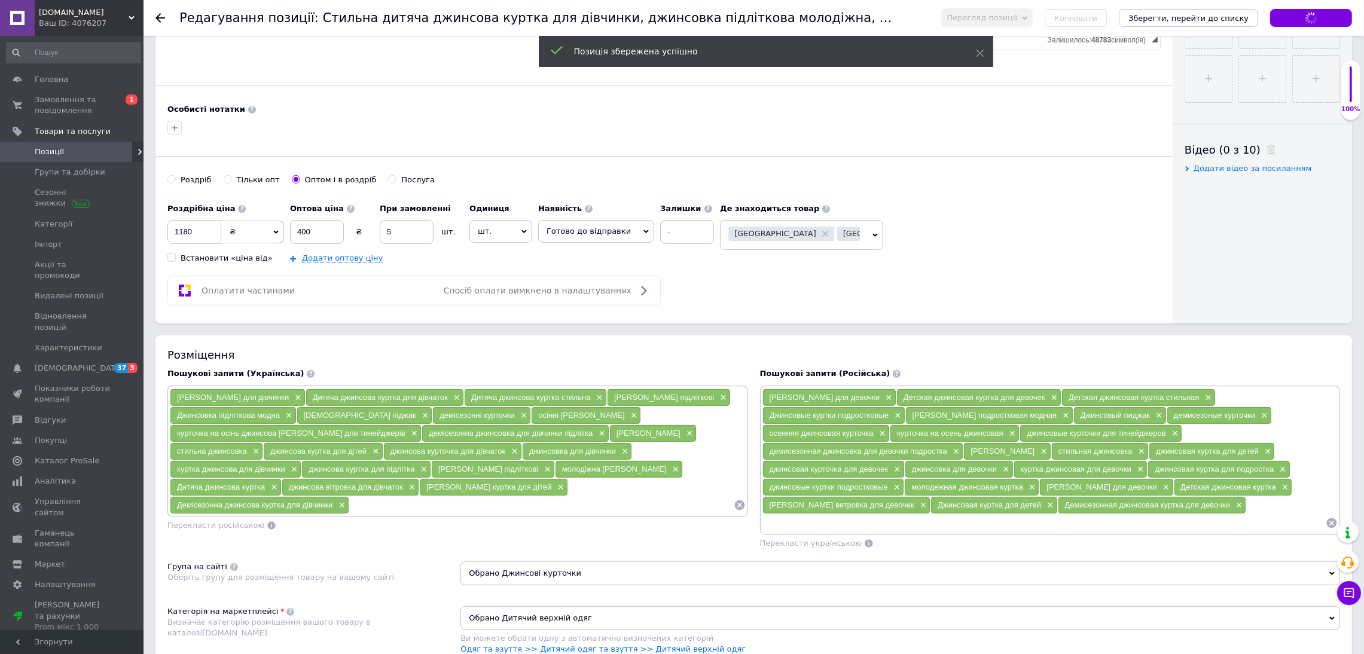
scroll to position [0, 0]
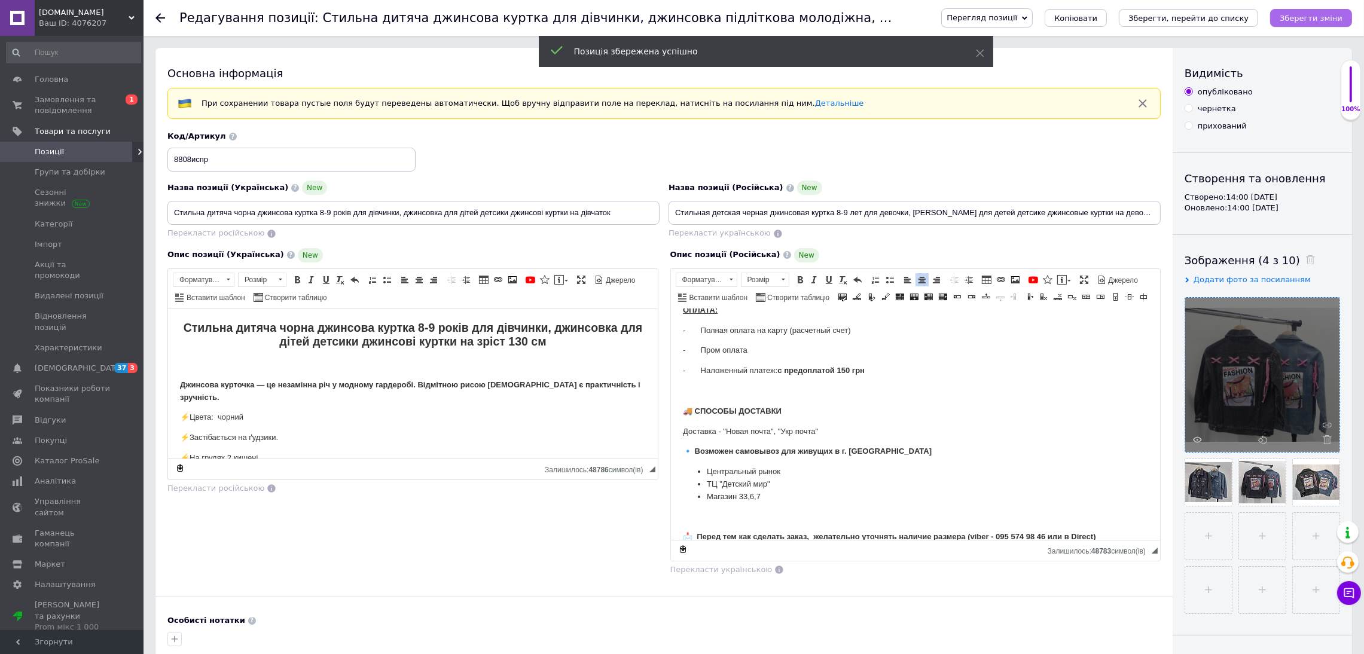
click at [1335, 26] on button "Зберегти зміни" at bounding box center [1311, 18] width 82 height 18
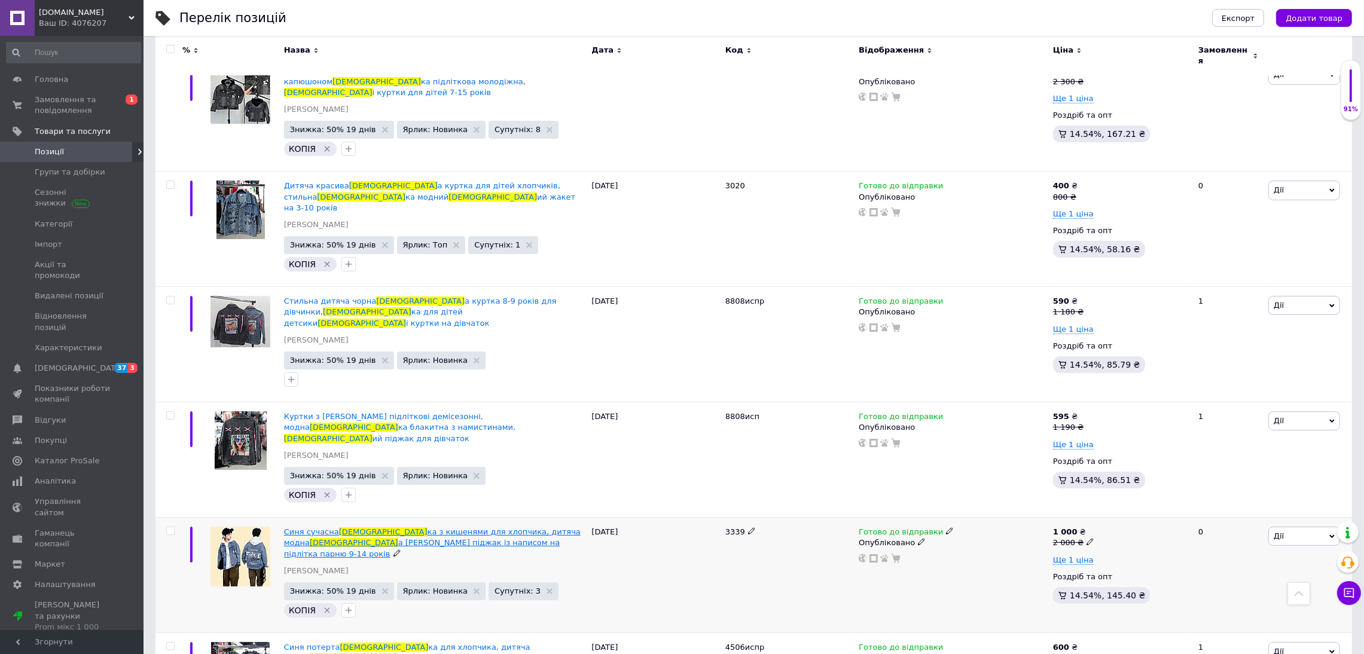
scroll to position [179, 0]
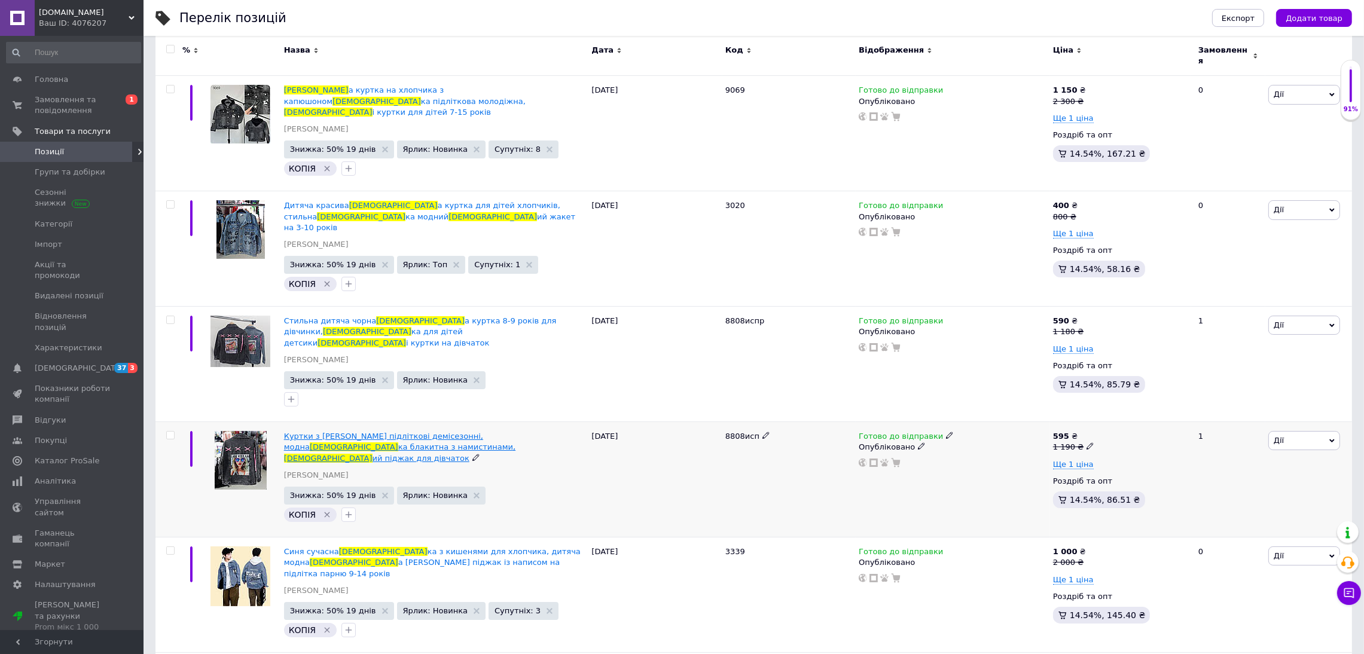
click at [372, 454] on span "ий піджак для дівчаток" at bounding box center [420, 458] width 97 height 9
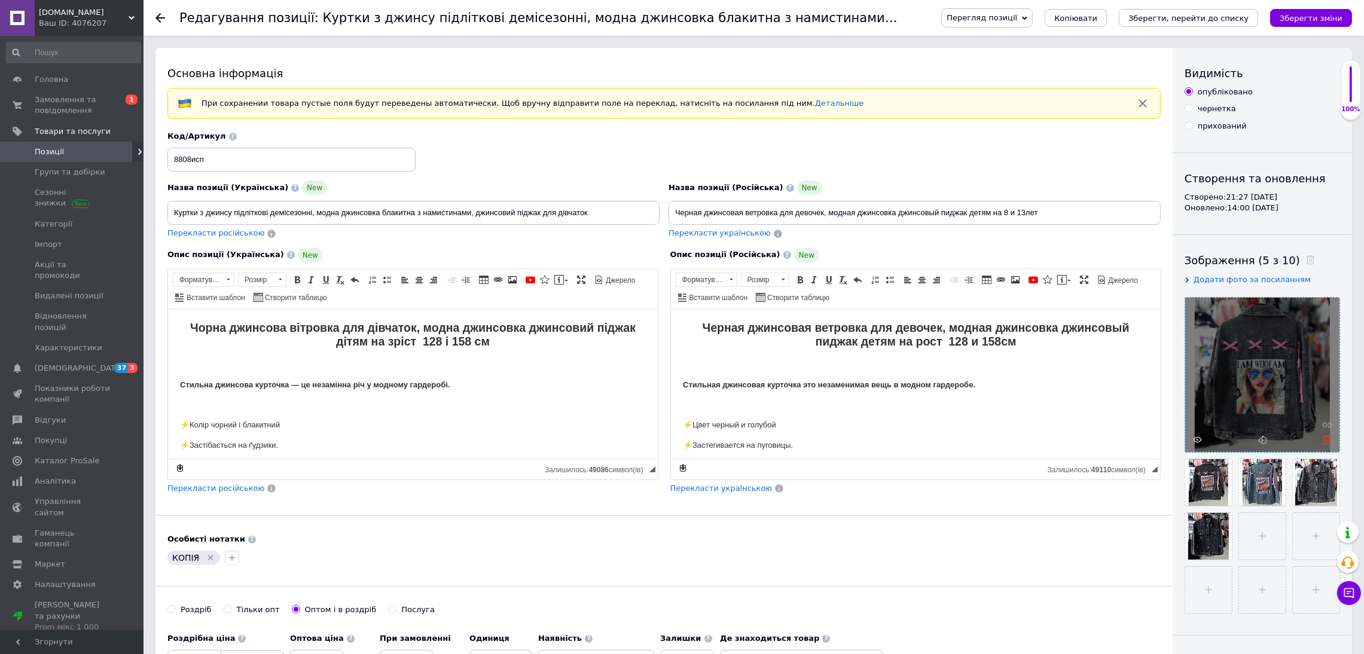
click at [1328, 437] on use at bounding box center [1326, 439] width 9 height 9
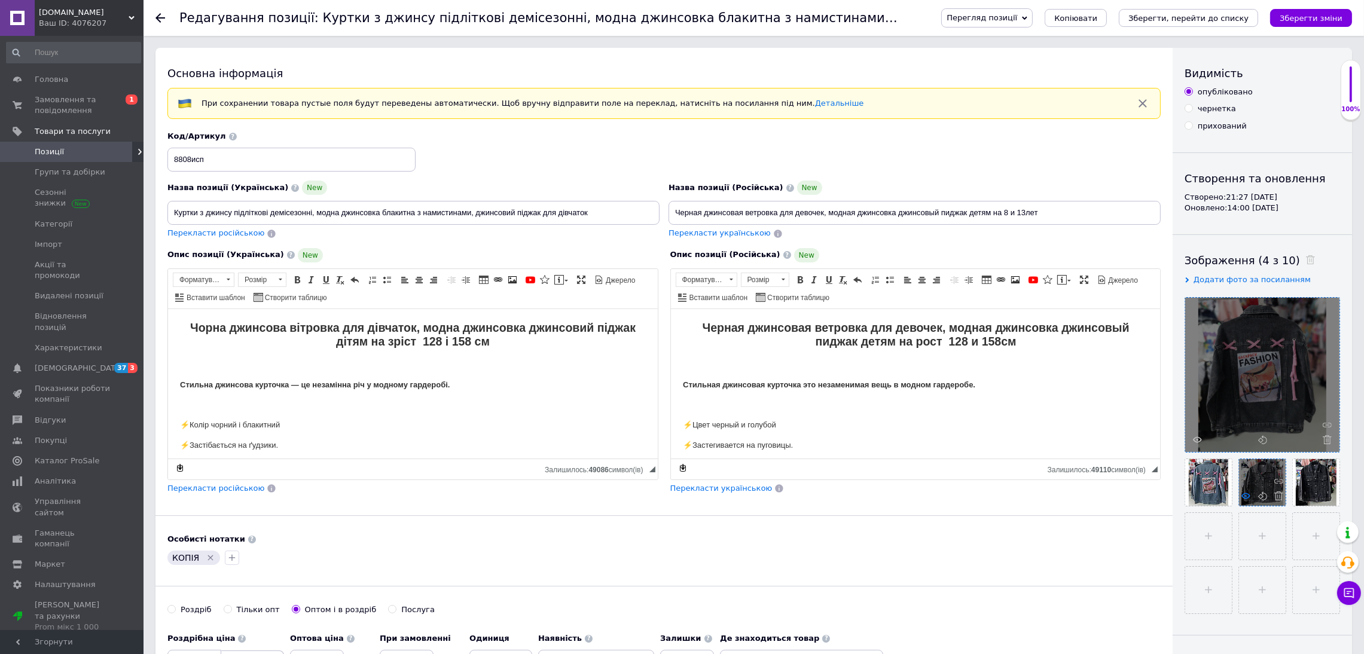
click at [1242, 496] on icon at bounding box center [1245, 495] width 9 height 9
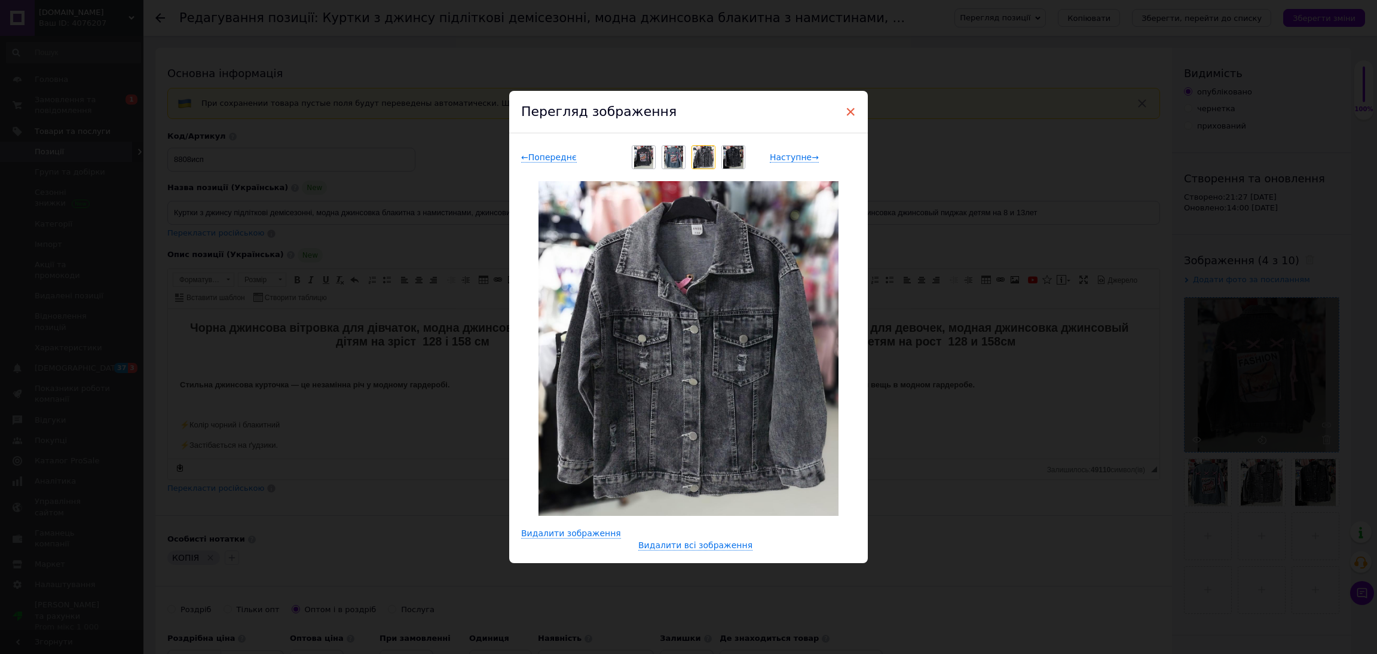
click at [849, 117] on span "×" at bounding box center [850, 112] width 11 height 20
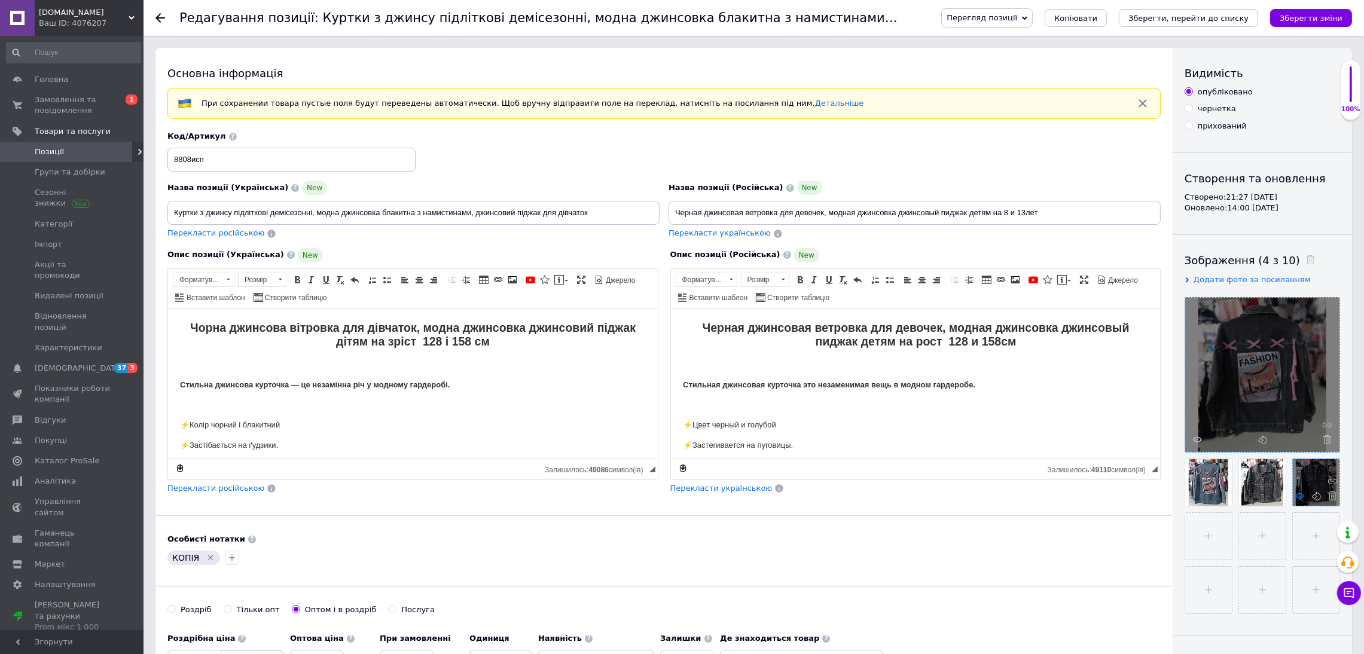
click at [1295, 500] on icon at bounding box center [1299, 495] width 9 height 9
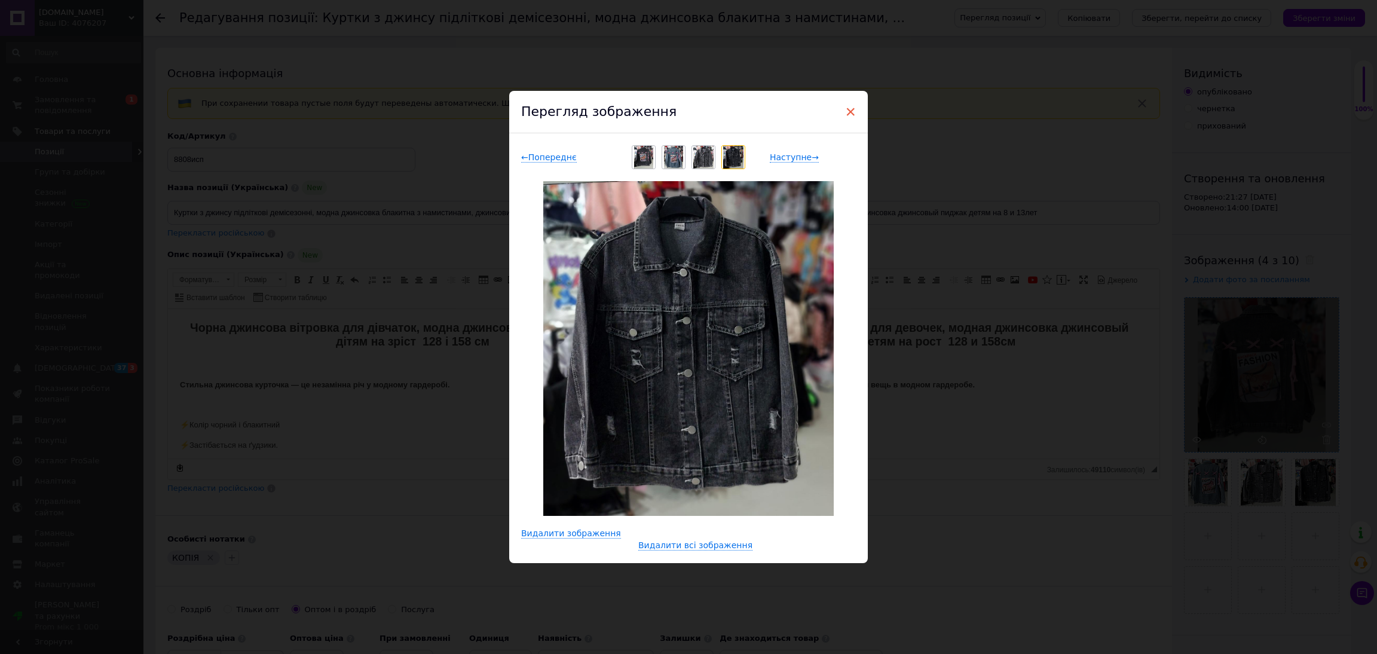
click at [851, 115] on span "×" at bounding box center [850, 112] width 11 height 20
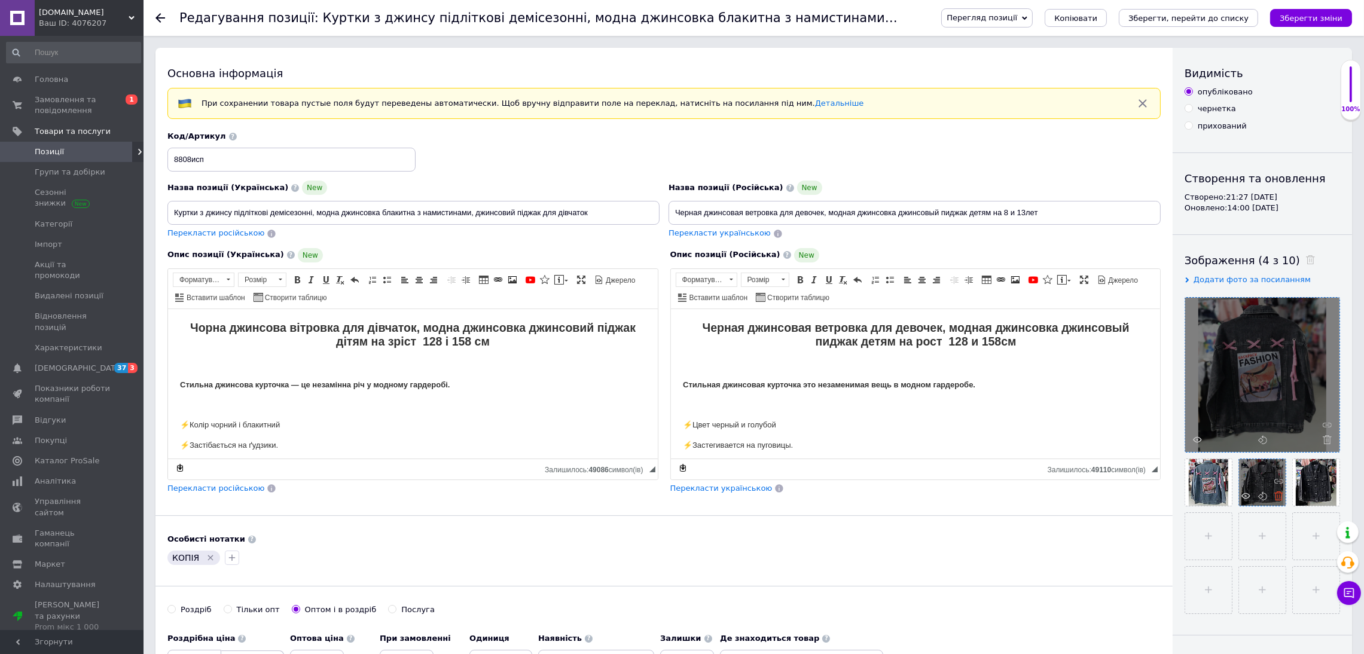
click at [1277, 500] on icon at bounding box center [1278, 495] width 9 height 9
drag, startPoint x: 992, startPoint y: 340, endPoint x: 964, endPoint y: 340, distance: 28.1
click at [964, 340] on strong "Черная джинсовая ветровка для девочек, модная джинсовка джинсовый пиджак детям …" at bounding box center [914, 333] width 427 height 27
drag, startPoint x: 1057, startPoint y: 209, endPoint x: 1010, endPoint y: 211, distance: 47.3
click at [1010, 211] on input "Черная джинсовая ветровка для девочек, модная джинсовка джинсовый пиджак детям …" at bounding box center [914, 213] width 492 height 24
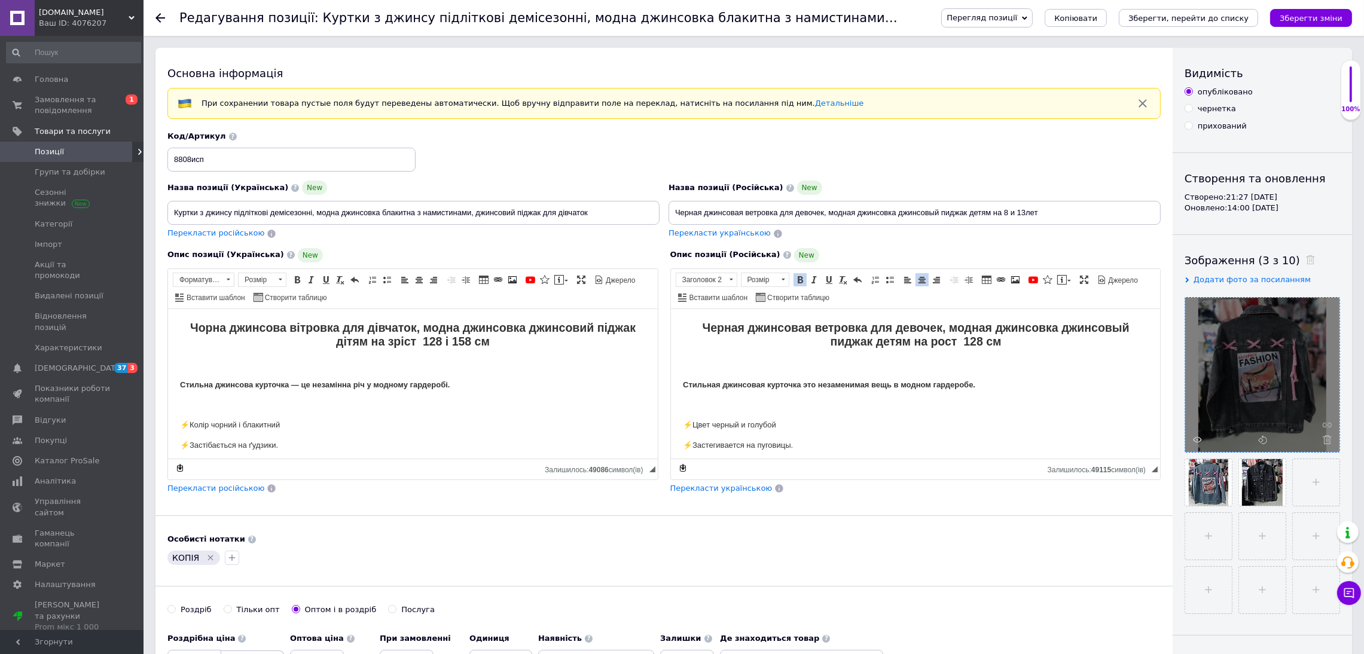
click at [1001, 340] on h2 "Черная джинсовая ветровка для девочек, модная джинсовка джинсовый пиджак детям …" at bounding box center [915, 334] width 466 height 28
drag, startPoint x: 1001, startPoint y: 344, endPoint x: 904, endPoint y: 344, distance: 96.8
click at [904, 344] on h2 "Черная джинсовая ветровка для девочек, модная джинсовка джинсовый пиджак детям …" at bounding box center [915, 334] width 466 height 28
click at [828, 215] on input "Черная джинсовая ветровка для девочек, модная джинсовка джинсовый пиджак детям …" at bounding box center [914, 213] width 492 height 24
click at [858, 212] on input "Черная джинсовая ветровка для девочек на рост 128 см модная джинсовка джинсовый…" at bounding box center [914, 213] width 492 height 24
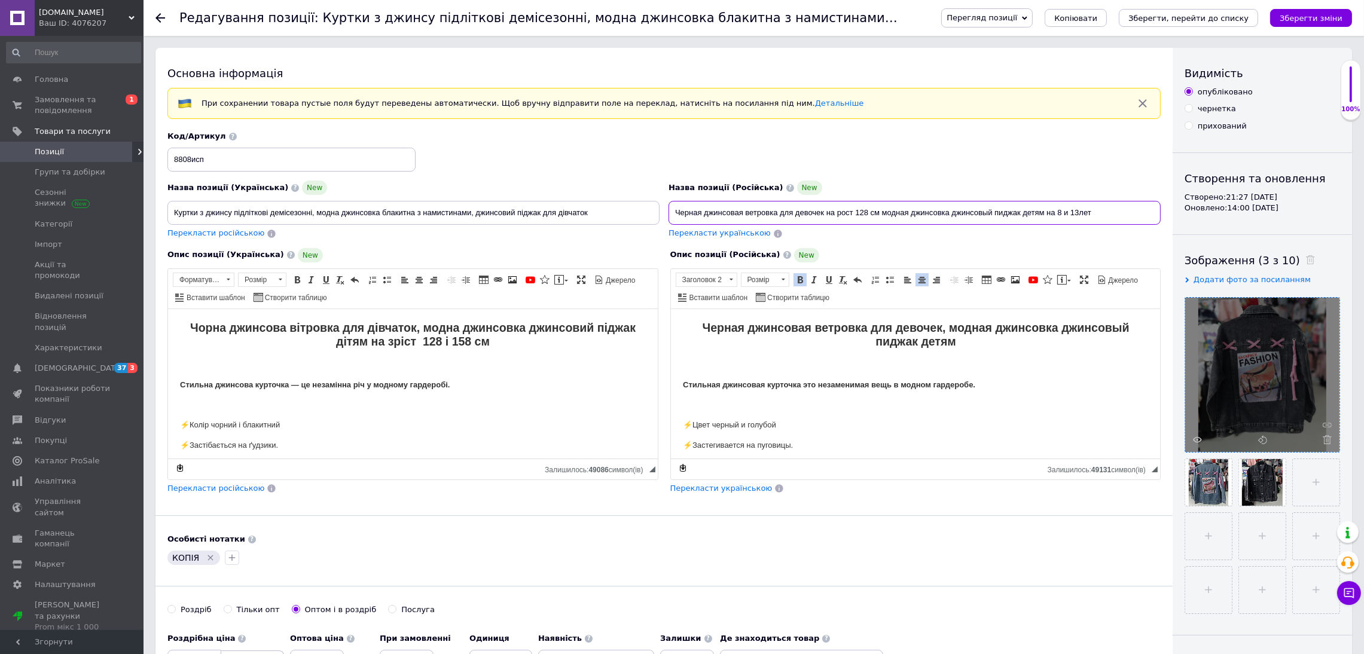
click at [1080, 211] on input "Черная джинсовая ветровка для девочек на рост 128 см модная джинсовка джинсовый…" at bounding box center [914, 213] width 492 height 24
drag, startPoint x: 1102, startPoint y: 212, endPoint x: 501, endPoint y: 268, distance: 603.5
click at [501, 268] on div "Назва позиції (Українська) New Куртки з джинсу підліткові демісезонні, модна дж…" at bounding box center [663, 312] width 993 height 363
type input "Черная джинсовая ветровка для девочек на рост 128 см модная джинсовка джинсовый…"
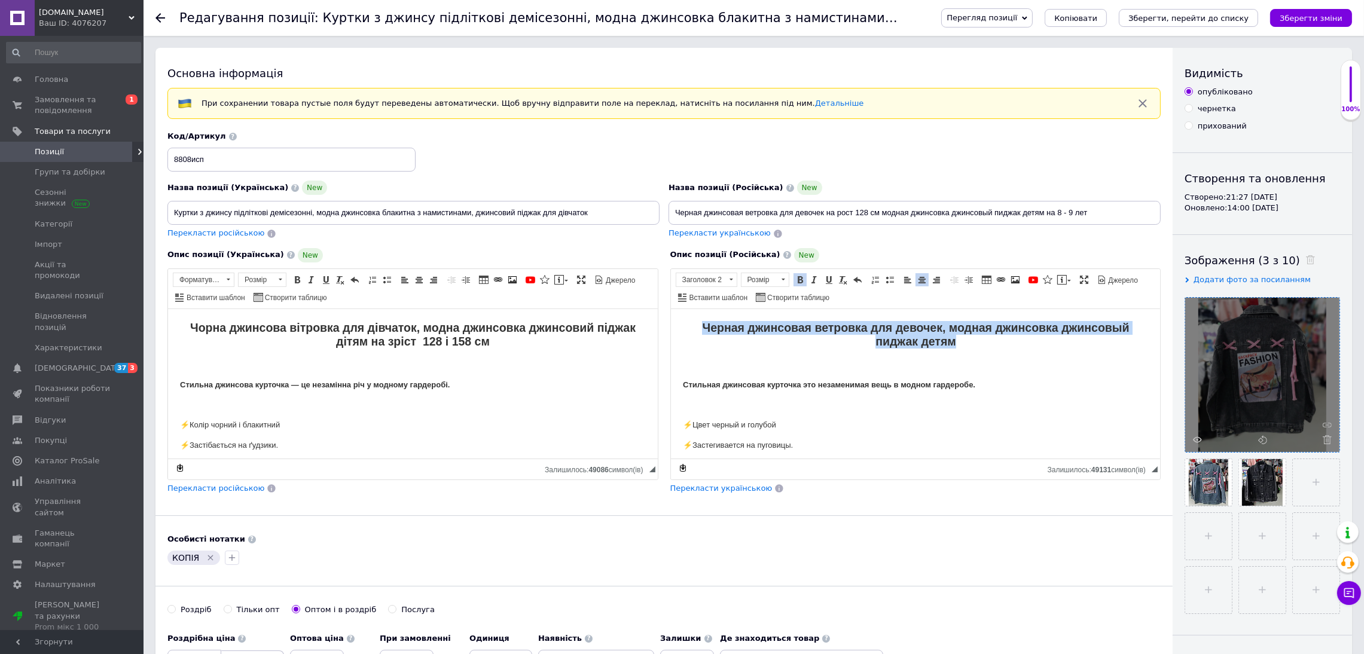
drag, startPoint x: 953, startPoint y: 343, endPoint x: 662, endPoint y: 319, distance: 292.1
click at [670, 319] on html "Черная джинсовая ветровка для девочек, модная джинсовка джинсовый пиджак детям …" at bounding box center [915, 617] width 490 height 618
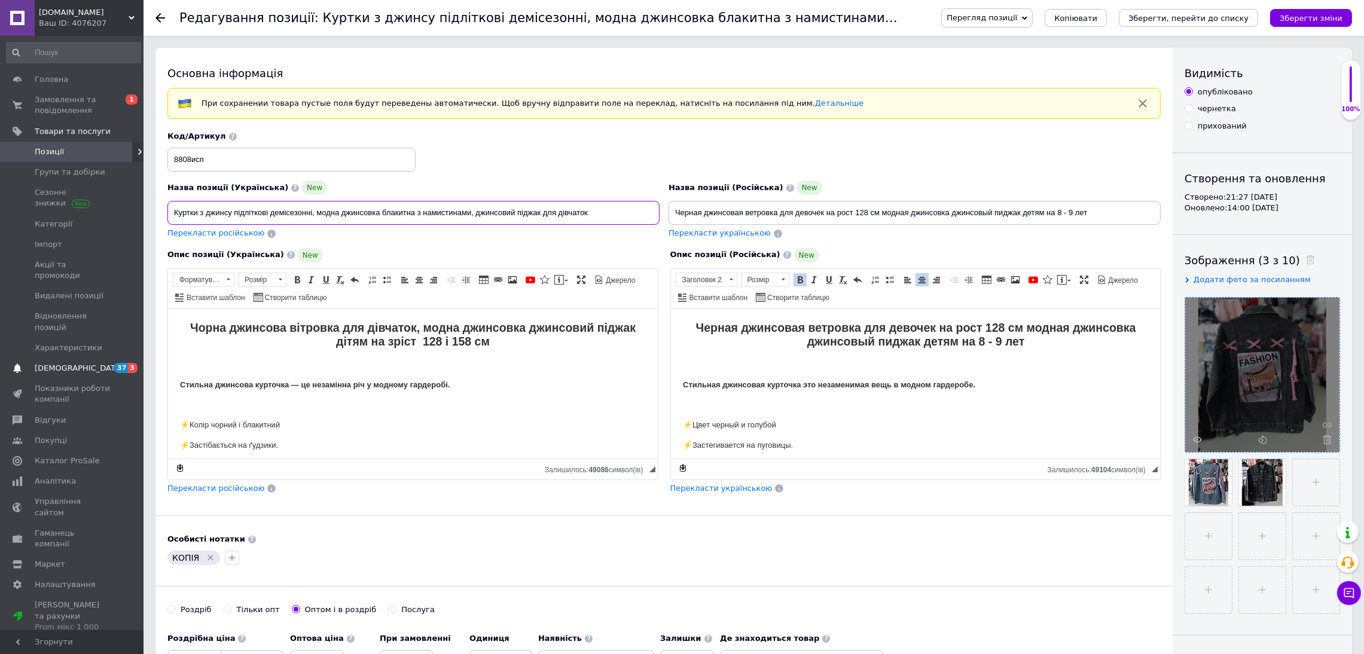
drag, startPoint x: 609, startPoint y: 215, endPoint x: 0, endPoint y: 352, distance: 623.9
click at [784, 423] on p "⚡Цвет черный и голубой" at bounding box center [915, 424] width 466 height 13
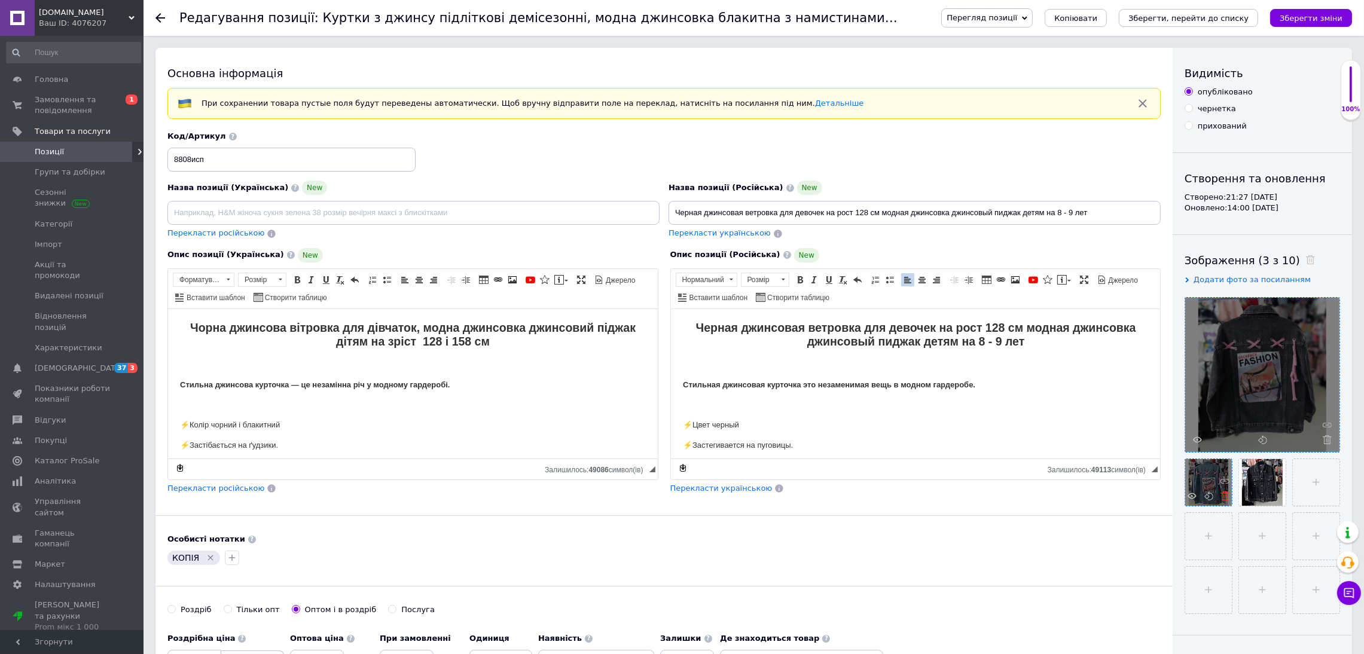
click at [1221, 500] on icon at bounding box center [1224, 495] width 9 height 9
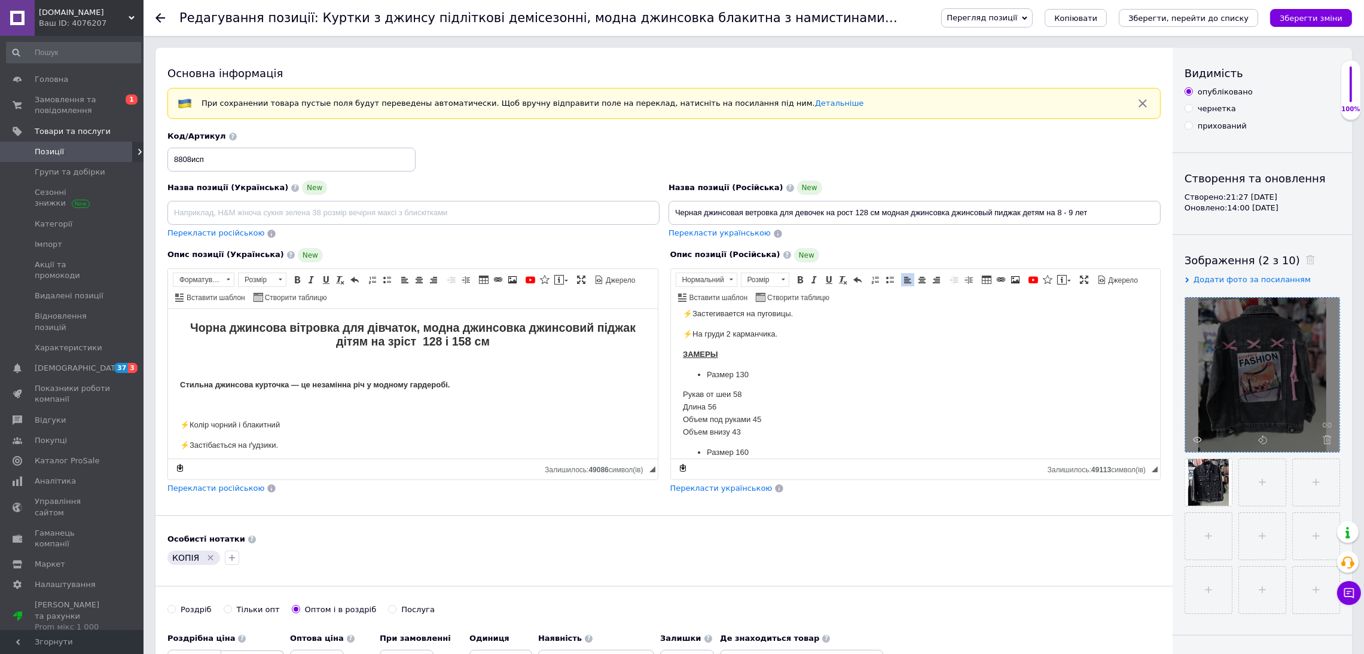
scroll to position [90, 0]
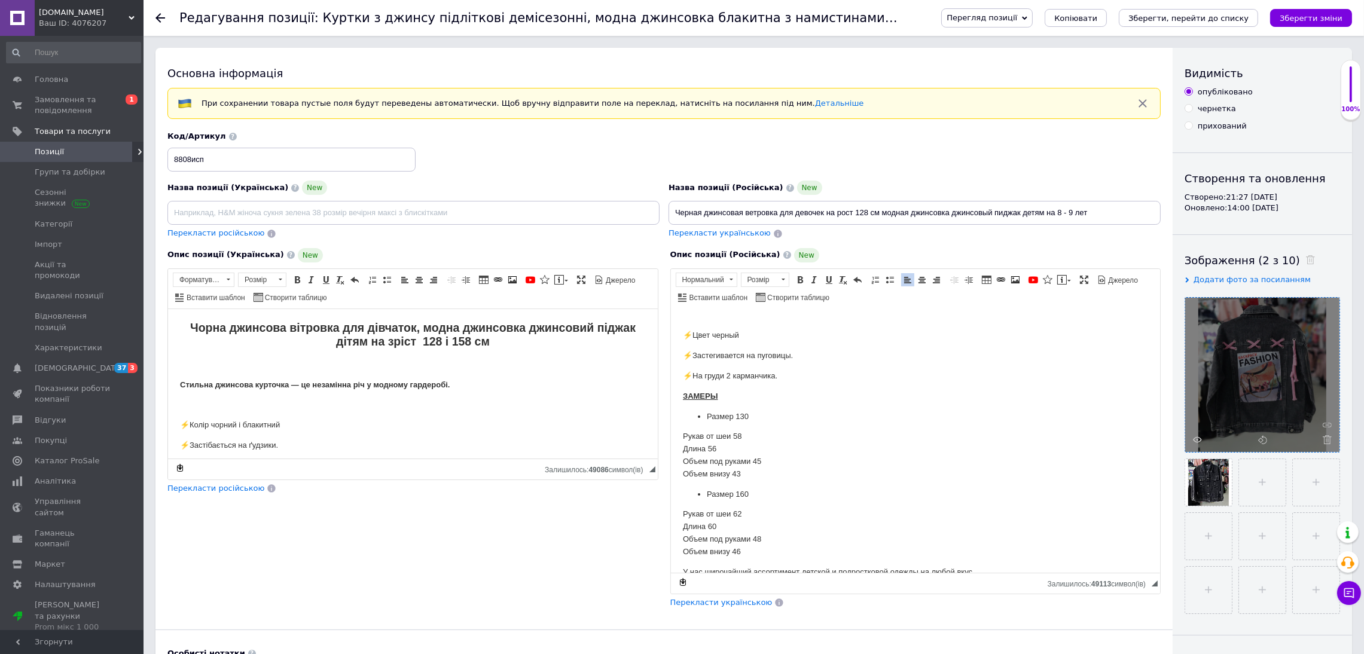
drag, startPoint x: 1156, startPoint y: 470, endPoint x: 1052, endPoint y: 592, distance: 161.1
click at [1114, 641] on div "Основна інформація При сохранении товара пустые поля будут переведены автоматич…" at bounding box center [663, 458] width 1017 height 820
drag, startPoint x: 685, startPoint y: 492, endPoint x: 757, endPoint y: 553, distance: 94.6
click at [757, 553] on body "Черная джинсовая ветровка для девочек на рост 128 см модная джинсовка джинсовый…" at bounding box center [915, 528] width 466 height 594
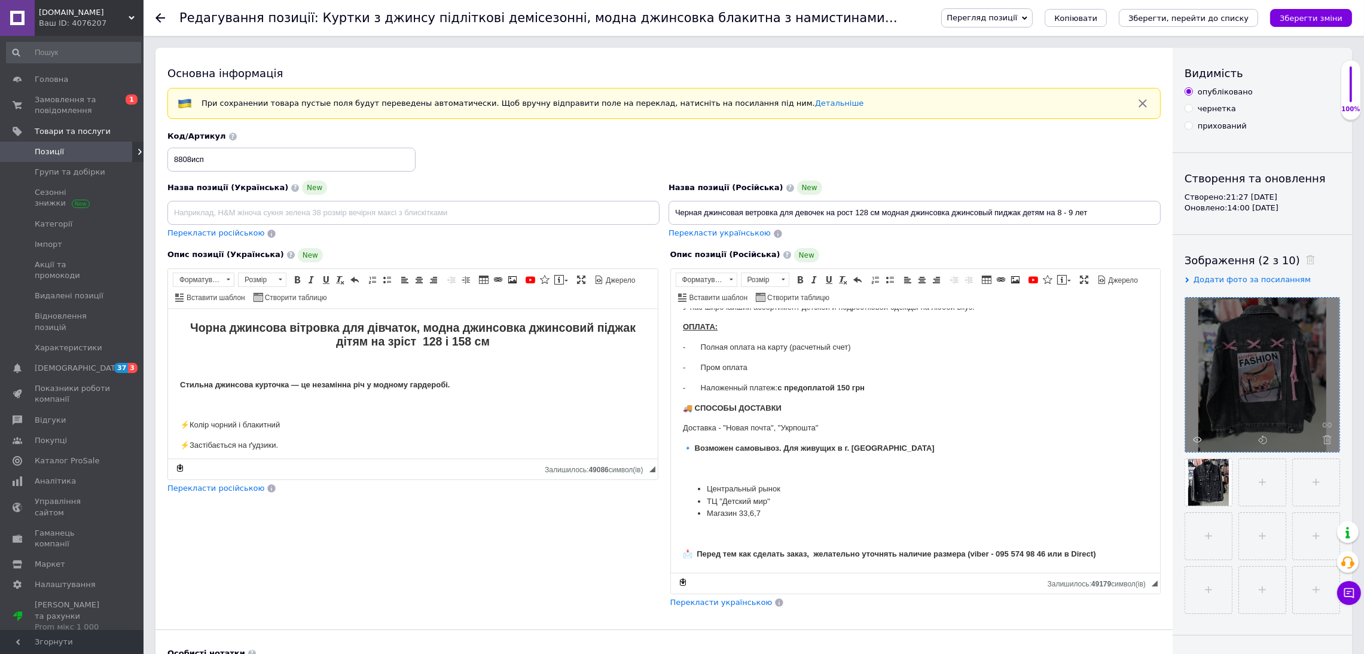
click at [742, 604] on span "Перекласти українською" at bounding box center [721, 602] width 102 height 9
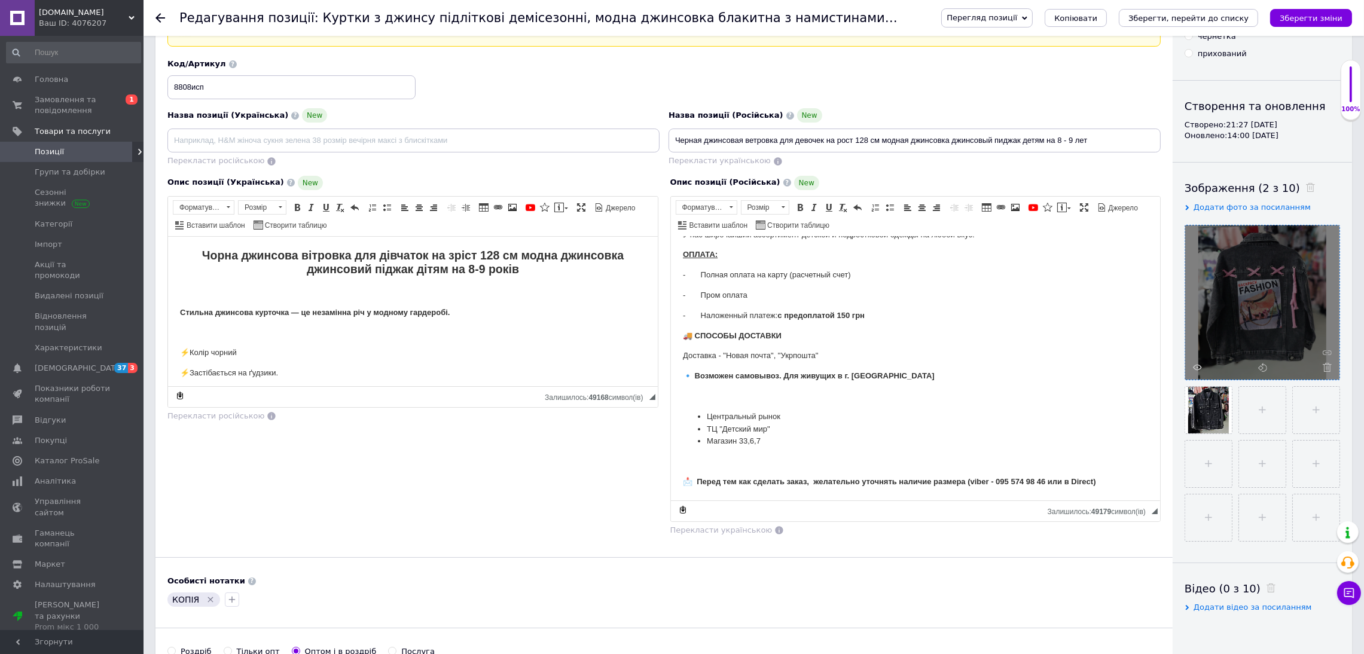
scroll to position [0, 0]
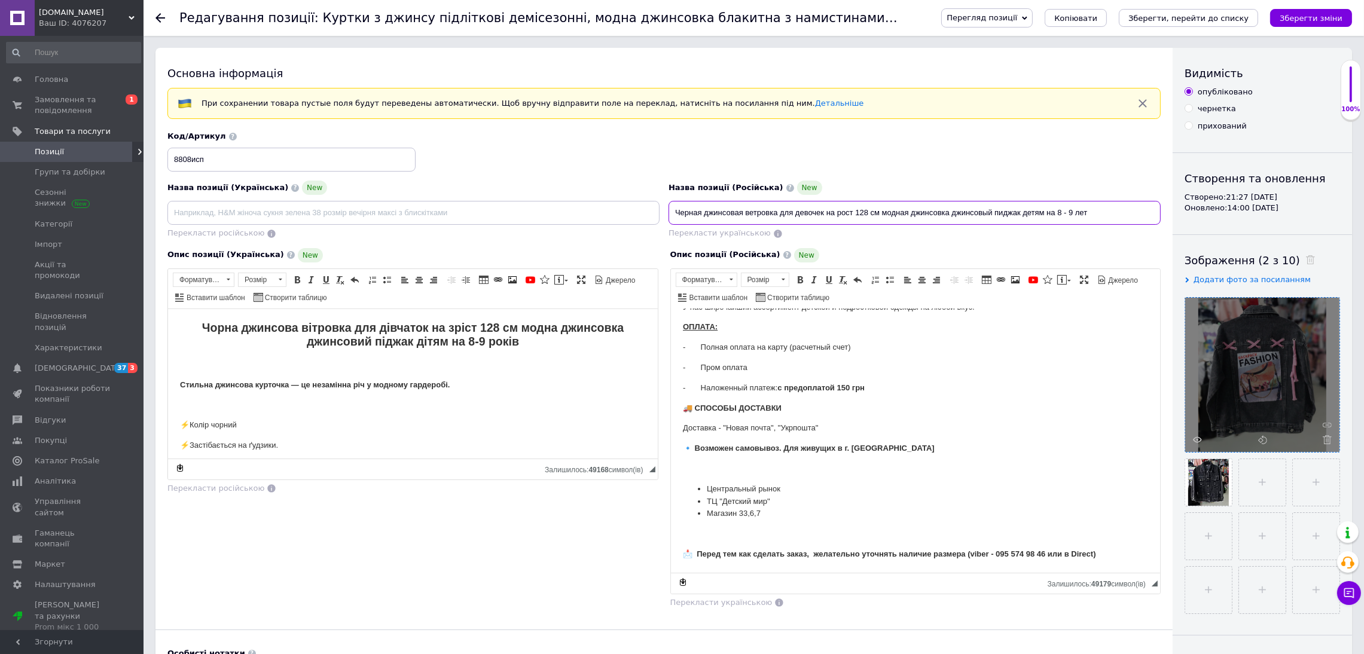
drag, startPoint x: 1103, startPoint y: 209, endPoint x: 626, endPoint y: 227, distance: 476.8
click at [626, 227] on div "Назва позиції (Українська) New Перекласти російською Код/Артикул 8808исп Назва …" at bounding box center [664, 185] width 1002 height 117
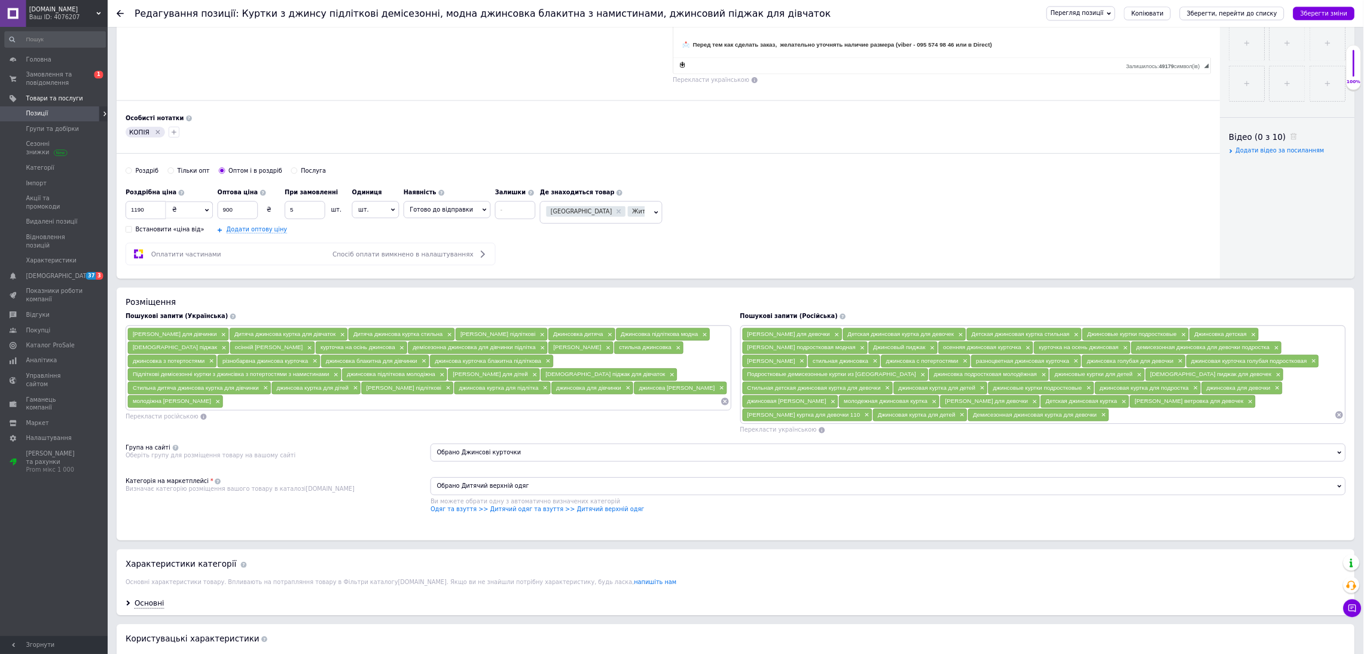
scroll to position [478, 0]
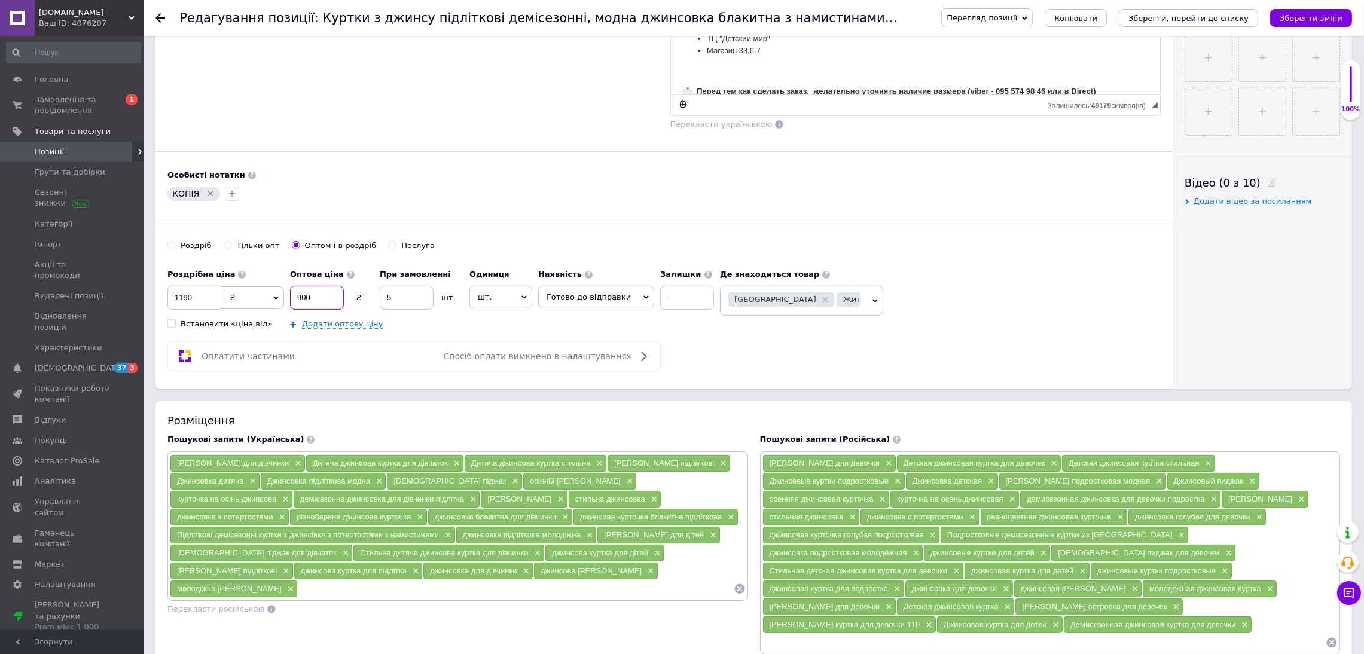
drag, startPoint x: 1832, startPoint y: 0, endPoint x: 253, endPoint y: 301, distance: 1606.6
click at [253, 301] on div "Роздрібна ціна 1190 ₴ $ EUR CHF GBP ¥ PLN ₸ MDL HUF KGS CNY TRY KRW lei Встанов…" at bounding box center [443, 296] width 552 height 66
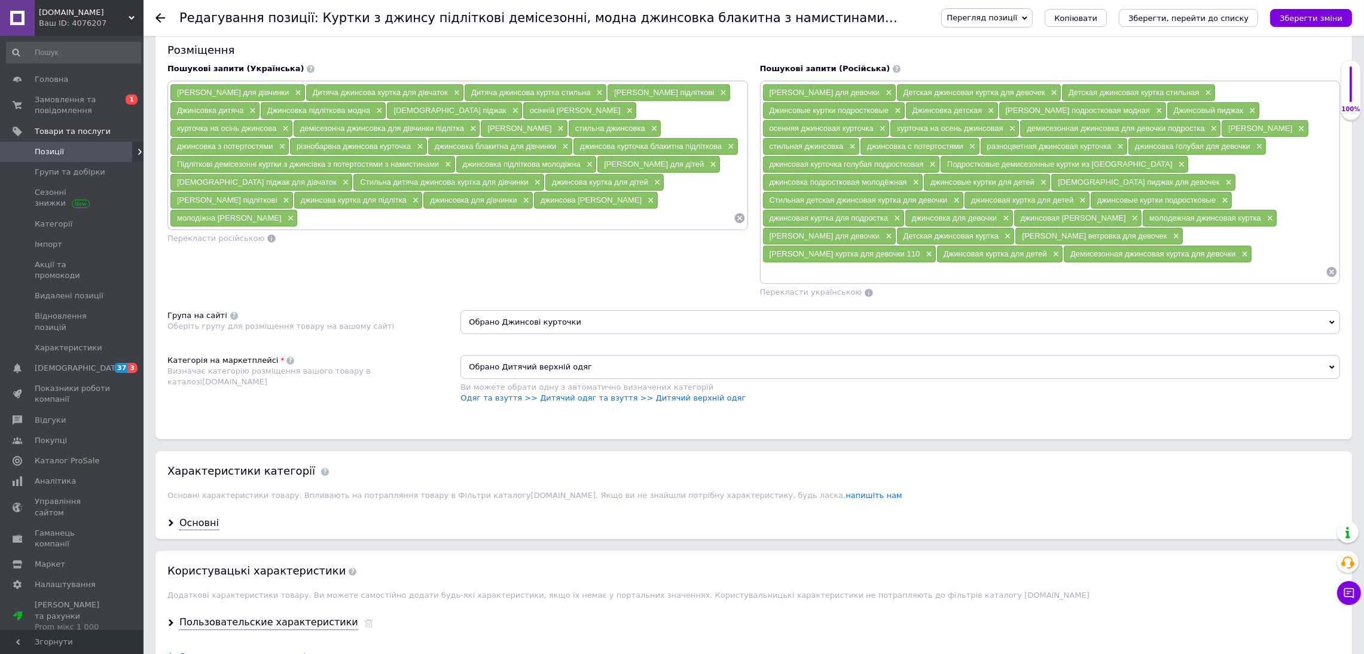
scroll to position [927, 0]
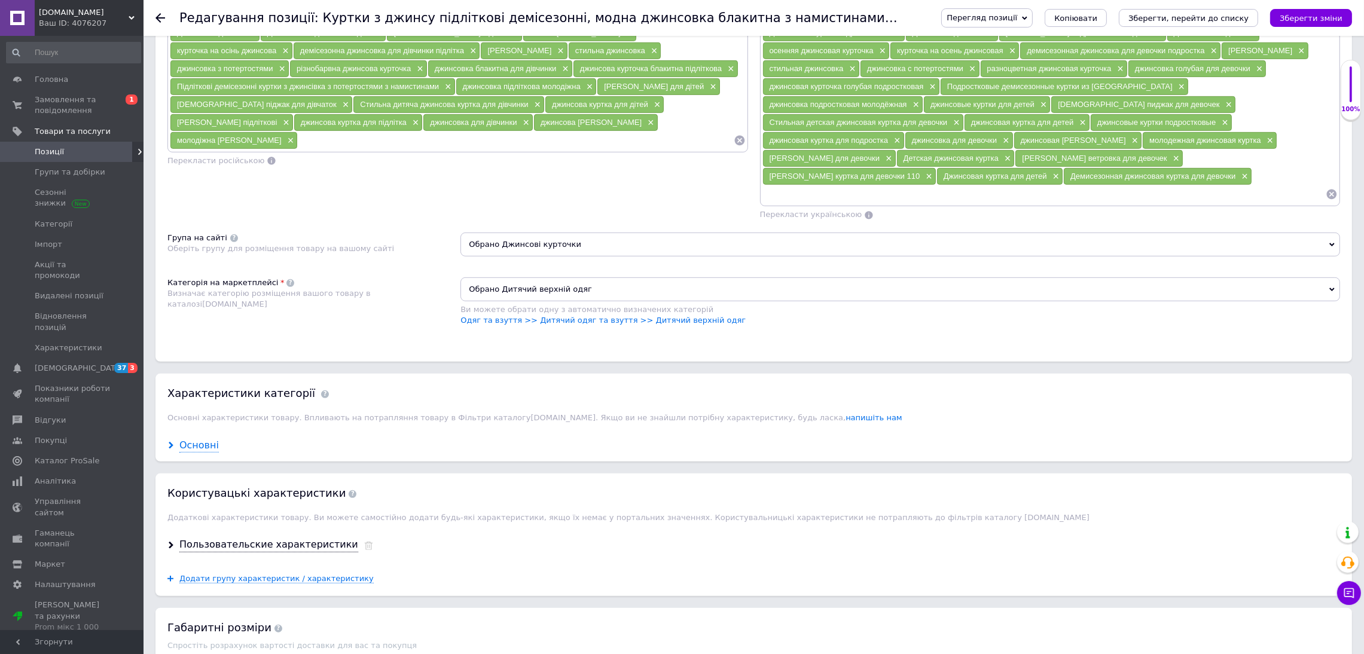
type input "450"
click at [202, 439] on div "Основні" at bounding box center [198, 446] width 39 height 14
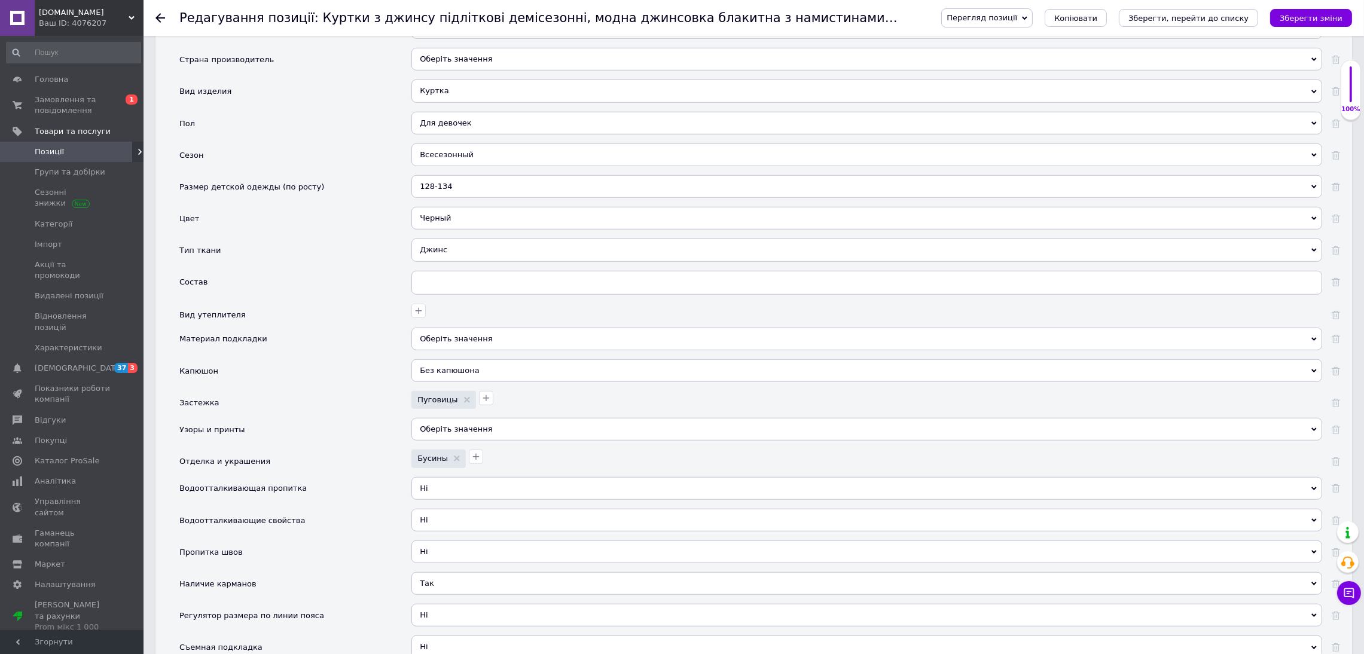
scroll to position [1644, 0]
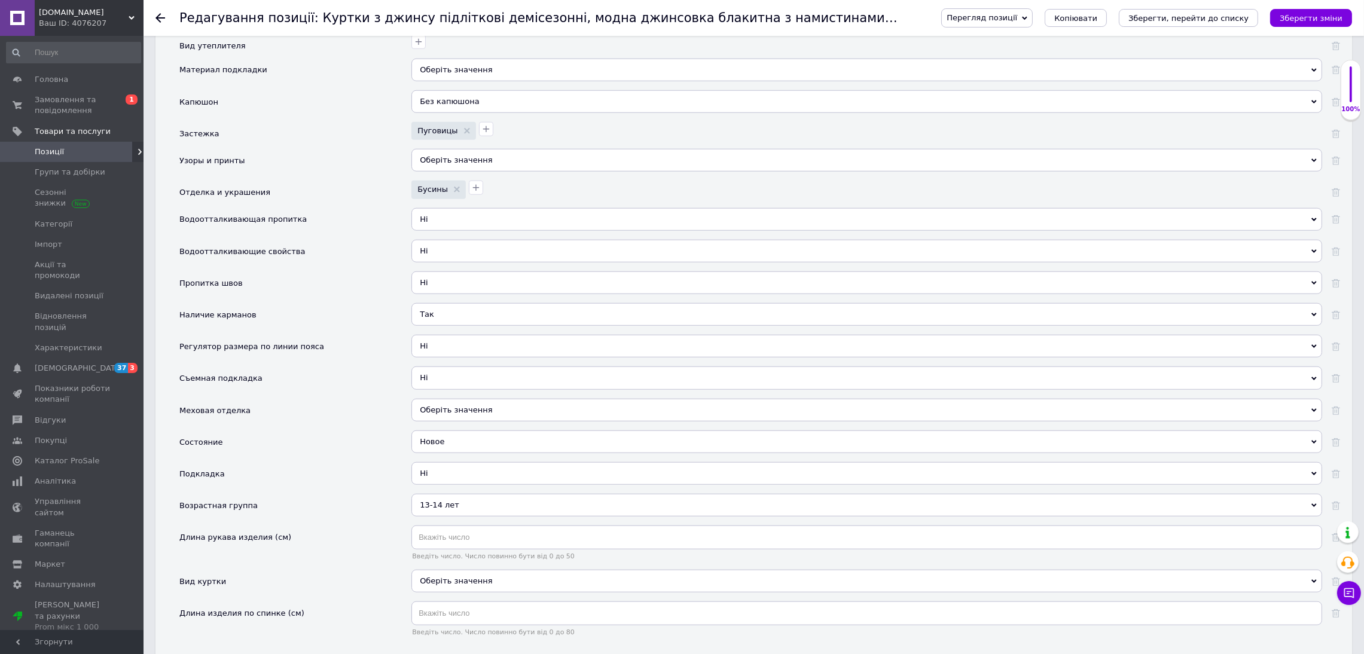
click at [464, 496] on div "13-14 лет" at bounding box center [866, 505] width 910 height 23
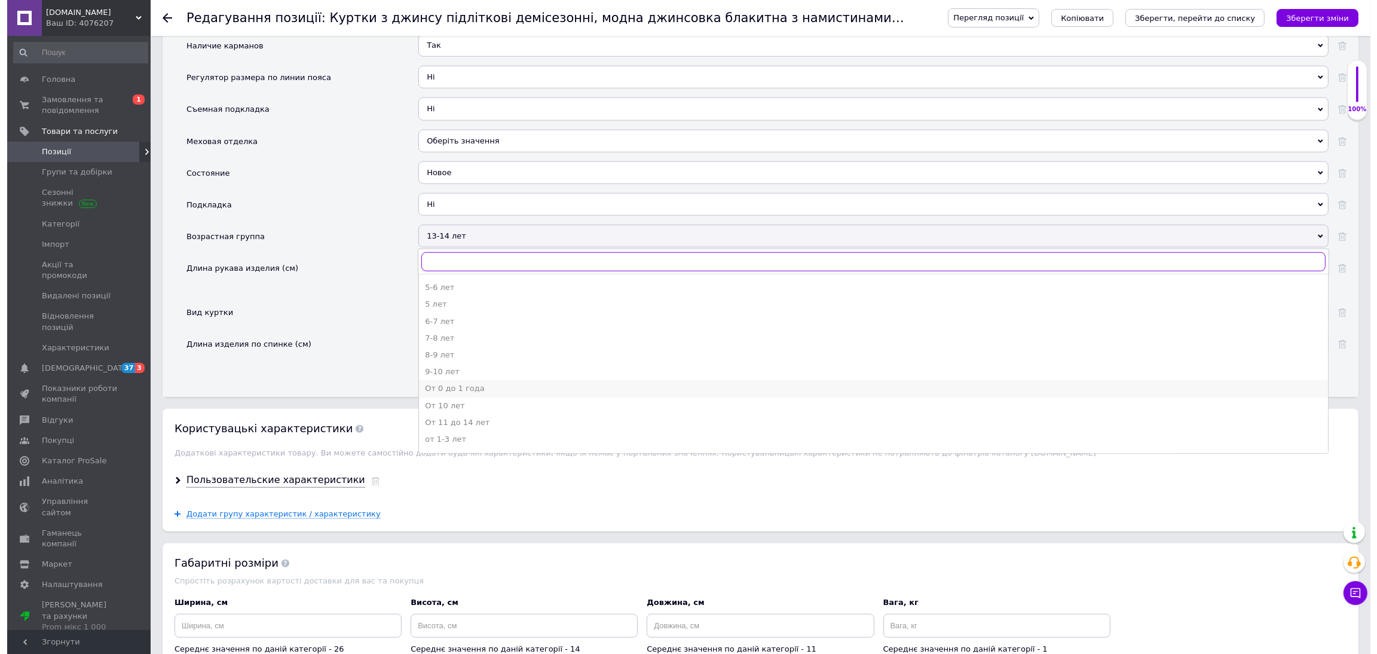
scroll to position [179, 0]
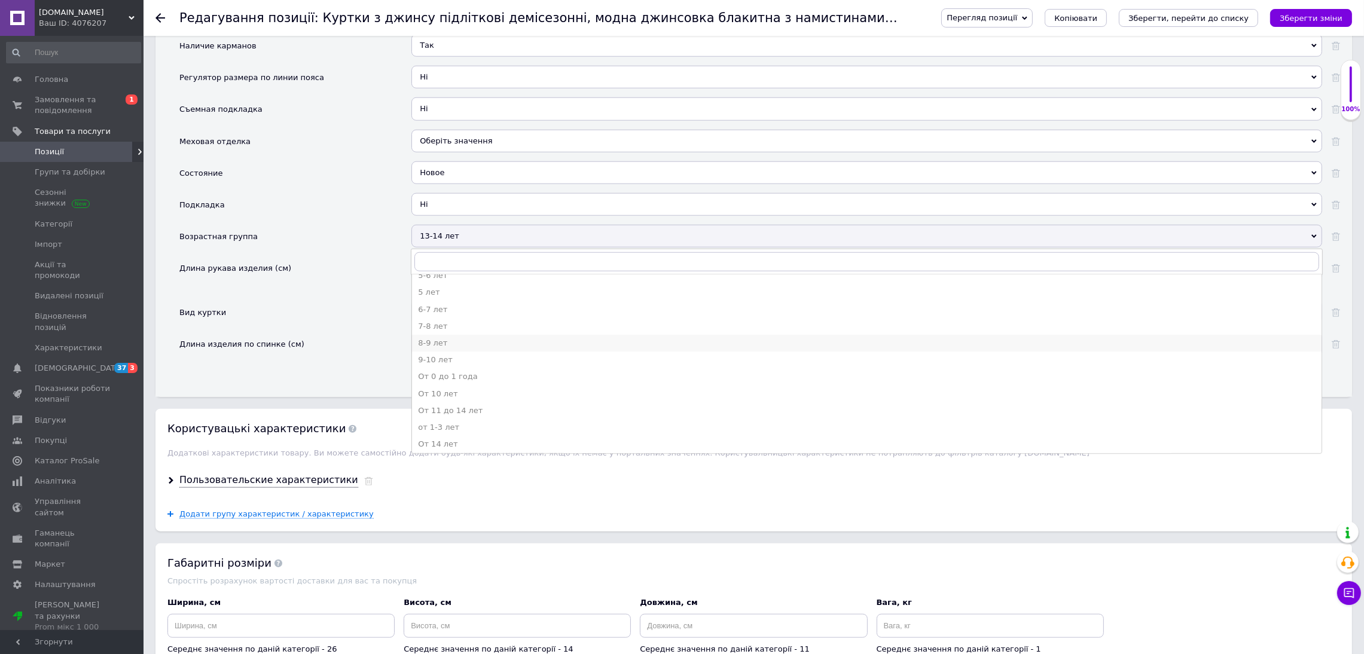
click at [473, 338] on div "8-9 лет" at bounding box center [866, 343] width 897 height 11
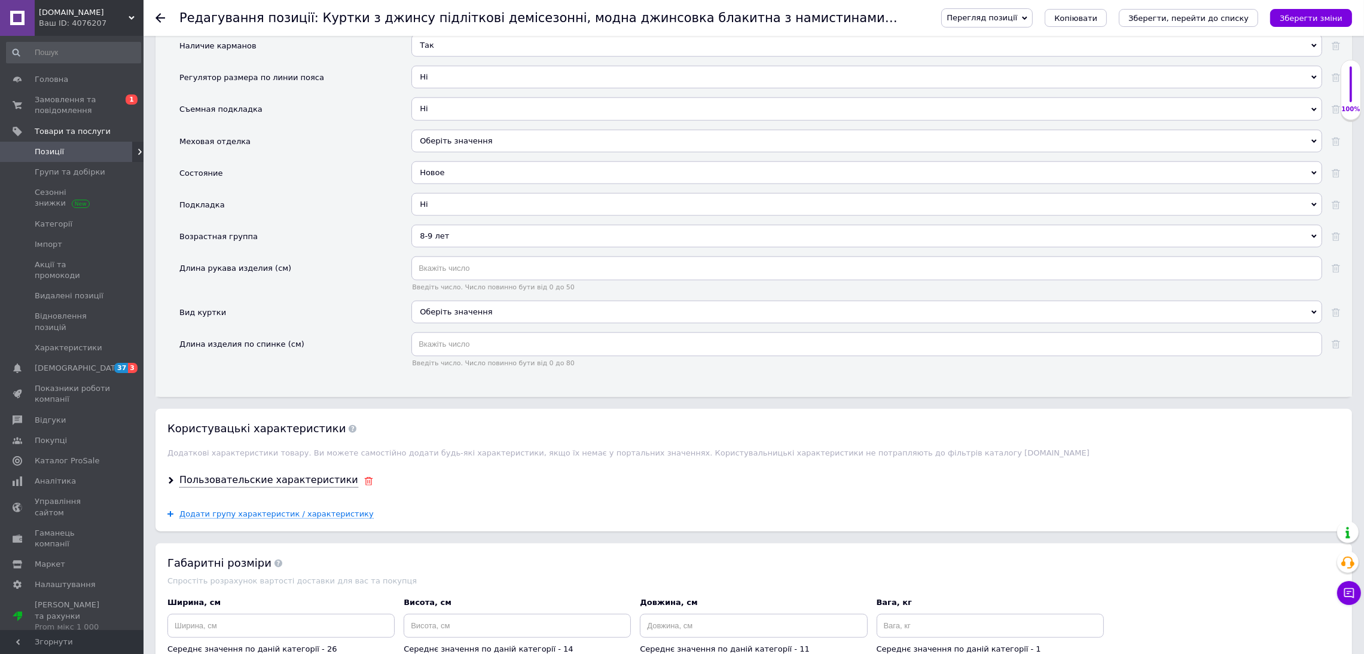
click at [364, 478] on icon at bounding box center [368, 481] width 9 height 8
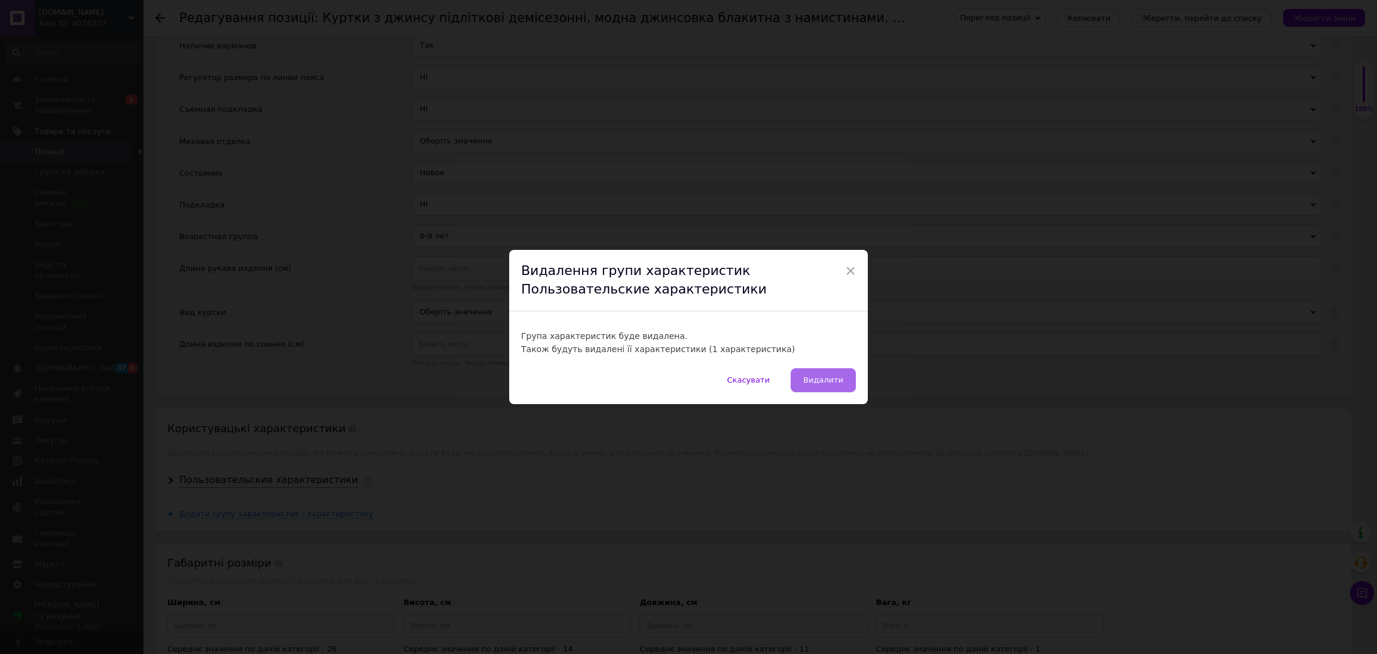
click at [819, 372] on button "Видалити" at bounding box center [823, 380] width 65 height 24
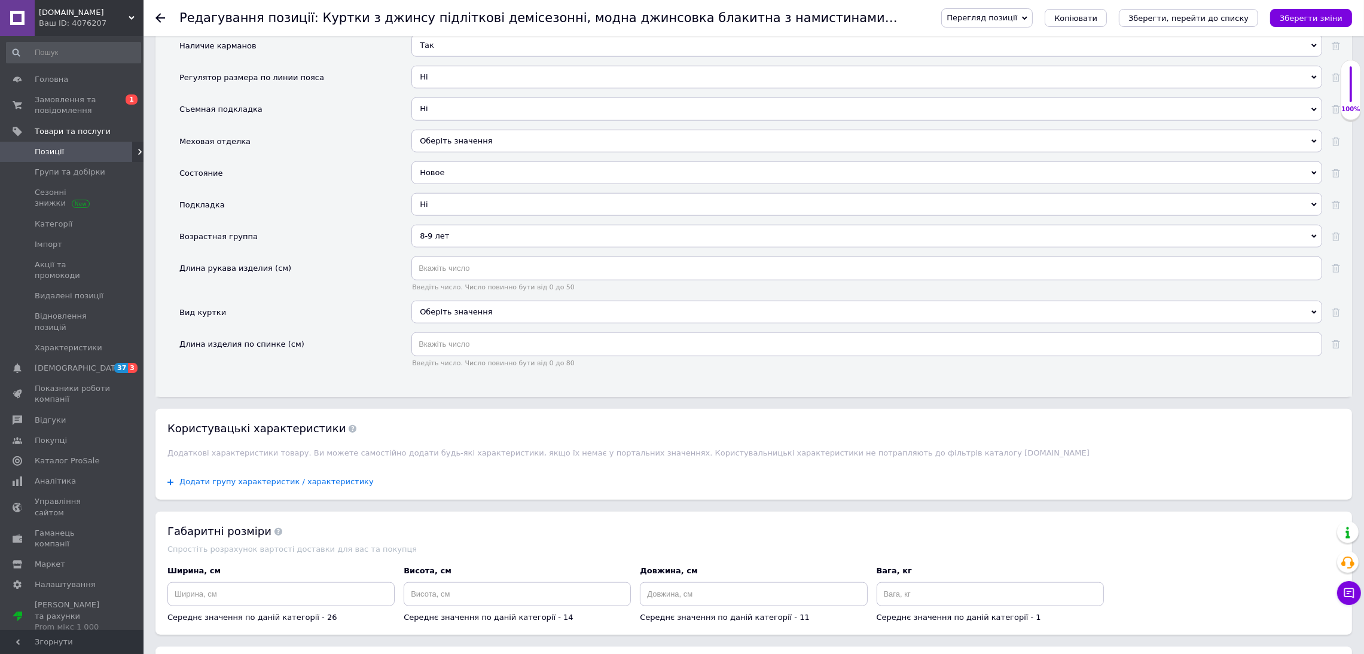
click at [320, 478] on span "Додати групу характеристик / характеристику" at bounding box center [276, 482] width 194 height 10
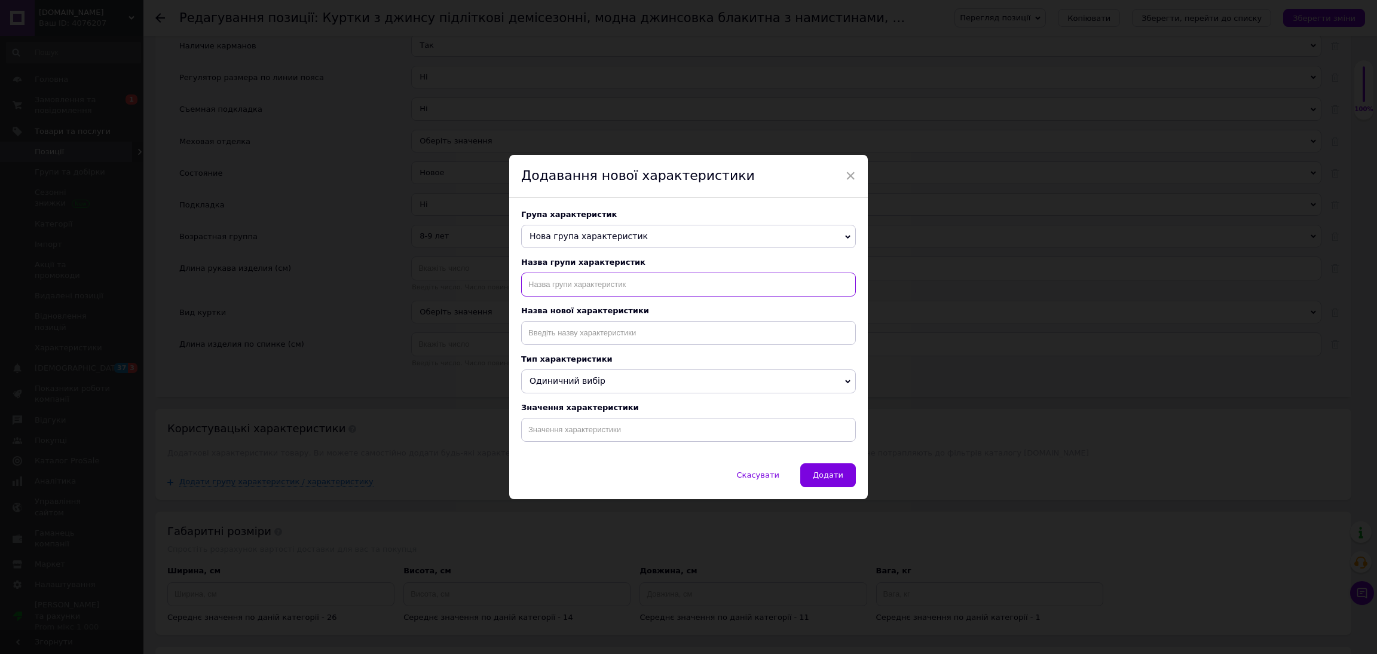
click at [572, 284] on input "text" at bounding box center [688, 285] width 335 height 24
type input "назва"
click at [596, 326] on input at bounding box center [688, 333] width 335 height 24
click at [575, 377] on li "Назва" at bounding box center [689, 375] width 334 height 17
type input "Назва"
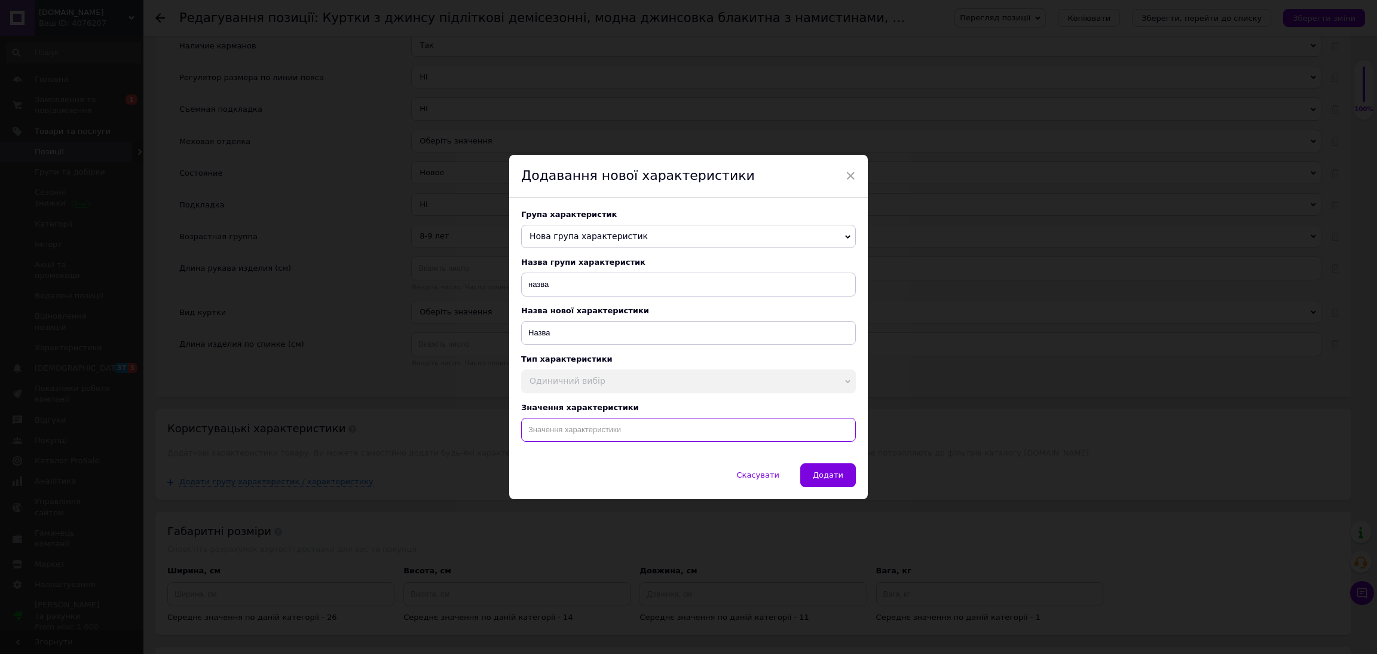
click at [583, 438] on input at bounding box center [688, 430] width 335 height 24
paste input "Черная джинсовая ветровка для девочек на рост 128 см модная джинсовка джинсовый…"
type input "Черная джинсовая ветровка для девочек на рост 128 см модная джинсовка джинсовый…"
click at [841, 479] on span "Додати" at bounding box center [828, 474] width 30 height 9
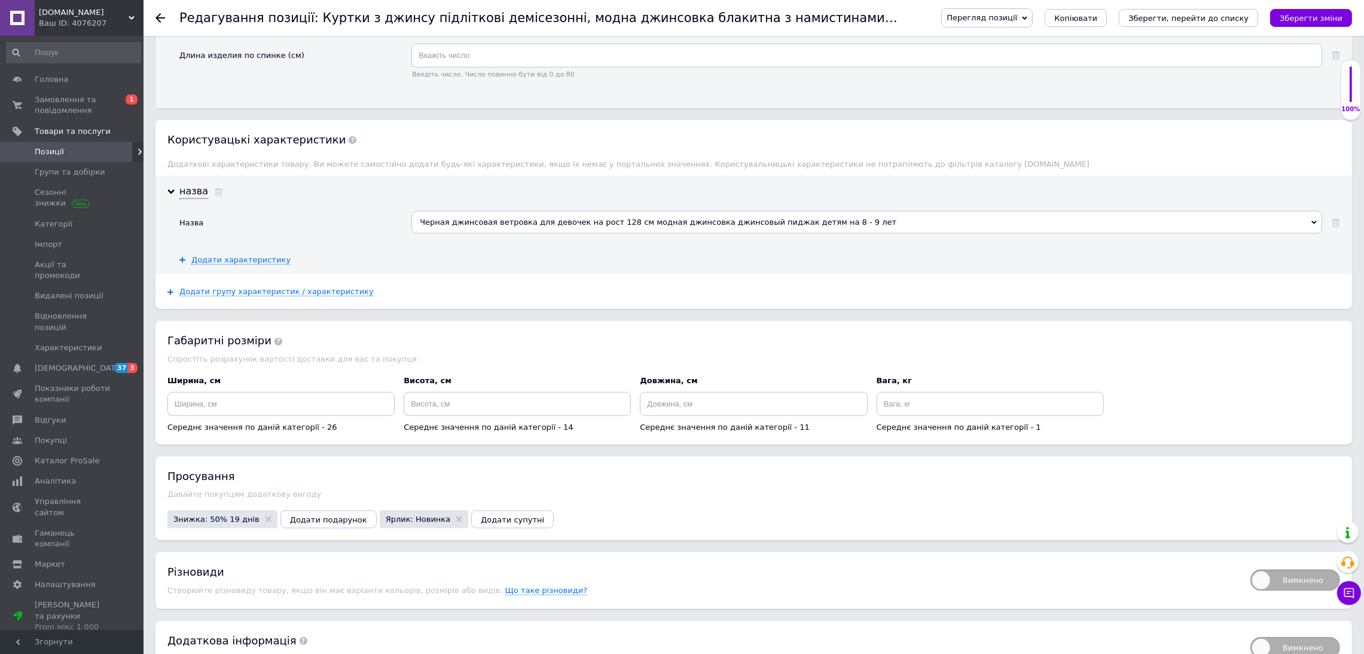
scroll to position [2271, 0]
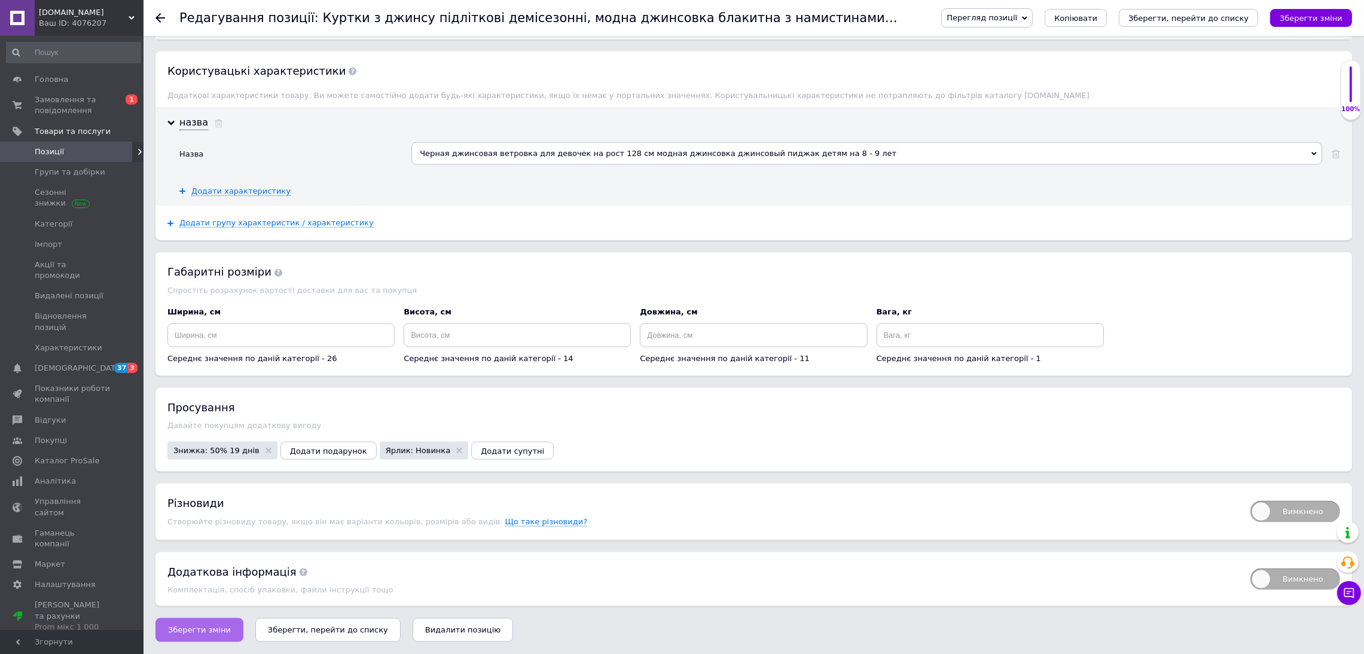
click at [219, 628] on span "Зберегти зміни" at bounding box center [199, 629] width 63 height 9
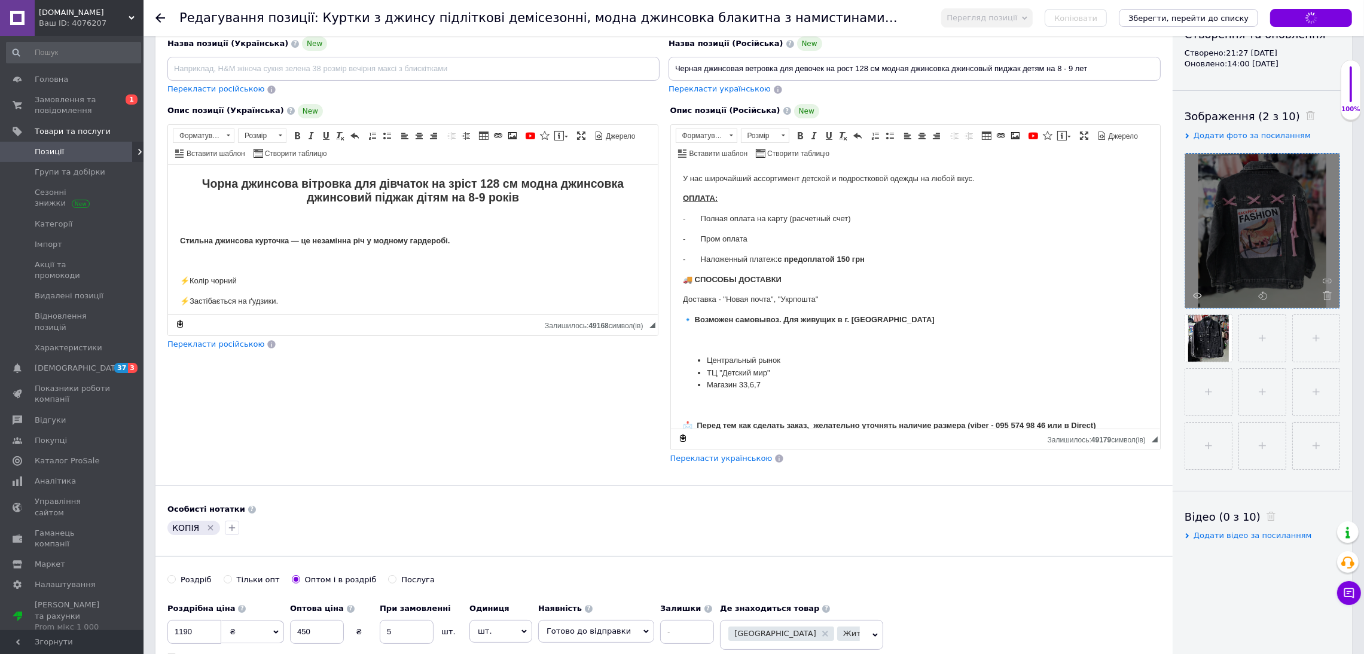
scroll to position [29, 0]
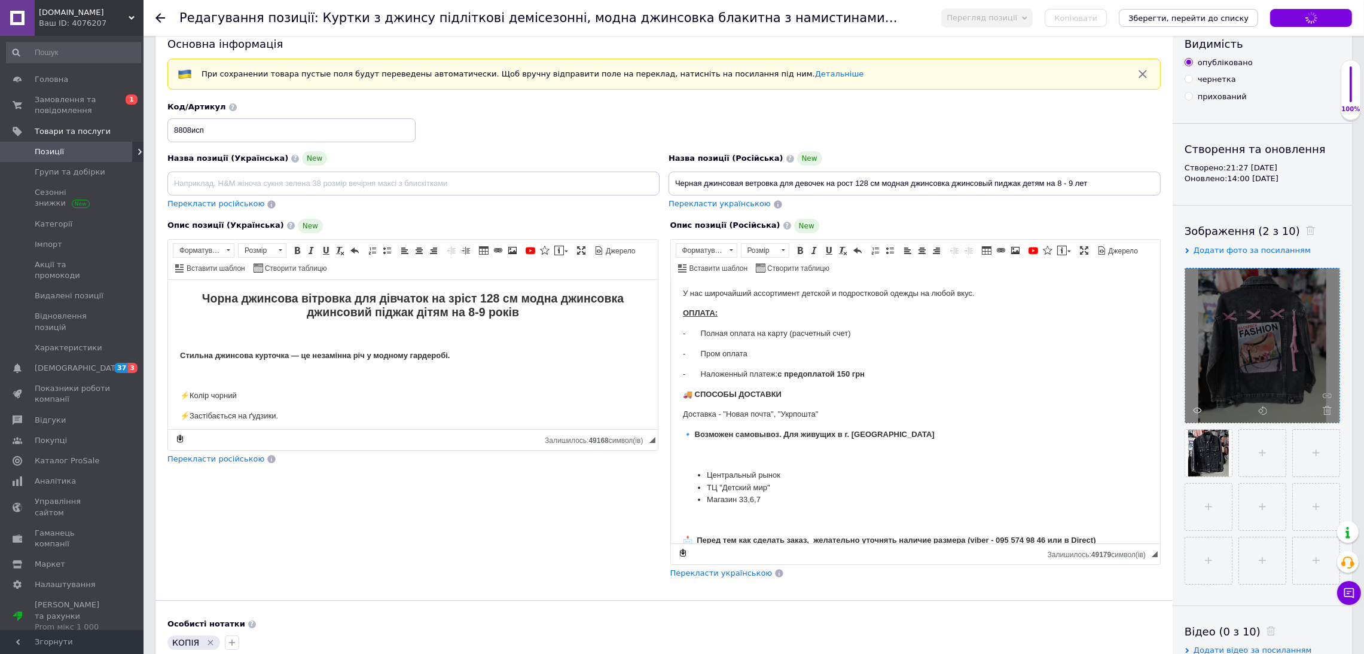
type input "Чорна джинсова вітровка для дівчаток на зріст 128 см модна джинсовка джинсовий …"
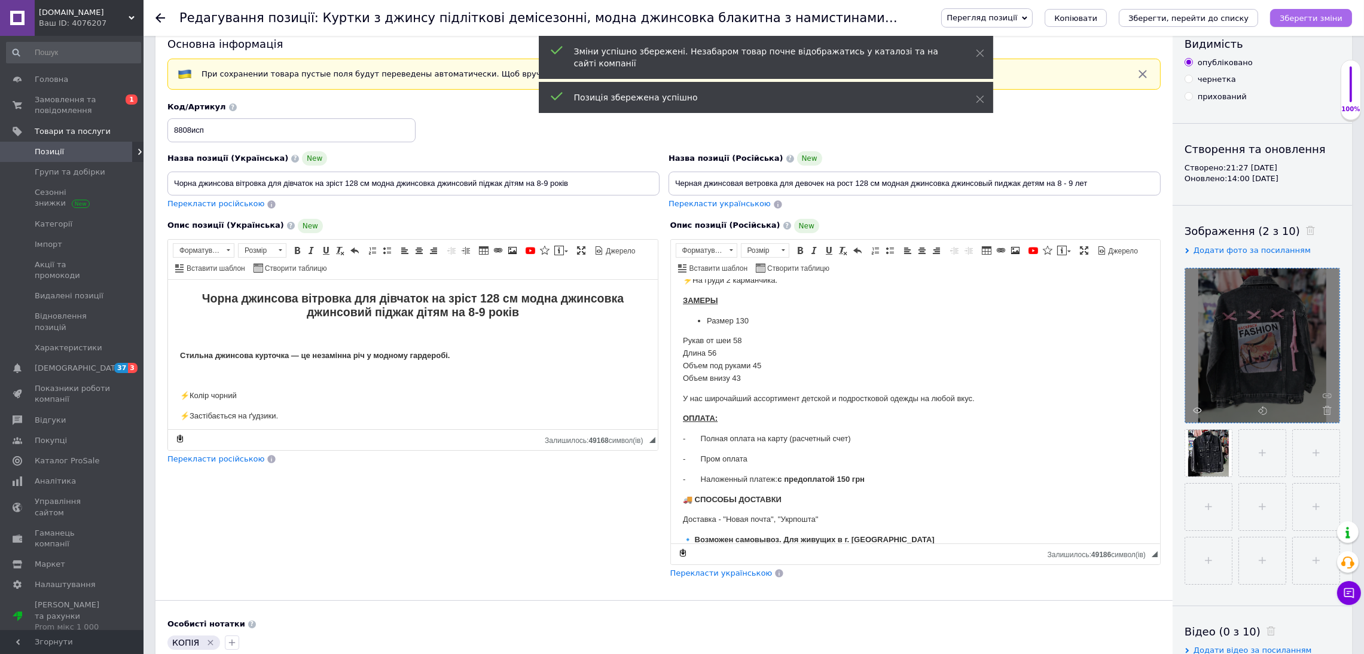
click at [1327, 22] on icon "Зберегти зміни" at bounding box center [1310, 18] width 63 height 9
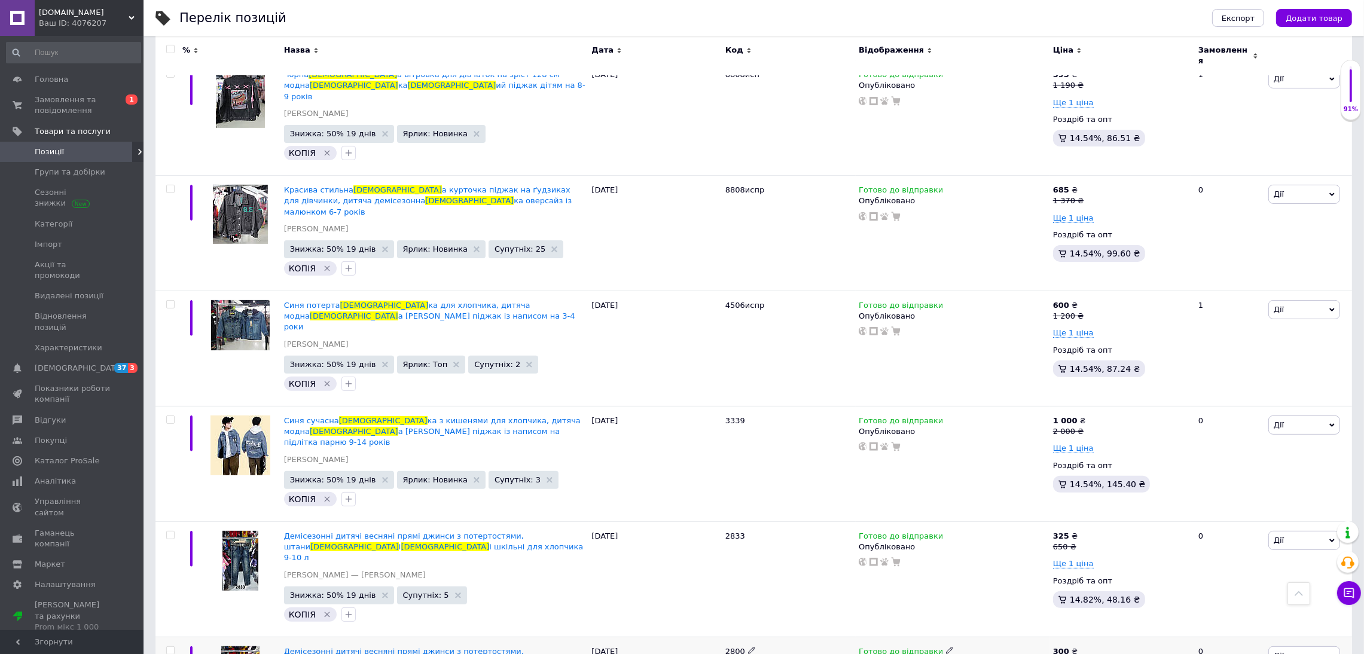
scroll to position [537, 0]
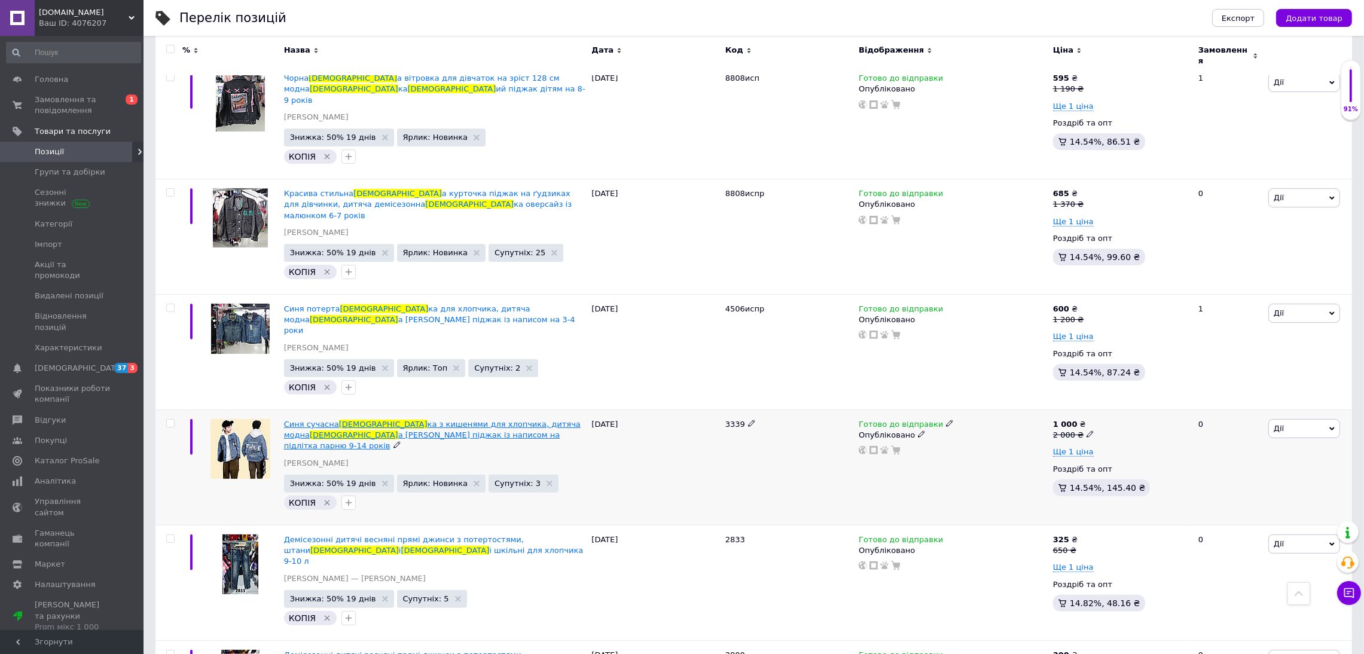
click at [433, 430] on span "а куртка піджак із написом на підлітка парню 9-14 років" at bounding box center [422, 440] width 276 height 20
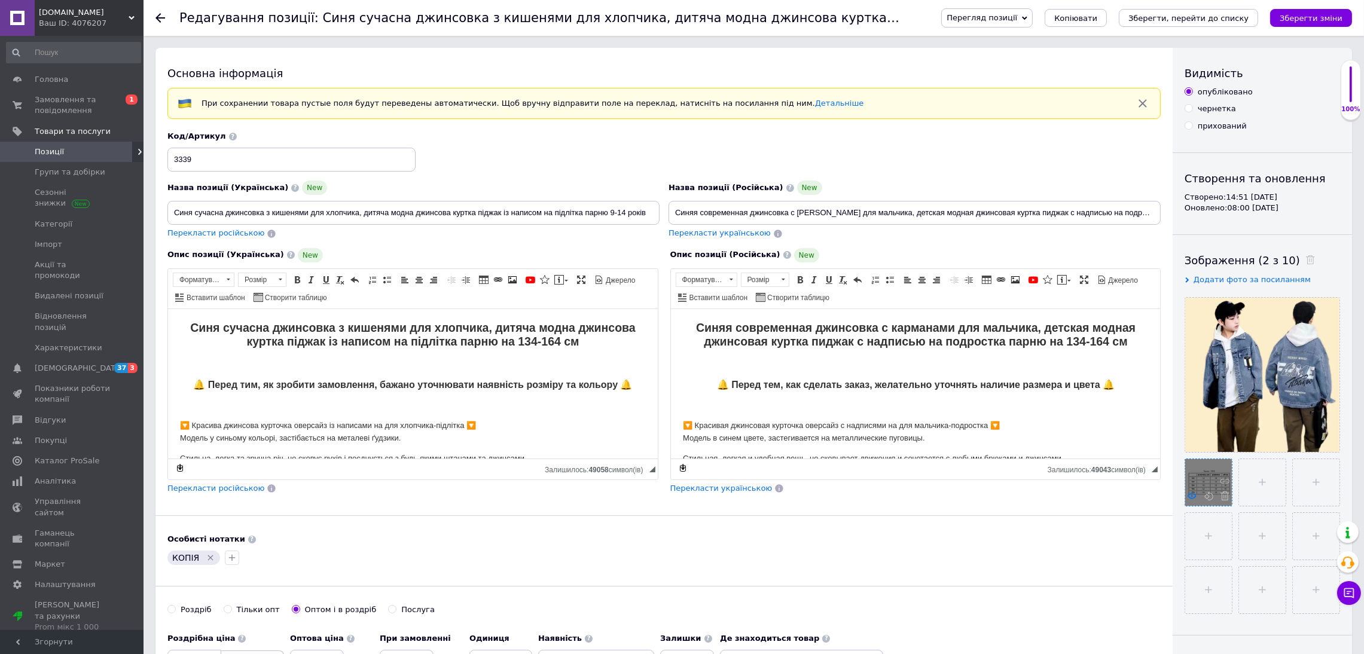
click at [1191, 500] on icon at bounding box center [1191, 495] width 9 height 9
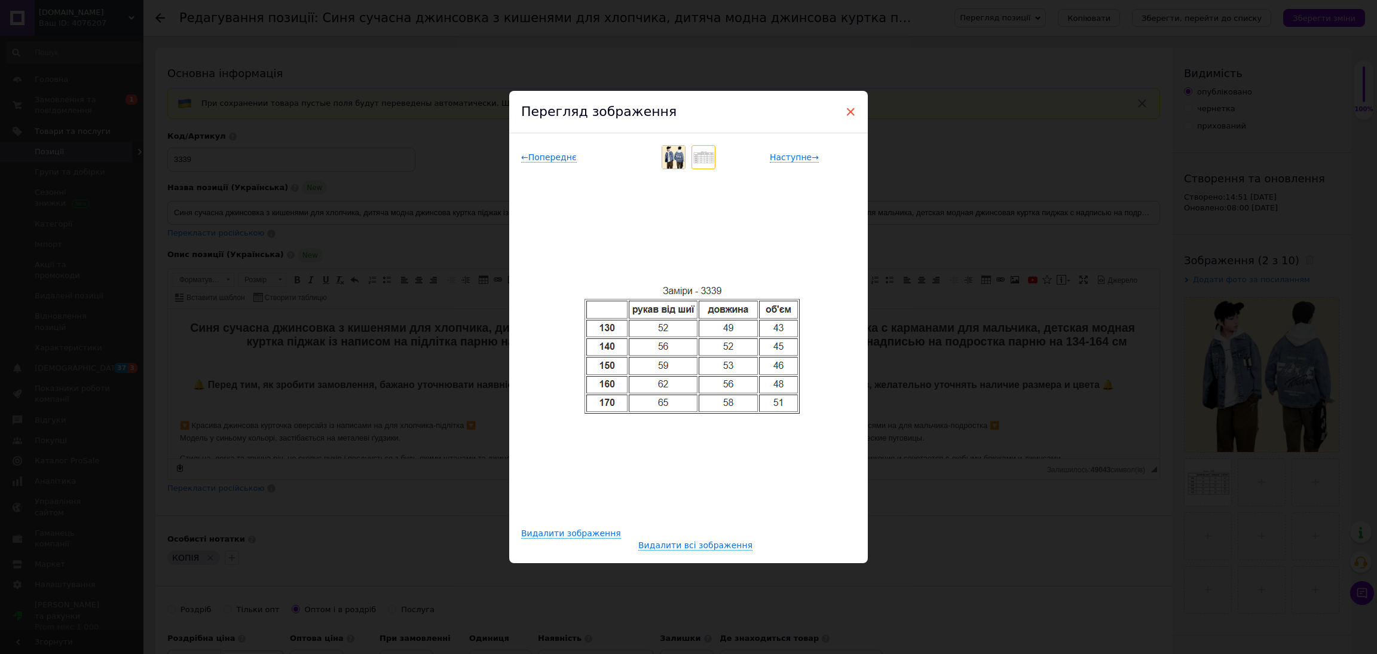
click at [848, 116] on span "×" at bounding box center [850, 112] width 11 height 20
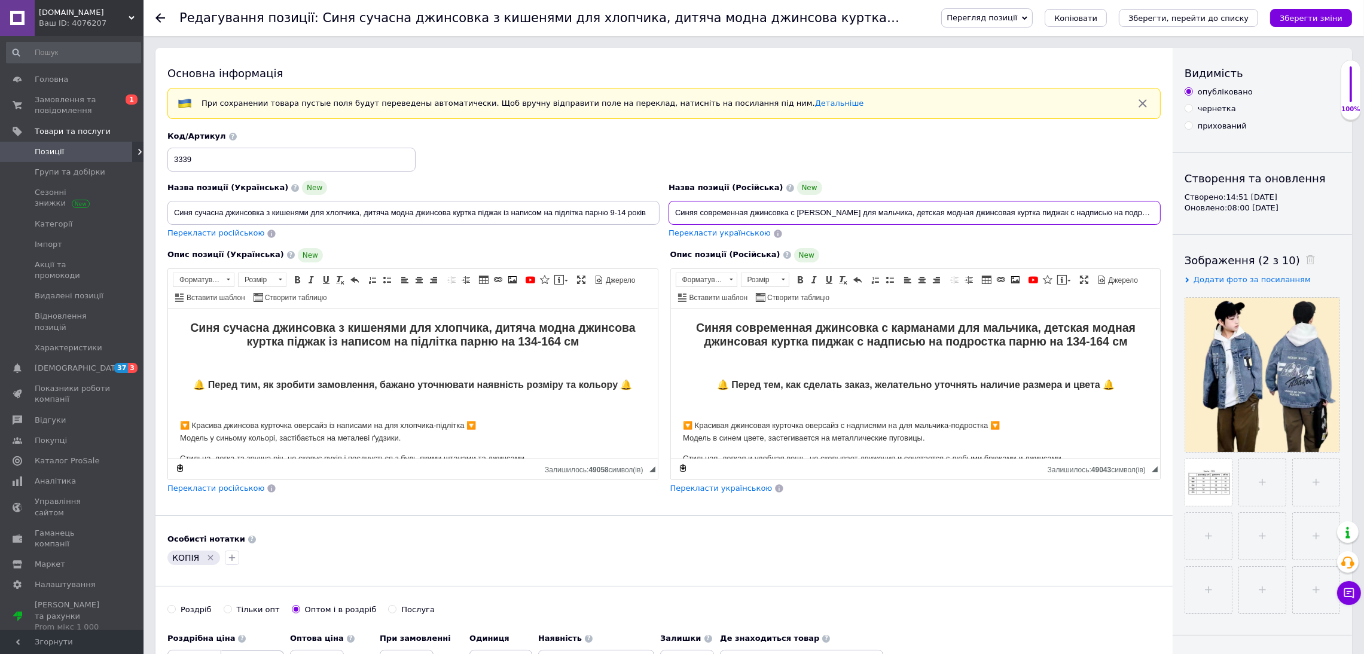
click at [750, 211] on input "Синяя современная джинсовка с карманами для мальчика, детская модная джинсовая …" at bounding box center [914, 213] width 492 height 24
click at [1063, 215] on input "Синяя современная джинсовка с карманами для мальчика, детская модная джинсовая …" at bounding box center [914, 213] width 492 height 24
drag, startPoint x: 1153, startPoint y: 215, endPoint x: 1126, endPoint y: 215, distance: 27.5
click at [1126, 215] on input "Синяя современная джинсовка с карманами для мальчика, детская модная джинсовая …" at bounding box center [914, 213] width 492 height 24
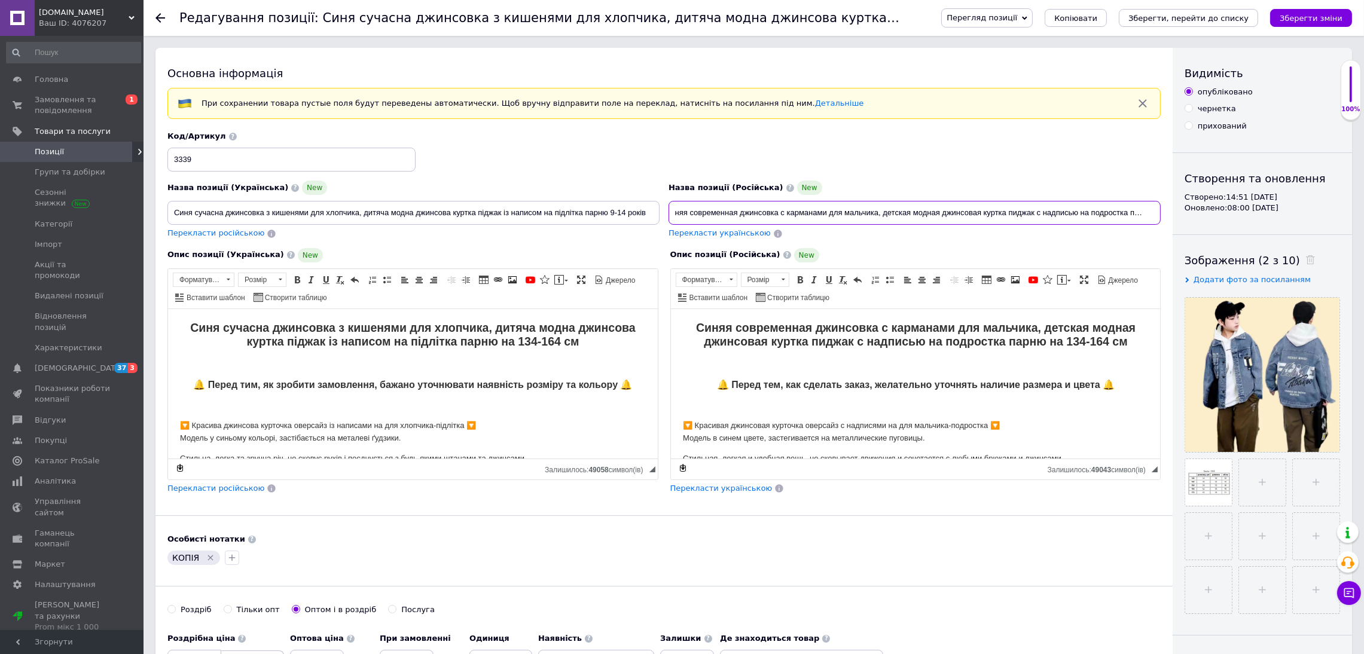
scroll to position [0, 13]
click at [766, 209] on input "Синяя современная джинсовка с карманами для мальчика, детская модная джинсовая …" at bounding box center [914, 213] width 492 height 24
click at [823, 216] on input "Синяя современная джинсовка с карманами для мальчика, детская модная джинсовая …" at bounding box center [914, 213] width 492 height 24
click at [876, 213] on input "Синяя современная джинсовка с карманами для мальчика, детская модная джинсовая …" at bounding box center [914, 213] width 492 height 24
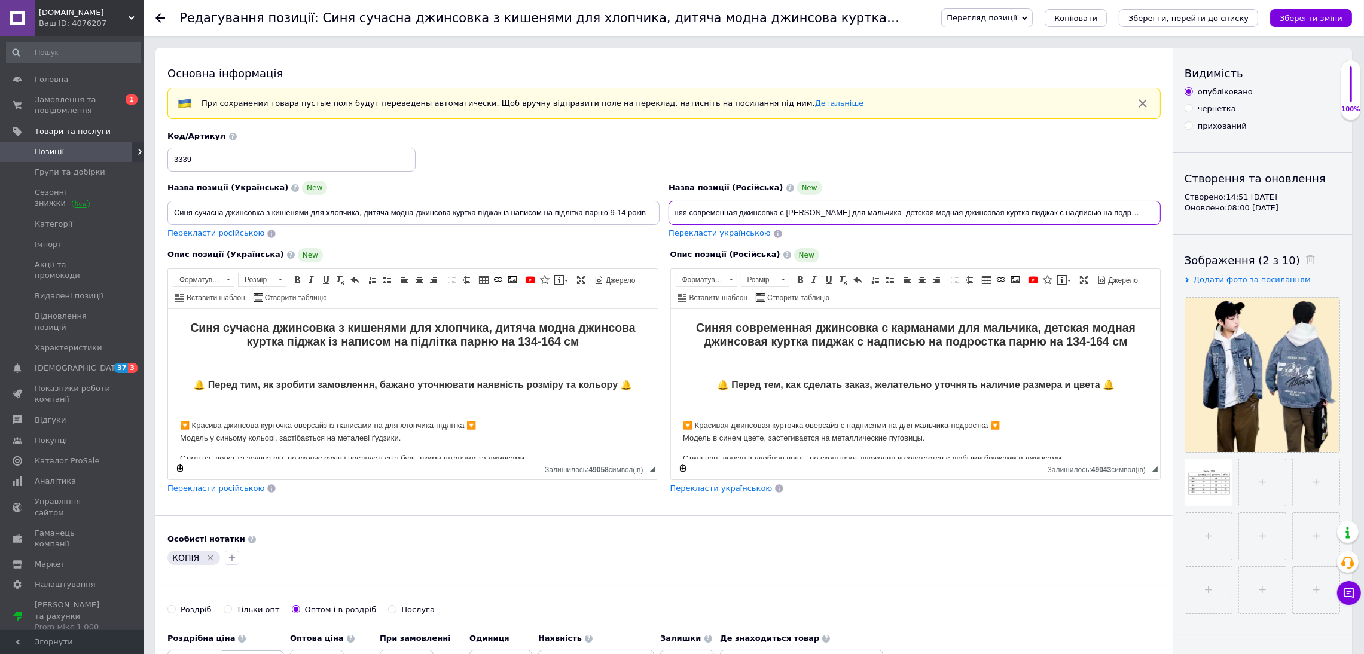
paste input "9-14лет"
click at [887, 215] on input "Синяя современная джинсовка с карманами для мальчика 9-14лет детская модная джи…" at bounding box center [914, 213] width 492 height 24
click at [907, 210] on input "Синяя современная джинсовка с карманами для мальчика 8-14лет детская модная джи…" at bounding box center [914, 213] width 492 height 24
click at [888, 216] on input "Синяя современная джинсовка с карманами для мальчика 8-14 детская модная джинсо…" at bounding box center [914, 213] width 492 height 24
click at [722, 206] on input "Синяя современная джинсовка с карманами для мальчика 8-9 и14 детская модная джи…" at bounding box center [914, 213] width 492 height 24
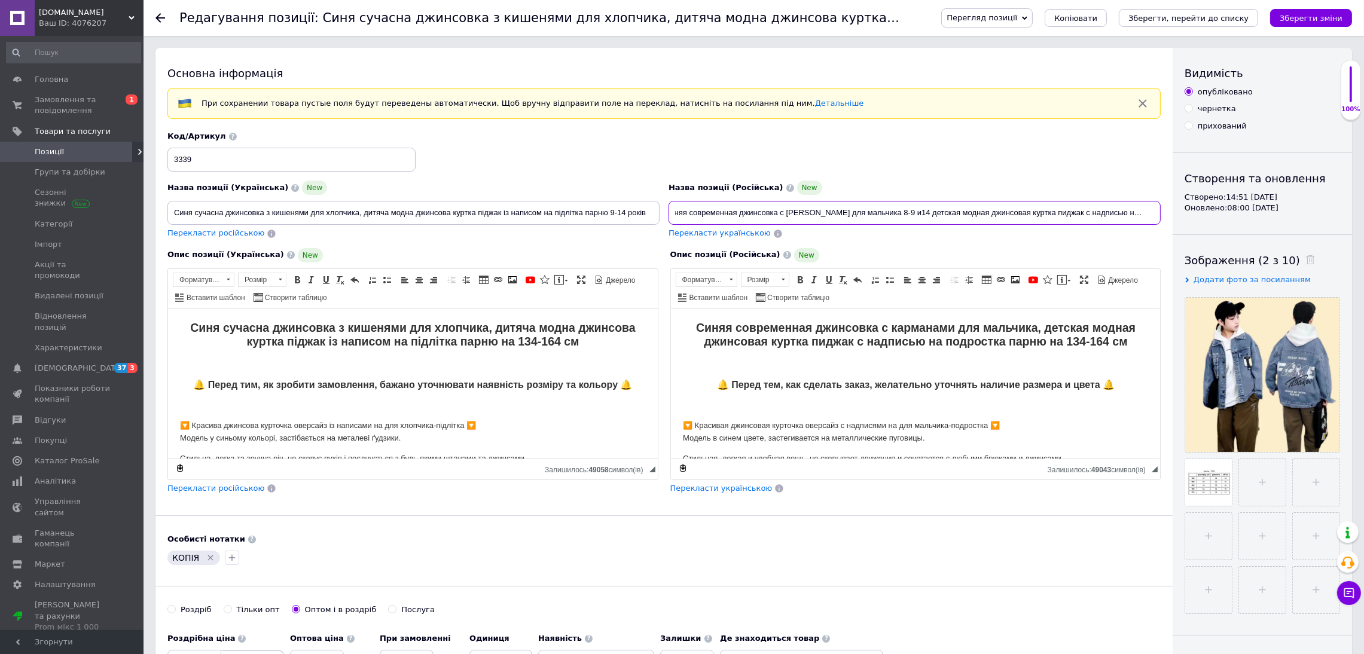
click at [820, 208] on input "Синяя современная джинсовка с карманами для мальчика 8-9 и14 детская модная джи…" at bounding box center [914, 213] width 492 height 24
drag, startPoint x: 826, startPoint y: 209, endPoint x: 780, endPoint y: 211, distance: 46.1
click at [780, 211] on input "Синяя современная джинсовка с карманами для мальчика 8-9 и14 детская модная джи…" at bounding box center [914, 213] width 492 height 24
click at [869, 213] on input "Синяя современная джинсовка для мальчика 8-9 и14 детская модная джинсовая куртк…" at bounding box center [914, 213] width 492 height 24
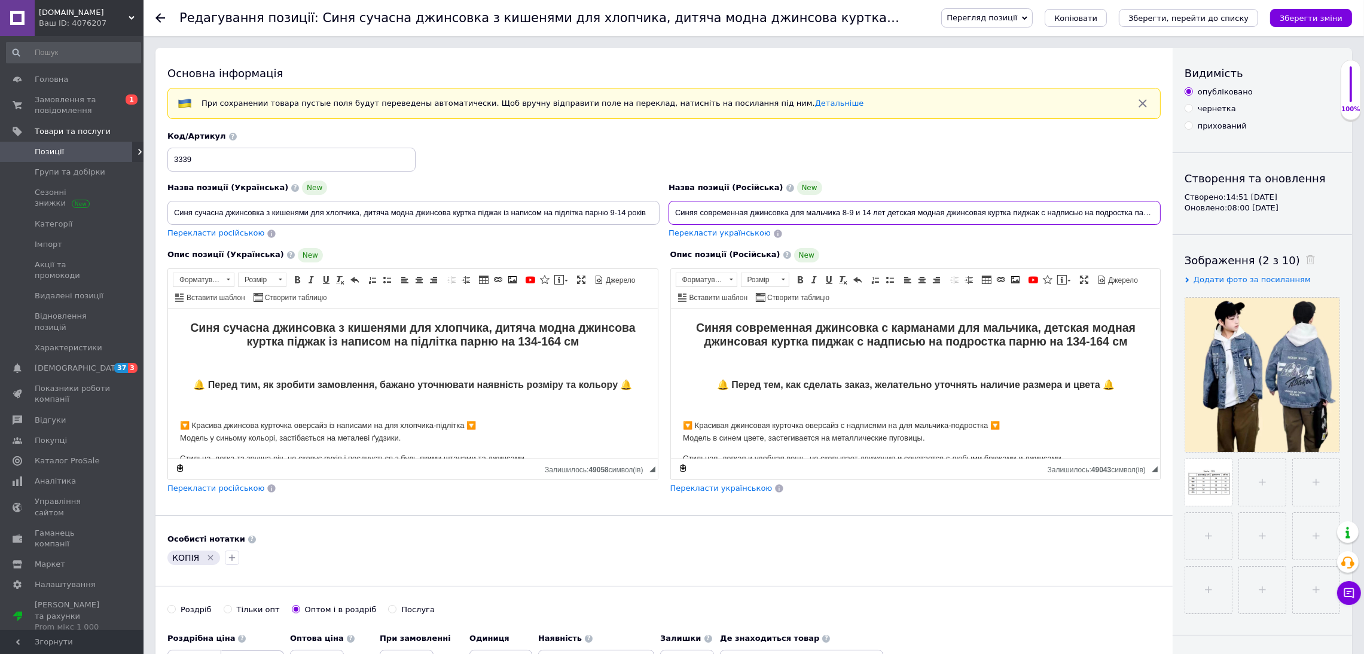
scroll to position [0, 8]
drag, startPoint x: 673, startPoint y: 216, endPoint x: 1358, endPoint y: 216, distance: 685.1
type input "Синяя современная джинсовка для мальчика 8-9 и 14 лет детская модная джинсовая …"
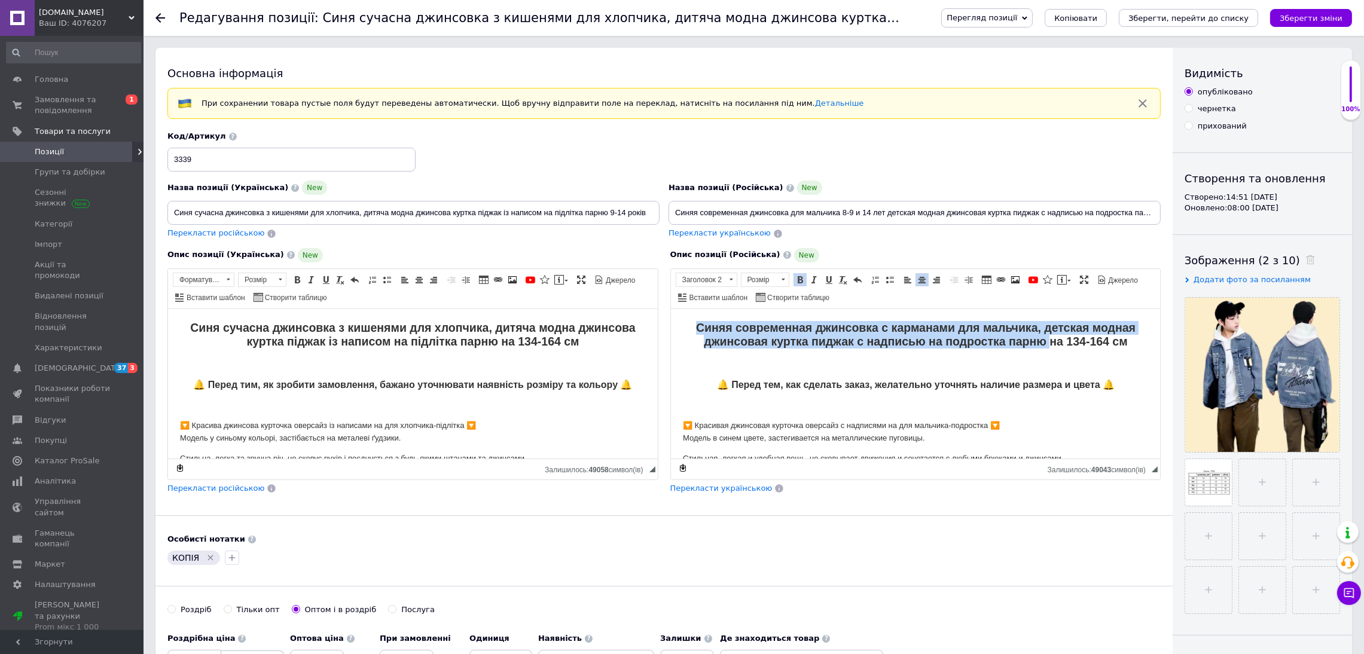
drag, startPoint x: 684, startPoint y: 326, endPoint x: 1040, endPoint y: 341, distance: 356.0
click at [1040, 341] on h2 "Синяя современная джинсовка с карманами для мальчика, детская модная джинсовая …" at bounding box center [915, 334] width 466 height 28
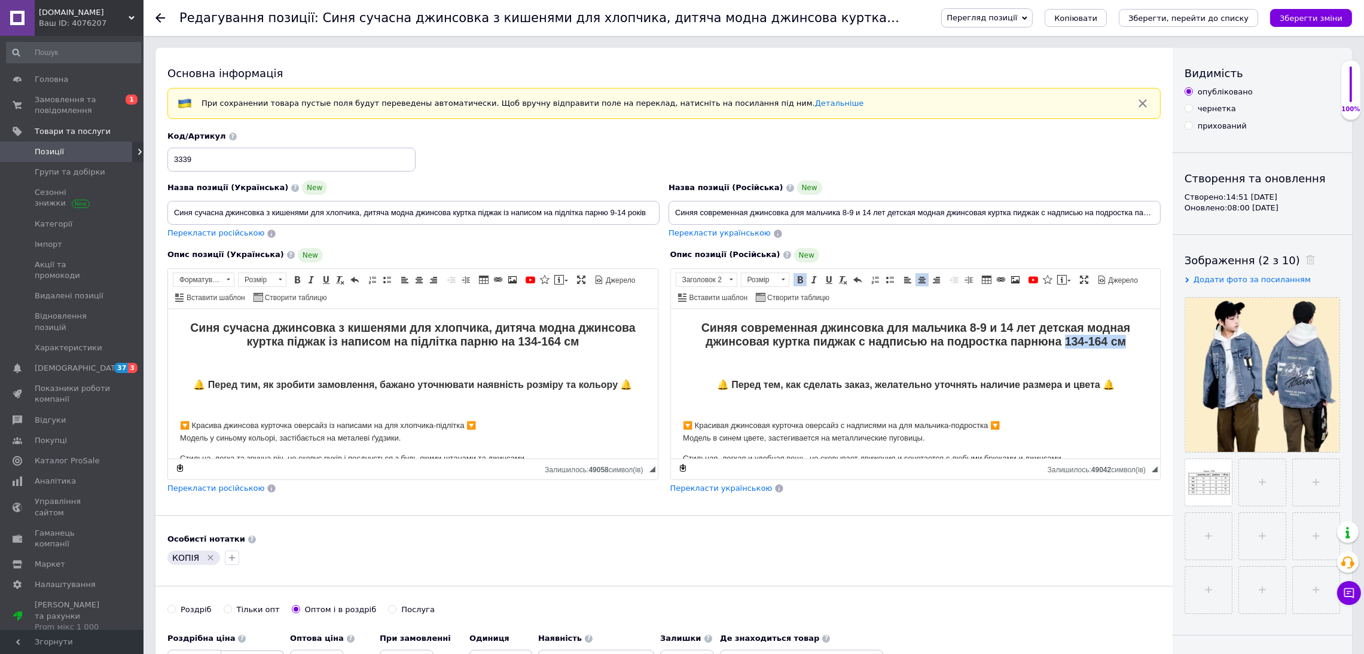
drag, startPoint x: 1059, startPoint y: 338, endPoint x: 1129, endPoint y: 346, distance: 71.0
click at [1129, 346] on h2 "Синяя современная джинсовка для мальчика 8-9 и 14 лет детская модная джинсовая …" at bounding box center [915, 334] width 466 height 28
click at [1083, 341] on strong "Синяя современная джинсовка для мальчика 8-9 и 14 лет детская модная джинсовая …" at bounding box center [915, 333] width 429 height 27
click at [1110, 337] on strong "Синяя современная джинсовка для мальчика 8-9 и 14 лет детская модная джинсовая …" at bounding box center [915, 333] width 430 height 27
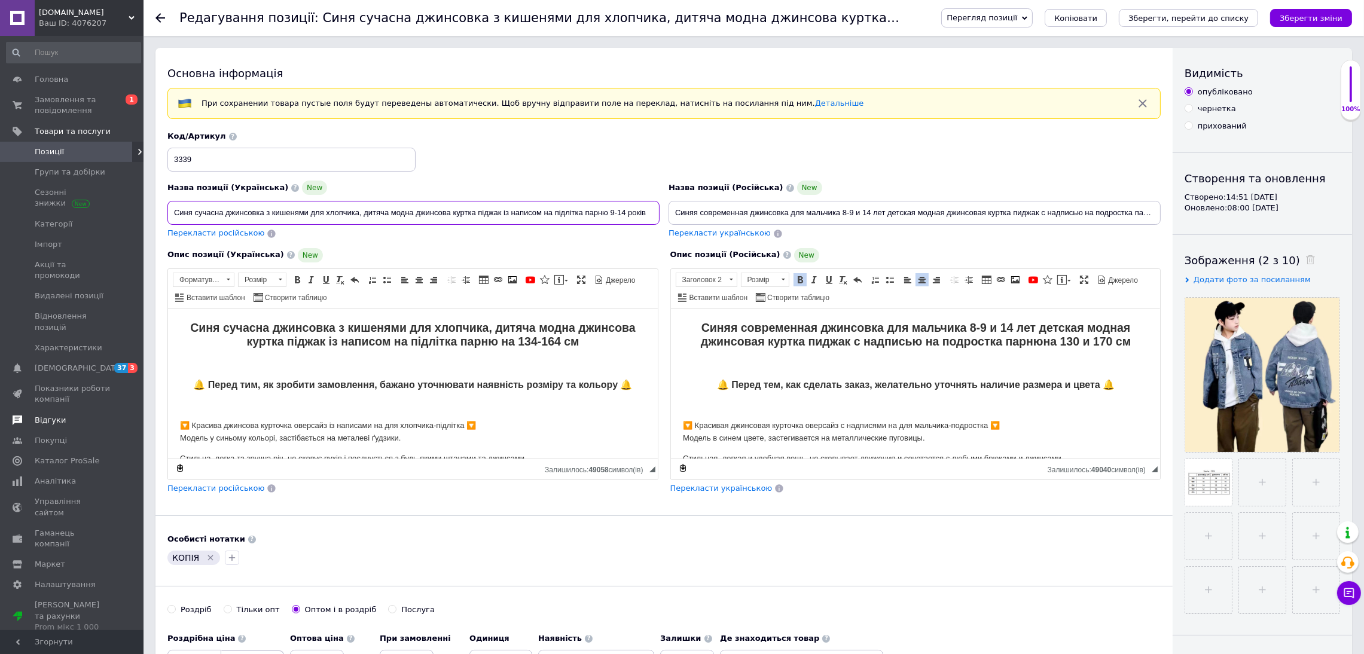
drag, startPoint x: 641, startPoint y: 213, endPoint x: 0, endPoint y: 403, distance: 668.3
type input "в"
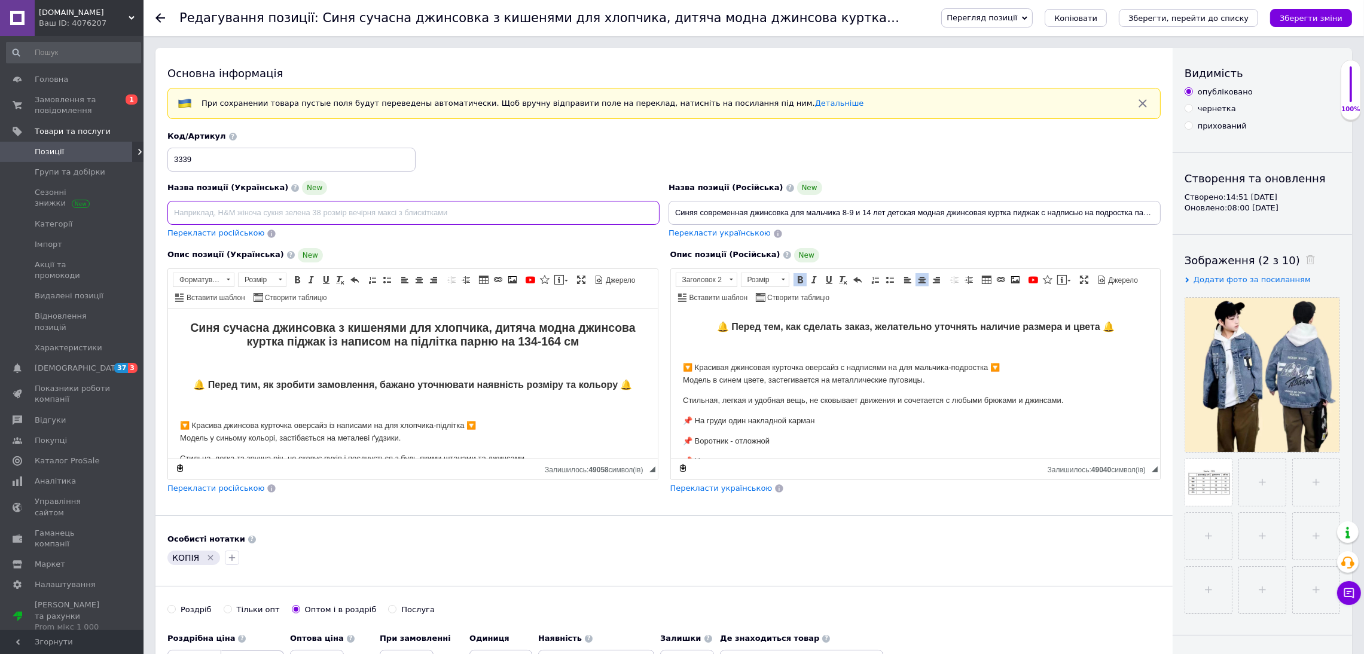
scroll to position [90, 0]
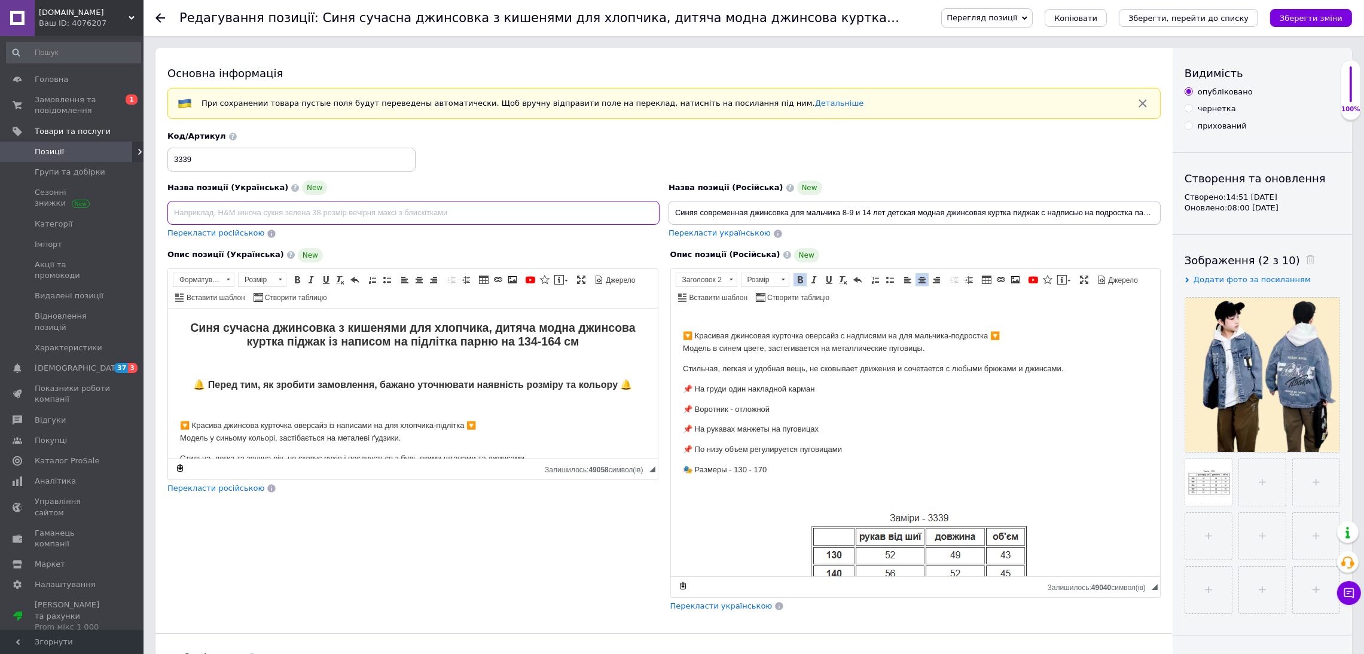
drag, startPoint x: 1157, startPoint y: 470, endPoint x: 1127, endPoint y: 679, distance: 211.3
click at [752, 470] on p "🎭 Размеры - 130 - 170" at bounding box center [915, 469] width 466 height 13
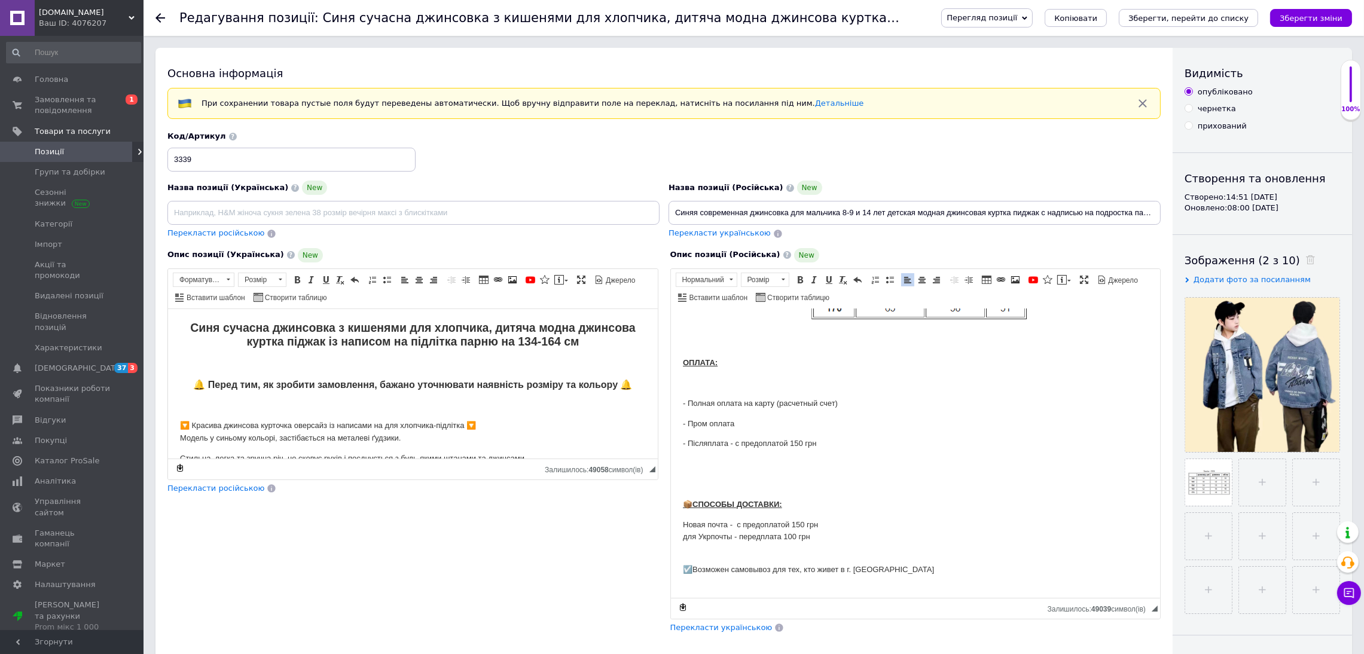
scroll to position [441, 0]
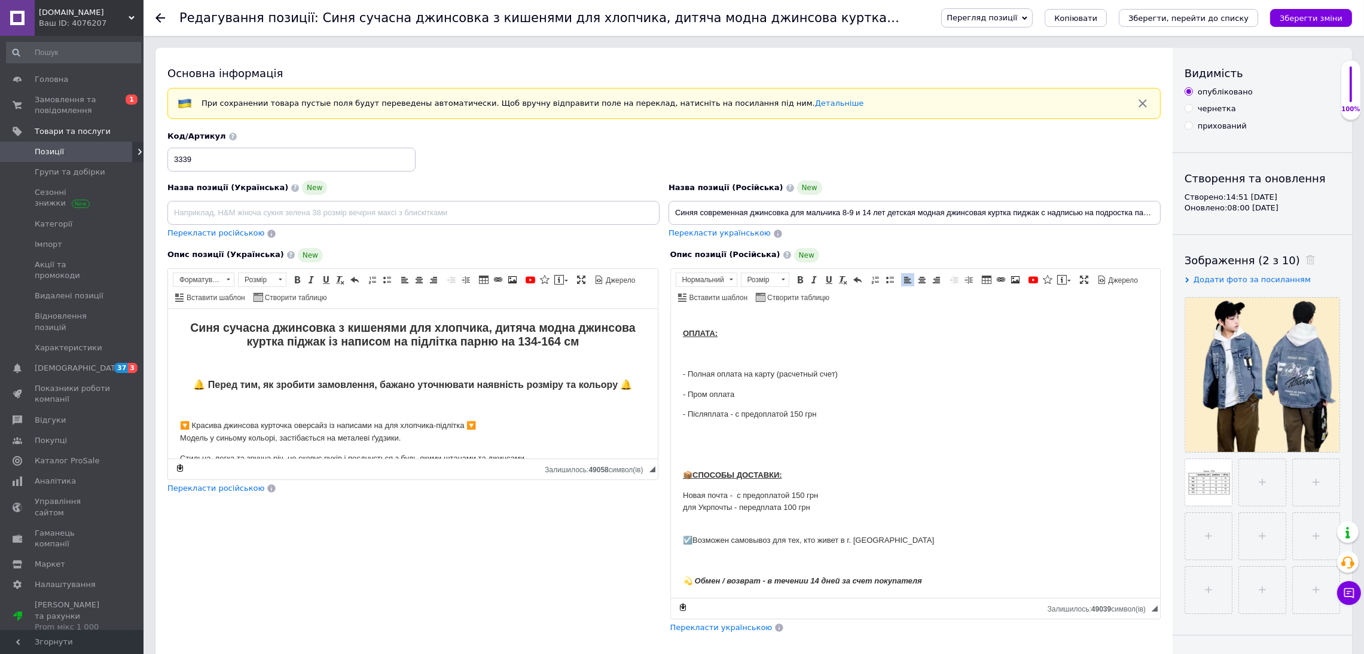
click at [737, 632] on span "Перекласти українською" at bounding box center [721, 627] width 102 height 9
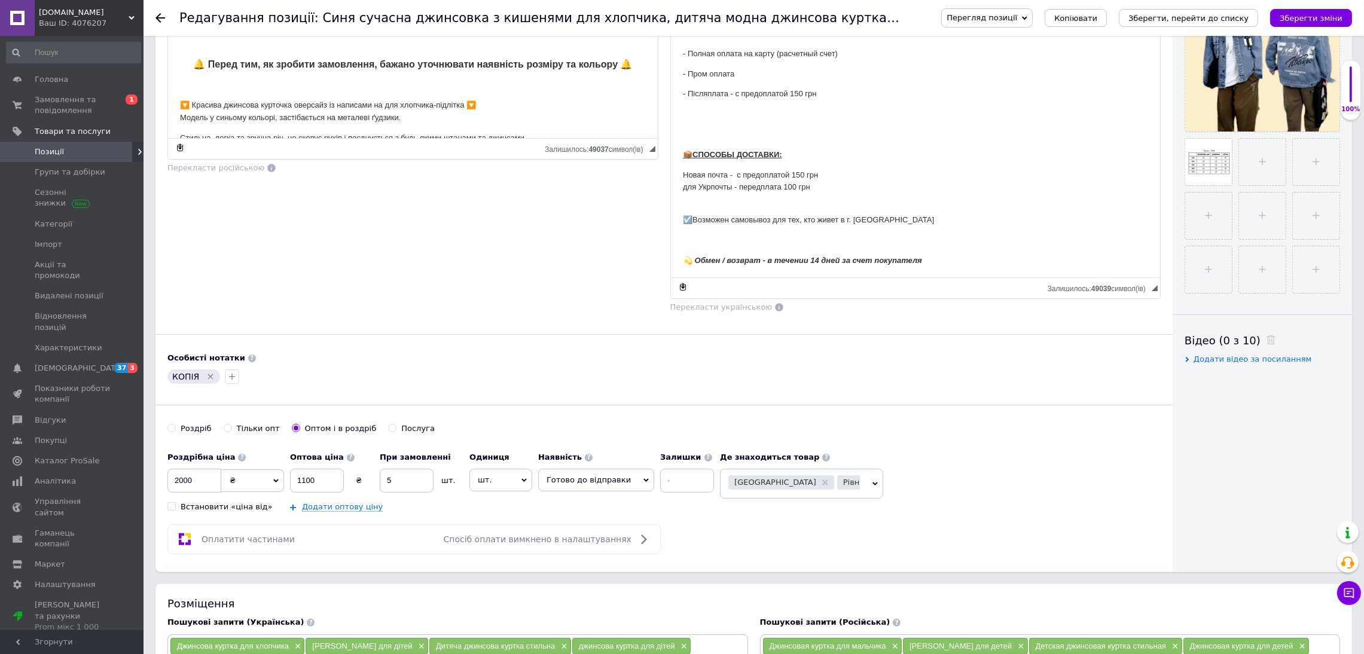
scroll to position [359, 0]
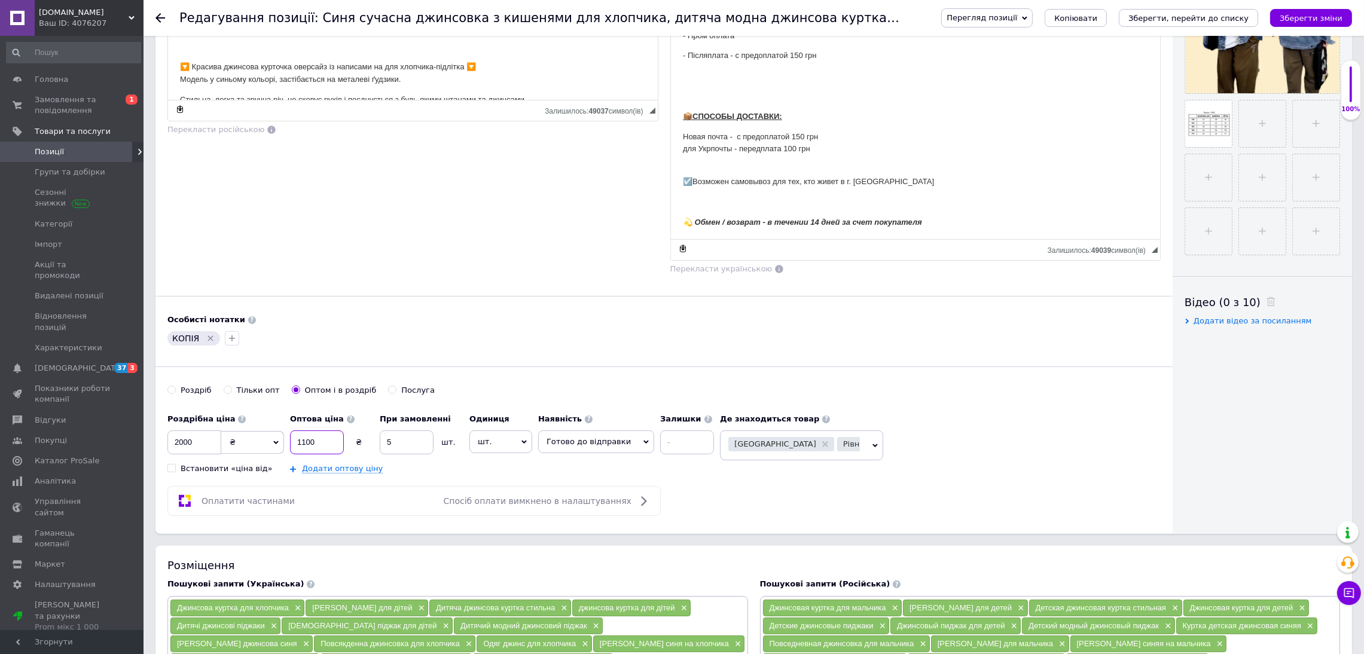
drag, startPoint x: 314, startPoint y: 442, endPoint x: 227, endPoint y: 456, distance: 87.7
click at [228, 454] on div "Роздрібна ціна 2000 ₴ $ EUR CHF GBP ¥ PLN ₸ MDL HUF KGS CNY TRY KRW lei Встанов…" at bounding box center [443, 441] width 552 height 66
drag, startPoint x: 311, startPoint y: 446, endPoint x: 227, endPoint y: 448, distance: 84.3
click at [227, 448] on div "Роздрібна ціна 2000 ₴ $ EUR CHF GBP ¥ PLN ₸ MDL HUF KGS CNY TRY KRW lei Встанов…" at bounding box center [443, 441] width 552 height 66
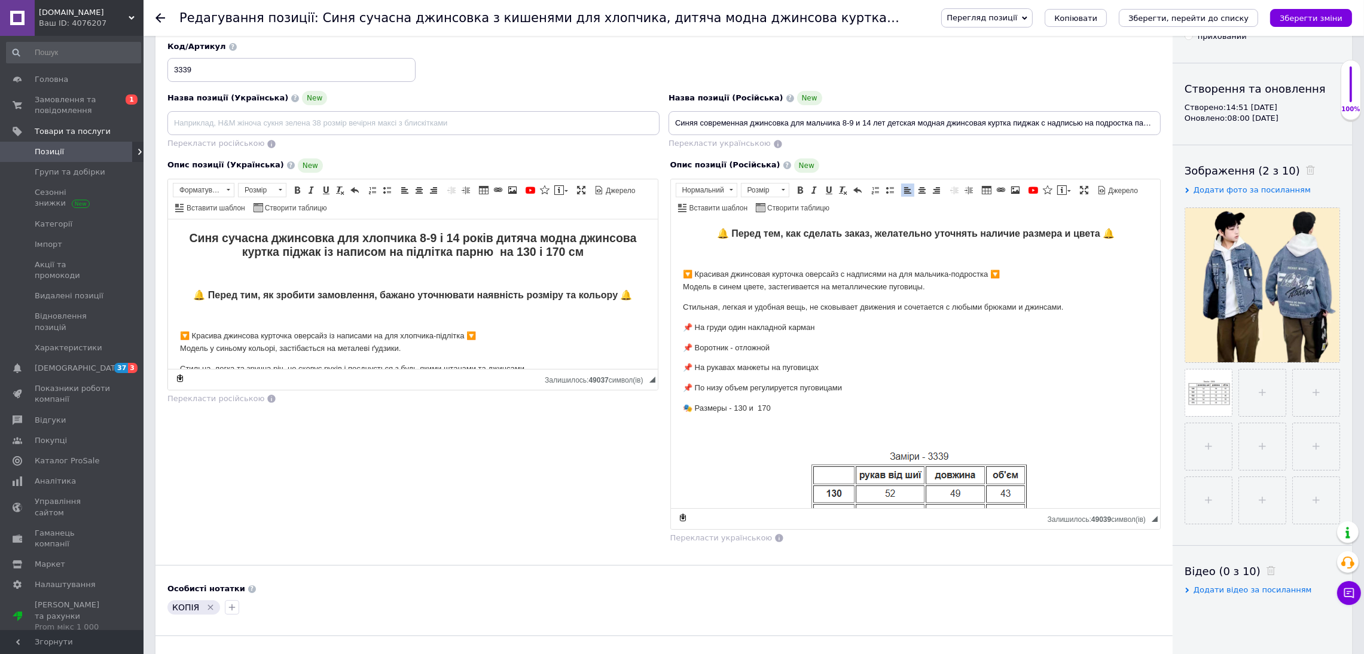
scroll to position [0, 0]
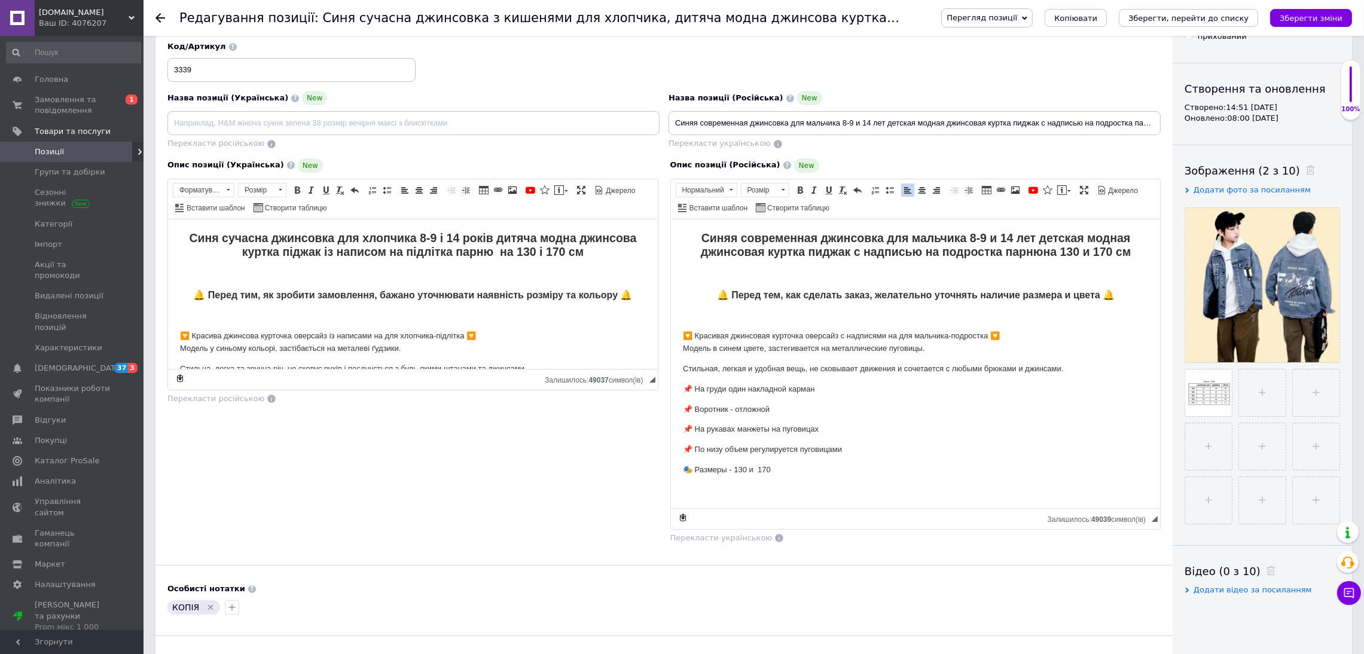
type input "800"
drag, startPoint x: 670, startPoint y: 124, endPoint x: 1376, endPoint y: 122, distance: 706.6
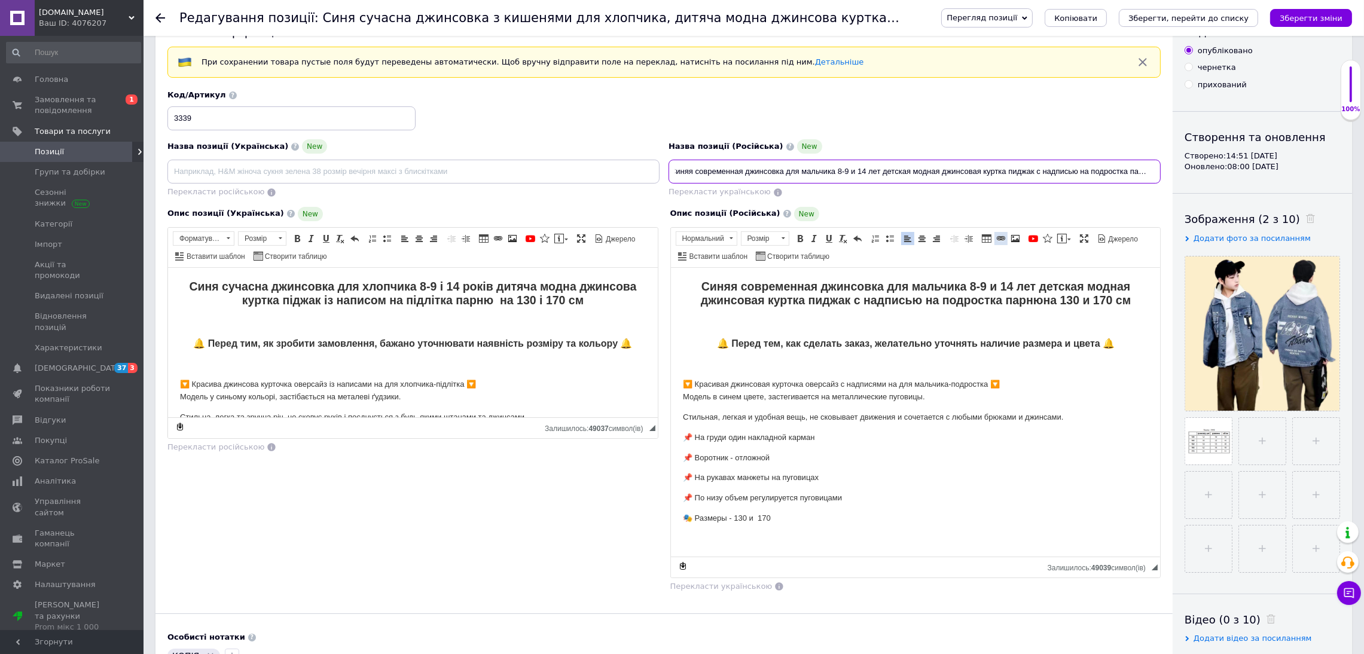
scroll to position [0, 0]
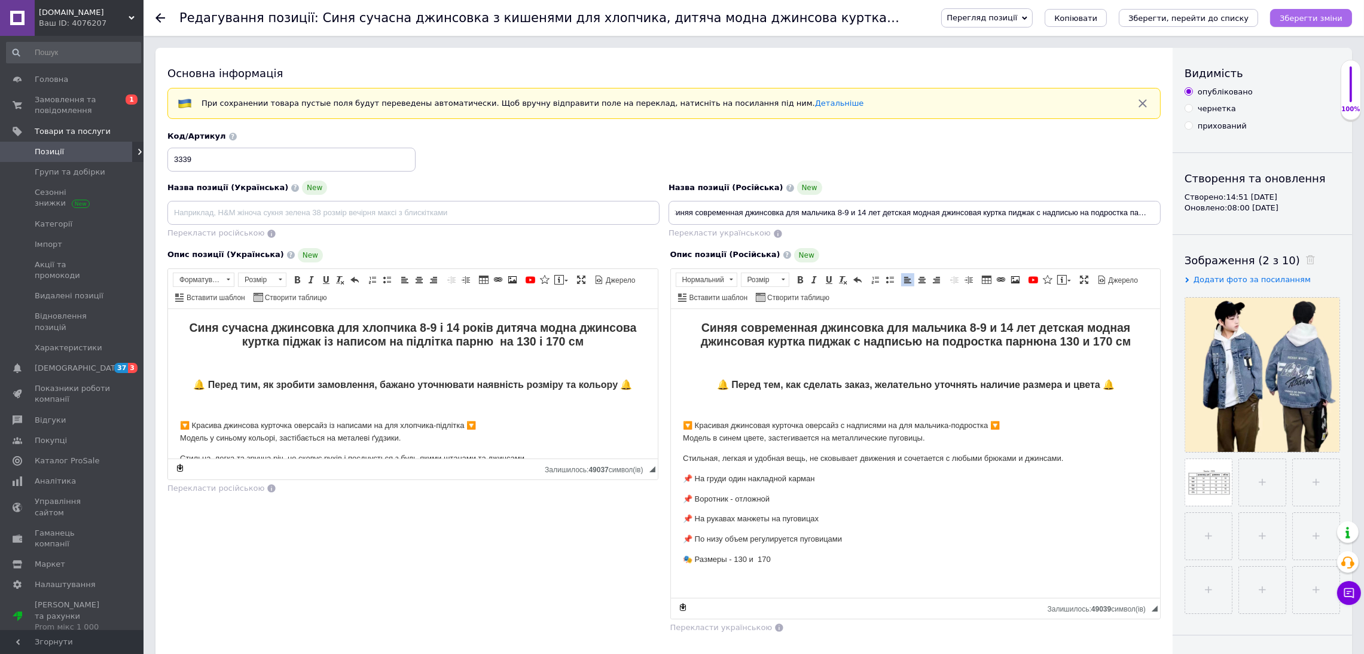
click at [1330, 17] on icon "Зберегти зміни" at bounding box center [1310, 18] width 63 height 9
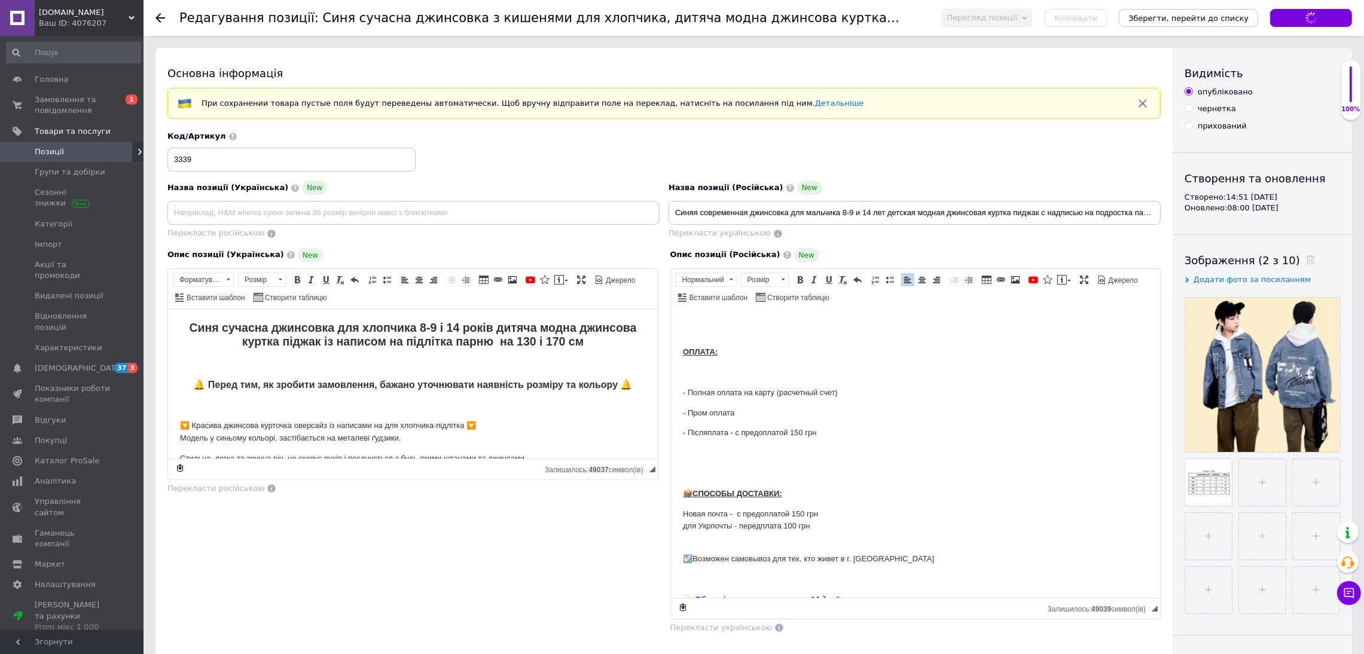
scroll to position [441, 0]
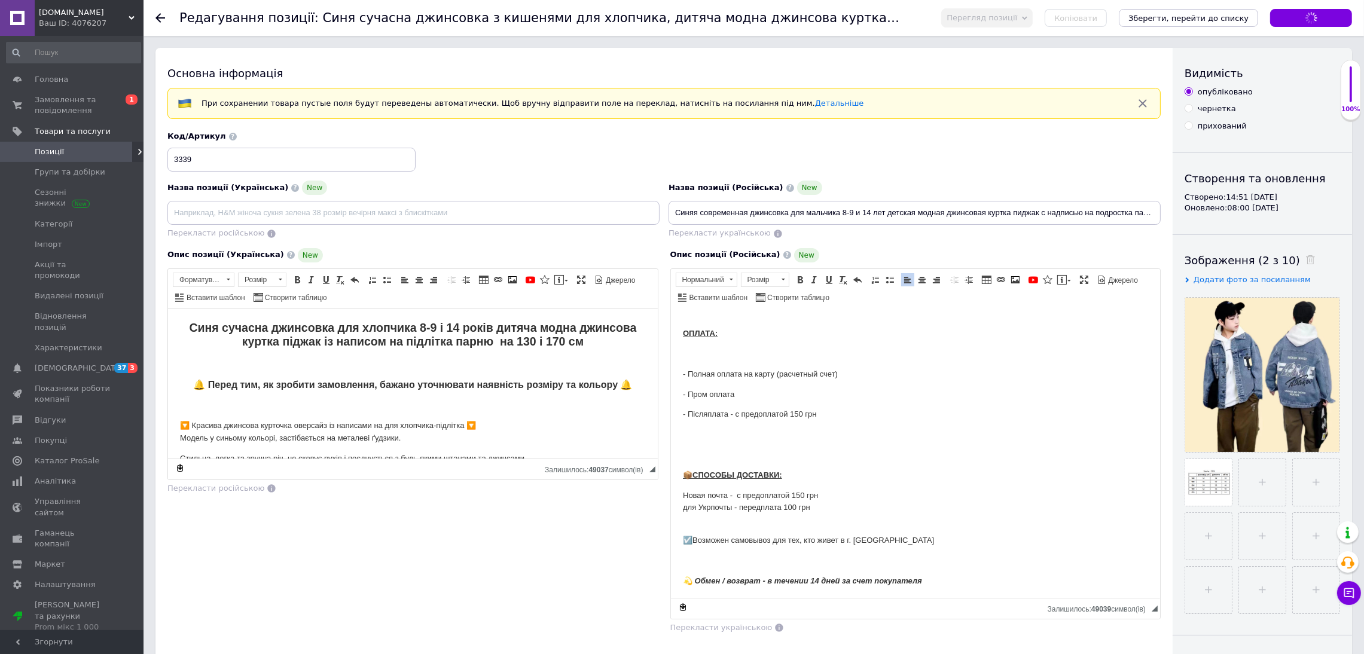
type input "Синя сучасна джинсовка для хлопчика 8-9 і 14 років дитяча модна джинсова куртка…"
type input "Синяя современная джинсовка для мальчика 8-9 и 14 лет детская модная джинсовая …"
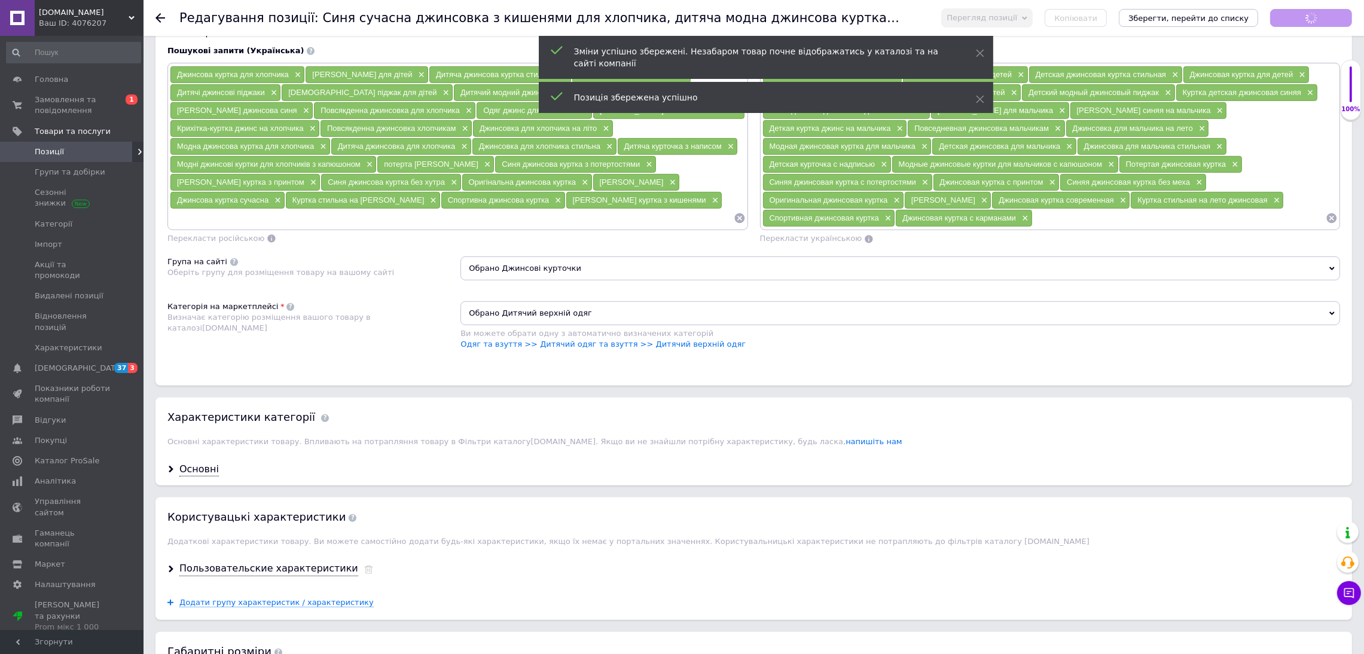
scroll to position [986, 0]
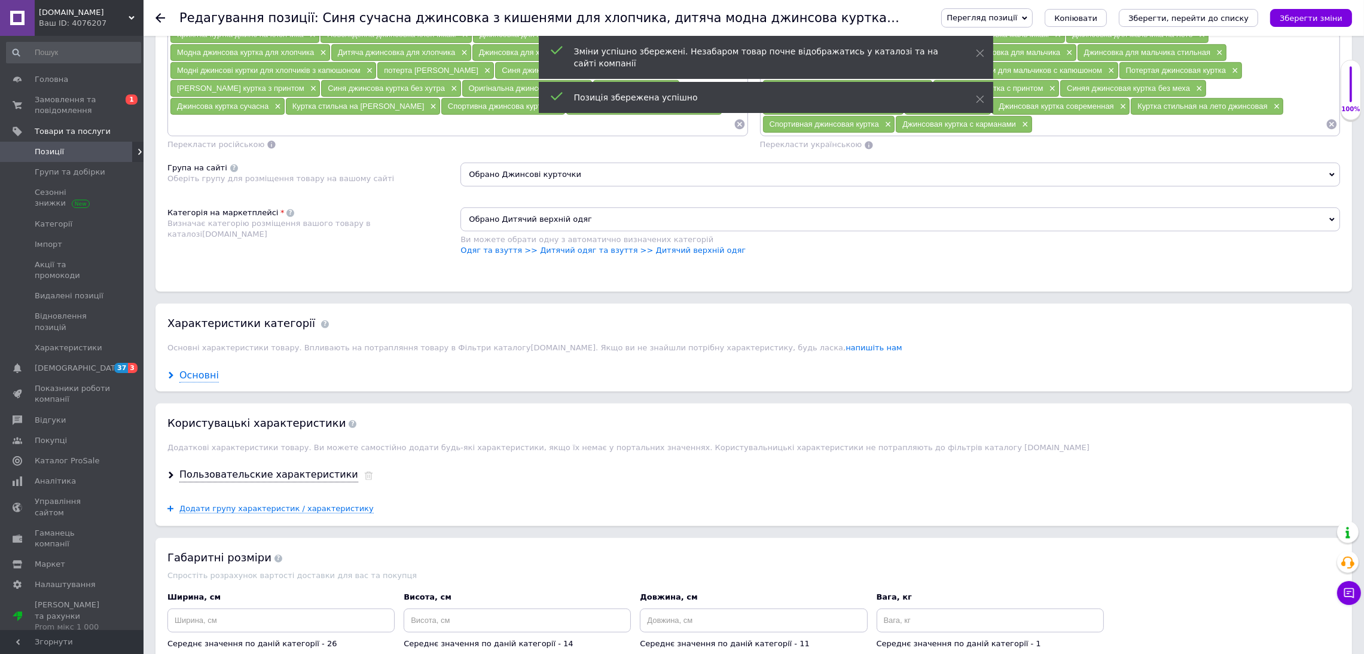
click at [188, 377] on div "Основні" at bounding box center [198, 376] width 39 height 14
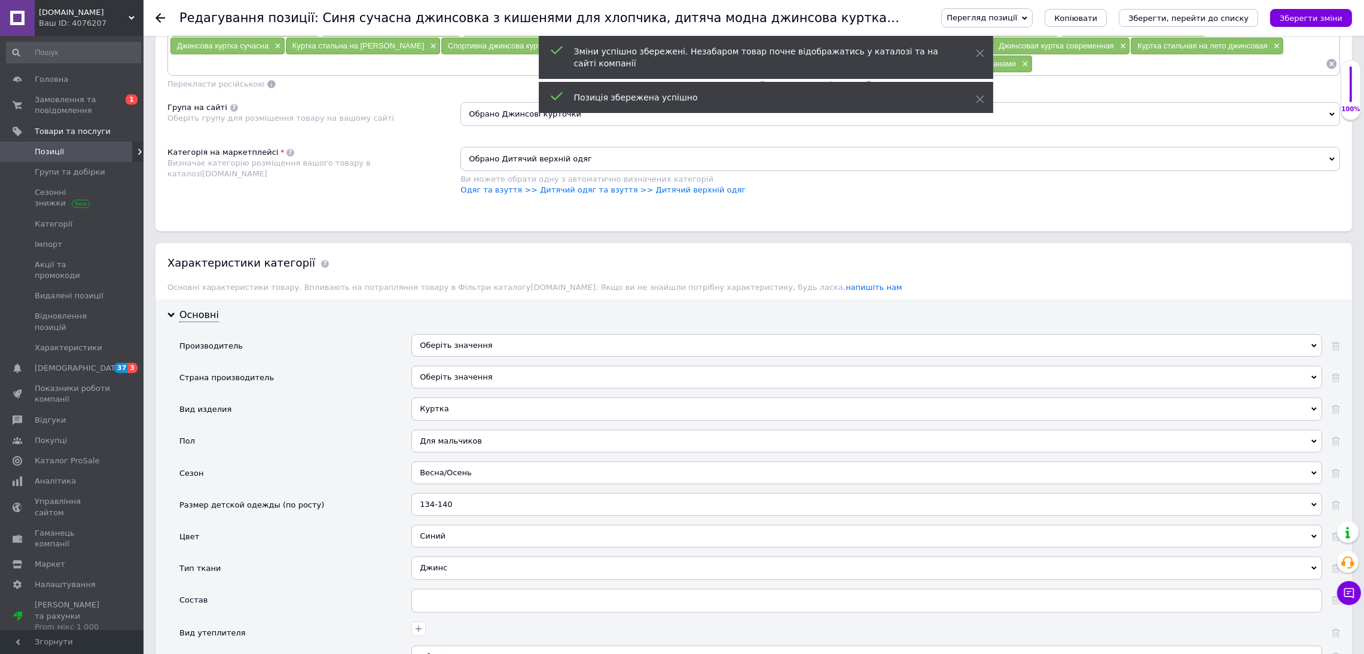
scroll to position [1165, 0]
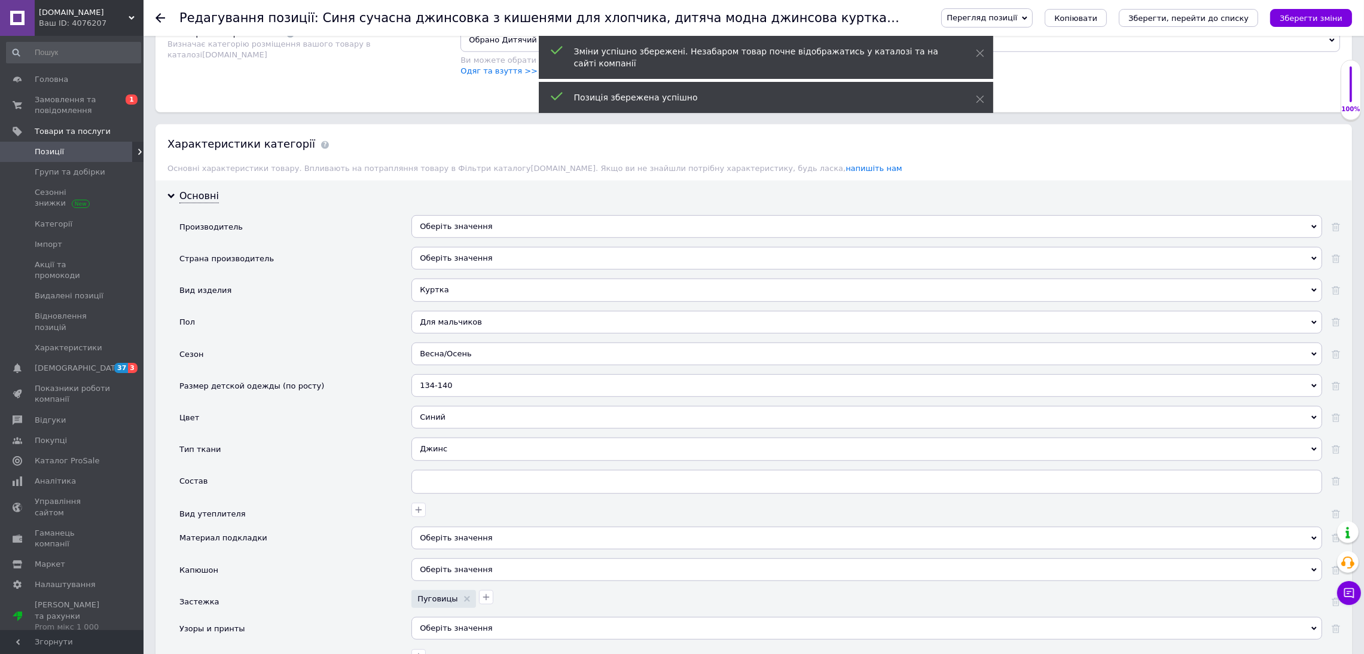
click at [454, 389] on div "134-140" at bounding box center [866, 385] width 910 height 23
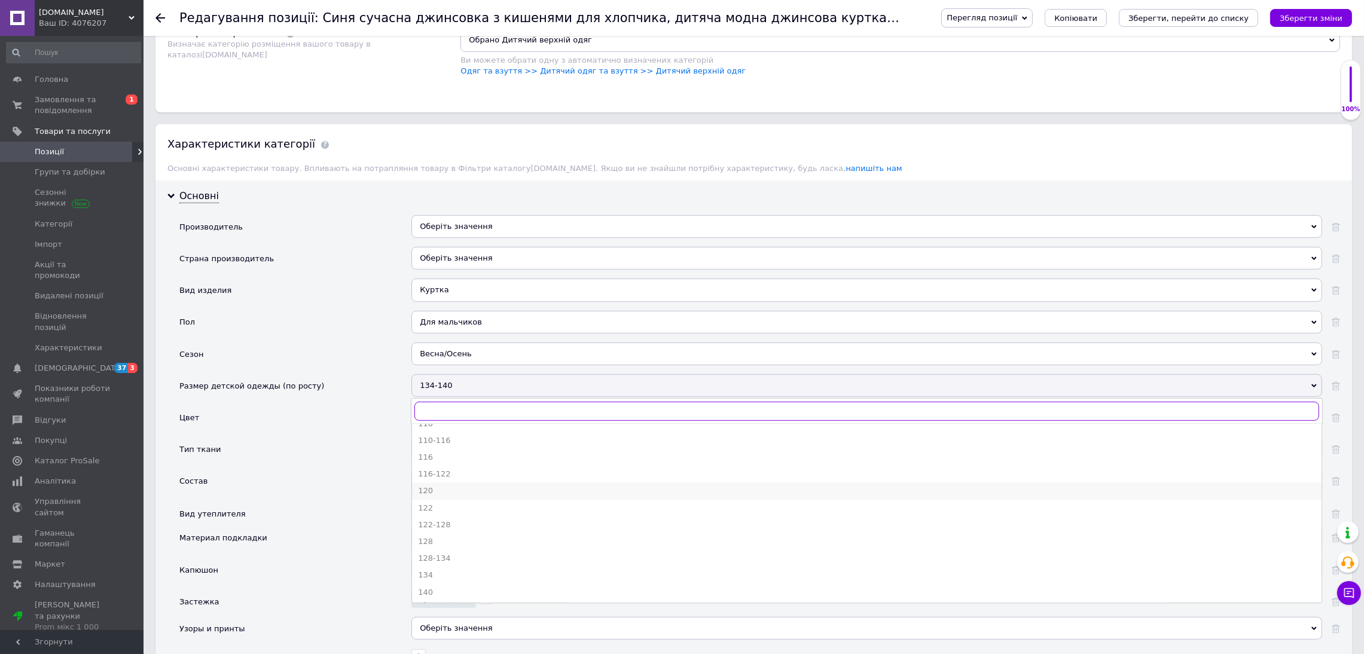
scroll to position [179, 0]
click at [444, 447] on div "128-134" at bounding box center [866, 441] width 897 height 11
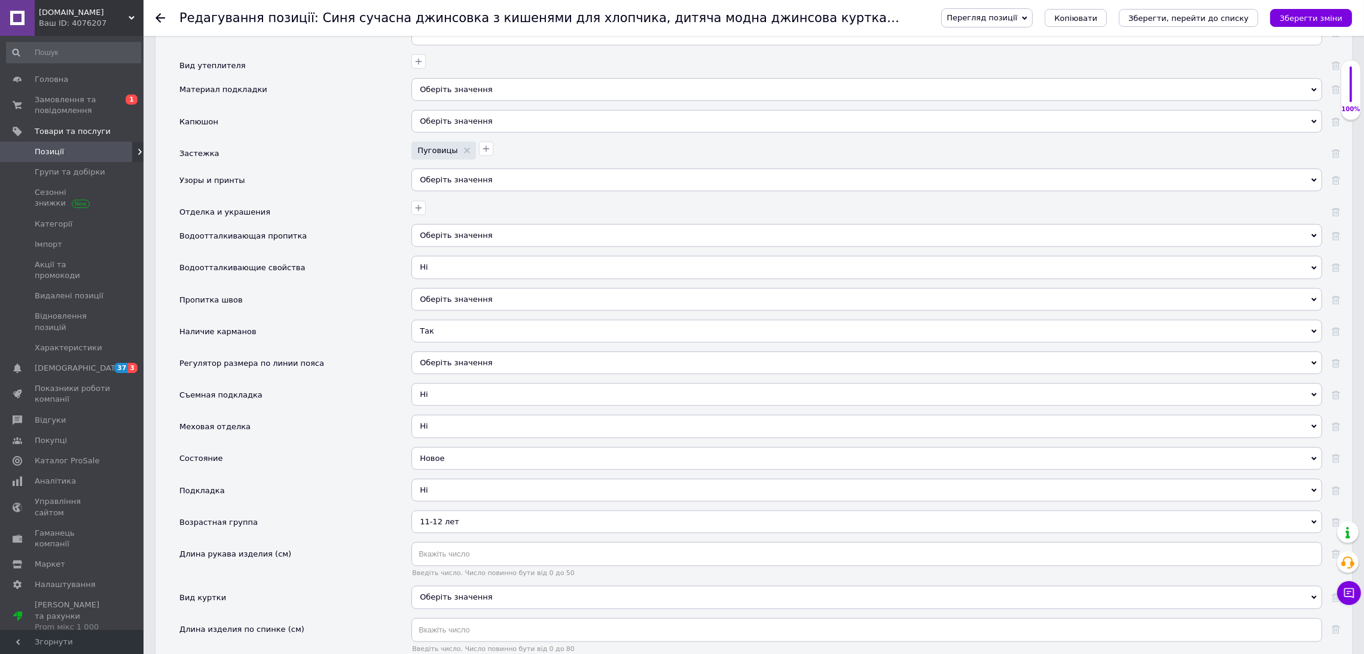
click at [478, 527] on div "11-12 лет" at bounding box center [866, 522] width 910 height 23
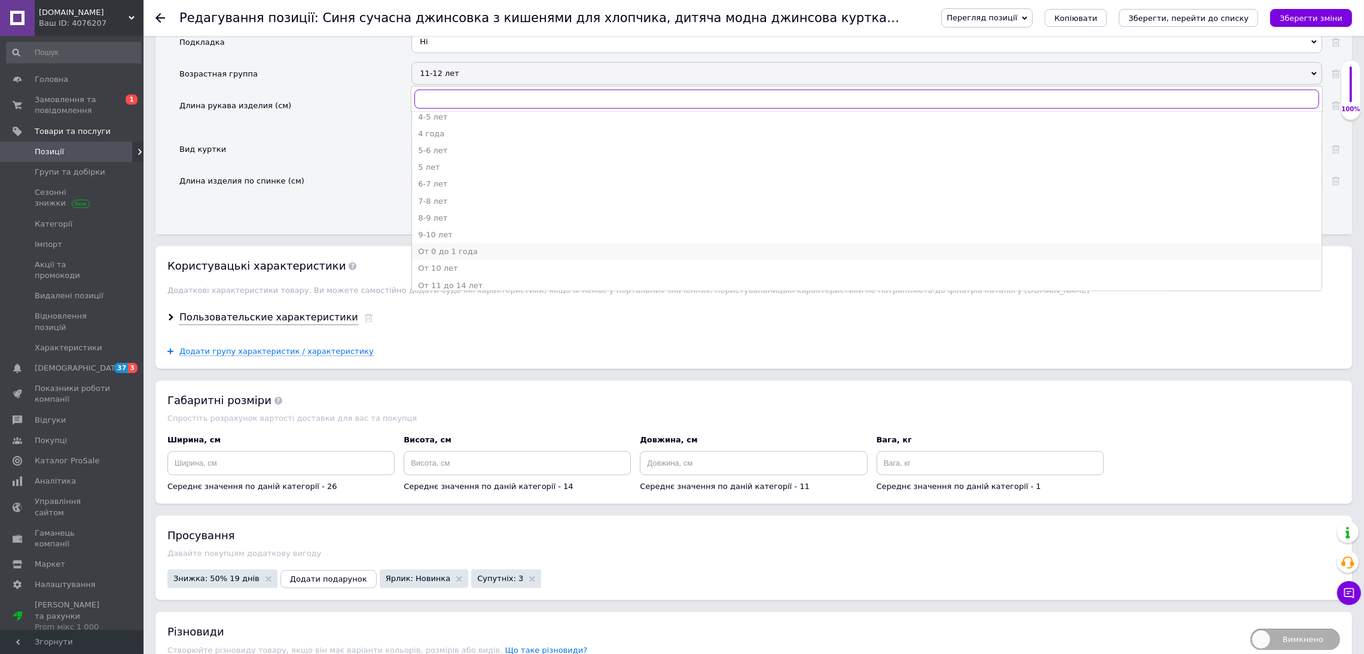
scroll to position [231, 0]
click at [539, 235] on div "От 14 лет" at bounding box center [866, 229] width 897 height 11
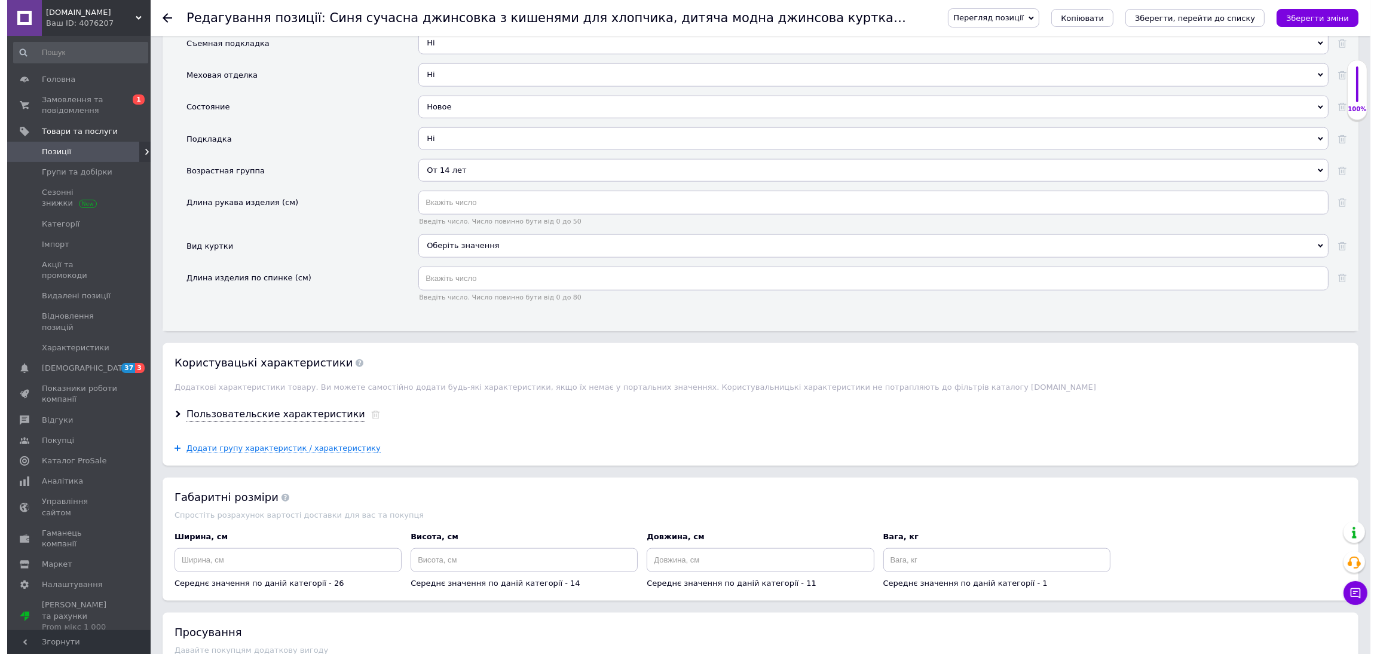
scroll to position [2062, 0]
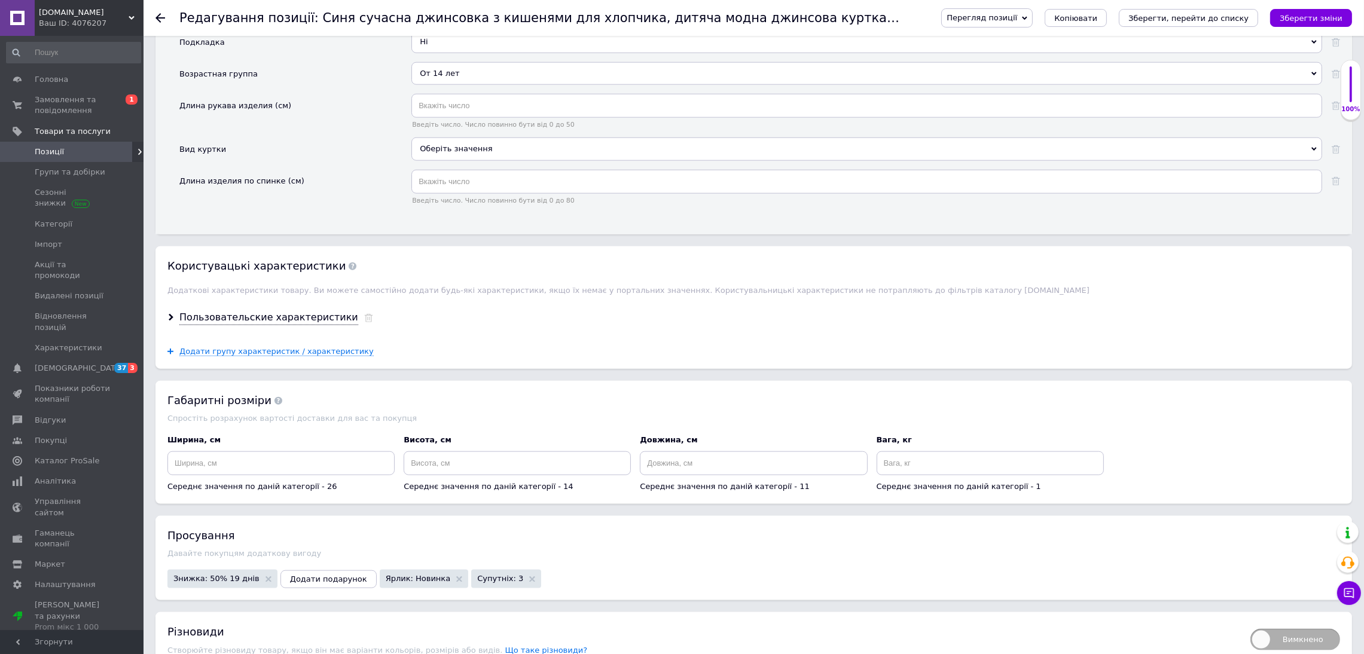
click at [364, 322] on use at bounding box center [368, 318] width 8 height 8
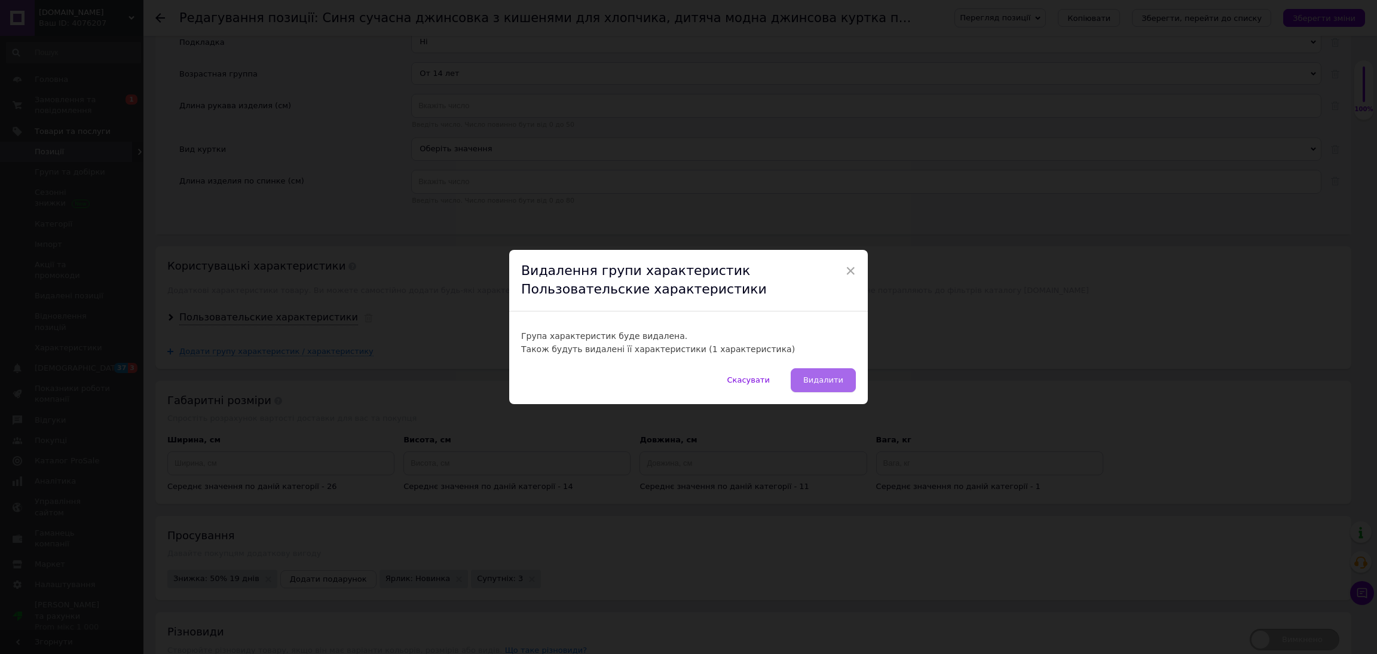
click at [809, 375] on span "Видалити" at bounding box center [823, 379] width 40 height 9
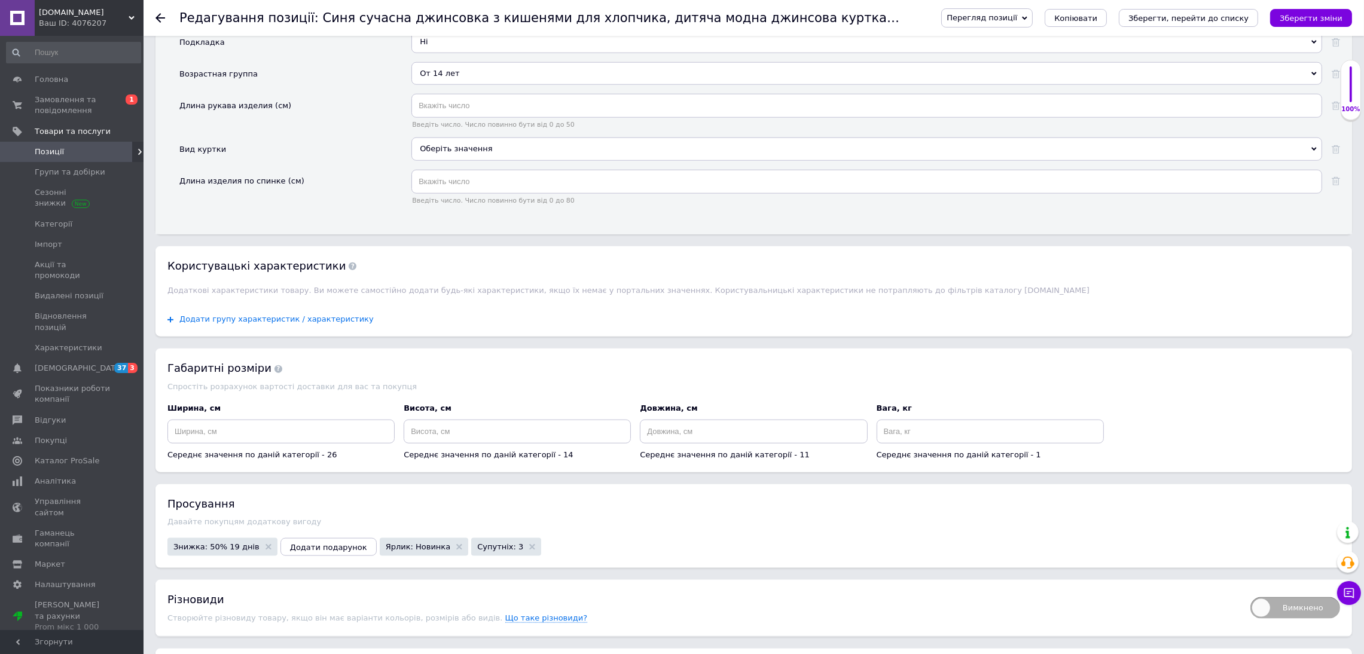
click at [310, 324] on span "Додати групу характеристик / характеристику" at bounding box center [276, 319] width 194 height 10
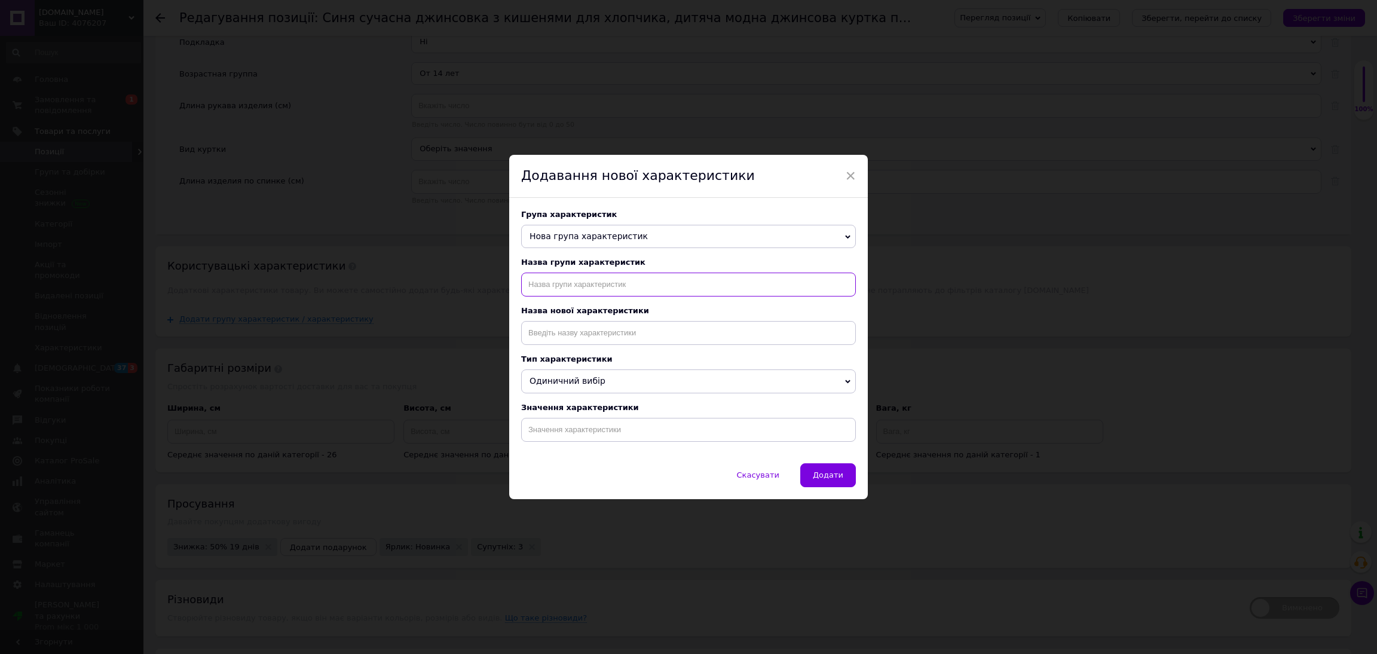
click at [580, 290] on input "text" at bounding box center [688, 285] width 335 height 24
type input "назва"
click at [618, 340] on input at bounding box center [688, 333] width 335 height 24
click at [612, 375] on li "Назва" at bounding box center [689, 375] width 334 height 17
type input "Назва"
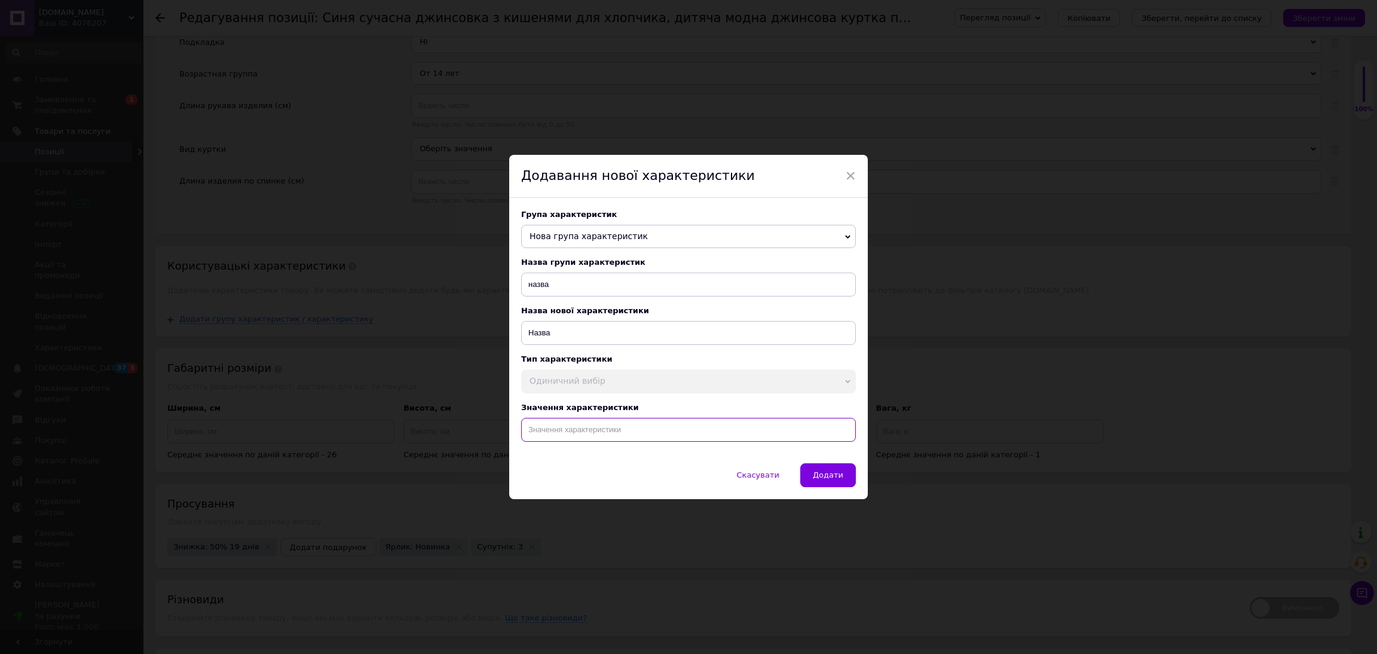
click at [615, 433] on input at bounding box center [688, 430] width 335 height 24
paste input "Синяя современная джинсовка для мальчика 8-9 и 14 лет детская модная джинсовая …"
type input "Синяя современная джинсовка для мальчика 8-9 и 14 лет детская модная джинсовая …"
click at [842, 479] on button "Додати" at bounding box center [828, 475] width 56 height 24
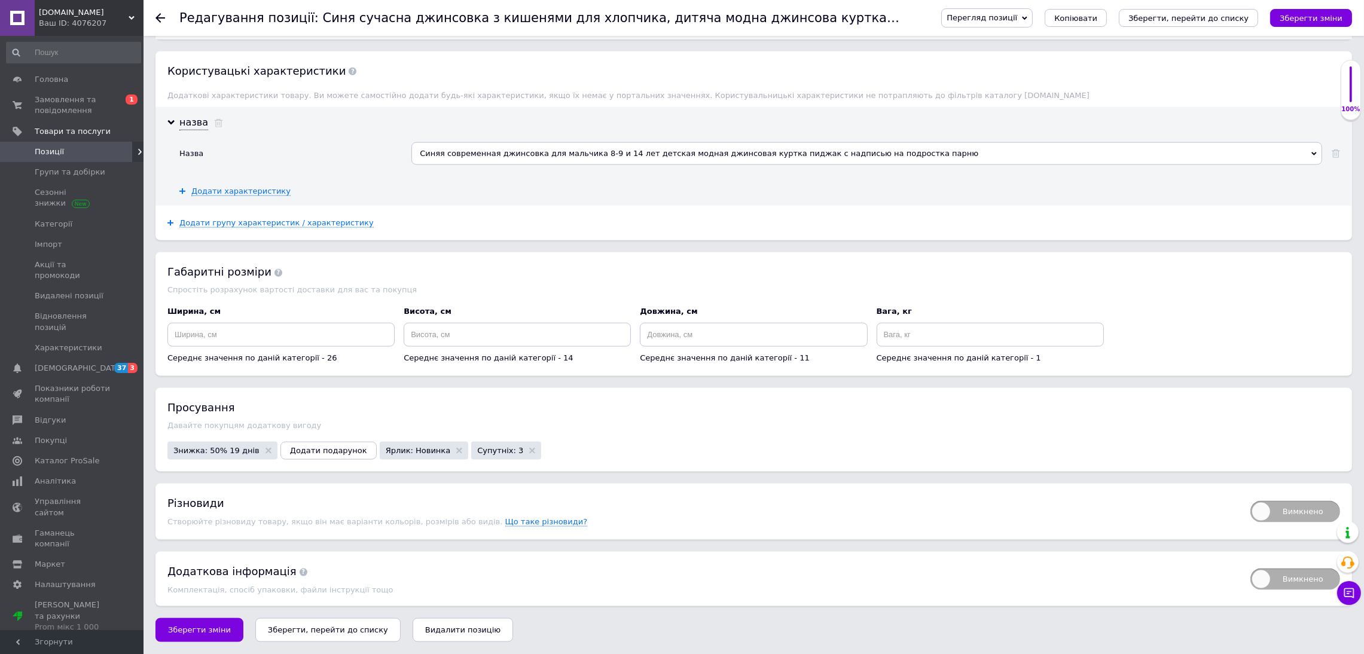
scroll to position [2273, 0]
click at [188, 628] on span "Зберегти зміни" at bounding box center [199, 629] width 63 height 9
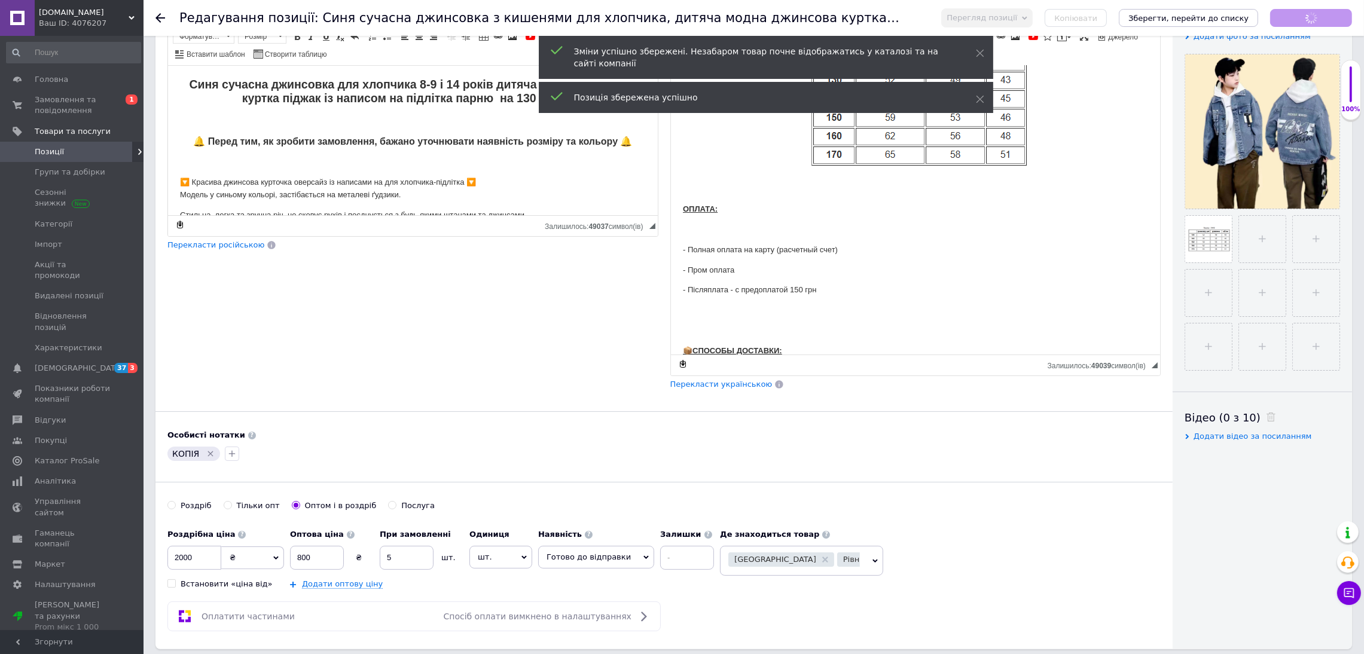
scroll to position [32, 0]
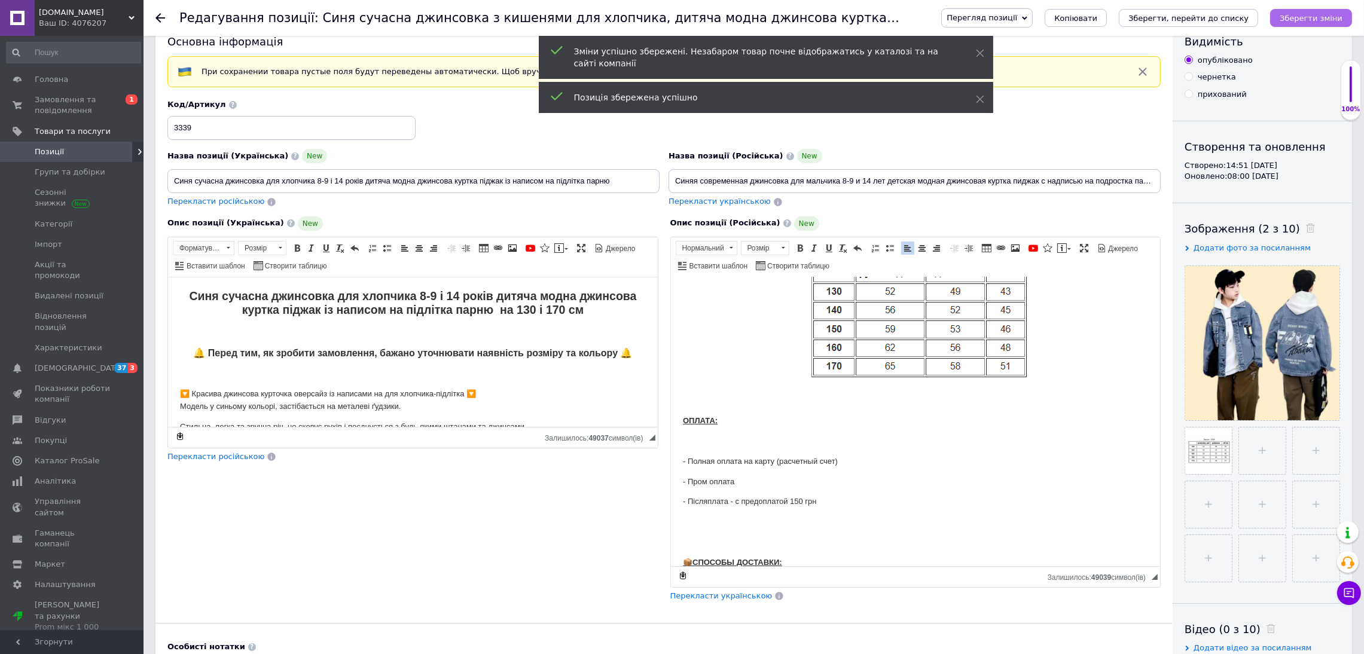
click at [1304, 16] on icon "Зберегти зміни" at bounding box center [1310, 18] width 63 height 9
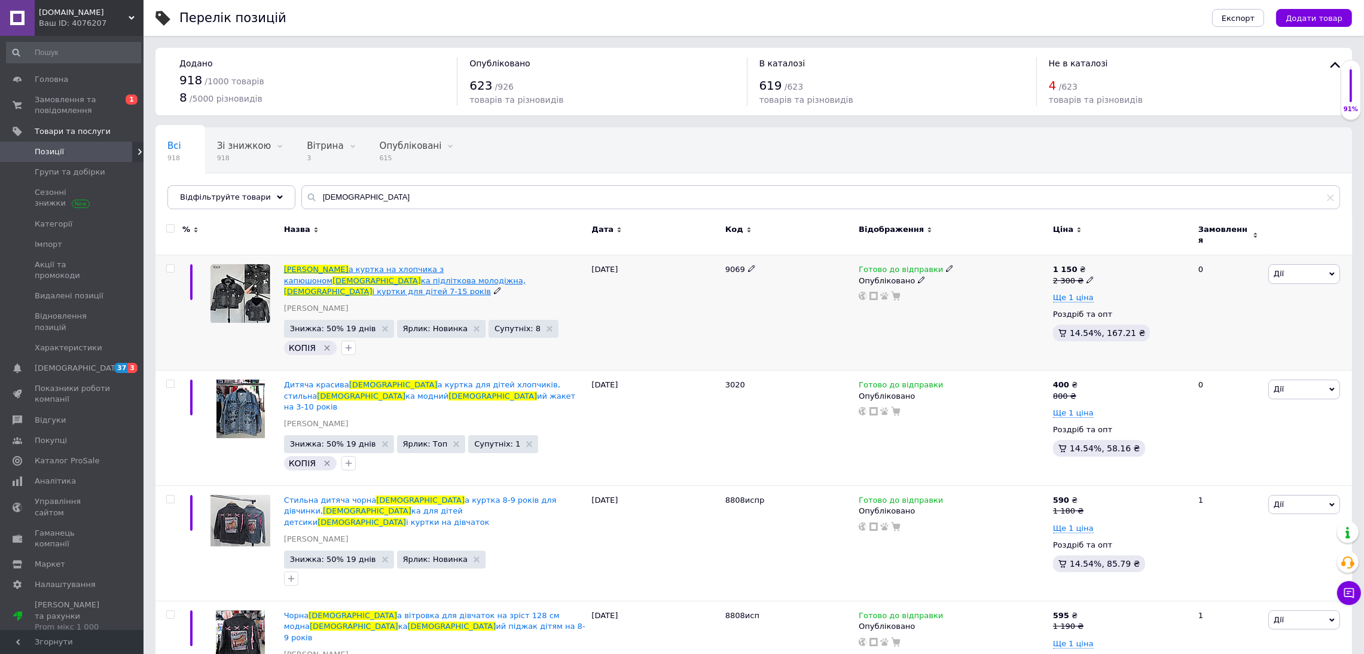
click at [372, 287] on span "і куртки для дітей 7-15 років" at bounding box center [431, 291] width 119 height 9
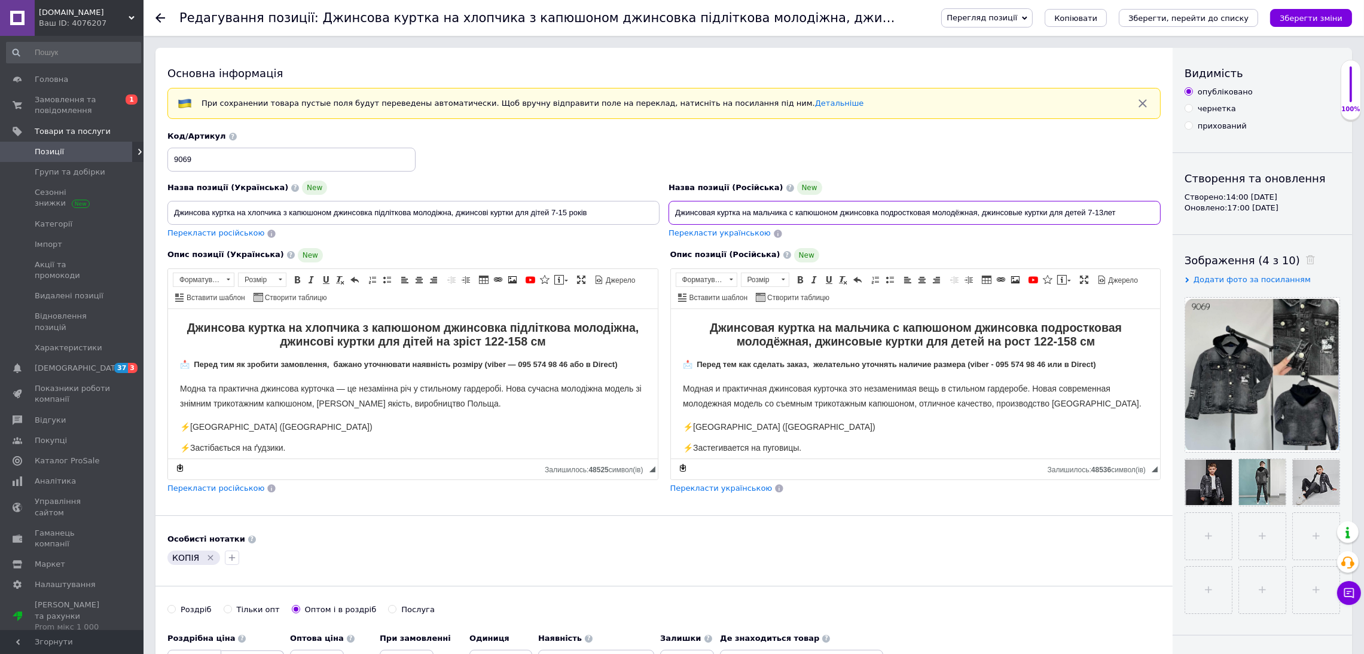
drag, startPoint x: 1122, startPoint y: 212, endPoint x: 1087, endPoint y: 213, distance: 34.7
click at [1087, 213] on input "Джинсовая куртка на мальчика с капюшоном джинсовка подростковая молодёжная, джи…" at bounding box center [914, 213] width 492 height 24
click at [787, 212] on input "Джинсовая куртка на мальчика с капюшоном джинсовка подростковая молодёжная, джи…" at bounding box center [914, 213] width 492 height 24
paste input "7-13лет"
drag, startPoint x: 780, startPoint y: 231, endPoint x: 788, endPoint y: 253, distance: 23.6
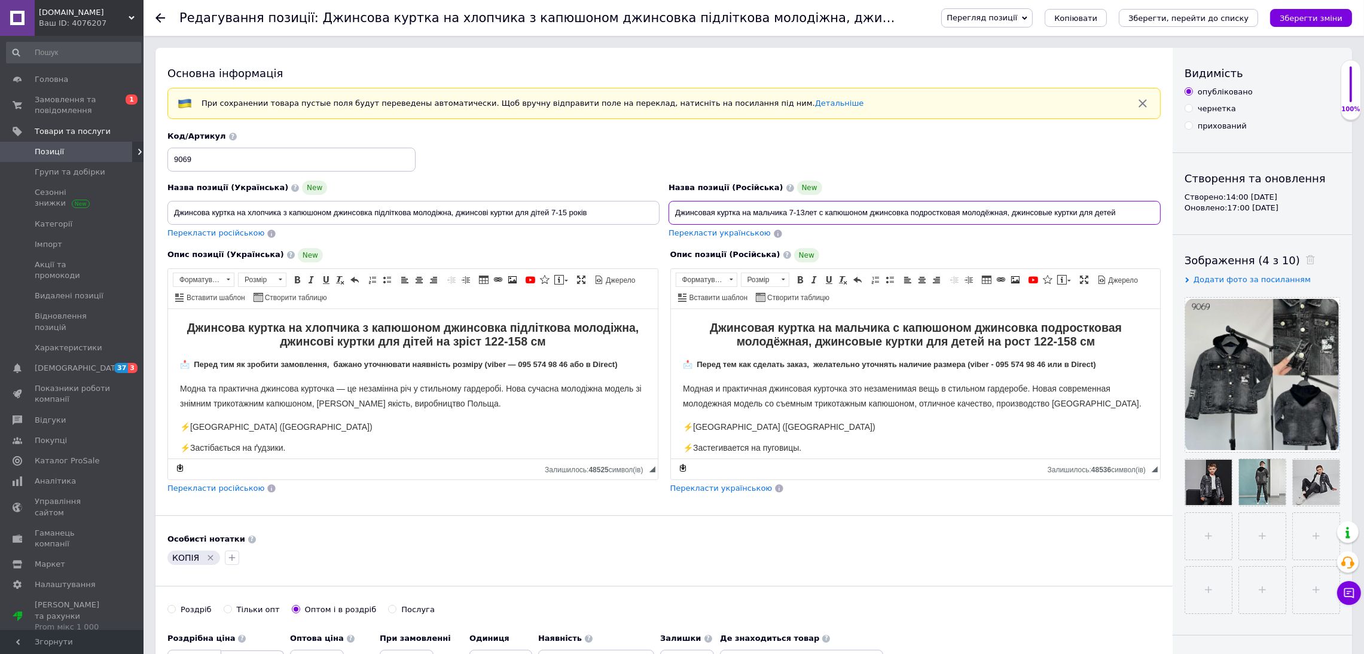
click at [787, 251] on div "Назва позиції (Українська) New Джинсова куртка на хлопчика з капюшоном джинсовк…" at bounding box center [663, 312] width 993 height 363
click at [706, 220] on input "Джинсовая куртка на мальчика 7-13лет с капюшоном джинсовка подростковая молодёж…" at bounding box center [914, 213] width 492 height 24
click at [738, 215] on input "Джинсовая куртка на мальчика 7-13лет с капюшоном джинсовка подростковая молодёж…" at bounding box center [914, 213] width 492 height 24
drag, startPoint x: 683, startPoint y: 213, endPoint x: 673, endPoint y: 212, distance: 10.2
click at [673, 212] on input "Джинсовая куртка на мальчика 7-13лет с капюшоном джинсовка подростковая молодёж…" at bounding box center [914, 213] width 492 height 24
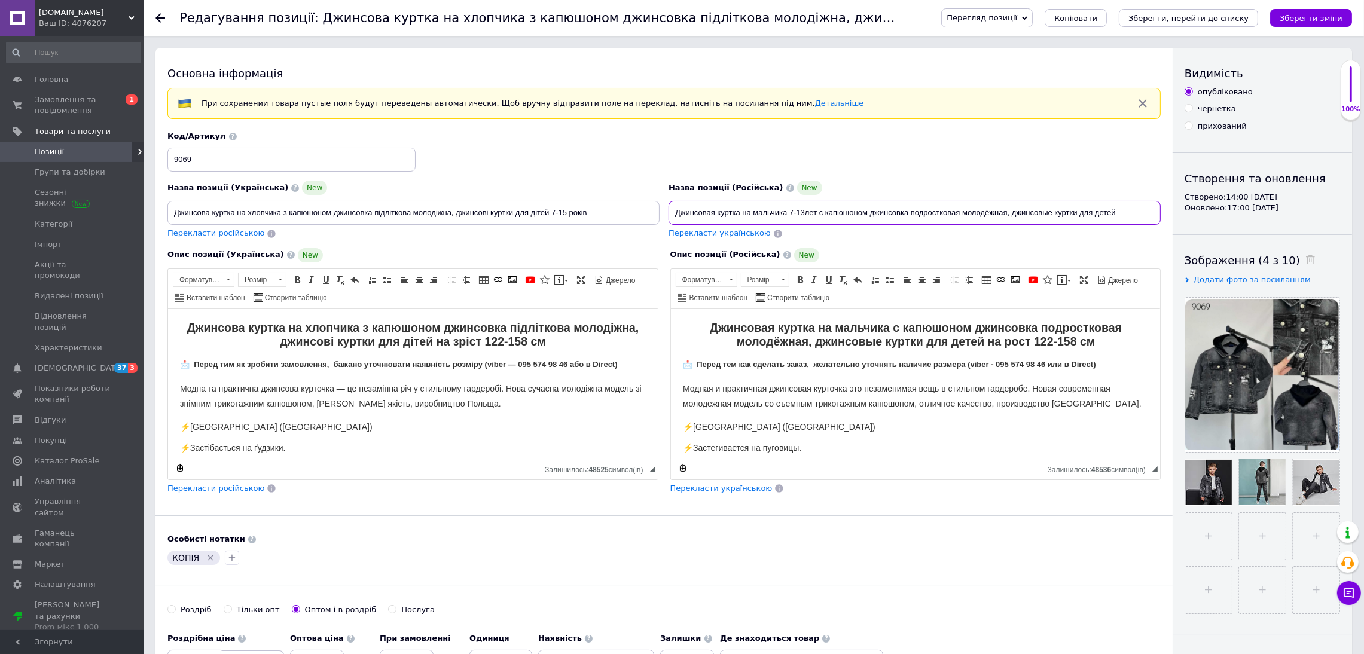
click at [684, 212] on input "Джинсовая куртка на мальчика 7-13лет с капюшоном джинсовка подростковая молодёж…" at bounding box center [914, 213] width 492 height 24
drag, startPoint x: 679, startPoint y: 212, endPoint x: 670, endPoint y: 212, distance: 9.6
click at [670, 212] on input "Джинсовая куртка на мальчика 7-13лет с капюшоном джинсовка подростковая молодёж…" at bounding box center [914, 213] width 492 height 24
click at [936, 216] on input "Серая джинсовая куртка на мальчика 7-13лет с капюшоном джинсовка подростковая м…" at bounding box center [914, 213] width 492 height 24
click at [1050, 212] on input "Серая джинсовая куртка на мальчика 7-13лет с капюшоном джинсовка подростковая м…" at bounding box center [914, 213] width 492 height 24
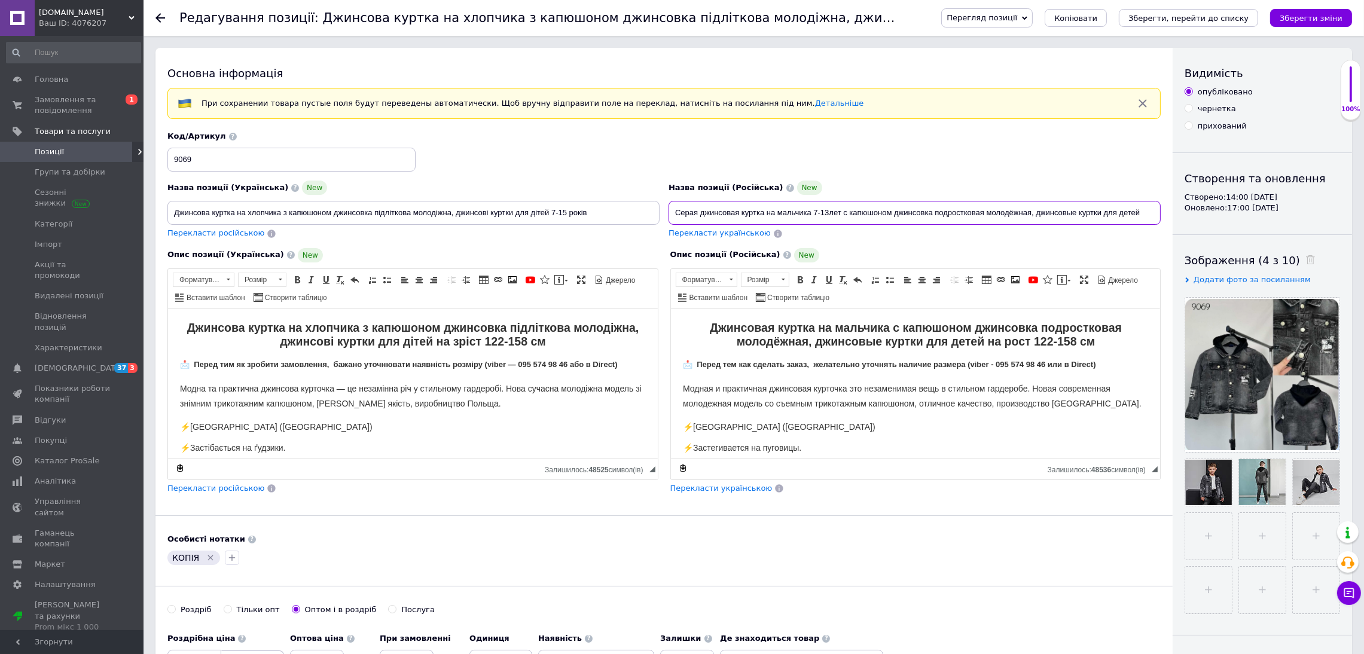
click at [1145, 212] on input "Серая джинсовая куртка на мальчика 7-13лет с капюшоном джинсовка подростковая м…" at bounding box center [914, 213] width 492 height 24
drag, startPoint x: 1151, startPoint y: 212, endPoint x: 571, endPoint y: 254, distance: 581.4
click at [571, 254] on div "Назва позиції (Українська) New Джинсова куртка на хлопчика з капюшоном джинсовк…" at bounding box center [663, 312] width 993 height 363
type input "Серая джинсовая куртка на мальчика 7-13лет с капюшоном джинсовка подростковая м…"
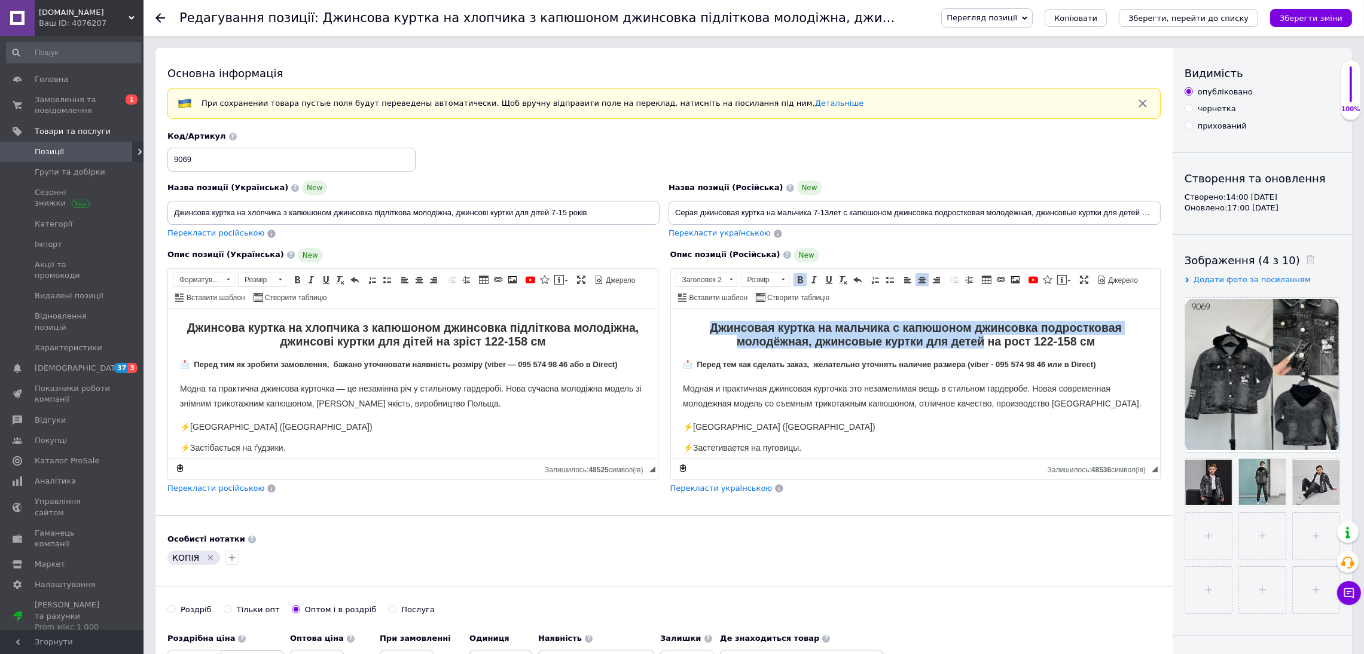
drag, startPoint x: 977, startPoint y: 342, endPoint x: 1154, endPoint y: 325, distance: 177.8
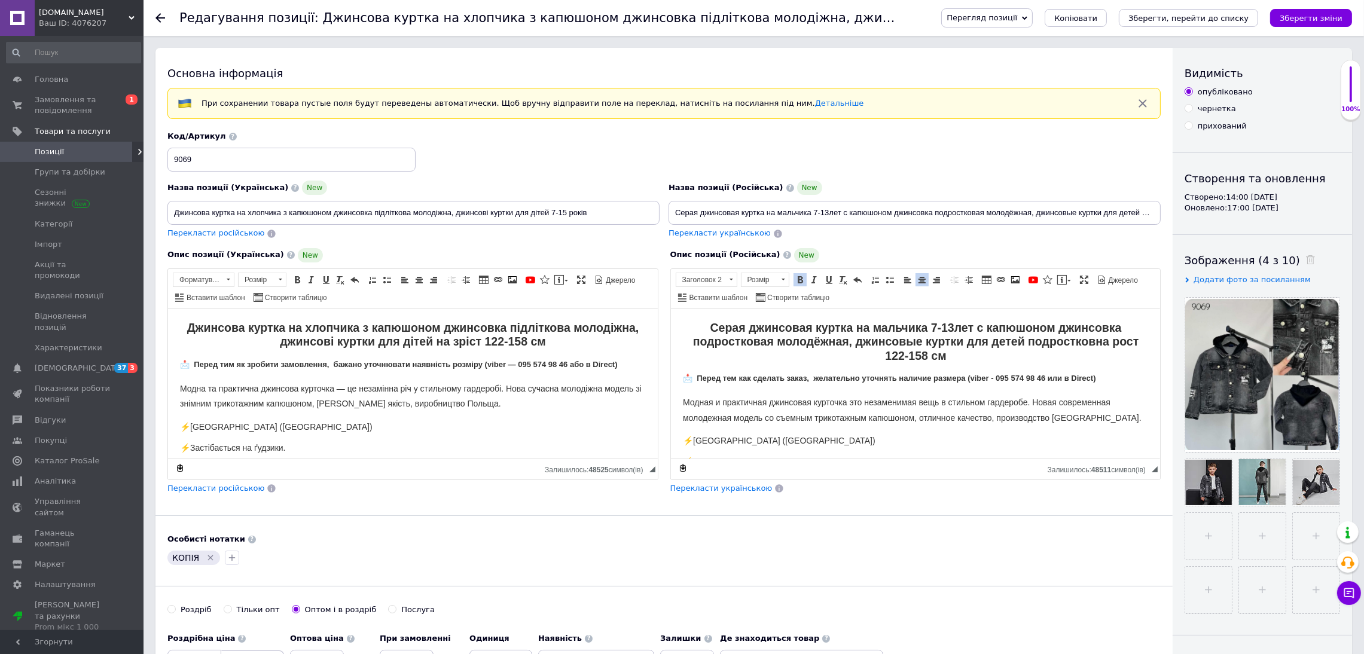
click at [950, 323] on strong "Серая джинсовая куртка на мальчика 7-13лет с капюшоном джинсовка подростковая м…" at bounding box center [915, 340] width 446 height 41
click at [948, 329] on strong "Серая джинсовая куртка на мальчика 7-13лет с капюшоном джинсовка подростковая м…" at bounding box center [915, 340] width 446 height 41
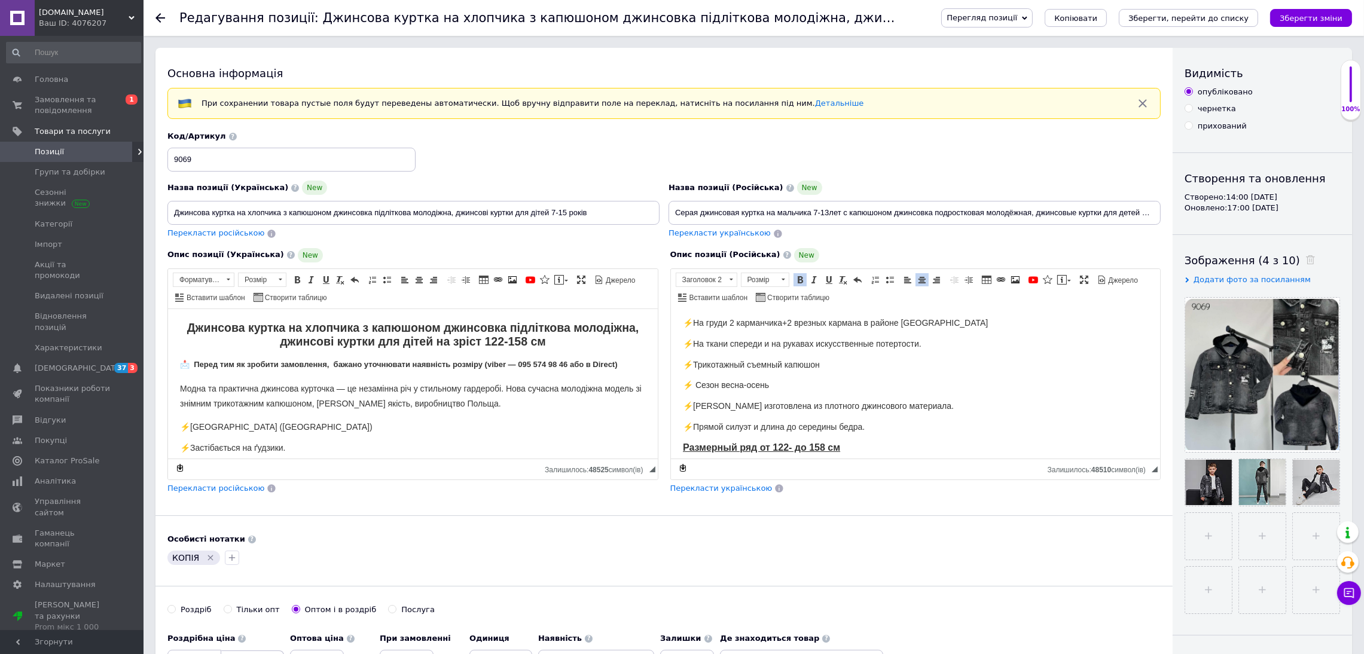
scroll to position [268, 0]
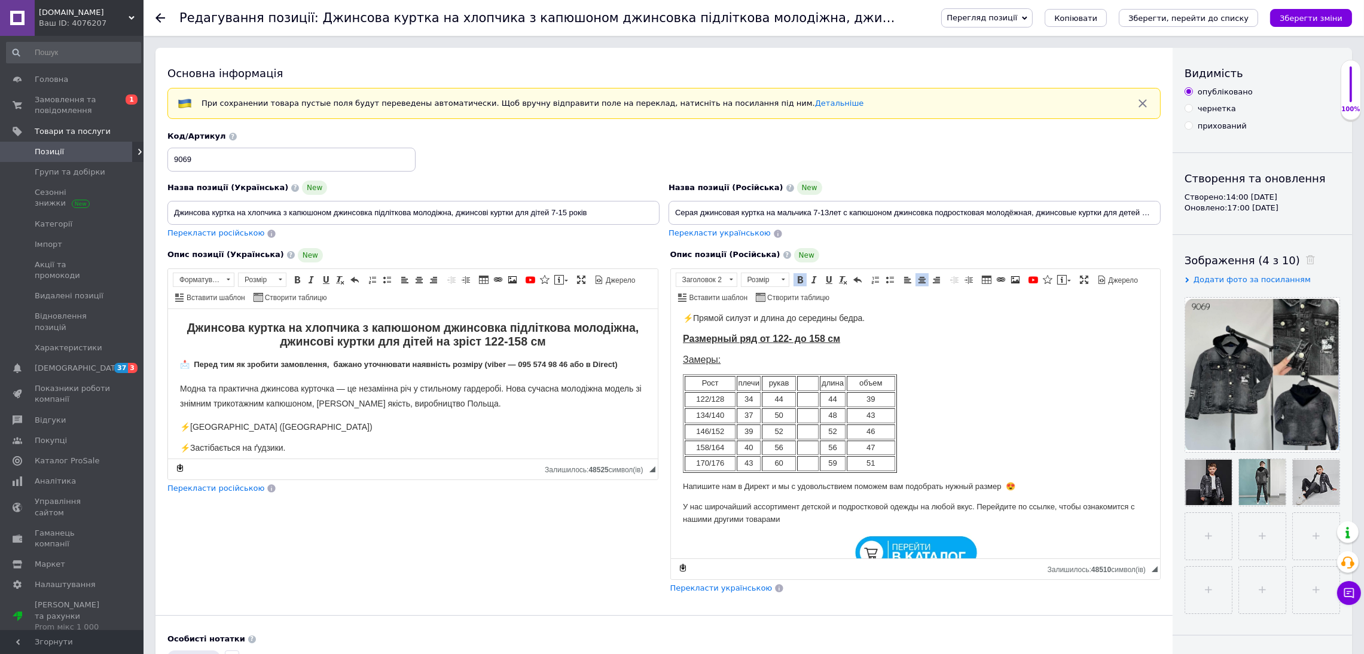
drag, startPoint x: 1153, startPoint y: 470, endPoint x: 1127, endPoint y: 616, distance: 148.7
click at [1148, 624] on div "Основна інформація При сохранении товара пустые поля будут переведены автоматич…" at bounding box center [663, 450] width 1017 height 805
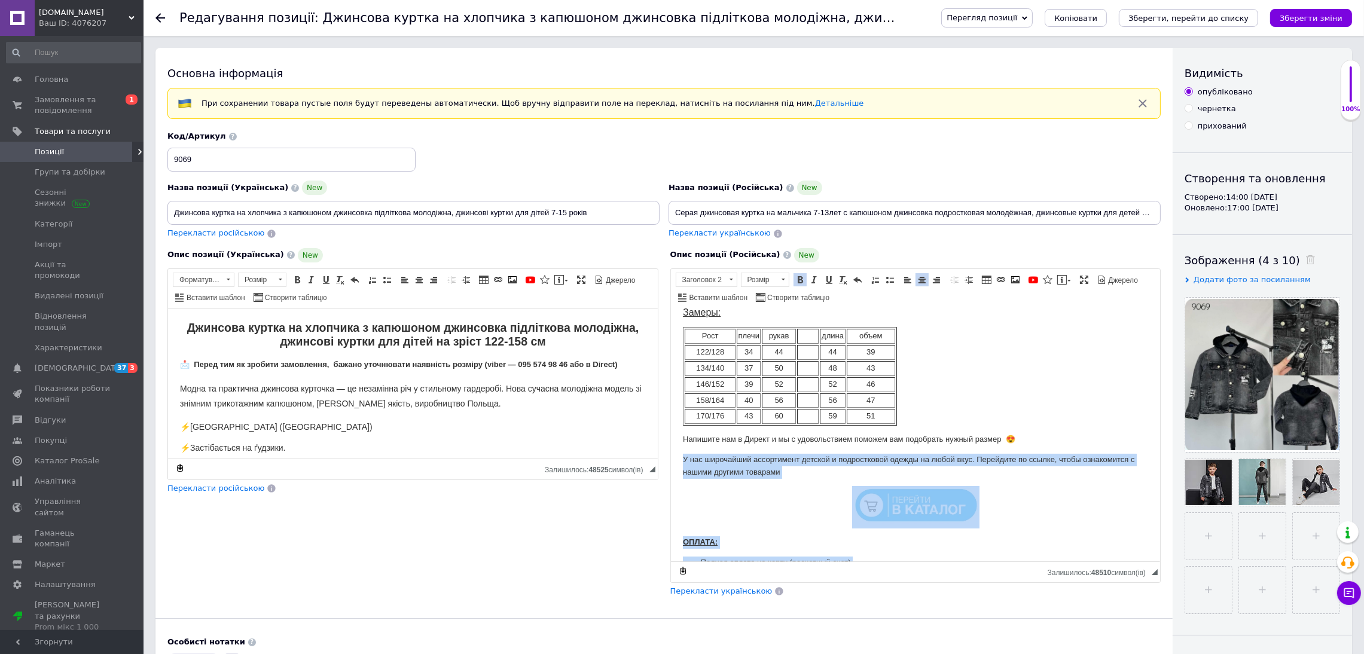
scroll to position [355, 0]
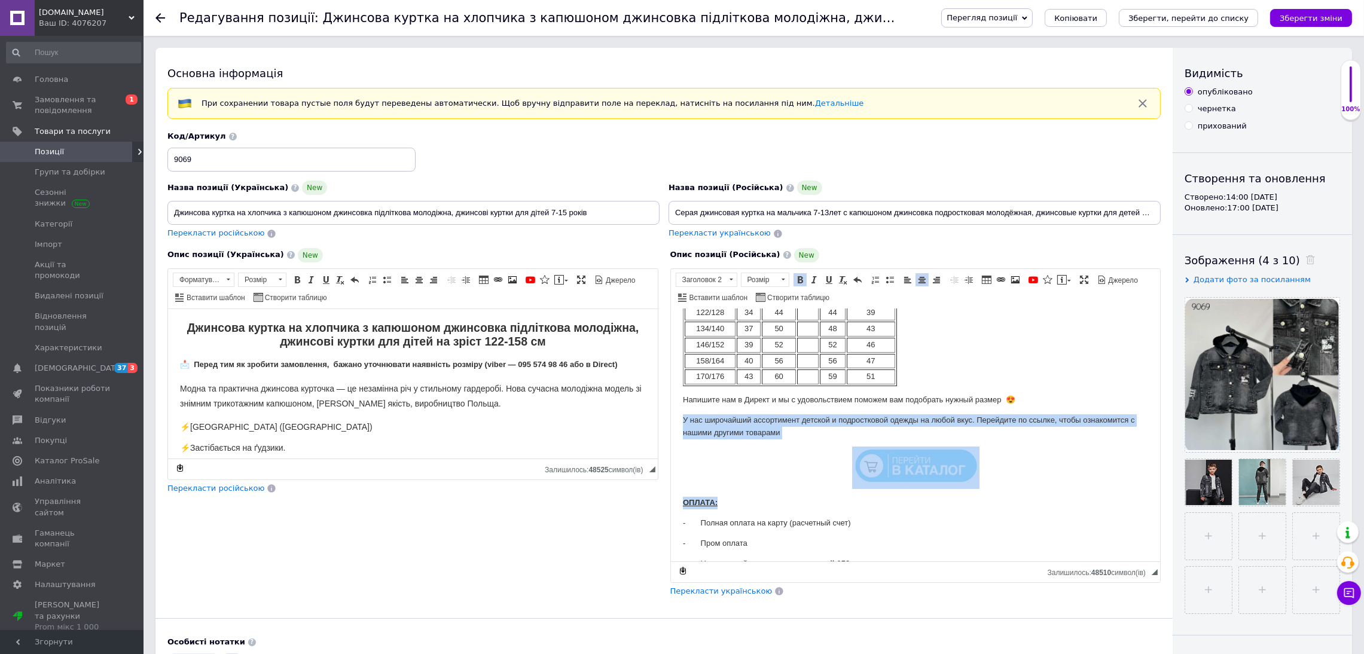
drag, startPoint x: 681, startPoint y: 505, endPoint x: 948, endPoint y: 491, distance: 267.0
click at [948, 491] on body "Серая джинсовая куртка на мальчика 7-13 лет с капюшоном джинсовка подростковая …" at bounding box center [915, 340] width 466 height 750
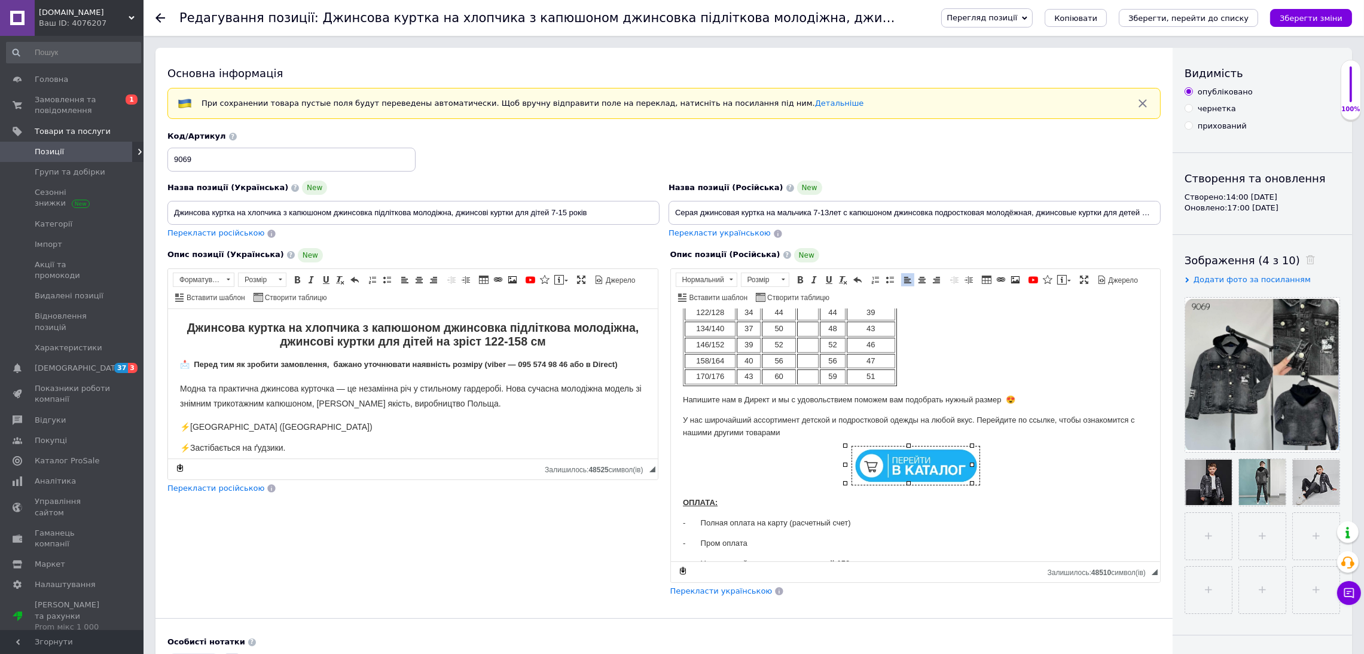
click at [869, 462] on img "Редактор, F6BD2F53-4805-4FD3-9953-4A161F5446E8" at bounding box center [914, 465] width 127 height 38
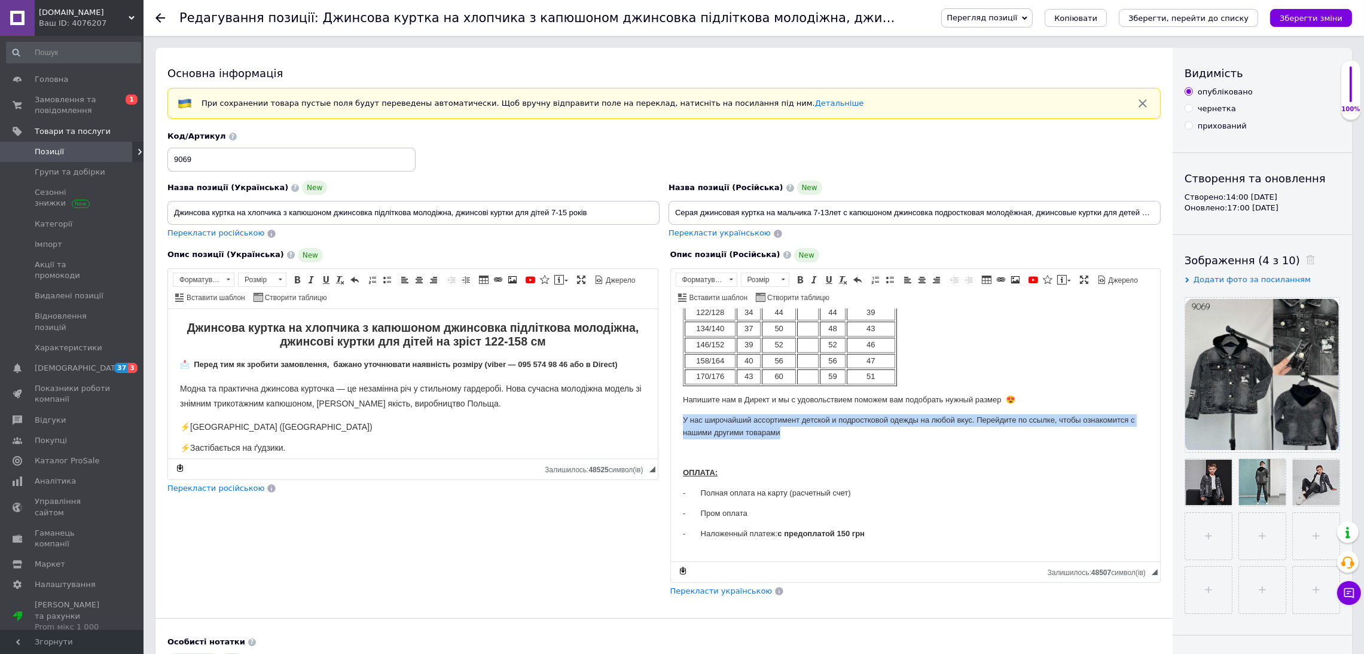
drag, startPoint x: 809, startPoint y: 436, endPoint x: 677, endPoint y: 420, distance: 133.7
click at [677, 420] on html "Серая джинсовая куртка на мальчика 7-13 лет с капюшоном джинсовка подростковая …" at bounding box center [915, 325] width 490 height 744
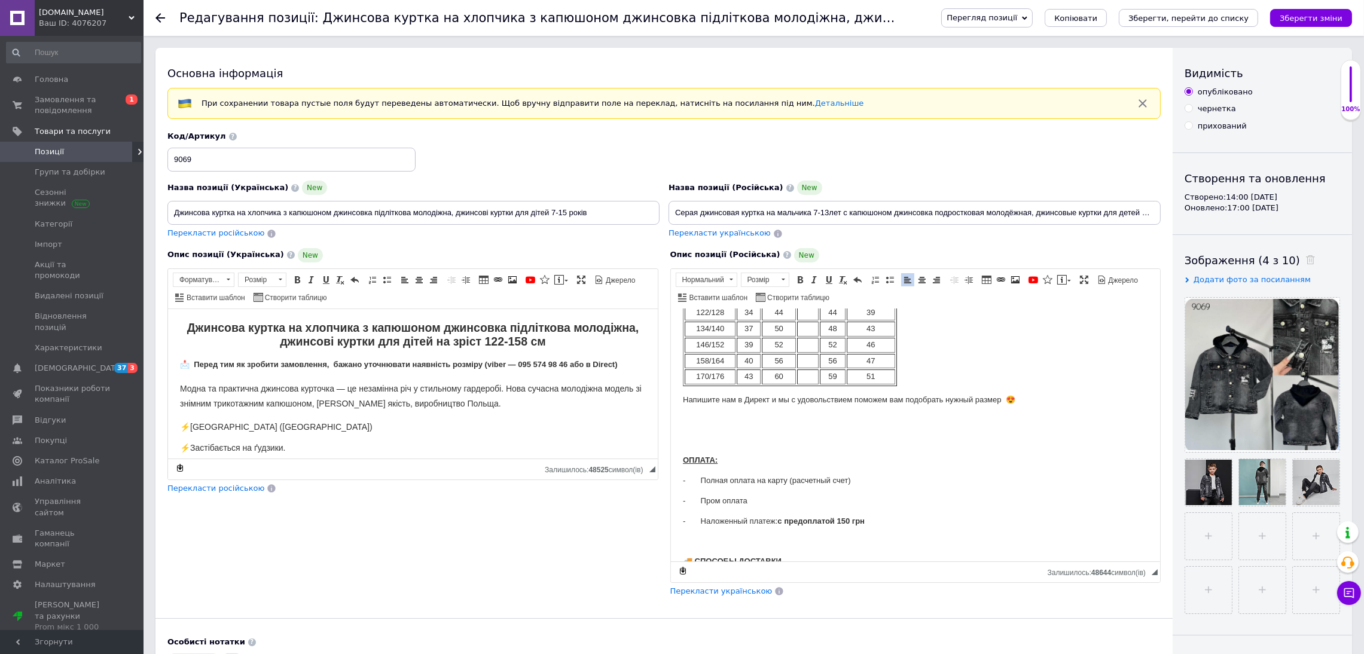
click at [730, 595] on span "Перекласти українською" at bounding box center [721, 590] width 102 height 9
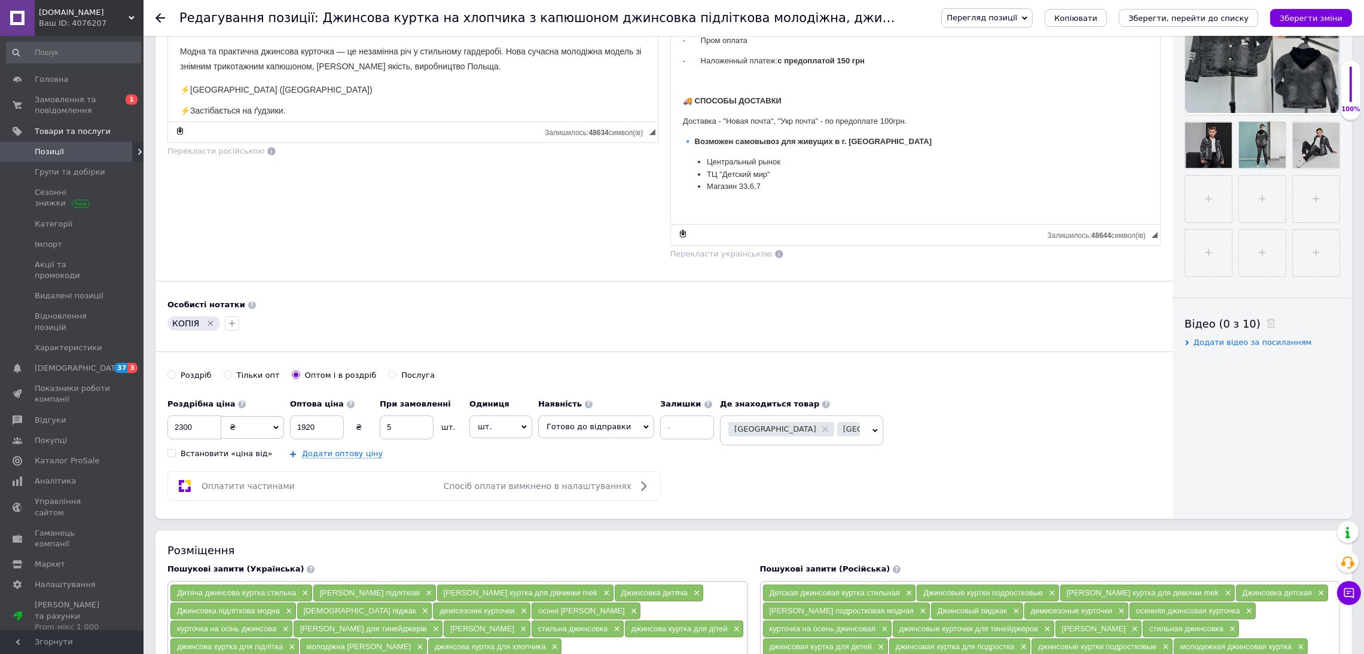
scroll to position [179, 0]
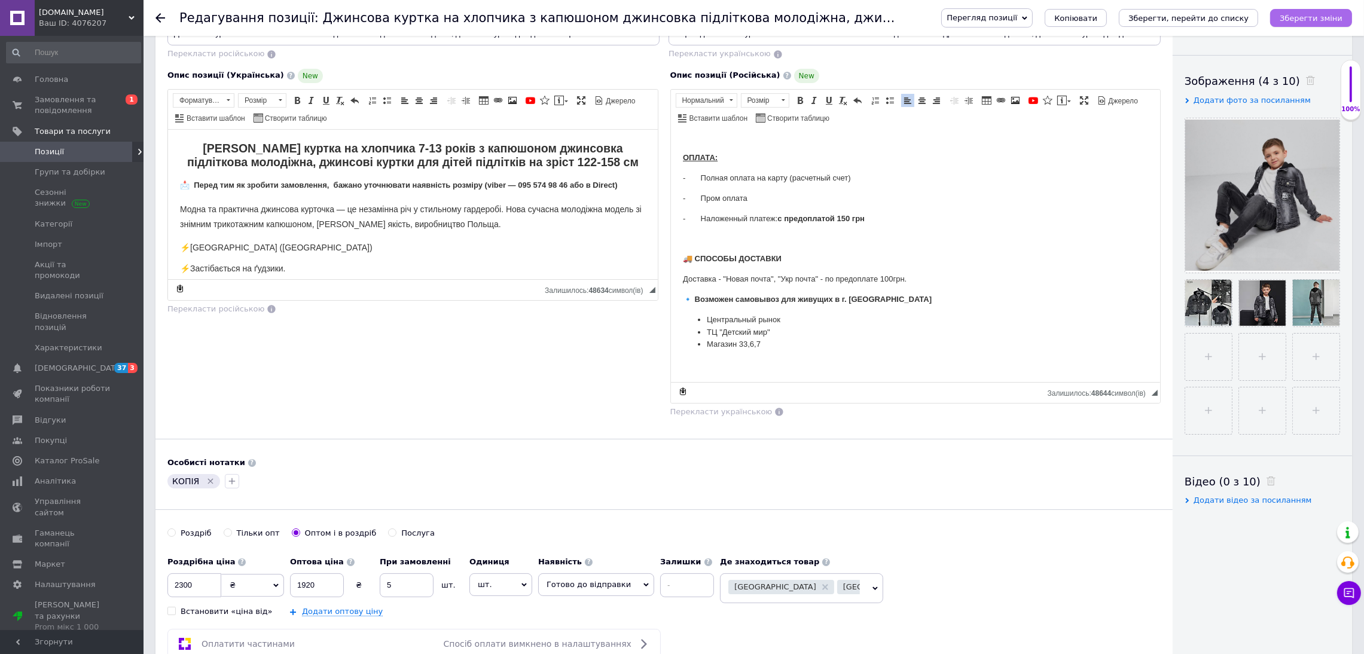
click at [1336, 11] on button "Зберегти зміни" at bounding box center [1311, 18] width 82 height 18
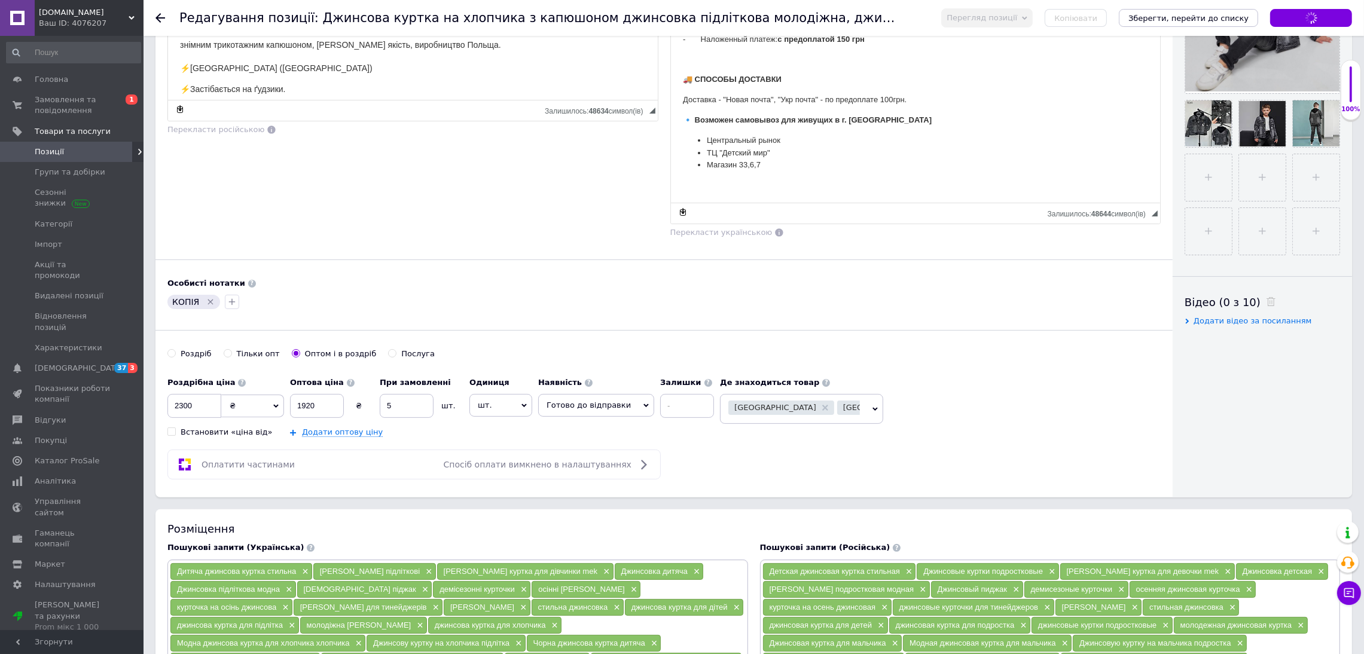
scroll to position [401, 0]
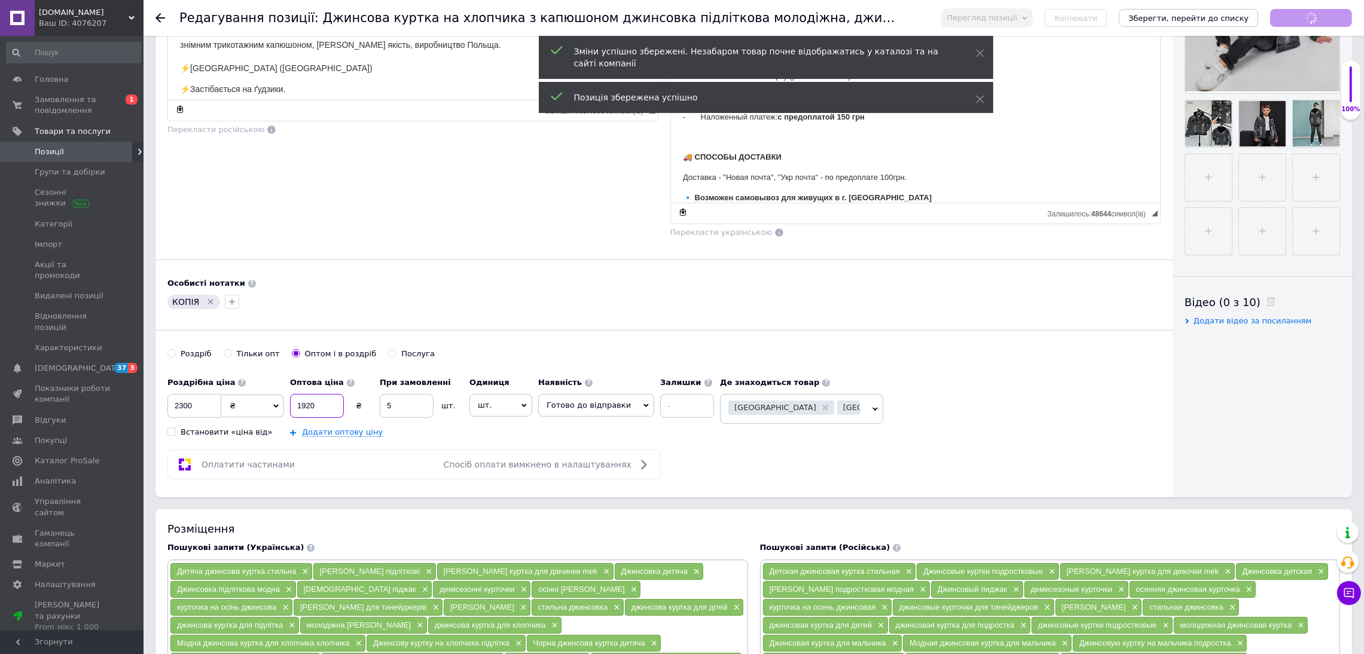
drag, startPoint x: 313, startPoint y: 396, endPoint x: 246, endPoint y: 410, distance: 68.9
click at [247, 410] on div "Роздрібна ціна 2300 ₴ $ EUR CHF GBP ¥ PLN ₸ MDL HUF KGS CNY TRY KRW lei Встанов…" at bounding box center [443, 404] width 552 height 66
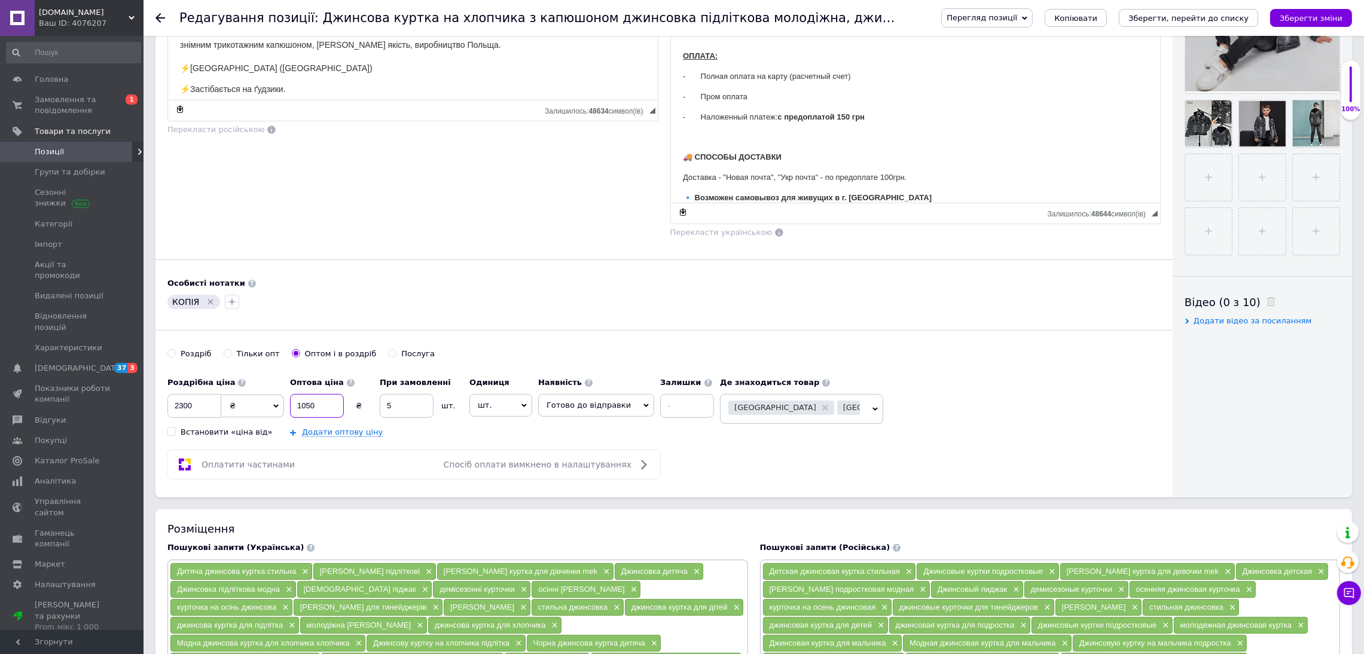
type input "1050"
click at [763, 414] on span "Вінниця" at bounding box center [781, 408] width 106 height 14
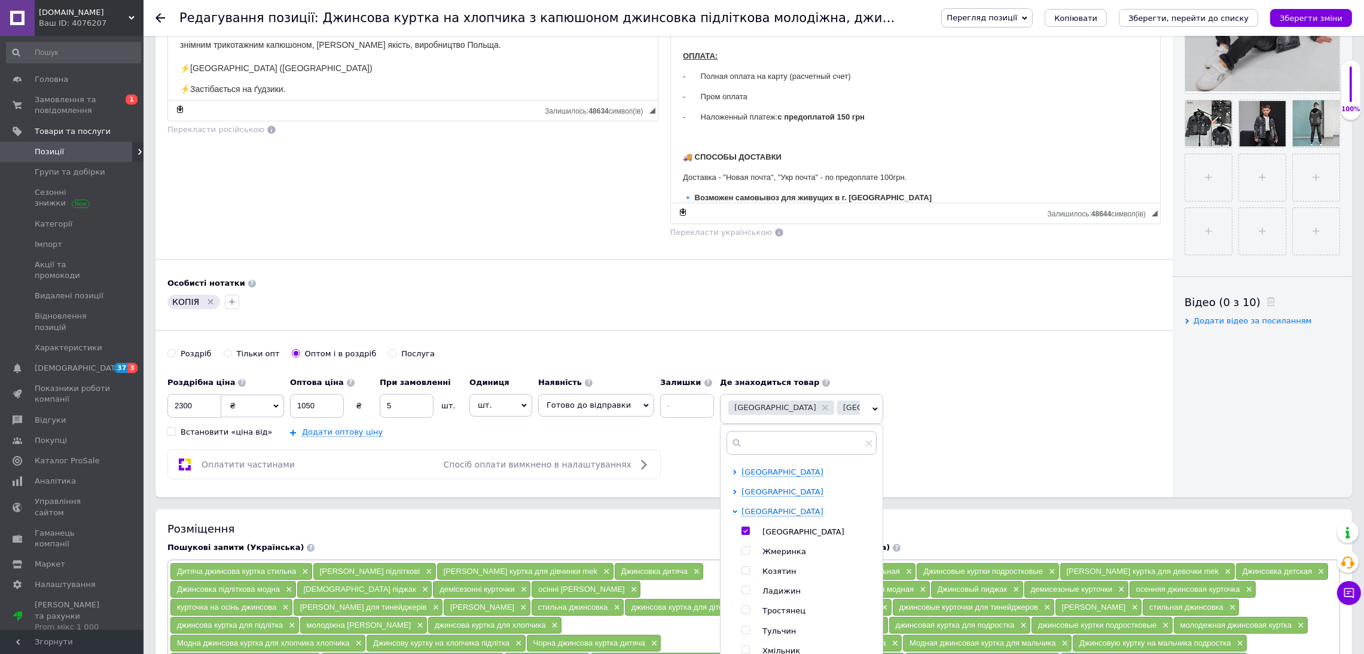
click at [741, 535] on span at bounding box center [745, 531] width 8 height 8
click at [741, 535] on input "checkbox" at bounding box center [745, 531] width 8 height 8
checkbox input "false"
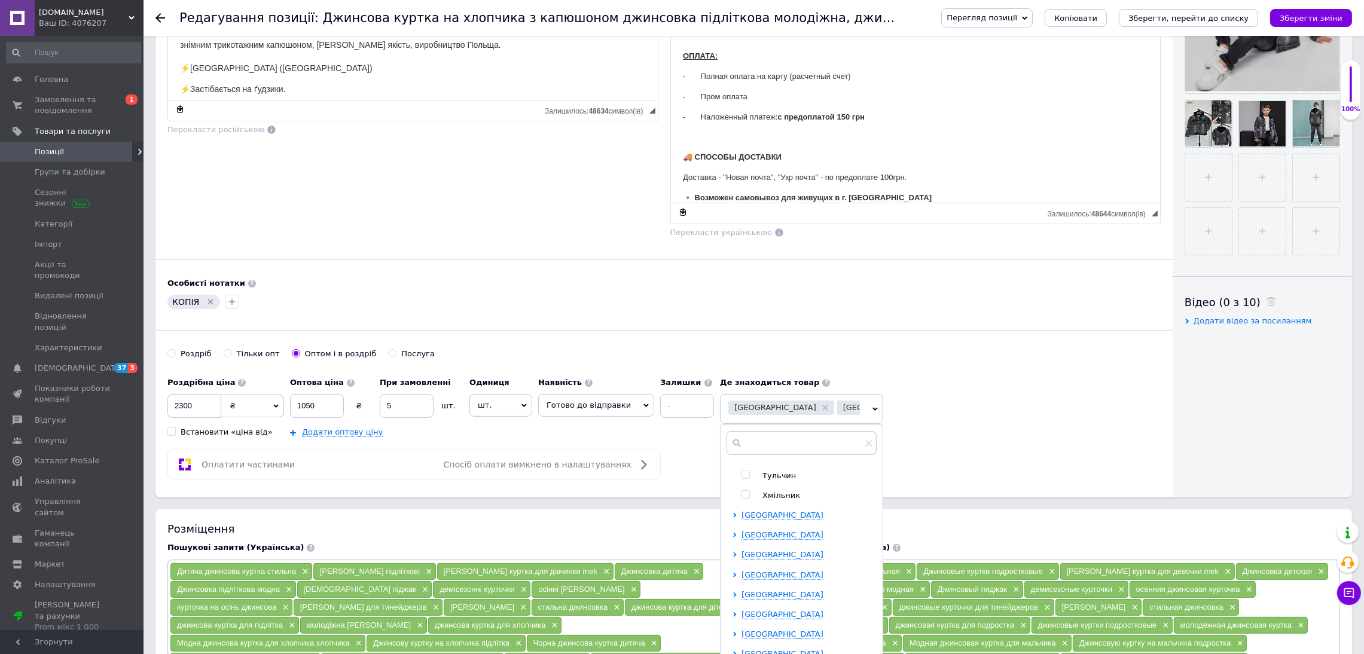
scroll to position [179, 0]
click at [774, 595] on span "Київська область" at bounding box center [782, 590] width 82 height 9
click at [741, 609] on input "checkbox" at bounding box center [745, 610] width 8 height 8
checkbox input "true"
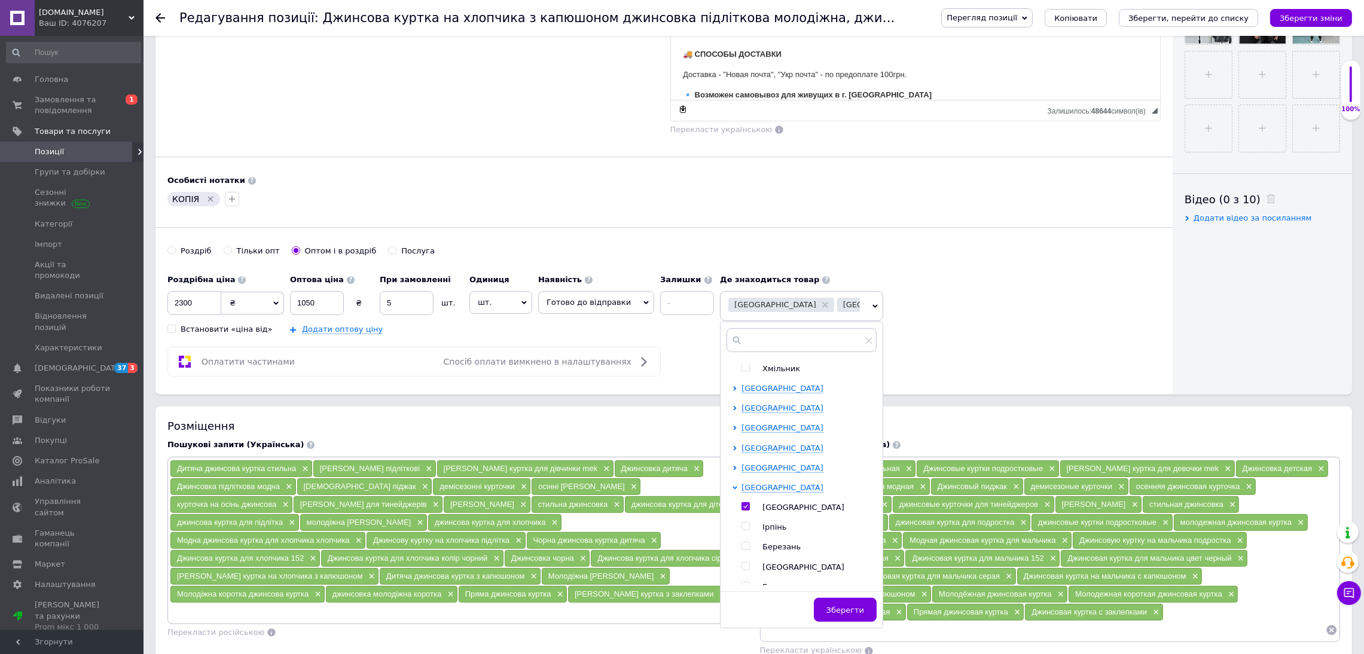
scroll to position [537, 0]
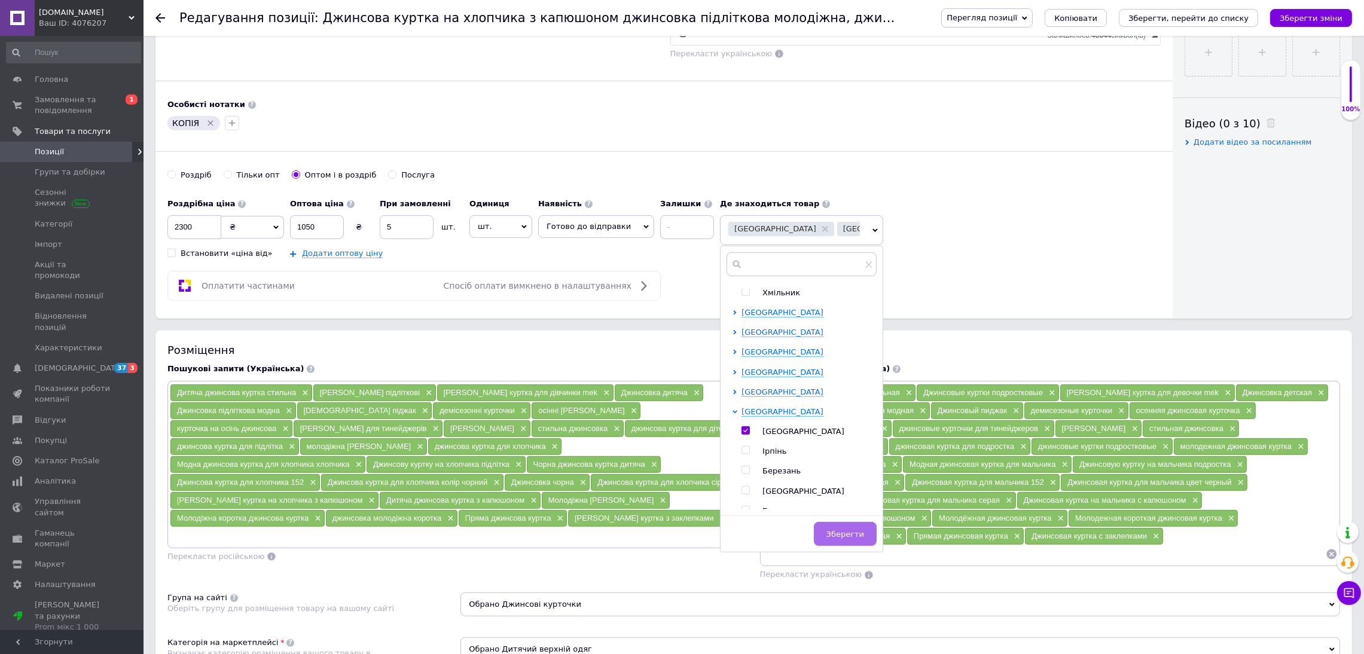
click at [826, 535] on span "Зберегти" at bounding box center [845, 534] width 38 height 9
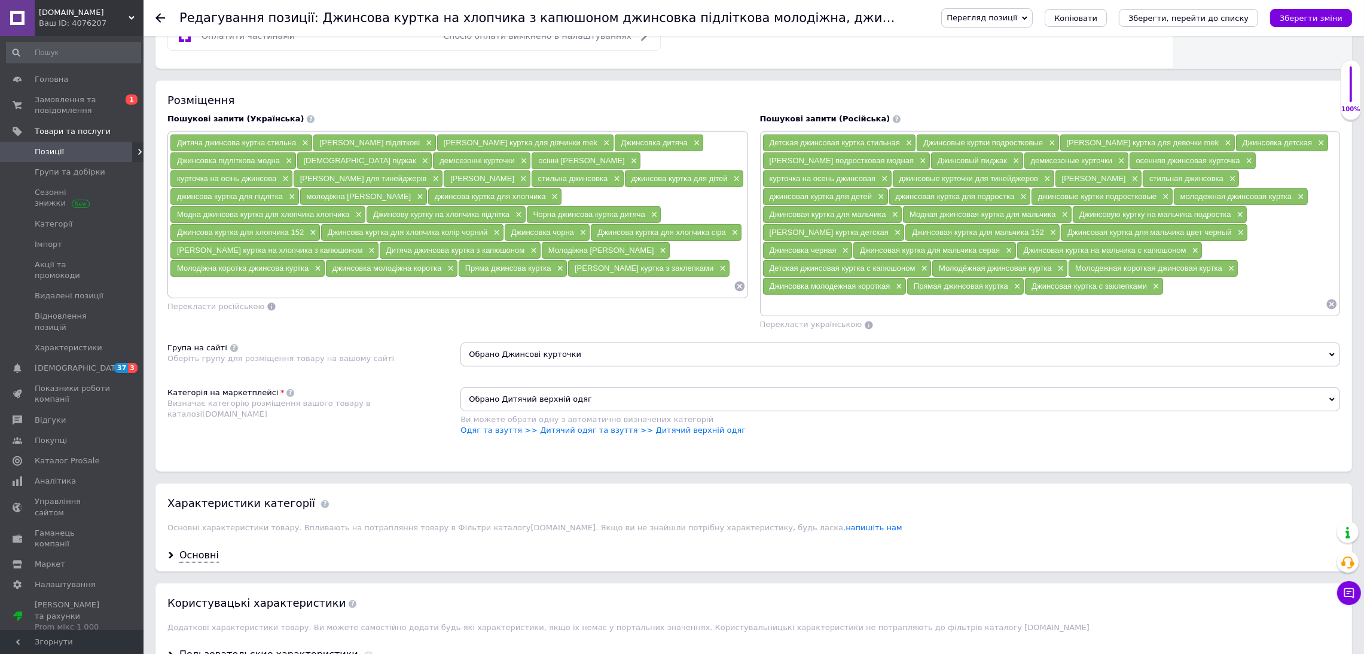
scroll to position [896, 0]
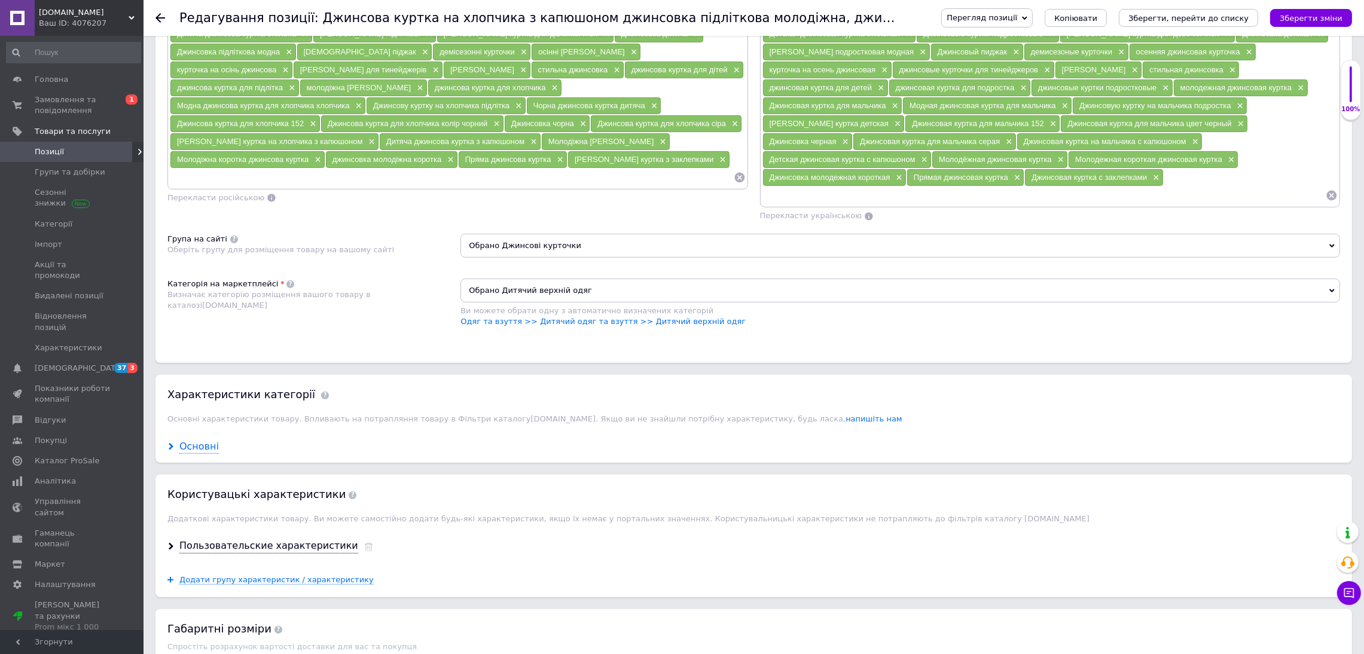
click at [198, 453] on div "Основні" at bounding box center [198, 447] width 39 height 14
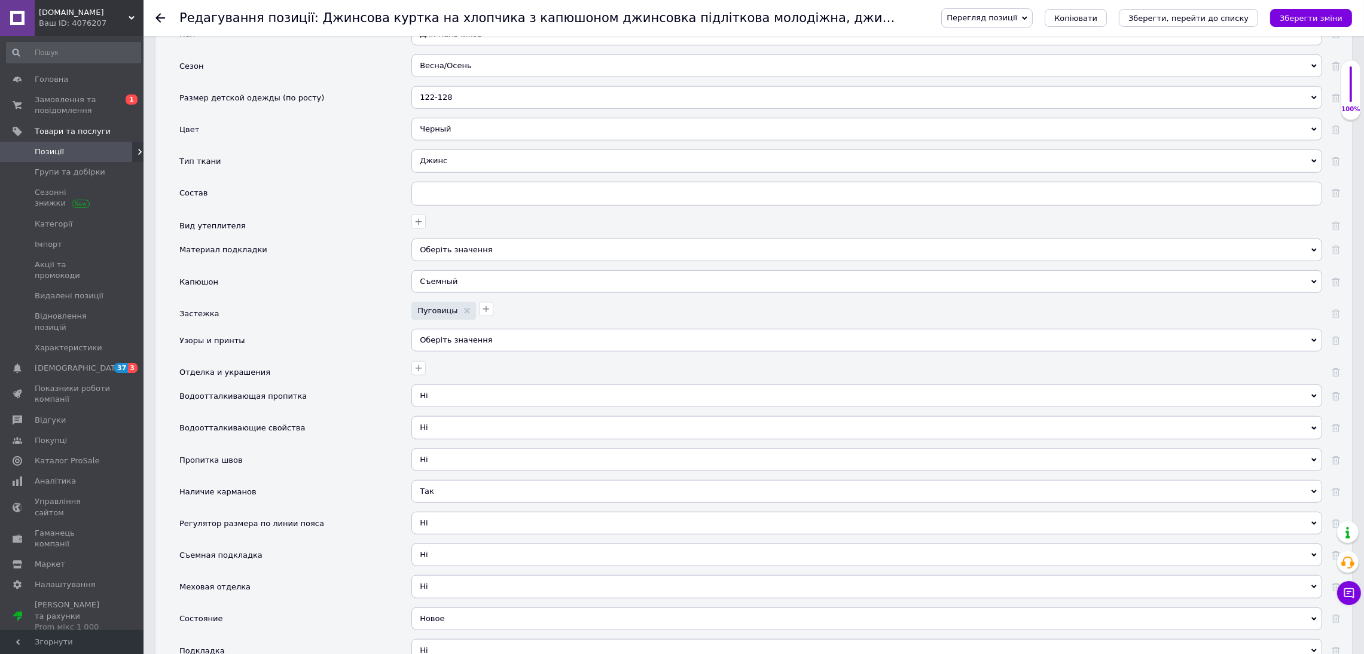
scroll to position [1793, 0]
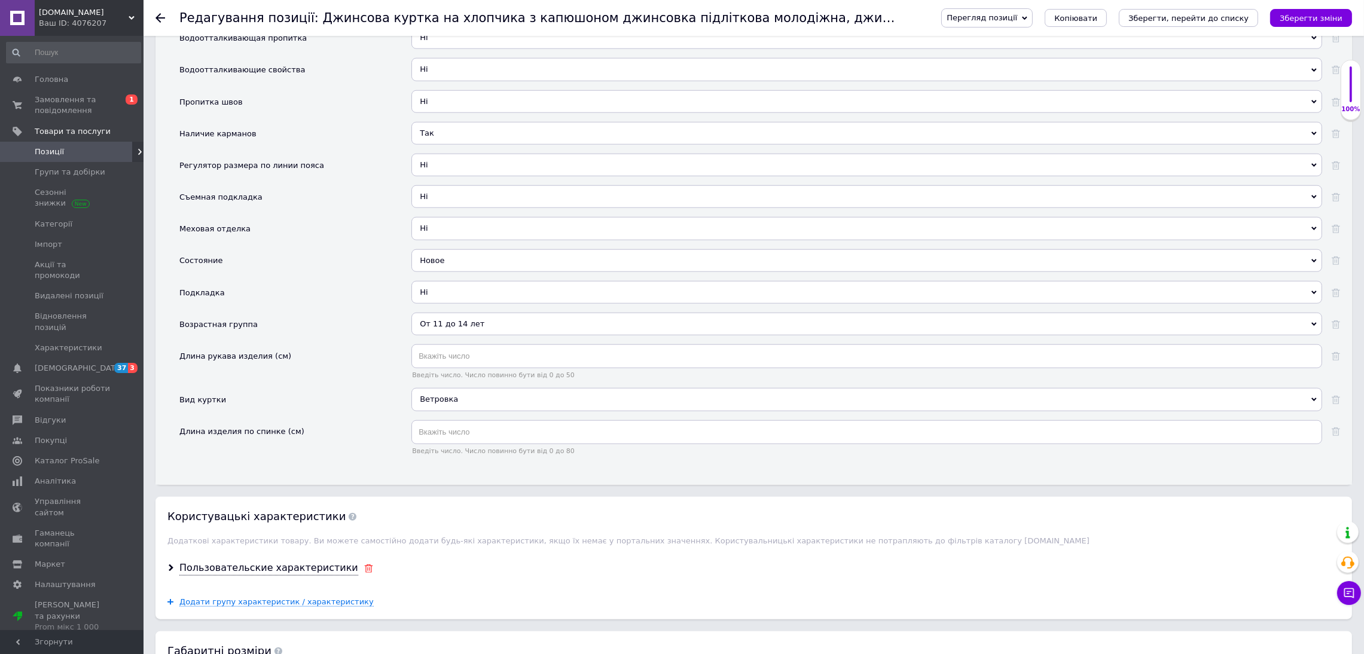
click at [364, 574] on div at bounding box center [368, 568] width 9 height 11
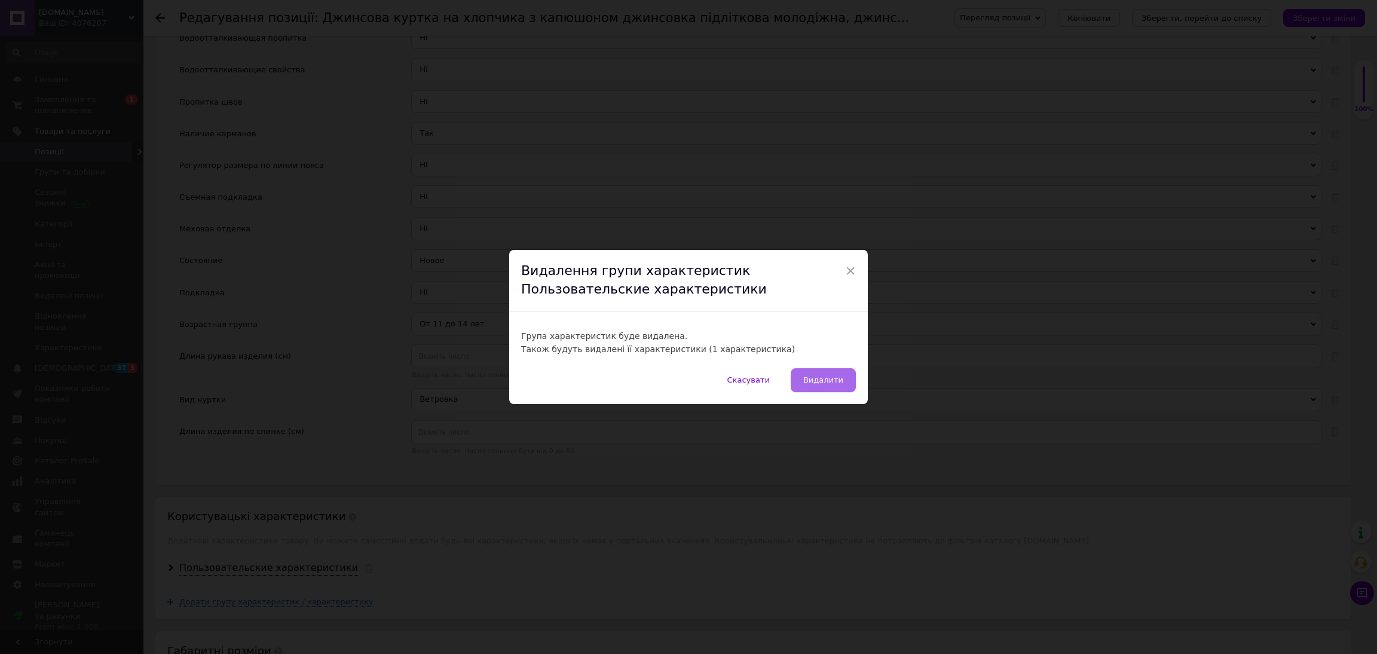
click at [821, 367] on div "Група характеристик буде видалена. Також будуть видалені її характеристики (1 х…" at bounding box center [688, 339] width 359 height 57
click at [830, 375] on span "Видалити" at bounding box center [823, 379] width 40 height 9
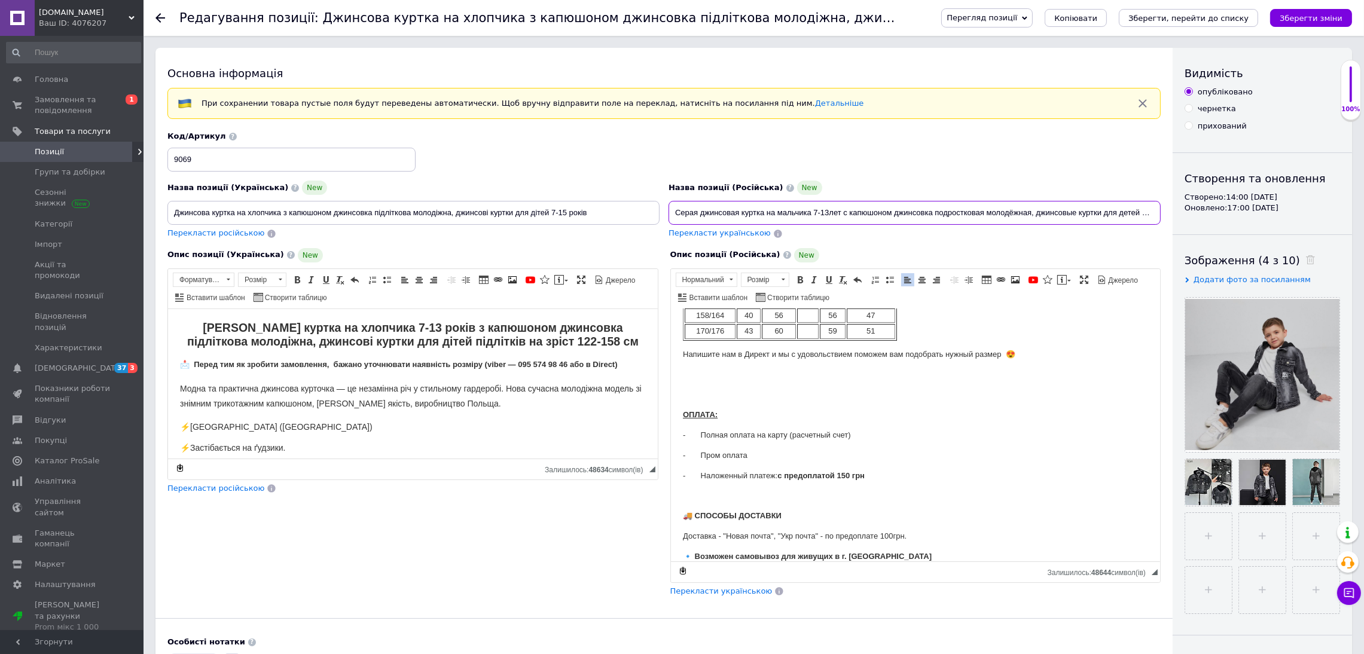
scroll to position [0, 30]
drag, startPoint x: 670, startPoint y: 210, endPoint x: 1376, endPoint y: 194, distance: 706.2
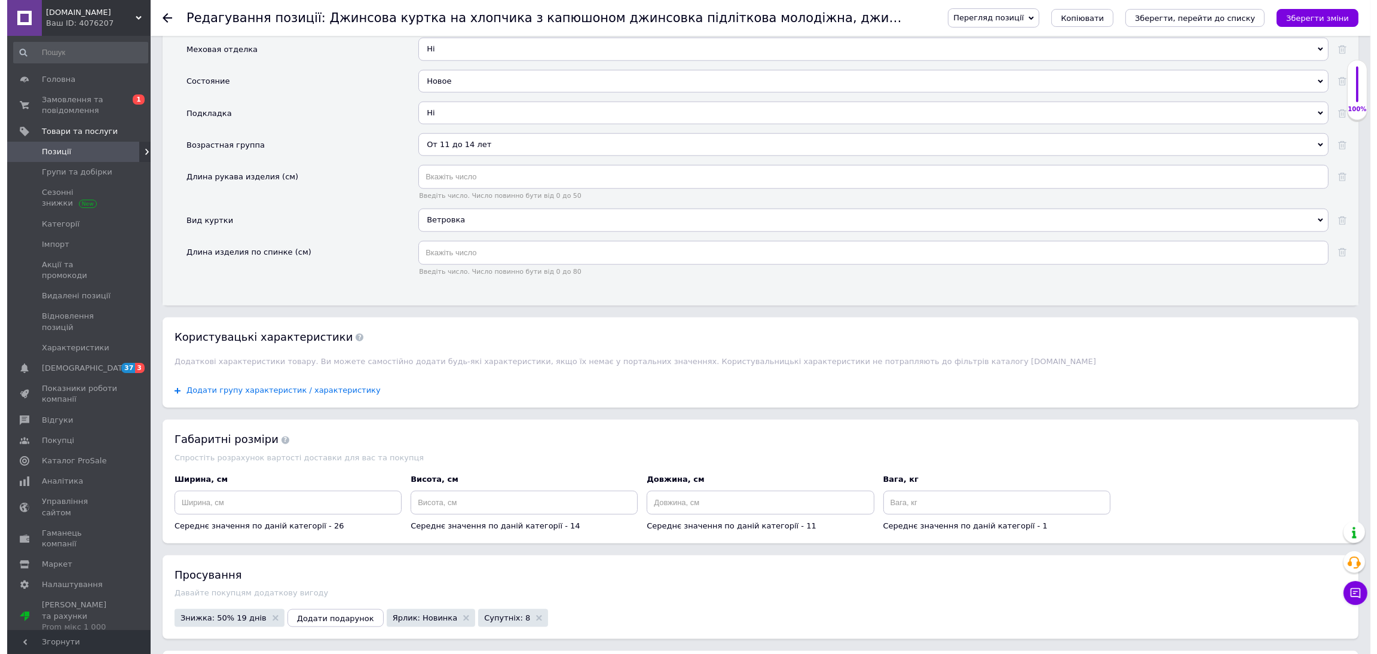
scroll to position [0, 0]
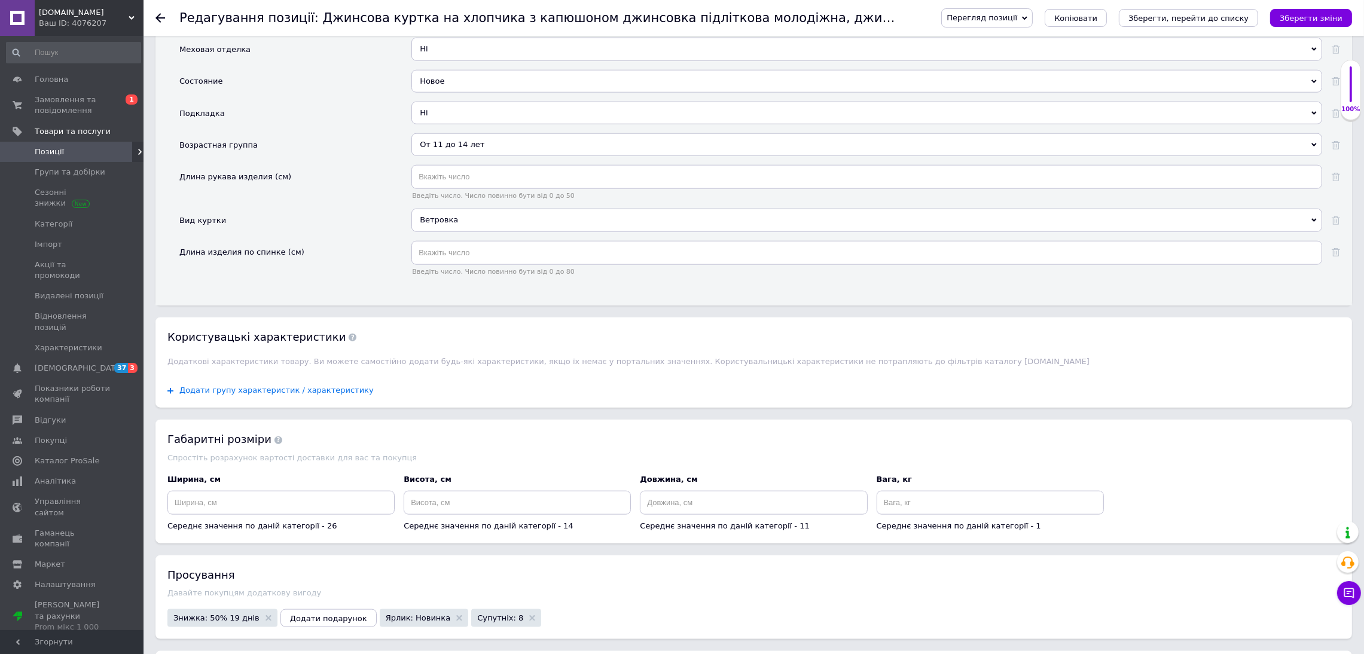
click at [316, 395] on span "Додати групу характеристик / характеристику" at bounding box center [276, 391] width 194 height 10
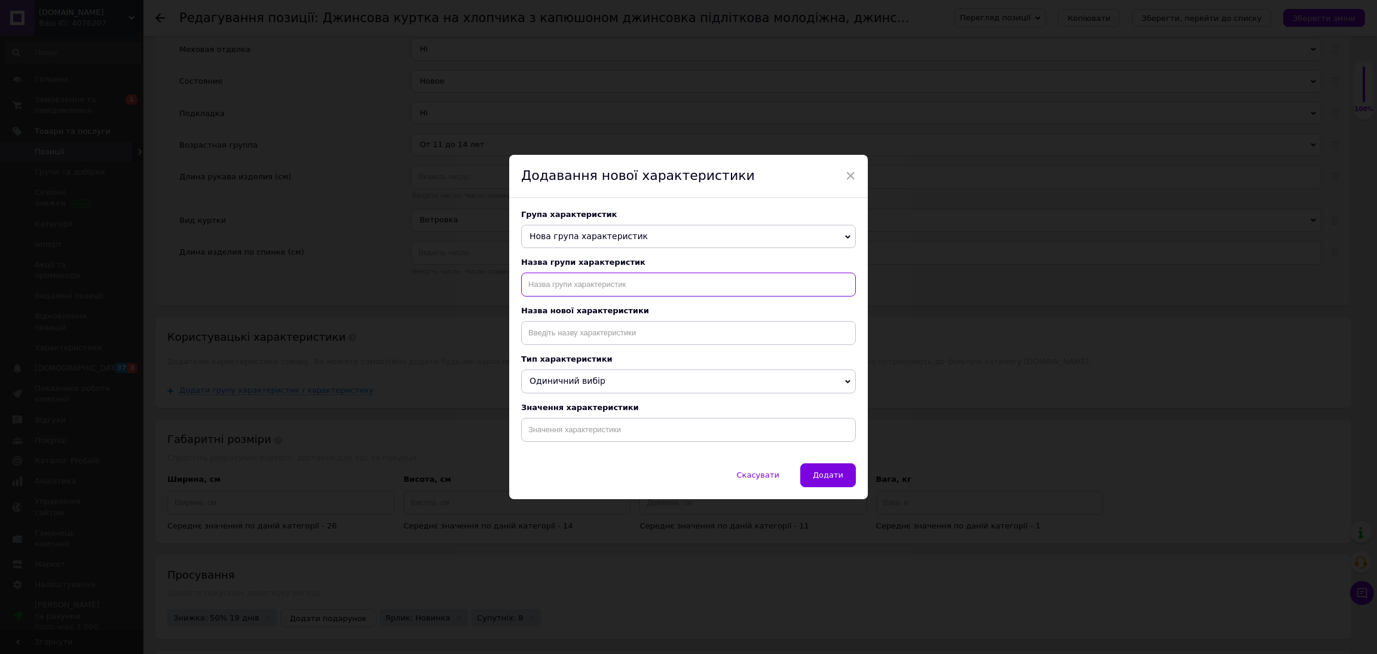
click at [576, 294] on input "text" at bounding box center [688, 285] width 335 height 24
type input "назва"
click at [570, 327] on input at bounding box center [688, 333] width 335 height 24
click at [568, 371] on li "Назва" at bounding box center [689, 375] width 334 height 17
type input "Назва"
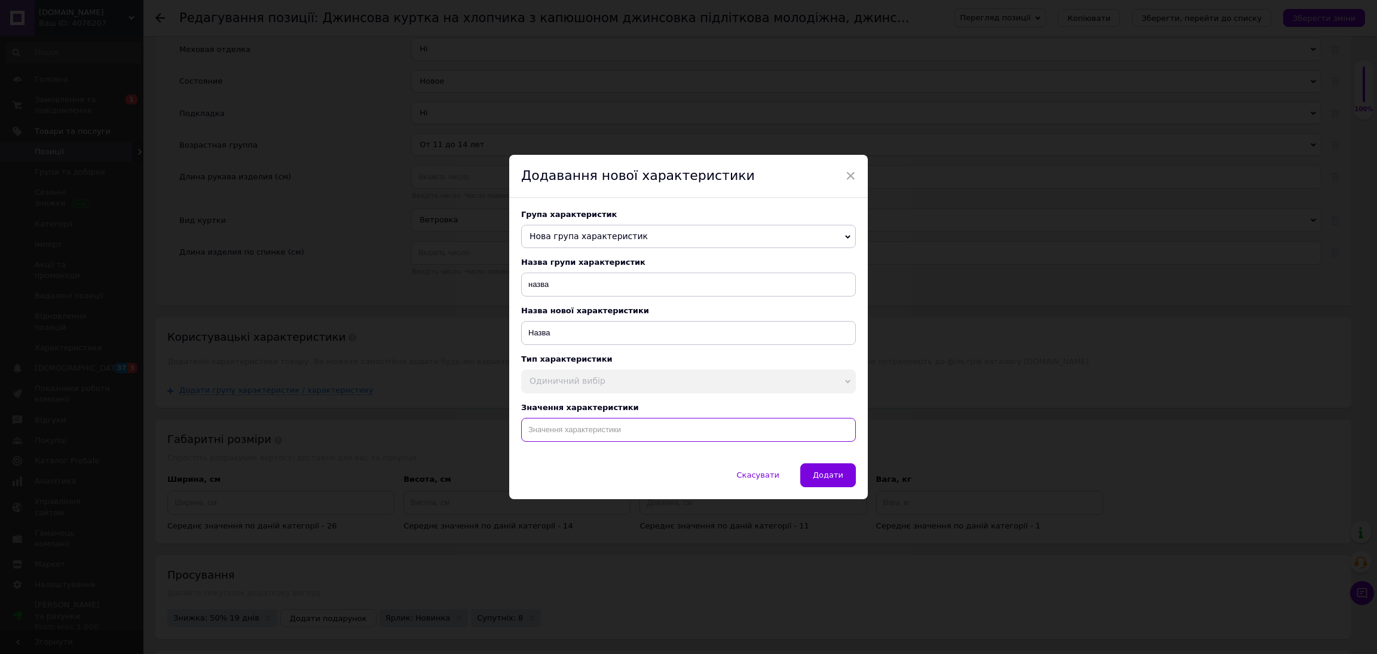
click at [592, 436] on input at bounding box center [688, 430] width 335 height 24
paste input "Серая джинсовая куртка на мальчика 7-13лет с капюшоном джинсовка подростковая м…"
type input "Серая джинсовая куртка на мальчика 7-13лет с капюшоном джинсовка подростковая м…"
click at [855, 486] on div "Скасувати   Додати" at bounding box center [688, 481] width 359 height 36
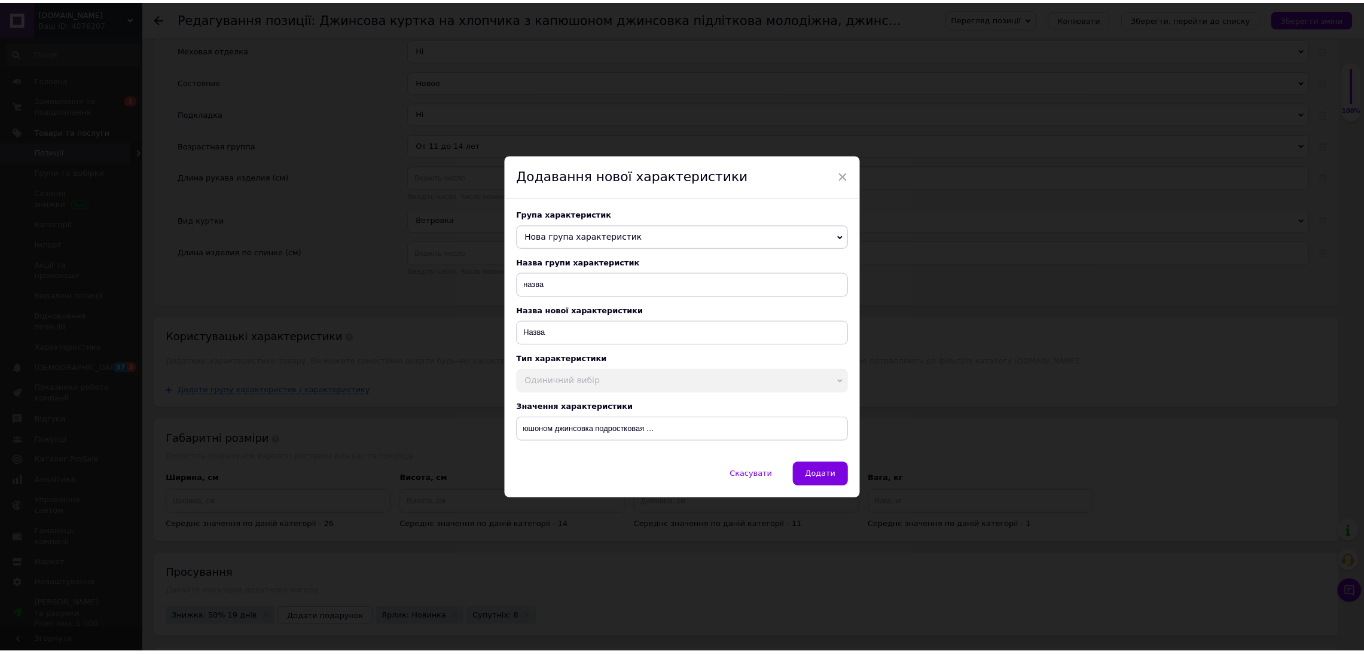
scroll to position [0, 0]
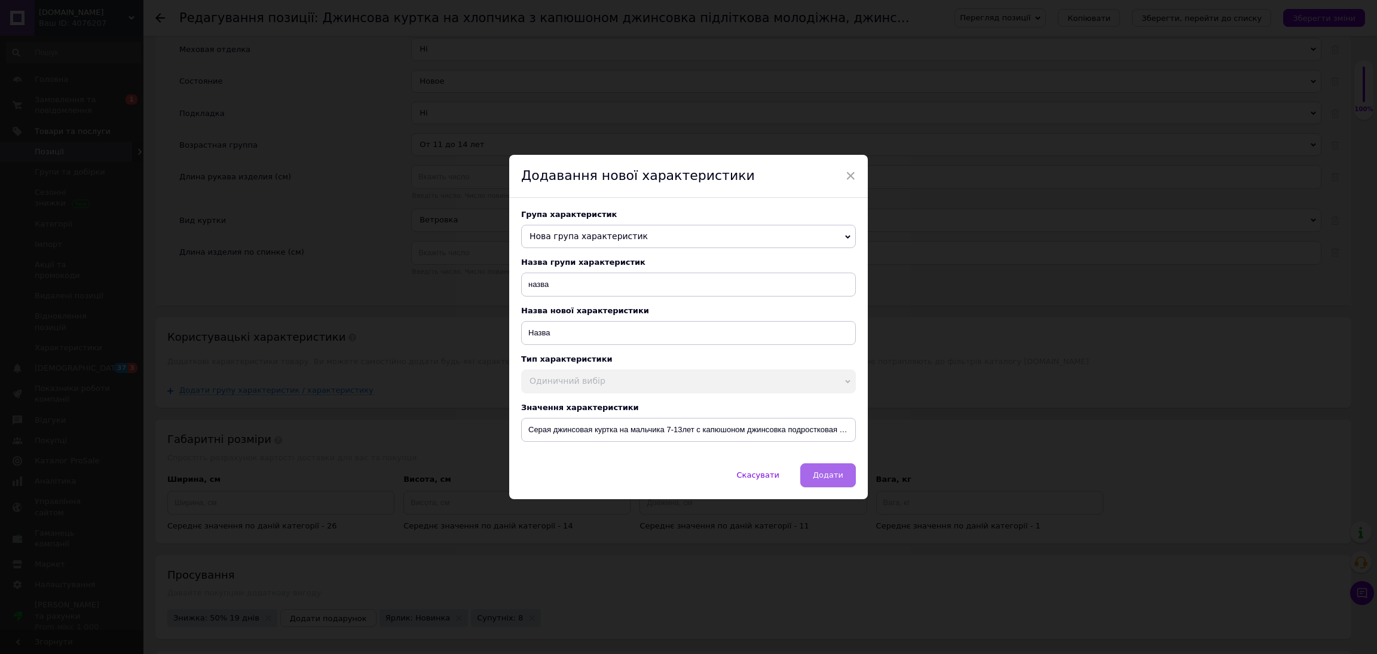
click at [838, 479] on span "Додати" at bounding box center [828, 474] width 30 height 9
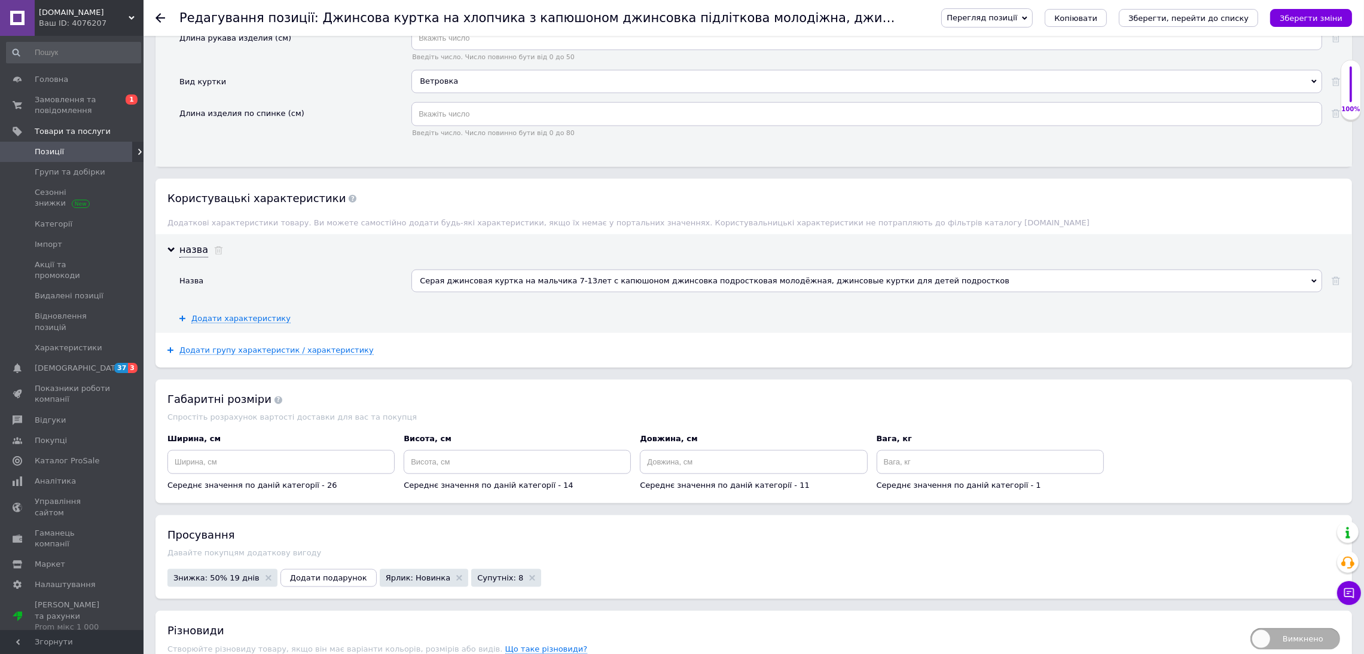
scroll to position [2255, 0]
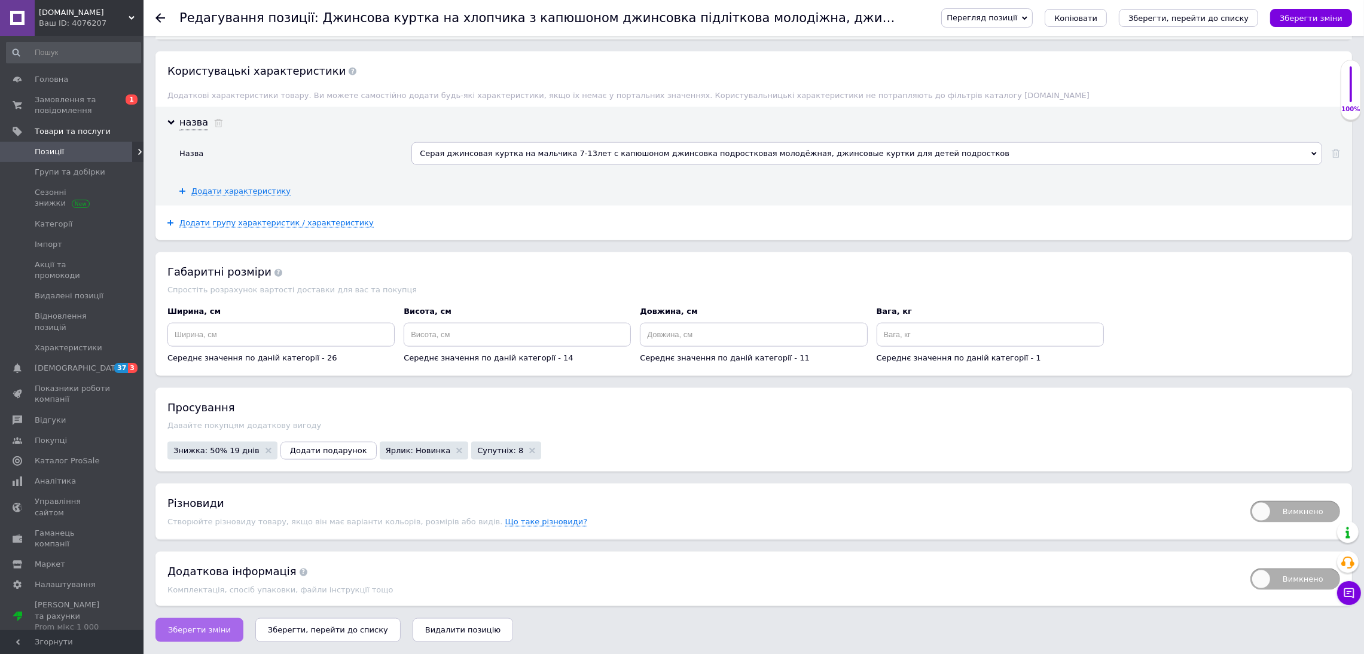
click at [218, 629] on span "Зберегти зміни" at bounding box center [199, 629] width 63 height 9
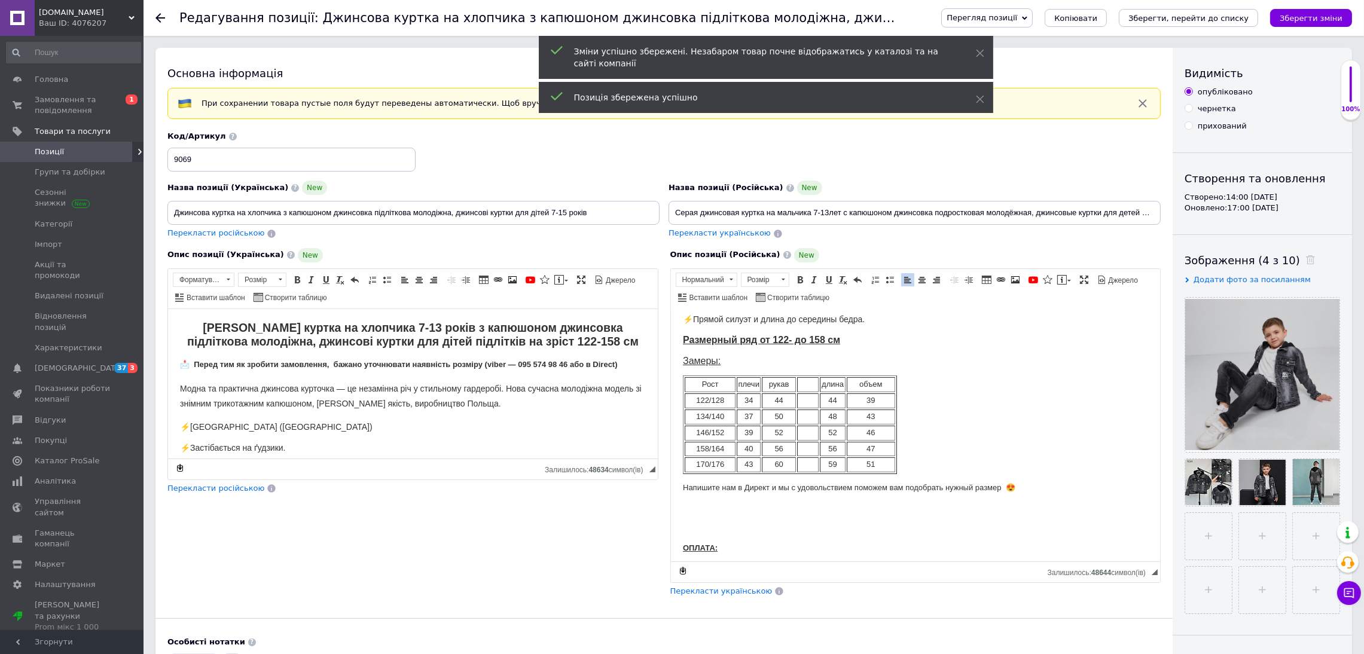
scroll to position [268, 0]
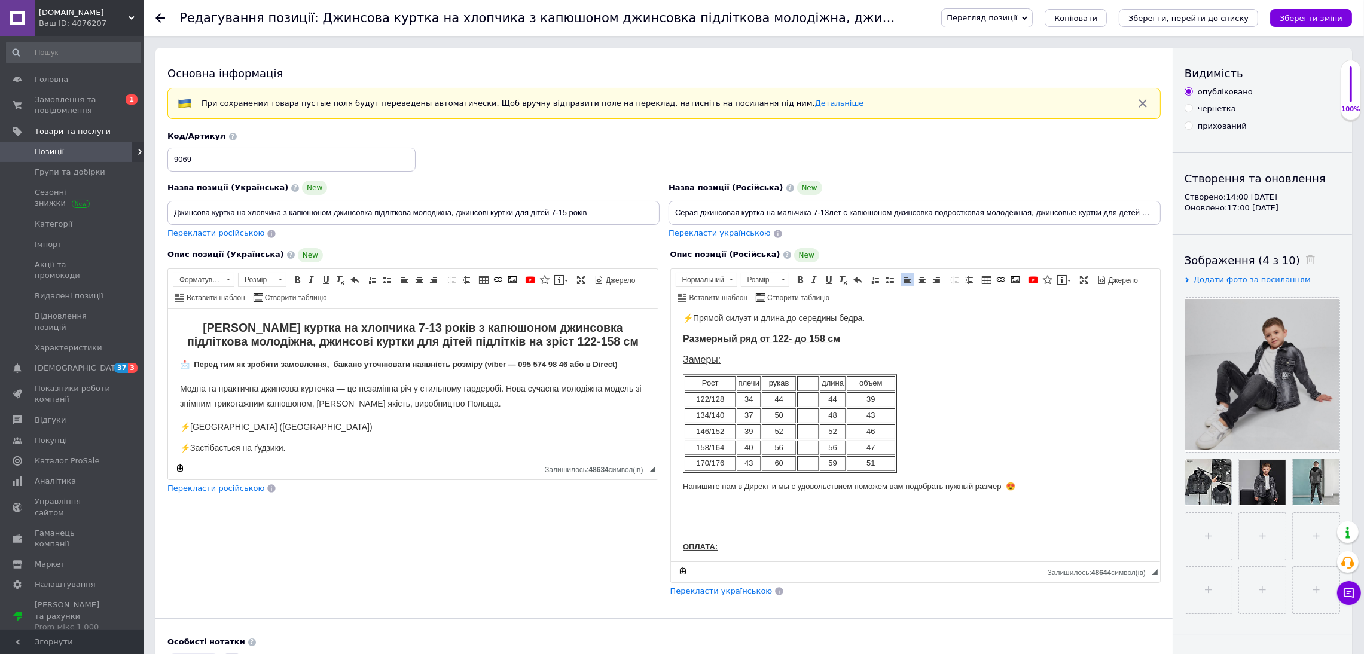
click at [826, 335] on u "Размерный ряд от 122- до 158 см" at bounding box center [760, 338] width 157 height 10
click at [822, 335] on u "Размерный ряд от 122- до 158 см" at bounding box center [760, 338] width 157 height 10
click at [733, 593] on span "Перекласти українською" at bounding box center [721, 590] width 102 height 9
click at [988, 212] on input "Серая джинсовая куртка на мальчика 7-13лет с капюшоном джинсовка подростковая м…" at bounding box center [914, 213] width 492 height 24
click at [827, 213] on input "Серая джинсовая куртка на мальчика 7-13лет с капюшоном джинсовка подростковая м…" at bounding box center [914, 213] width 492 height 24
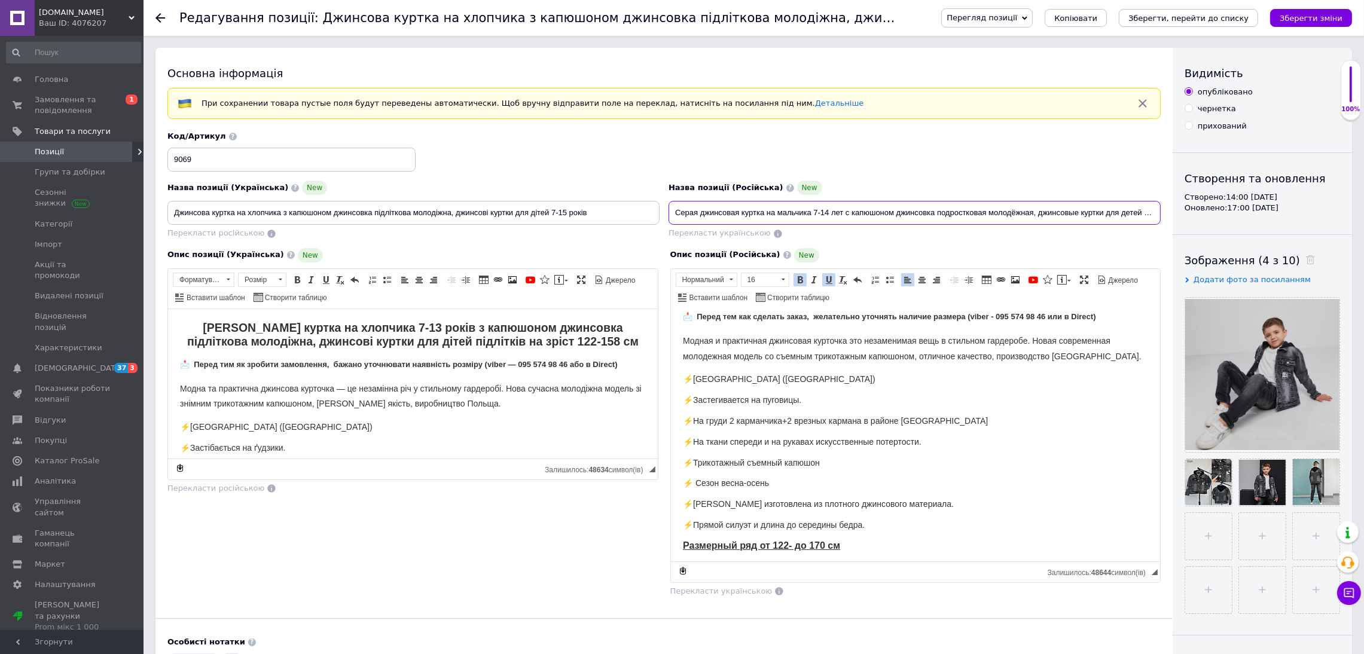
scroll to position [0, 0]
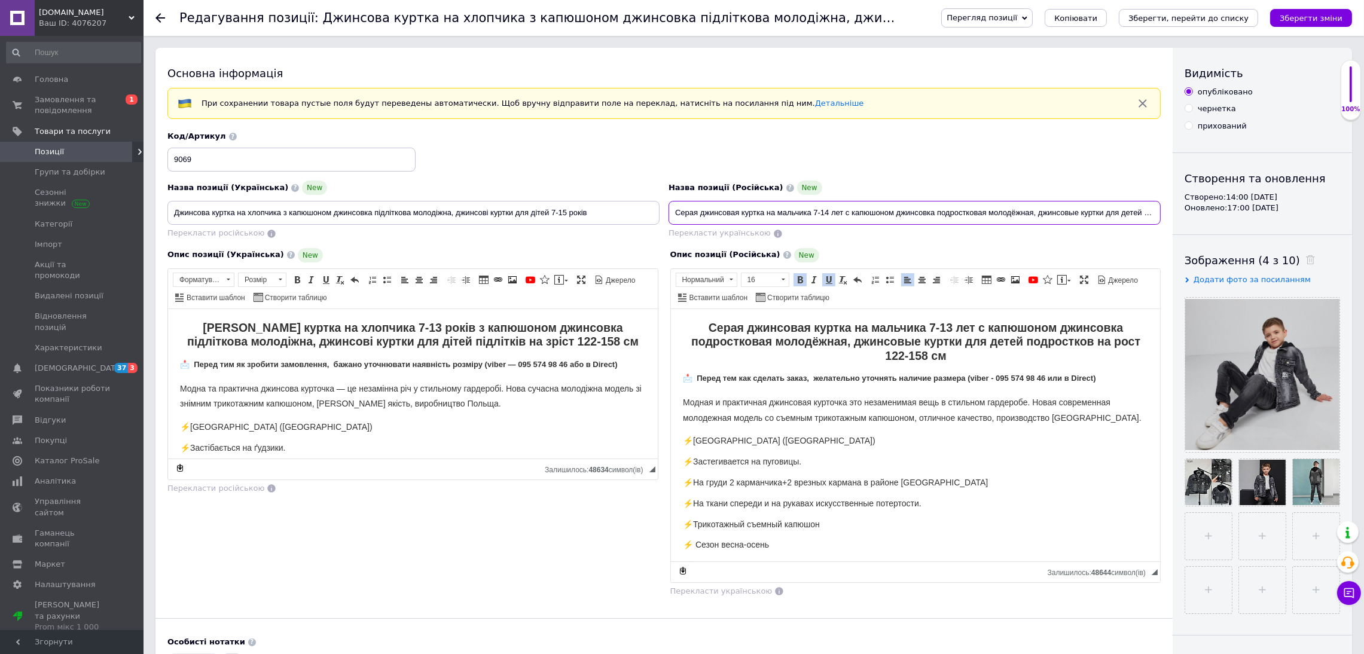
type input "Серая джинсовая куртка на мальчика 7-14 лет с капюшоном джинсовка подростковая …"
click at [918, 352] on strong "Серая джинсовая куртка на мальчика 7-14 лет с капюшоном джинсовка подростковая …" at bounding box center [914, 340] width 449 height 41
click at [903, 355] on strong "Серая джинсовая куртка на мальчика 7-14 лет с капюшоном джинсовка подростковая …" at bounding box center [914, 340] width 449 height 41
click at [897, 352] on strong "Серая джинсовая куртка на мальчика 7-14 лет с капюшоном джинсовка подростковая …" at bounding box center [914, 340] width 449 height 41
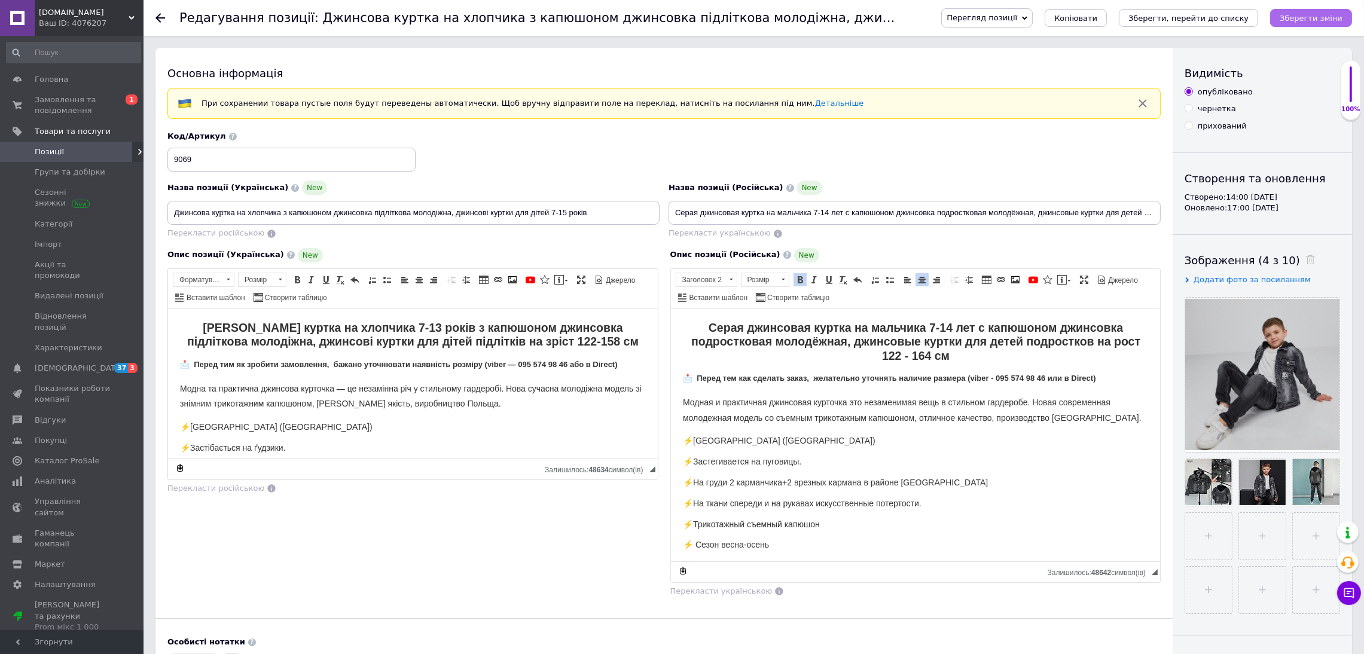
click at [1328, 9] on button "Зберегти зміни" at bounding box center [1311, 18] width 82 height 18
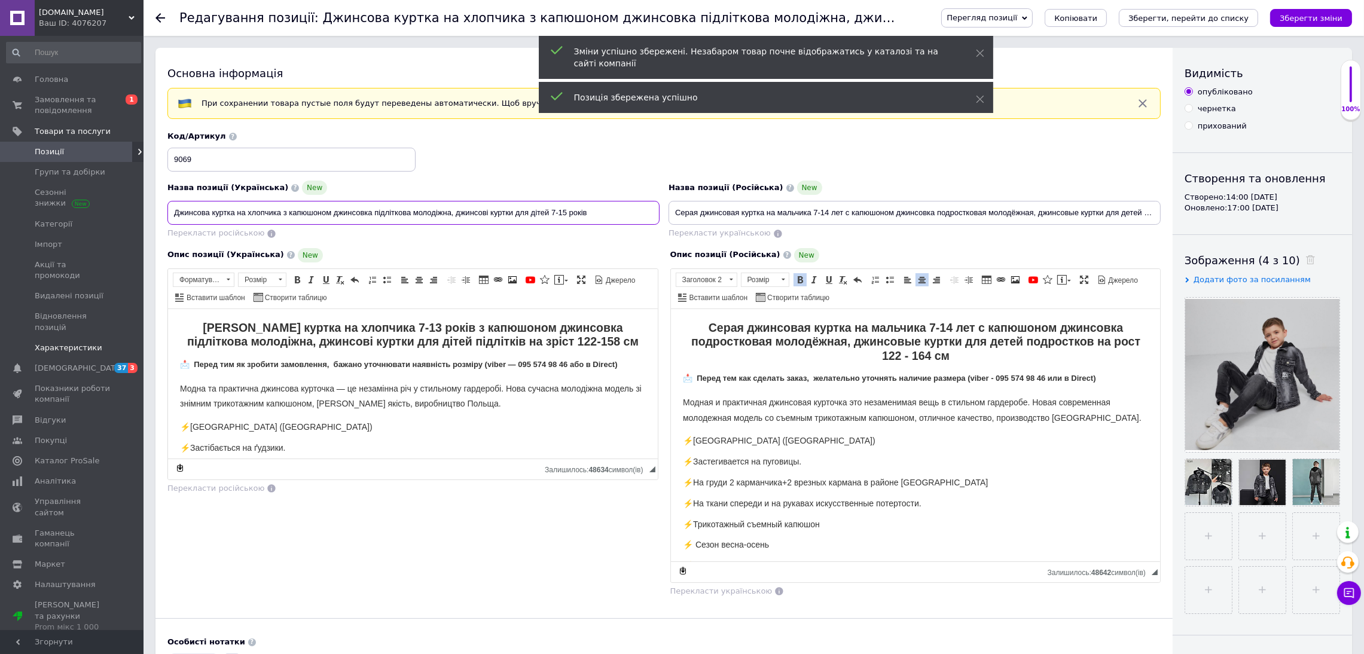
drag, startPoint x: 635, startPoint y: 212, endPoint x: 0, endPoint y: 332, distance: 646.7
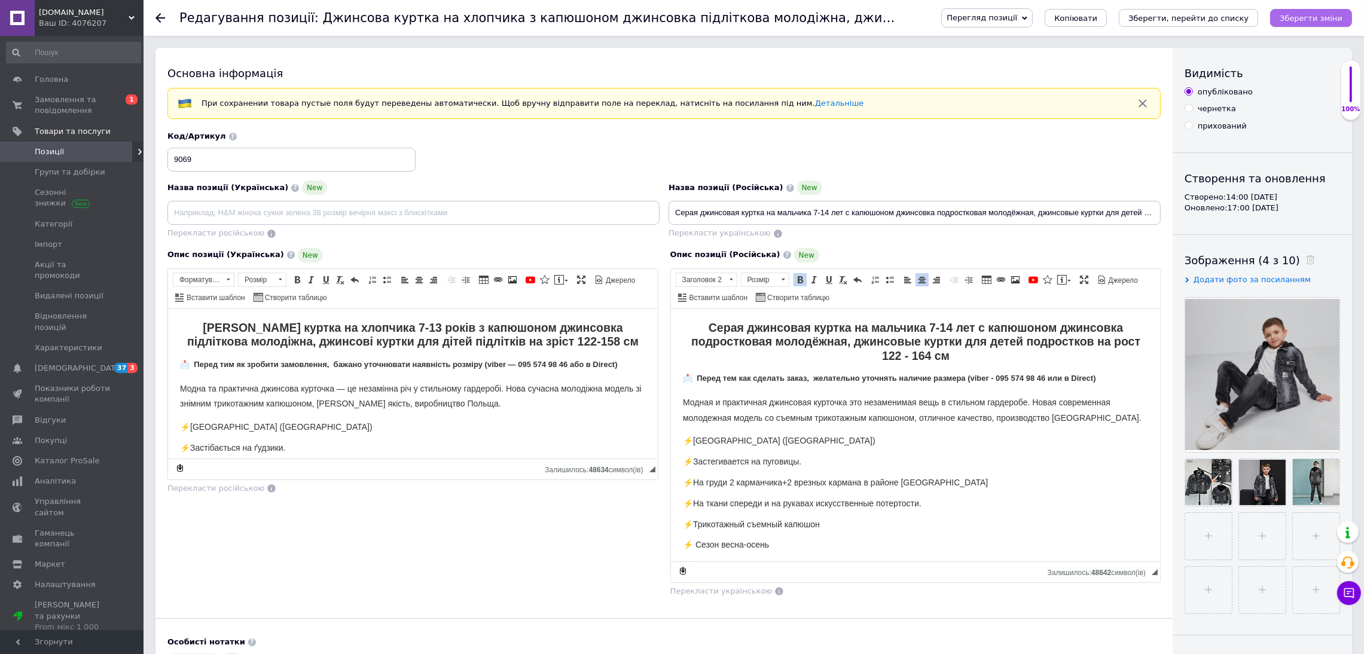
click at [1348, 19] on button "Зберегти зміни" at bounding box center [1311, 18] width 82 height 18
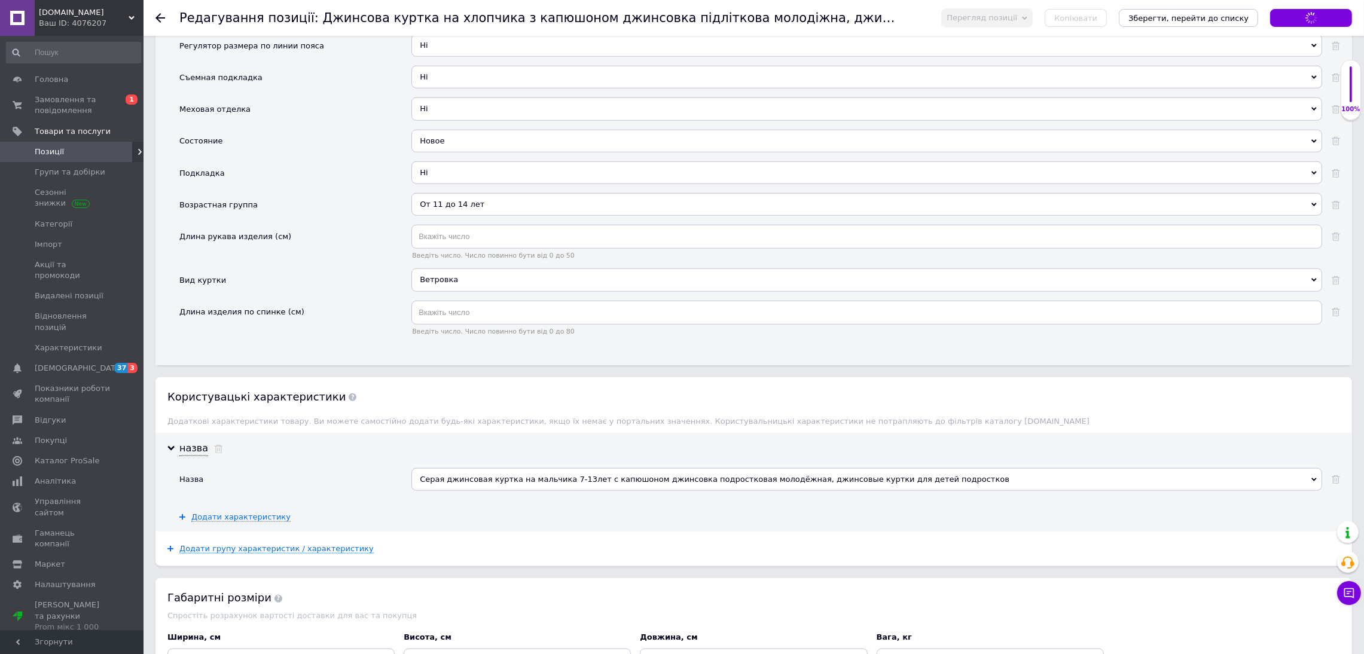
scroll to position [2255, 0]
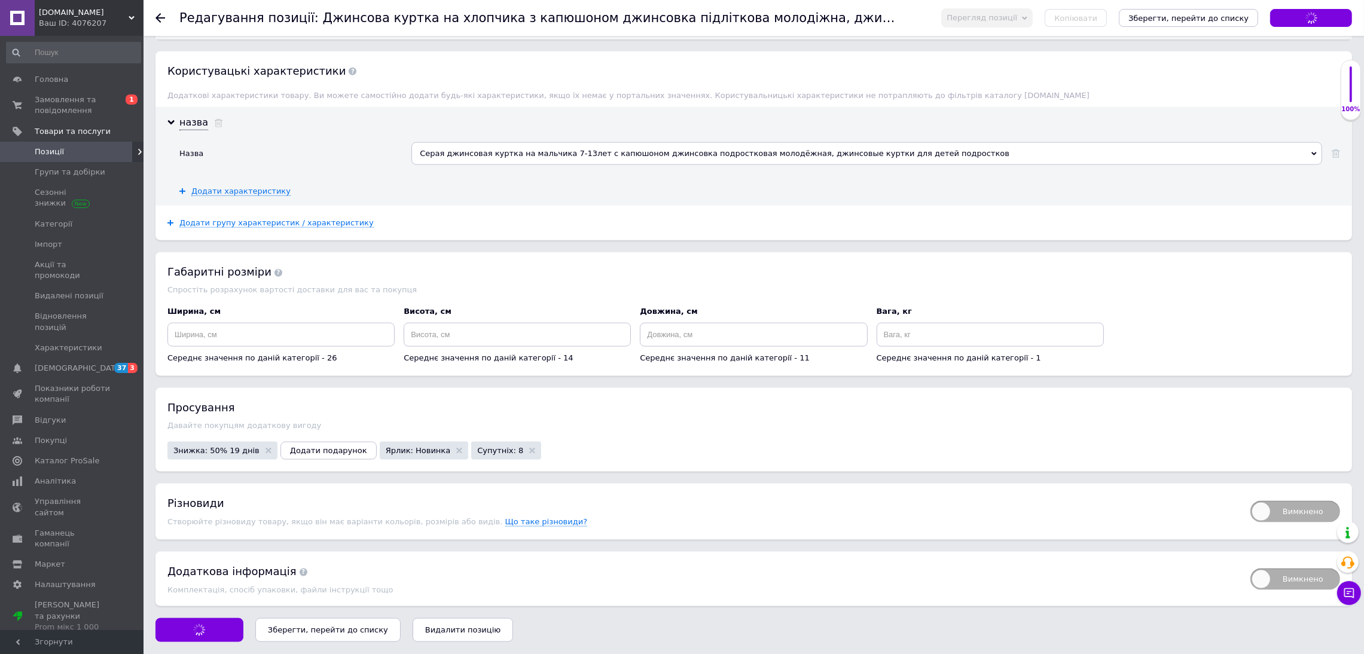
type input "Сіра джинсова куртка на хлопчика 7-14 років з капюшоном джинсовка підліткова мо…"
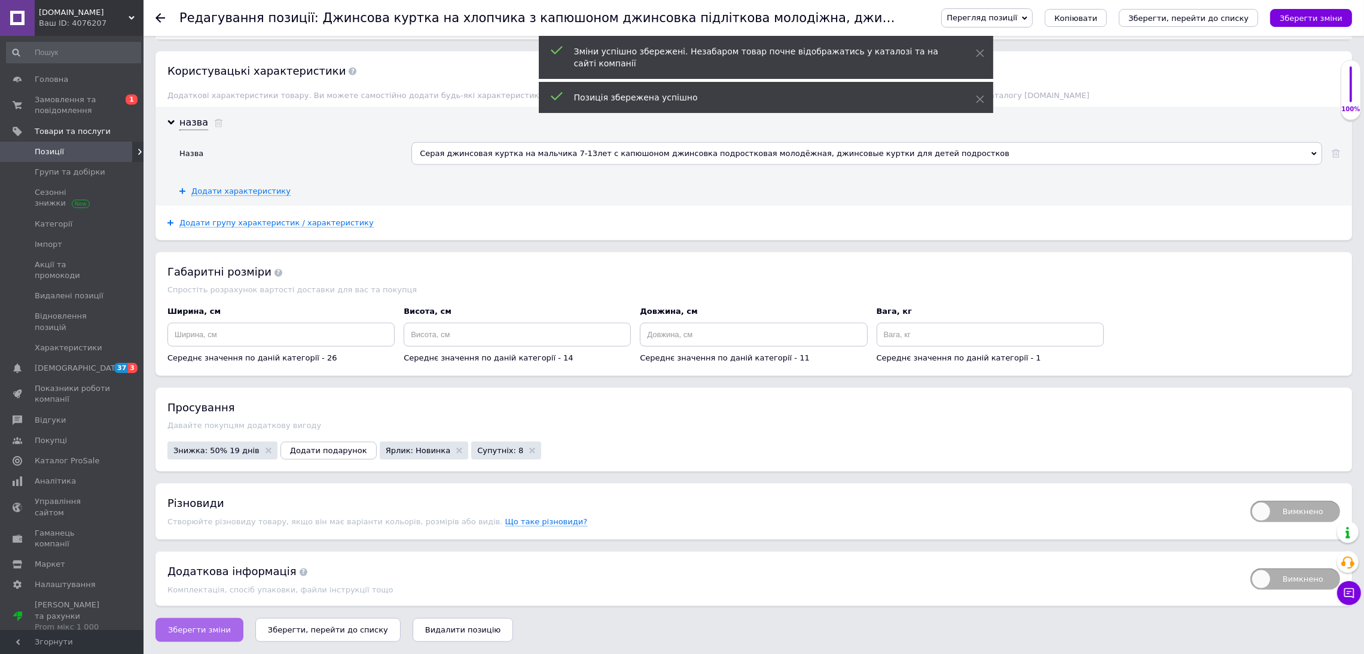
click at [207, 623] on button "Зберегти зміни" at bounding box center [199, 630] width 88 height 24
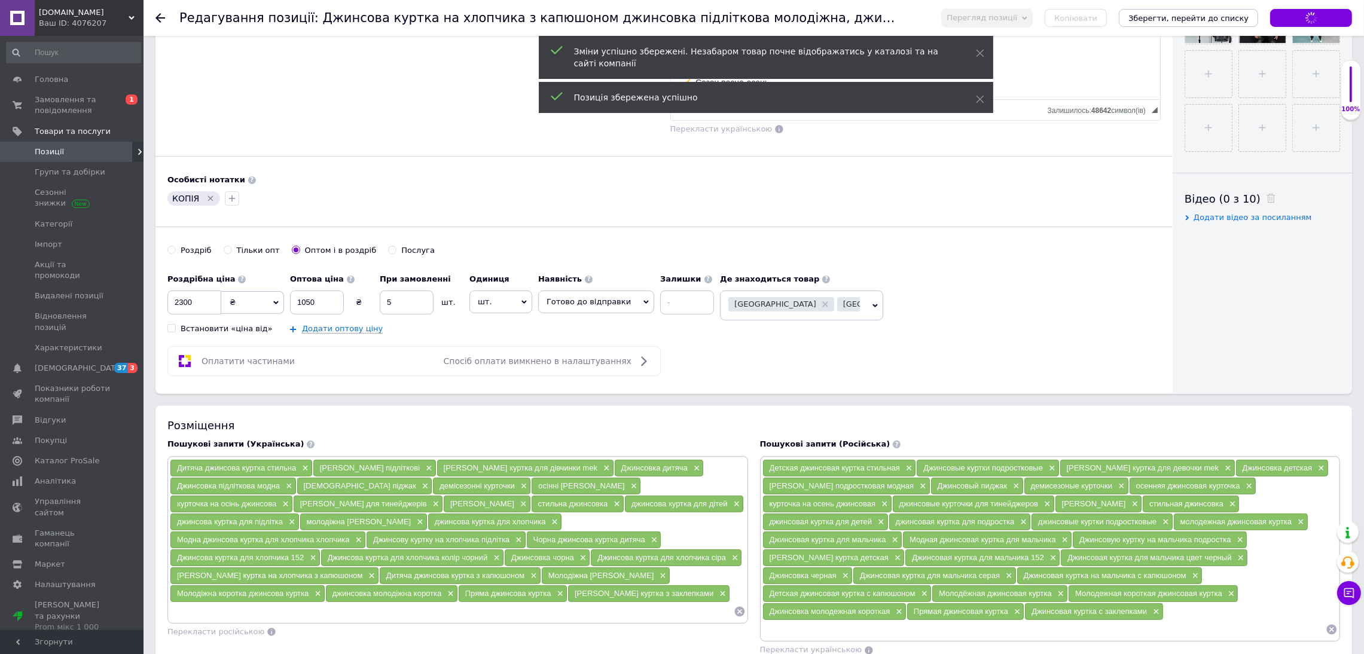
scroll to position [0, 0]
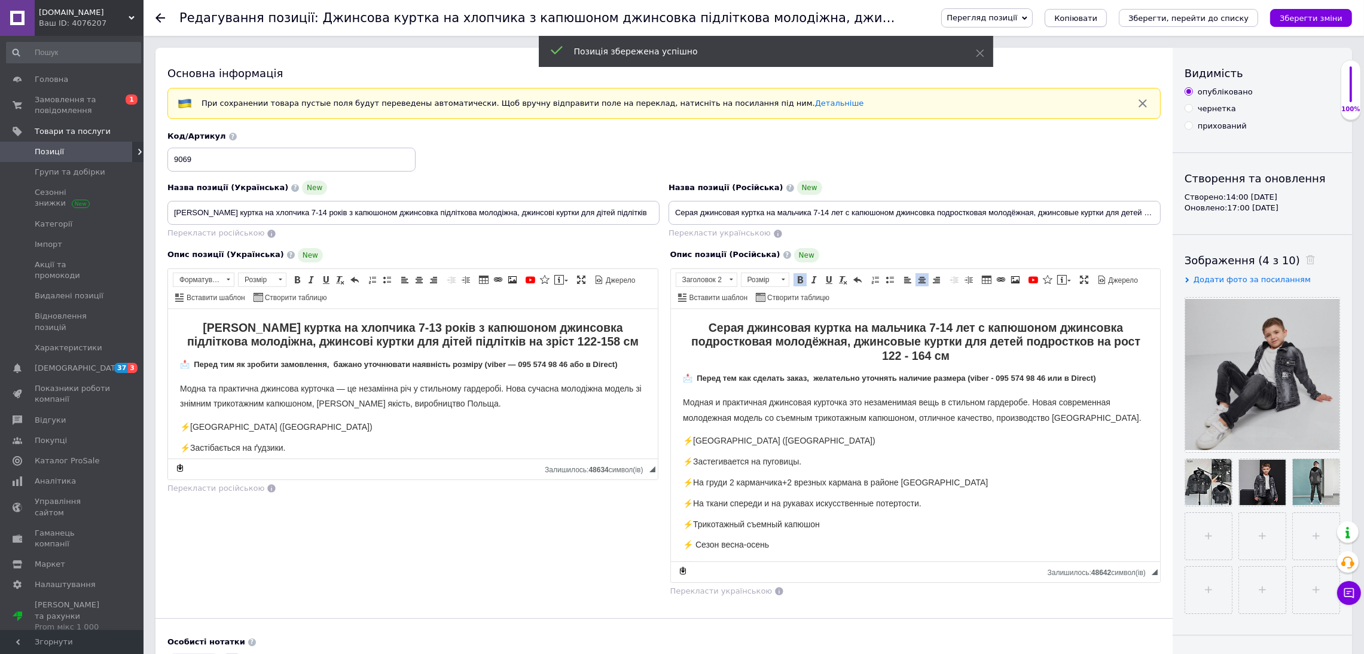
click at [1097, 18] on span "Копіювати" at bounding box center [1075, 18] width 43 height 9
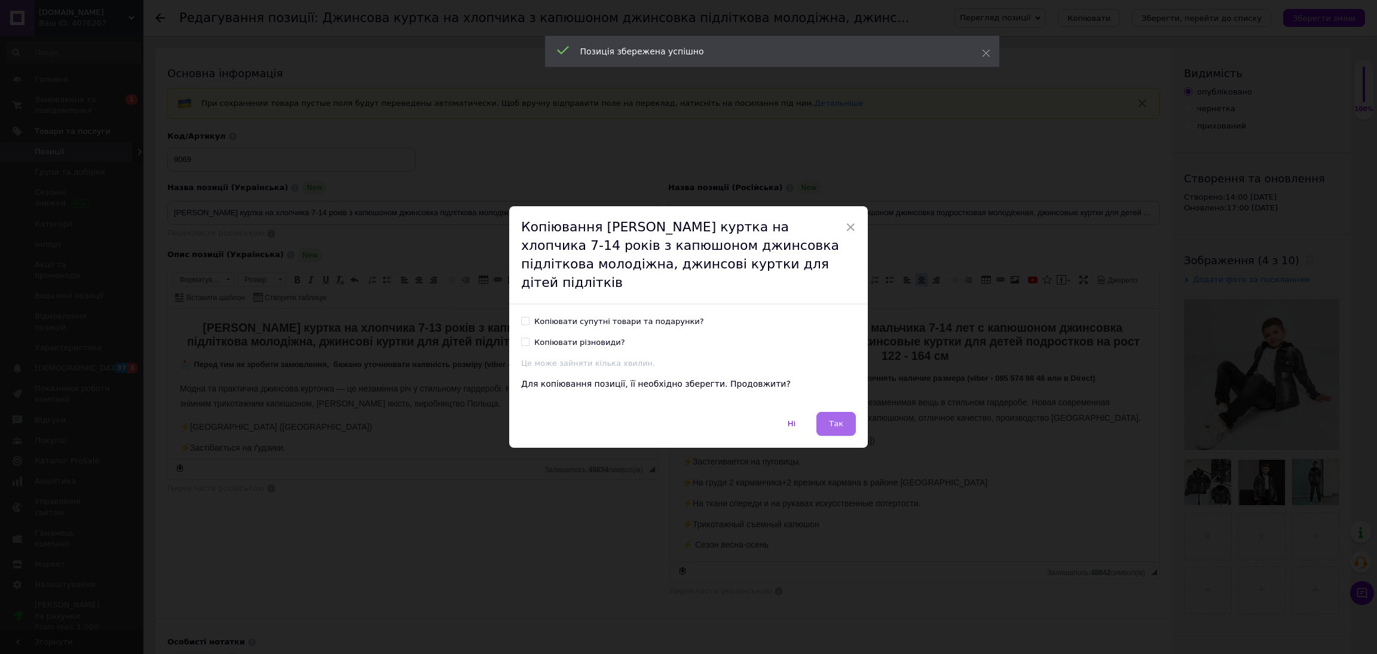
click at [842, 419] on button "Так" at bounding box center [836, 424] width 39 height 24
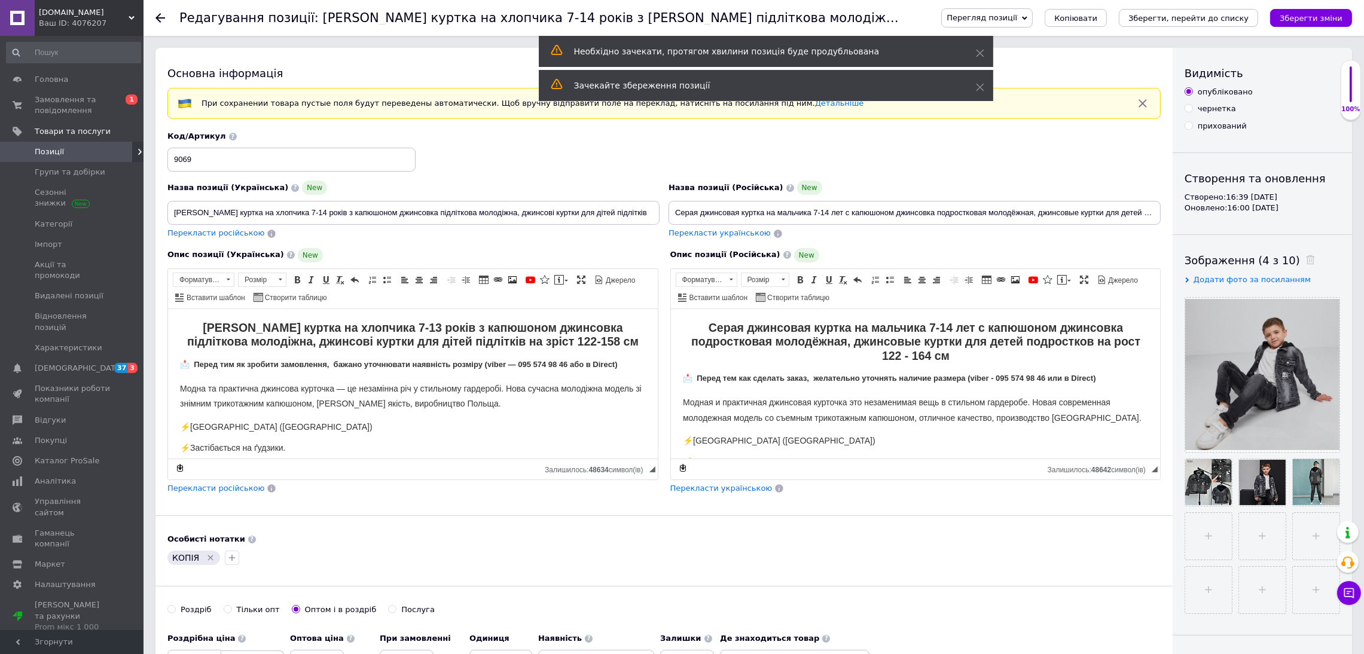
click at [0, 0] on icon at bounding box center [0, 0] width 0 height 0
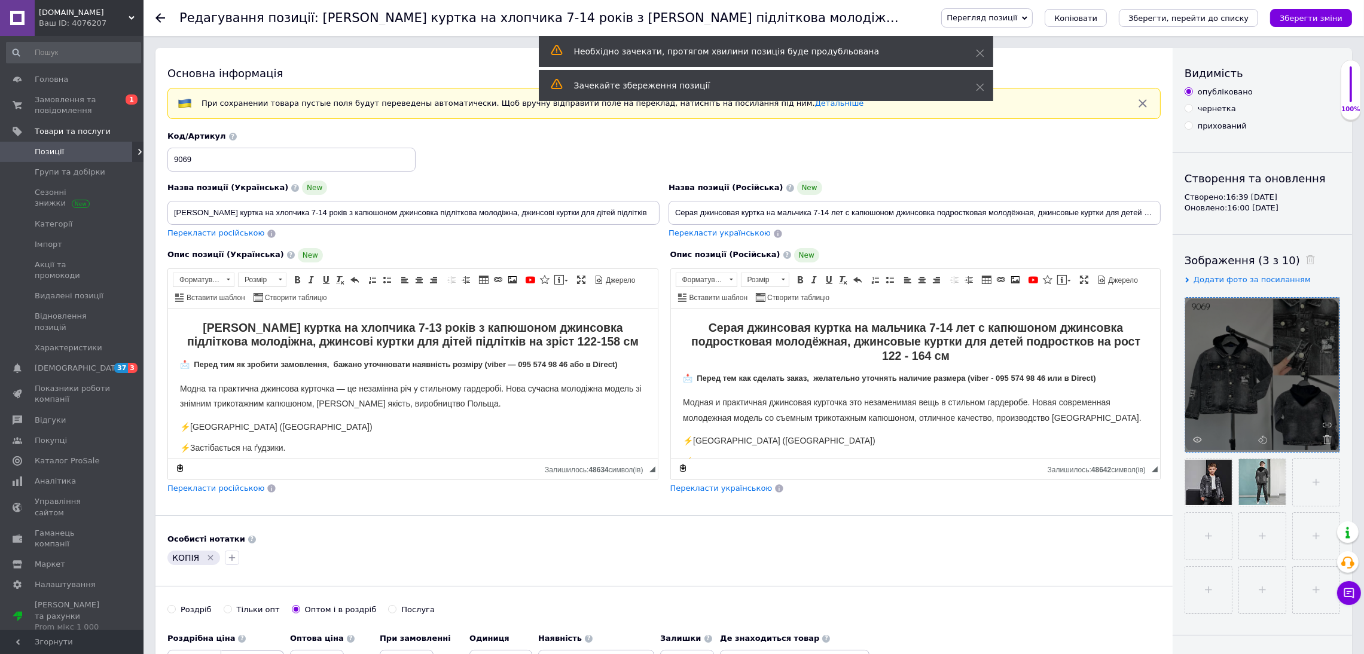
click at [1329, 441] on use at bounding box center [1326, 439] width 9 height 9
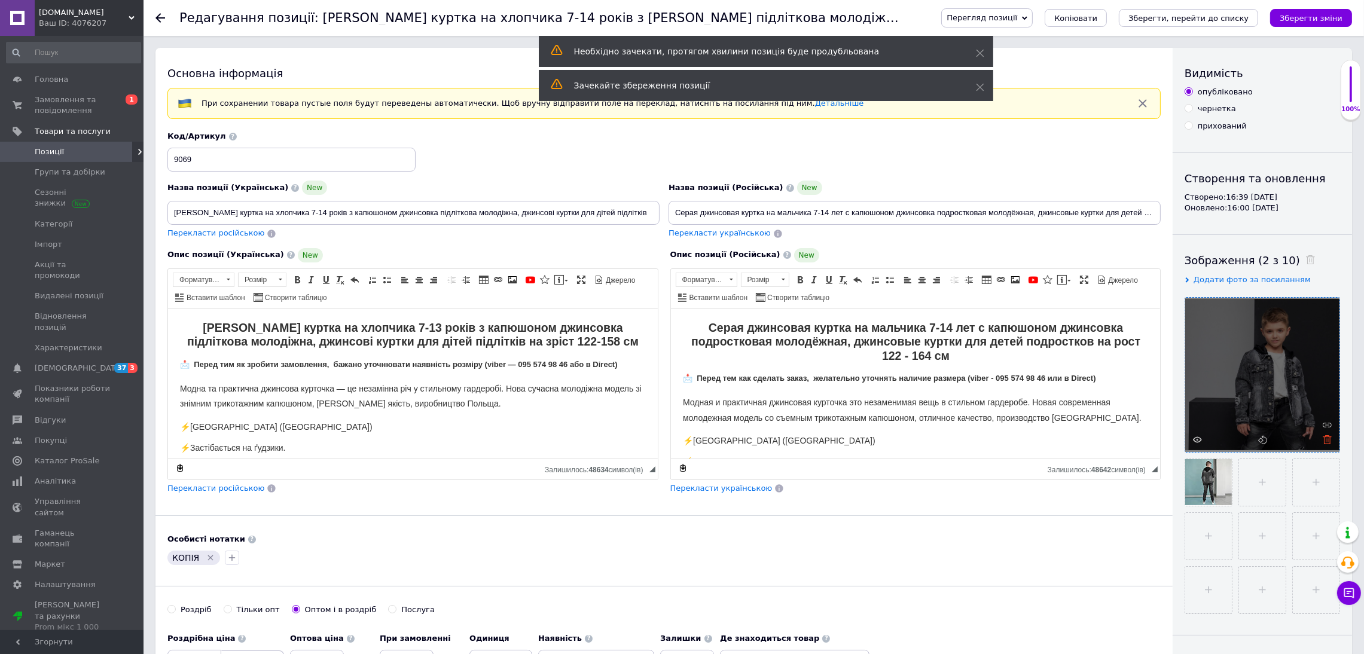
click at [1326, 439] on icon at bounding box center [1326, 439] width 9 height 9
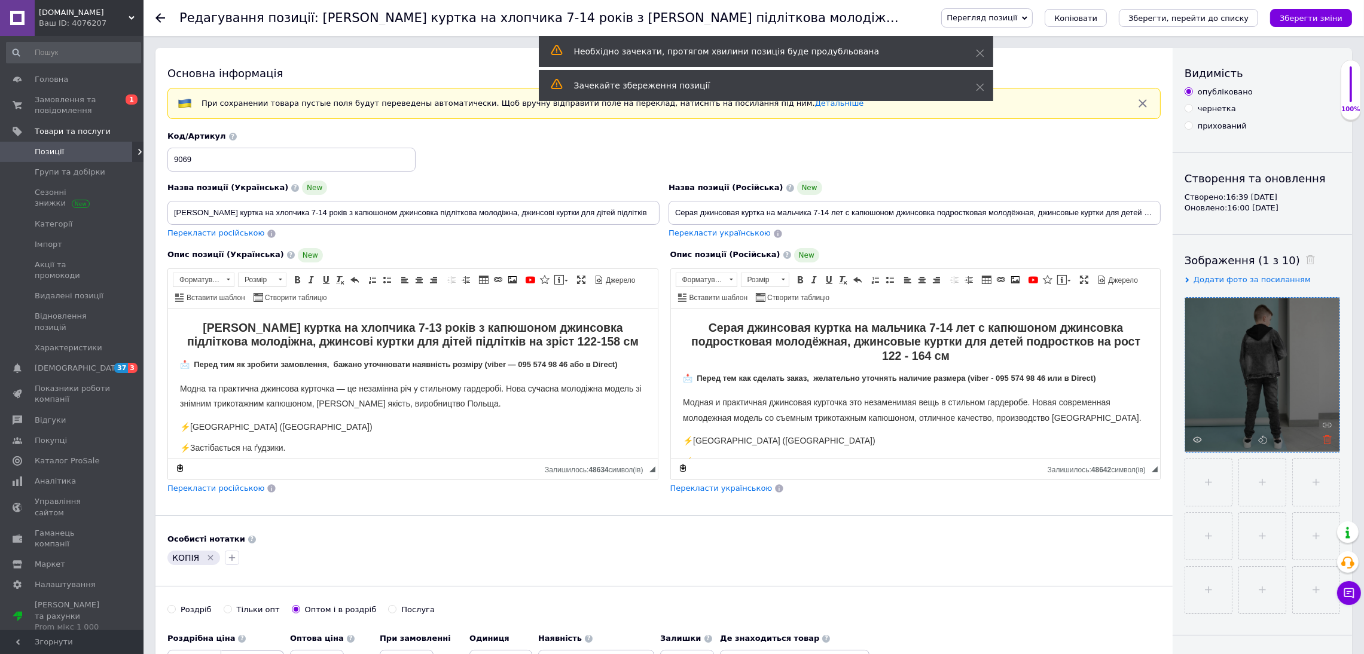
click at [1328, 436] on use at bounding box center [1326, 439] width 9 height 9
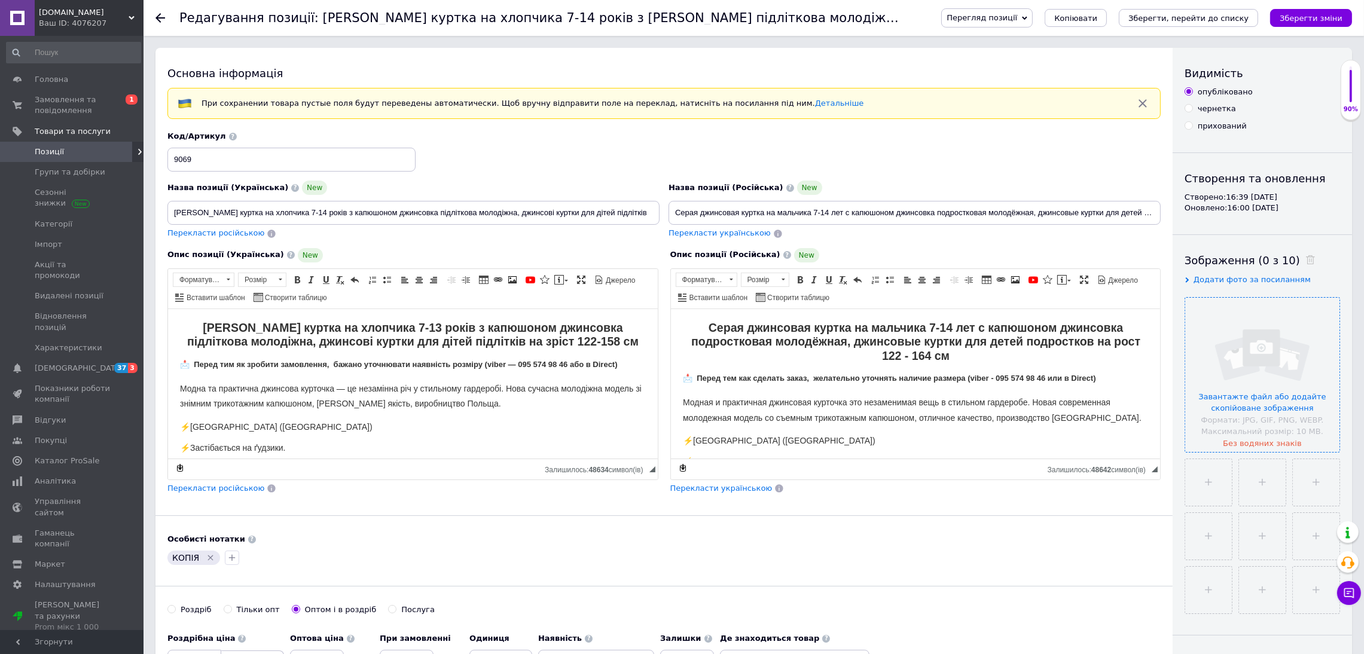
click at [1242, 409] on input "file" at bounding box center [1262, 375] width 154 height 154
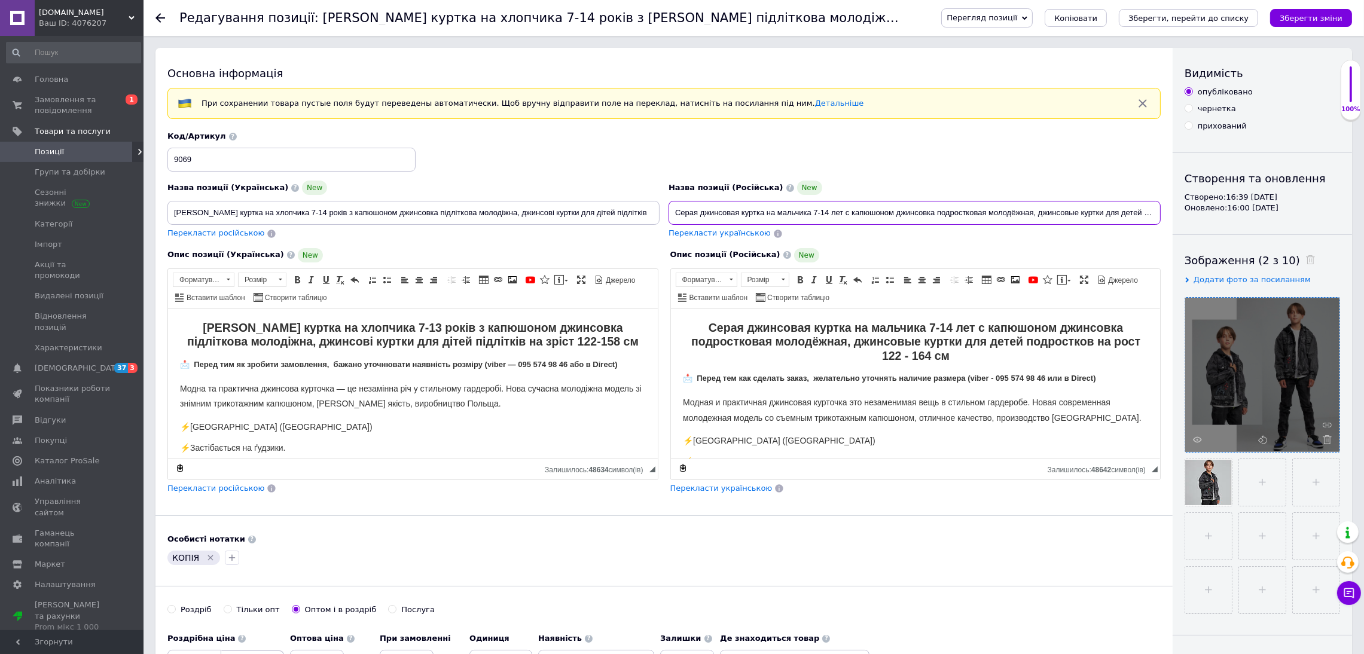
drag, startPoint x: 828, startPoint y: 212, endPoint x: 813, endPoint y: 213, distance: 15.0
click at [813, 213] on input "Серая джинсовая куртка на мальчика 7-14 лет с капюшоном джинсовка подростковая …" at bounding box center [914, 213] width 492 height 24
drag, startPoint x: 704, startPoint y: 213, endPoint x: 618, endPoint y: 216, distance: 86.1
click at [618, 216] on div "Назва позиції (Українська) New Сіра джинсова куртка на хлопчика 7-14 років з ка…" at bounding box center [664, 185] width 1002 height 117
drag, startPoint x: 1043, startPoint y: 213, endPoint x: 945, endPoint y: 224, distance: 99.2
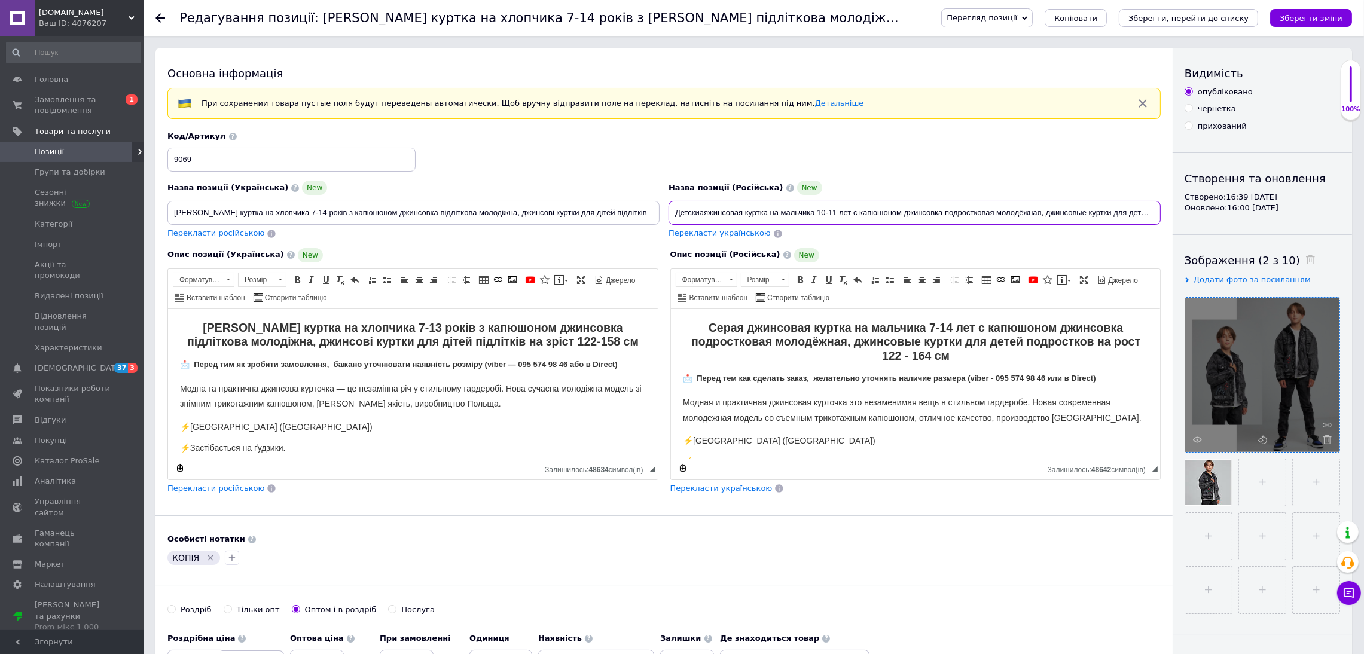
click at [945, 224] on input "Детскиаяжинсовая куртка на мальчика 10-11 лет с капюшоном джинсовка подросткова…" at bounding box center [914, 213] width 492 height 24
drag, startPoint x: 939, startPoint y: 215, endPoint x: 904, endPoint y: 215, distance: 34.7
click at [904, 215] on input "Детскиаяжинсовая куртка на мальчика 10-11 лет с капюшоном джинсовка джинсовые к…" at bounding box center [914, 213] width 492 height 24
click at [711, 209] on input "Детскиаяжинсовая куртка на мальчика 10-11 лет с капюшоном джинсовые куртки для …" at bounding box center [914, 213] width 492 height 24
click at [708, 213] on input "Детскиаяжинсовая куртка на мальчика 10-11 лет с капюшоном джинсовые куртки для …" at bounding box center [914, 213] width 492 height 24
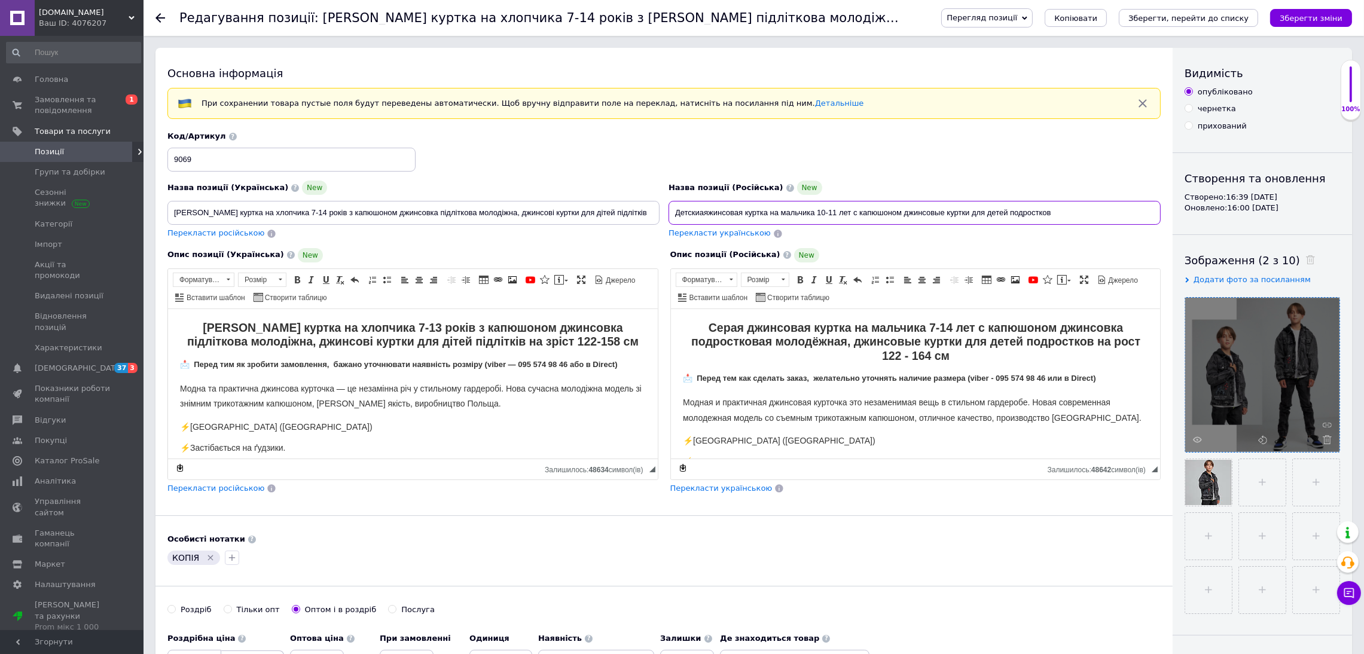
click at [705, 209] on input "Детскиаяжинсовая куртка на мальчика 10-11 лет с капюшоном джинсовые куртки для …" at bounding box center [914, 213] width 492 height 24
click at [704, 212] on input "Детскаядяжинсовая куртка на мальчика 10-11 лет с капюшоном джинсовые куртки для…" at bounding box center [914, 213] width 492 height 24
click at [711, 211] on input "Детская дяжинсовая куртка на мальчика 10-11 лет с капюшоном джинсовые куртки дл…" at bounding box center [914, 213] width 492 height 24
click at [774, 211] on input "Детская джинсовая куртка на мальчика 10-11 лет с капюшоном джинсовые куртки для…" at bounding box center [914, 213] width 492 height 24
paste input "жинсовка"
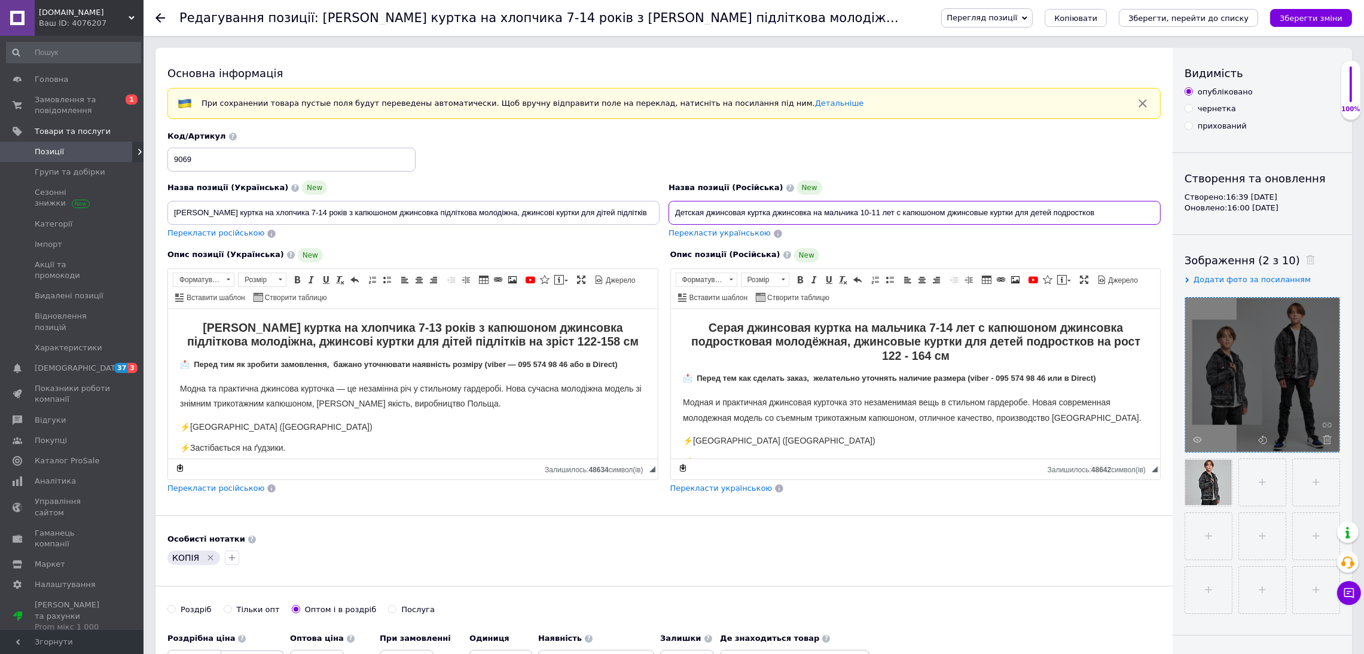
click at [1100, 213] on input "Детская джинсовая куртка джинсовка на мальчика 10-11 лет с капюшоном джинсовые …" at bounding box center [914, 213] width 492 height 24
drag, startPoint x: 1104, startPoint y: 216, endPoint x: 598, endPoint y: 234, distance: 505.5
click at [598, 234] on div "Назва позиції (Українська) New Сіра джинсова куртка на хлопчика 7-14 років з ка…" at bounding box center [664, 185] width 1002 height 117
type input "Детская джинсовая куртка джинсовка на мальчика 10-11 лет с капюшоном джинсовые …"
drag, startPoint x: 622, startPoint y: 207, endPoint x: 1, endPoint y: 316, distance: 631.2
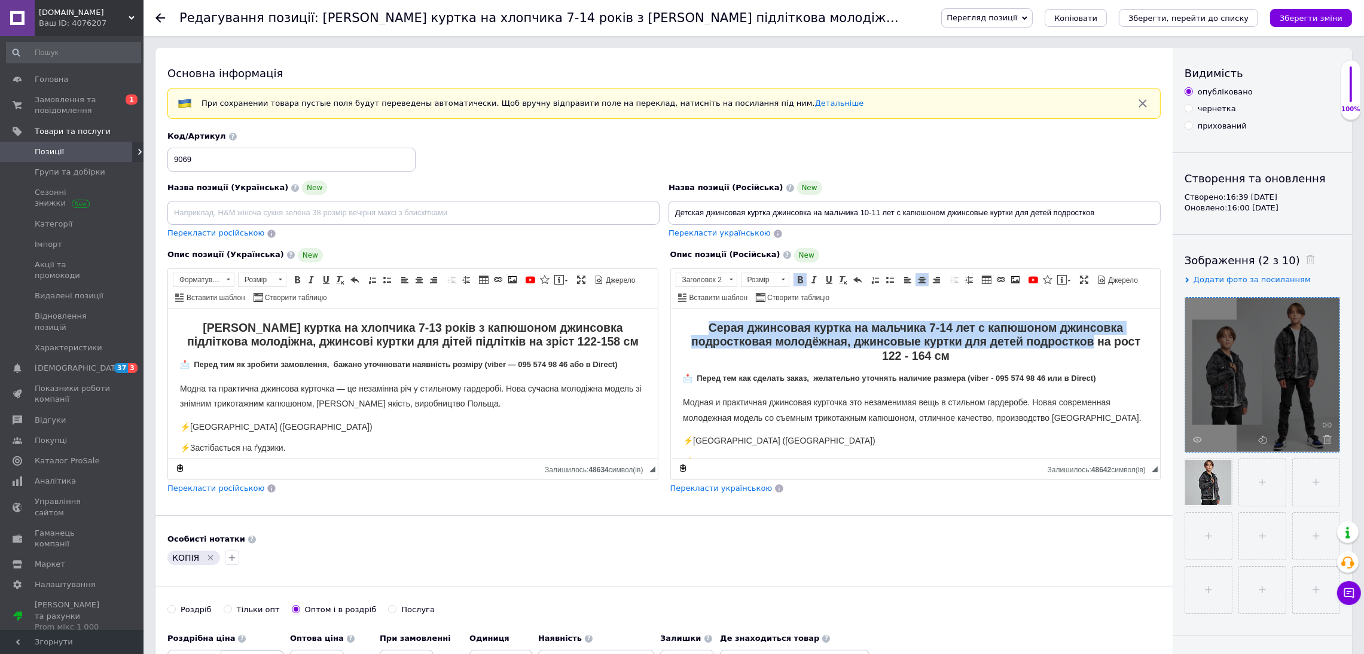
drag, startPoint x: 695, startPoint y: 326, endPoint x: 1081, endPoint y: 339, distance: 385.8
click at [1086, 340] on h2 "Серая джинсовая куртка на мальчика 7-14 лет с капюшоном джинсовка подростковая …" at bounding box center [915, 341] width 466 height 42
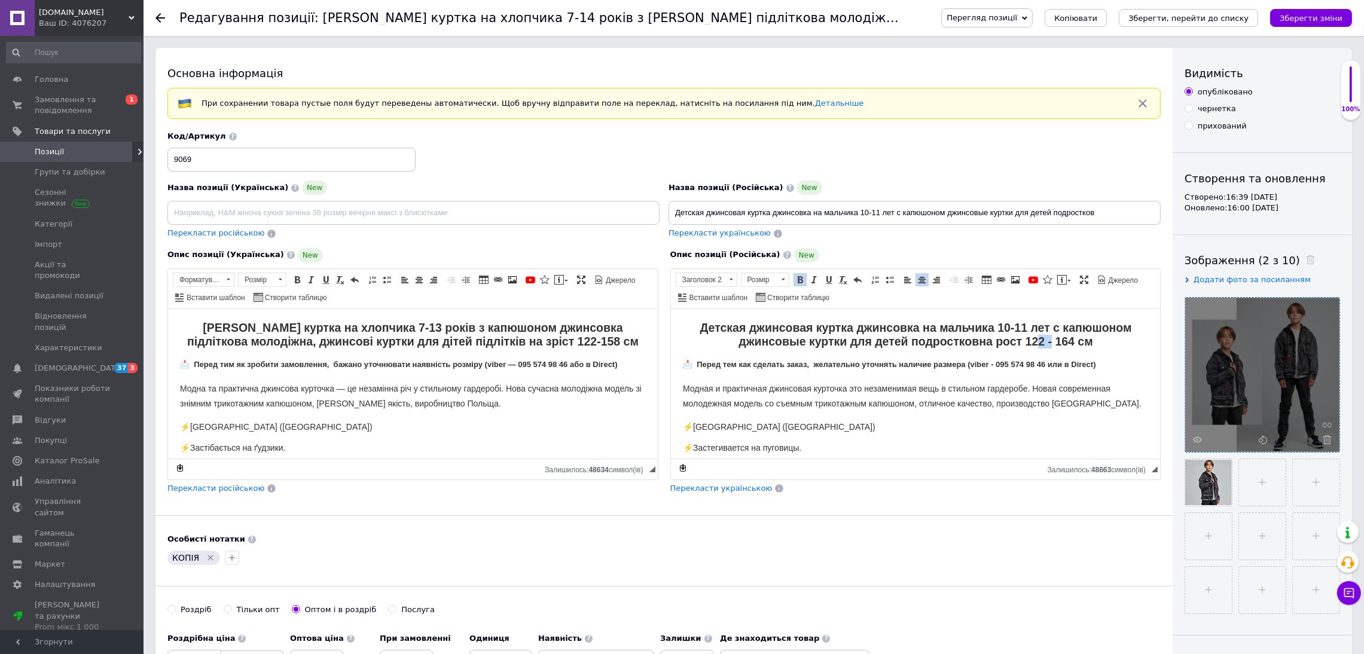
drag, startPoint x: 1029, startPoint y: 337, endPoint x: 1041, endPoint y: 337, distance: 12.6
click at [1041, 337] on strong "Детская джинсовая куртка джинсовка на мальчика 10-11 лет с капюшоном джинсовые …" at bounding box center [915, 333] width 432 height 27
click at [1062, 337] on strong "Детская джинсовая куртка джинсовка на мальчика 10-11 лет с капюшоном джинсовые …" at bounding box center [915, 333] width 432 height 27
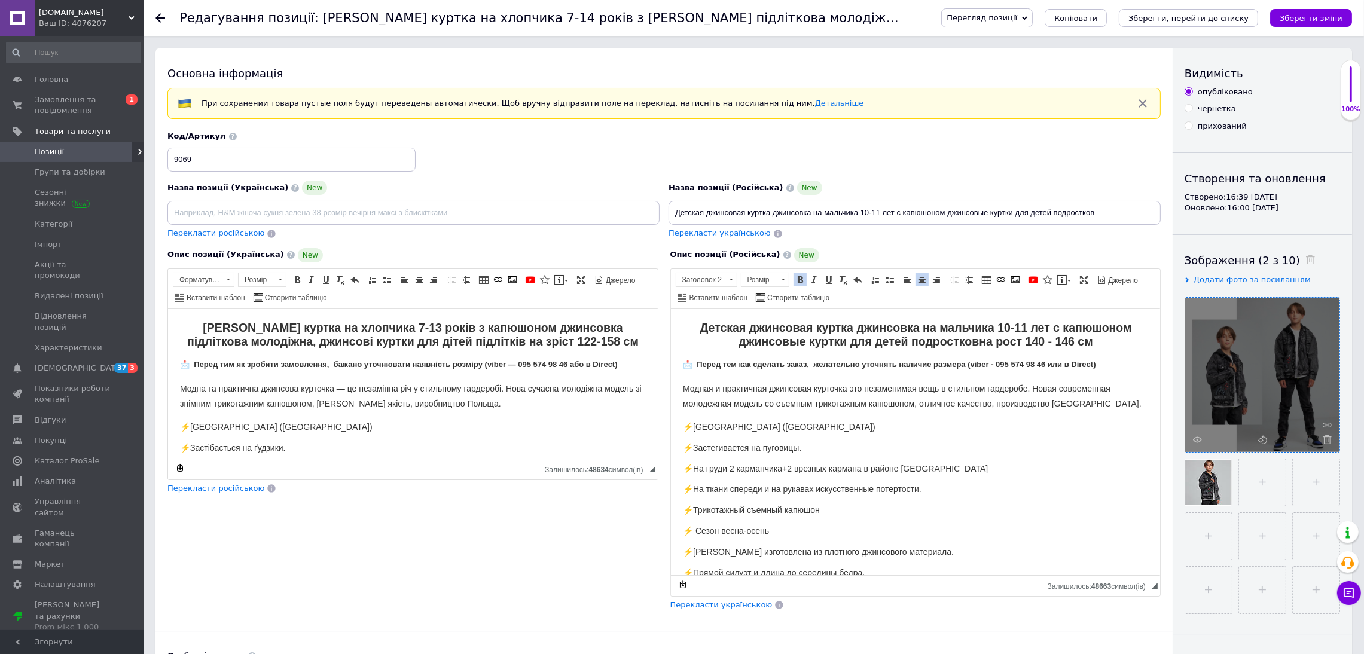
drag, startPoint x: 1153, startPoint y: 469, endPoint x: 1108, endPoint y: 646, distance: 182.7
click at [1111, 646] on div "Основна інформація При сохранении товара пустые поля будут переведены автоматич…" at bounding box center [663, 459] width 1017 height 822
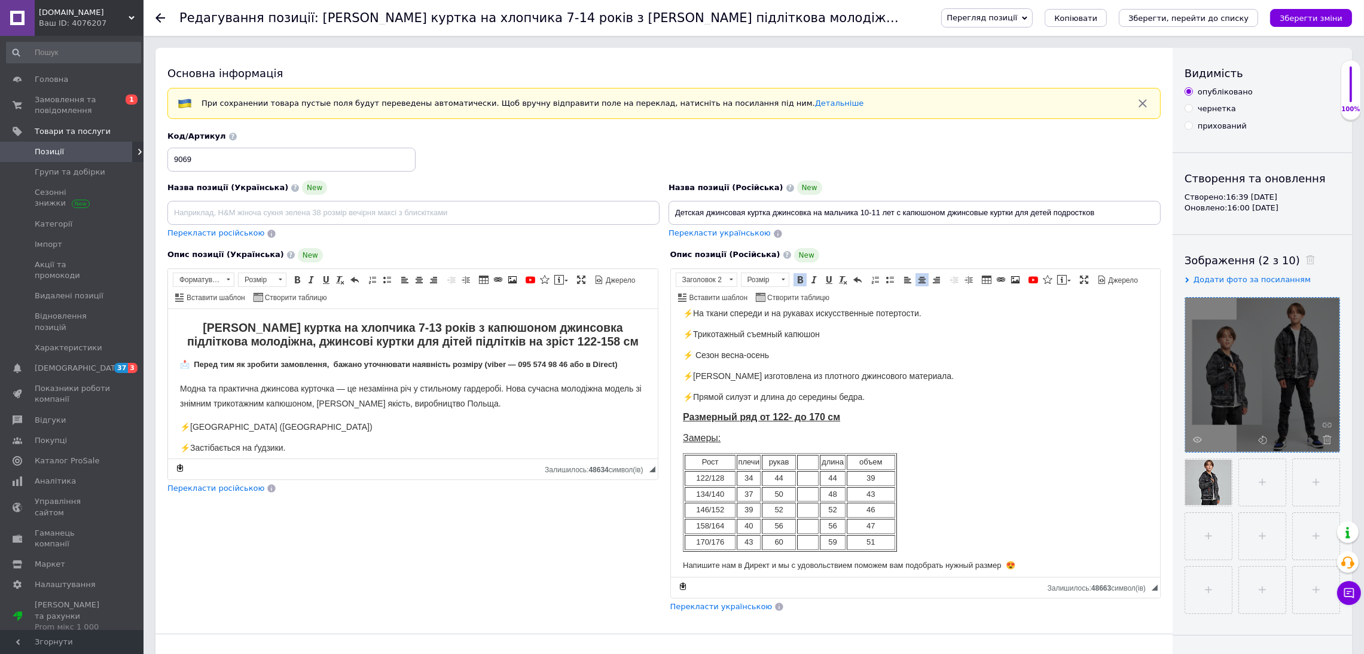
scroll to position [179, 0]
drag, startPoint x: 681, startPoint y: 414, endPoint x: 929, endPoint y: 408, distance: 248.1
click at [929, 408] on html "Детская джинсовая куртка джинсовка на мальчика 10-11 лет с капюшоном джинсовые …" at bounding box center [915, 488] width 490 height 718
click at [928, 414] on p "Размерный ряд от 122- до 170 см" at bounding box center [915, 413] width 466 height 13
click at [747, 417] on u "Размерный ряд от 122- до 170 см" at bounding box center [760, 413] width 157 height 10
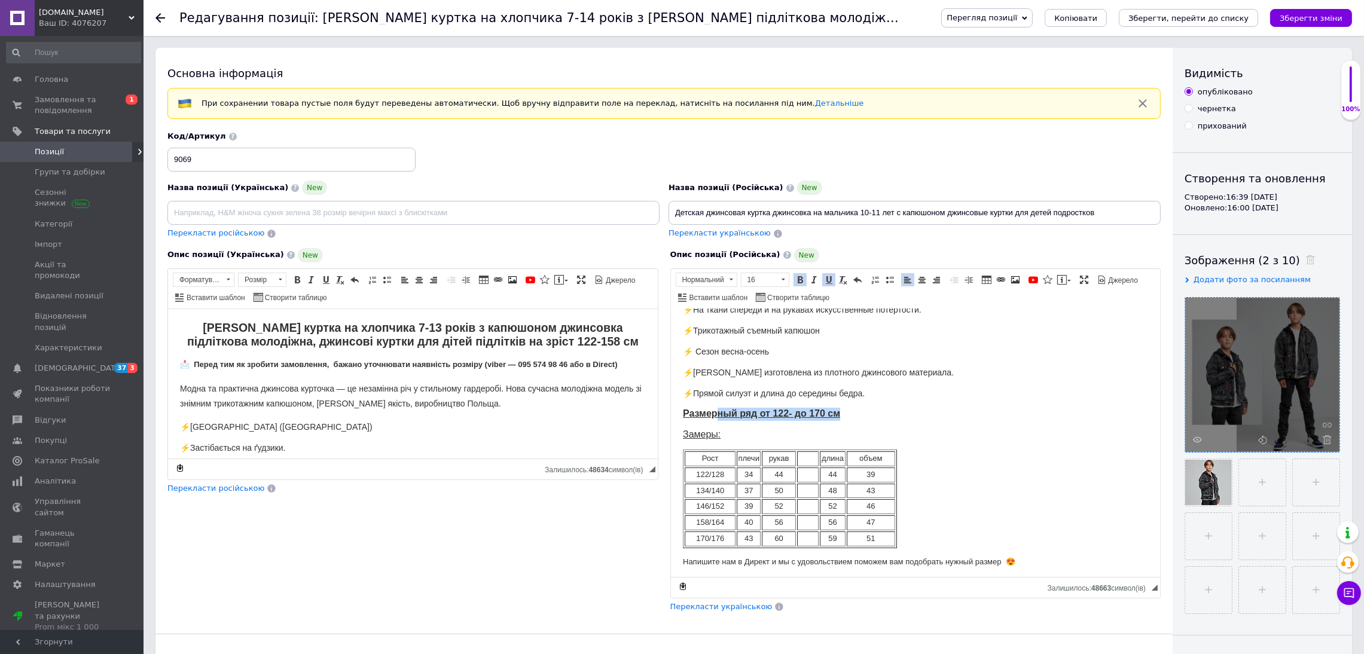
drag, startPoint x: 716, startPoint y: 414, endPoint x: 891, endPoint y: 405, distance: 174.8
click at [890, 407] on p "Размерный ряд от 122- до 170 см" at bounding box center [915, 413] width 466 height 13
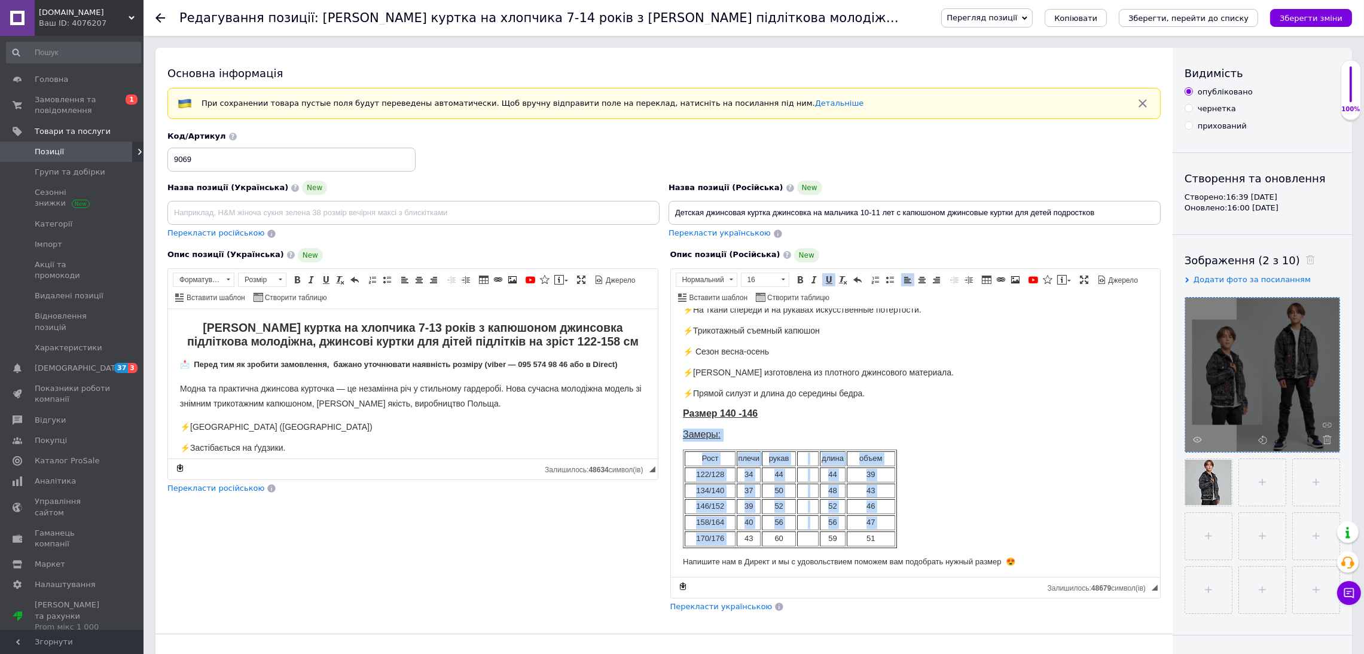
drag, startPoint x: 677, startPoint y: 437, endPoint x: 745, endPoint y: 539, distance: 122.9
click at [745, 539] on html "Детская джинсовая куртка джинсовка на мальчика 10-11 лет с капюшоном джинсовые …" at bounding box center [915, 488] width 490 height 718
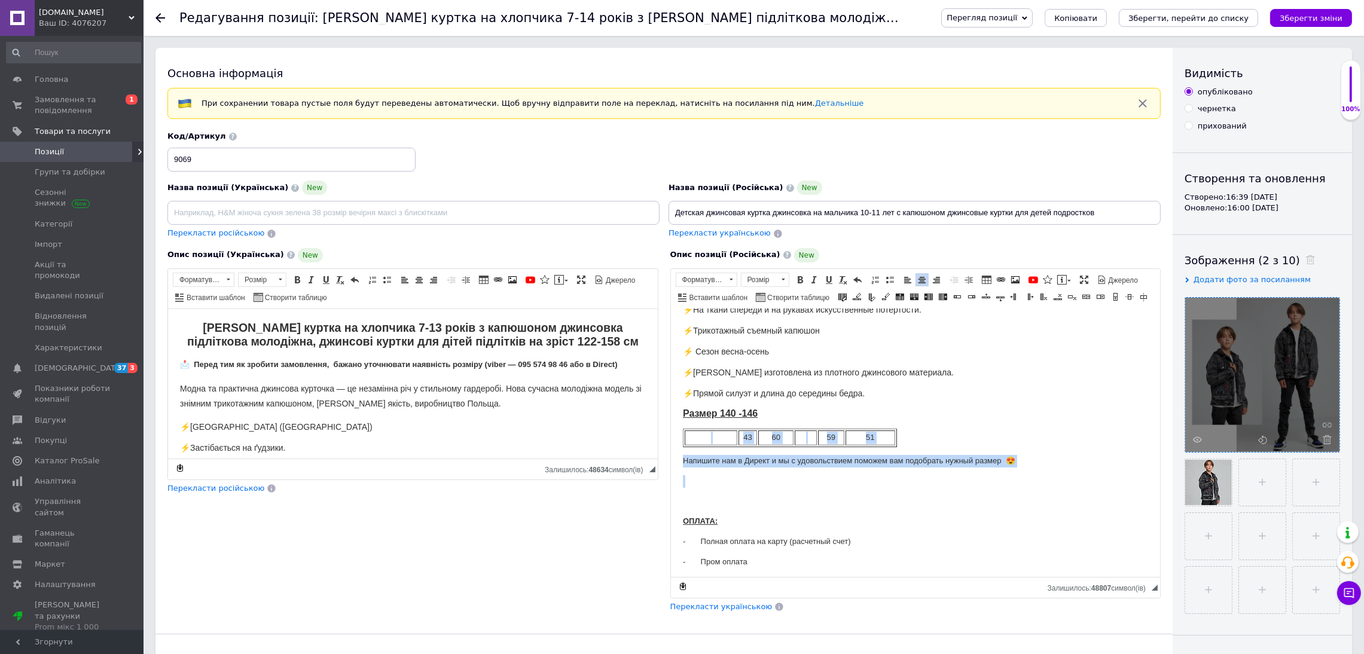
drag, startPoint x: 803, startPoint y: 415, endPoint x: 1007, endPoint y: 472, distance: 211.6
click at [1002, 473] on body "Детская джинсовая куртка джинсовка на мальчика 10-11 лет с капюшоном джинсовые …" at bounding box center [915, 437] width 466 height 593
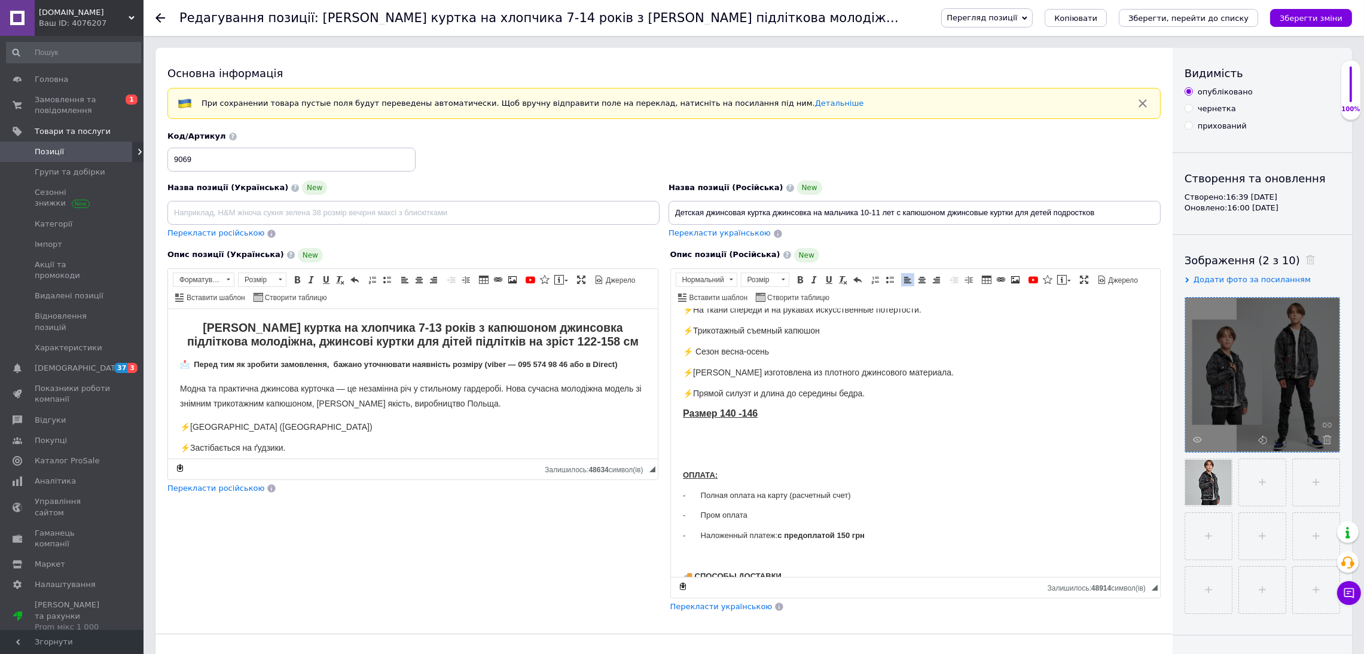
click at [719, 607] on span "Перекласти українською" at bounding box center [721, 606] width 102 height 9
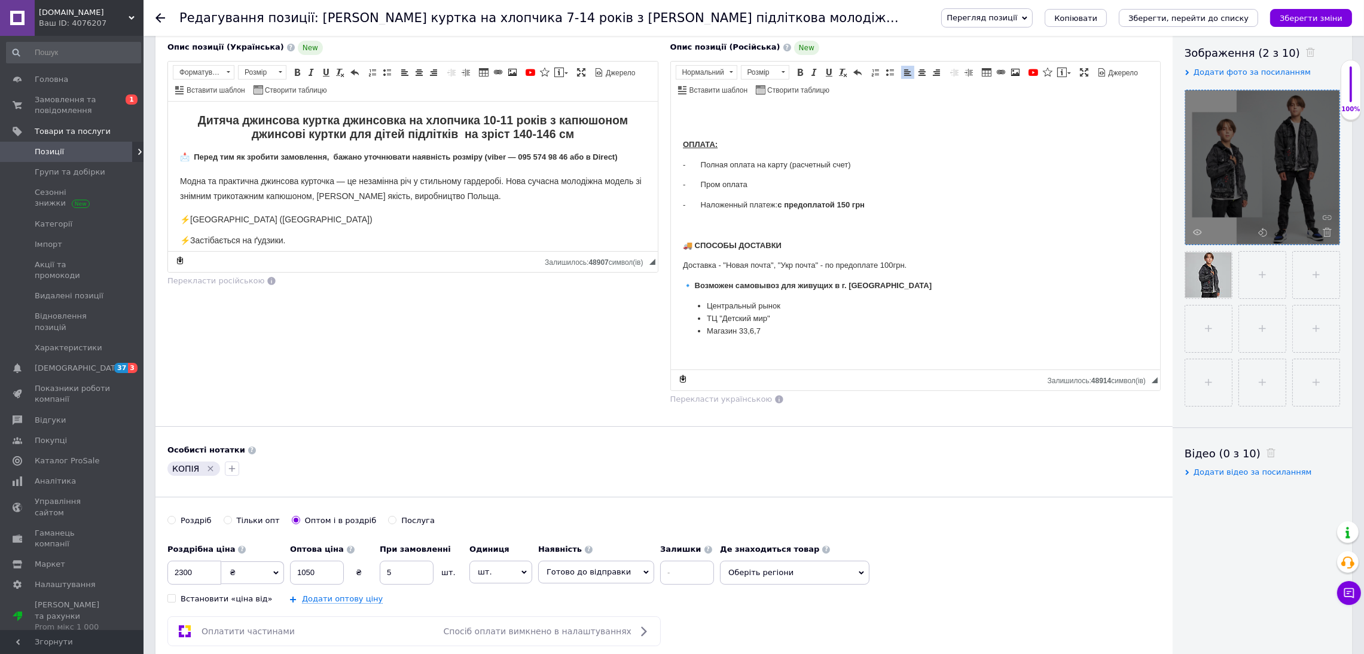
scroll to position [448, 0]
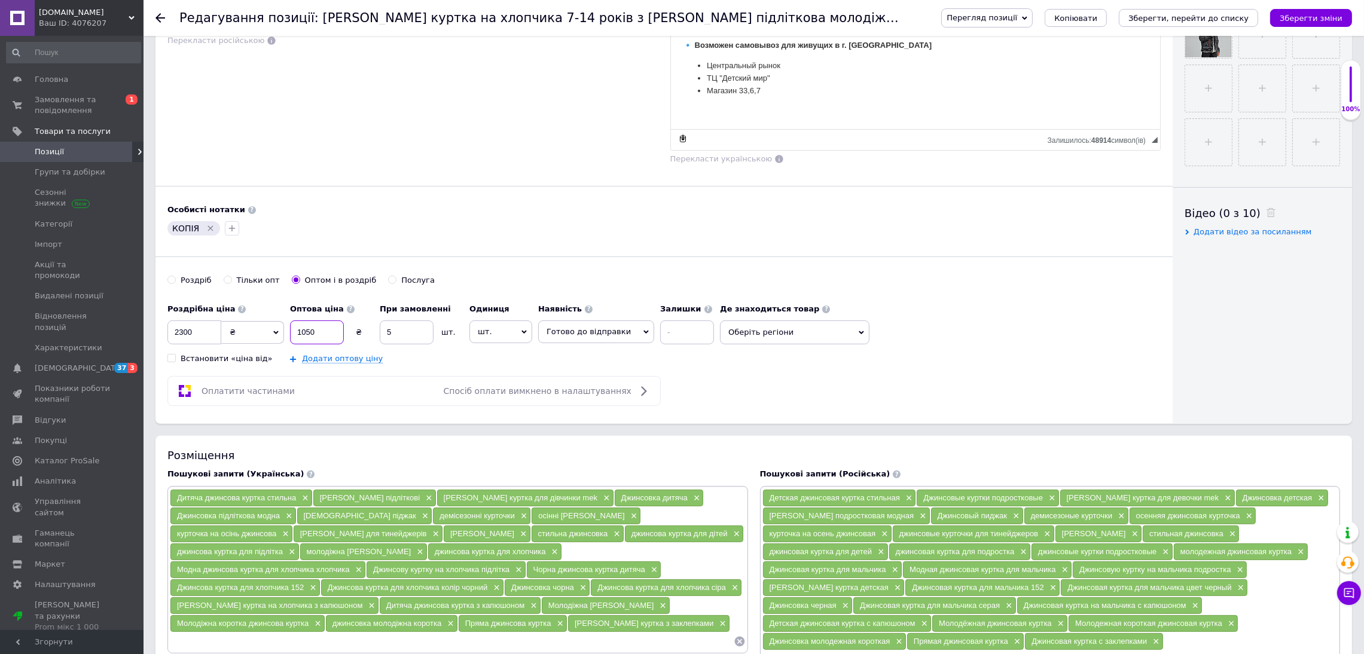
drag, startPoint x: 282, startPoint y: 340, endPoint x: 169, endPoint y: 353, distance: 113.2
click at [169, 353] on div "Роздрібна ціна 2300 ₴ $ EUR CHF GBP ¥ PLN ₸ MDL HUF KGS CNY TRY KRW lei Встанов…" at bounding box center [443, 331] width 552 height 66
type input "500"
click at [816, 328] on span "Оберіть регіони" at bounding box center [794, 332] width 149 height 24
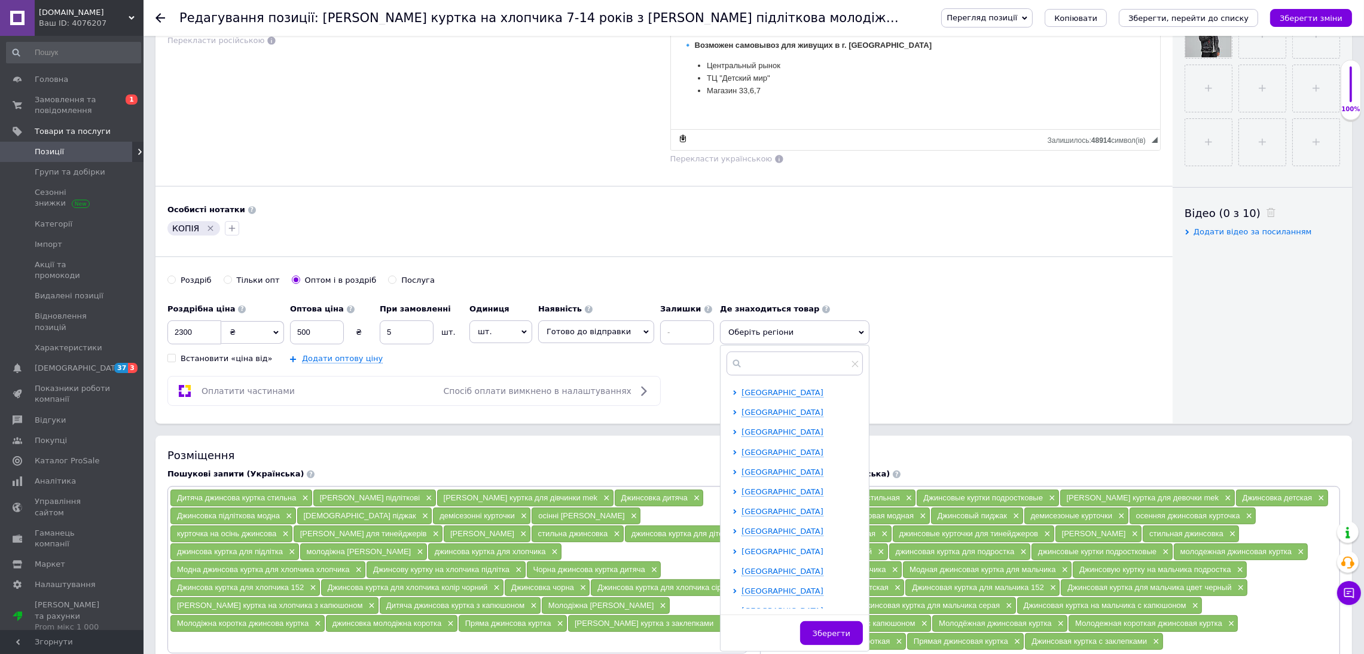
click at [771, 552] on span "Київська область" at bounding box center [782, 551] width 82 height 9
click at [741, 572] on input "checkbox" at bounding box center [745, 571] width 8 height 8
checkbox input "true"
click at [773, 459] on span "Дніпропетровська область" at bounding box center [782, 458] width 82 height 9
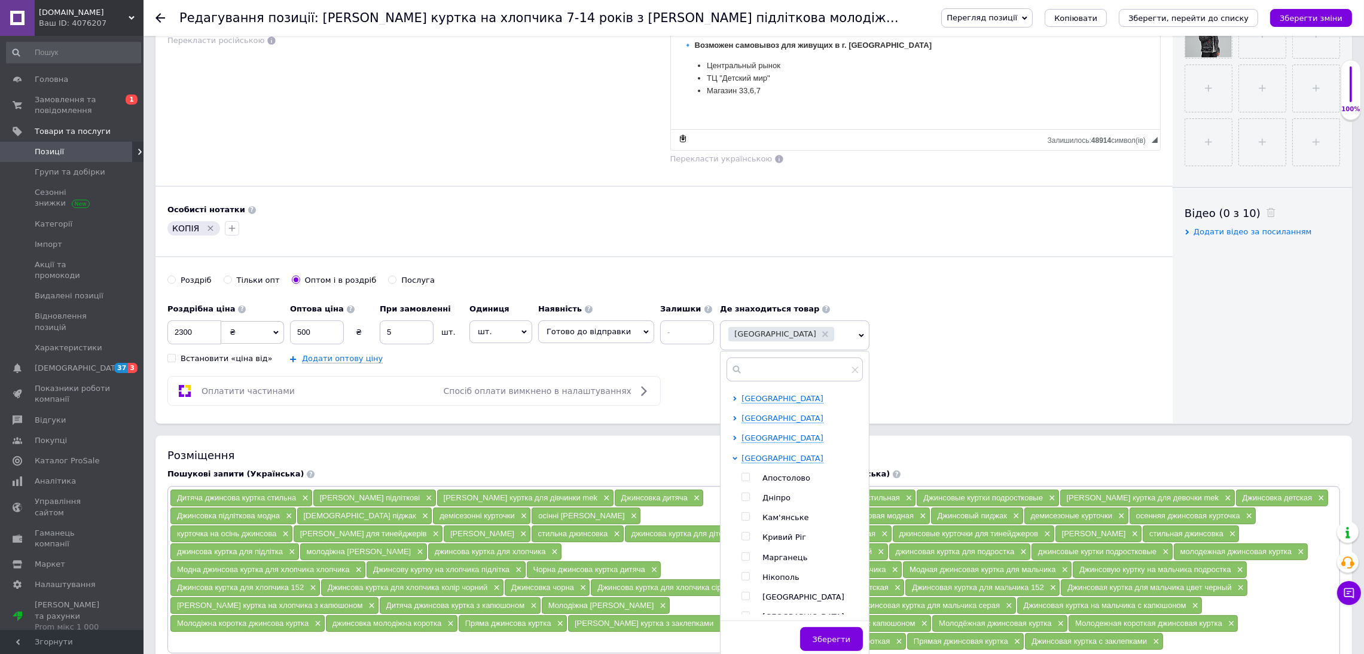
click at [741, 497] on input "checkbox" at bounding box center [745, 497] width 8 height 8
checkbox input "true"
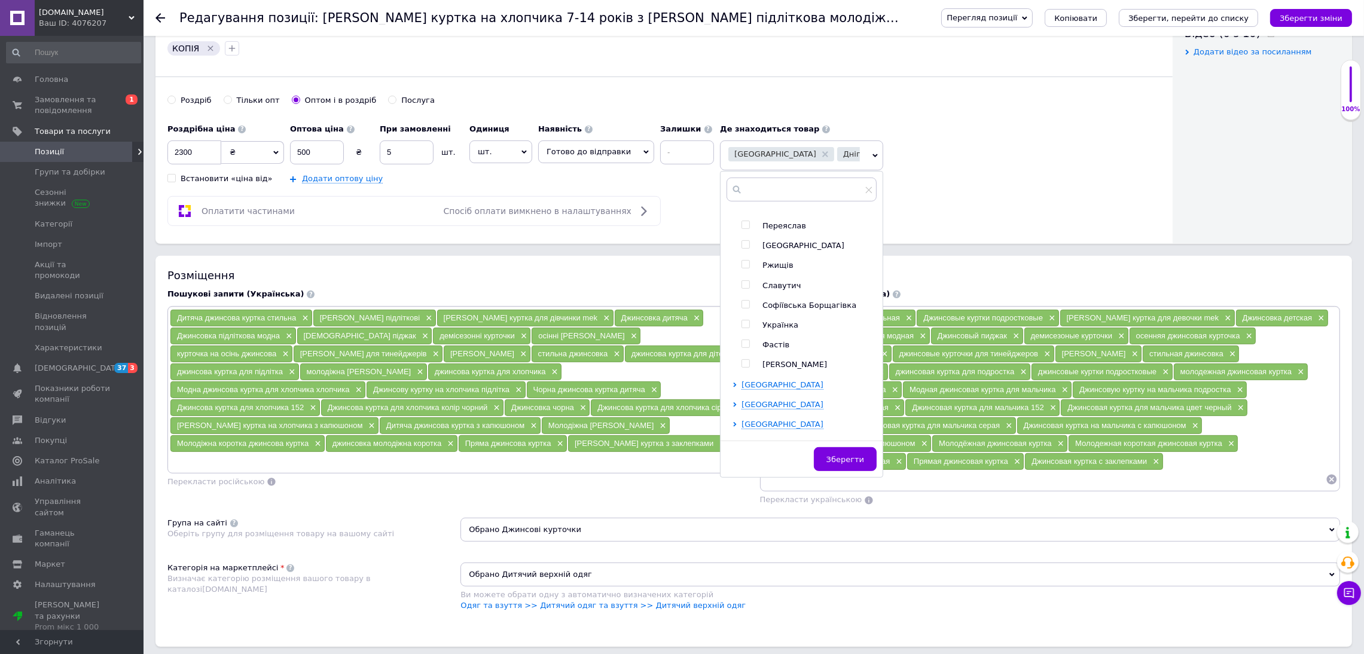
scroll to position [717, 0]
click at [771, 395] on ul "Івано-Франківська область Волинська область Вінницька область Дніпропетровська …" at bounding box center [803, 37] width 143 height 1082
click at [774, 378] on span "Одеська область" at bounding box center [782, 373] width 82 height 9
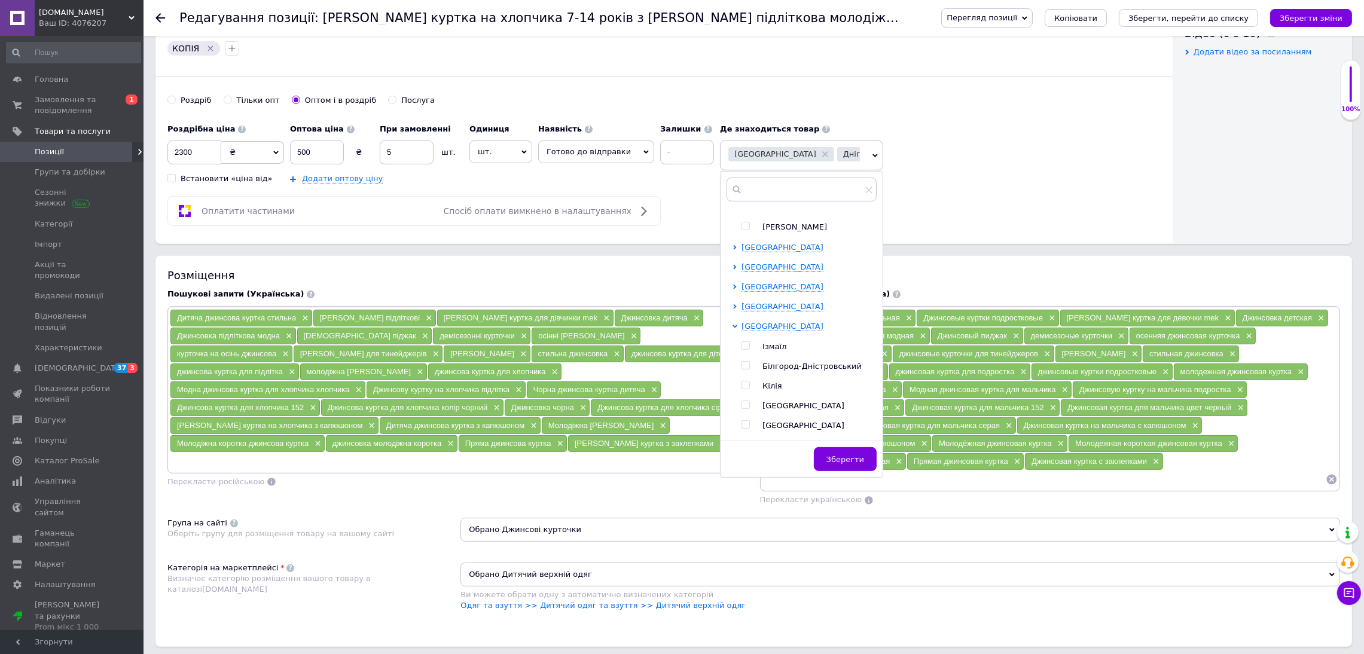
scroll to position [806, 0]
click at [741, 368] on input "checkbox" at bounding box center [745, 364] width 8 height 8
checkbox input "true"
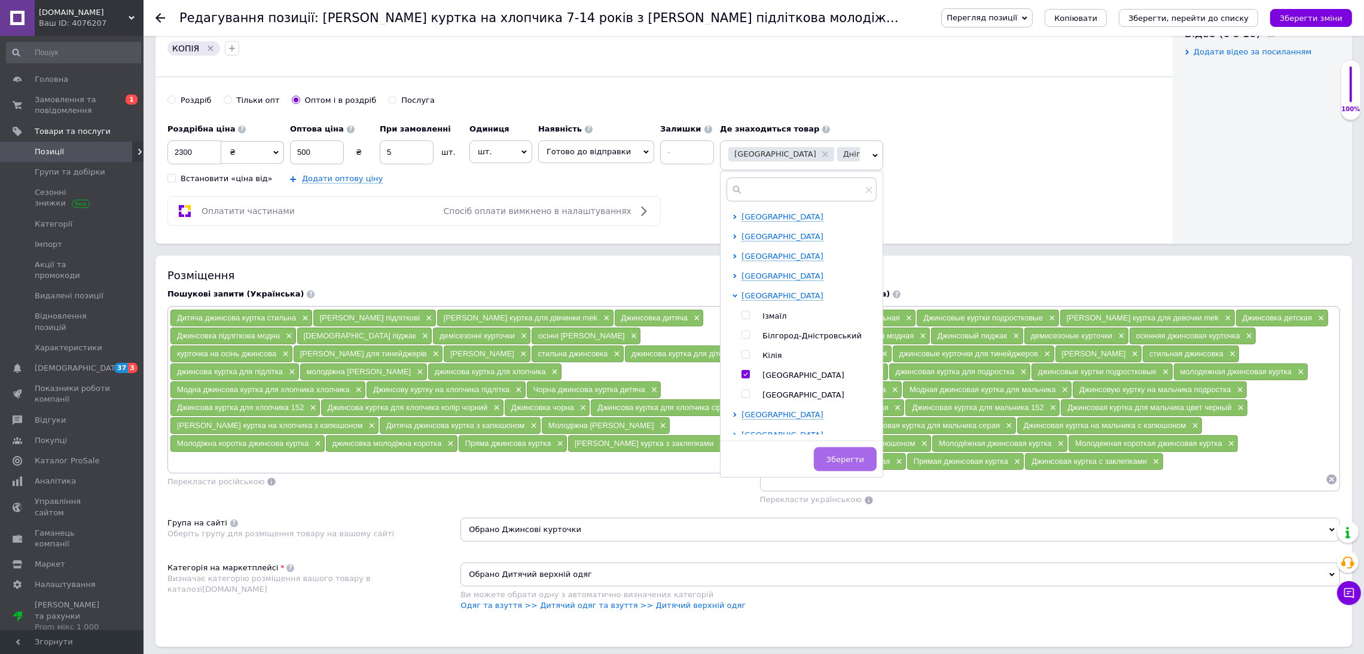
click at [826, 463] on span "Зберегти" at bounding box center [845, 459] width 38 height 9
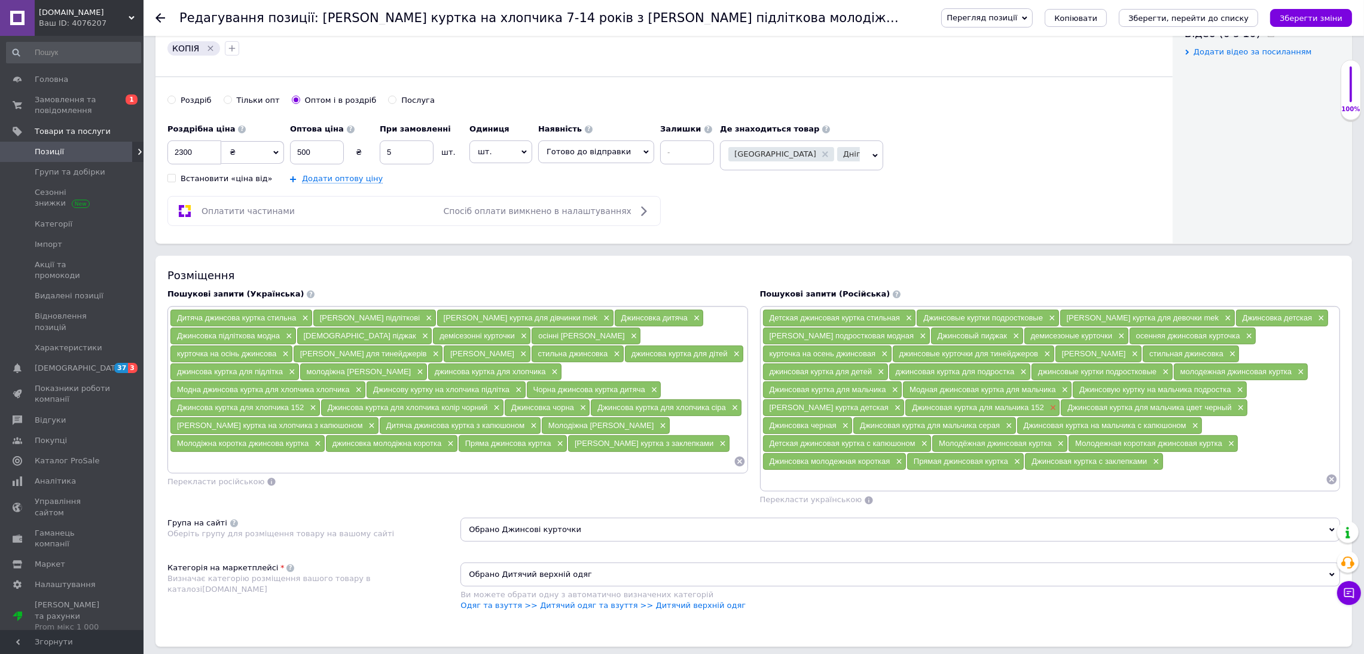
click at [1056, 413] on span "×" at bounding box center [1052, 408] width 10 height 10
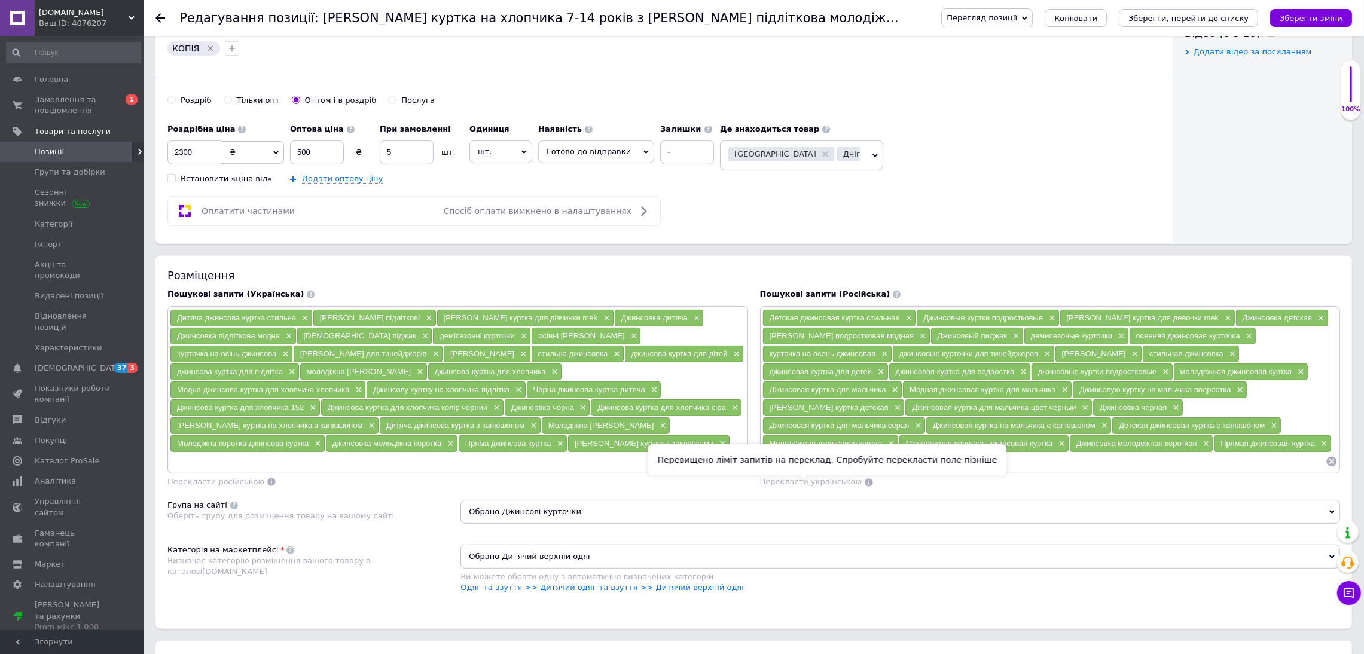
click at [828, 486] on span "Перекласти українською" at bounding box center [811, 481] width 102 height 9
click at [739, 467] on icon at bounding box center [739, 462] width 12 height 12
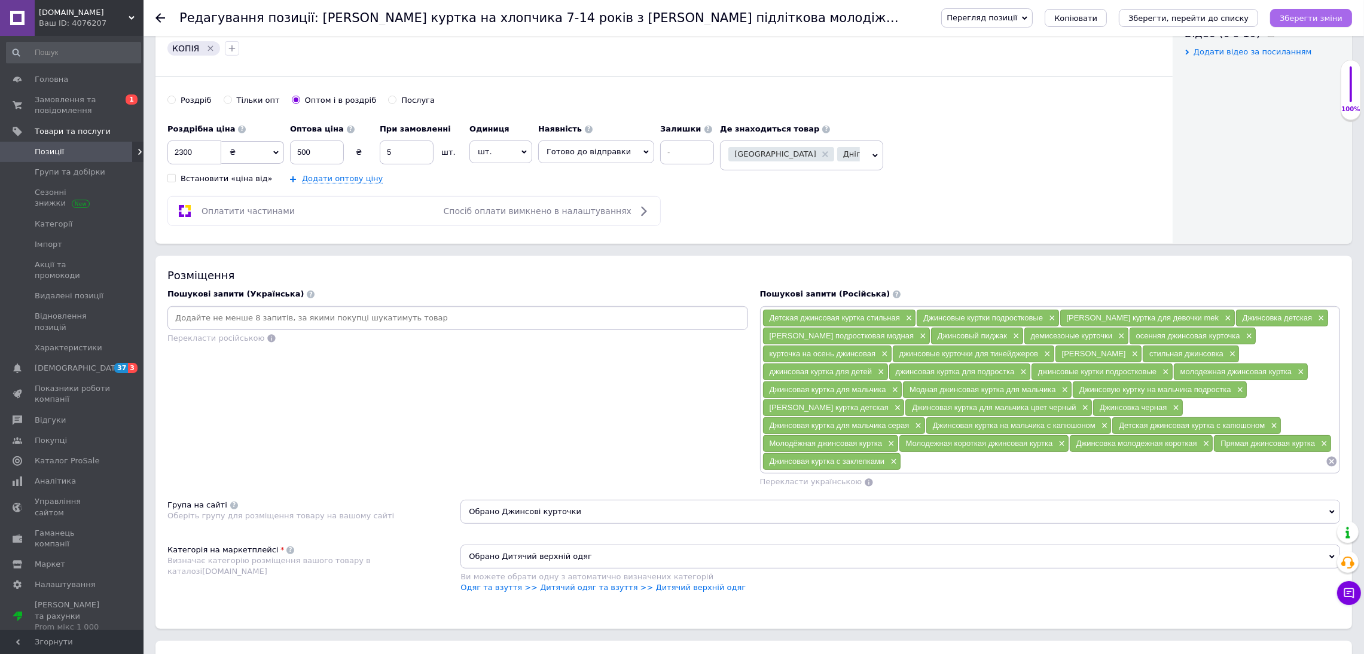
click at [1329, 20] on icon "Зберегти зміни" at bounding box center [1310, 18] width 63 height 9
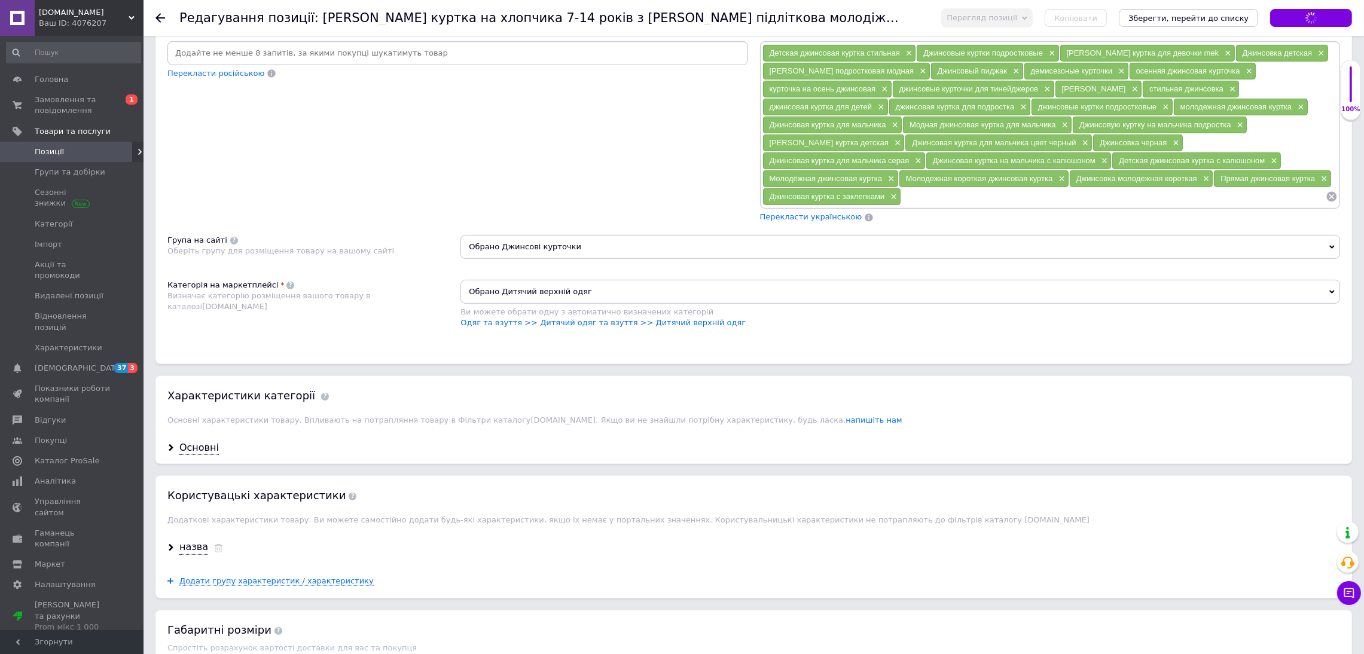
scroll to position [896, 0]
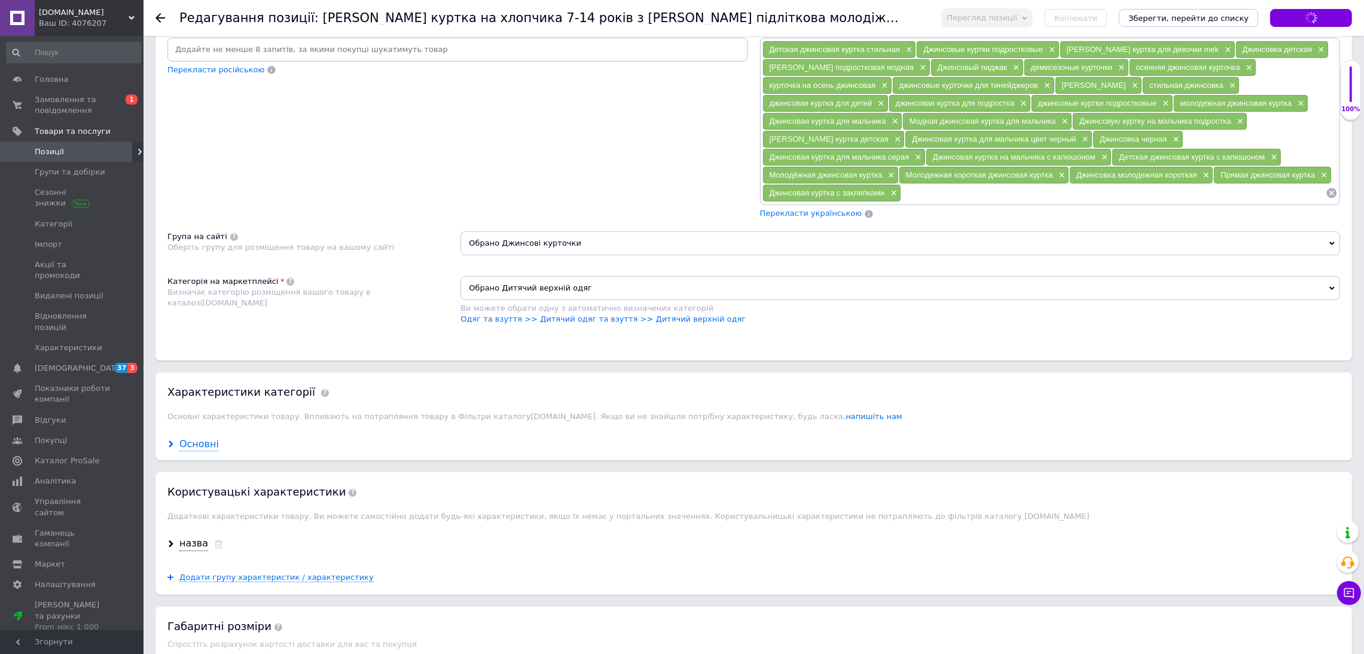
click at [209, 447] on div "Основні" at bounding box center [198, 445] width 39 height 14
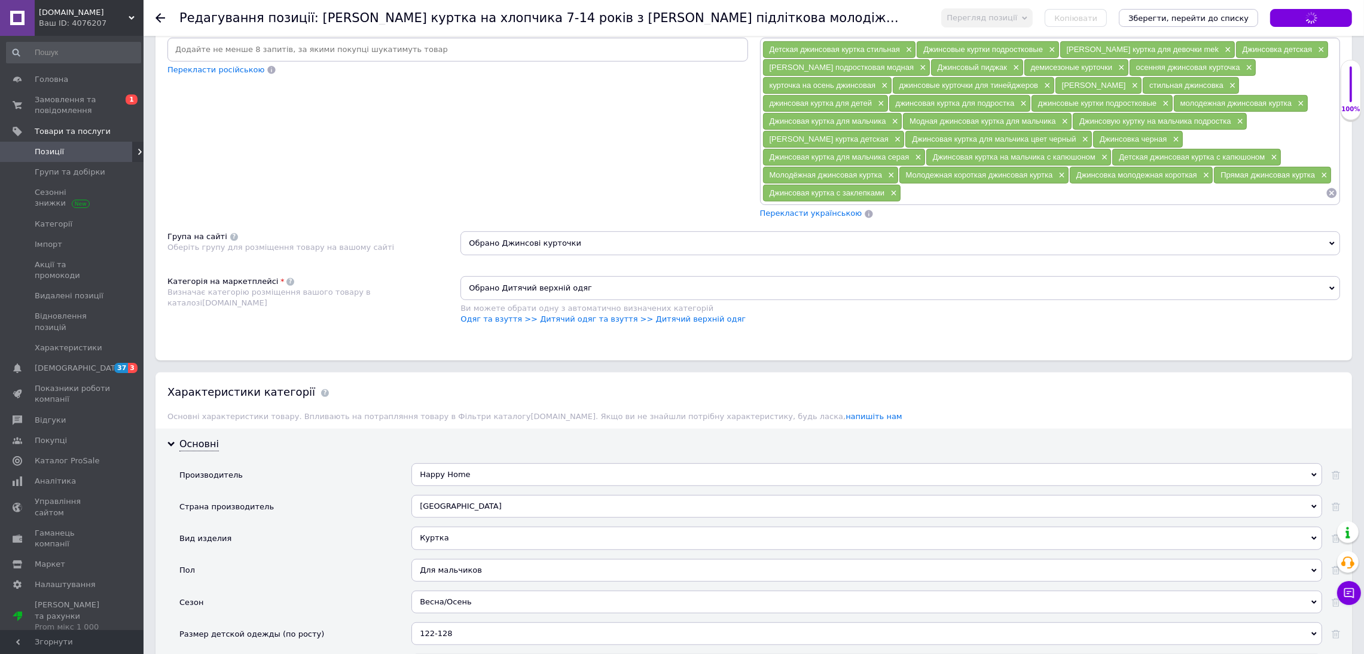
type input "Дитяча джинсова куртка джинсовка на хлопчика 10-11 років з капюшоном джинсові к…"
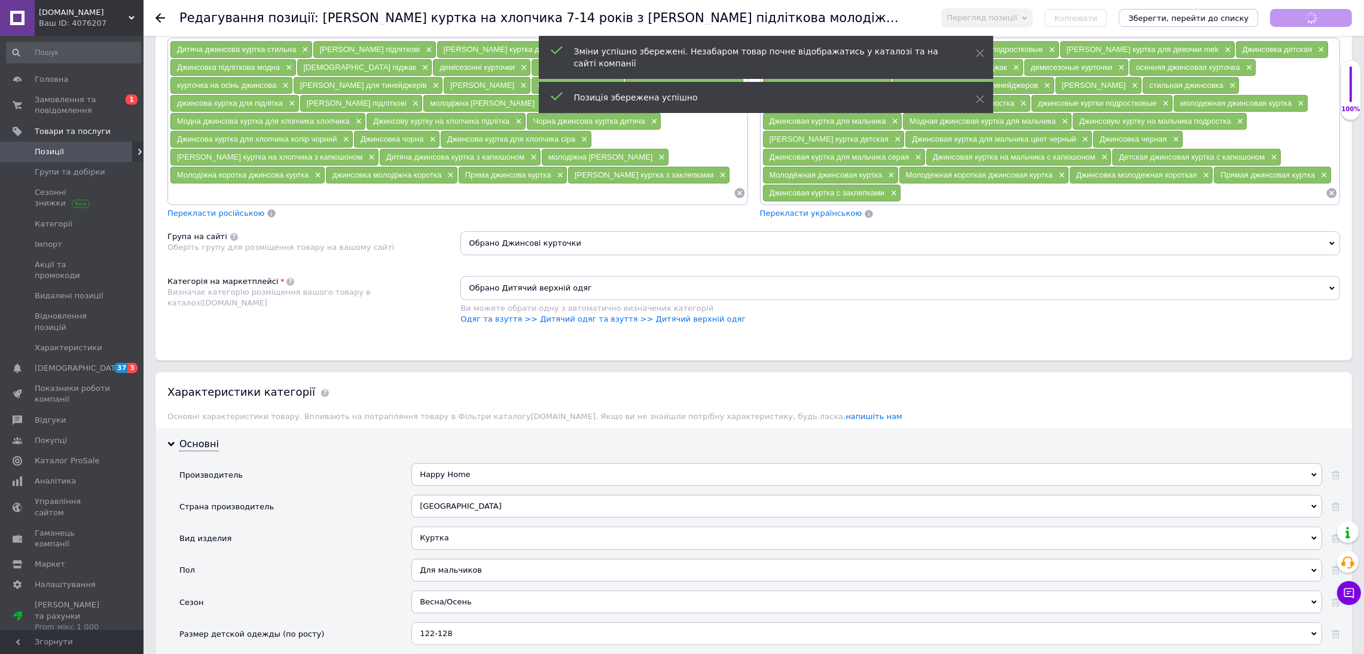
scroll to position [978, 0]
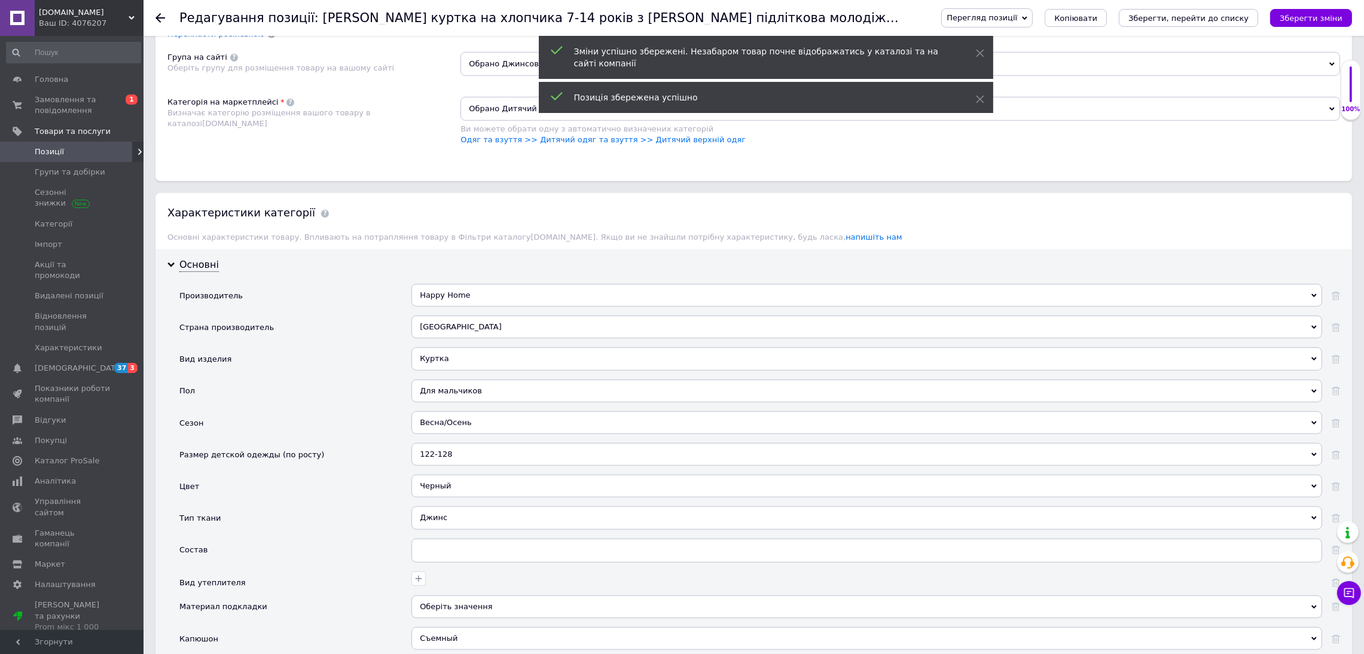
click at [470, 457] on div "122-128" at bounding box center [866, 454] width 910 height 23
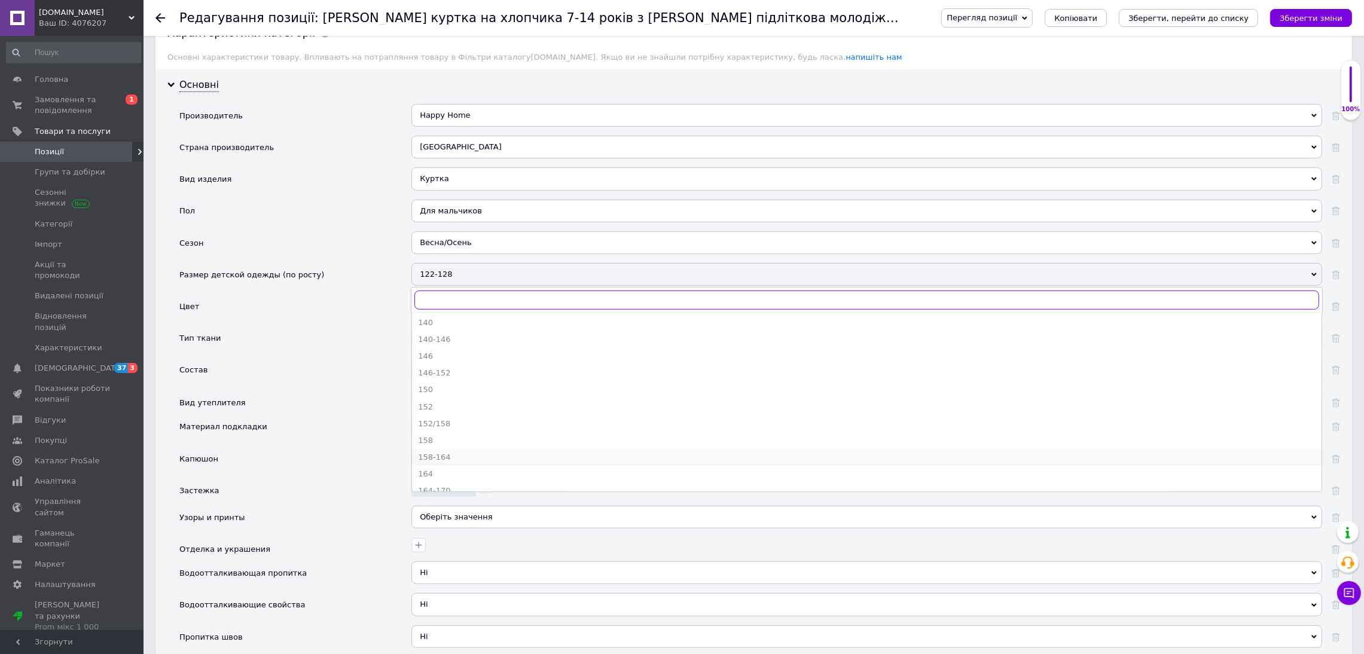
scroll to position [179, 0]
click at [453, 387] on div "140-146" at bounding box center [866, 381] width 897 height 11
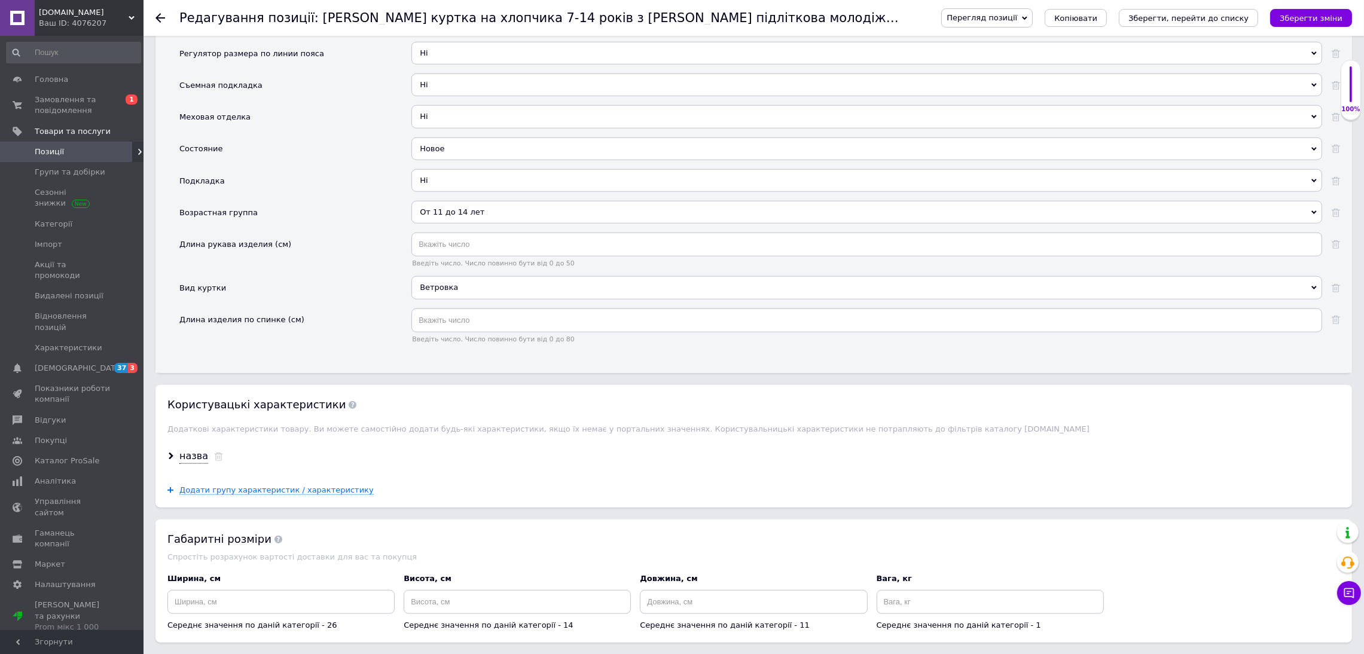
scroll to position [1793, 0]
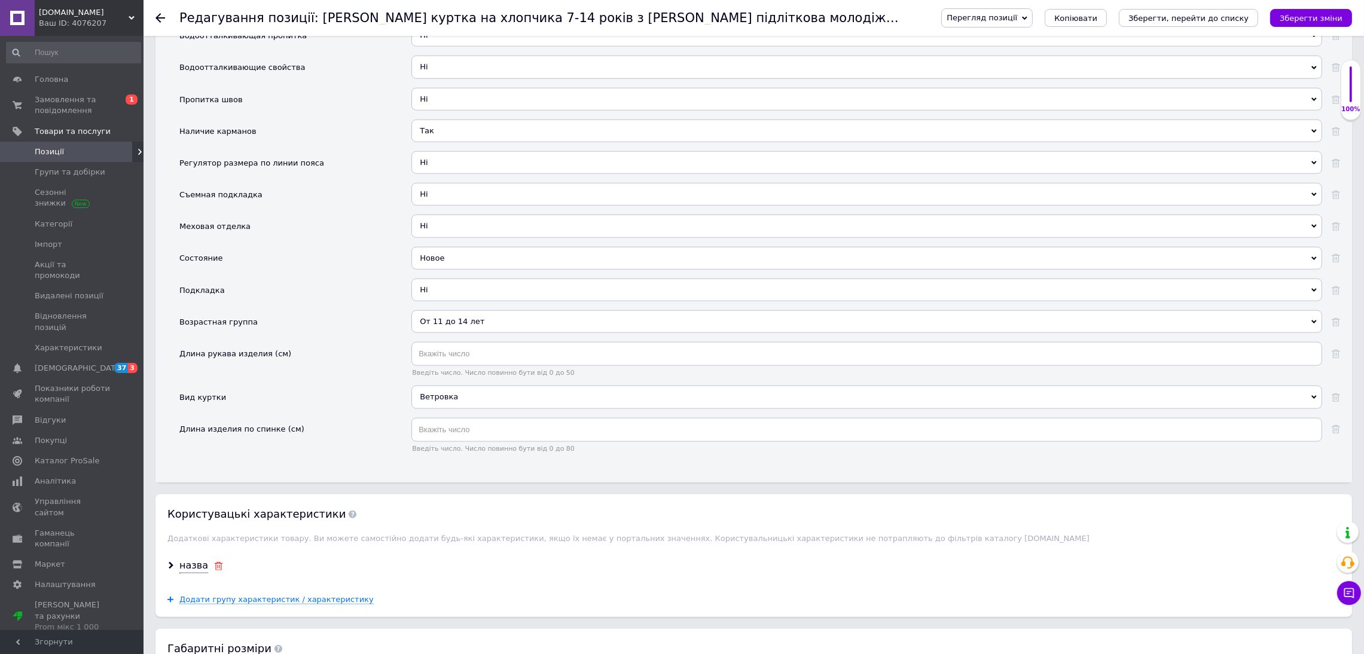
click at [216, 570] on icon at bounding box center [218, 566] width 9 height 8
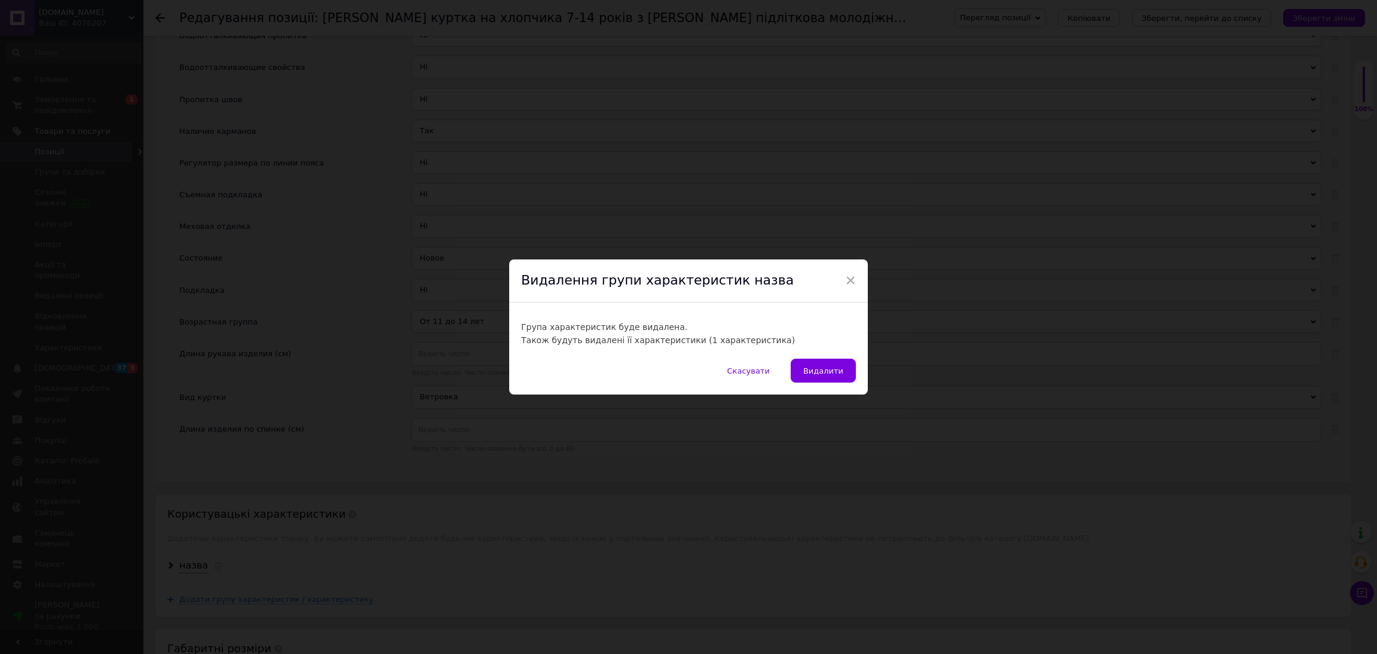
drag, startPoint x: 834, startPoint y: 378, endPoint x: 826, endPoint y: 383, distance: 9.5
click at [834, 377] on button "Видалити" at bounding box center [823, 371] width 65 height 24
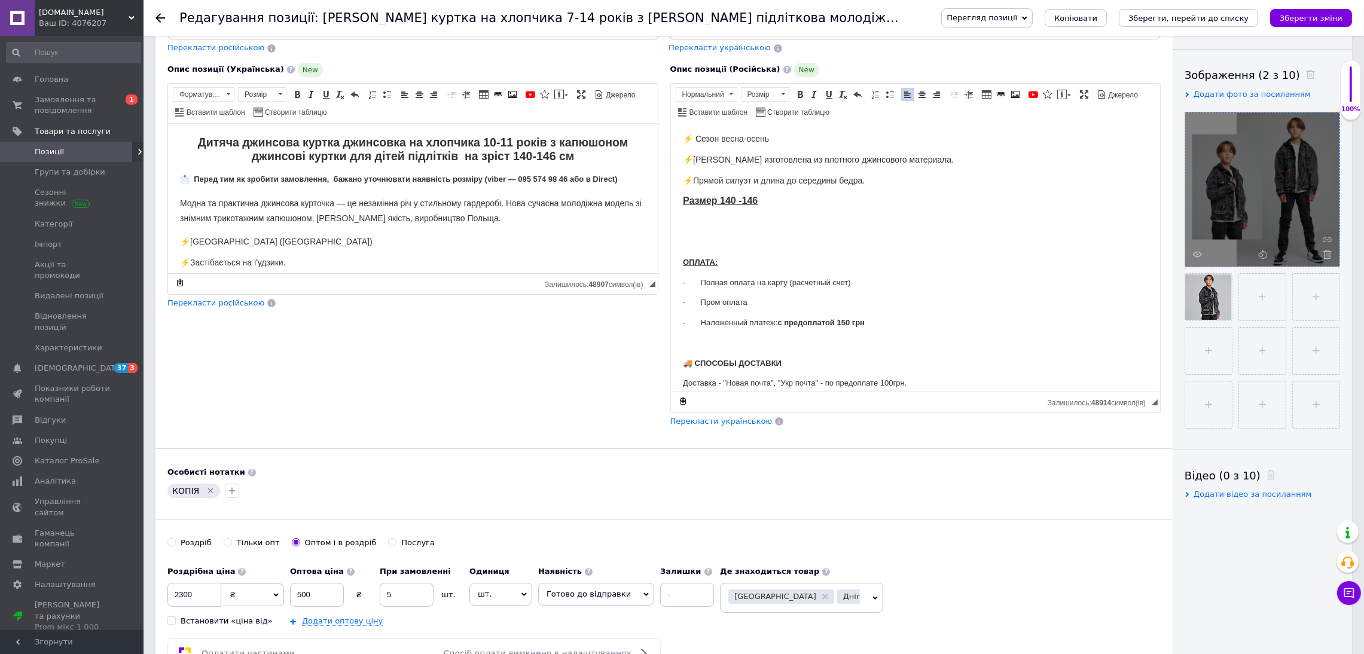
scroll to position [0, 0]
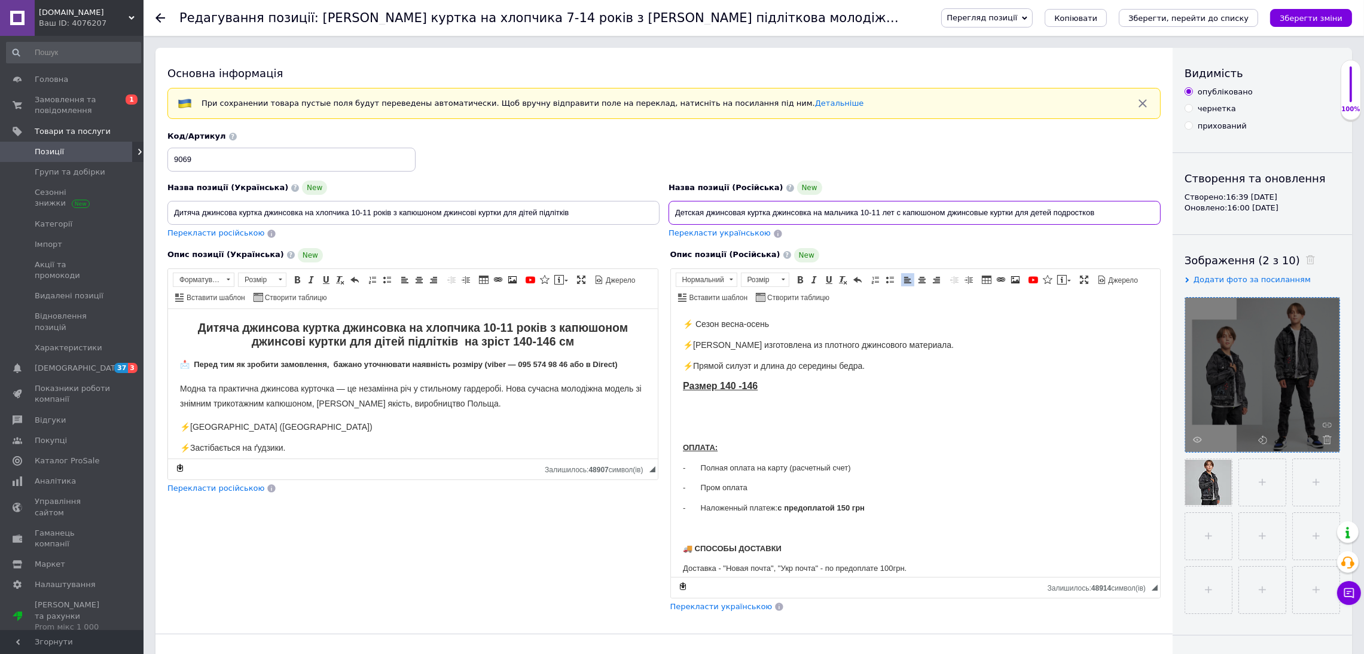
drag, startPoint x: 675, startPoint y: 213, endPoint x: 683, endPoint y: 212, distance: 8.4
click at [683, 212] on input "Детская джинсовая куртка джинсовка на мальчика 10-11 лет с капюшоном джинсовые …" at bounding box center [914, 213] width 492 height 24
click at [751, 216] on input "Детская джинсовая куртка джинсовка на мальчика 10-11 лет с капюшоном джинсовые …" at bounding box center [914, 213] width 492 height 24
click at [706, 207] on input "Детская джинсовая куртка джинсовка на мальчика 10-11 лет с капюшоном джинсовые …" at bounding box center [914, 213] width 492 height 24
drag, startPoint x: 674, startPoint y: 213, endPoint x: 1248, endPoint y: 169, distance: 575.6
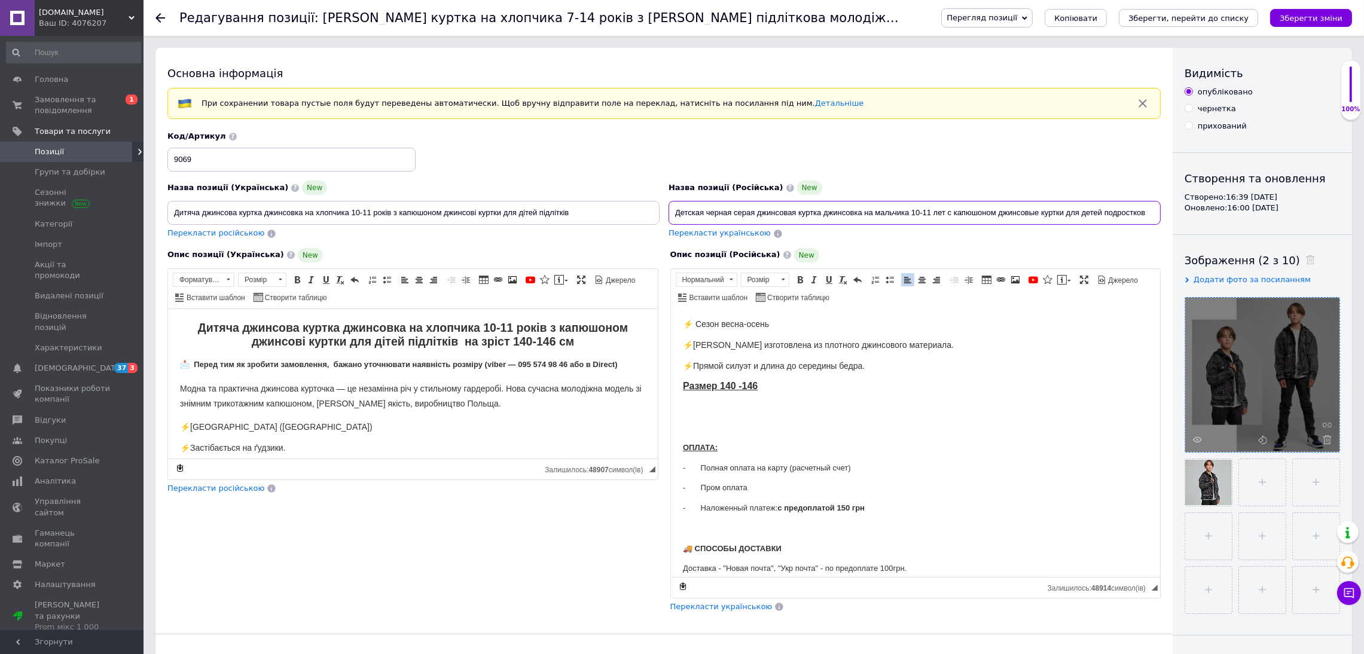
click at [1248, 169] on div "Основна інформація При сохранении товара пустые поля будут переведены автоматич…" at bounding box center [753, 460] width 1196 height 824
type input "Детская черная серая джинсовая куртка джинсовка на мальчика 10-11 лет с капюшон…"
click at [690, 237] on span "Перекласти українською" at bounding box center [719, 232] width 102 height 9
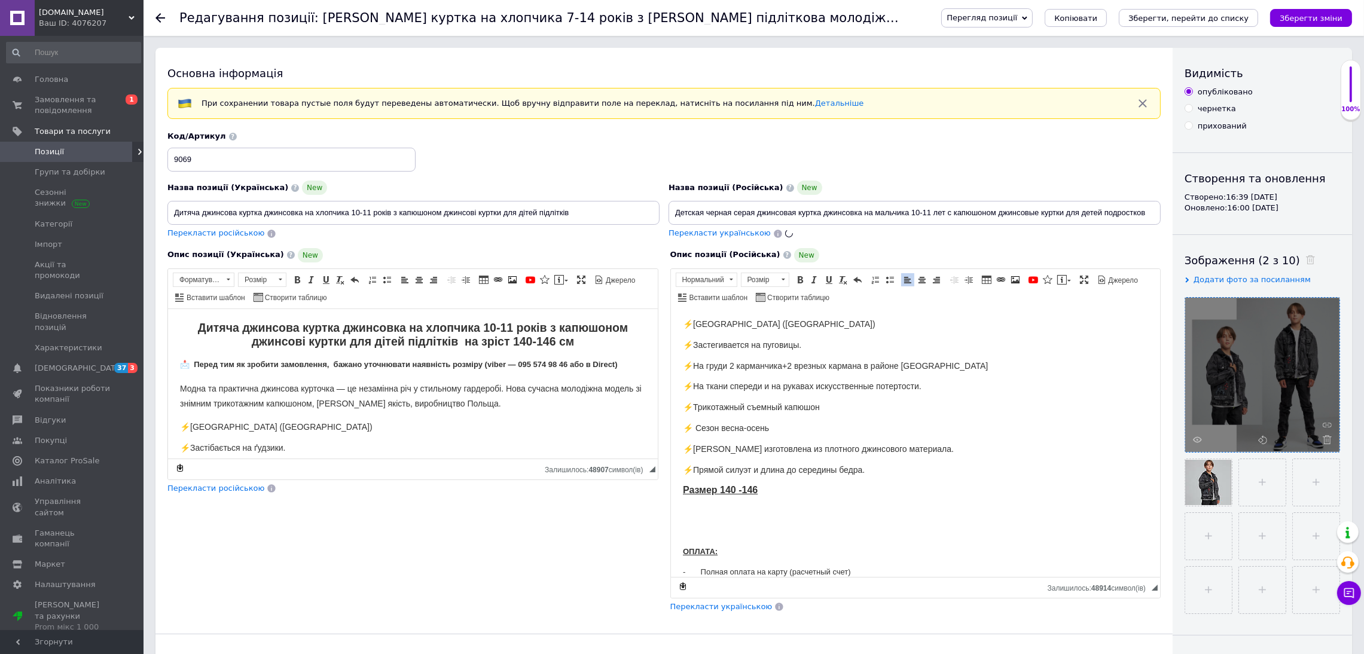
type input "Дитяча чорна сіра джинсова куртка джинсовка на хлопчика 10-11 років з капюшоном…"
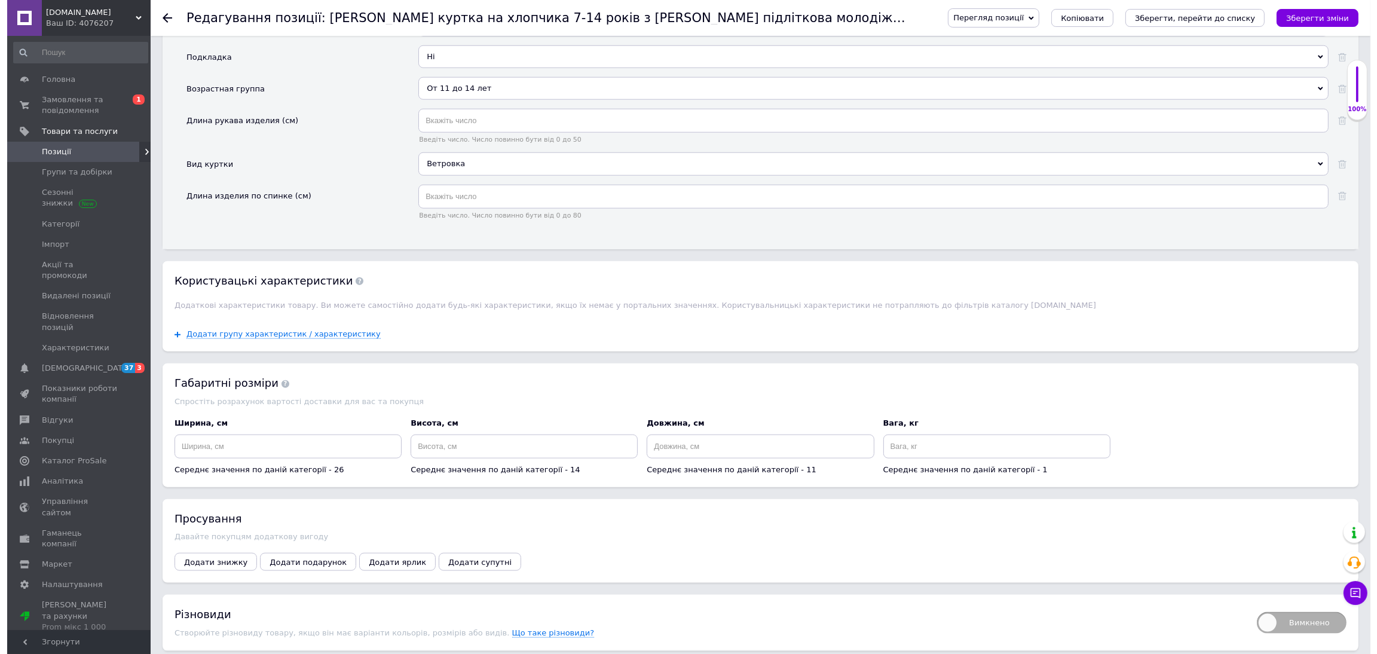
scroll to position [2151, 0]
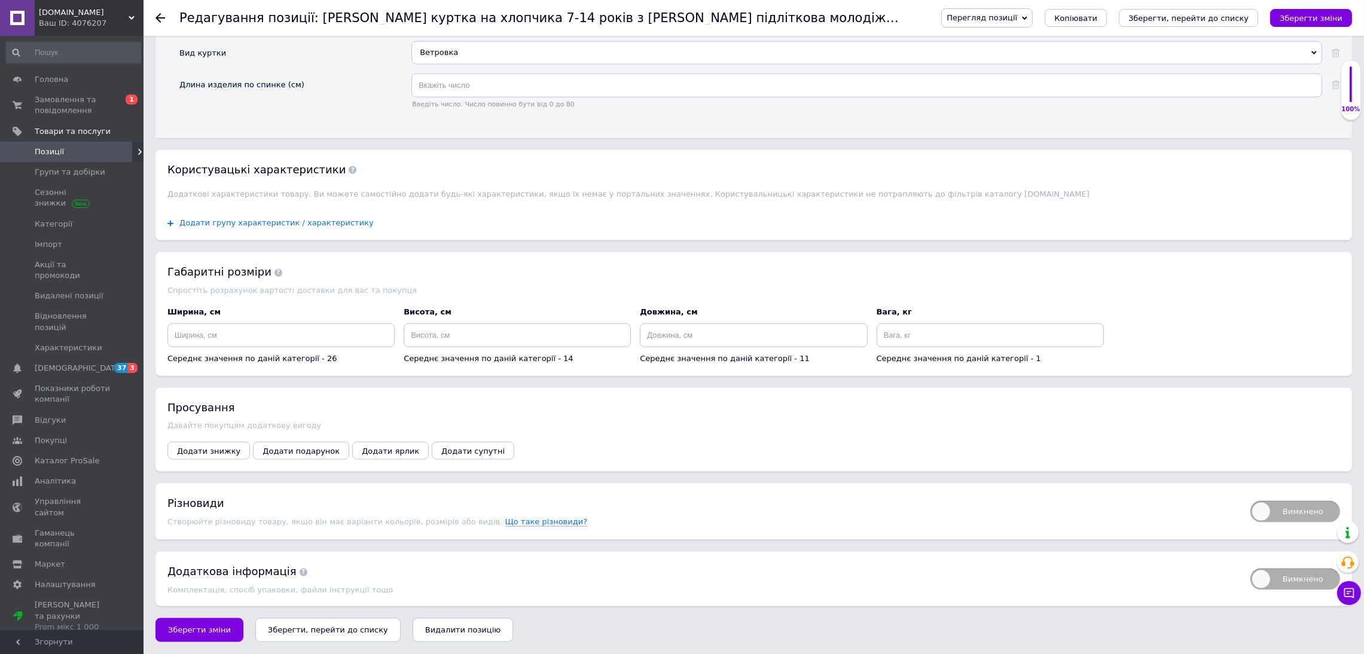
click at [325, 224] on span "Додати групу характеристик / характеристику" at bounding box center [276, 223] width 194 height 10
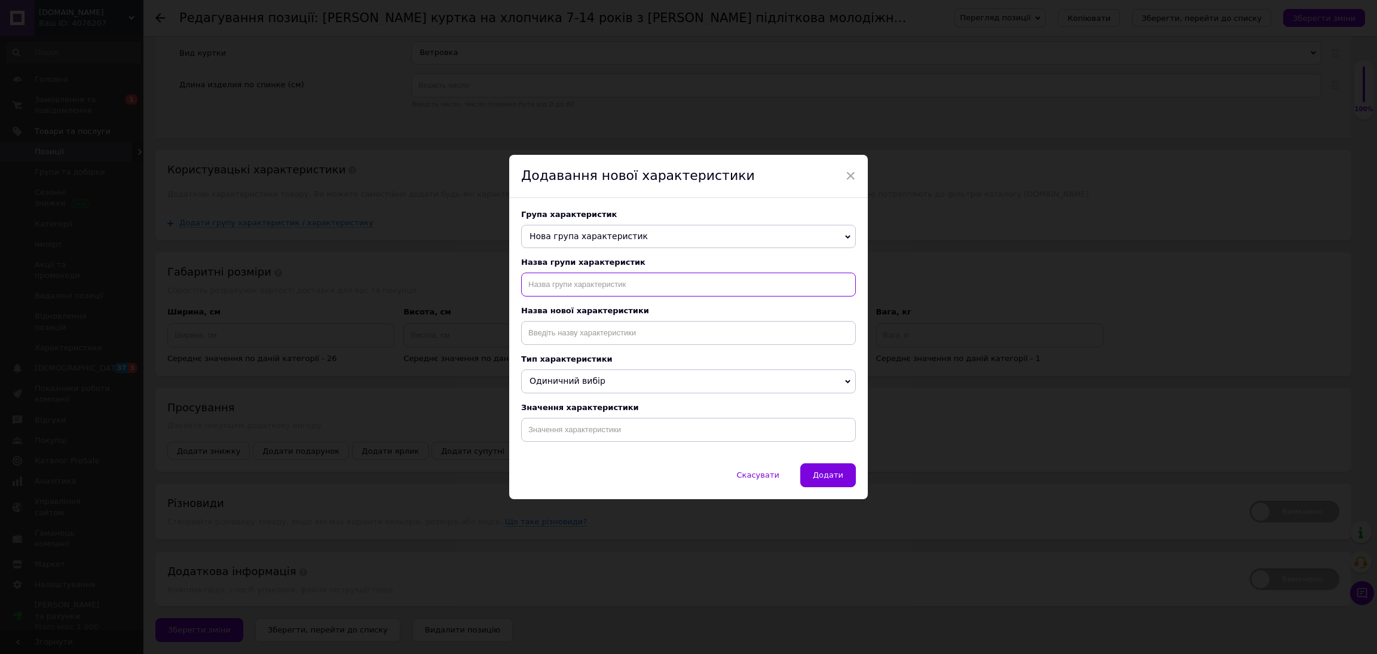
click at [551, 291] on input "text" at bounding box center [688, 285] width 335 height 24
type input "назва"
click at [561, 332] on input at bounding box center [688, 333] width 335 height 24
click at [555, 369] on li "Назва" at bounding box center [689, 375] width 334 height 17
type input "Назва"
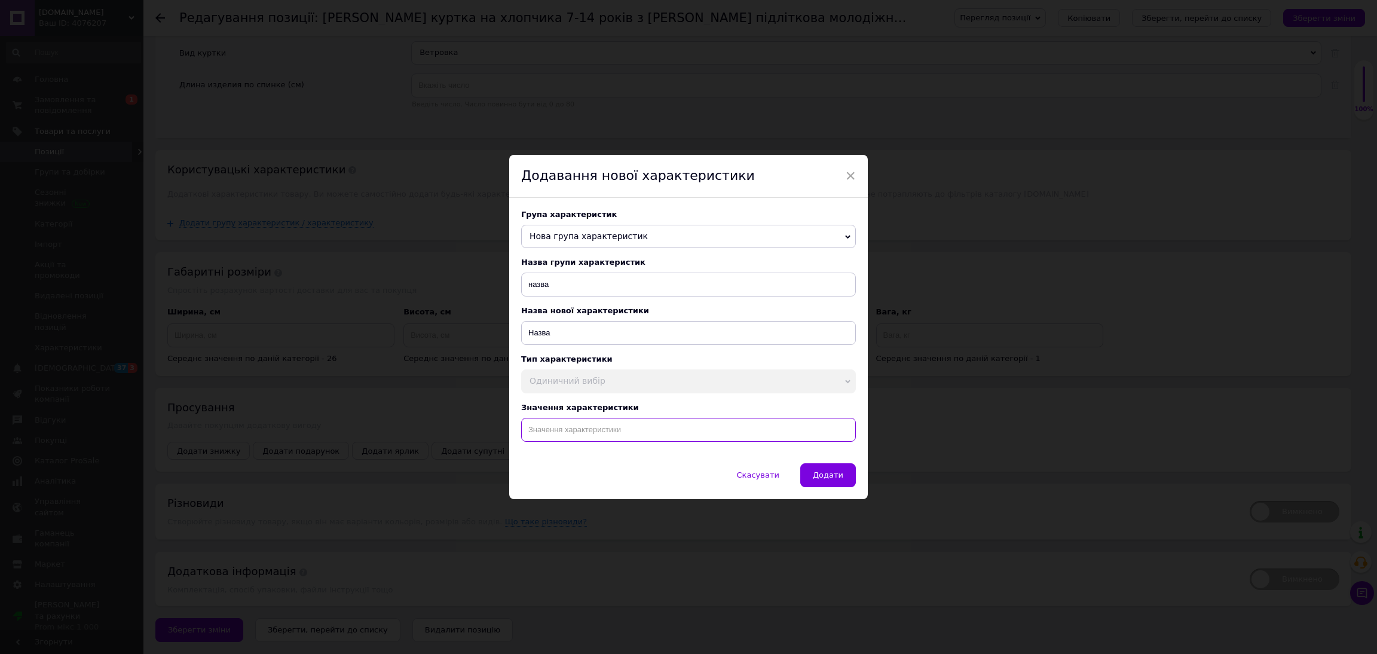
click at [583, 436] on input at bounding box center [688, 430] width 335 height 24
paste input "Детская черная серая джинсовая куртка джинсовка на мальчика 10-11 лет с капюшон…"
click at [558, 434] on input "Детская черная серая джинсовая куртка джинсовка на мальчика 10-11 лет с капюшон…" at bounding box center [688, 430] width 335 height 24
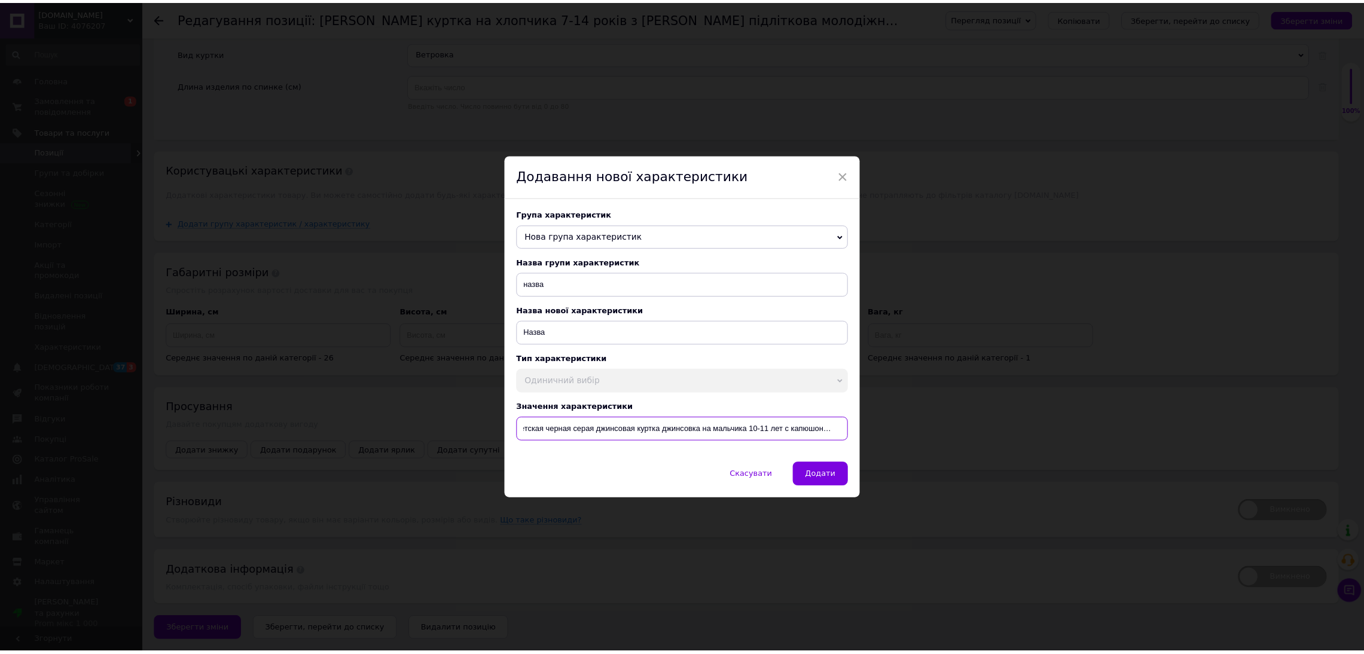
scroll to position [0, 0]
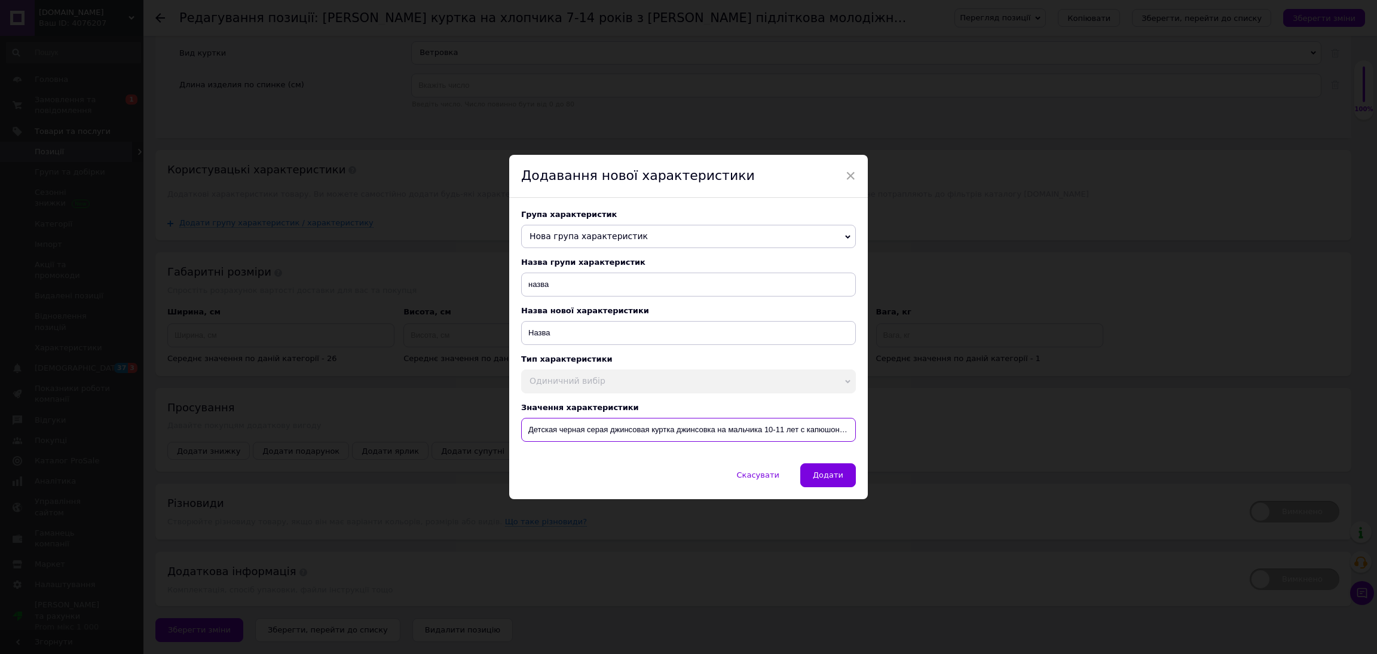
drag, startPoint x: 583, startPoint y: 434, endPoint x: 558, endPoint y: 434, distance: 25.1
click at [558, 434] on input "Детская черная серая джинсовая куртка джинсовка на мальчика 10-11 лет с капюшон…" at bounding box center [688, 430] width 335 height 24
type input "Детская серая джинсовая куртка джинсовка на мальчика 10-11 лет с капюшоном джин…"
click at [828, 479] on span "Додати" at bounding box center [828, 474] width 30 height 9
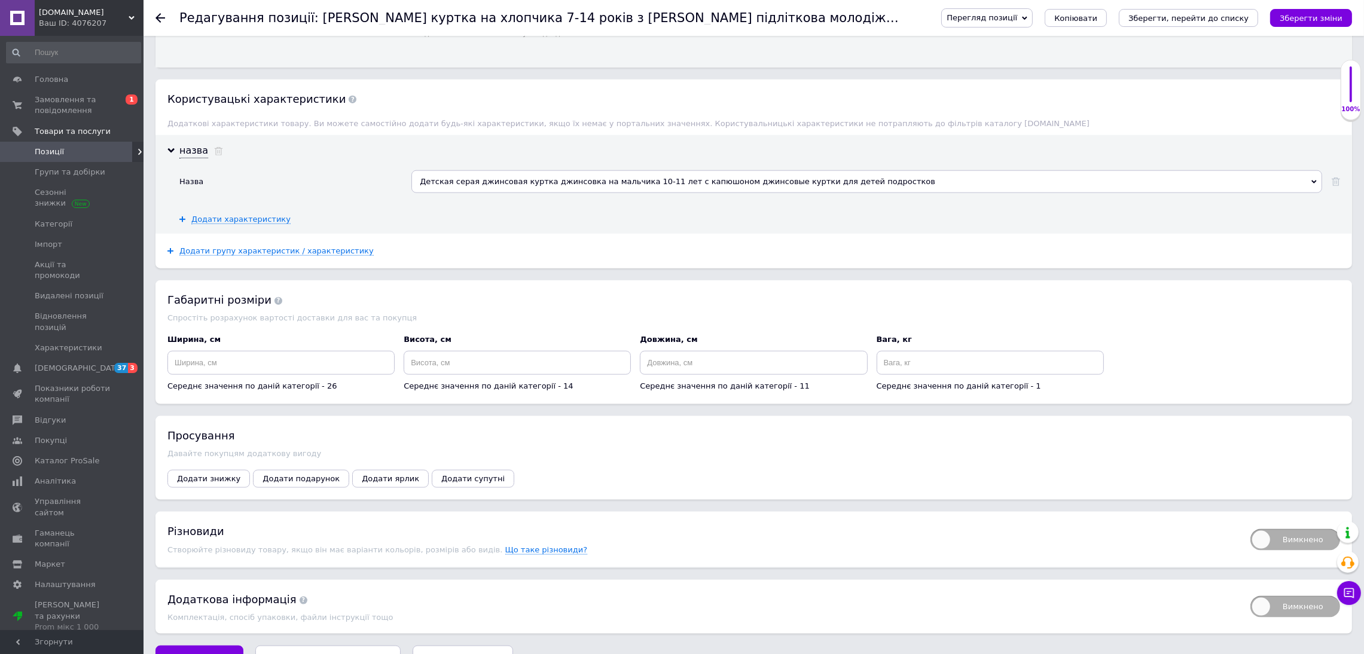
scroll to position [2254, 0]
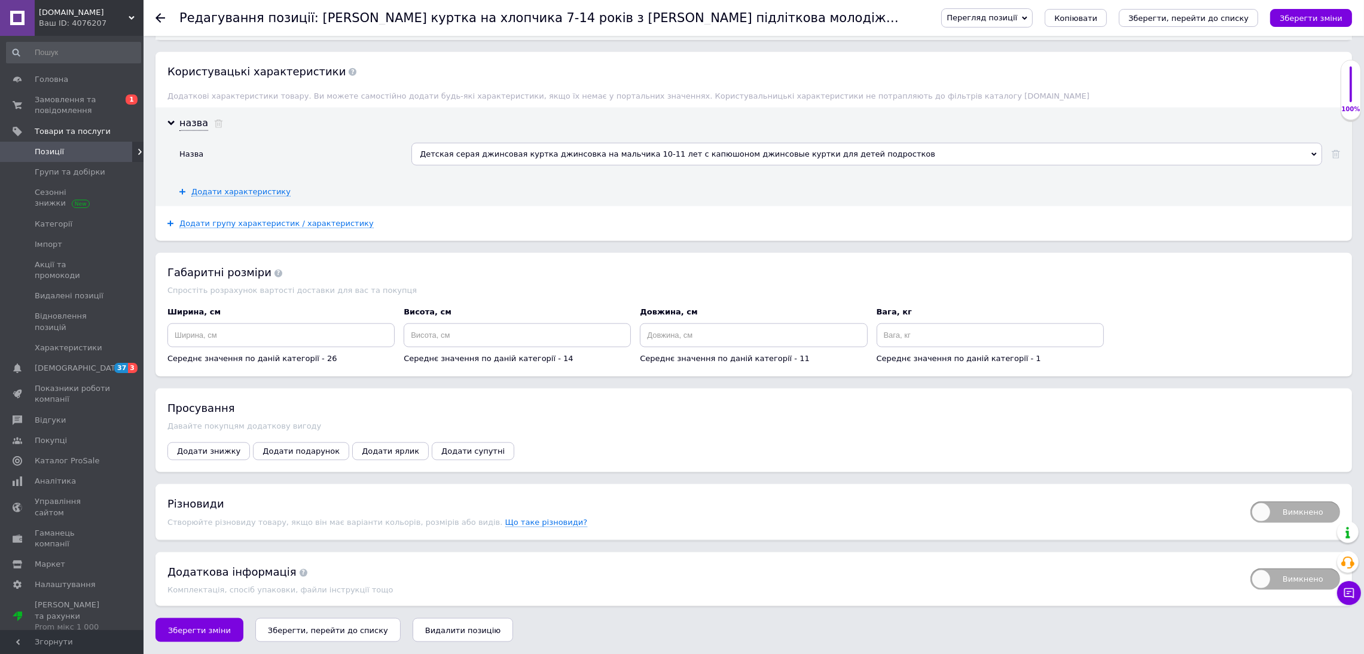
click at [216, 436] on div "Просування Давайте покупцям додаткову вигоду Додати знижку Додати подарунок Дод…" at bounding box center [753, 431] width 1196 height 84
click at [211, 447] on span "Додати знижку" at bounding box center [208, 451] width 63 height 9
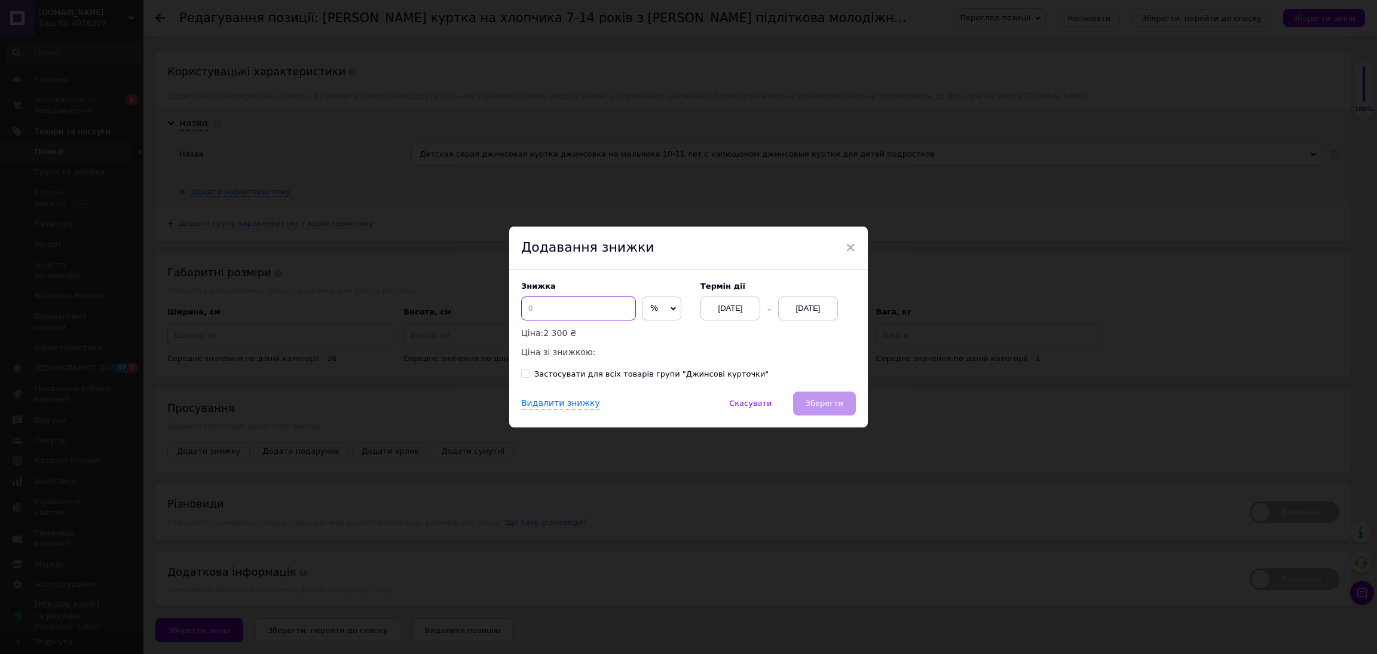
click at [568, 308] on input at bounding box center [578, 309] width 115 height 24
type input "50"
click at [812, 305] on div "12.08.2025" at bounding box center [808, 309] width 60 height 24
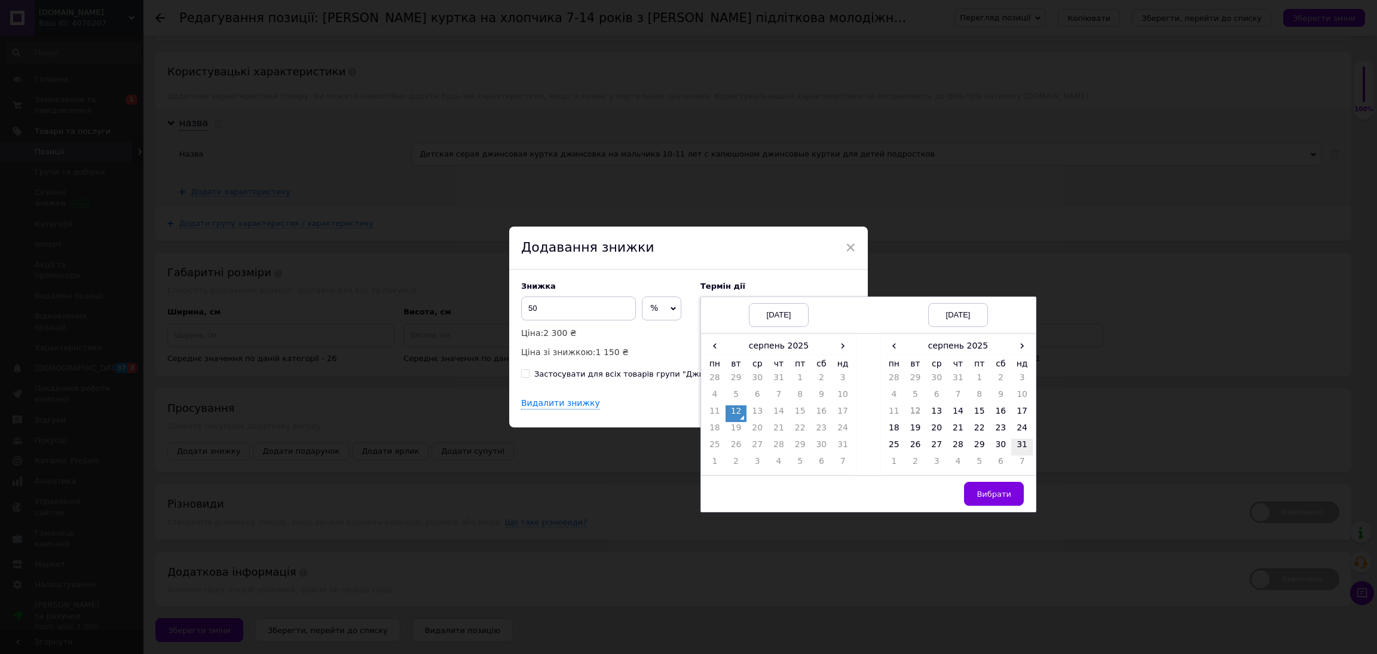
click at [1024, 443] on td "31" at bounding box center [1022, 447] width 22 height 17
click at [1000, 494] on span "Вибрати" at bounding box center [994, 494] width 35 height 9
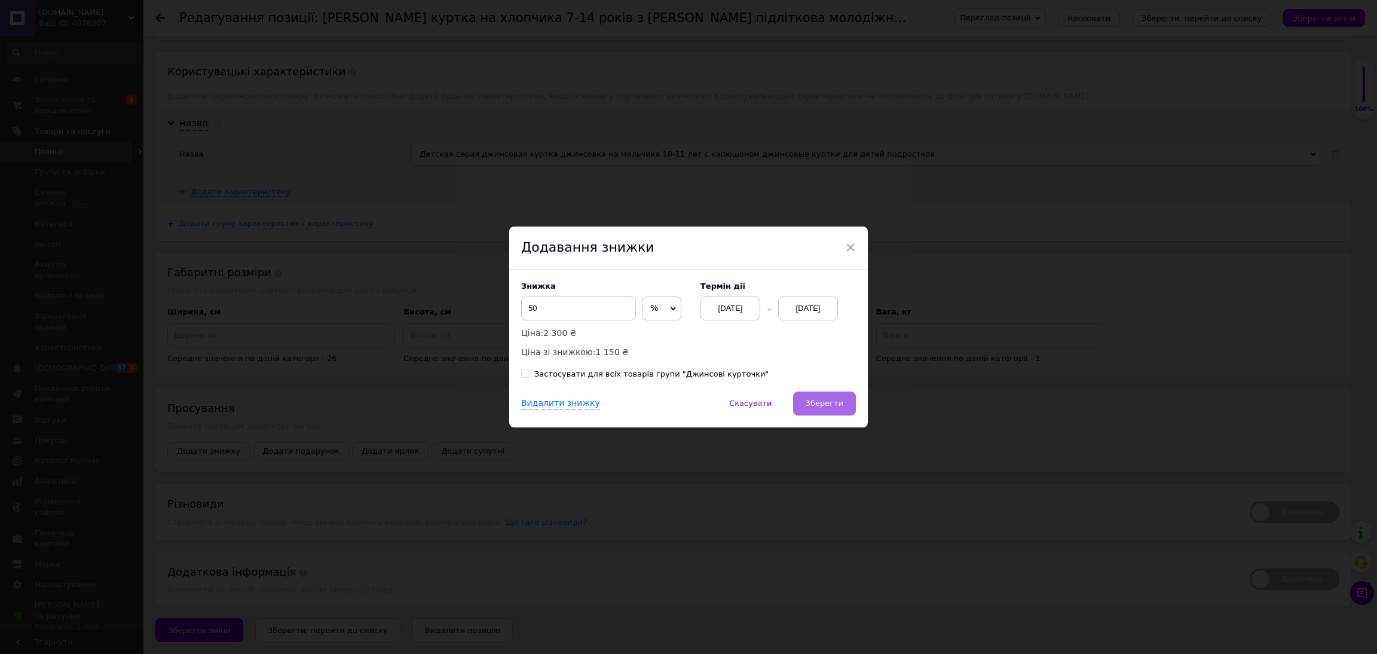
click at [841, 406] on span "Зберегти" at bounding box center [825, 403] width 38 height 9
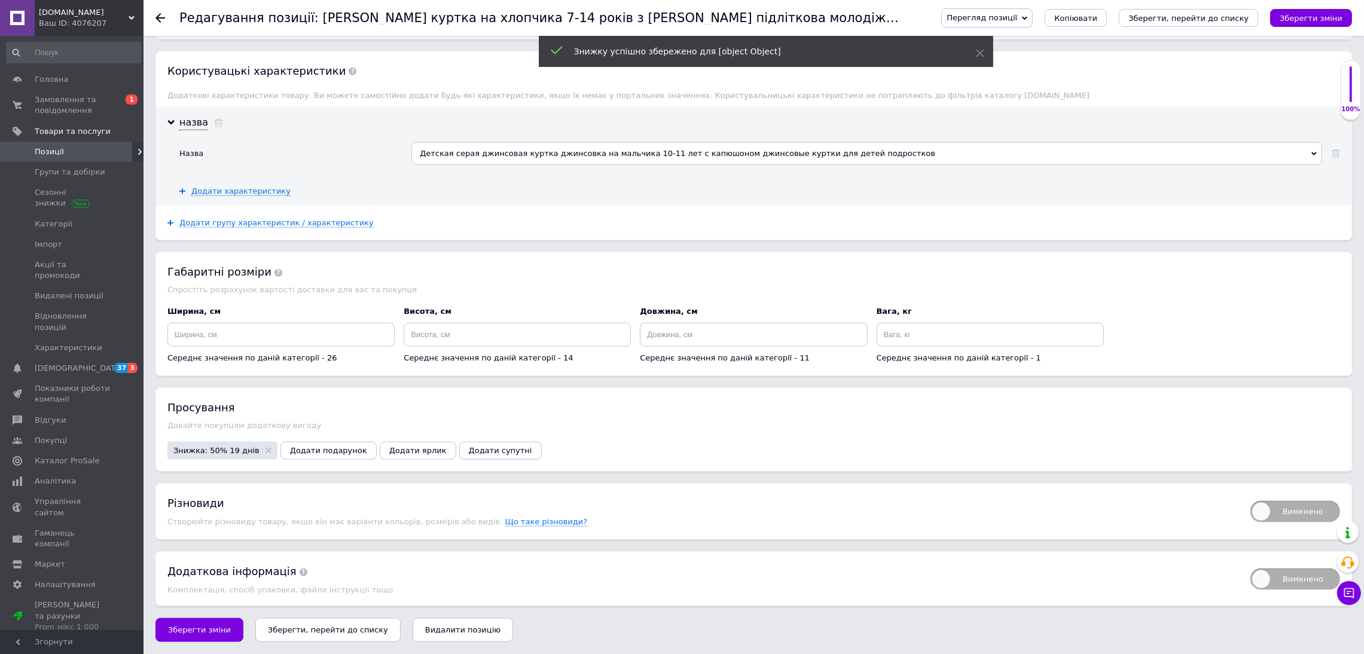
click at [482, 449] on span "Додати супутні" at bounding box center [500, 450] width 63 height 9
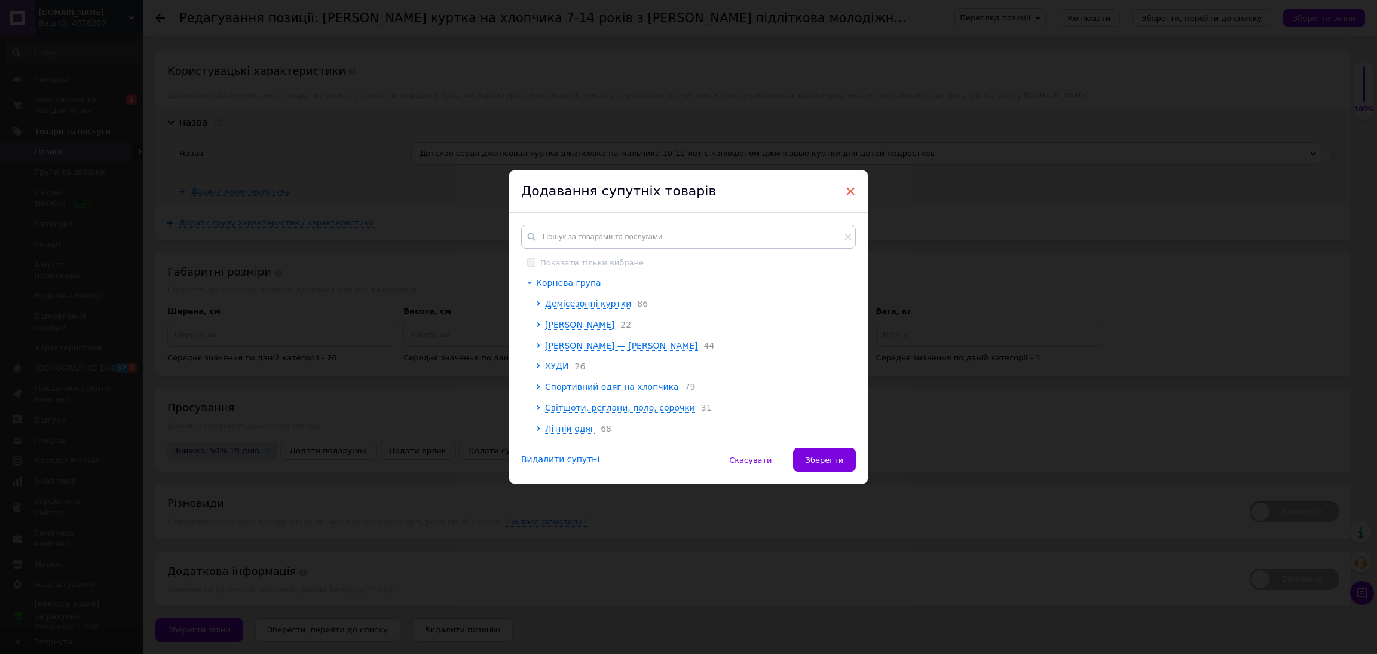
click at [845, 193] on span "×" at bounding box center [850, 191] width 11 height 20
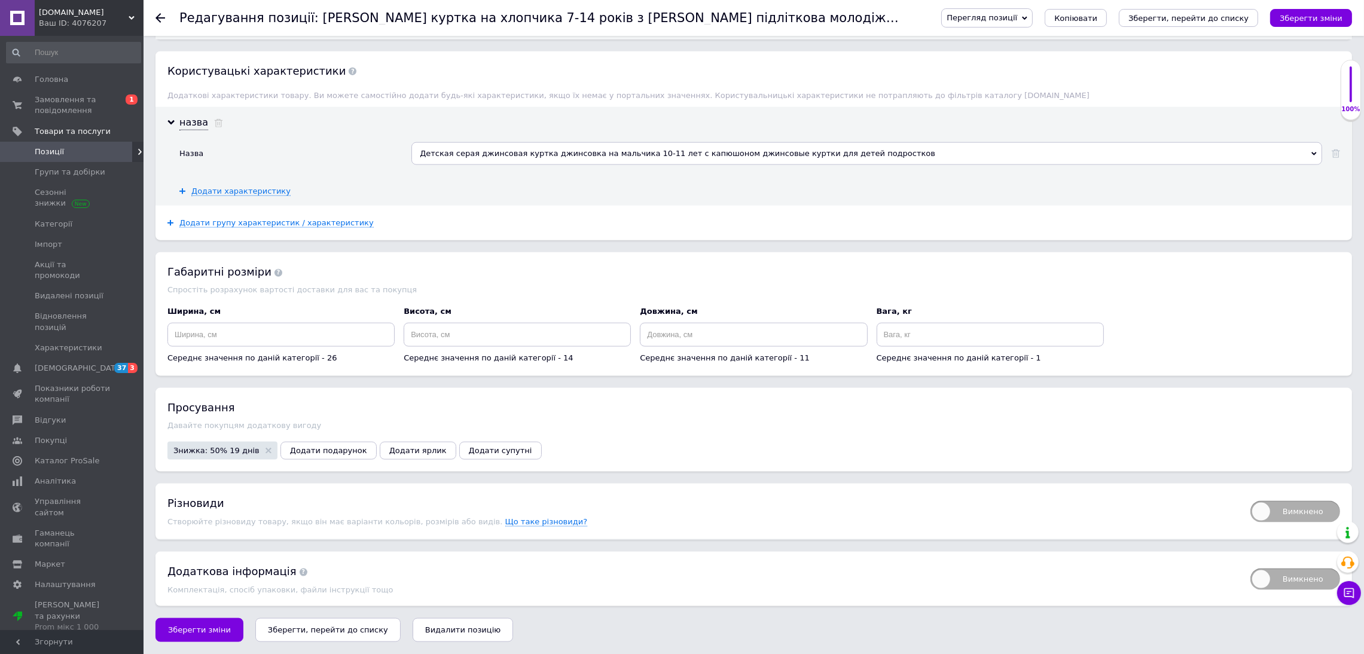
drag, startPoint x: 211, startPoint y: 599, endPoint x: 203, endPoint y: 632, distance: 34.5
click at [203, 632] on span "Зберегти зміни" at bounding box center [199, 629] width 63 height 9
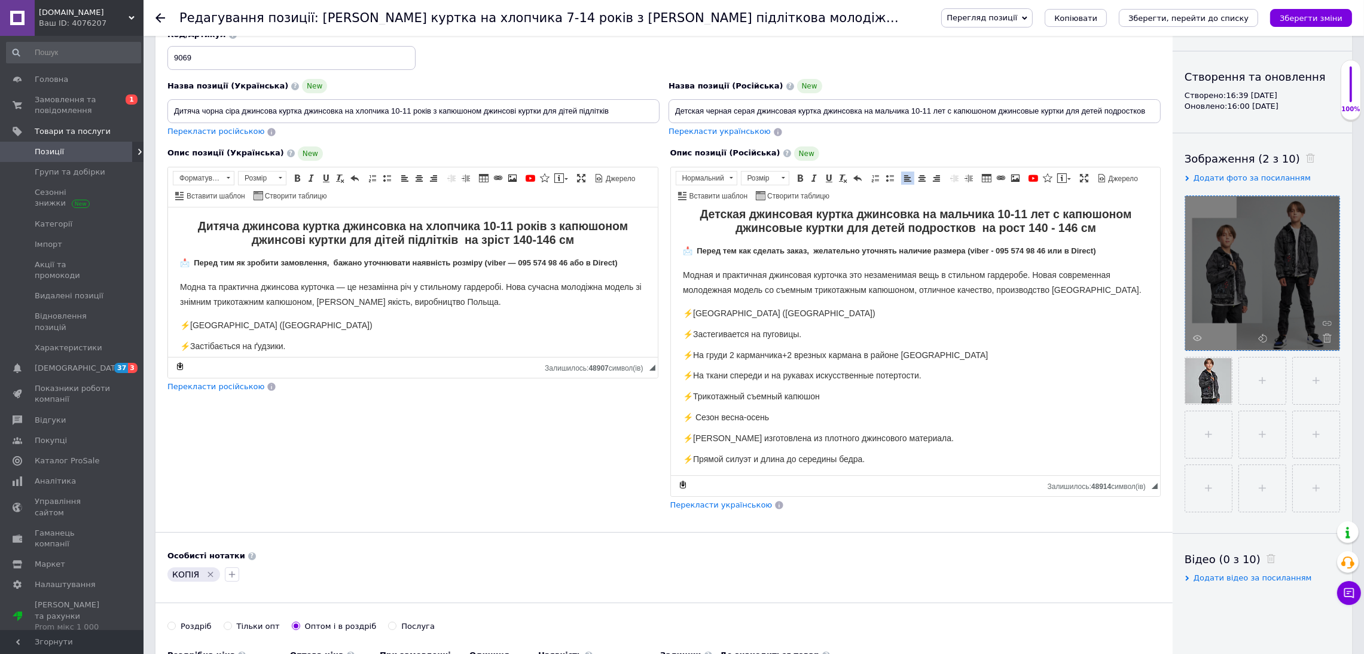
scroll to position [0, 0]
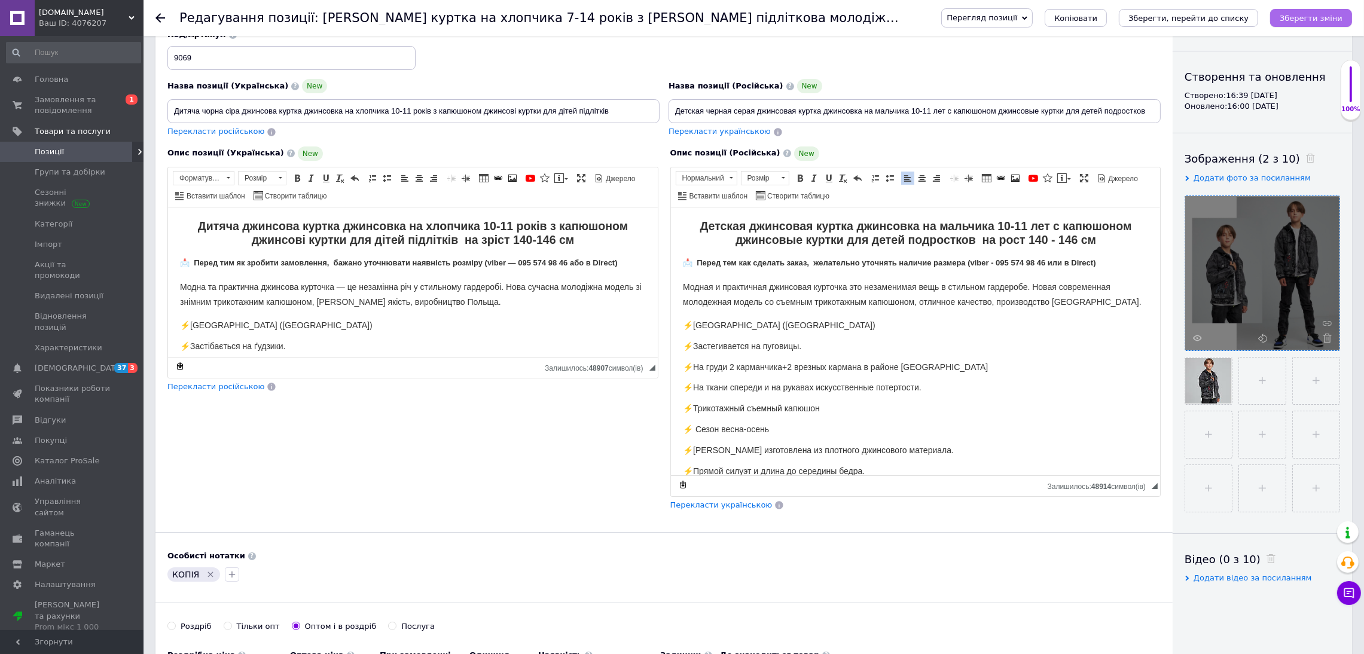
click at [1294, 14] on icon "Зберегти зміни" at bounding box center [1310, 18] width 63 height 9
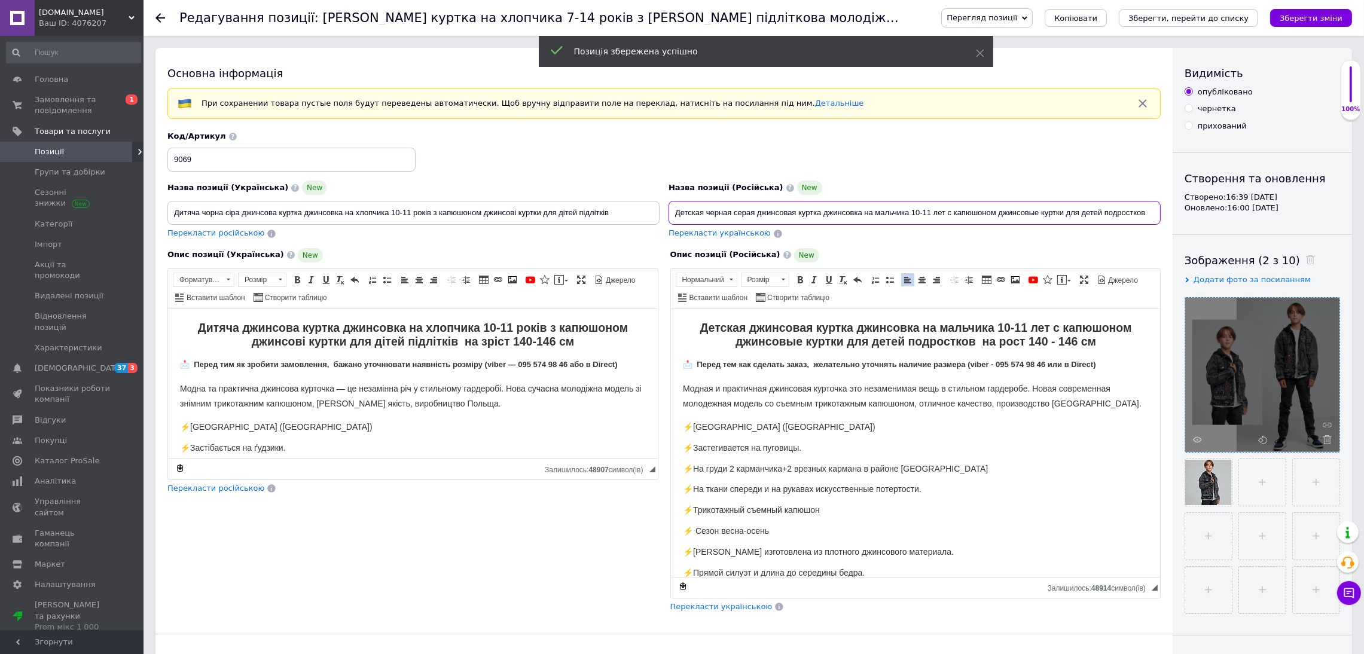
drag, startPoint x: 729, startPoint y: 217, endPoint x: 710, endPoint y: 217, distance: 19.1
click at [710, 217] on input "Детская черная серая джинсовая куртка джинсовка на мальчика 10-11 лет с капюшон…" at bounding box center [914, 213] width 492 height 24
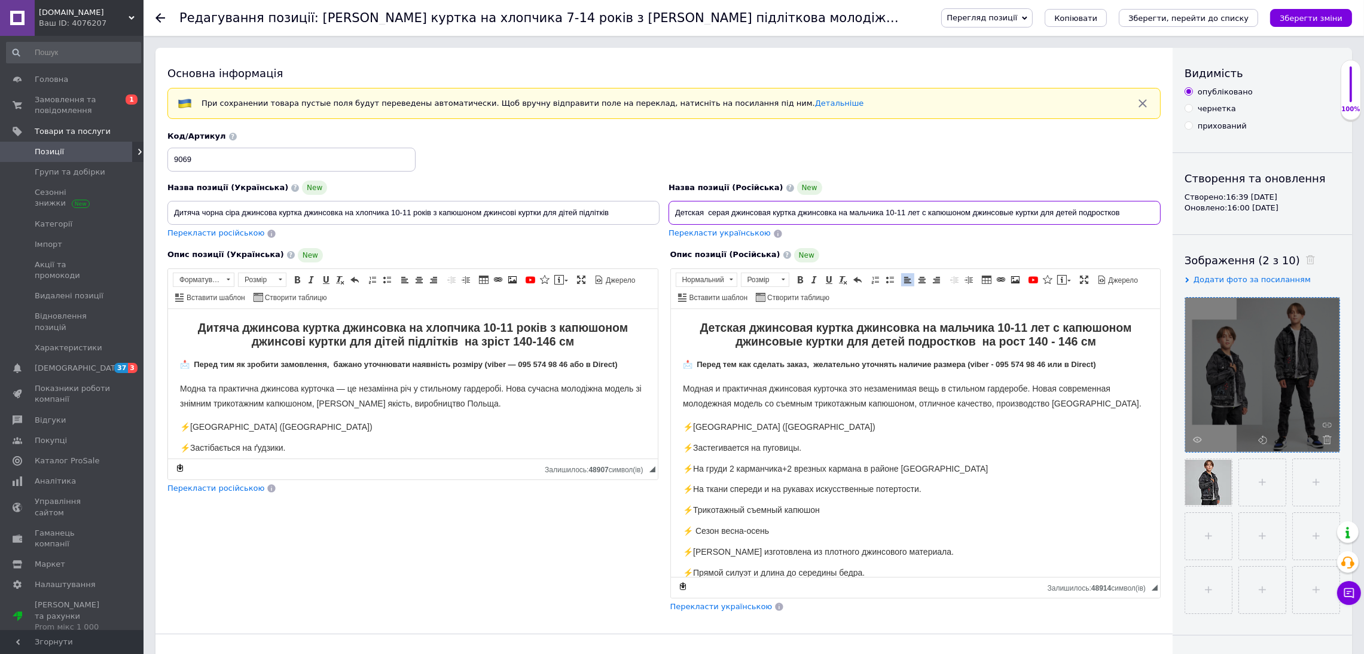
type input "Детская серая джинсовая куртка джинсовка на мальчика 10-11 лет с капюшоном джин…"
drag, startPoint x: 643, startPoint y: 209, endPoint x: 59, endPoint y: 328, distance: 596.7
click at [725, 237] on span "Перекласти українською" at bounding box center [719, 232] width 102 height 9
type input "Дитяча сіра джинсова куртка джинсовка на хлопчика 10-11 років з капюшоном джинс…"
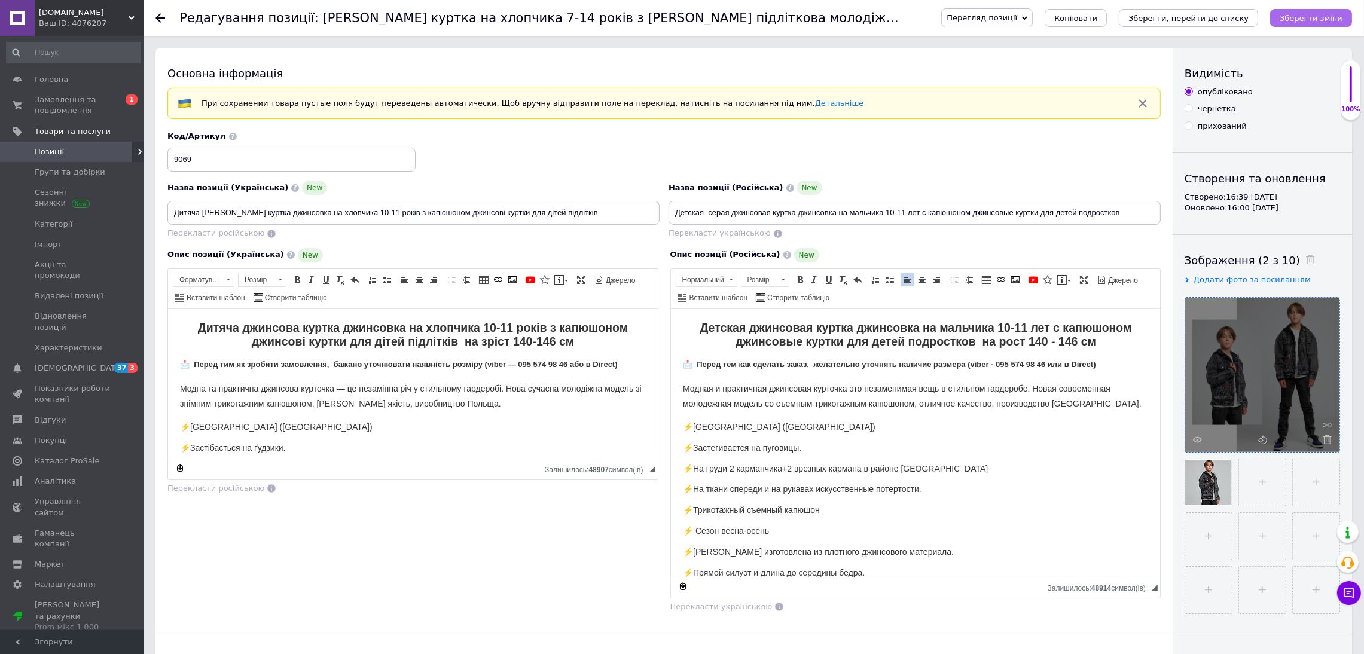
click at [1322, 16] on icon "Зберегти зміни" at bounding box center [1310, 18] width 63 height 9
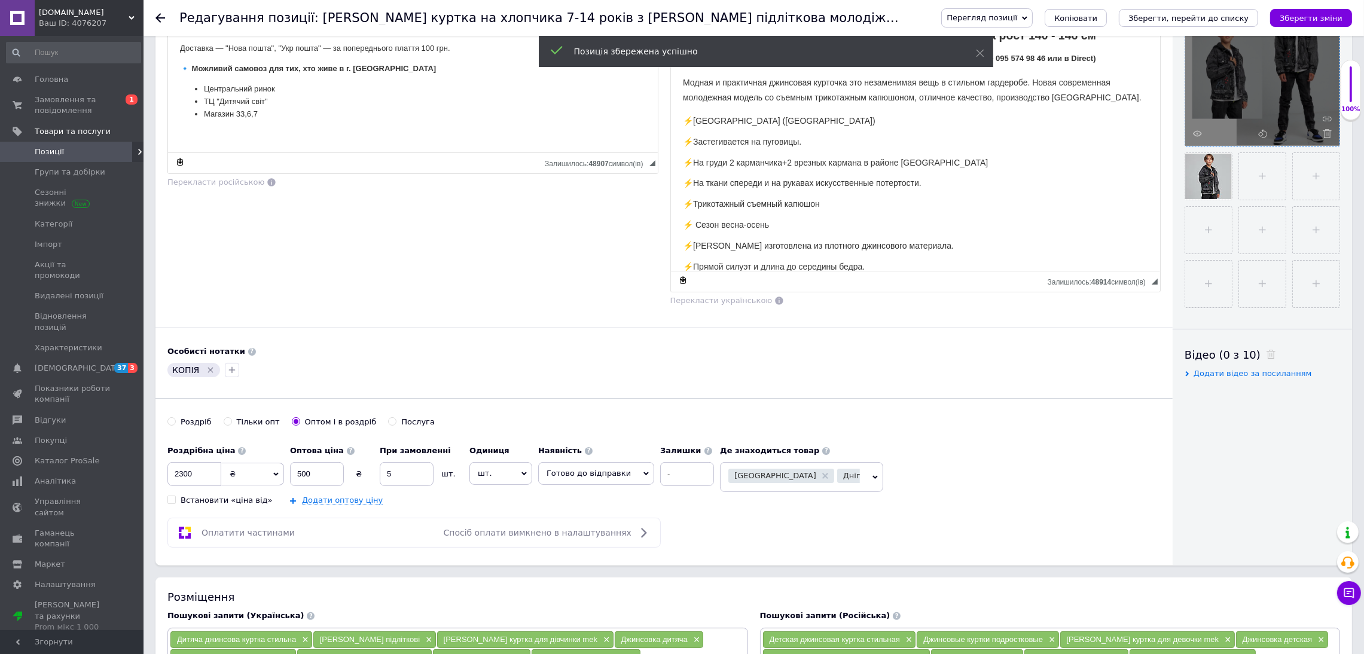
scroll to position [537, 0]
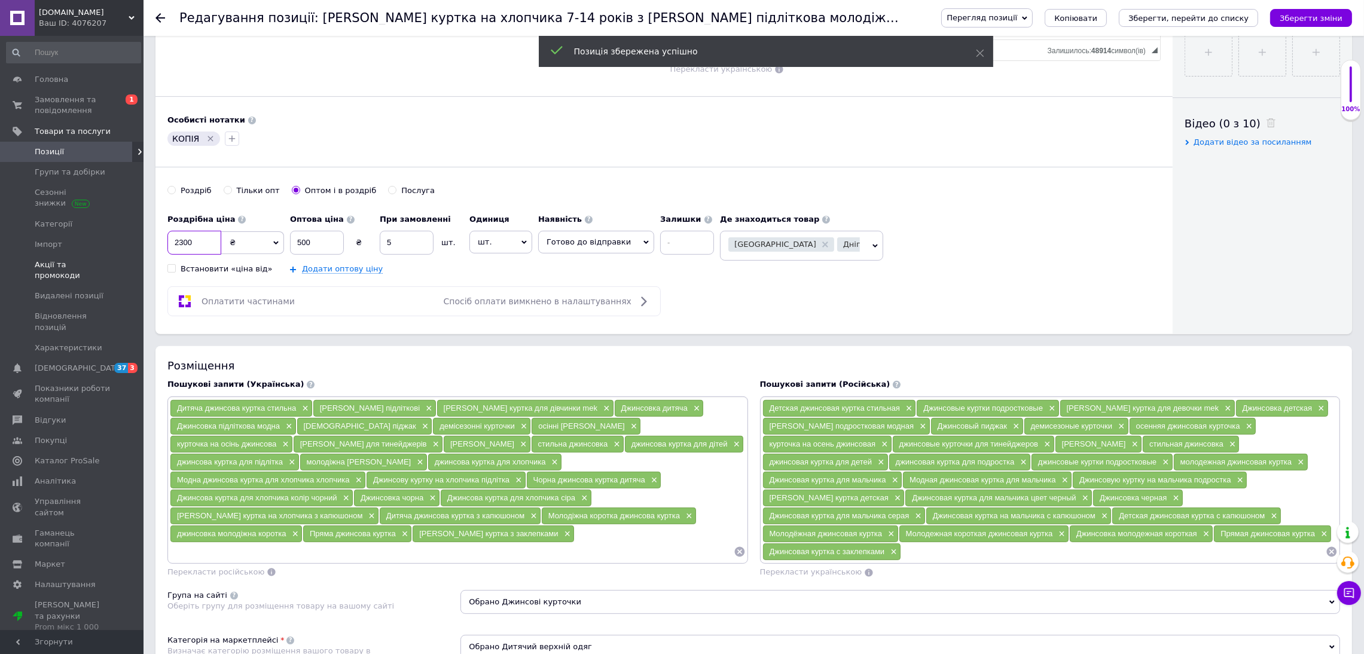
drag, startPoint x: 211, startPoint y: 244, endPoint x: 123, endPoint y: 259, distance: 89.2
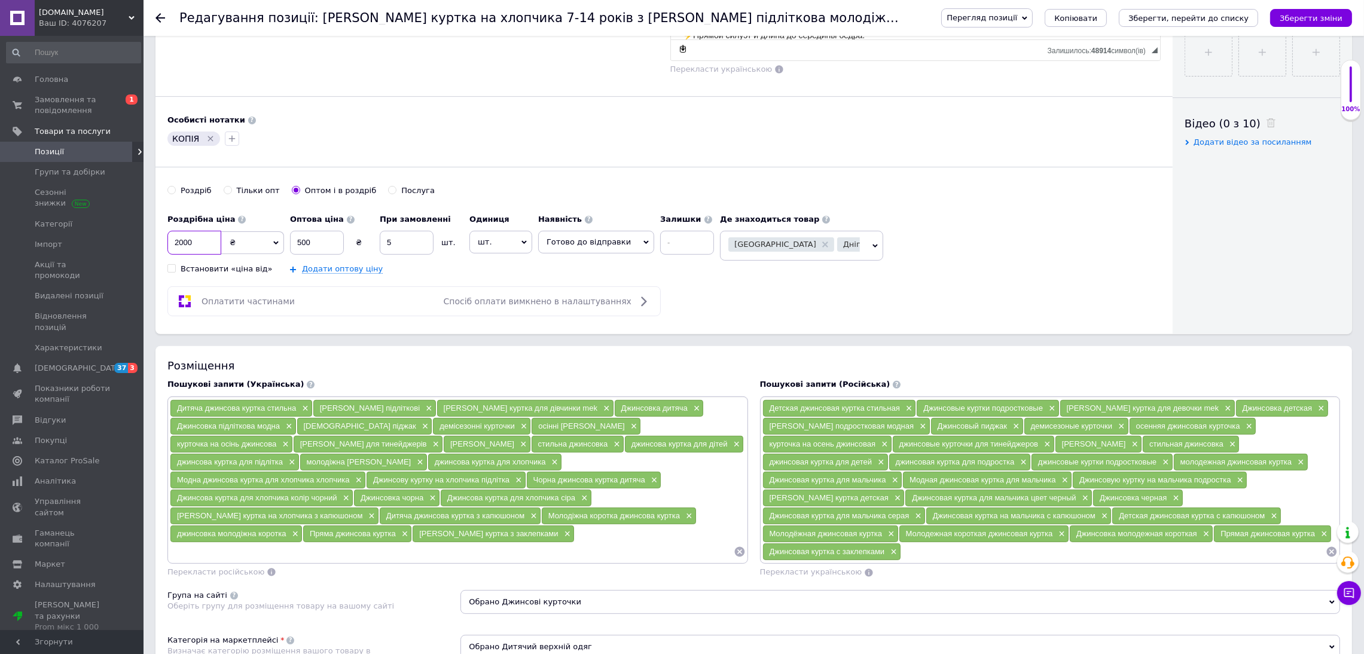
type input "2000"
drag, startPoint x: 321, startPoint y: 241, endPoint x: 267, endPoint y: 246, distance: 54.6
click at [266, 246] on div "Роздрібна ціна 2000 ₴ $ EUR CHF GBP ¥ PLN ₸ MDL HUF KGS CNY TRY KRW lei Встанов…" at bounding box center [443, 241] width 552 height 66
drag, startPoint x: 325, startPoint y: 238, endPoint x: 299, endPoint y: 237, distance: 25.7
click at [297, 240] on input "790" at bounding box center [317, 243] width 54 height 24
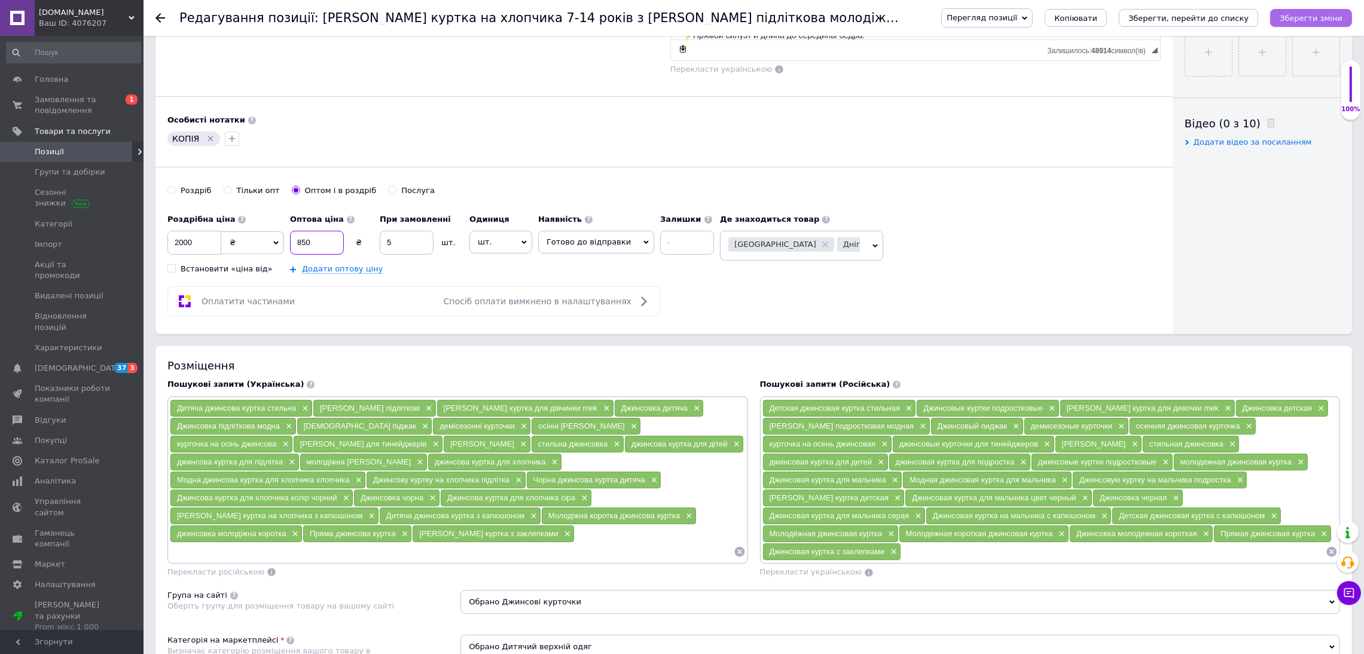
type input "850"
click at [1332, 26] on button "Зберегти зміни" at bounding box center [1311, 18] width 82 height 18
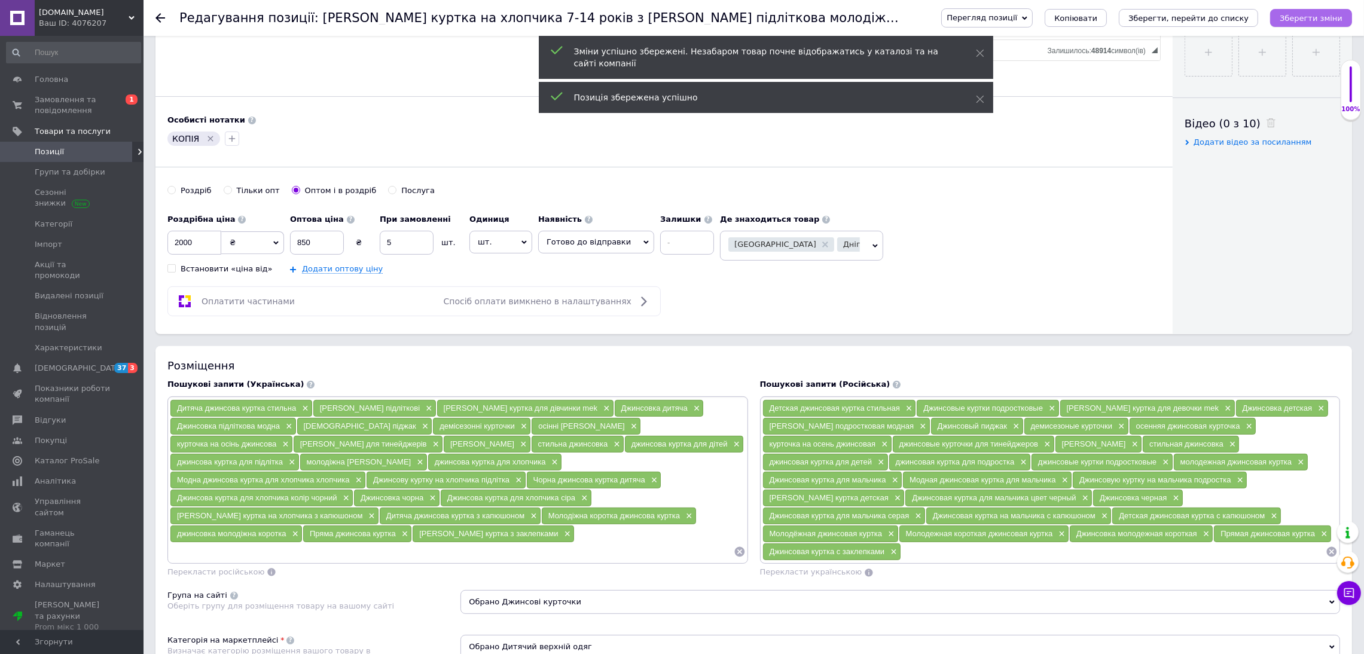
click at [1335, 19] on icon "Зберегти зміни" at bounding box center [1310, 18] width 63 height 9
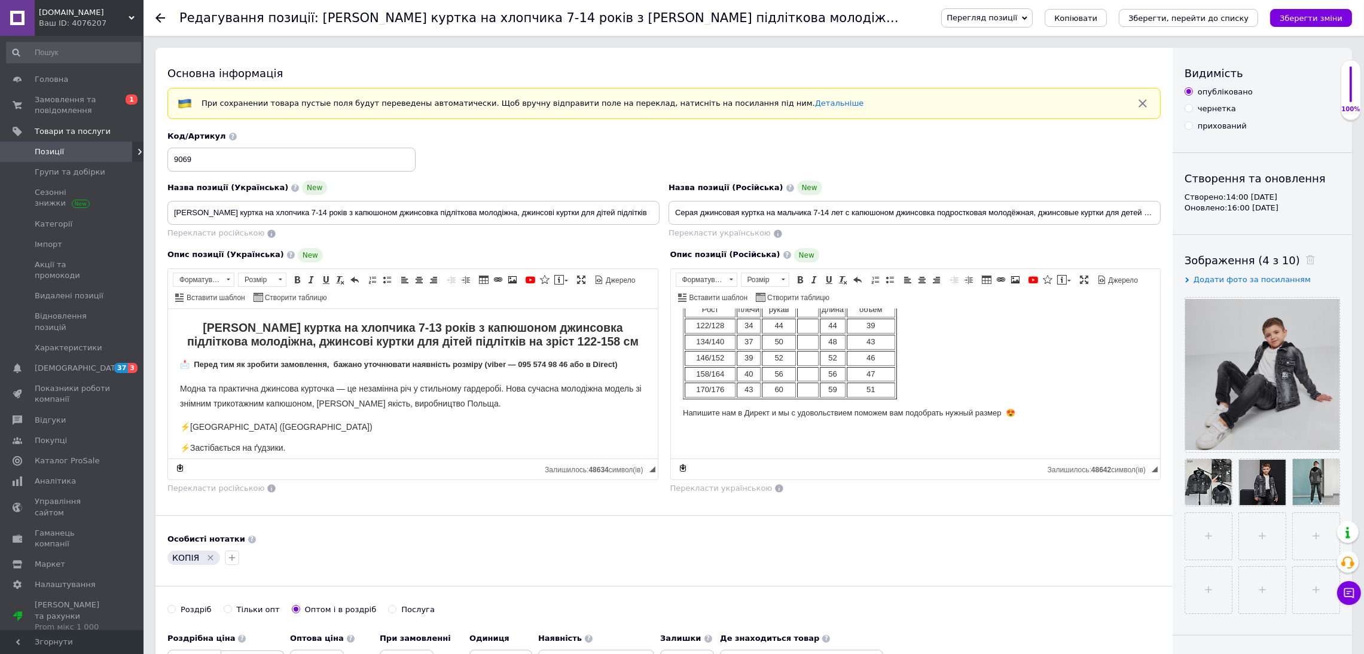
scroll to position [359, 0]
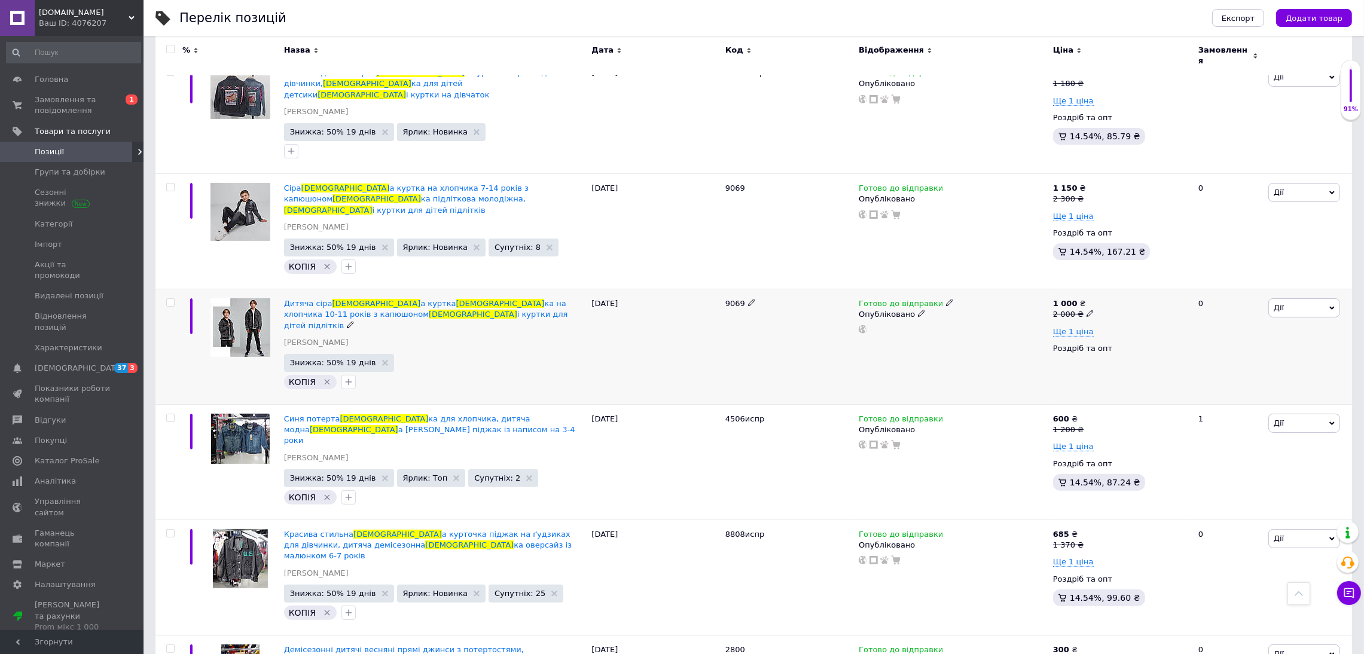
scroll to position [529, 0]
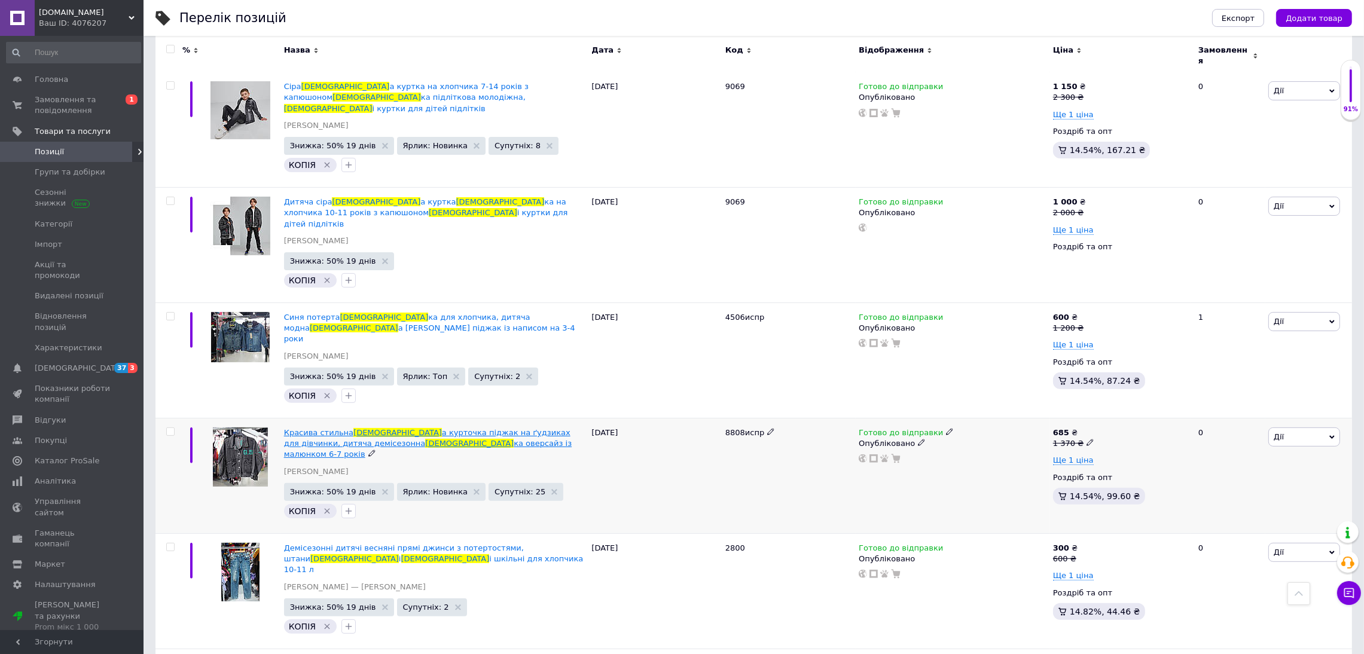
click at [464, 439] on span "ка оверсайз із малюнком 6-7 років" at bounding box center [428, 449] width 288 height 20
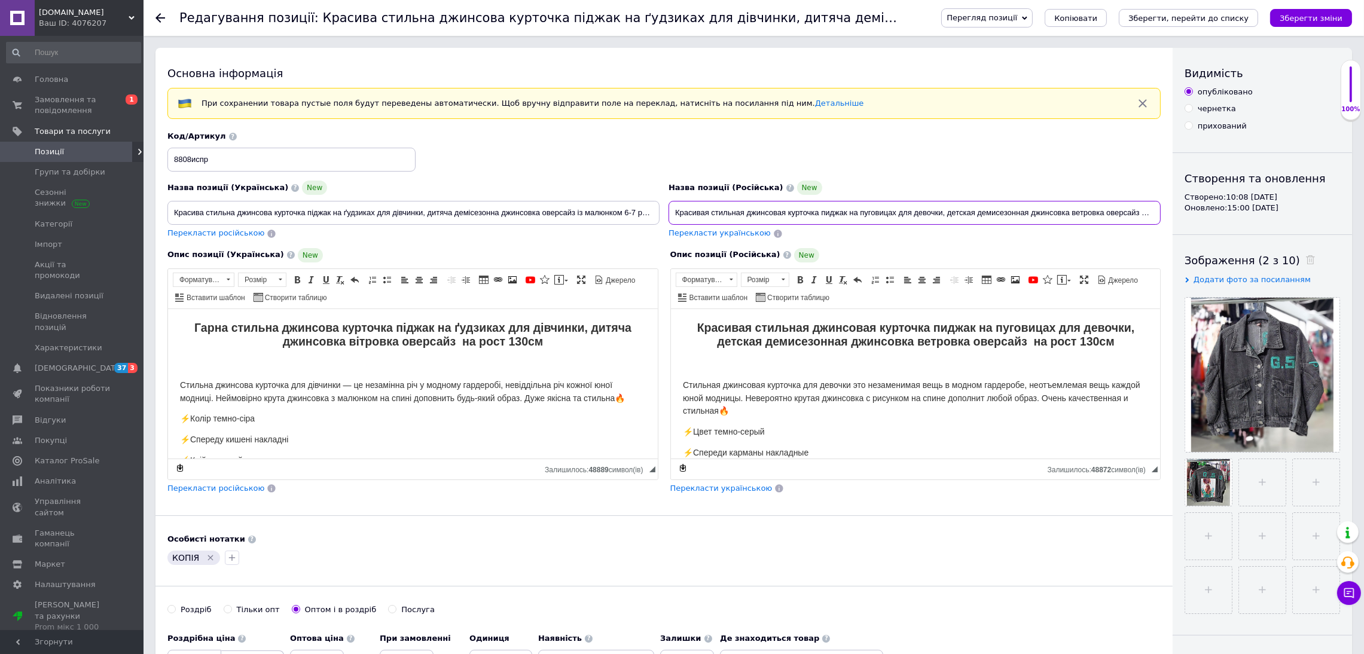
click at [865, 222] on input "Красивая стильная джинсовая курточка пиджак на пуговицах для девочки, детская д…" at bounding box center [914, 213] width 492 height 24
click at [1124, 215] on input "Красивая стильная джинсовая курточка пиджак на пуговицах для девочки, детская д…" at bounding box center [914, 213] width 492 height 24
drag, startPoint x: 1127, startPoint y: 209, endPoint x: 1171, endPoint y: 210, distance: 43.6
click at [1171, 210] on div "Основна інформація При сохранении товара пустые поля будут переведены автоматич…" at bounding box center [663, 400] width 1017 height 705
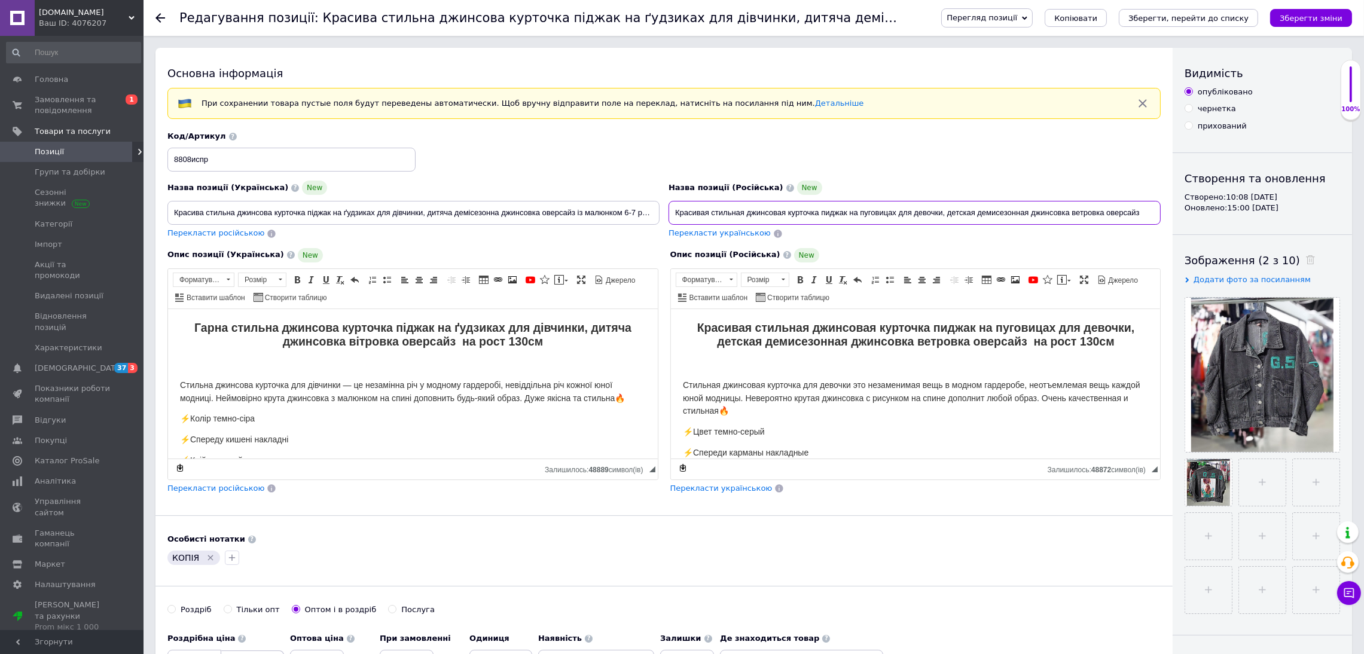
scroll to position [0, 0]
click at [822, 210] on input "Красивая стильная джинсовая курточка пиджак на пуговицах для девочки, детская д…" at bounding box center [914, 213] width 492 height 24
paste input "6-7лет"
click at [829, 216] on input "Красивая стильная джинсовая курточка 6-7лет пиджак на пуговицах для девочки, де…" at bounding box center [914, 213] width 492 height 24
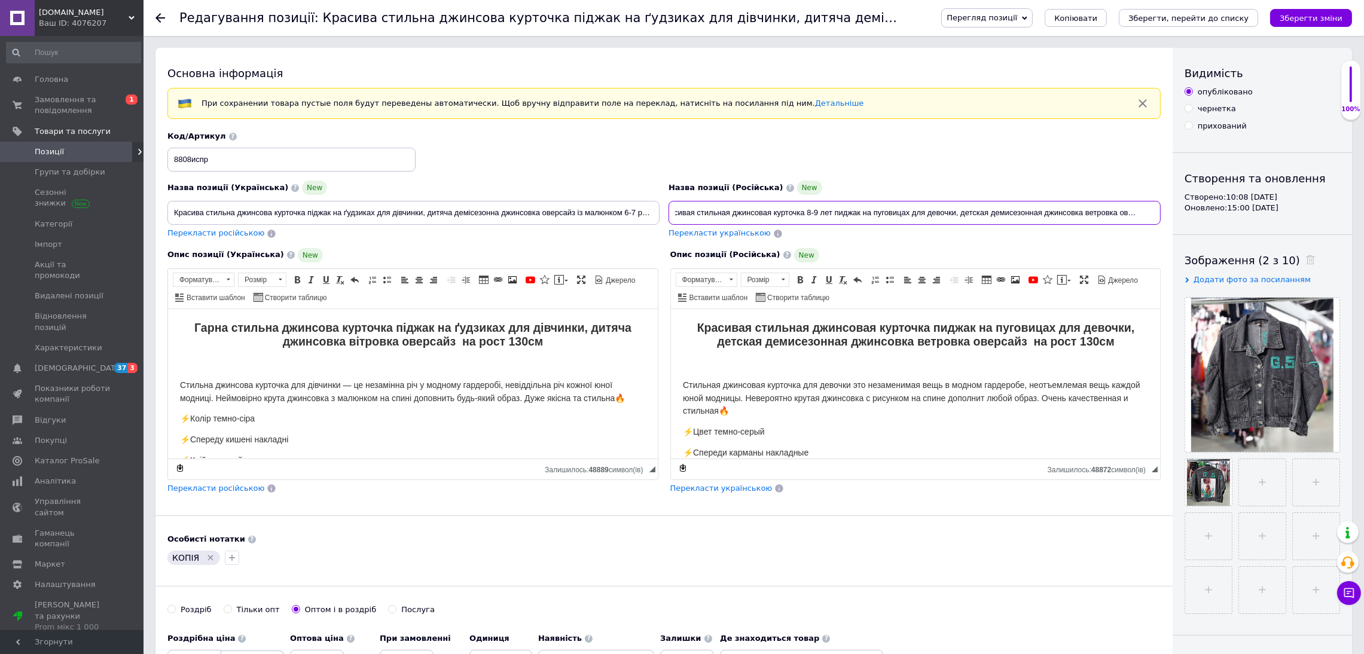
drag, startPoint x: 670, startPoint y: 212, endPoint x: 1282, endPoint y: 192, distance: 613.1
click at [1296, 194] on div "Основна інформація При сохранении товара пустые поля будут переведены автоматич…" at bounding box center [753, 400] width 1196 height 705
type input "Красивая стильная джинсовая курточка 8-9 лет пиджак на пуговицах для девочки, д…"
drag, startPoint x: 648, startPoint y: 210, endPoint x: 0, endPoint y: 412, distance: 679.0
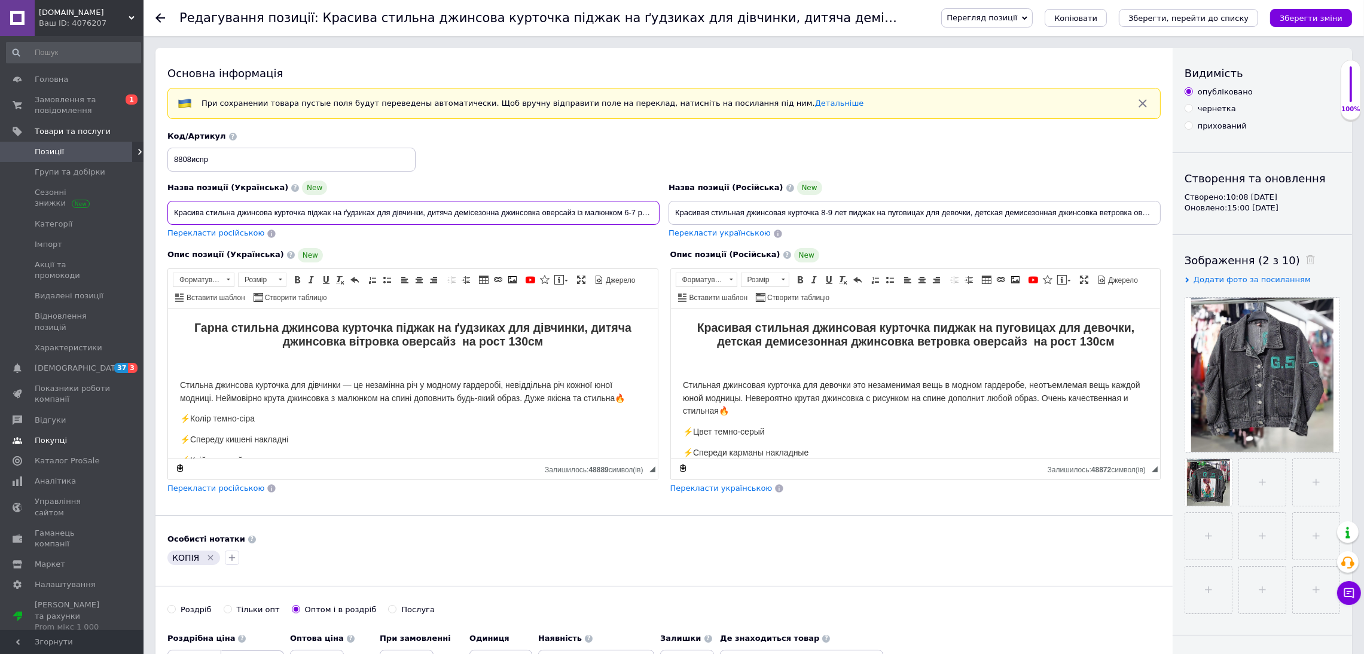
type input "в"
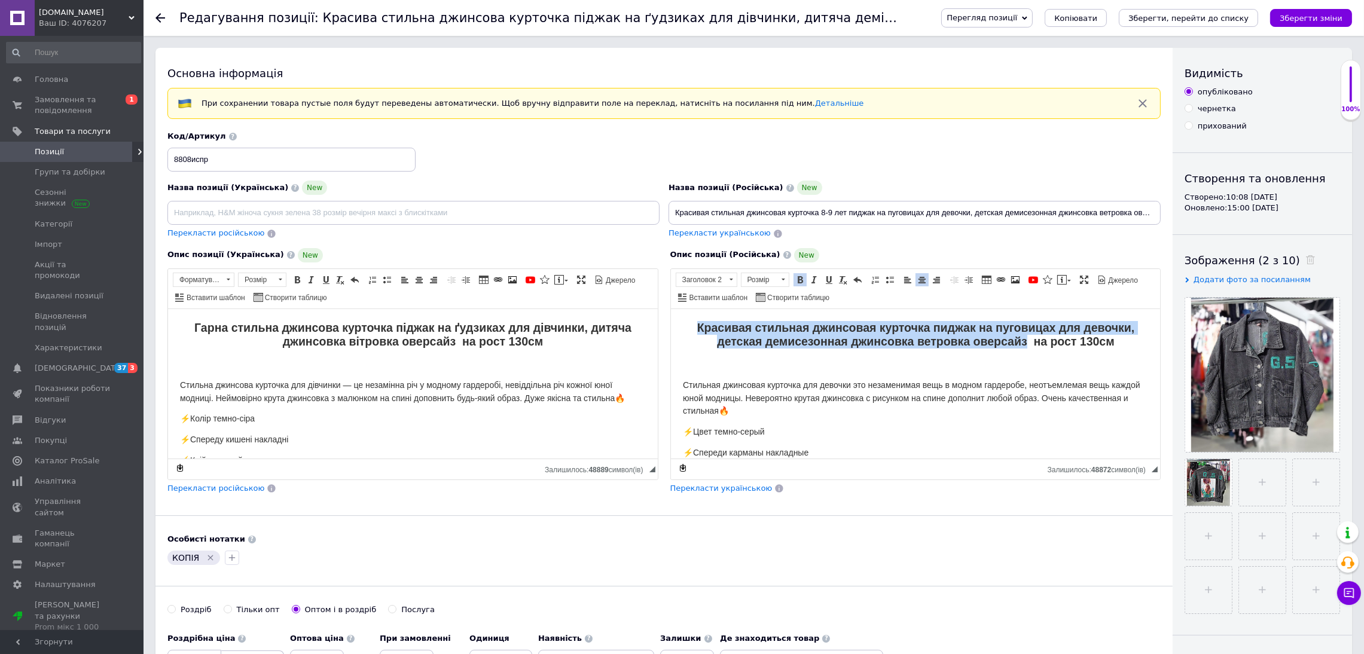
drag, startPoint x: 690, startPoint y: 319, endPoint x: 1019, endPoint y: 341, distance: 329.5
click at [1019, 341] on html "Красивая стильная джинсовая курточка пиджак на пуговицах для девочки, детская д…" at bounding box center [915, 586] width 490 height 557
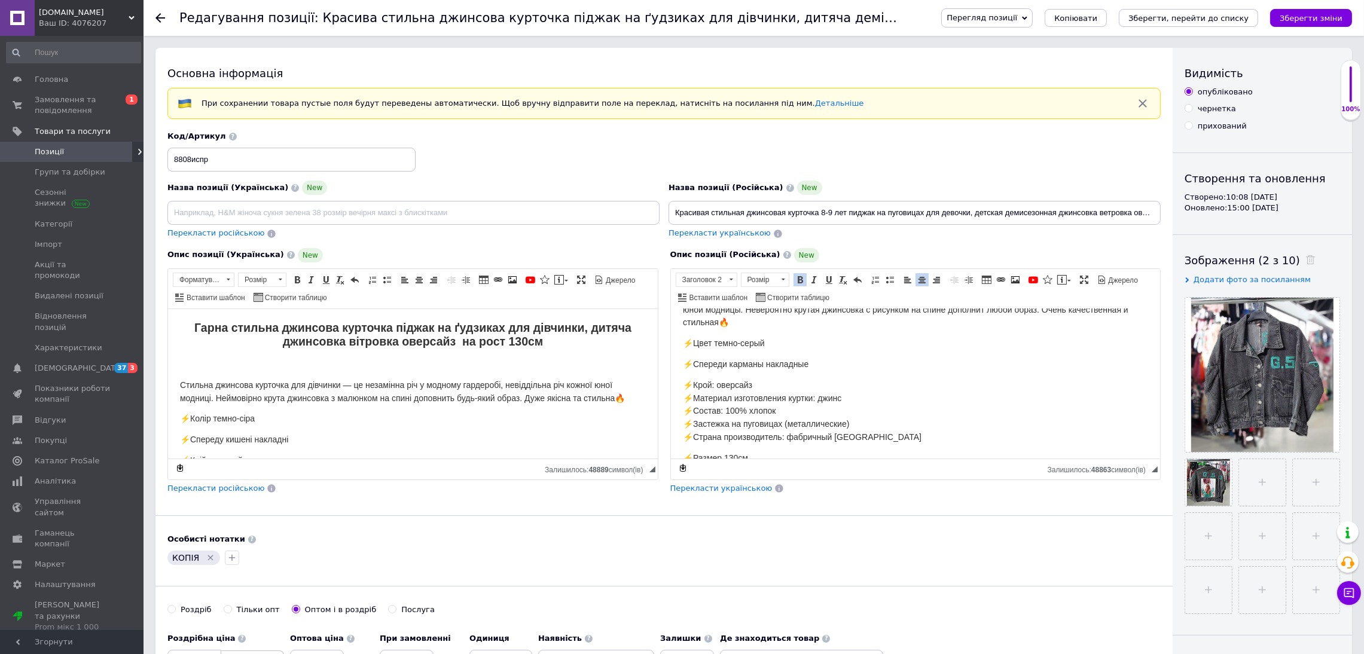
scroll to position [179, 0]
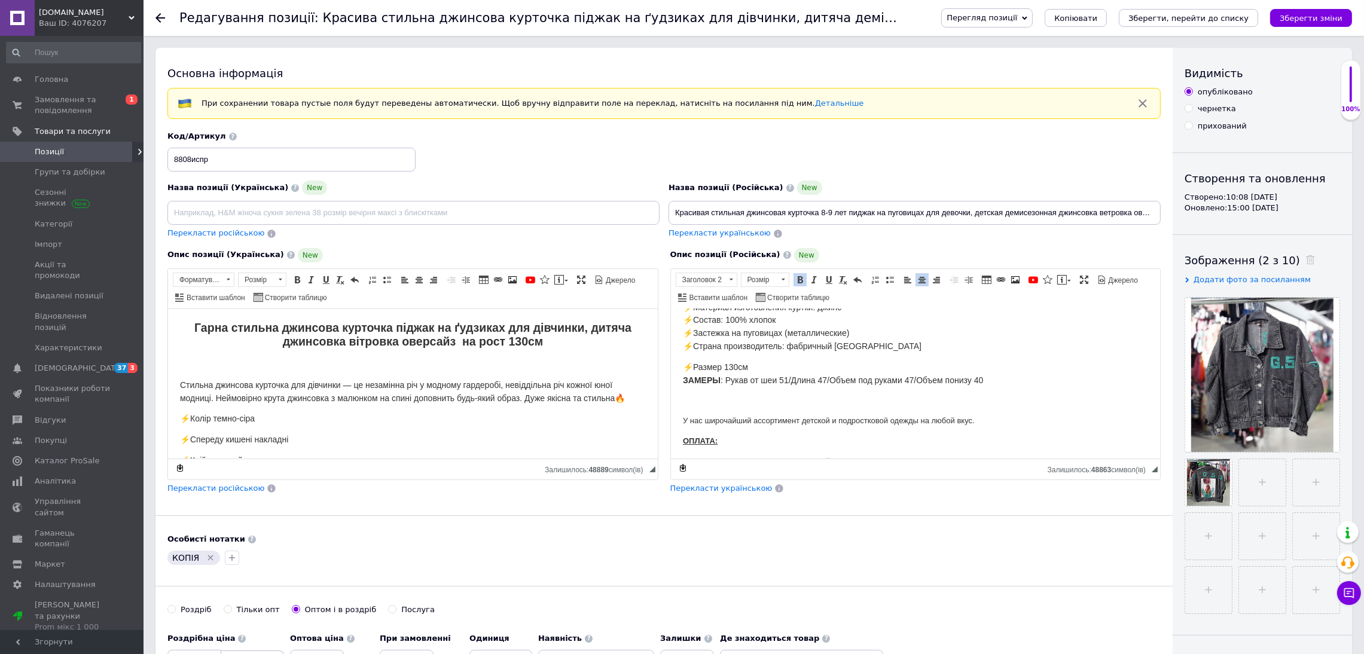
click at [731, 492] on span "Перекласти українською" at bounding box center [721, 488] width 102 height 9
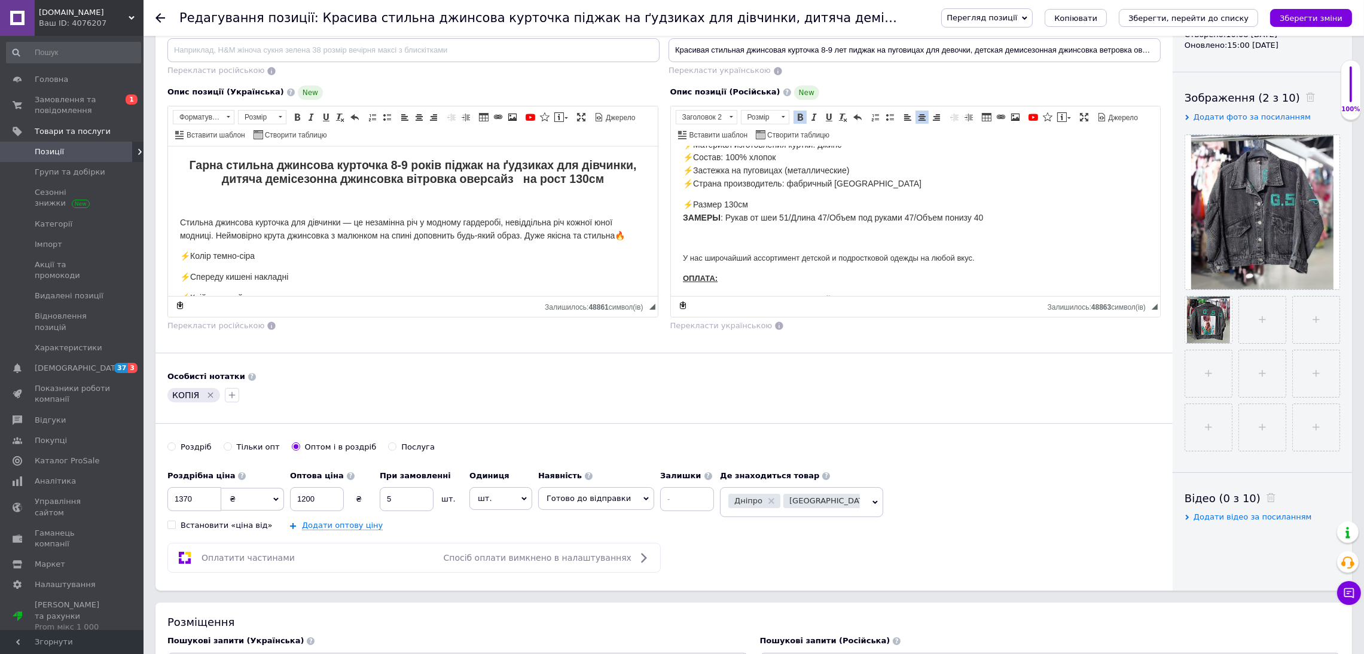
scroll to position [268, 0]
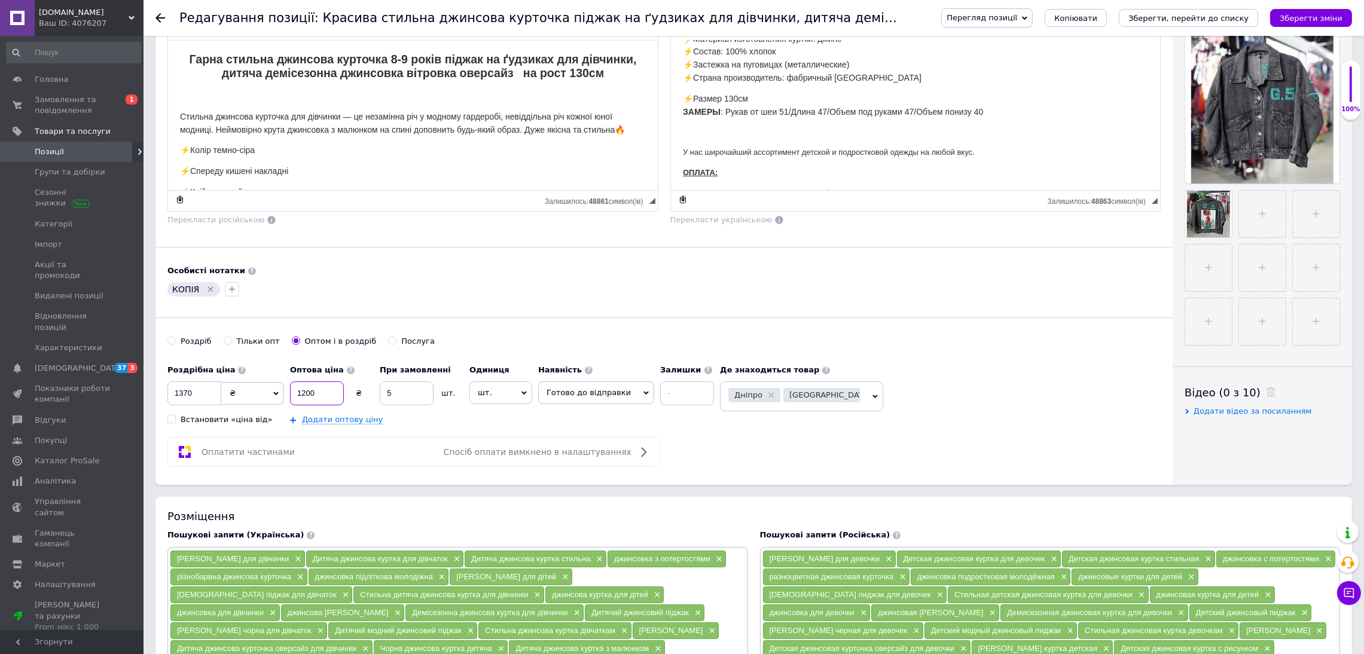
drag, startPoint x: 325, startPoint y: 395, endPoint x: 227, endPoint y: 405, distance: 98.0
click at [231, 409] on div "Роздрібна ціна 1370 ₴ $ EUR CHF GBP ¥ PLN ₸ MDL HUF KGS CNY TRY KRW lei Встанов…" at bounding box center [443, 392] width 552 height 66
type input "450"
click at [892, 402] on span "Полтава" at bounding box center [945, 395] width 106 height 14
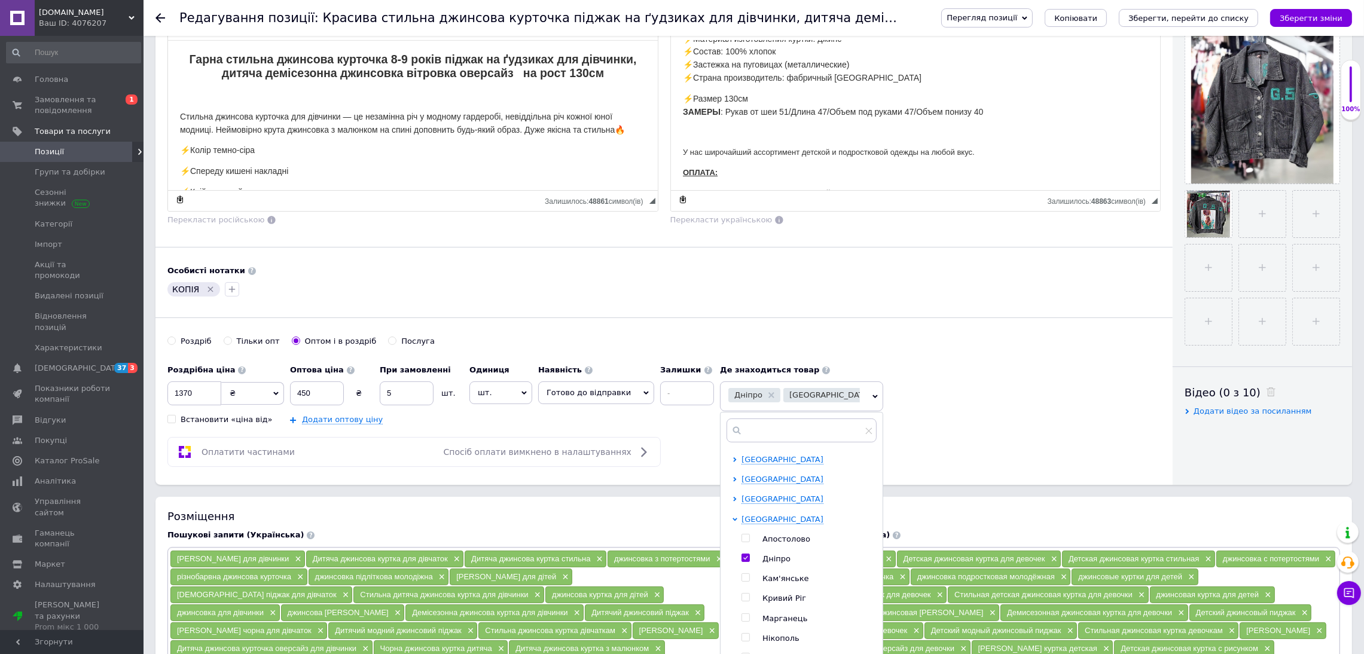
scroll to position [568, 0]
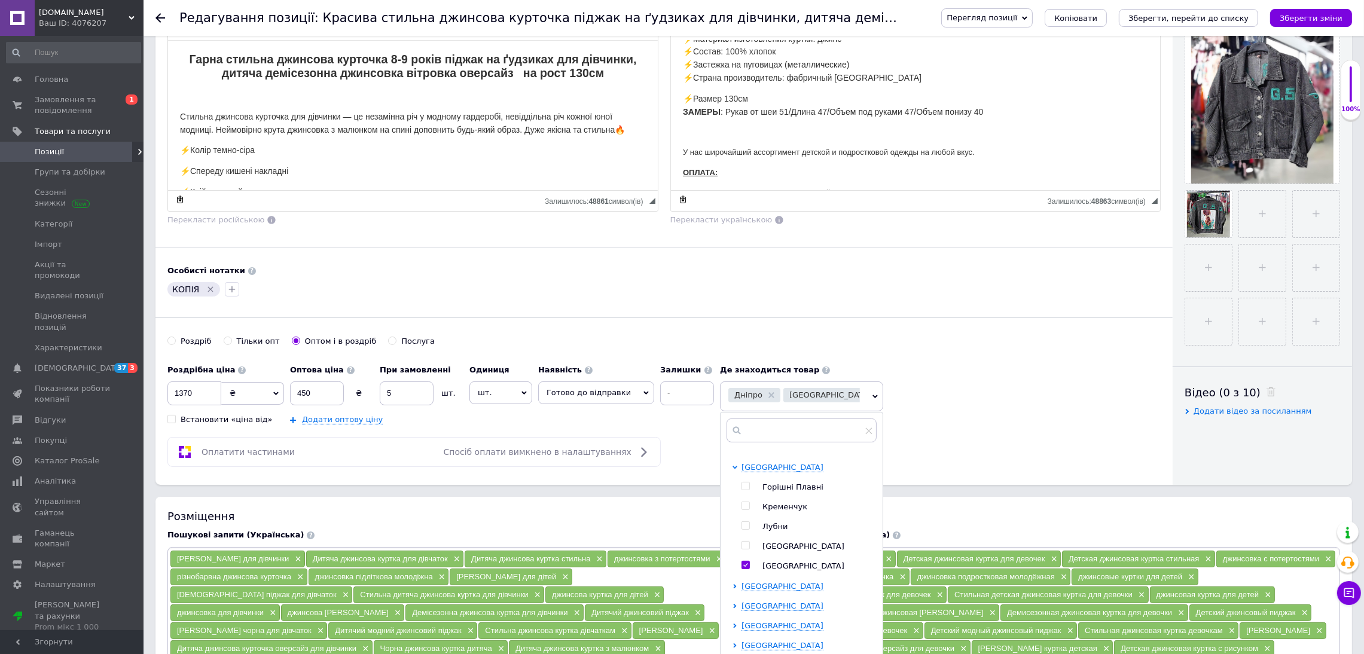
click at [741, 569] on input "checkbox" at bounding box center [745, 565] width 8 height 8
checkbox input "false"
click at [773, 514] on span "Рівненська область" at bounding box center [782, 511] width 82 height 9
click at [741, 588] on input "checkbox" at bounding box center [745, 589] width 8 height 8
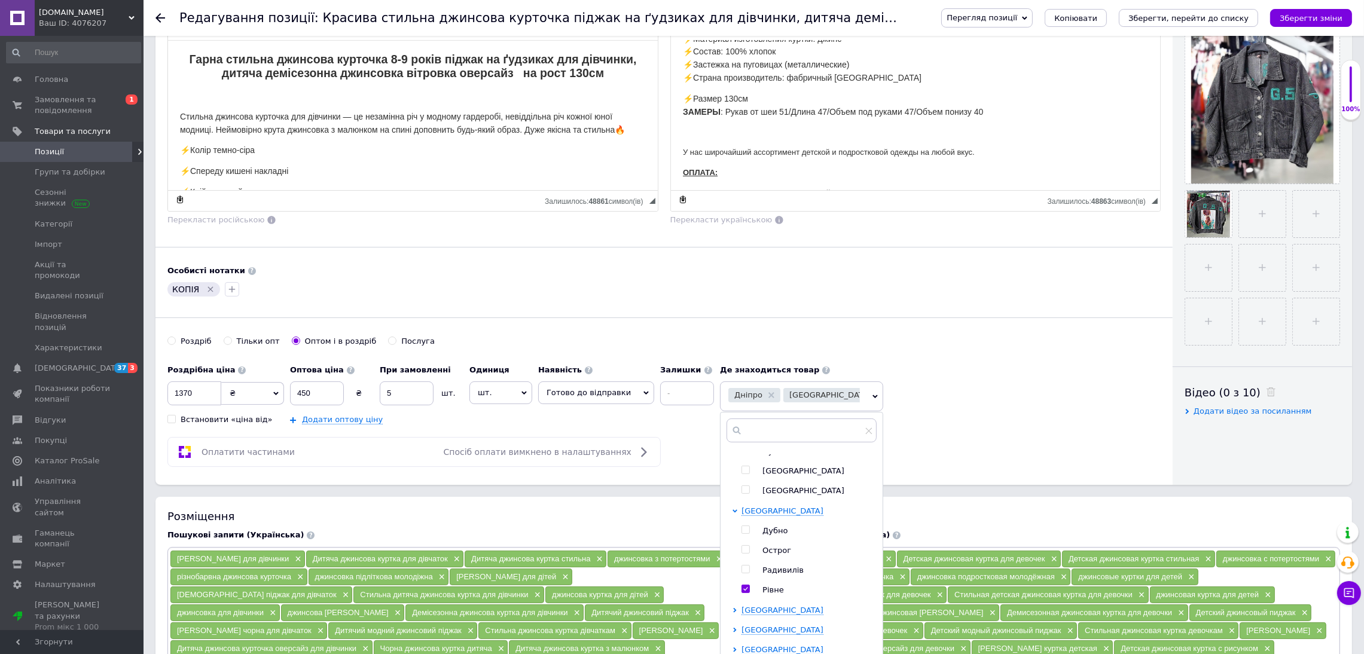
checkbox input "true"
click at [767, 534] on span "Київська область" at bounding box center [782, 531] width 82 height 9
click at [741, 552] on input "checkbox" at bounding box center [745, 552] width 8 height 8
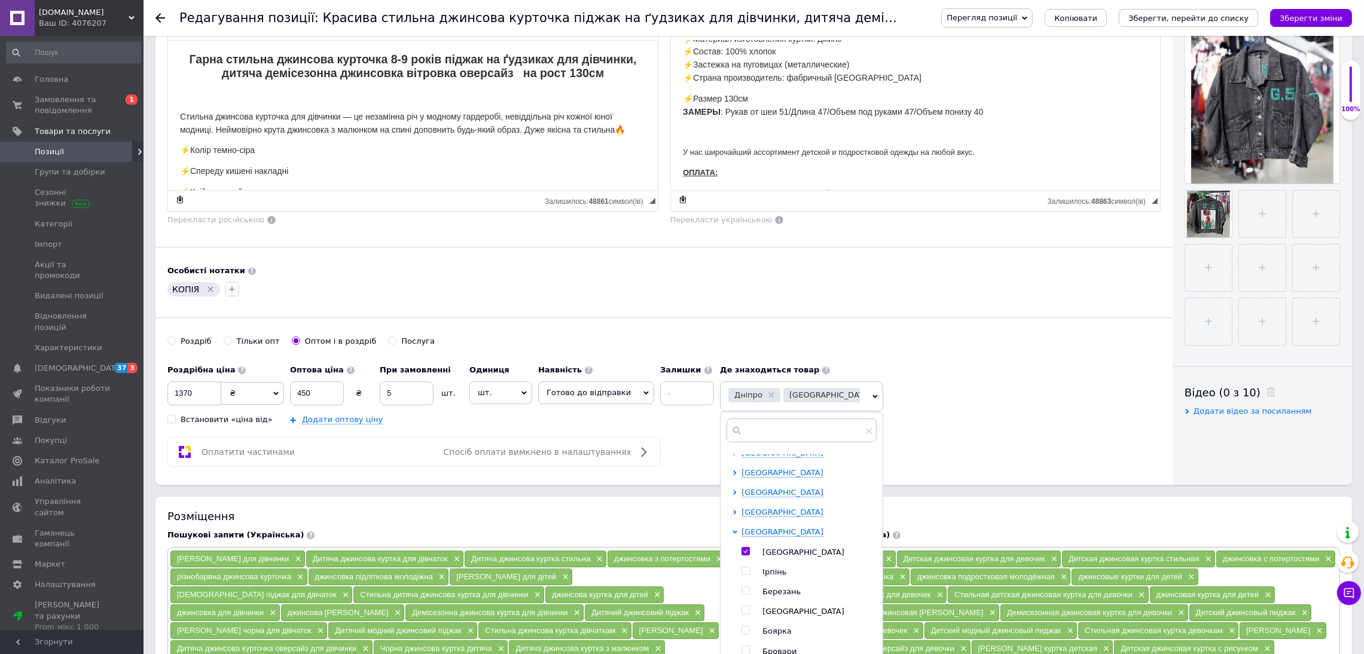
checkbox input "true"
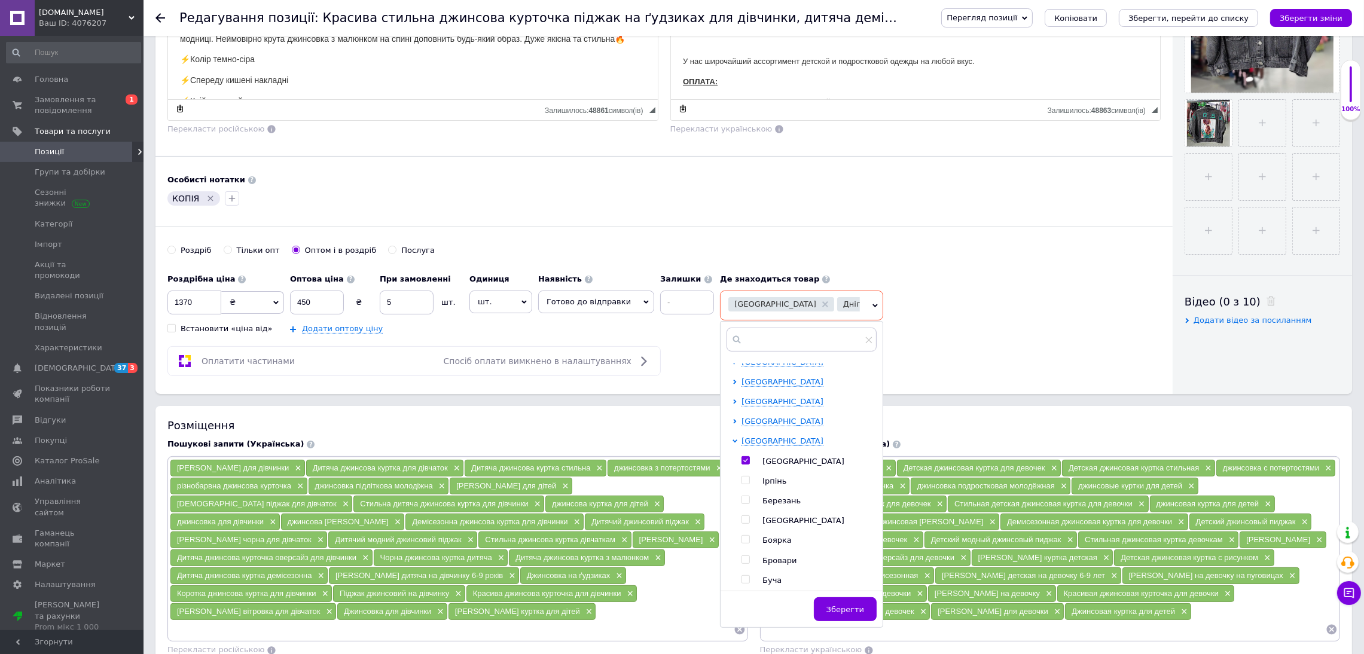
scroll to position [448, 0]
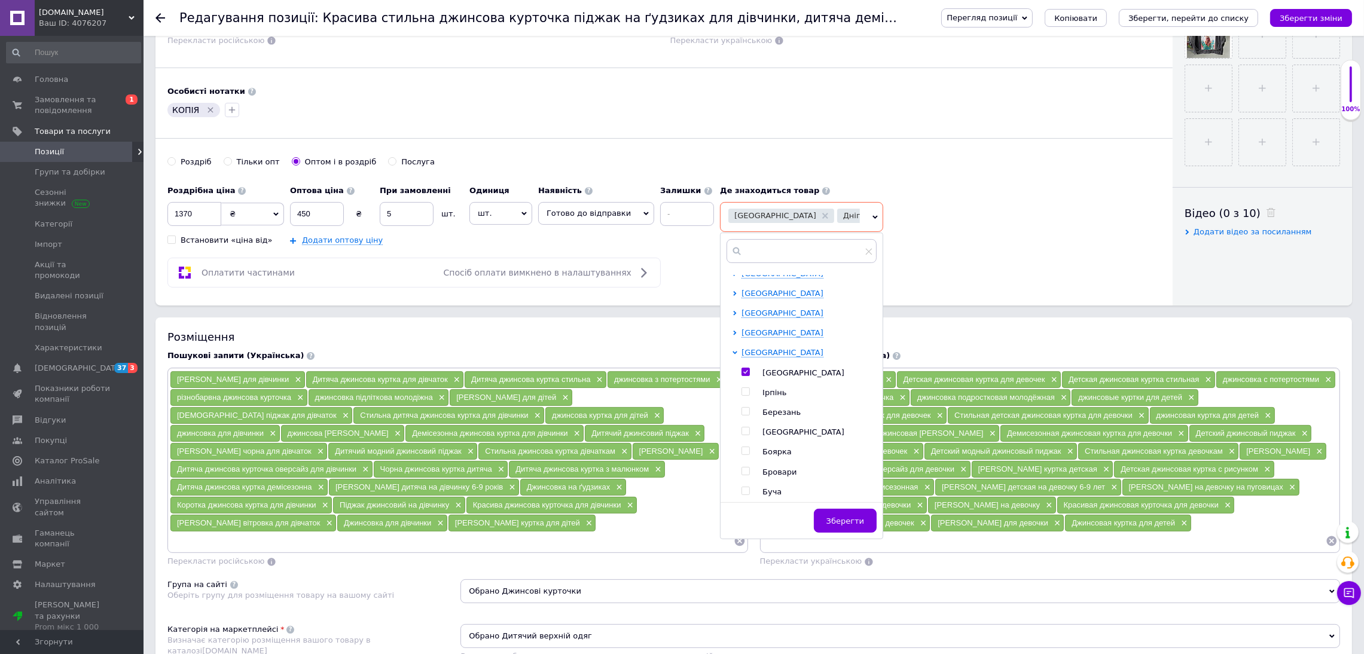
click at [877, 216] on use at bounding box center [880, 216] width 6 height 6
click at [827, 521] on span "Зберегти" at bounding box center [845, 520] width 38 height 9
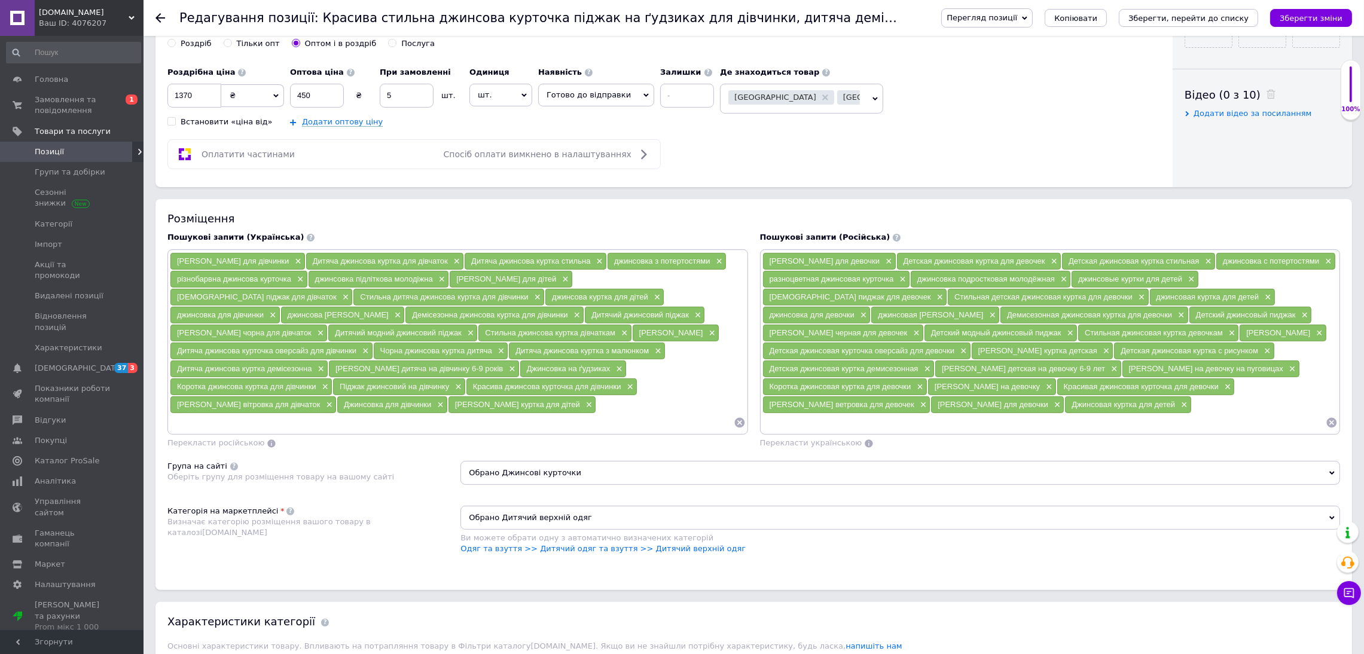
scroll to position [806, 0]
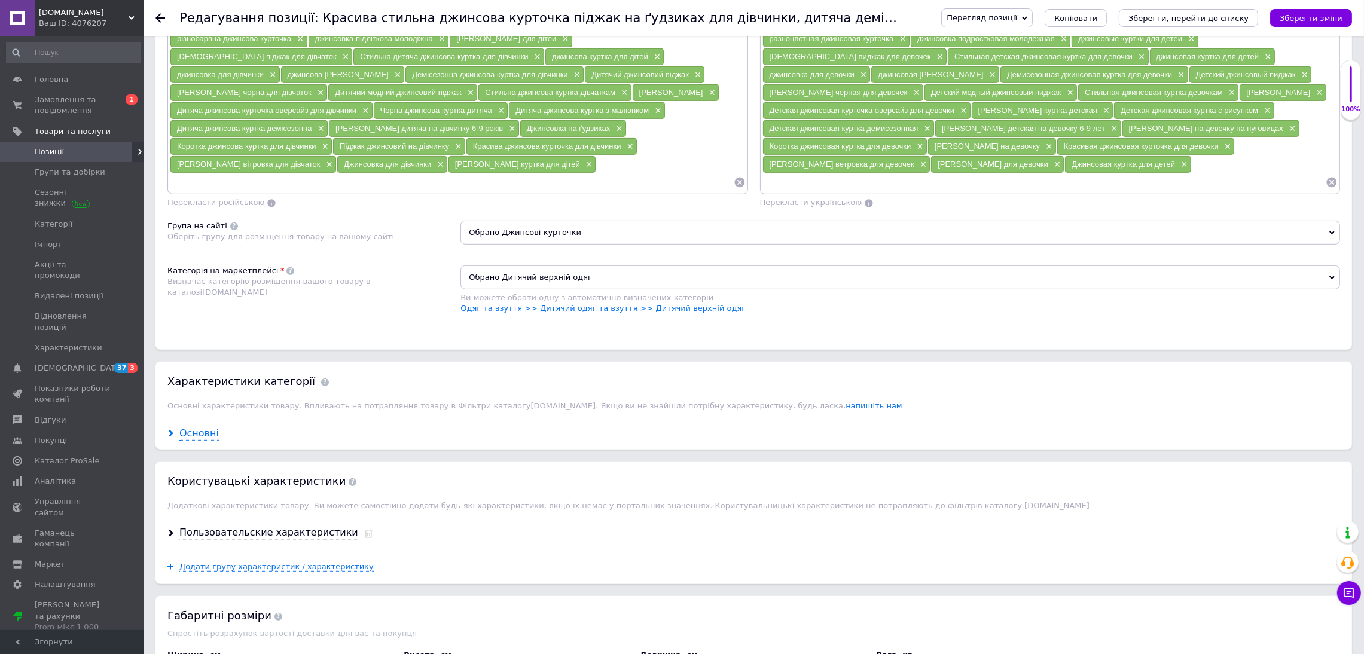
click at [189, 441] on div "Основні" at bounding box center [198, 434] width 39 height 14
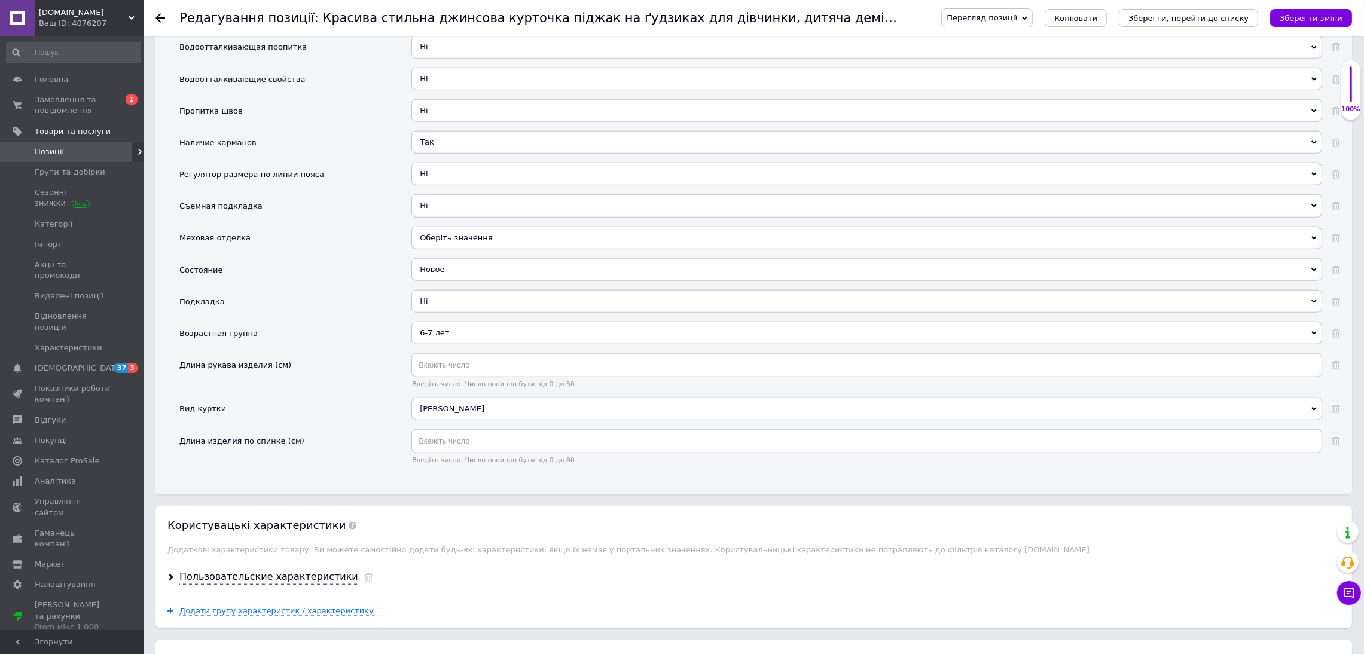
scroll to position [1703, 0]
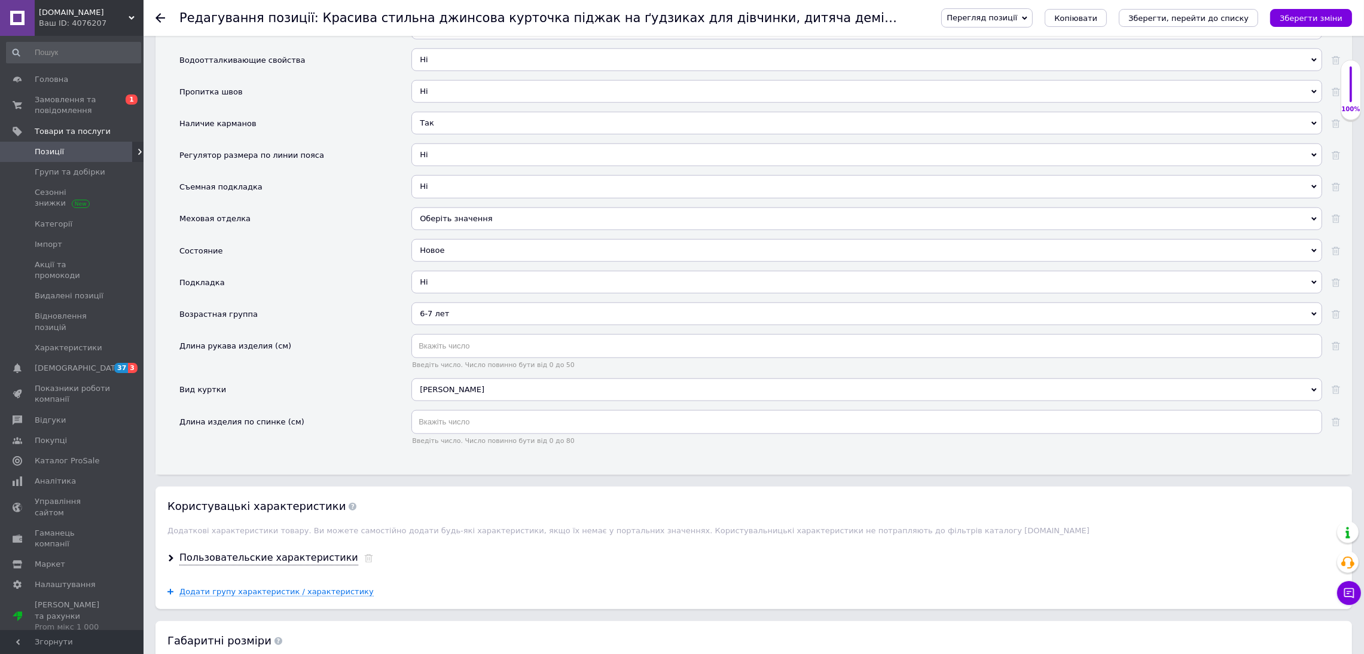
click at [457, 325] on div "6-7 лет" at bounding box center [866, 313] width 910 height 23
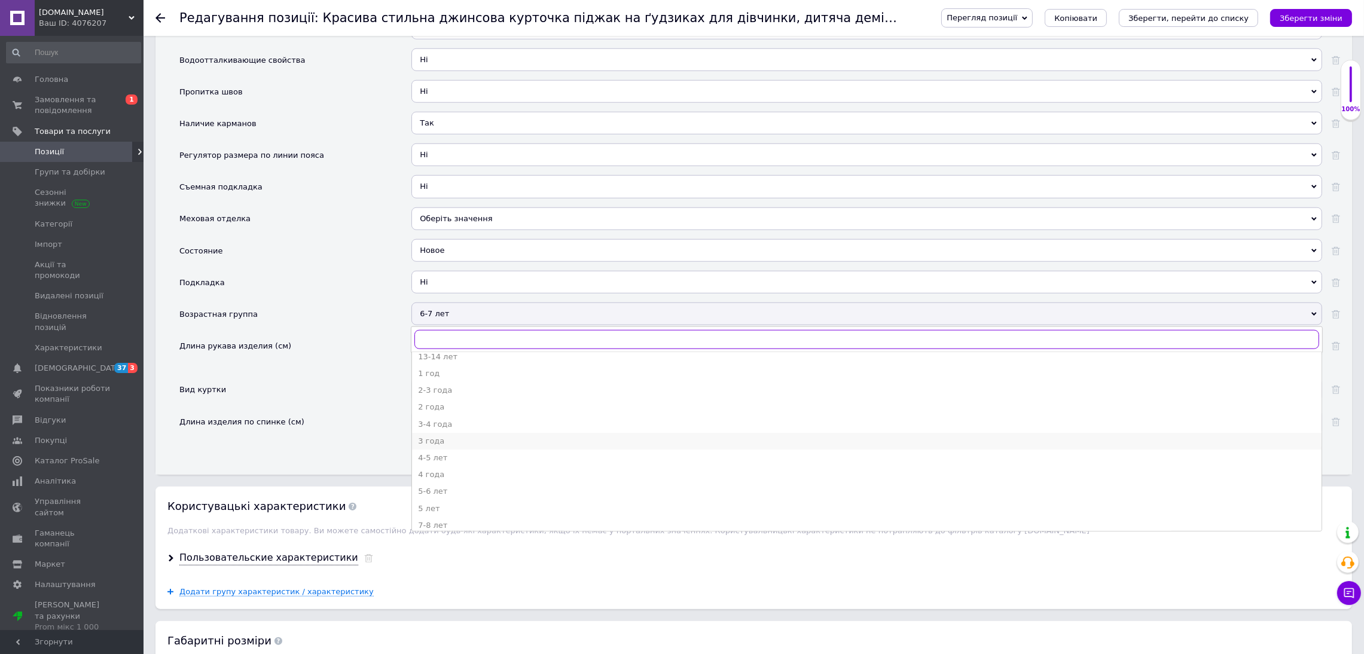
scroll to position [90, 0]
click at [455, 516] on div "8-9 лет" at bounding box center [866, 510] width 897 height 11
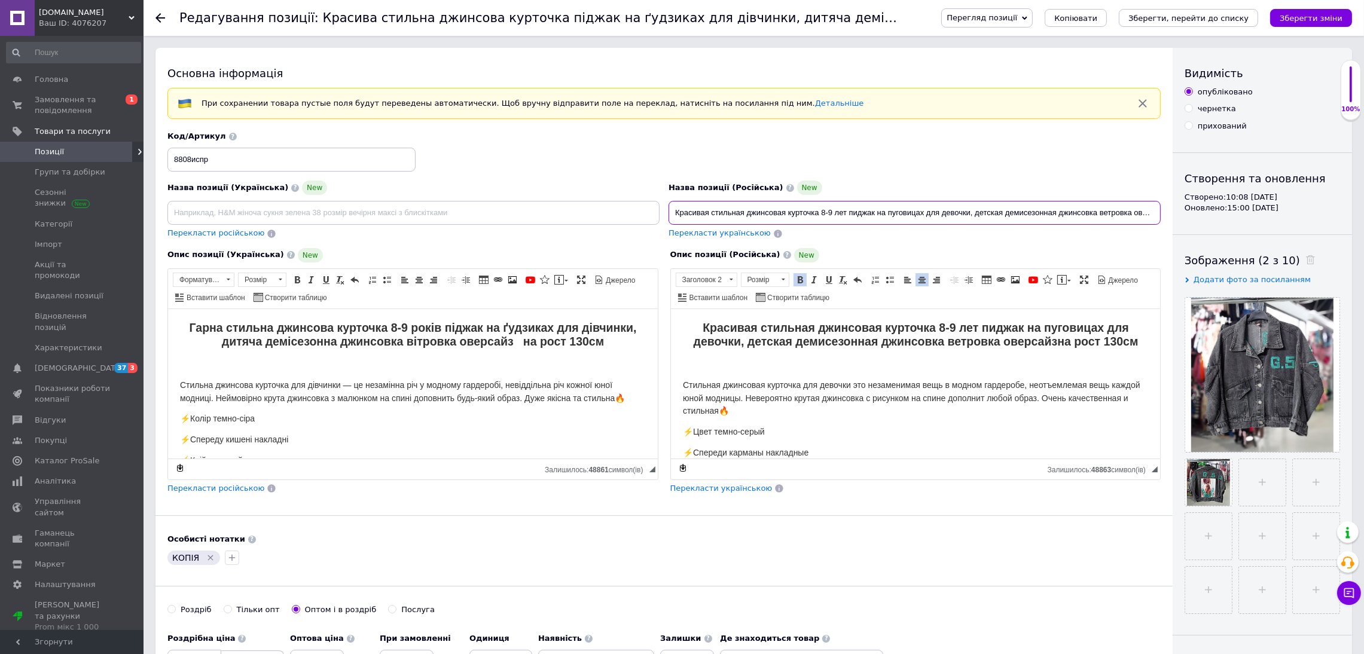
scroll to position [0, 17]
drag, startPoint x: 670, startPoint y: 215, endPoint x: 1376, endPoint y: 218, distance: 706.6
click at [738, 234] on span "Перекласти українською" at bounding box center [719, 232] width 102 height 9
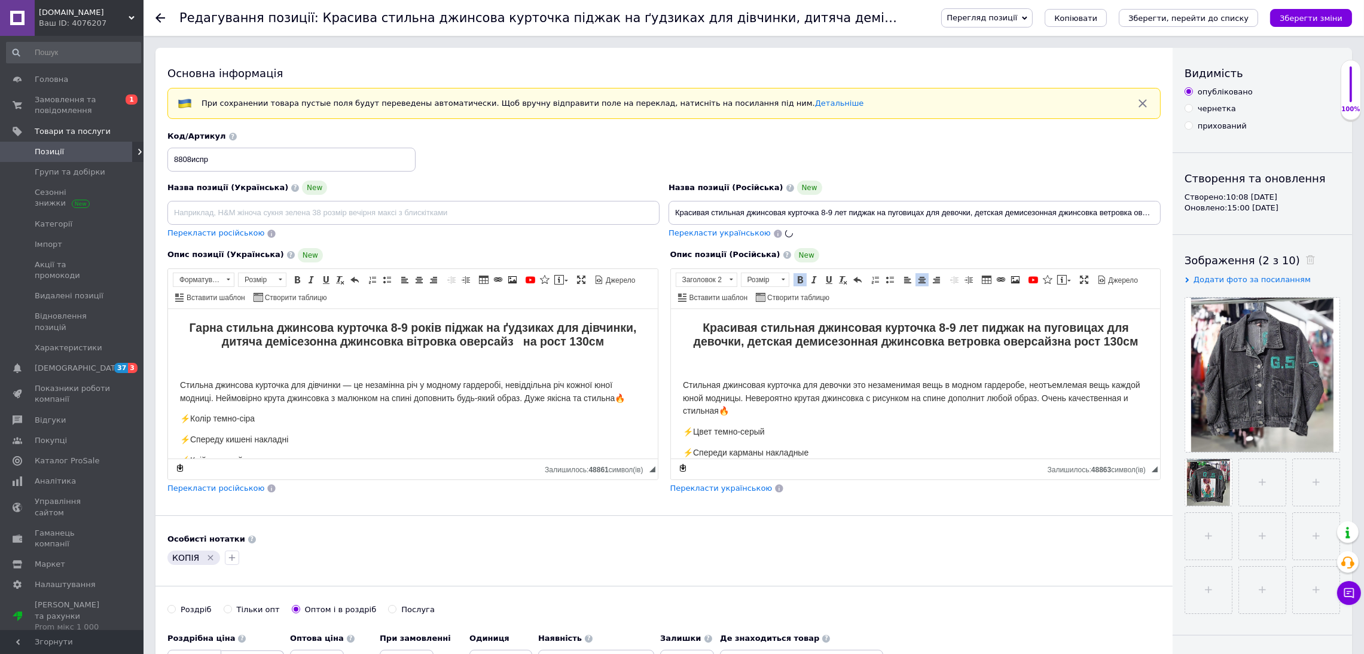
type input "Гарна стильна джинсова курточка 8-9 років піджак на ґудзиках для дівчинки, дитя…"
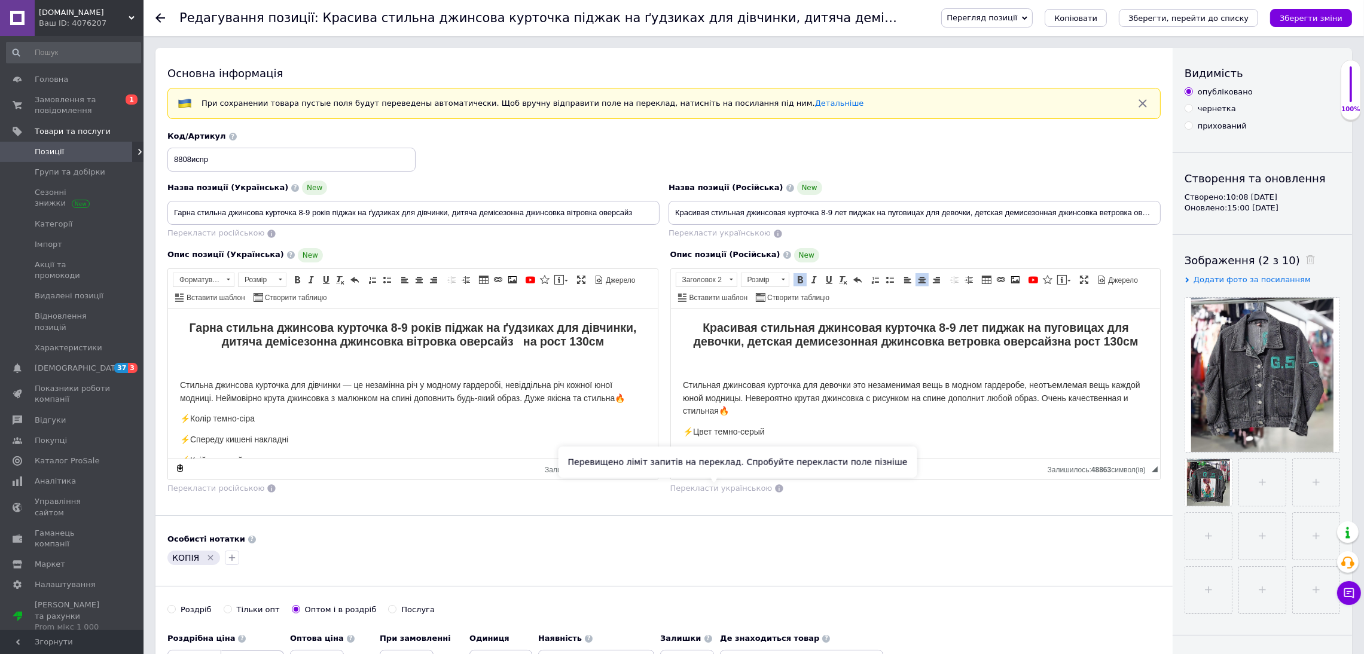
click at [738, 490] on span "Перекласти українською" at bounding box center [721, 488] width 102 height 9
click at [1315, 14] on icon "Зберегти зміни" at bounding box center [1310, 18] width 63 height 9
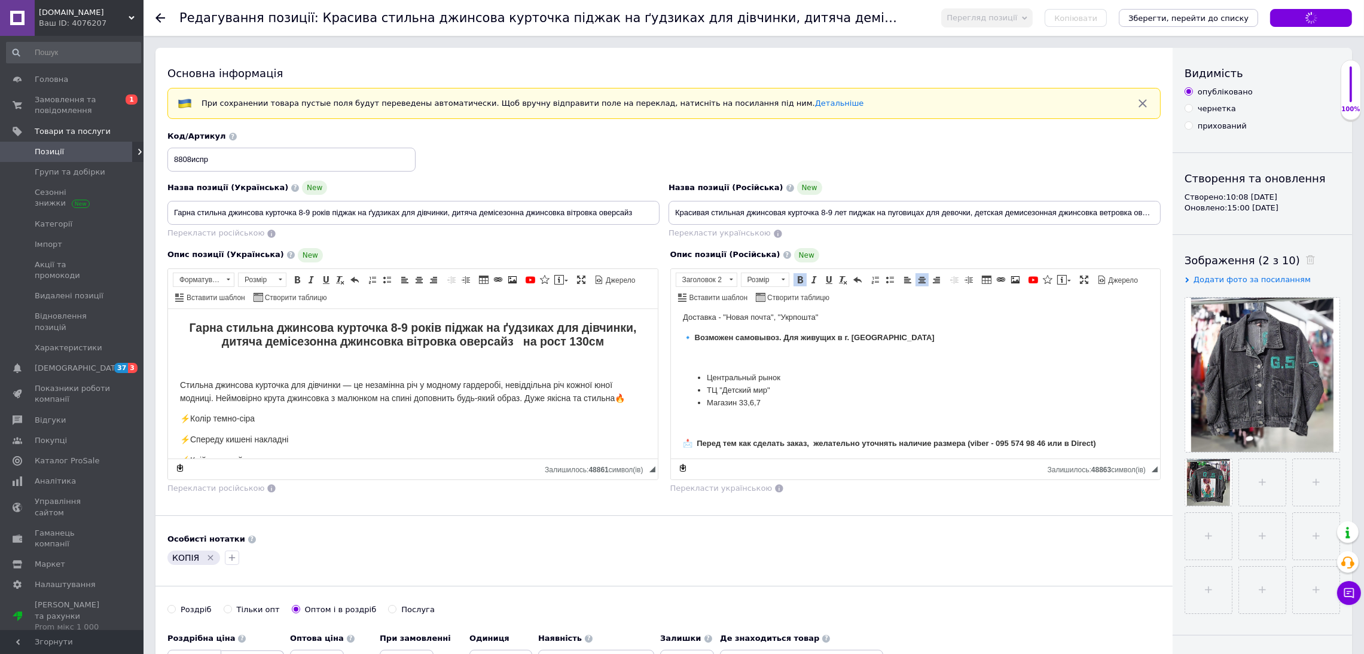
scroll to position [423, 0]
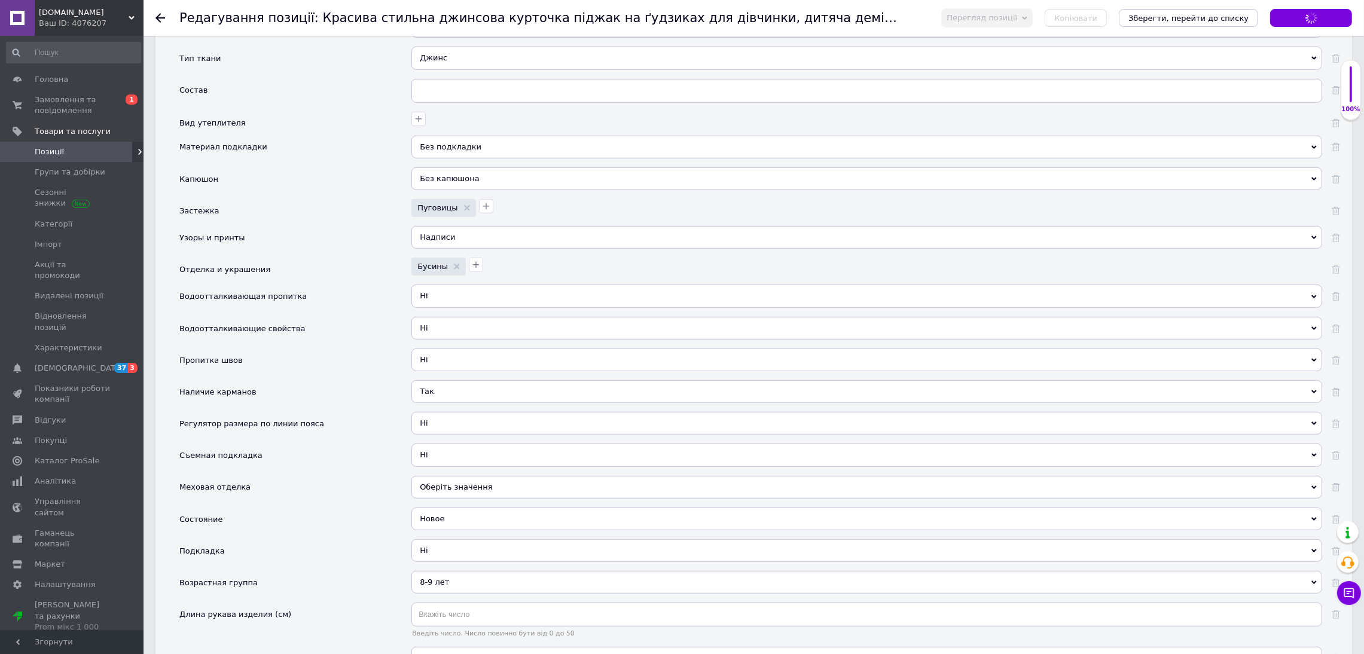
type input "Красивая стильная джинсовая курточка 8-9 лет пиджак на пуговицах для девочки, д…"
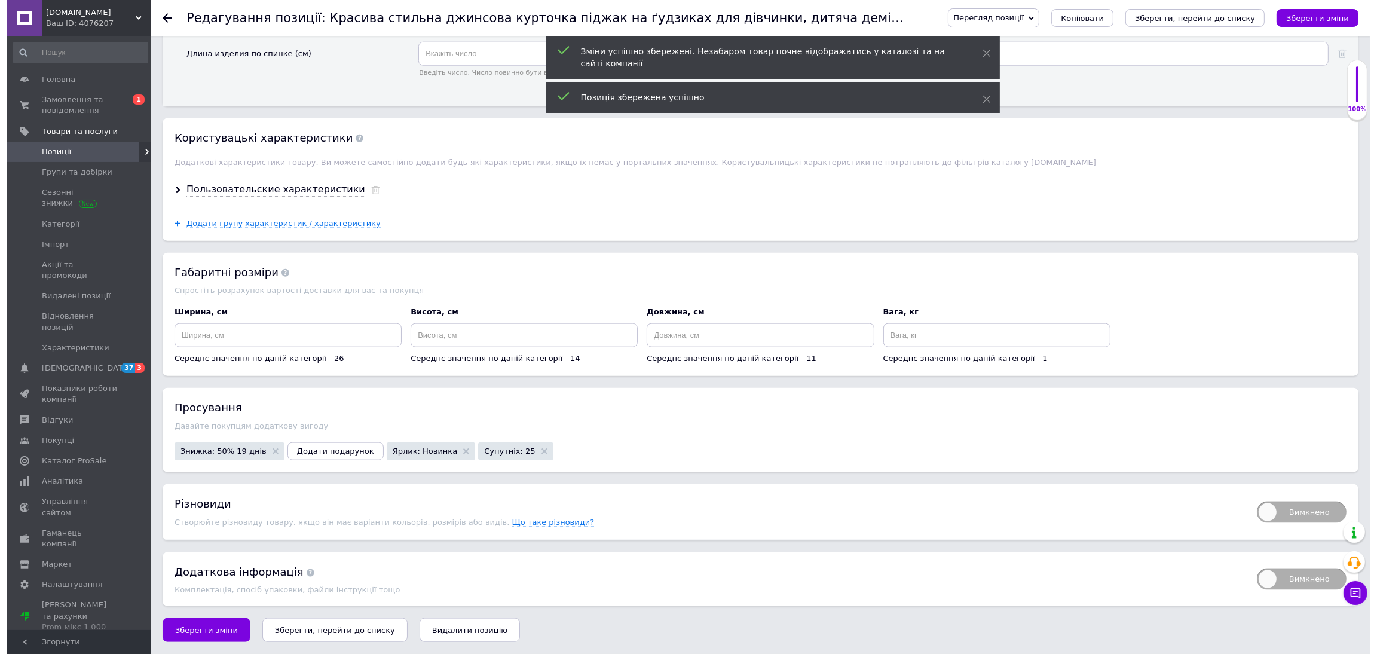
scroll to position [2157, 0]
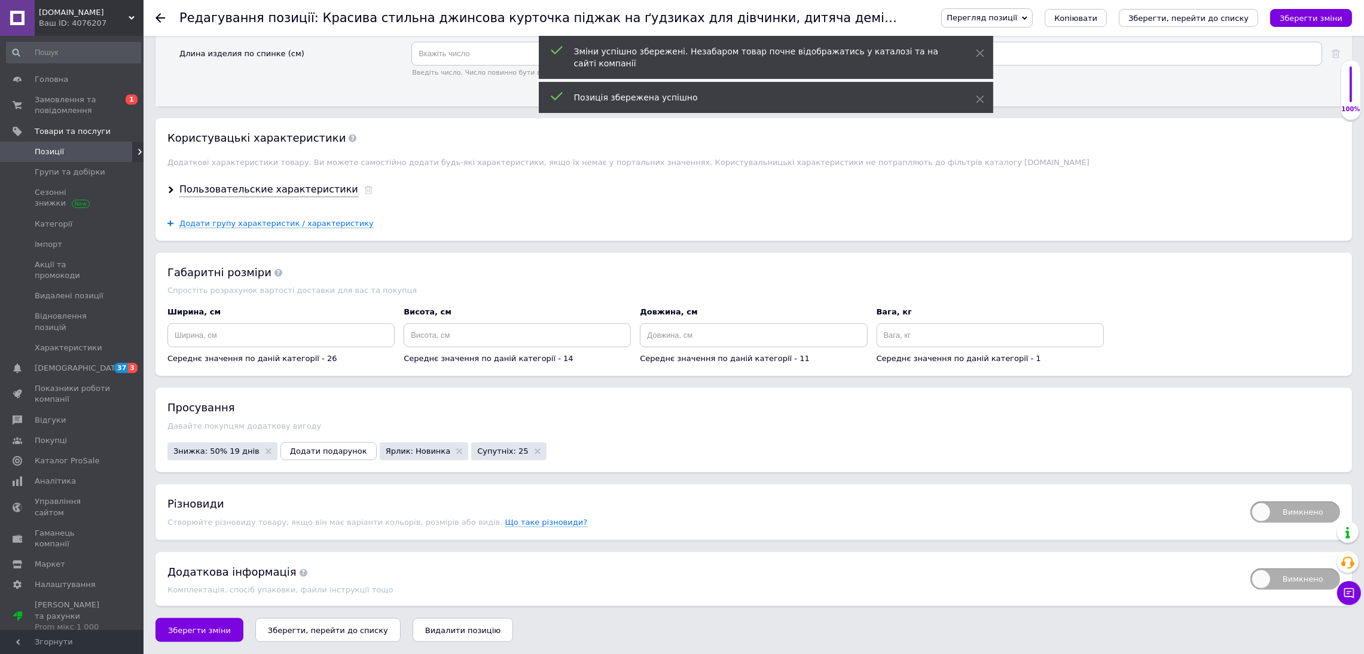
click at [333, 188] on div "Пользовательские характеристики" at bounding box center [753, 190] width 1196 height 32
click at [364, 186] on icon at bounding box center [368, 190] width 9 height 8
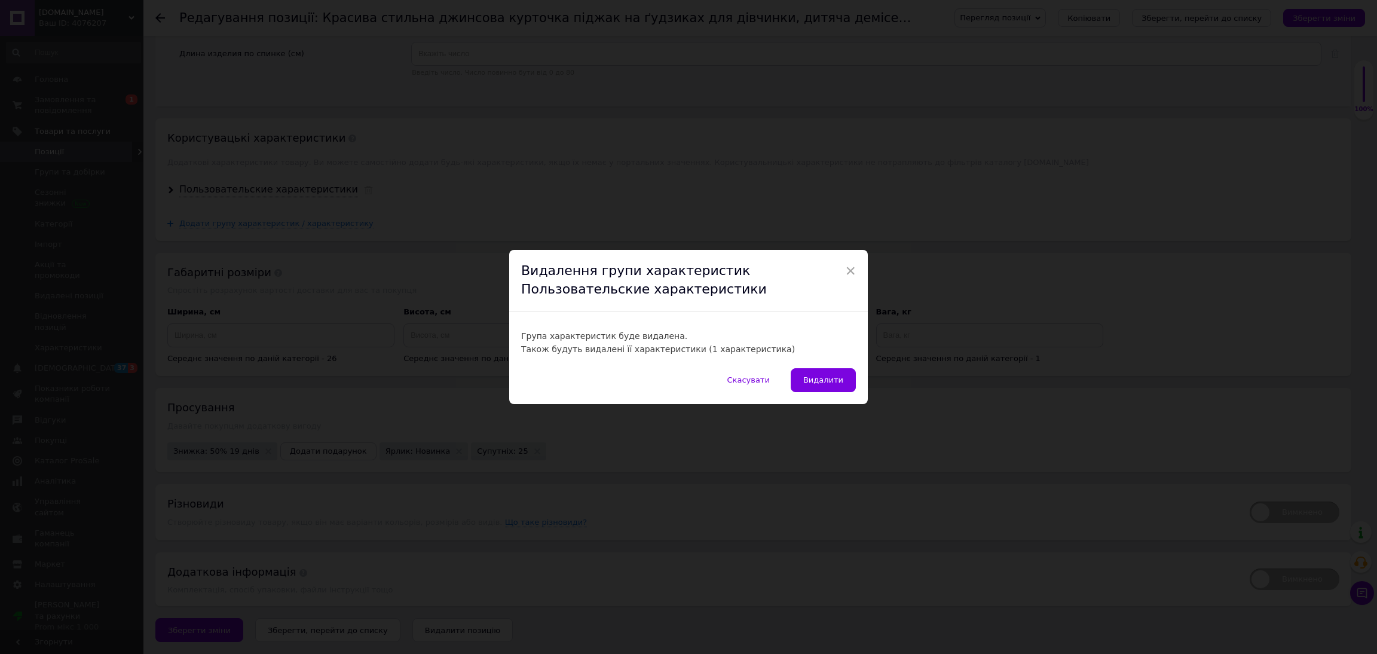
drag, startPoint x: 817, startPoint y: 386, endPoint x: 802, endPoint y: 382, distance: 14.8
click at [817, 385] on button "Видалити" at bounding box center [823, 380] width 65 height 24
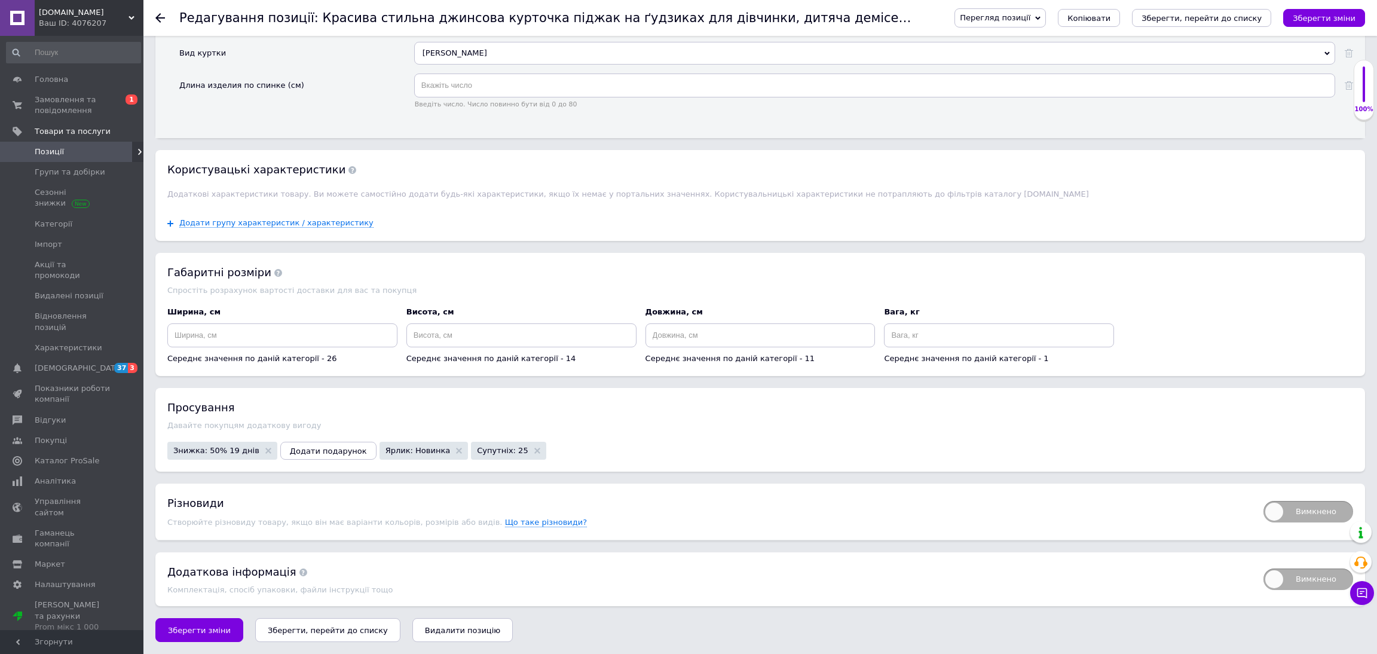
scroll to position [2108, 0]
click at [274, 228] on span "Додати групу характеристик / характеристику" at bounding box center [276, 223] width 194 height 10
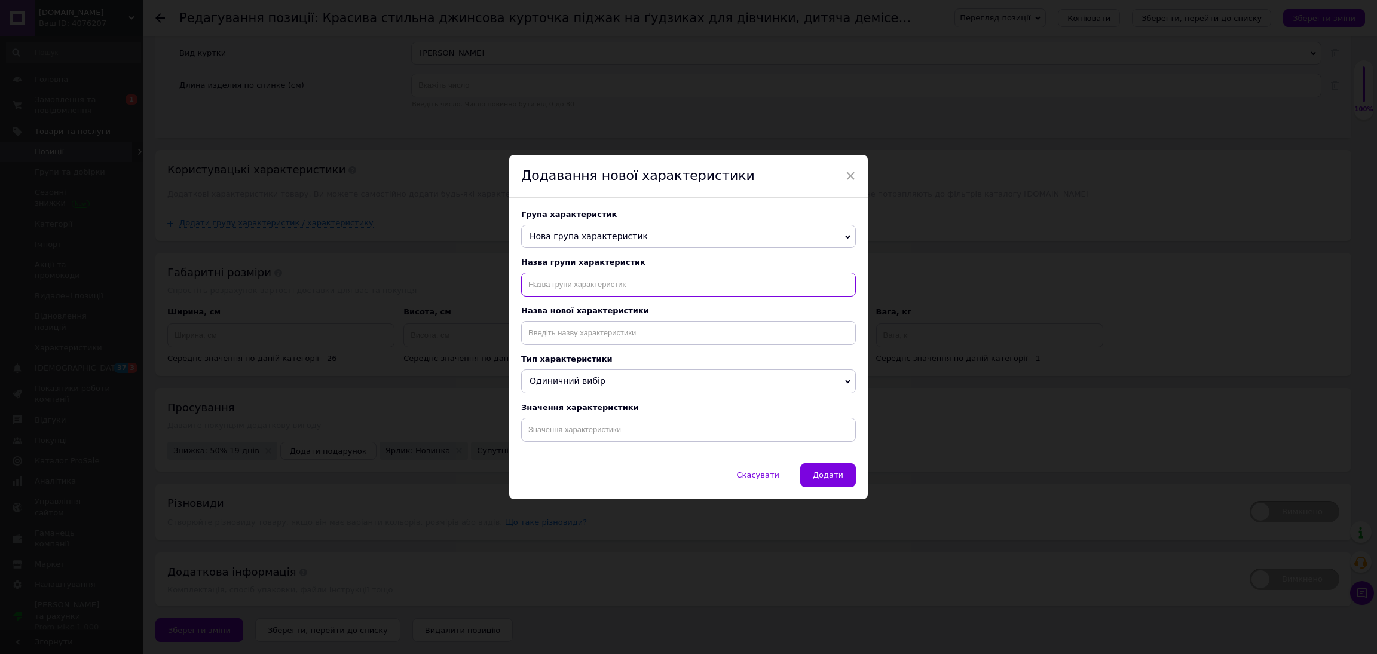
click at [566, 276] on input "text" at bounding box center [688, 285] width 335 height 24
type input "назва"
click at [572, 338] on input at bounding box center [688, 333] width 335 height 24
click at [580, 374] on li "Назва" at bounding box center [689, 375] width 334 height 17
type input "Назва"
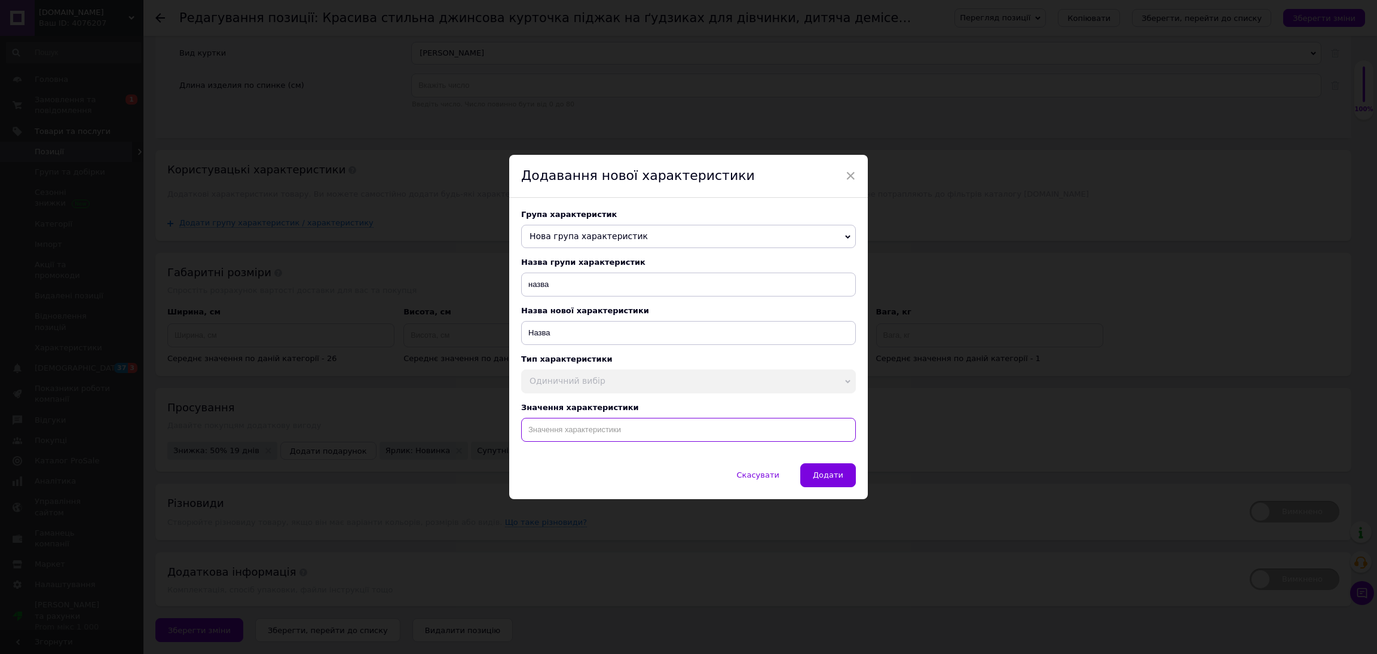
click at [623, 442] on input at bounding box center [688, 430] width 335 height 24
paste input "Красивая стильная джинсовая курточка 8-9 лет пиджак на пуговицах для девочки, д…"
type input "Красивая стильная джинсовая курточка 8-9 лет пиджак на пуговицах для девочки, д…"
click at [824, 478] on span "Додати" at bounding box center [828, 474] width 30 height 9
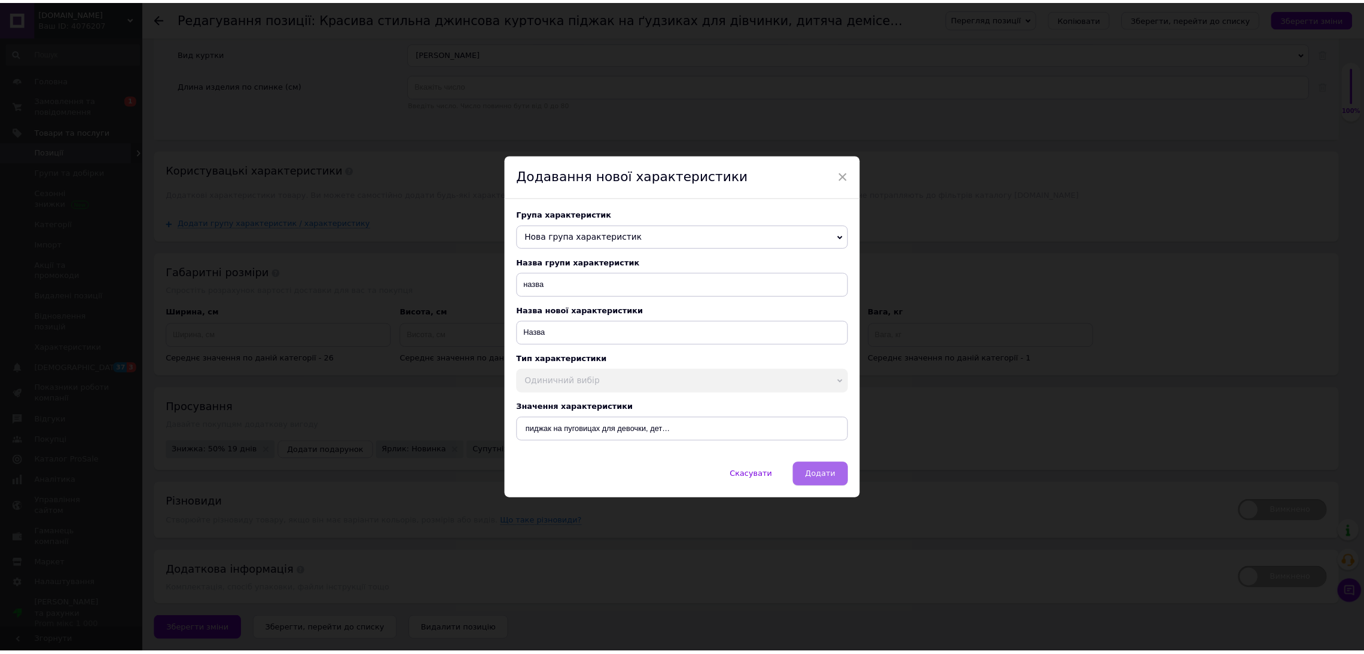
scroll to position [0, 0]
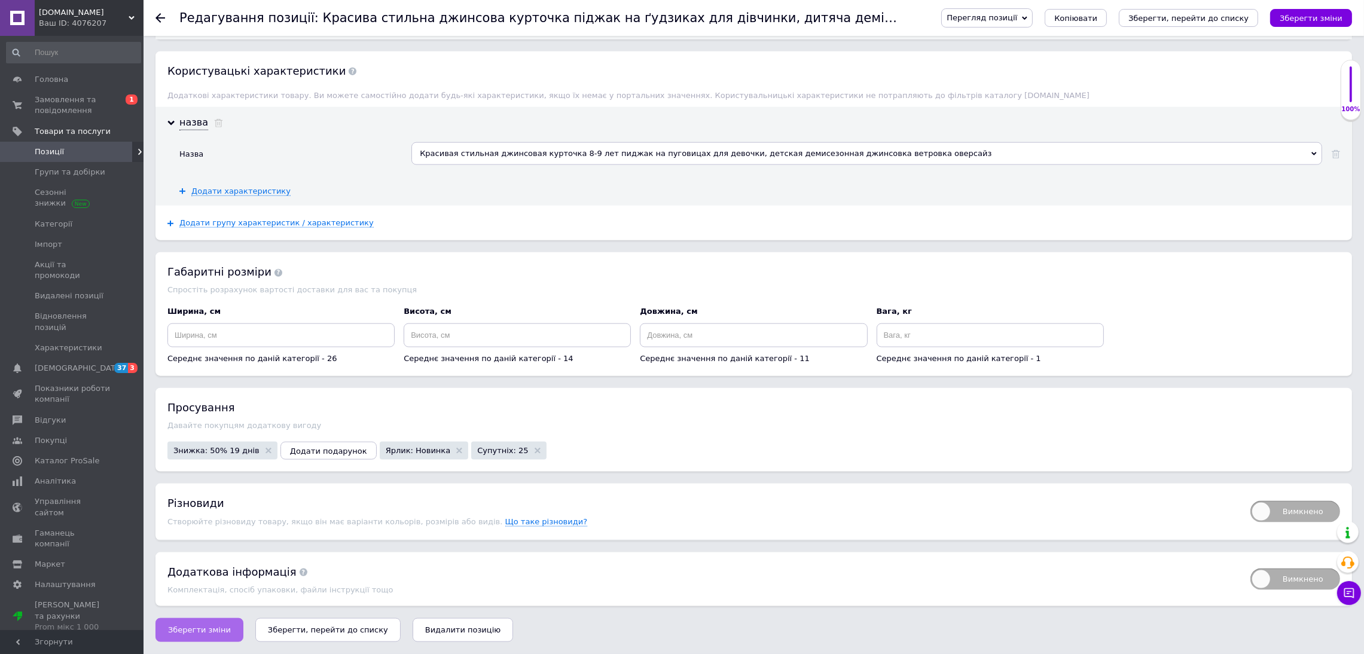
click at [192, 624] on button "Зберегти зміни" at bounding box center [199, 630] width 88 height 24
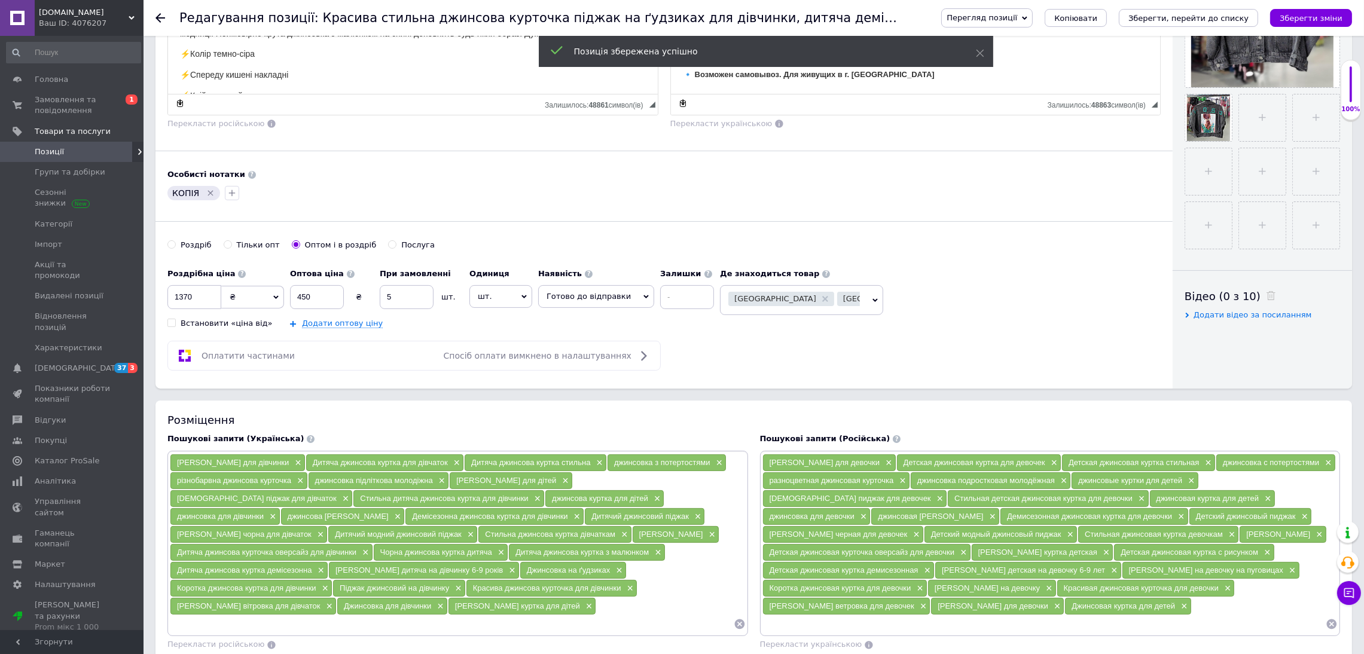
scroll to position [610, 0]
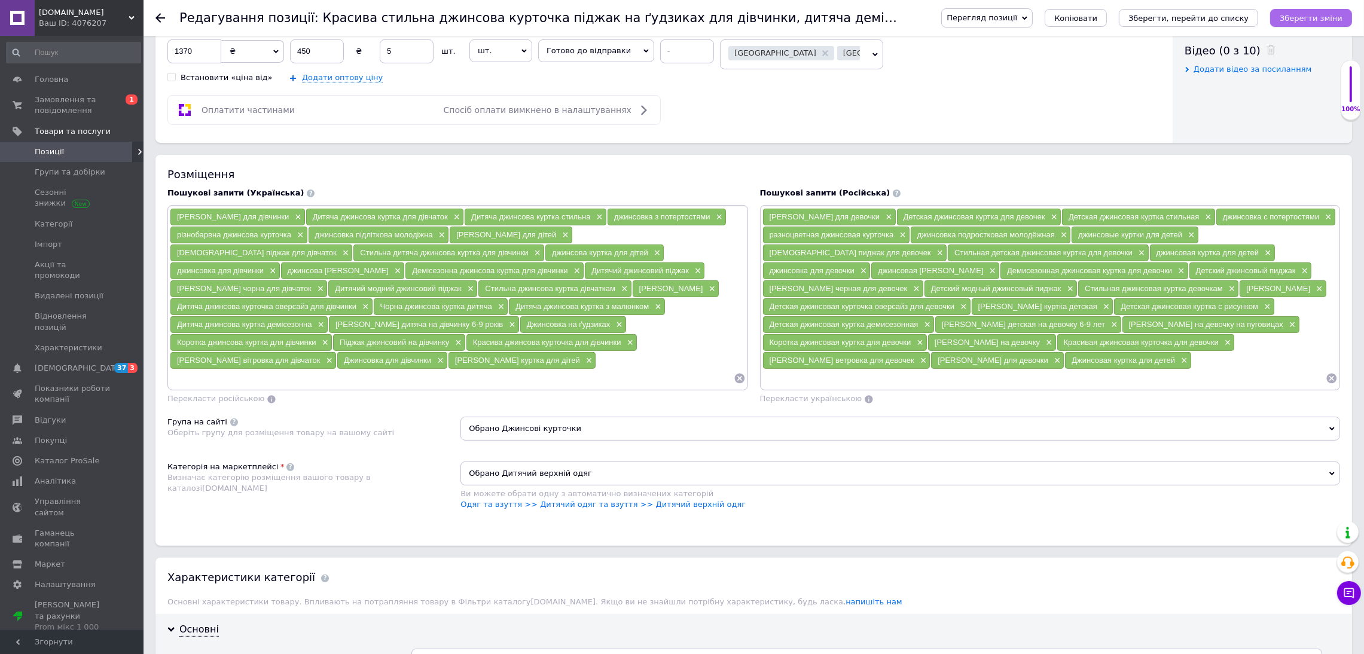
click at [1326, 14] on icon "Зберегти зміни" at bounding box center [1310, 18] width 63 height 9
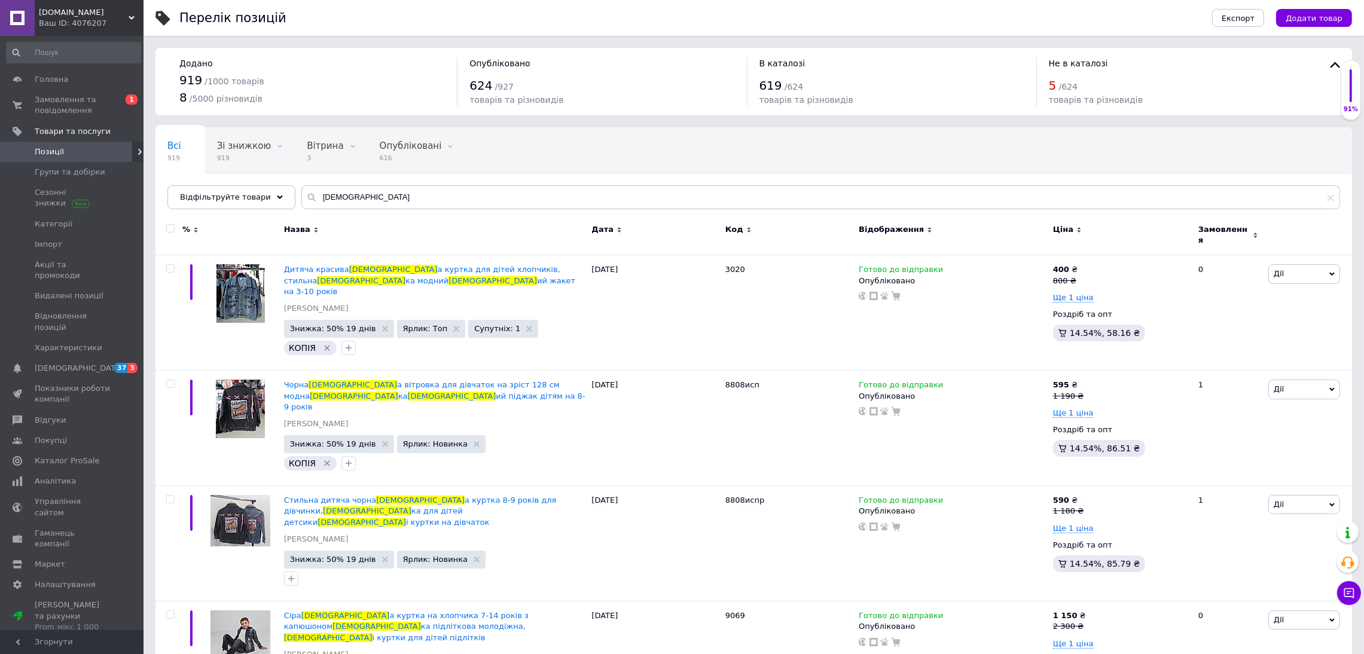
click at [87, 1] on div "Merri.kids.shop Ваш ID: 4076207" at bounding box center [89, 18] width 109 height 36
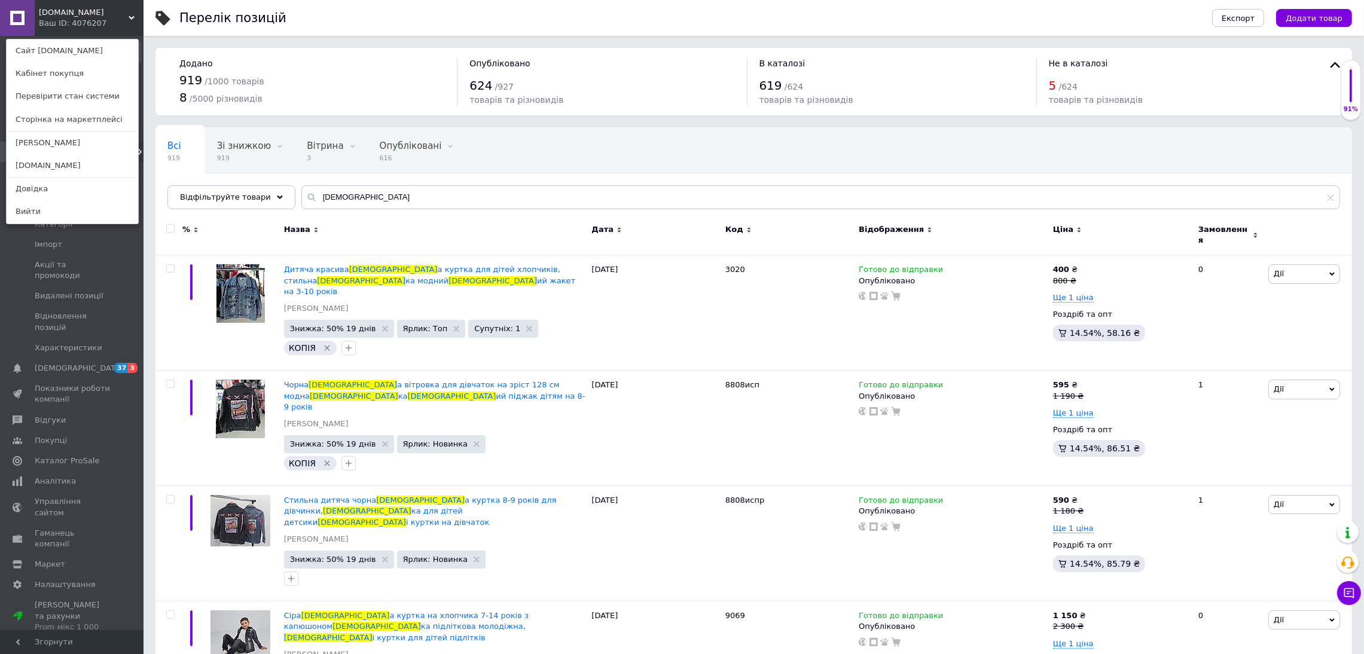
click at [87, 19] on div "Ваш ID: 4076207" at bounding box center [64, 23] width 50 height 11
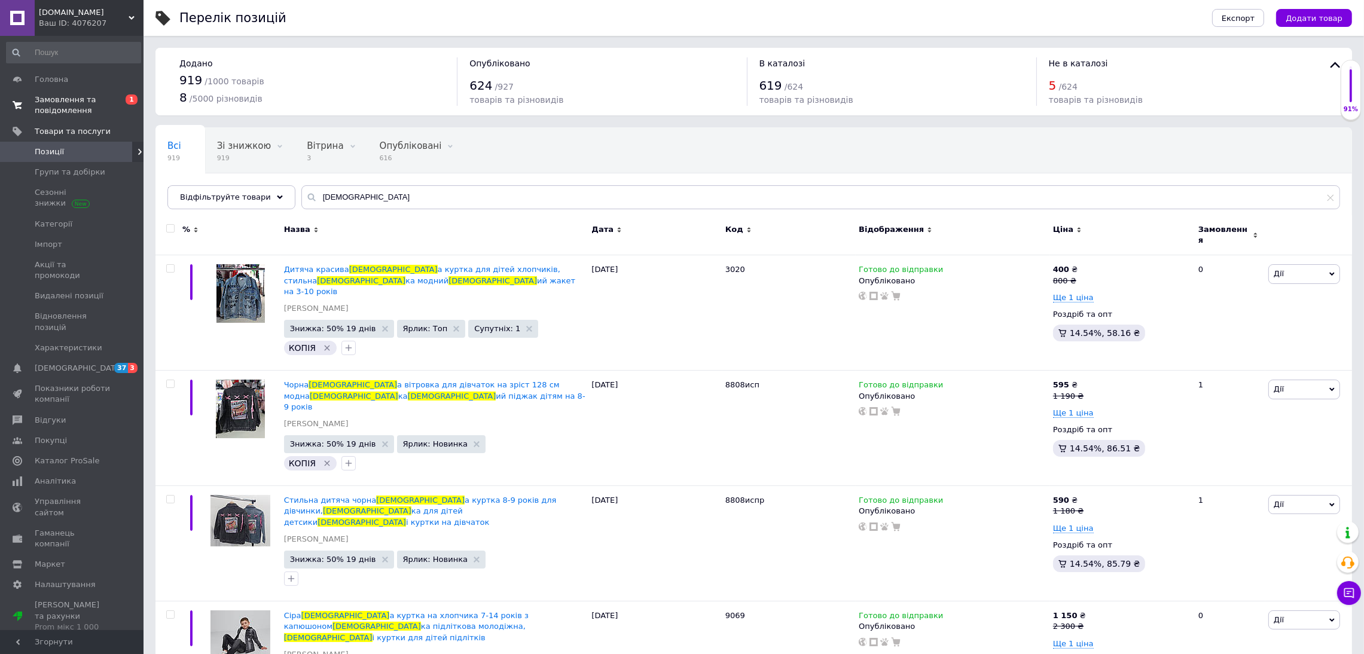
click at [80, 104] on span "Замовлення та повідомлення" at bounding box center [73, 105] width 76 height 22
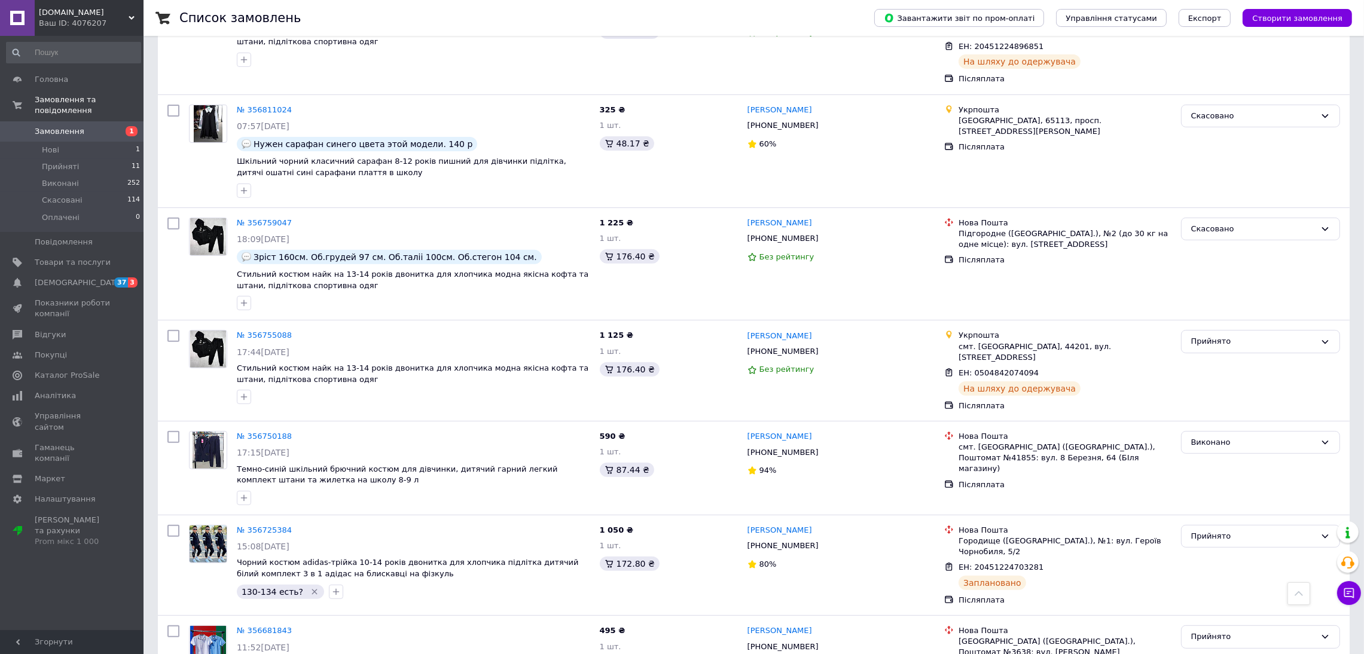
scroll to position [717, 0]
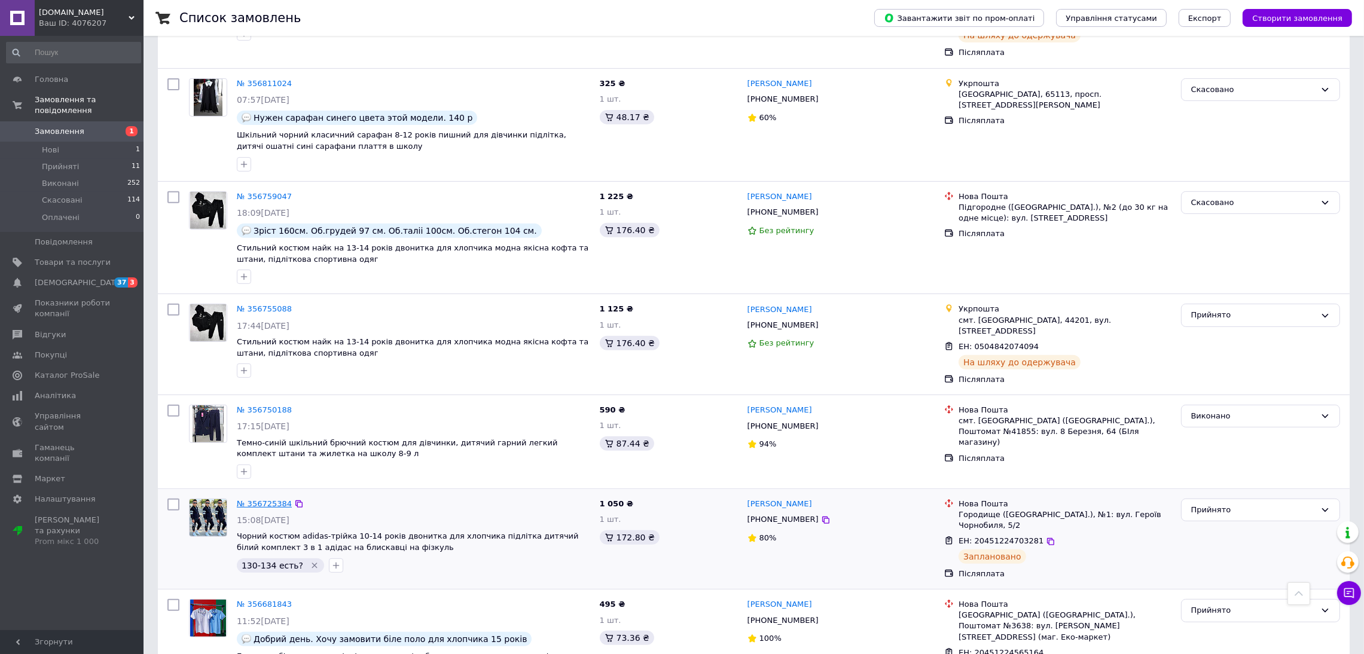
click at [263, 499] on link "№ 356725384" at bounding box center [264, 503] width 55 height 9
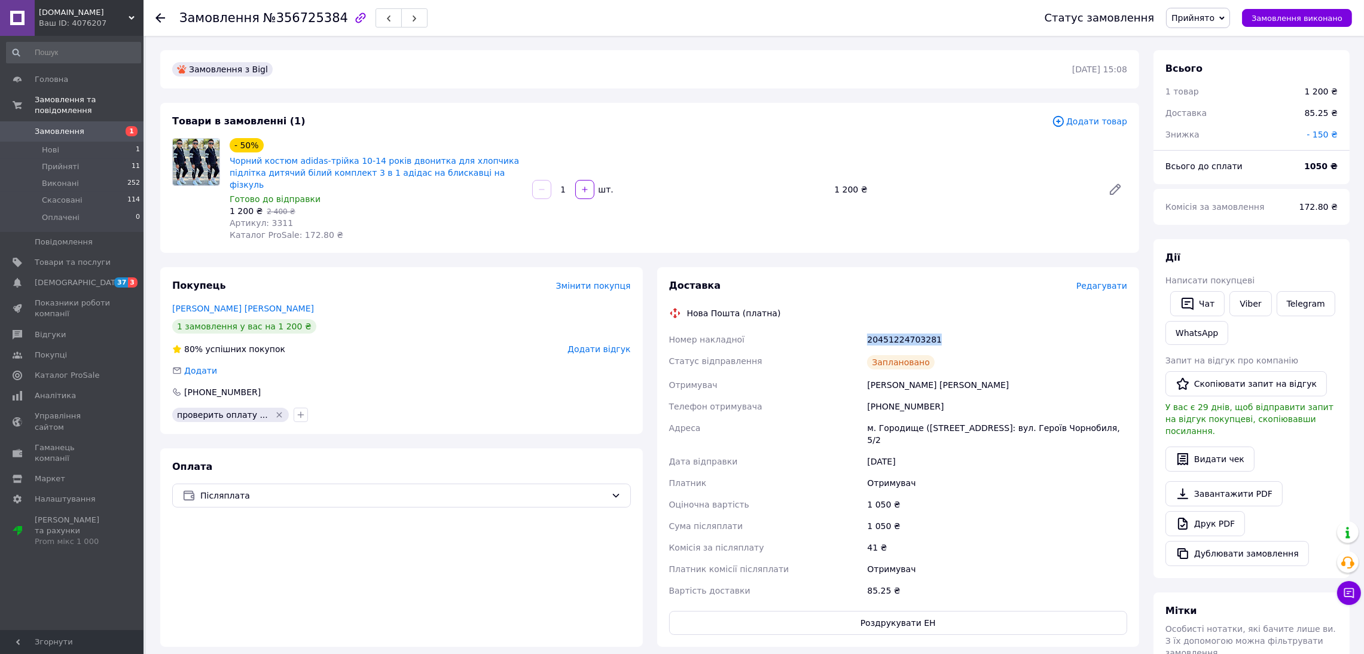
drag, startPoint x: 943, startPoint y: 327, endPoint x: 863, endPoint y: 329, distance: 80.1
click at [863, 329] on div "Номер накладної 20451224703281 Статус відправлення Заплановано Отримувач Білоус…" at bounding box center [898, 465] width 463 height 273
copy div "Номер накладної 20451224703281"
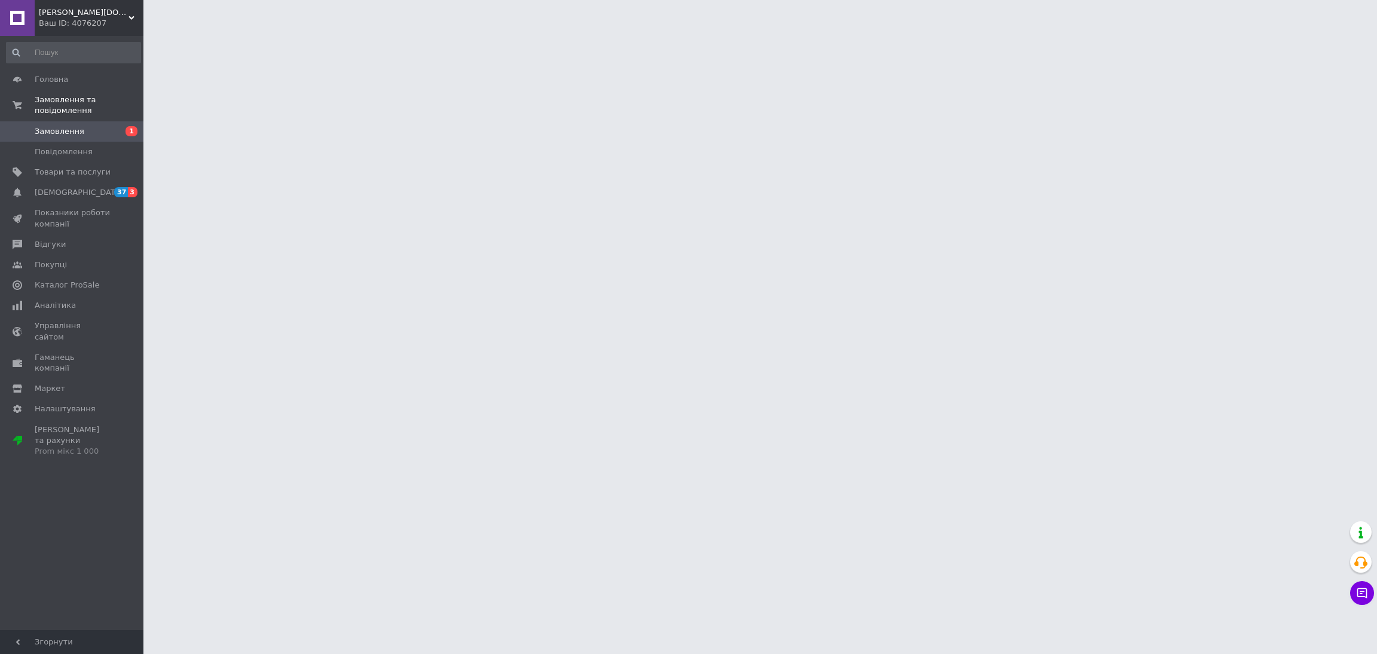
click at [53, 126] on span "Замовлення" at bounding box center [60, 131] width 50 height 11
click at [67, 126] on span "Замовлення" at bounding box center [60, 131] width 50 height 11
click at [56, 145] on span "Нові" at bounding box center [50, 150] width 17 height 11
click at [45, 145] on span "Нові" at bounding box center [50, 150] width 17 height 11
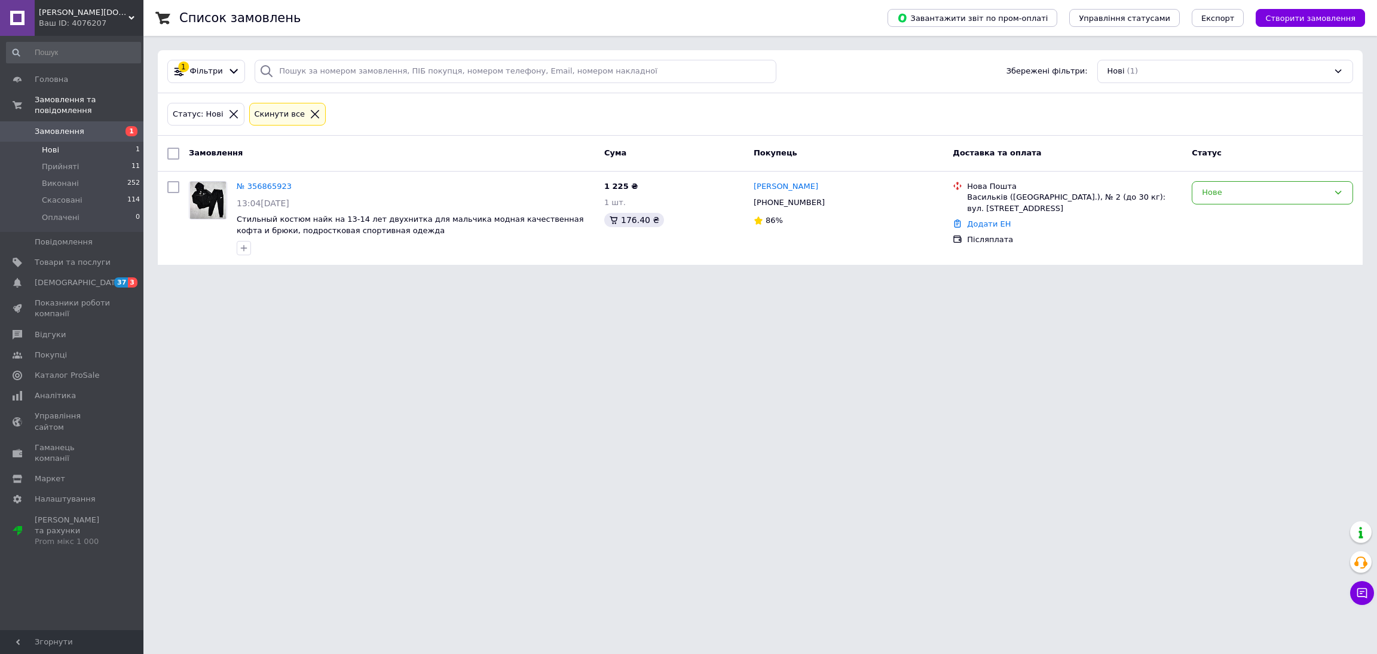
drag, startPoint x: 682, startPoint y: 601, endPoint x: 701, endPoint y: 650, distance: 53.0
click at [701, 279] on html "[PERSON_NAME][DOMAIN_NAME] Ваш ID: 4076207 Сайт [PERSON_NAME][DOMAIN_NAME] Кабі…" at bounding box center [688, 139] width 1377 height 279
